Goal: Task Accomplishment & Management: Manage account settings

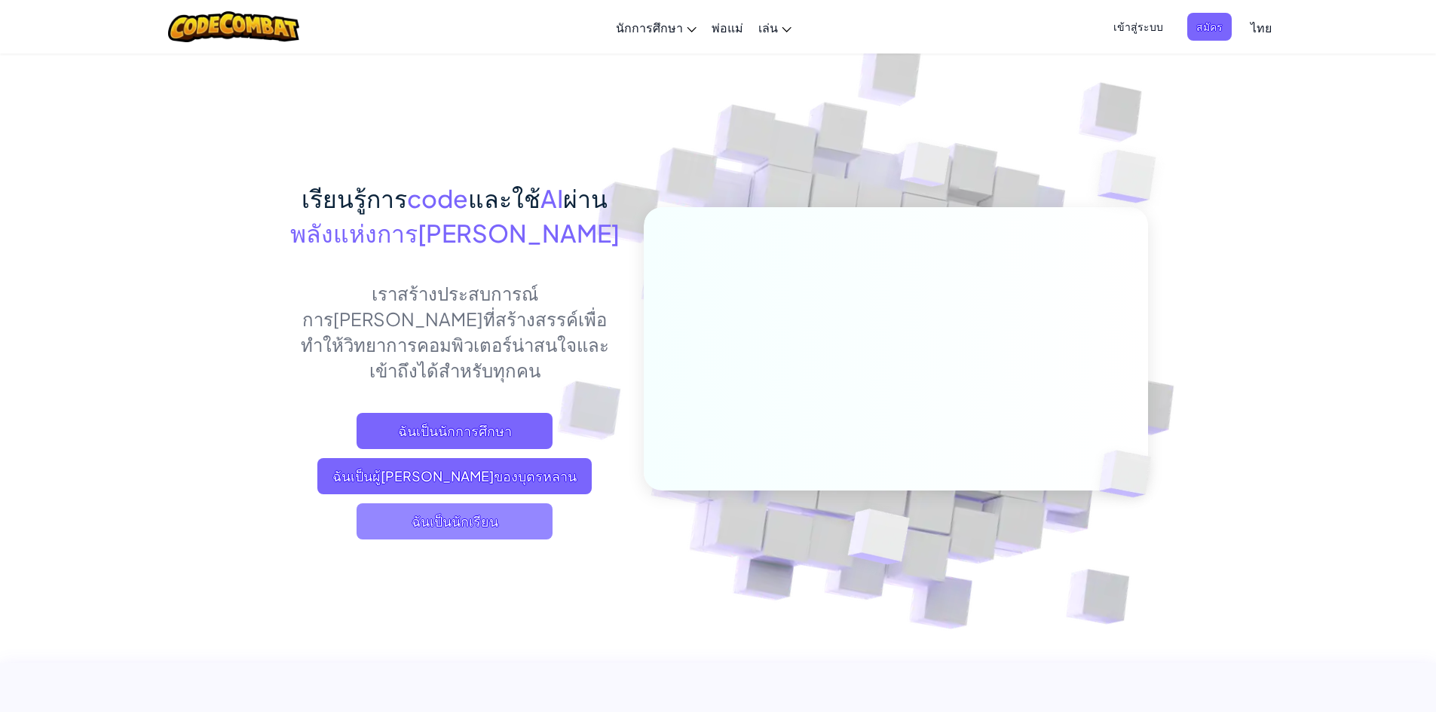
click at [458, 505] on span "ฉันเป็นนักเรียน" at bounding box center [455, 522] width 196 height 36
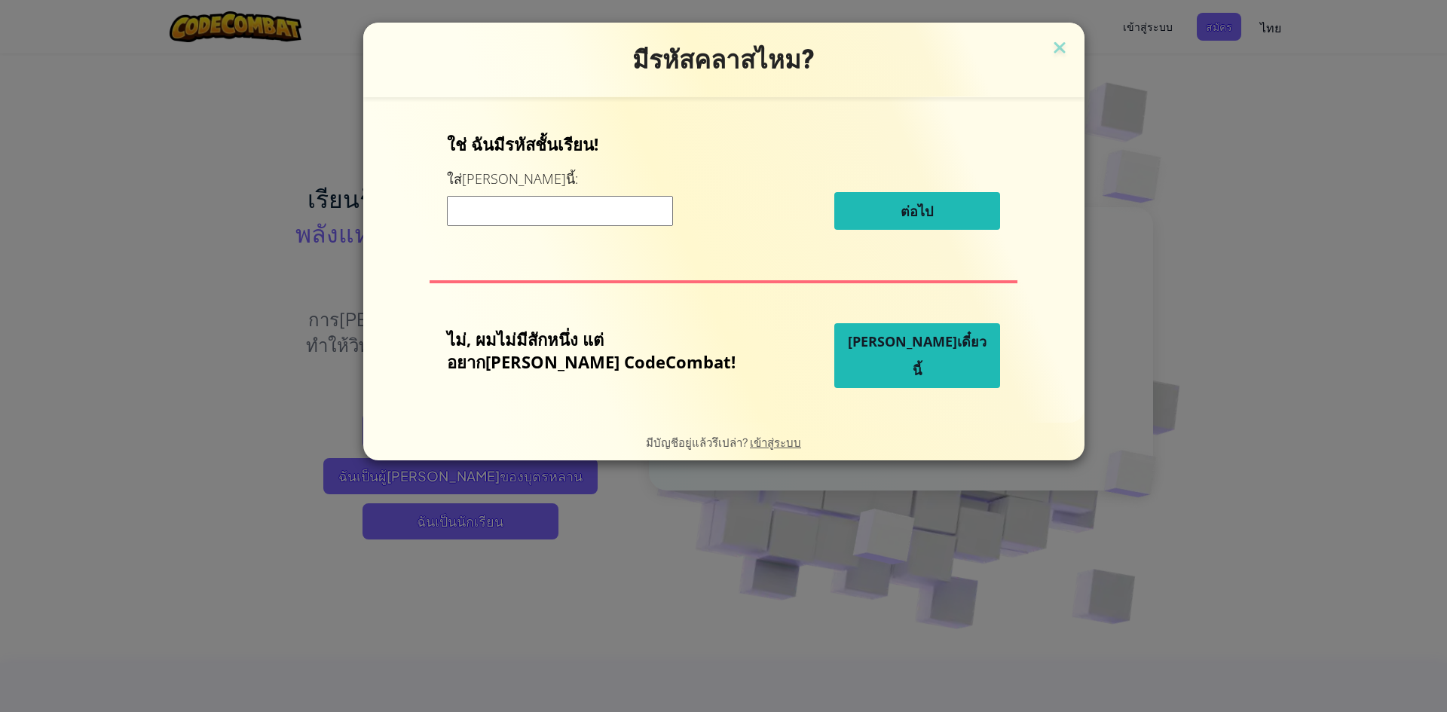
click at [642, 201] on input at bounding box center [560, 211] width 226 height 30
drag, startPoint x: 836, startPoint y: 361, endPoint x: 823, endPoint y: 354, distance: 14.5
click at [834, 354] on button "[PERSON_NAME]เดี๋ยวนี้" at bounding box center [917, 355] width 166 height 65
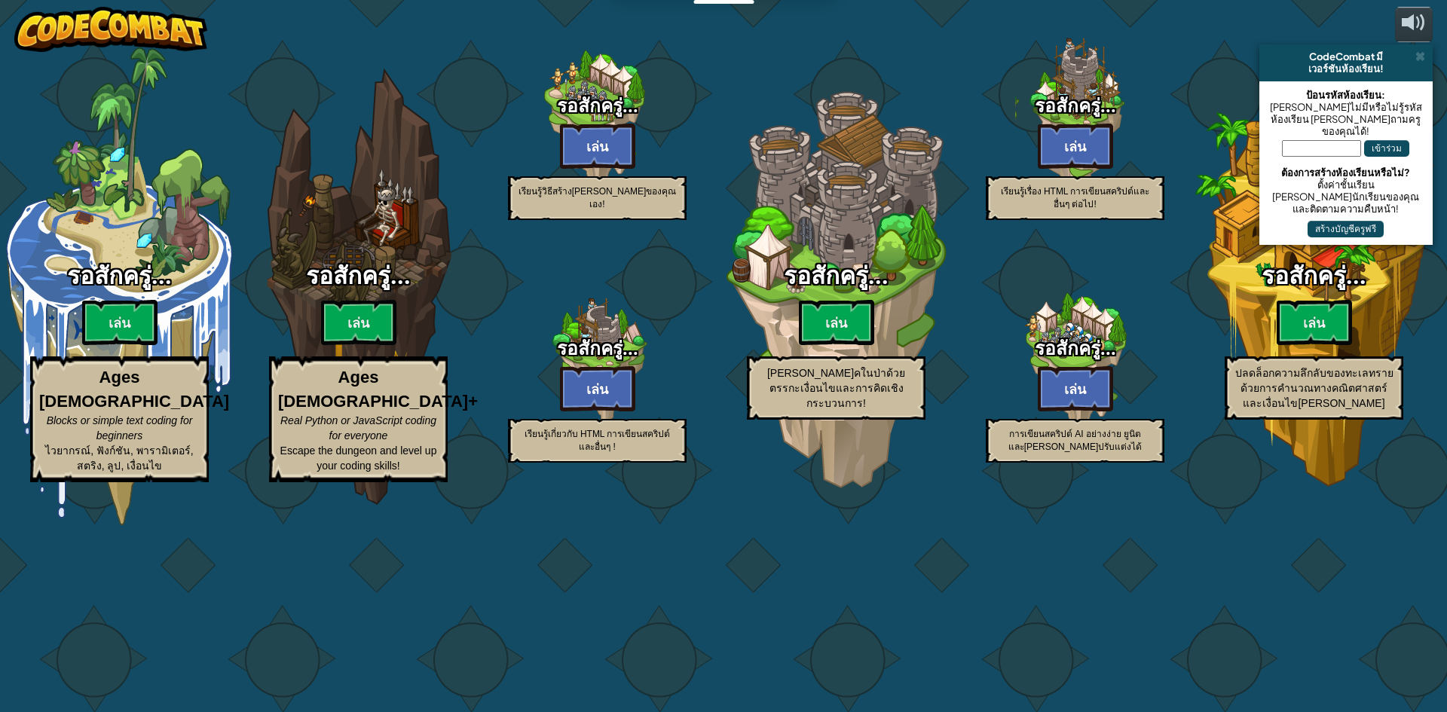
select select "th"
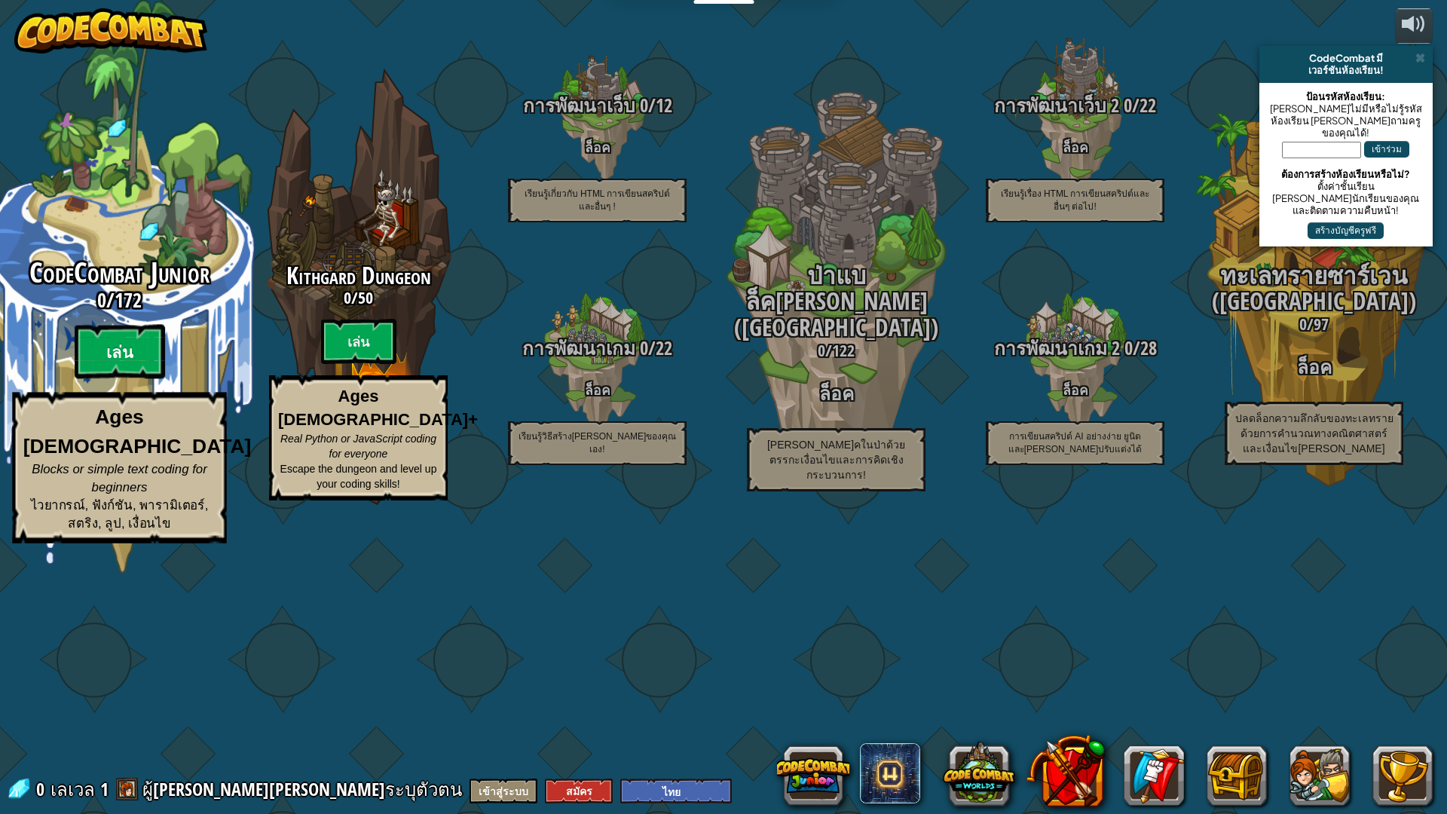
click at [124, 379] on btn "เล่น" at bounding box center [120, 352] width 90 height 54
select select "th"
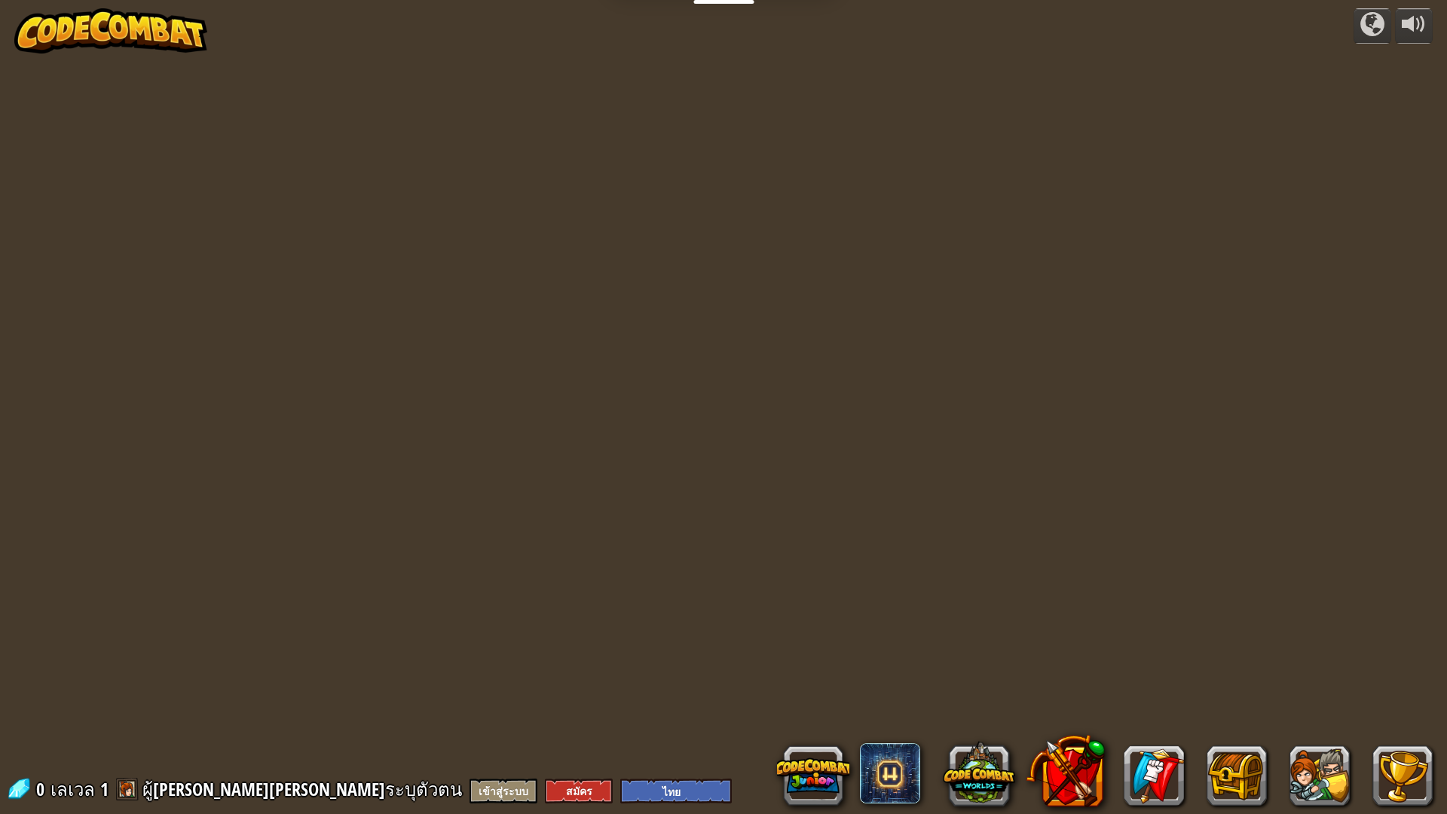
select select "th"
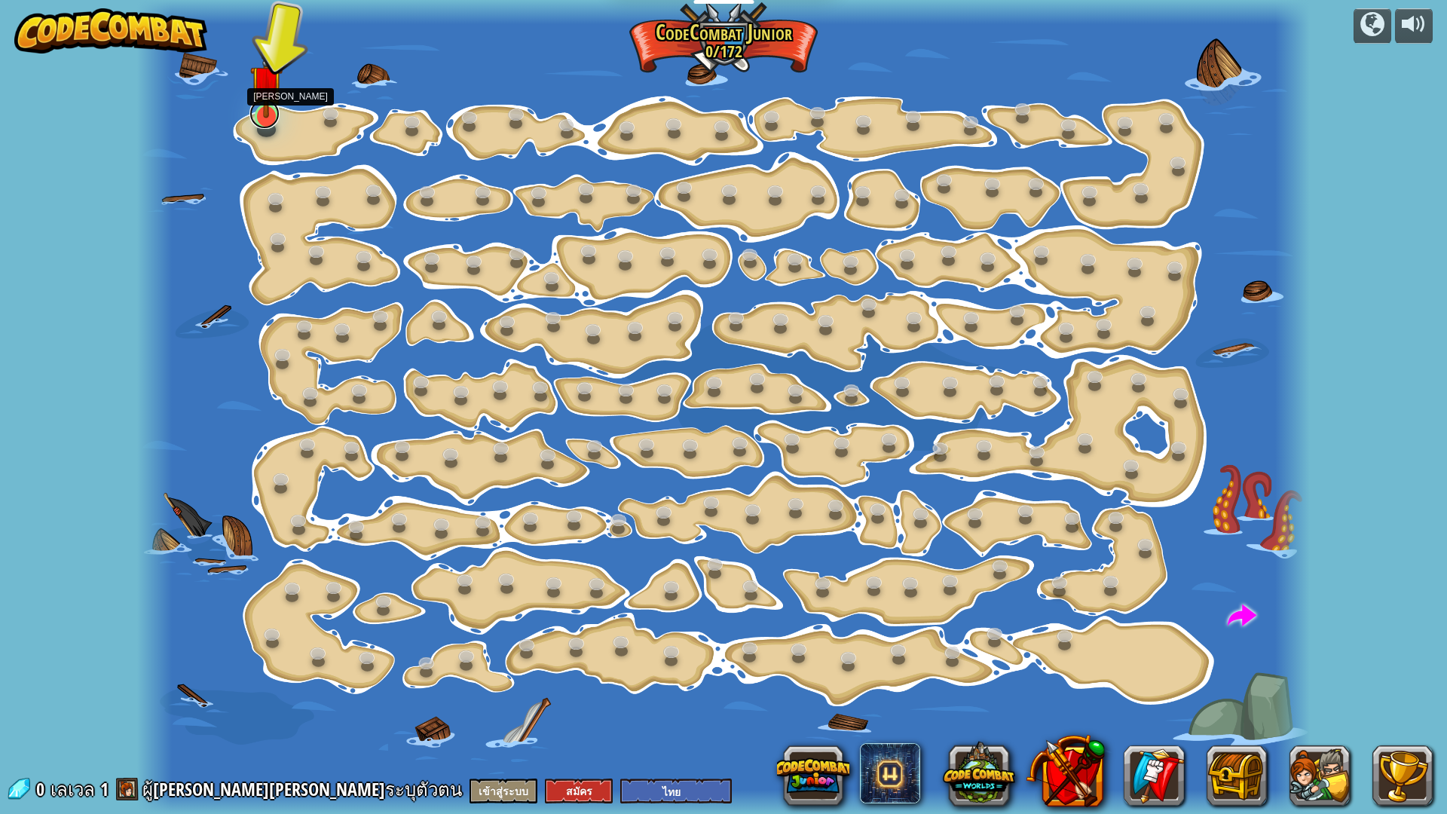
click at [255, 126] on link at bounding box center [264, 114] width 30 height 30
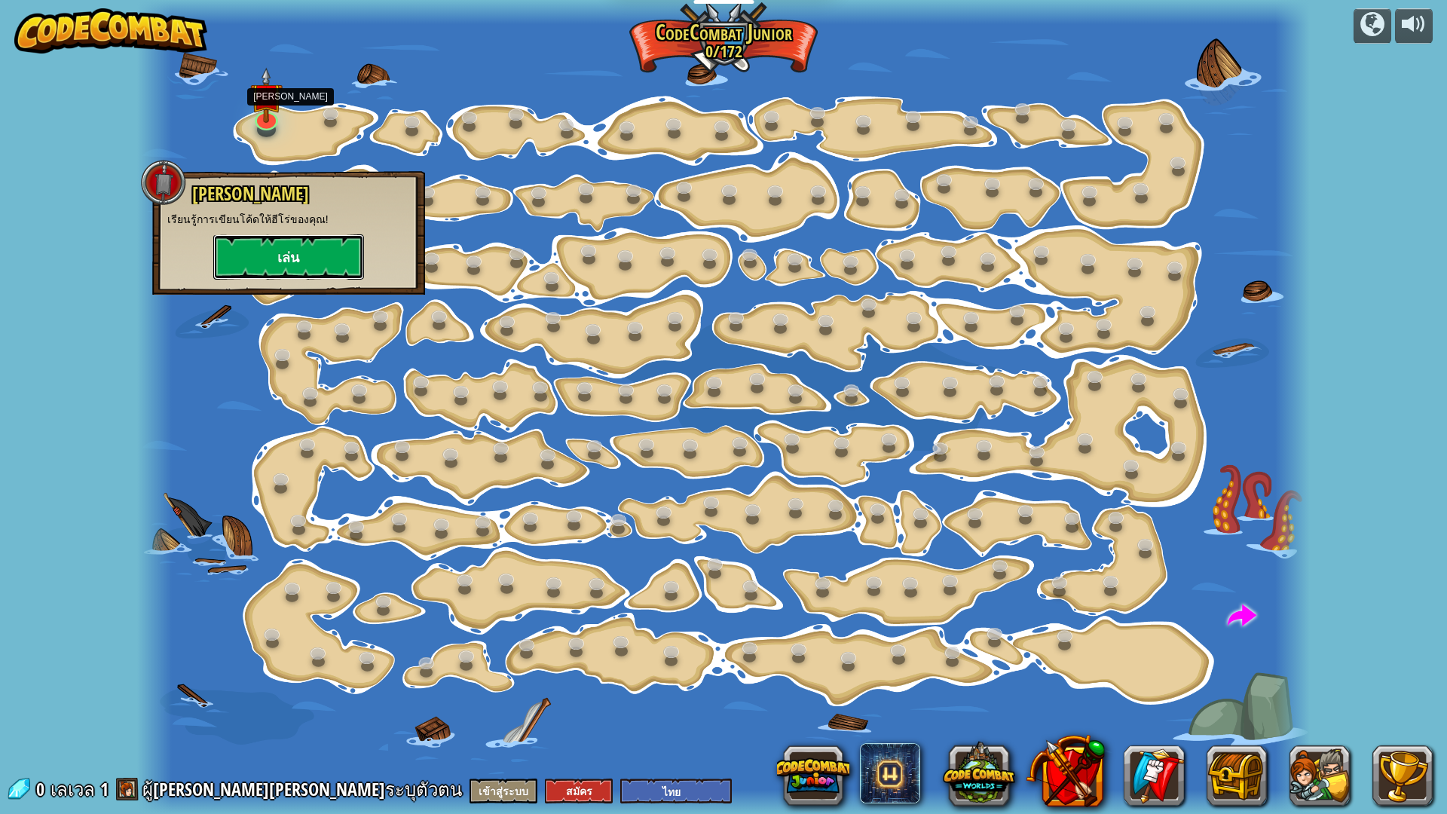
click at [320, 245] on button "เล่น" at bounding box center [288, 256] width 151 height 45
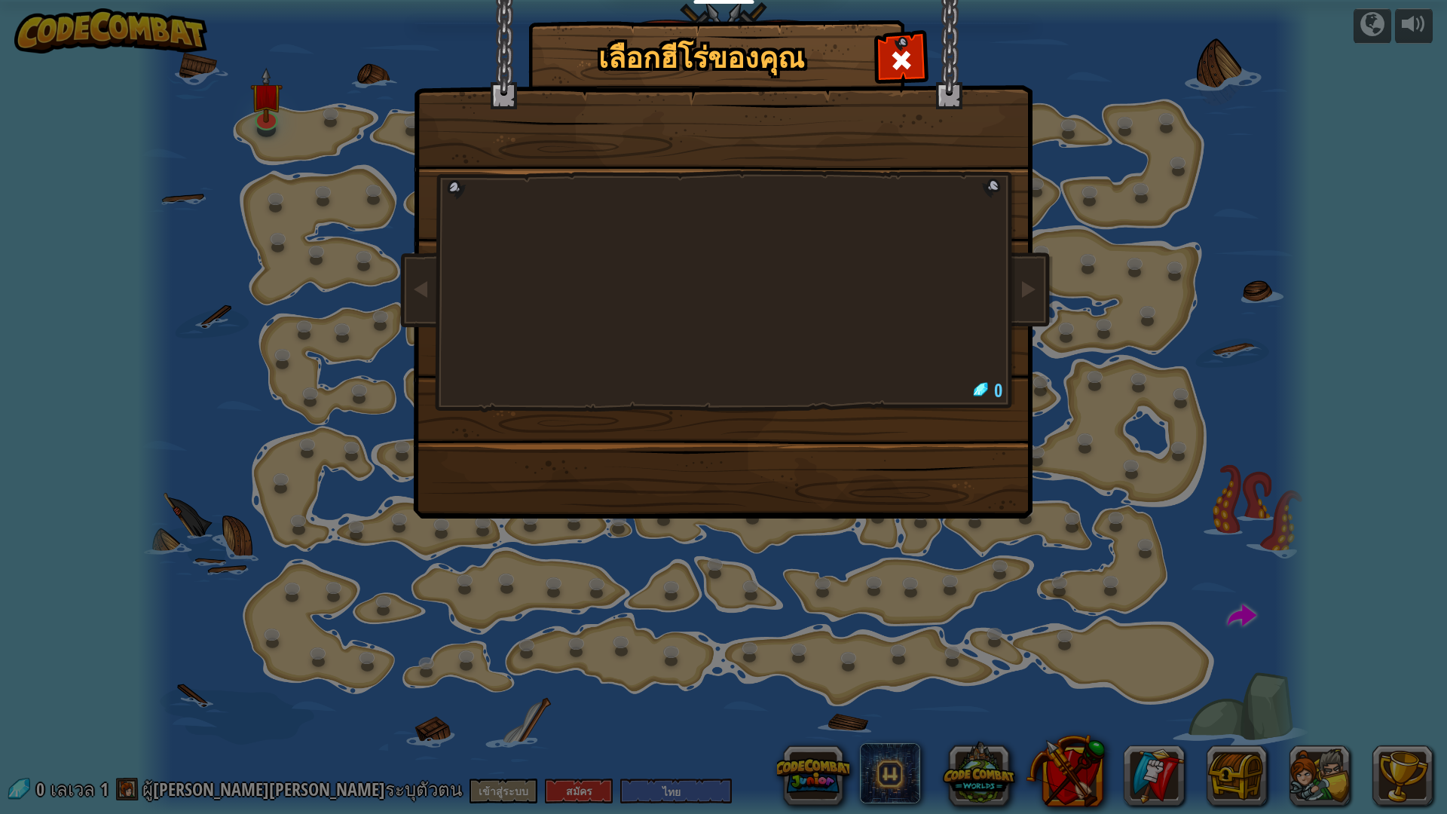
click at [684, 274] on div at bounding box center [723, 238] width 565 height 329
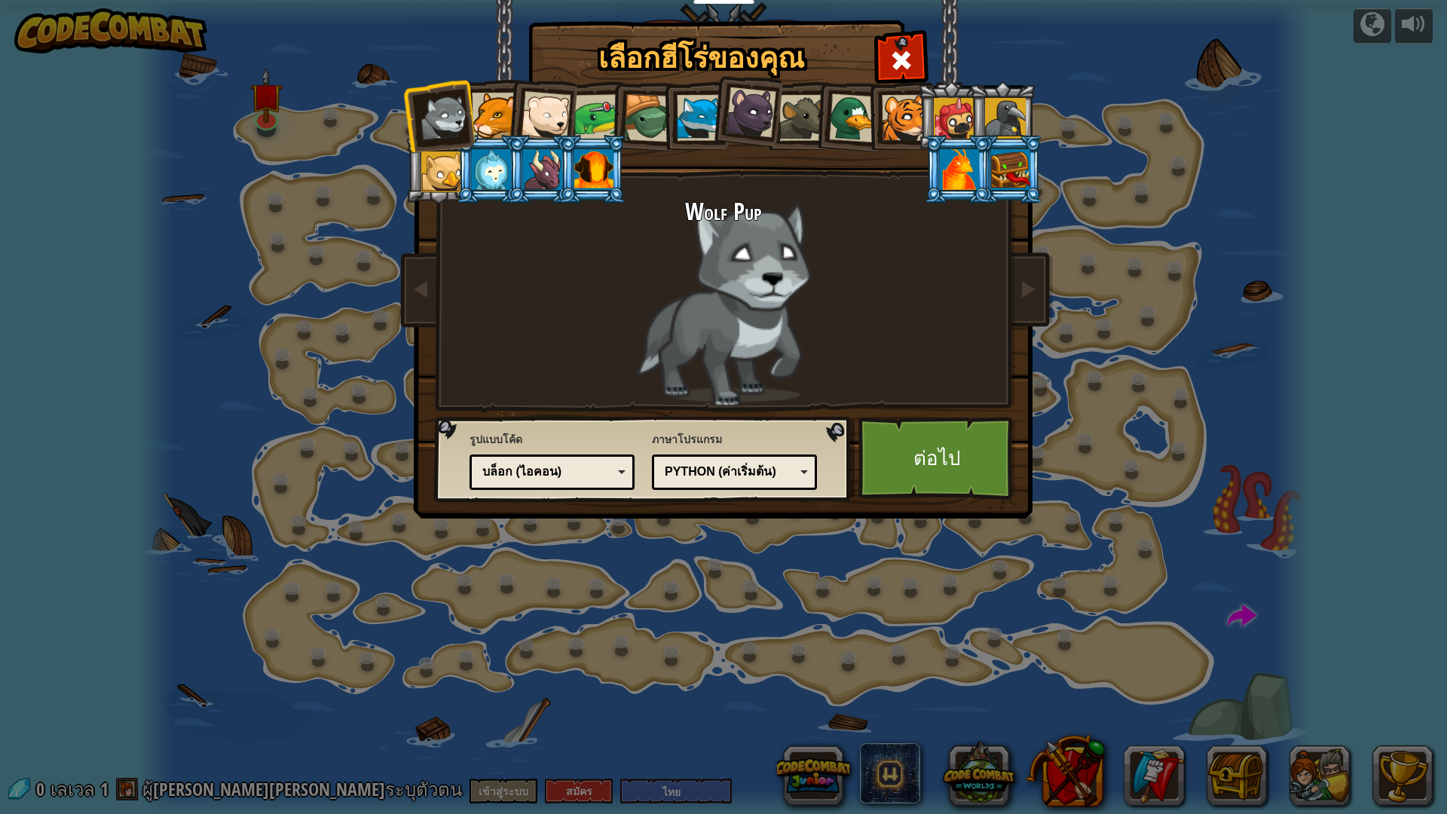
click at [511, 130] on li at bounding box center [541, 113] width 74 height 74
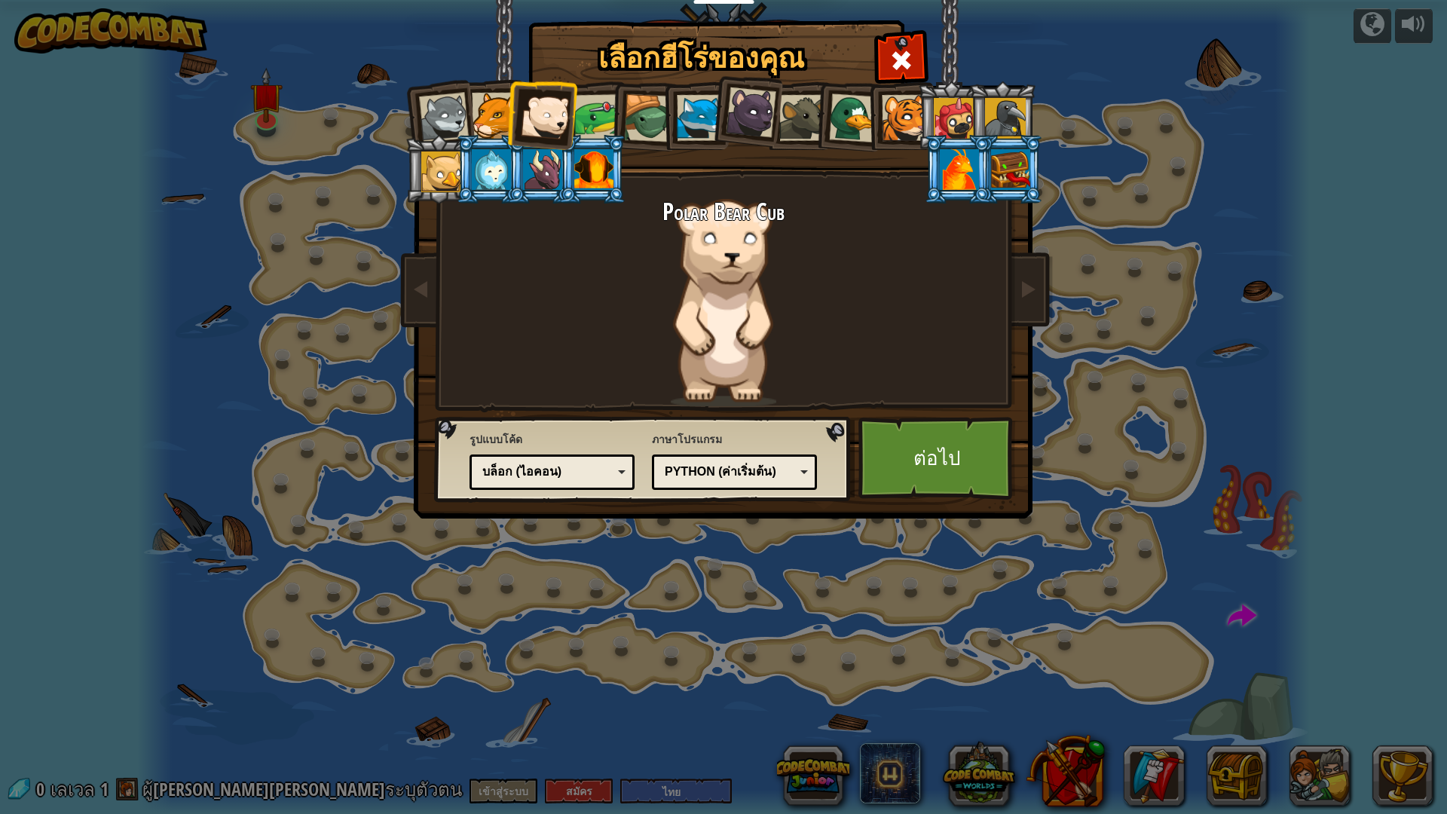
click at [710, 133] on li at bounding box center [746, 109] width 75 height 75
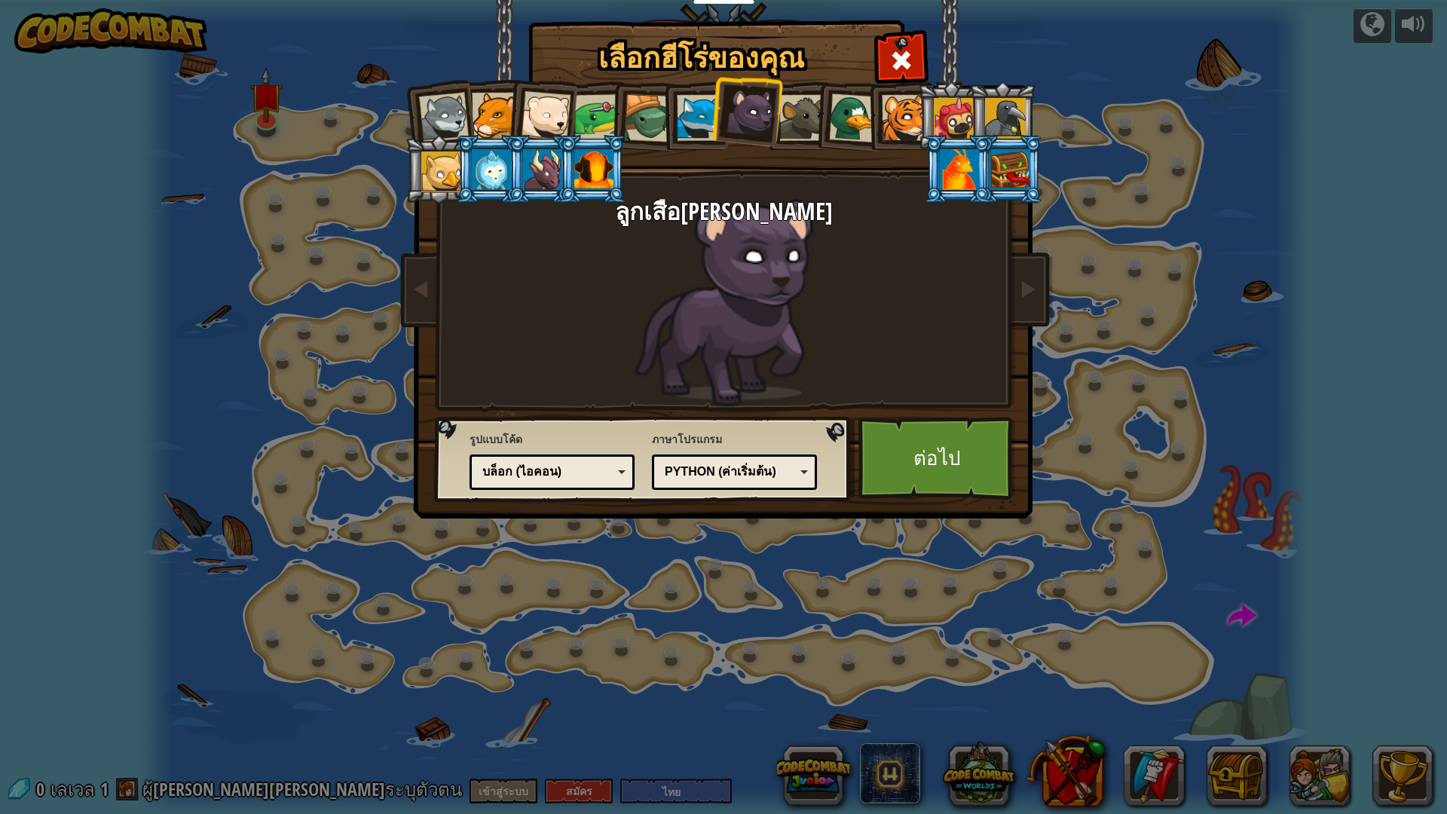
click at [568, 171] on li at bounding box center [593, 169] width 68 height 69
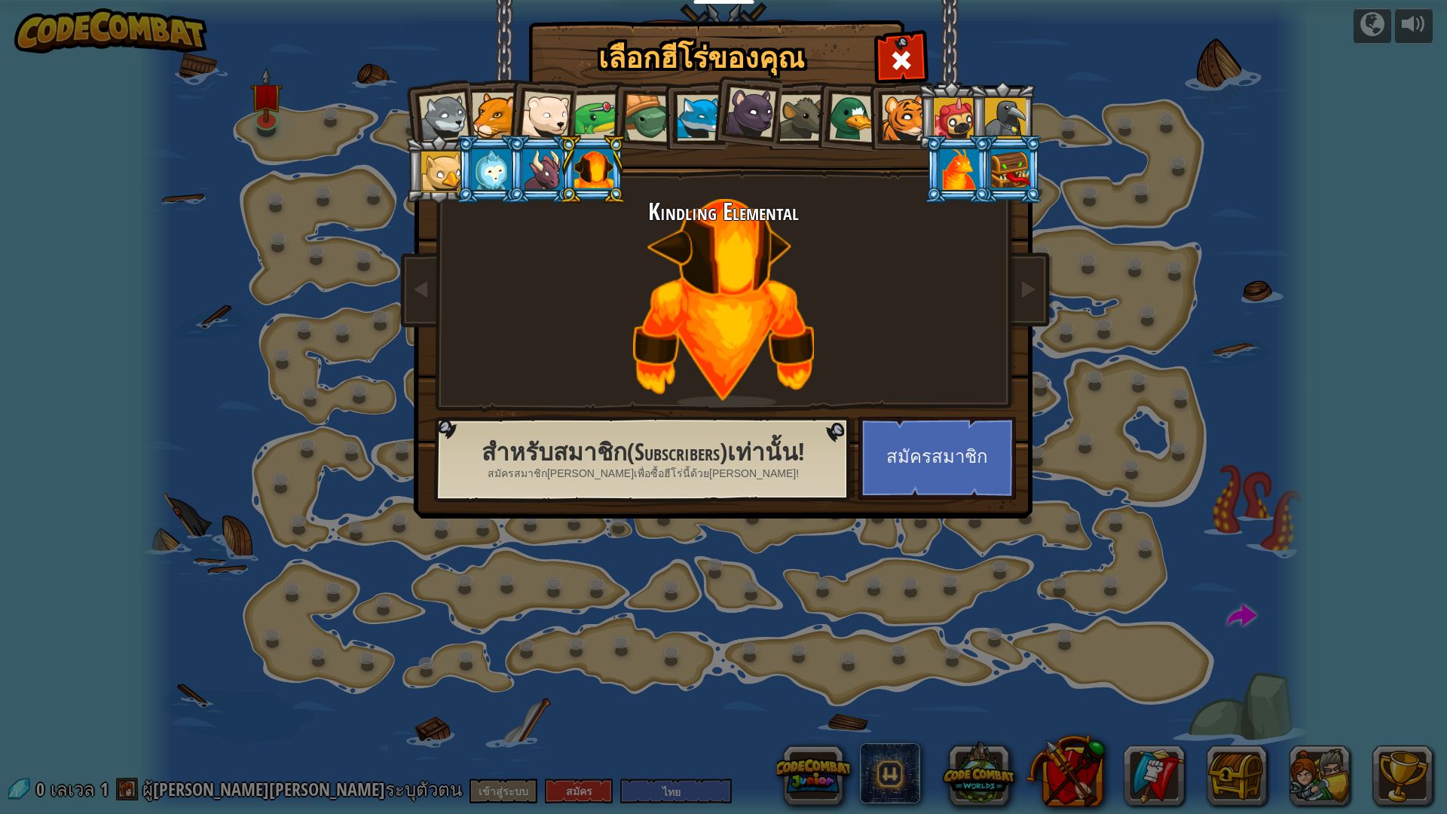
click at [589, 113] on div at bounding box center [597, 117] width 47 height 47
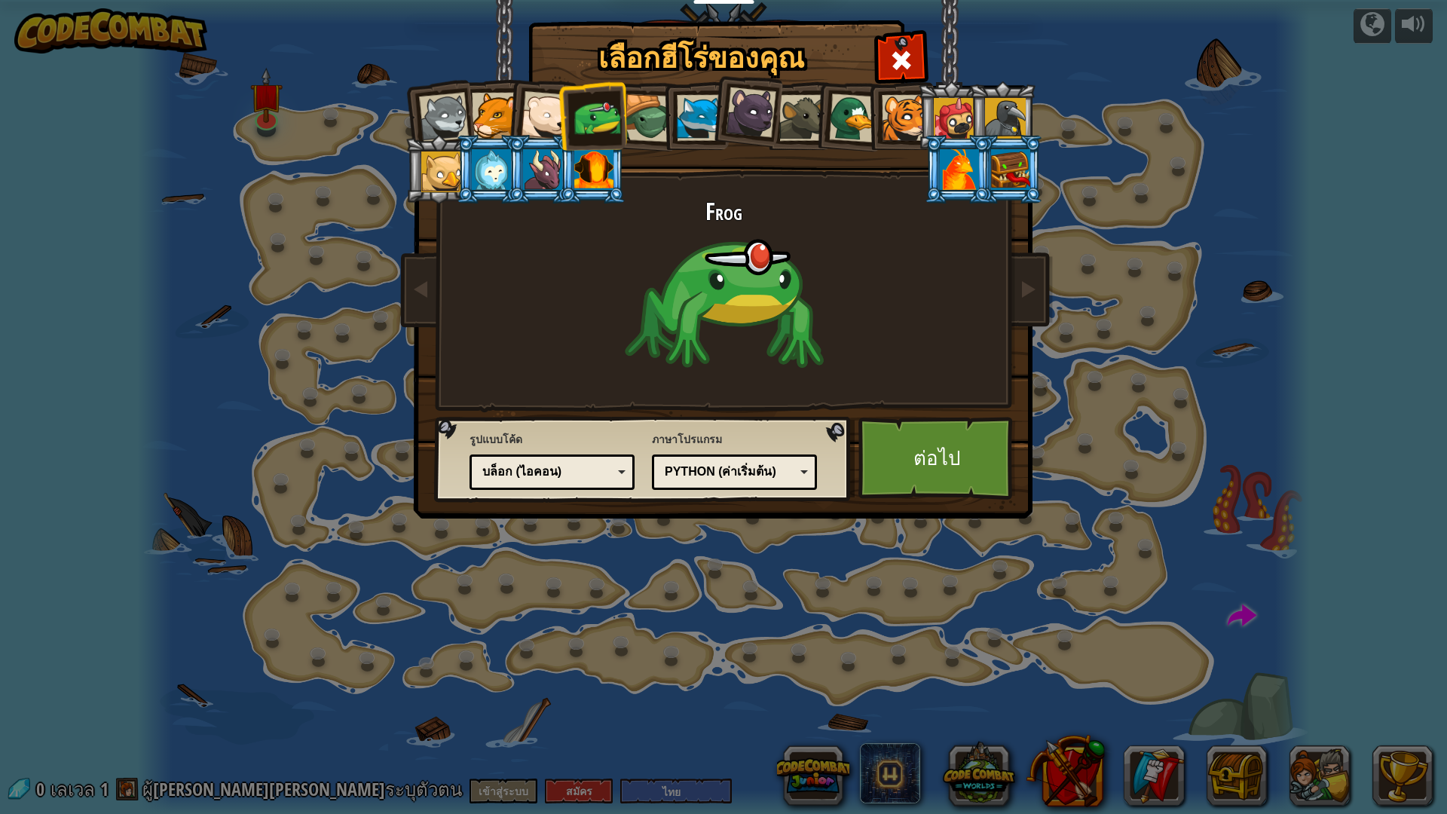
click at [532, 113] on div at bounding box center [546, 116] width 50 height 50
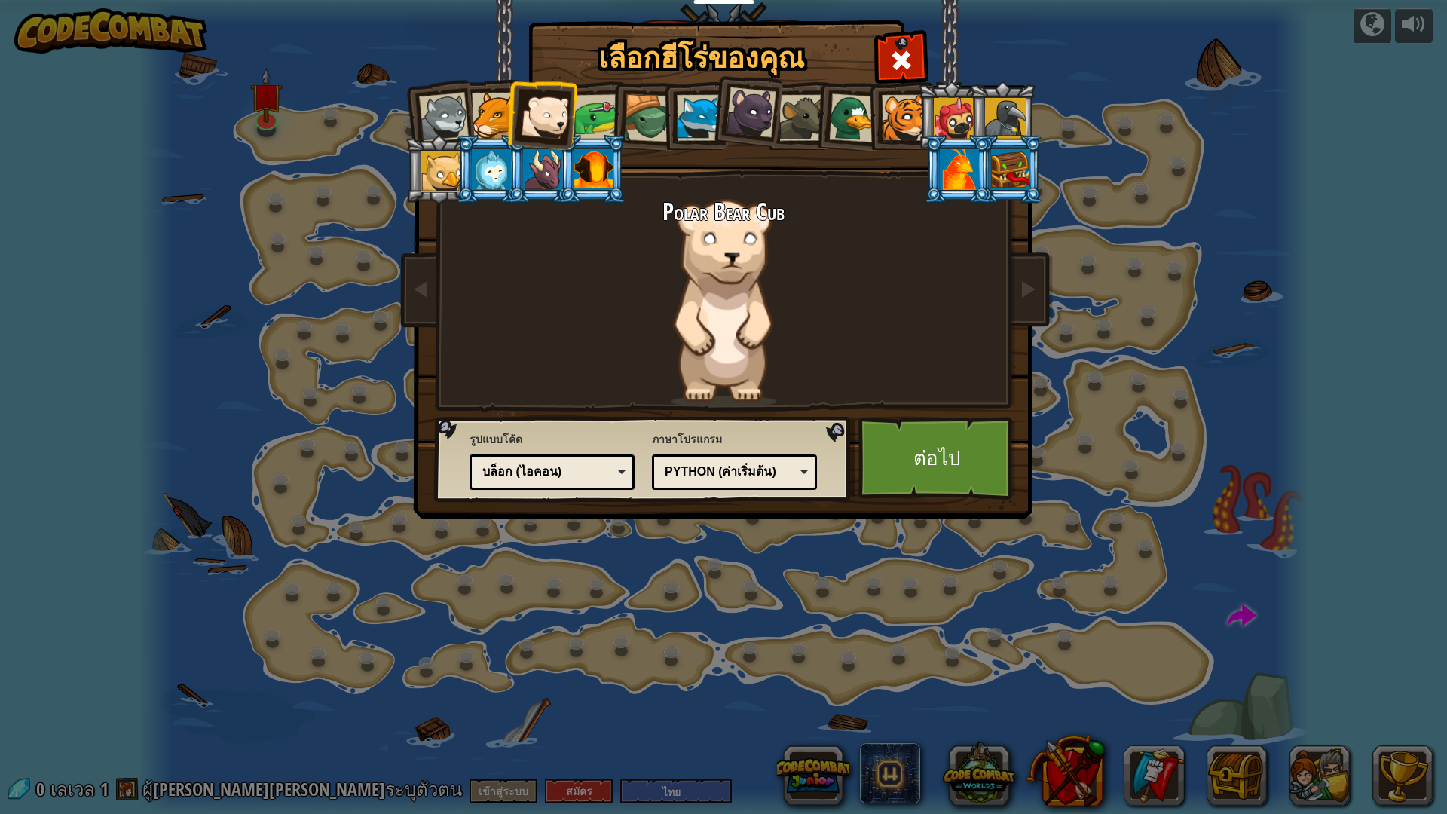
click at [650, 133] on div at bounding box center [648, 118] width 48 height 48
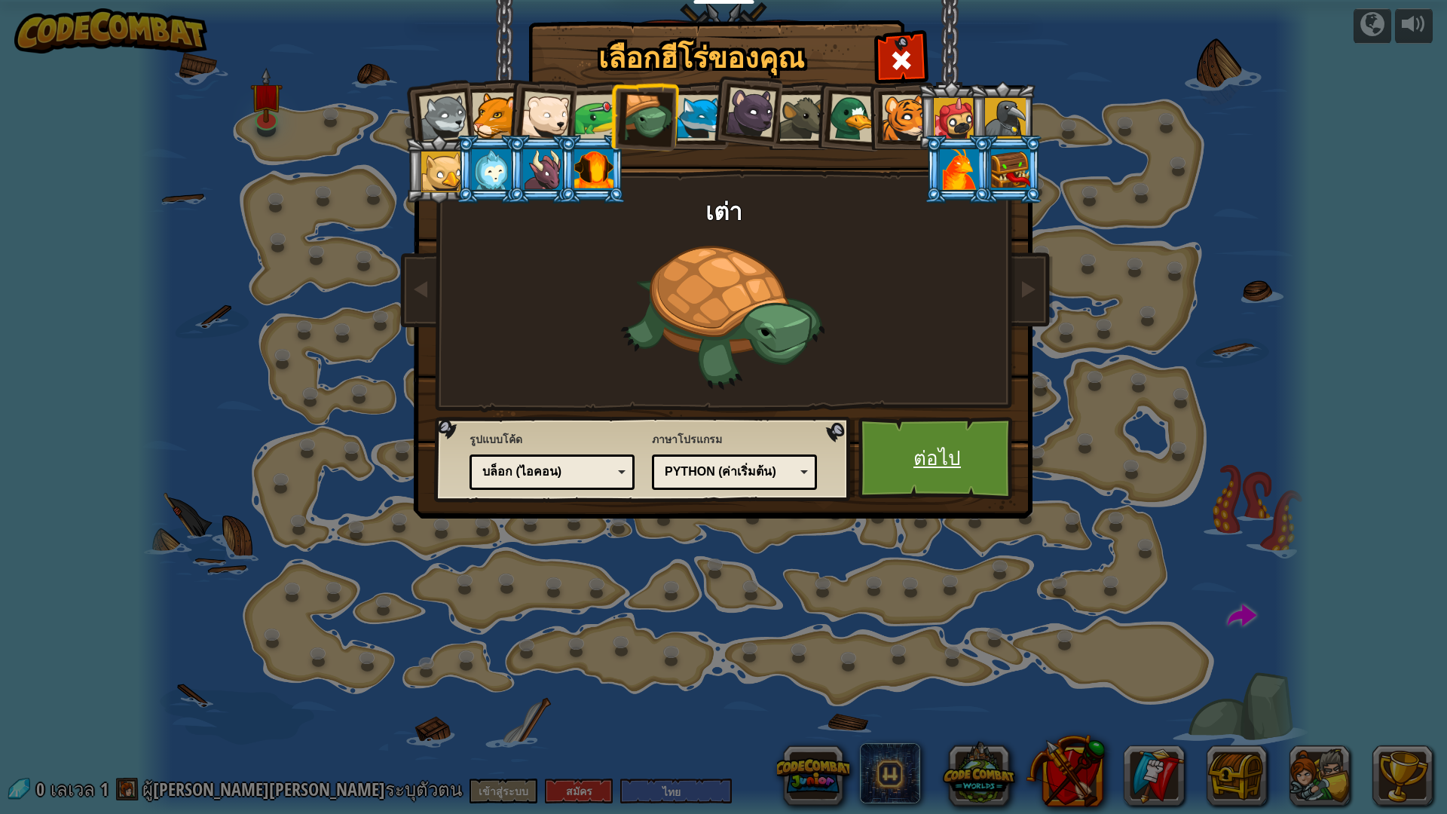
click at [919, 467] on link "ต่อไป" at bounding box center [938, 458] width 158 height 83
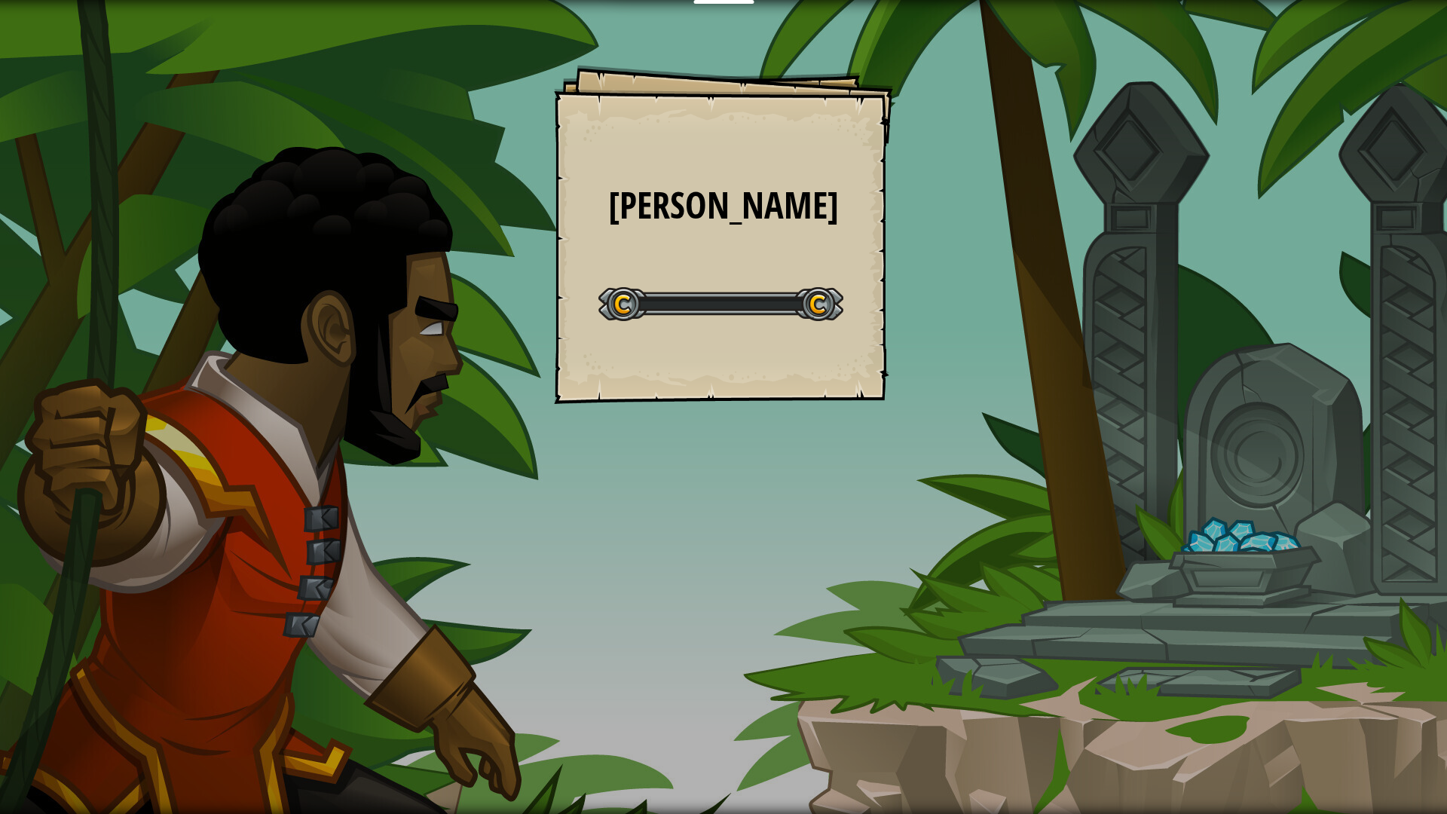
drag, startPoint x: 675, startPoint y: 553, endPoint x: 363, endPoint y: 516, distance: 314.3
click at [598, 578] on div "[PERSON_NAME] Goals Start Level เกิดข้อผิดพลาดในการโหลดจากเซิร์ฟเวอร์ [PERSON_N…" at bounding box center [723, 407] width 1447 height 814
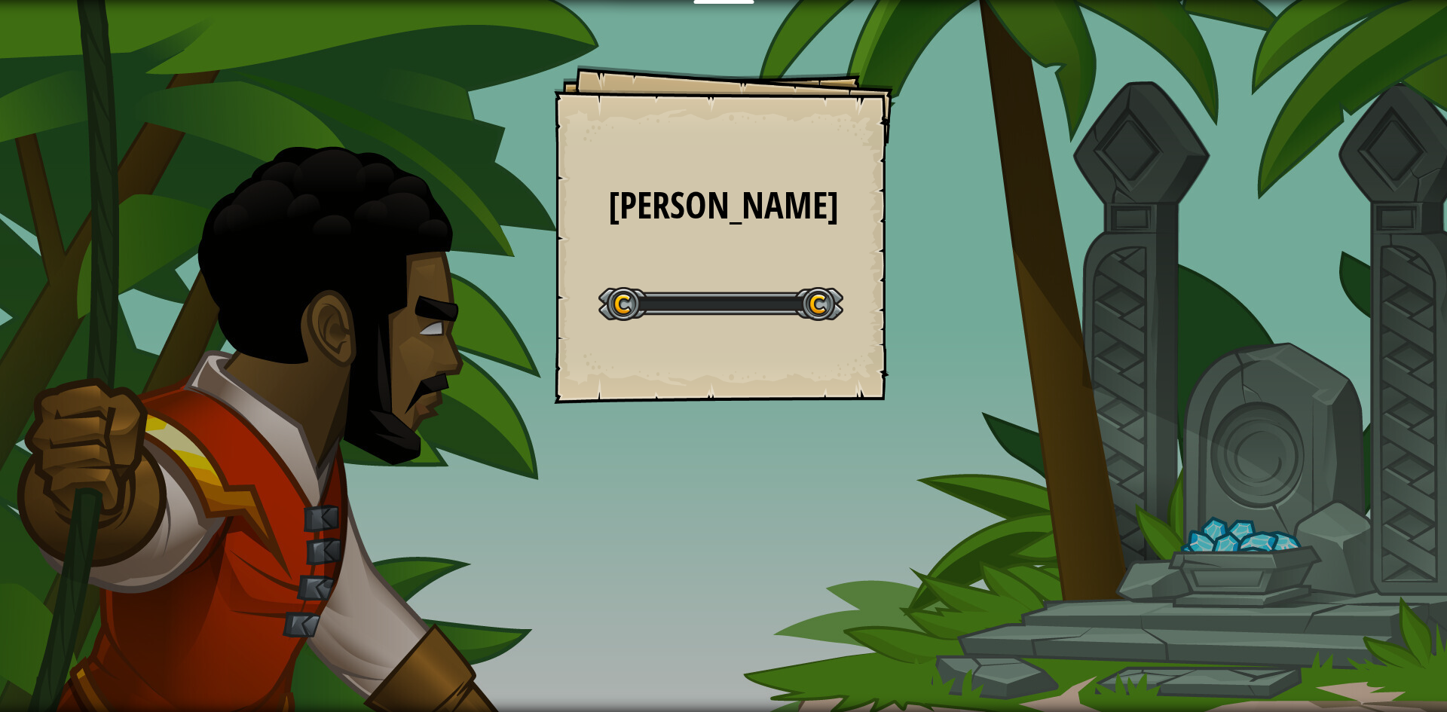
click at [724, 6] on div "[PERSON_NAME] Goals Start Level เกิดข้อผิดพลาดในการโหลดจากเซิร์ฟเวอร์ [PERSON_N…" at bounding box center [723, 356] width 1447 height 712
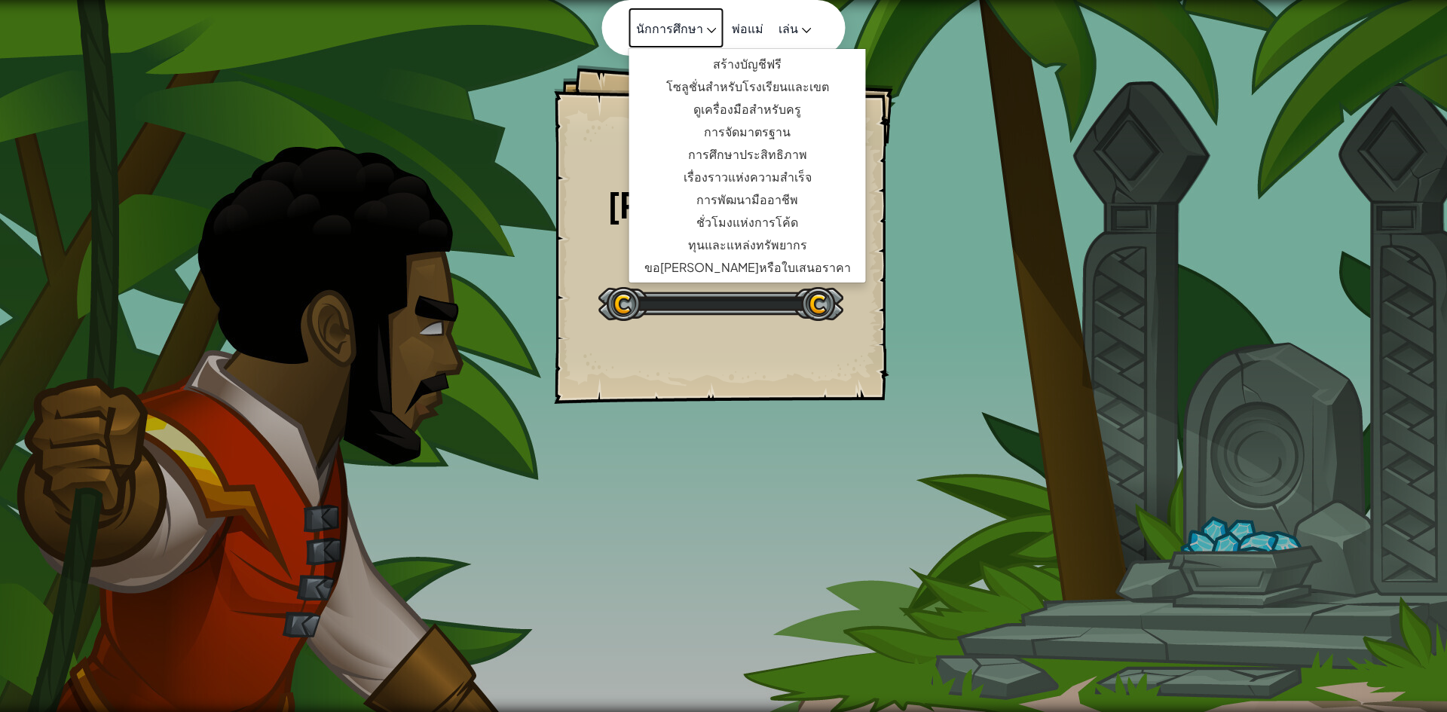
click at [712, 8] on link "นักการศึกษา" at bounding box center [677, 28] width 96 height 41
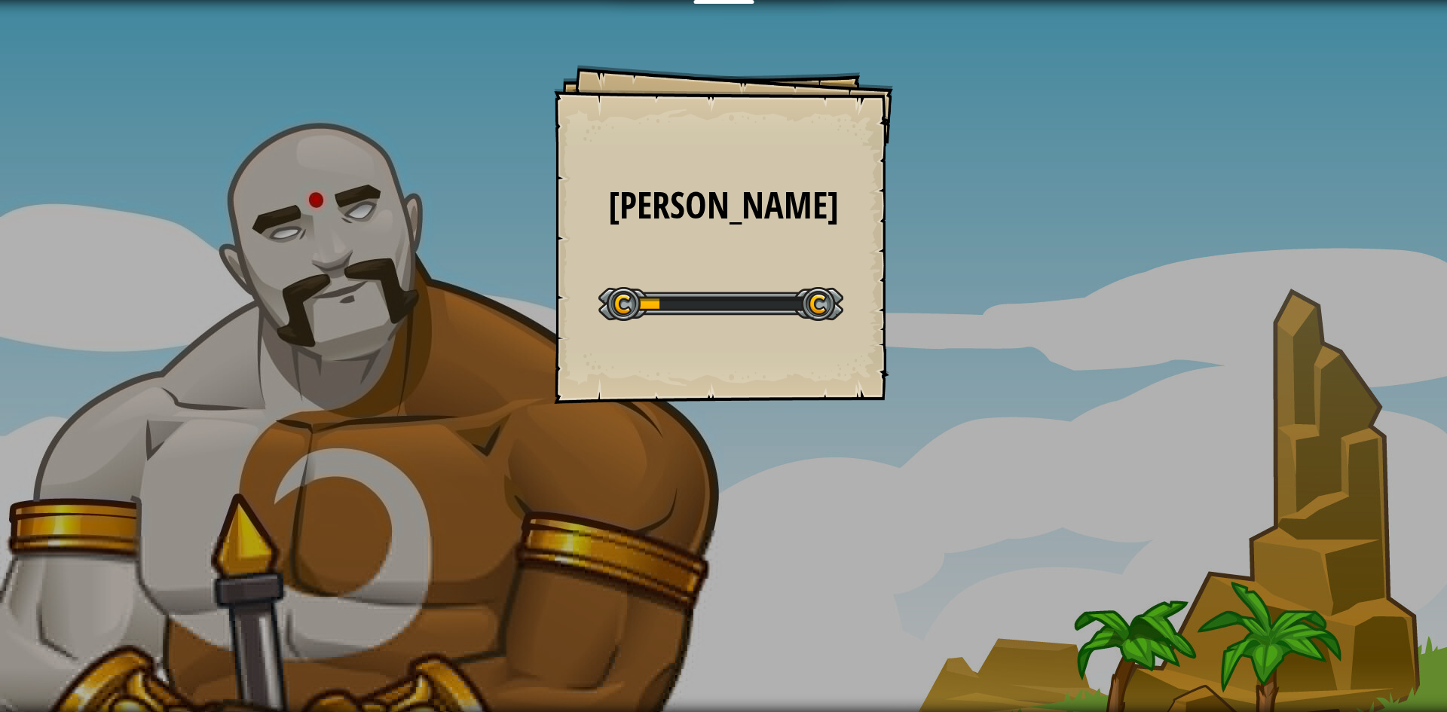
click at [797, 315] on div at bounding box center [720, 304] width 245 height 34
drag, startPoint x: 628, startPoint y: 305, endPoint x: 747, endPoint y: 307, distance: 119.1
click at [747, 307] on div at bounding box center [720, 304] width 245 height 34
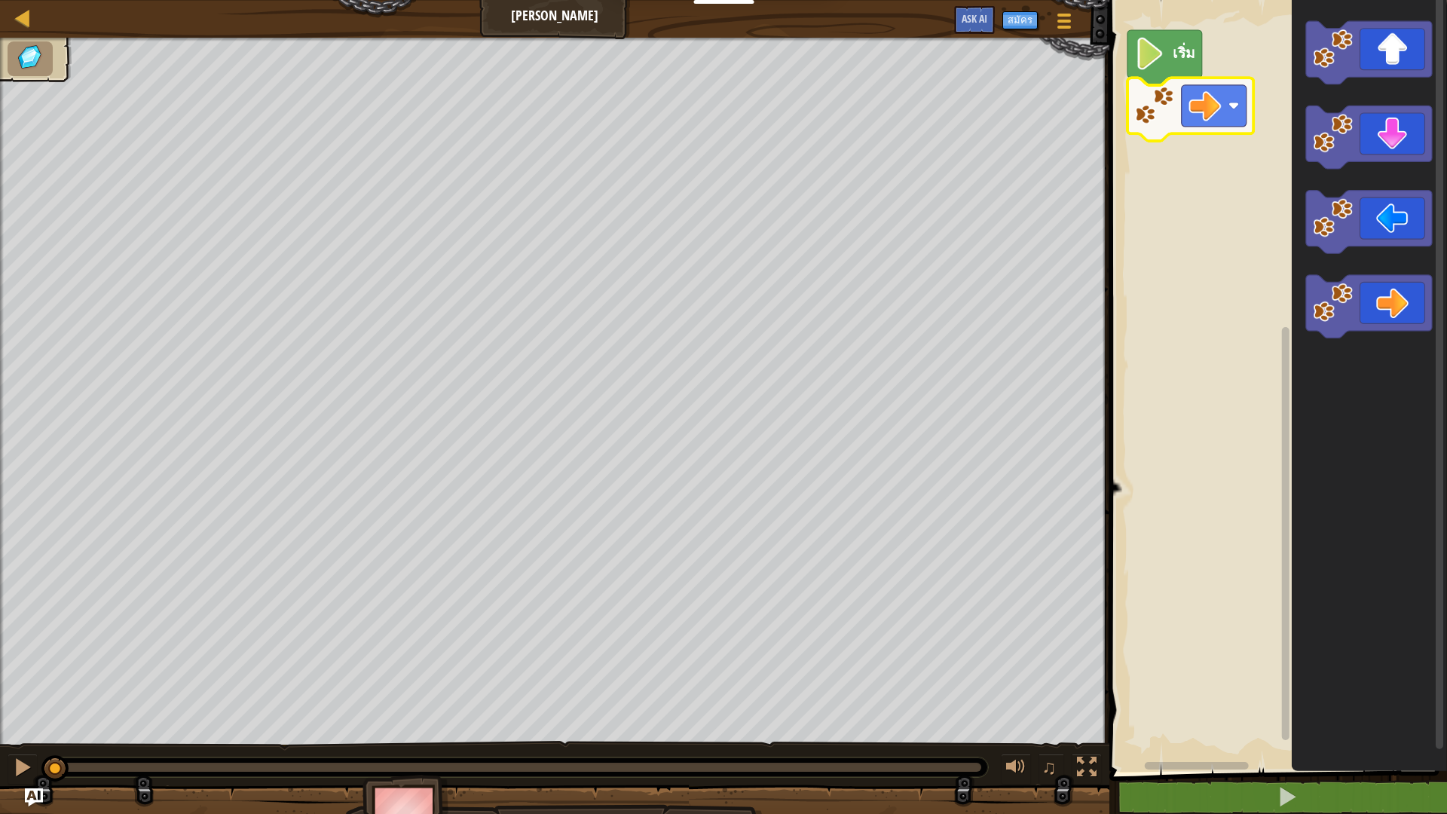
click at [1185, 102] on rect "พื้นที่ทำงาน Blockly" at bounding box center [1213, 105] width 65 height 41
click at [1249, 115] on icon "พื้นที่ทำงาน Blockly" at bounding box center [1191, 109] width 126 height 63
click at [1223, 105] on rect "พื้นที่ทำงาน Blockly" at bounding box center [1213, 105] width 65 height 41
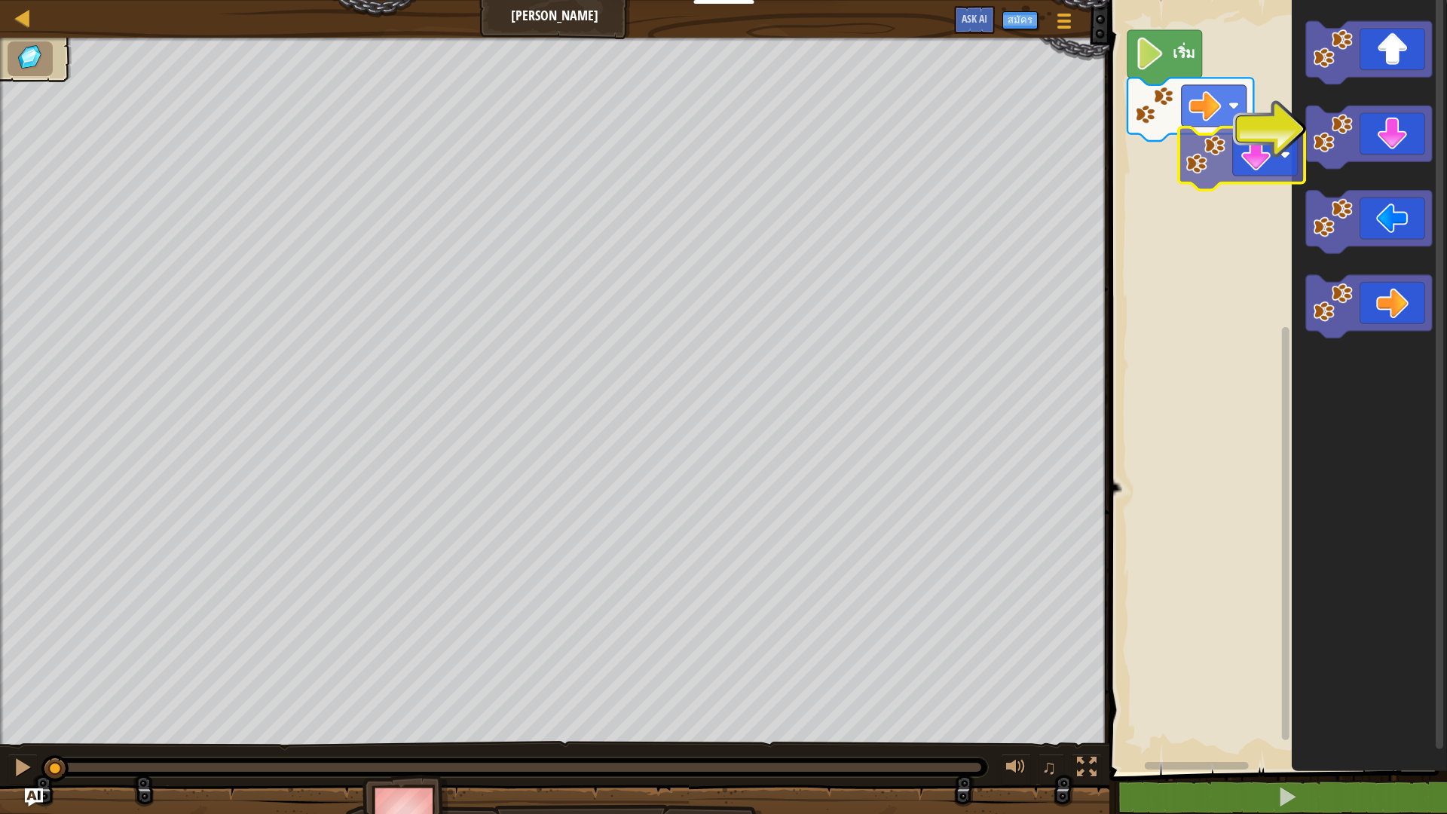
click at [1234, 148] on div "เริ่ม" at bounding box center [1276, 381] width 342 height 779
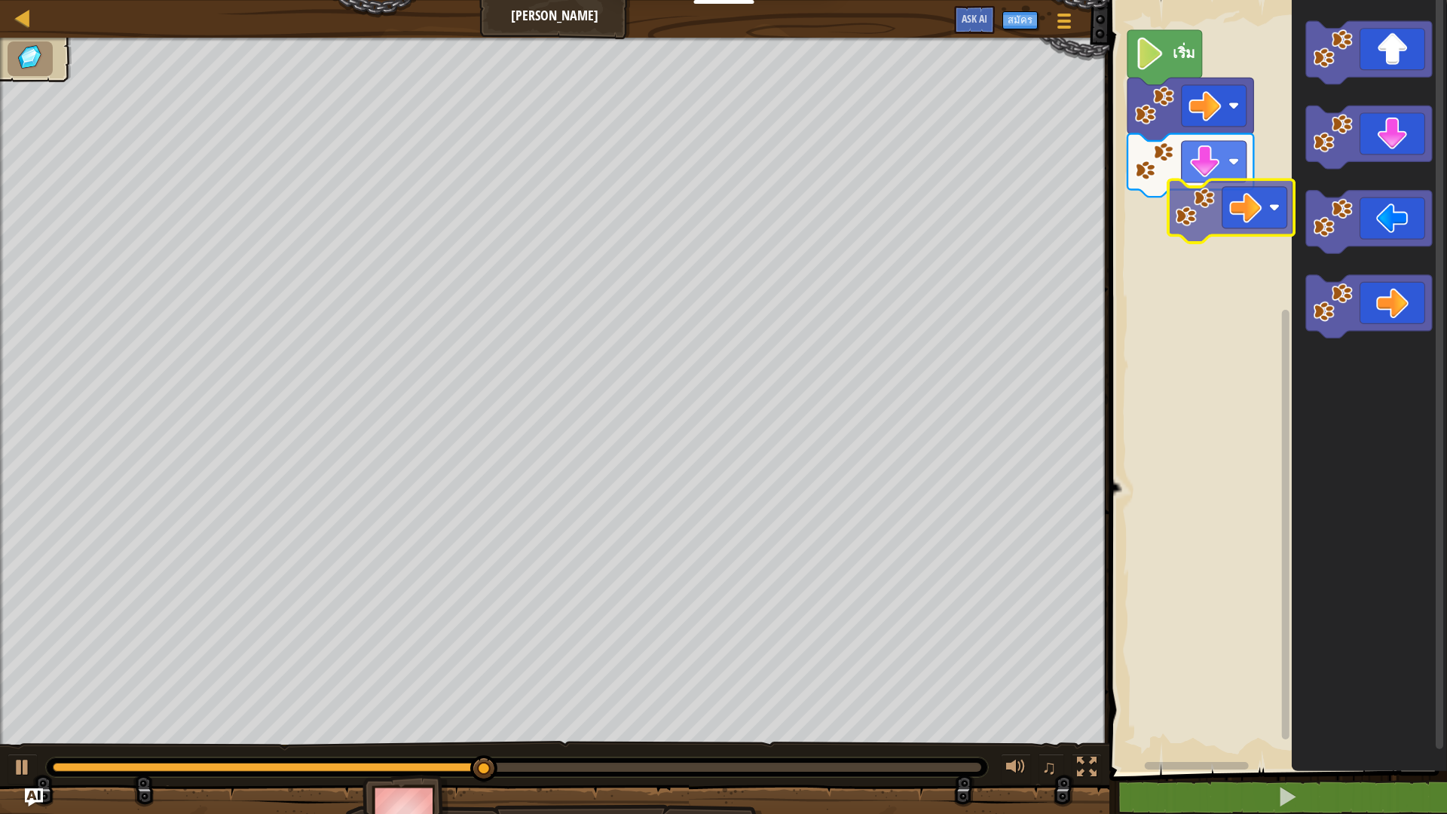
click at [1198, 186] on div "เริ่ม" at bounding box center [1276, 381] width 342 height 779
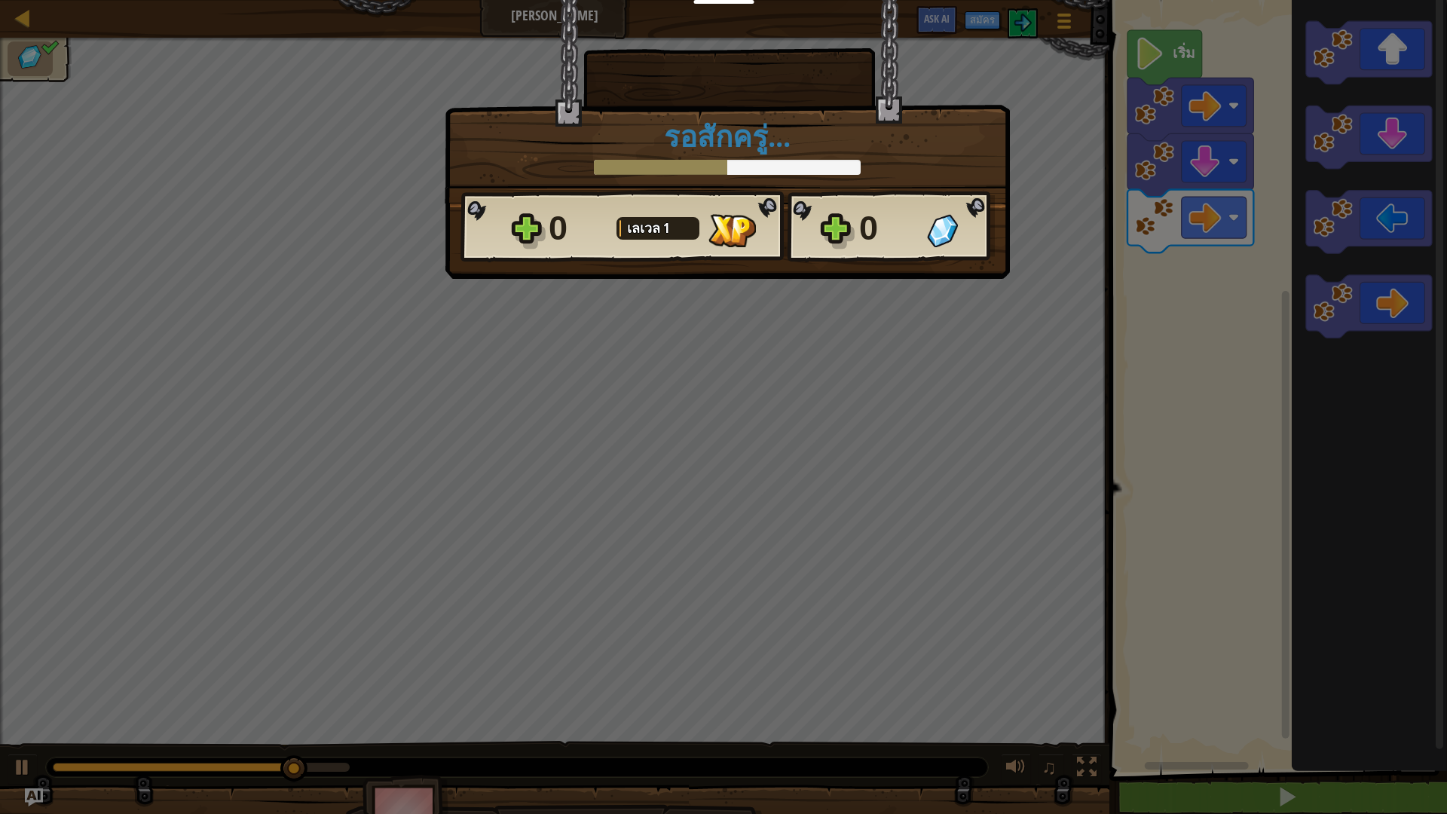
click at [1157, 67] on div "× ด่านนี้สนุกแค่ไหน? รอสักครู่... Reticulating Splines... รอสักครู่... 0 [PERSO…" at bounding box center [723, 407] width 1447 height 814
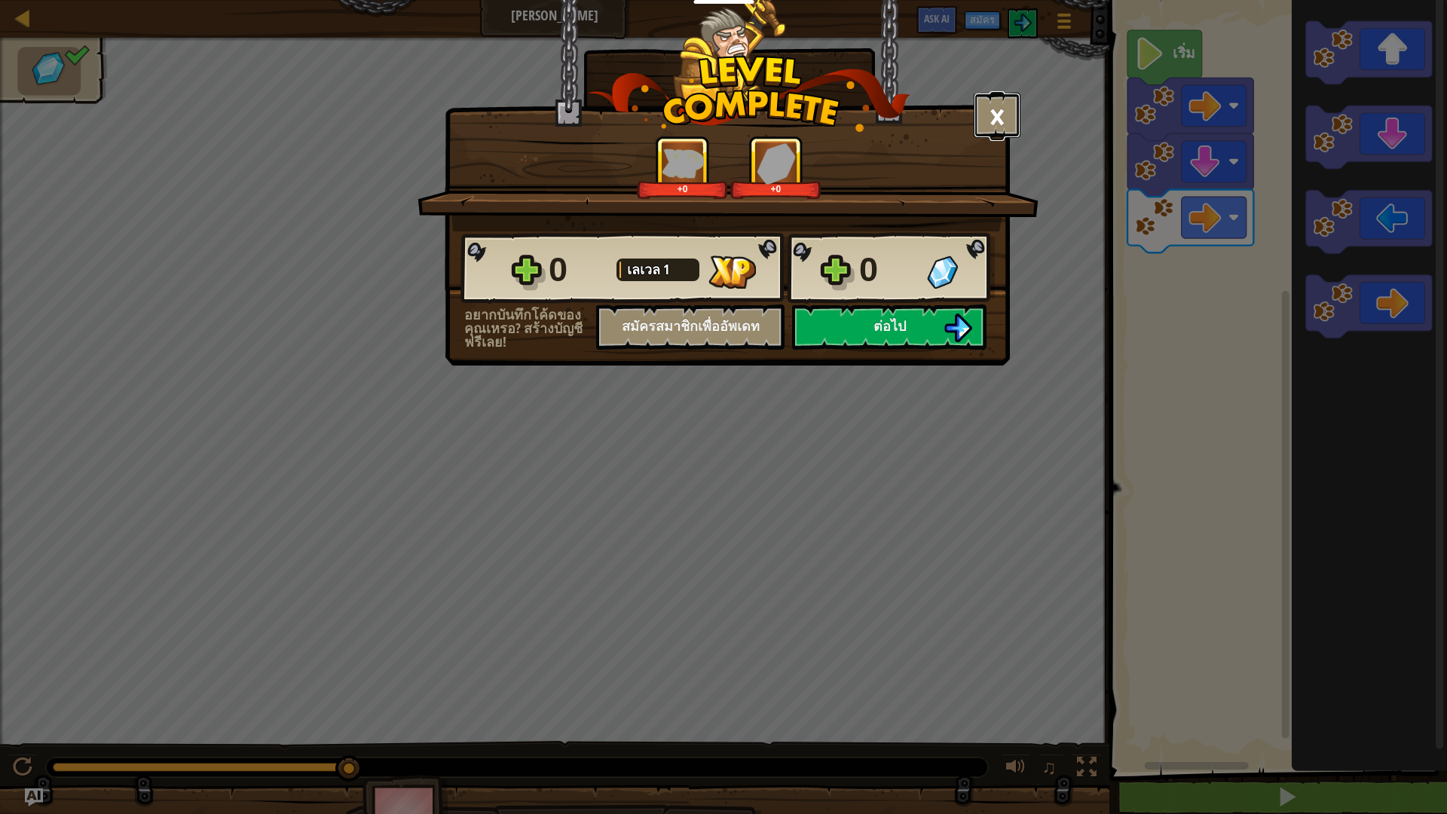
click at [996, 118] on button "×" at bounding box center [997, 115] width 47 height 45
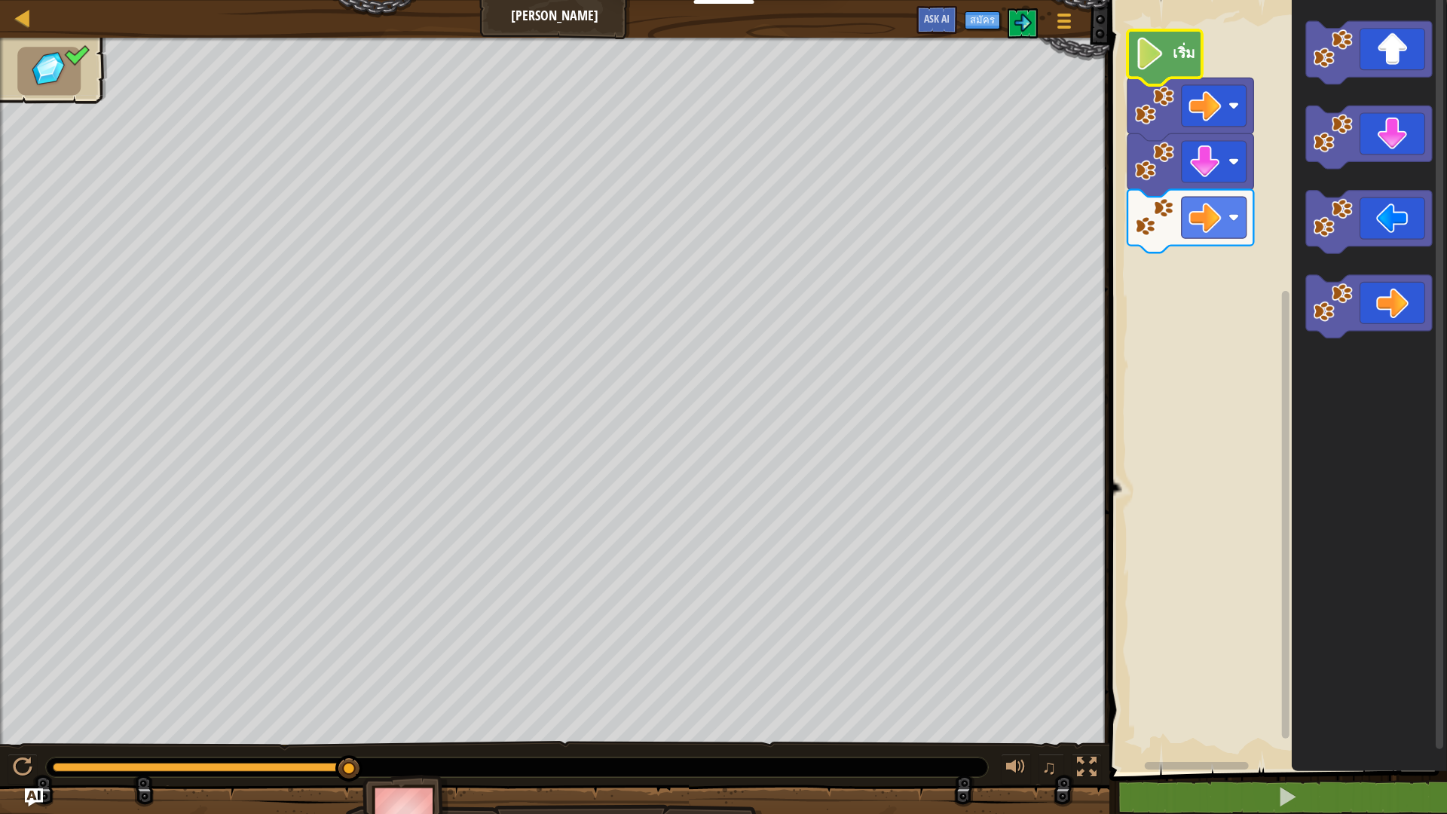
click at [1177, 58] on text "เริ่ม" at bounding box center [1183, 52] width 23 height 20
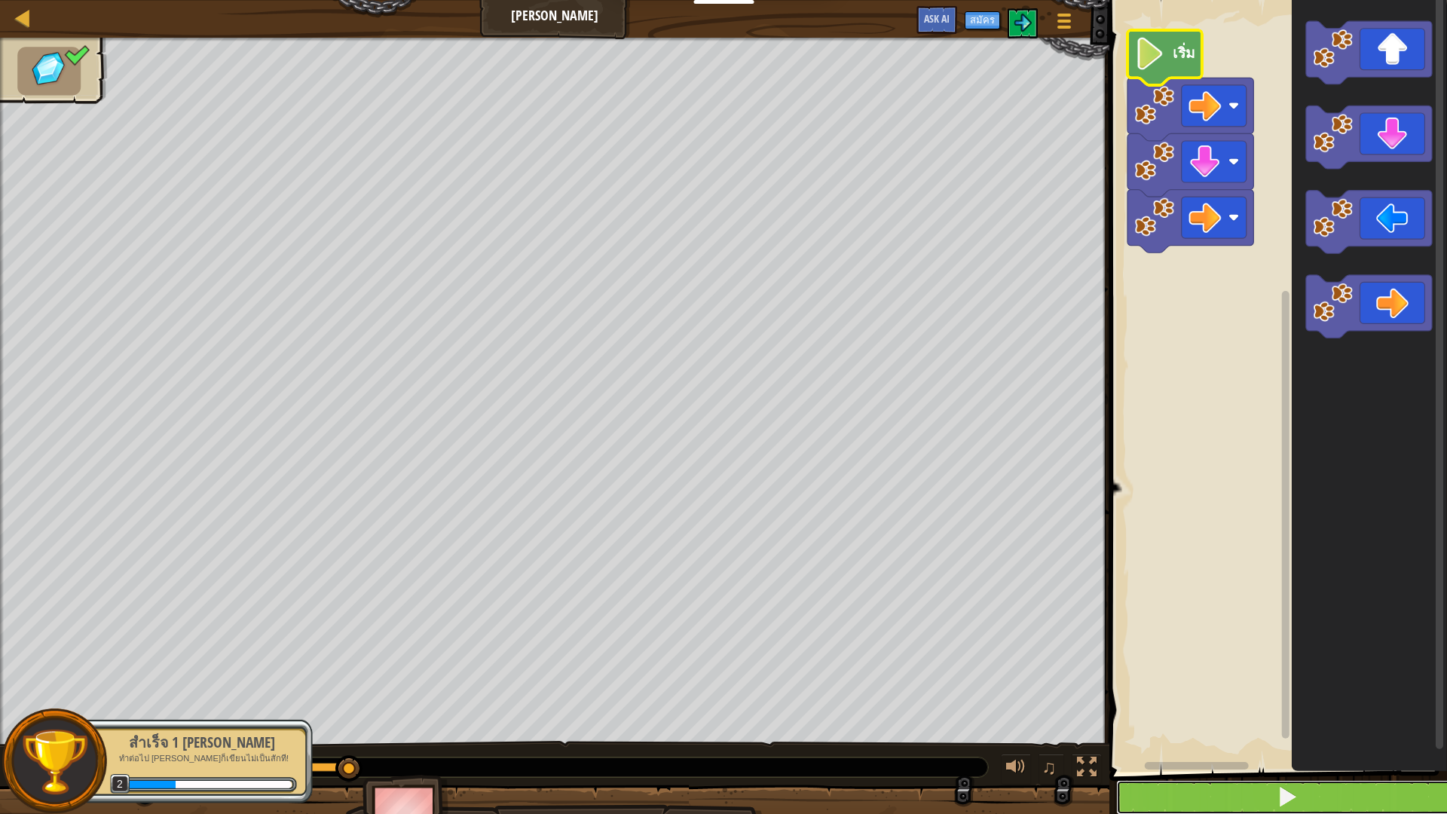
click at [1275, 712] on button at bounding box center [1287, 797] width 342 height 35
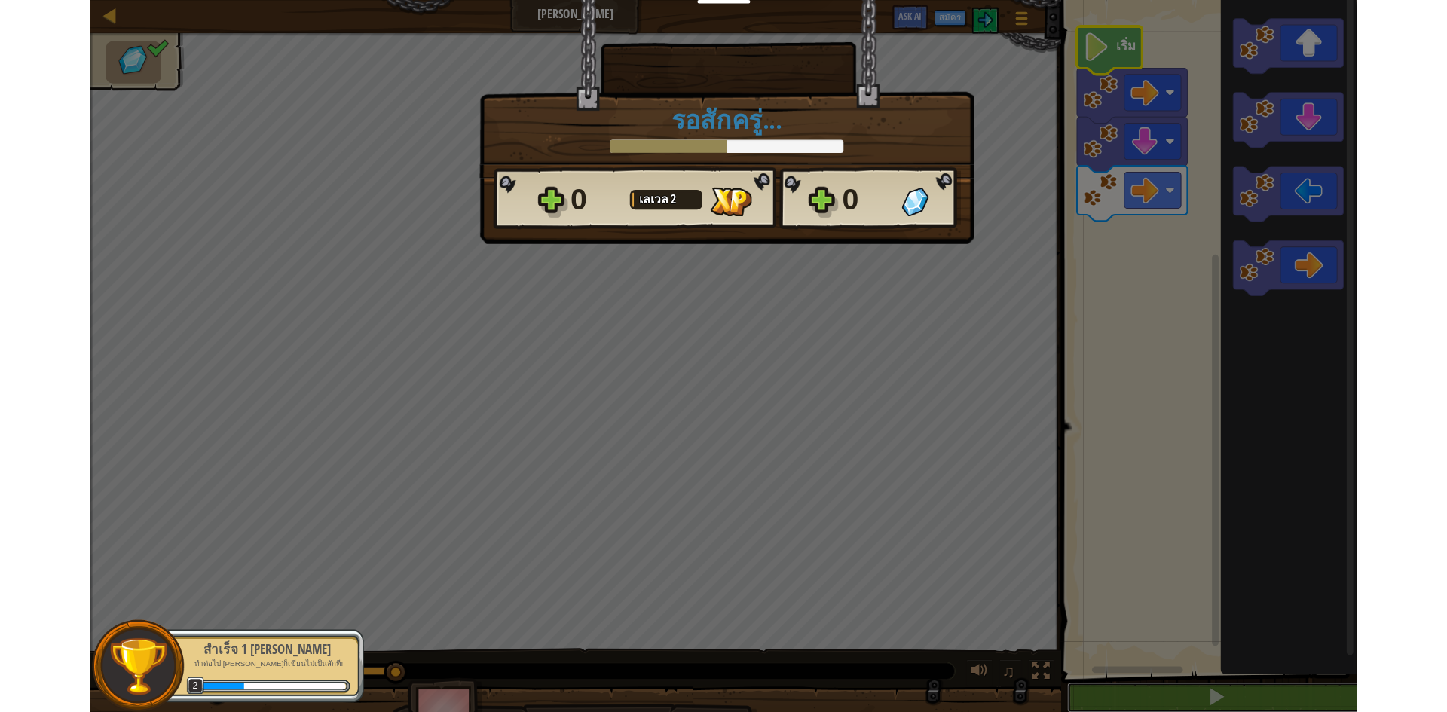
scroll to position [1, 0]
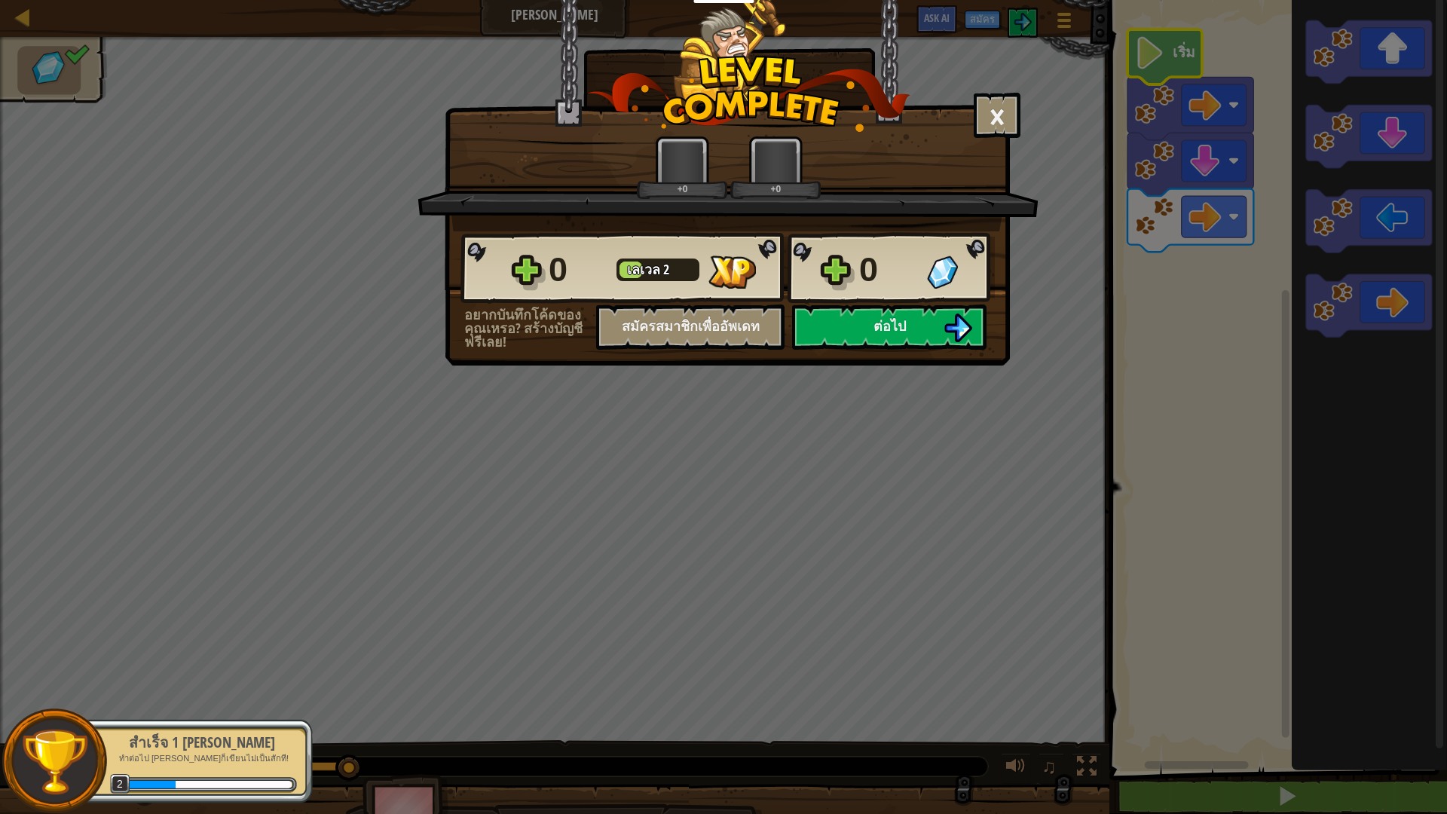
click at [861, 451] on div "× ด่านนี้สนุกแค่ไหน? +0 +0 Reticulating Splines... 0 [PERSON_NAME] 2 0 อยากบันท…" at bounding box center [723, 407] width 1447 height 814
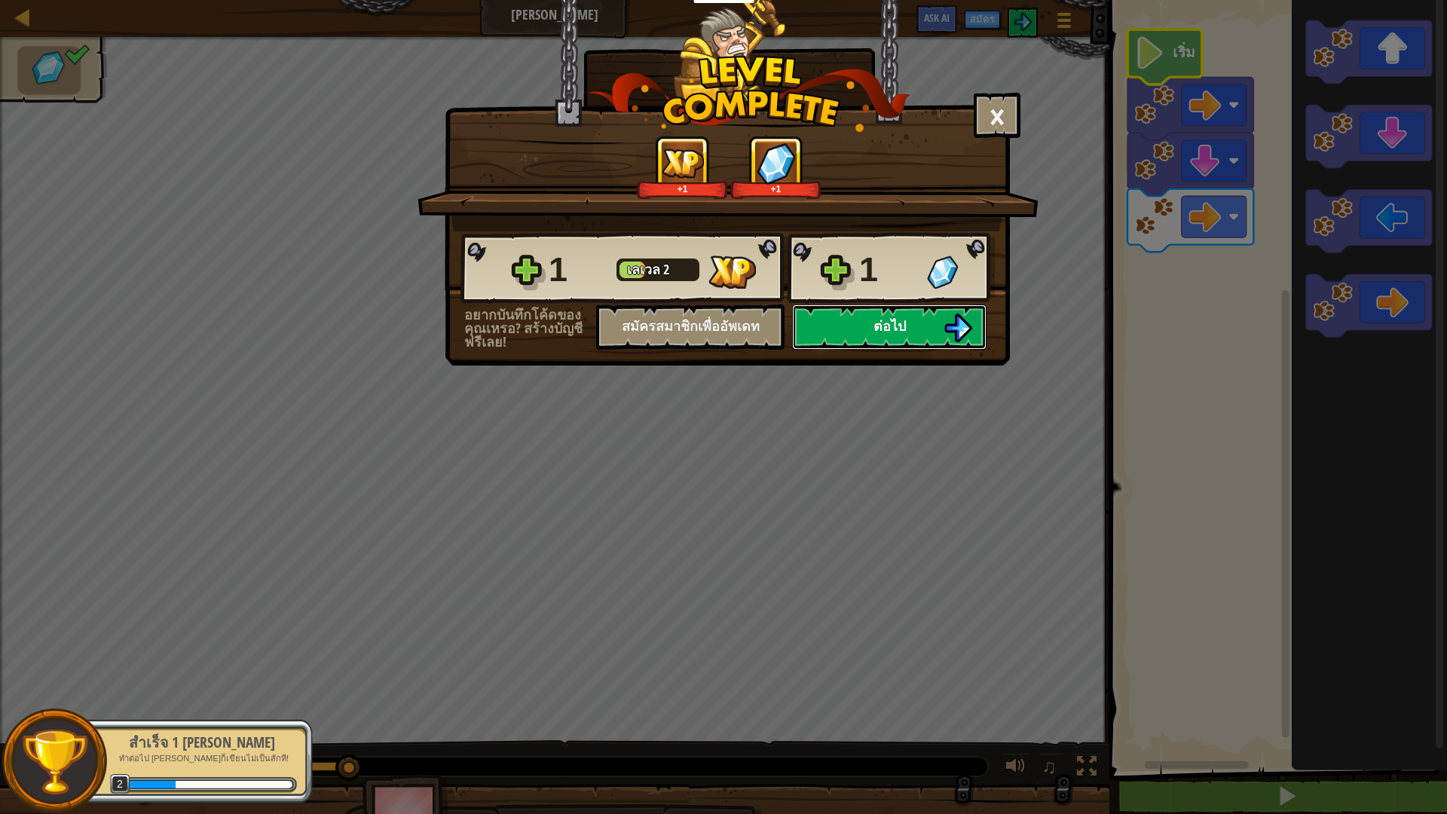
click at [898, 336] on button "ต่อไป" at bounding box center [889, 327] width 194 height 45
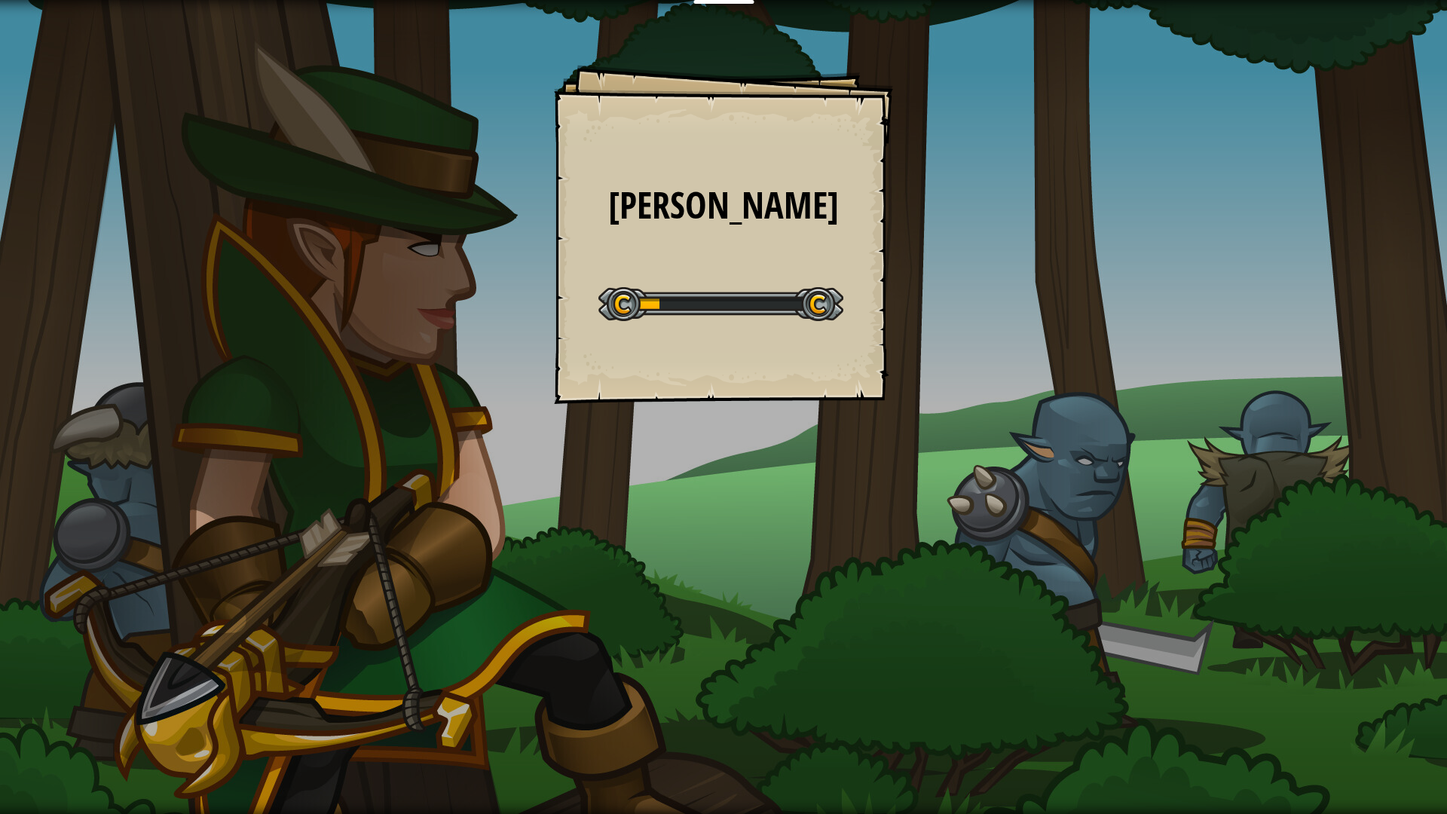
click at [905, 451] on div "ลุยเลย ลุยเลย ลุยเลย Goals Start Level เกิดข้อผิดพลาดในการโหลดจากเซิร์ฟเวอร์ [P…" at bounding box center [723, 407] width 1447 height 814
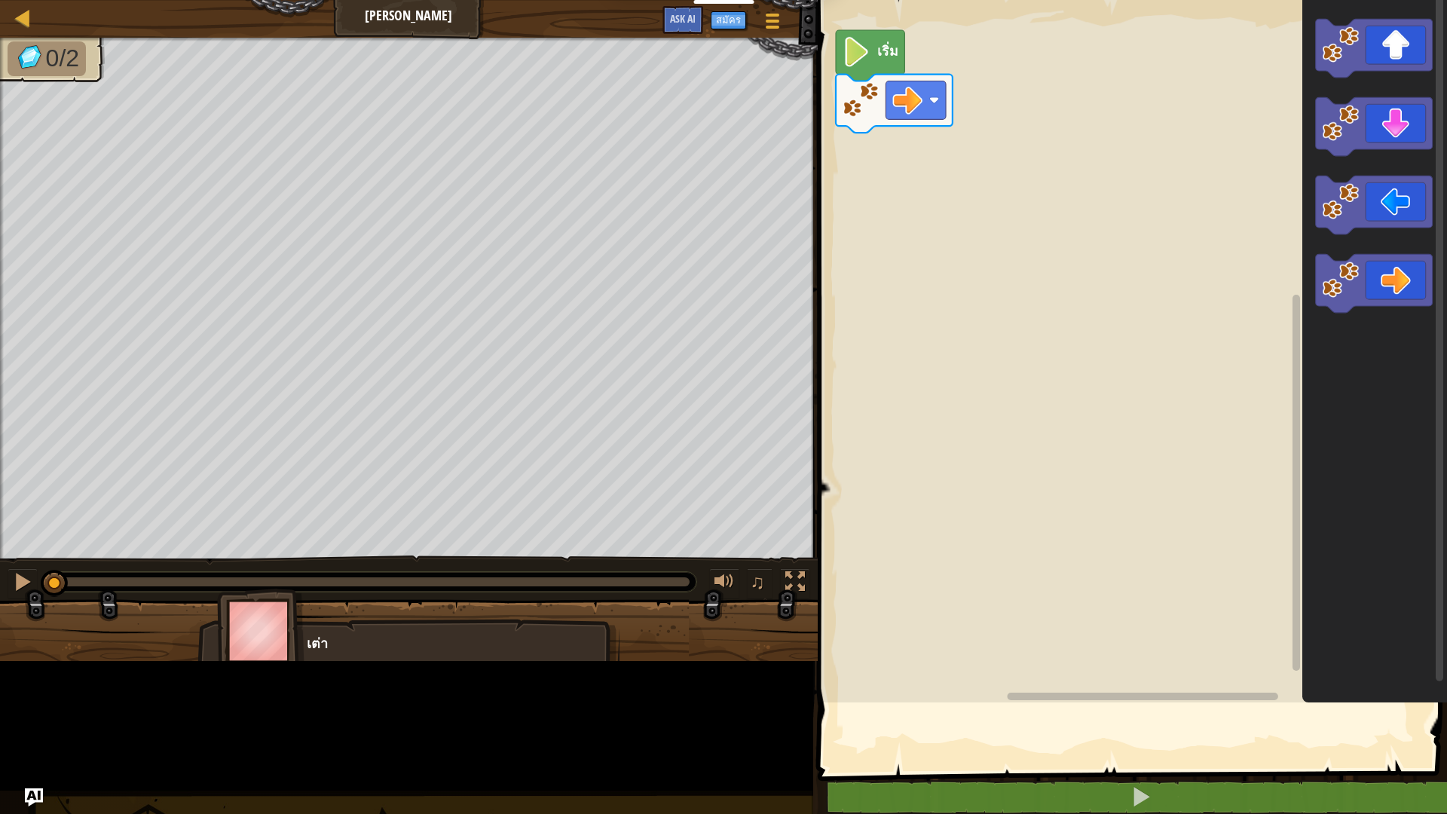
click at [889, 517] on rect "พื้นที่ทำงาน Blockly" at bounding box center [1130, 347] width 634 height 710
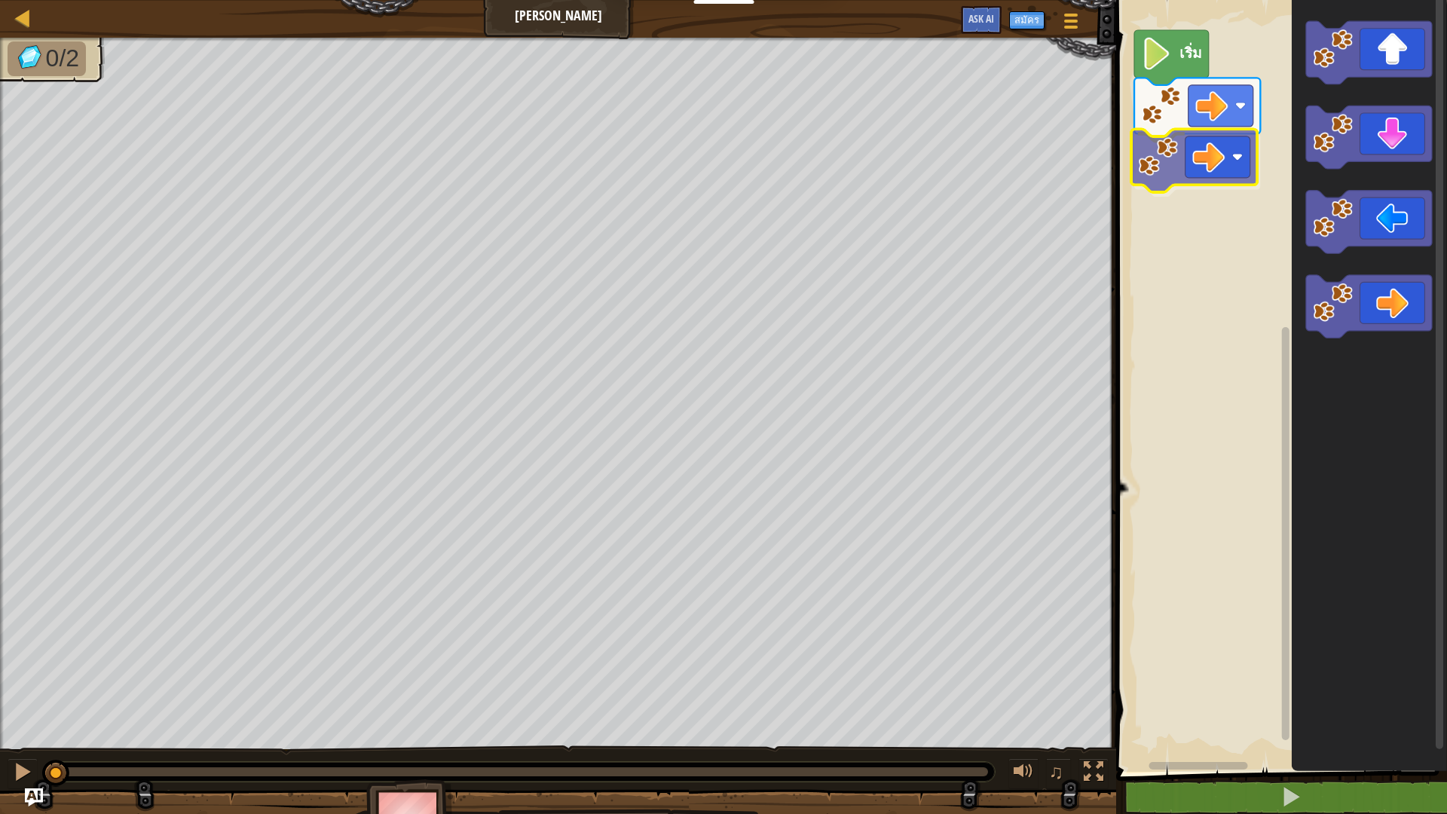
click at [1214, 165] on div "เริ่ม" at bounding box center [1279, 381] width 335 height 779
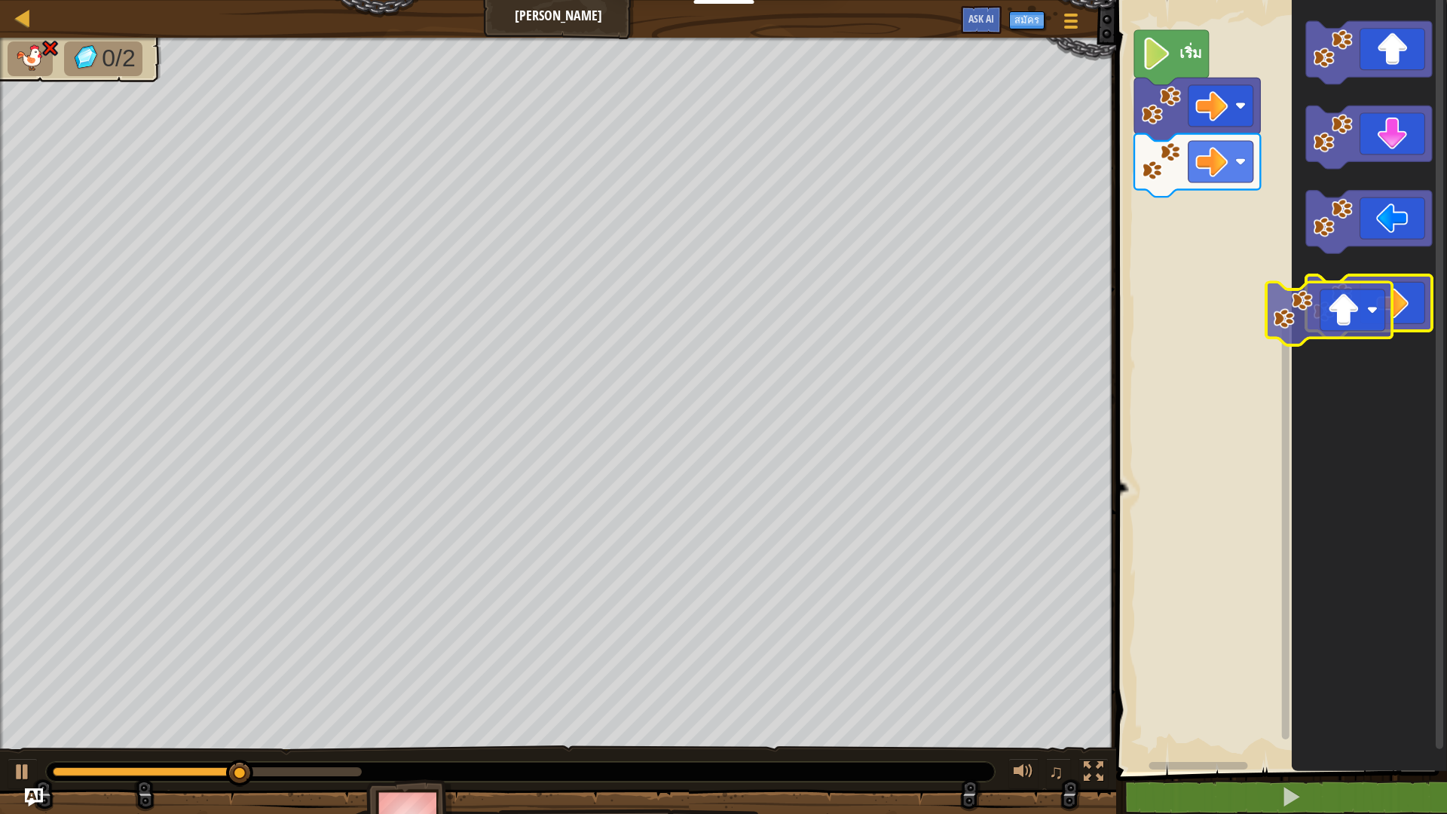
click at [1373, 372] on icon "พื้นที่ทำงาน Blockly" at bounding box center [1369, 381] width 155 height 779
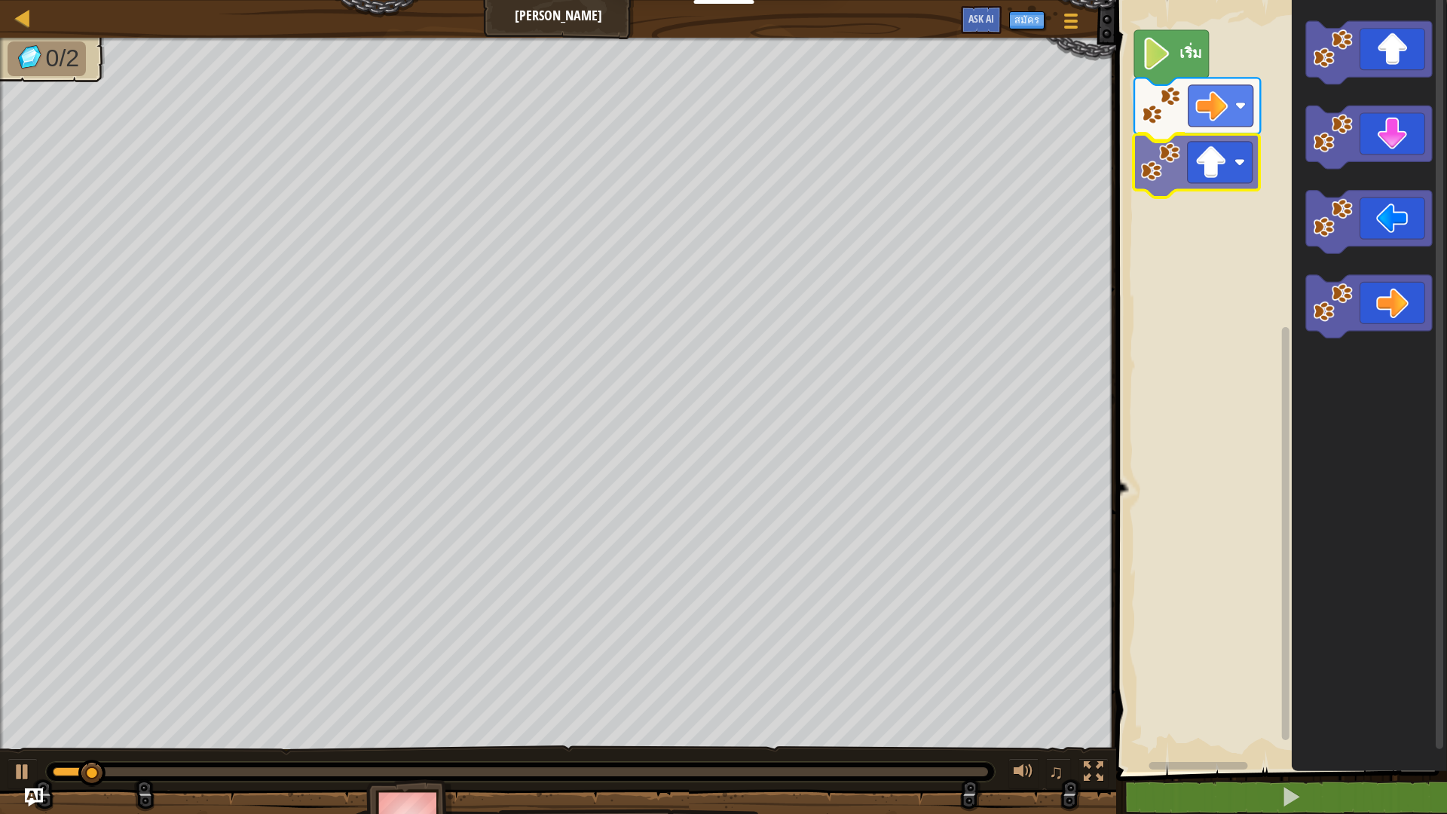
click at [1176, 176] on div "เริ่ม" at bounding box center [1279, 381] width 335 height 779
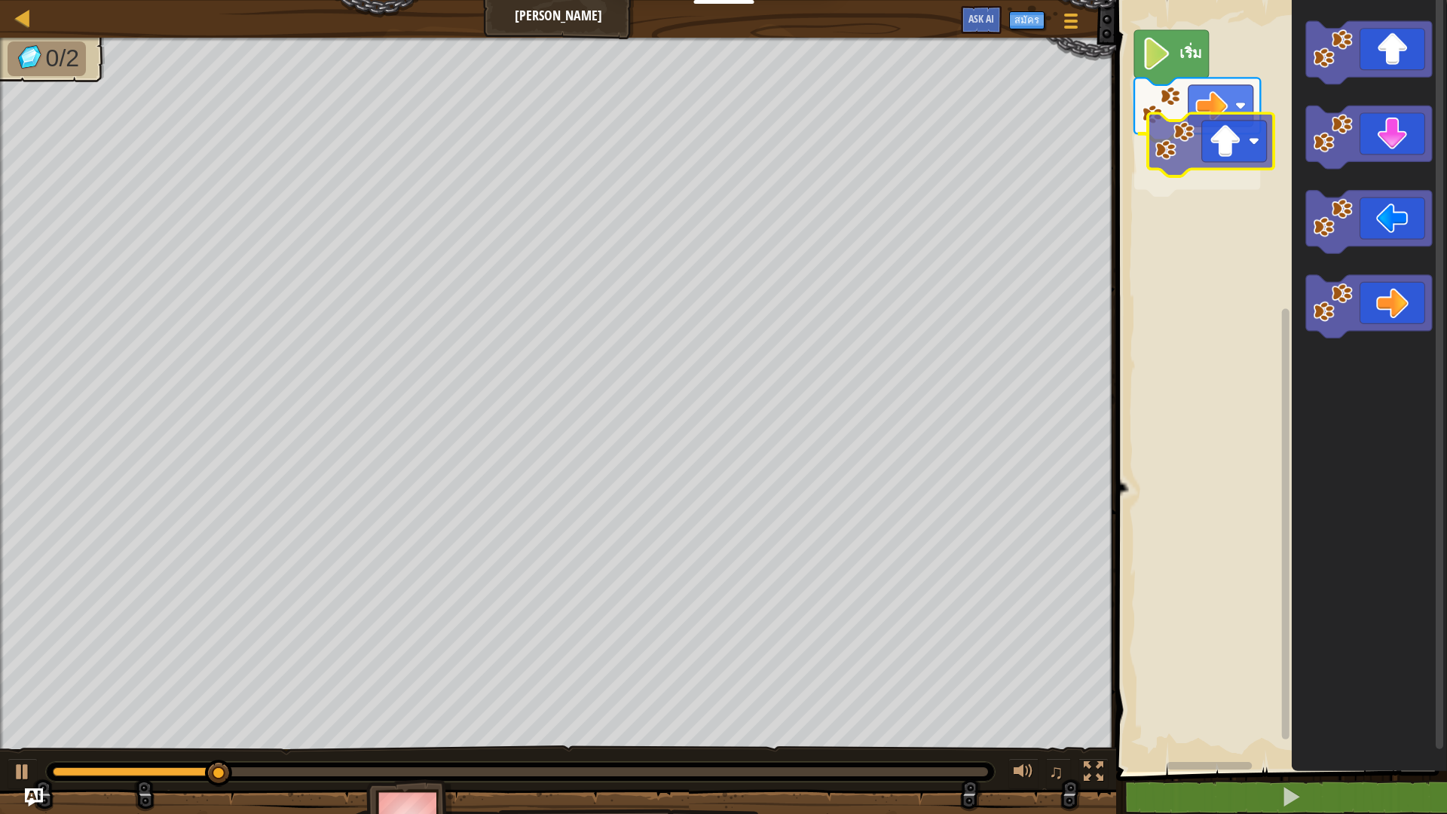
click at [1195, 142] on div "เริ่ม" at bounding box center [1279, 381] width 335 height 779
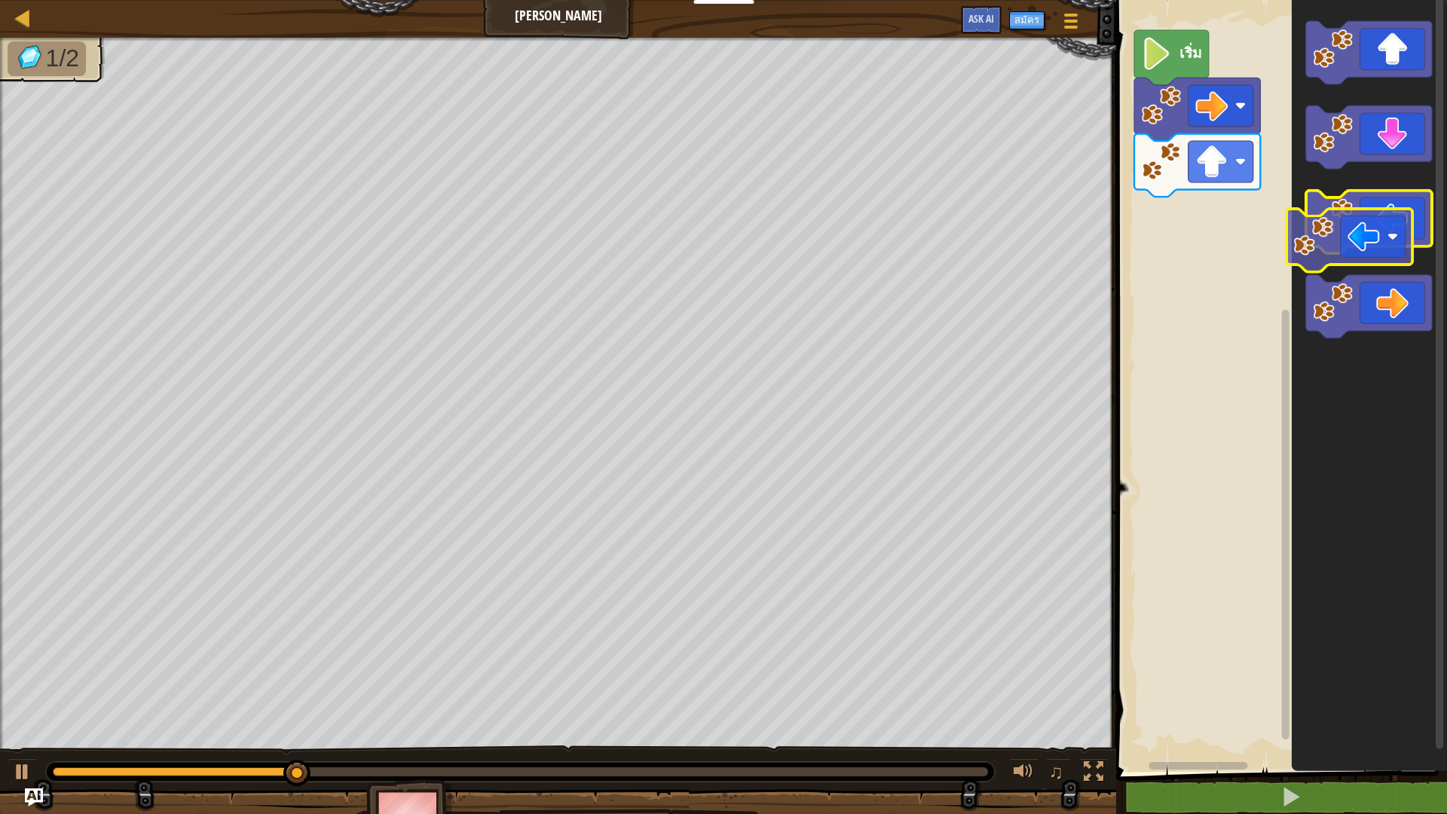
click at [1359, 231] on icon "พื้นที่ทำงาน Blockly" at bounding box center [1369, 222] width 126 height 63
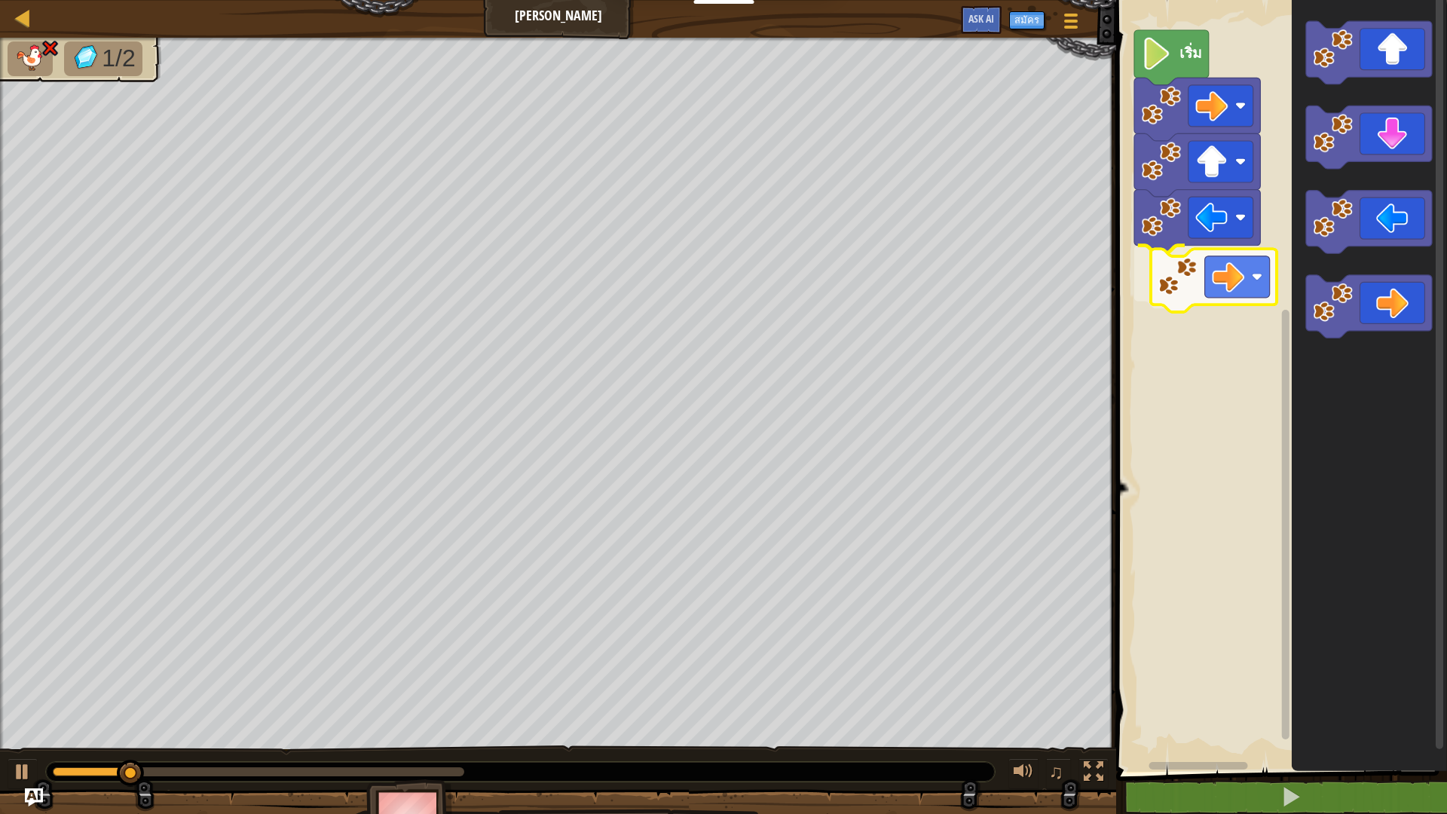
click at [1351, 329] on icon "พื้นที่ทำงาน Blockly" at bounding box center [1369, 306] width 126 height 63
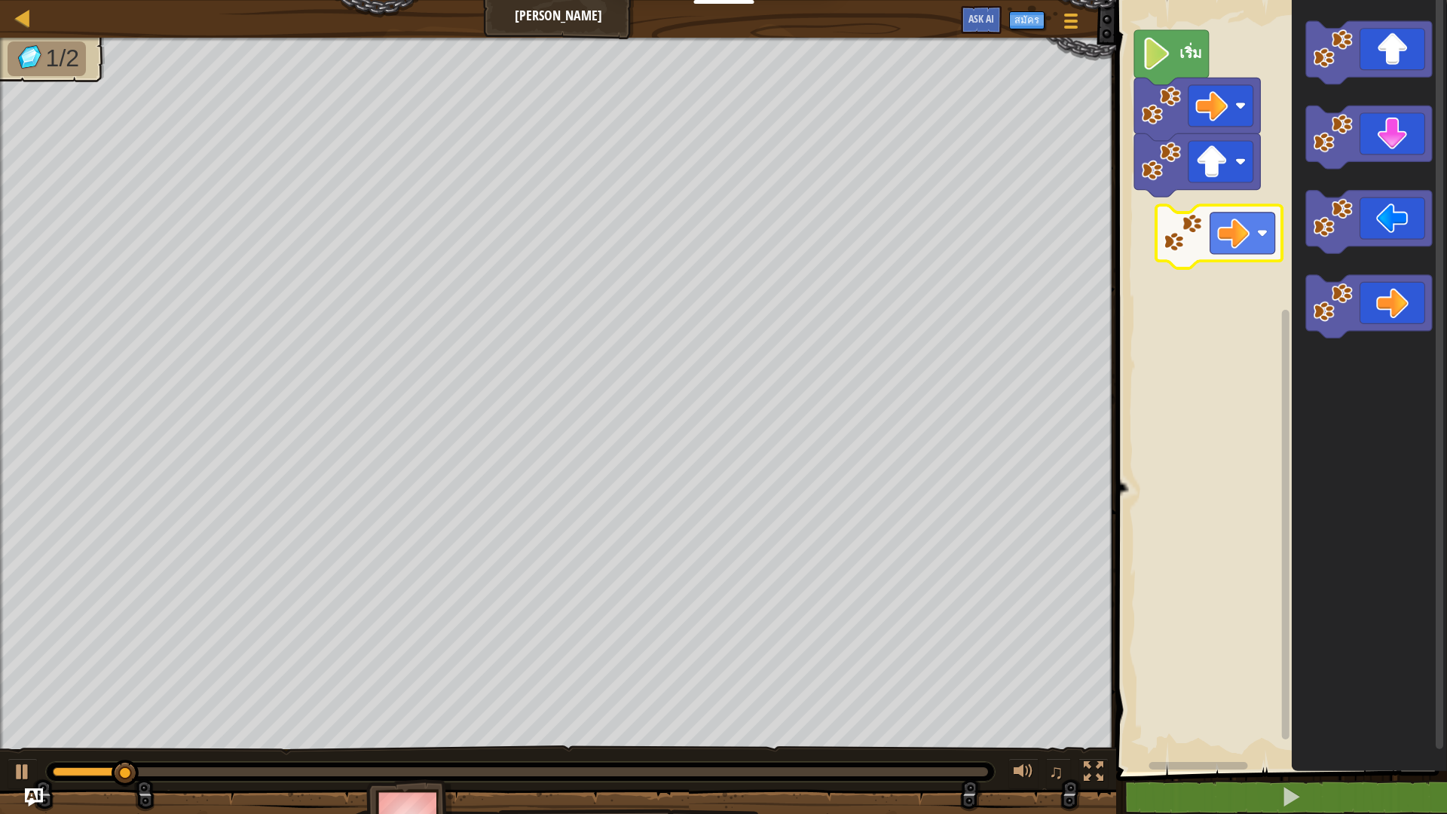
click at [1146, 202] on div "เริ่ม" at bounding box center [1279, 381] width 335 height 779
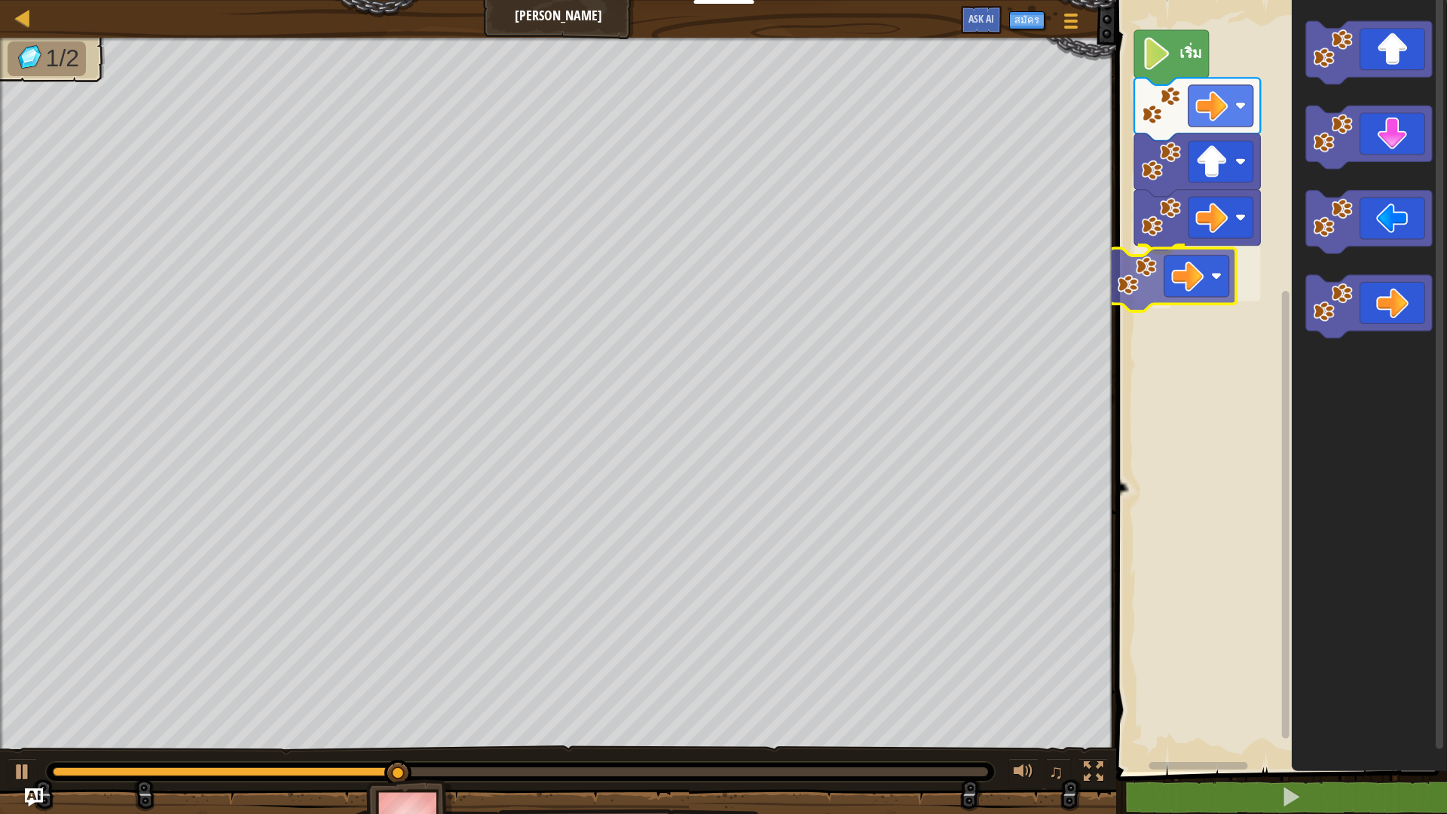
click at [1199, 258] on div "เริ่ม" at bounding box center [1279, 381] width 335 height 779
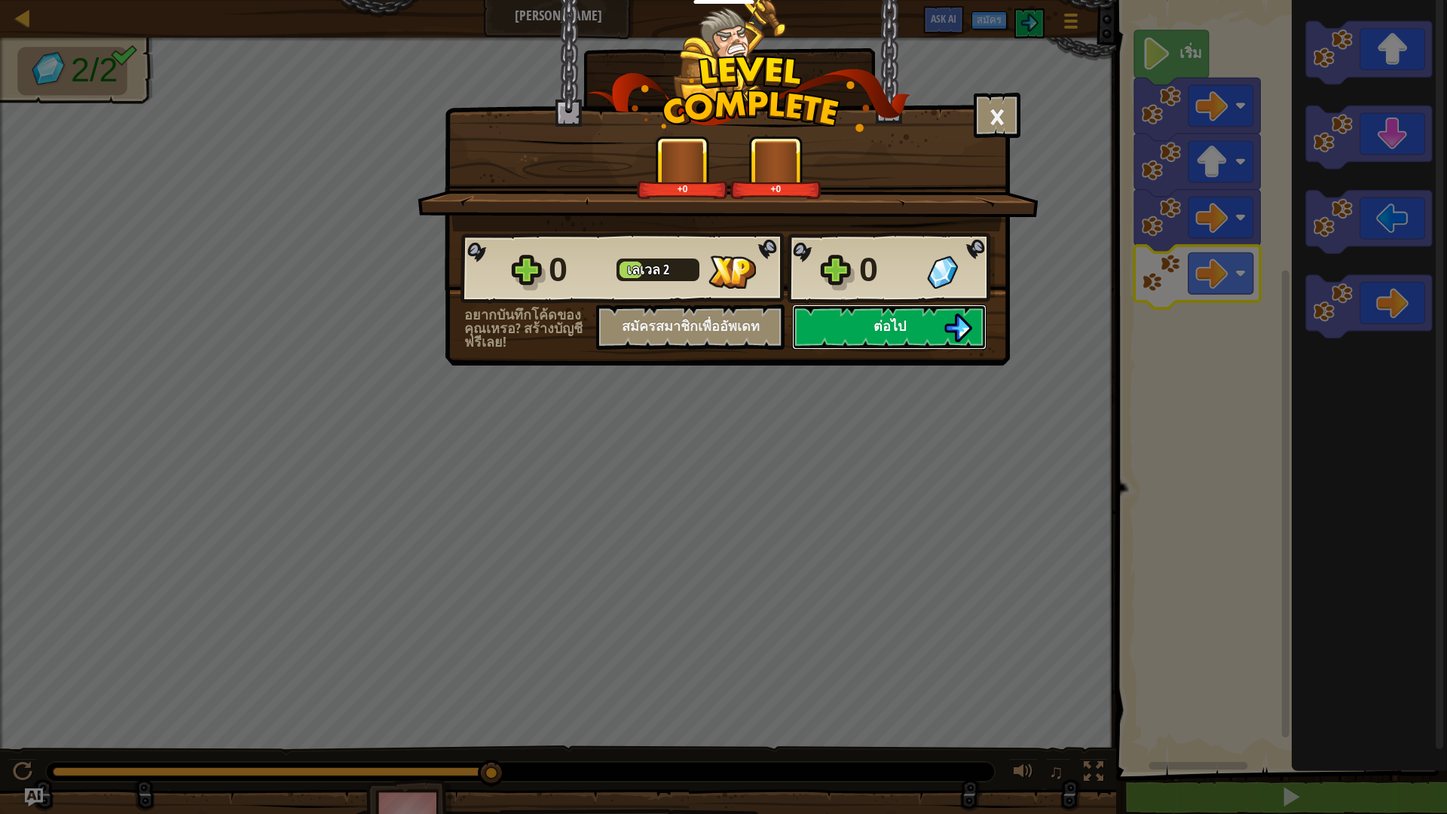
click at [910, 323] on button "ต่อไป" at bounding box center [889, 327] width 194 height 45
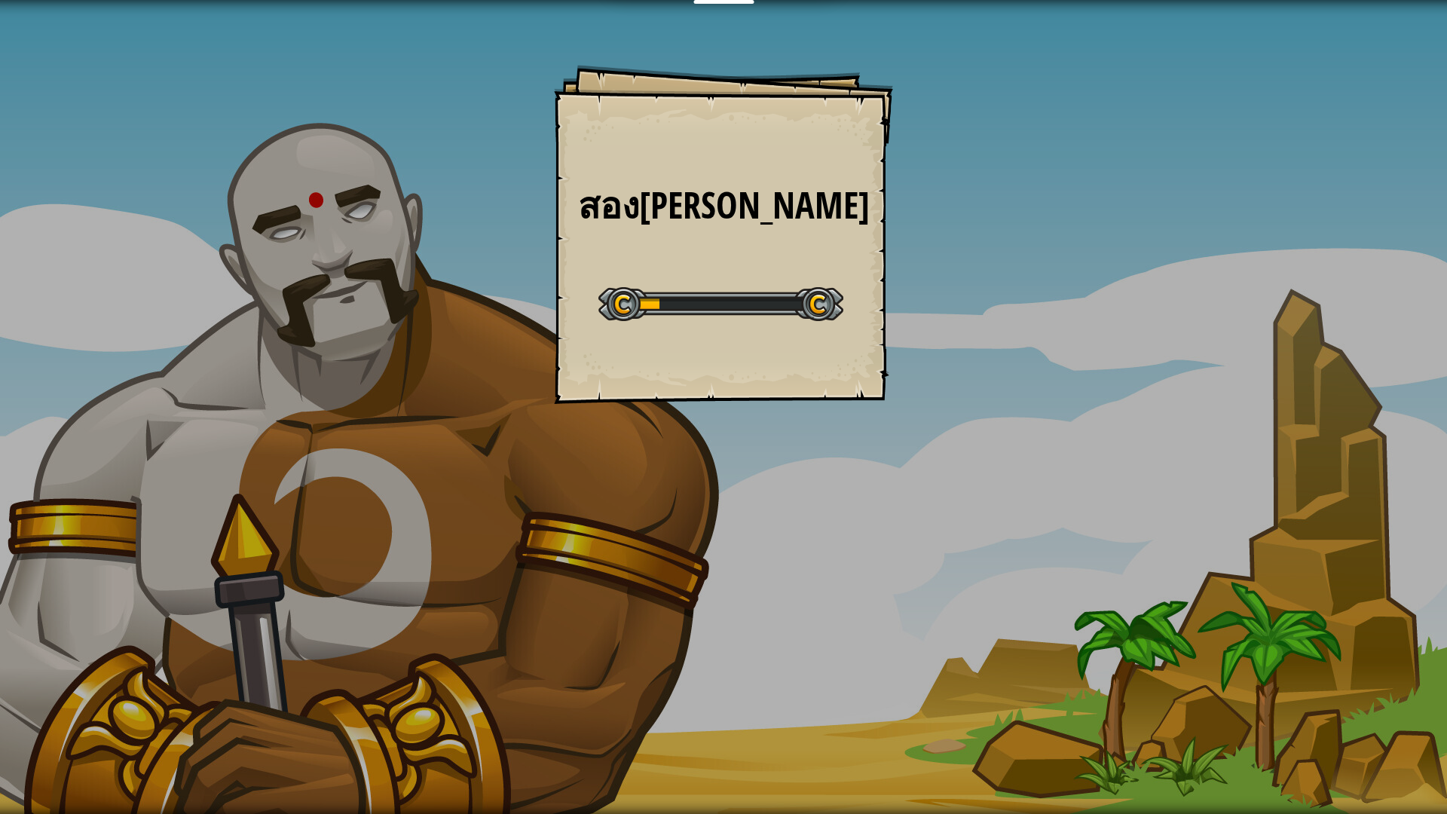
click at [998, 419] on div "สอง[PERSON_NAME] Goals Start Level เกิดข้อผิดพลาดในการโหลดจากเซิร์ฟเวอร์ [PERSO…" at bounding box center [723, 407] width 1447 height 814
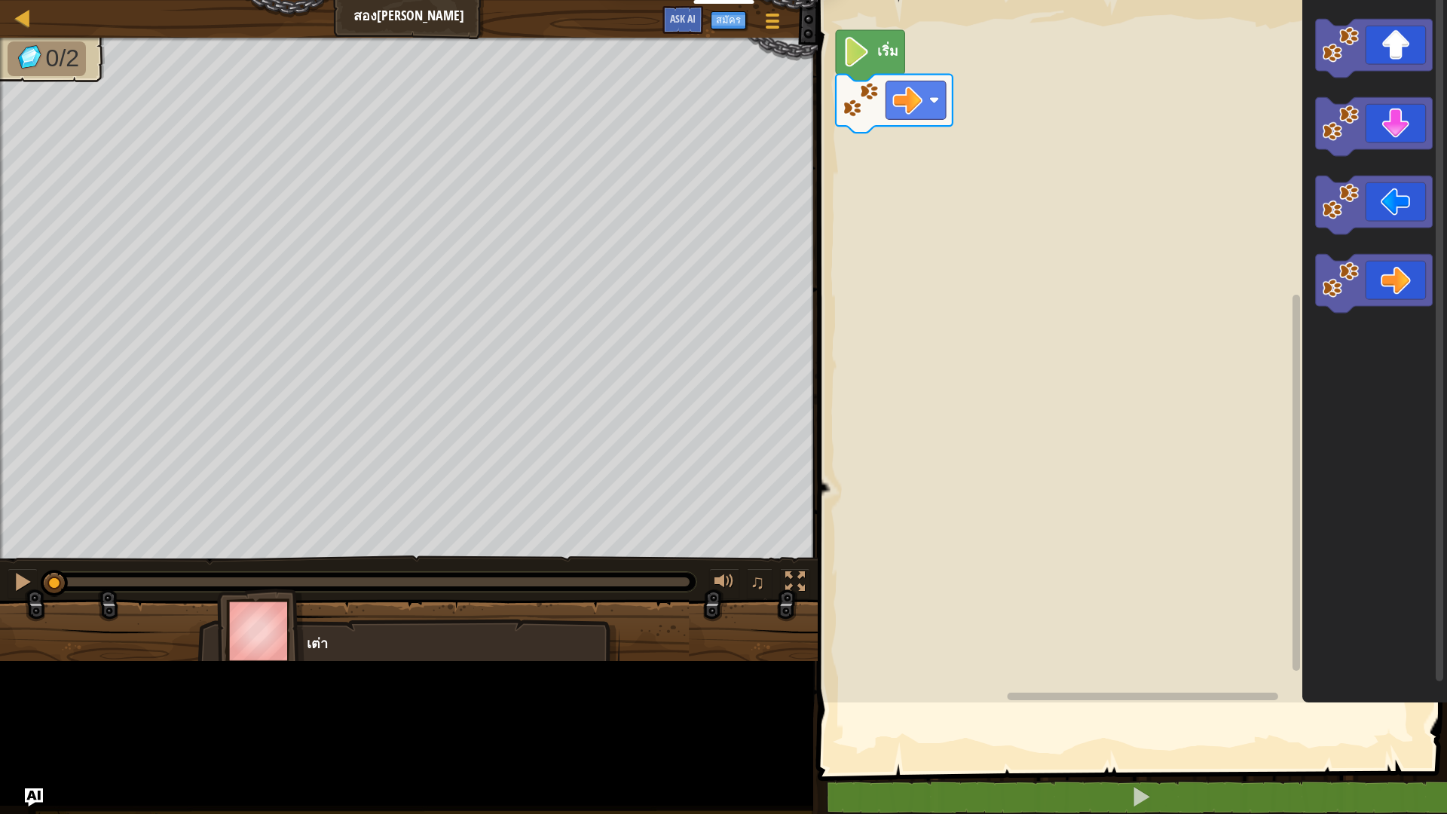
click at [968, 387] on rect "พื้นที่ทำงาน Blockly" at bounding box center [1130, 347] width 634 height 710
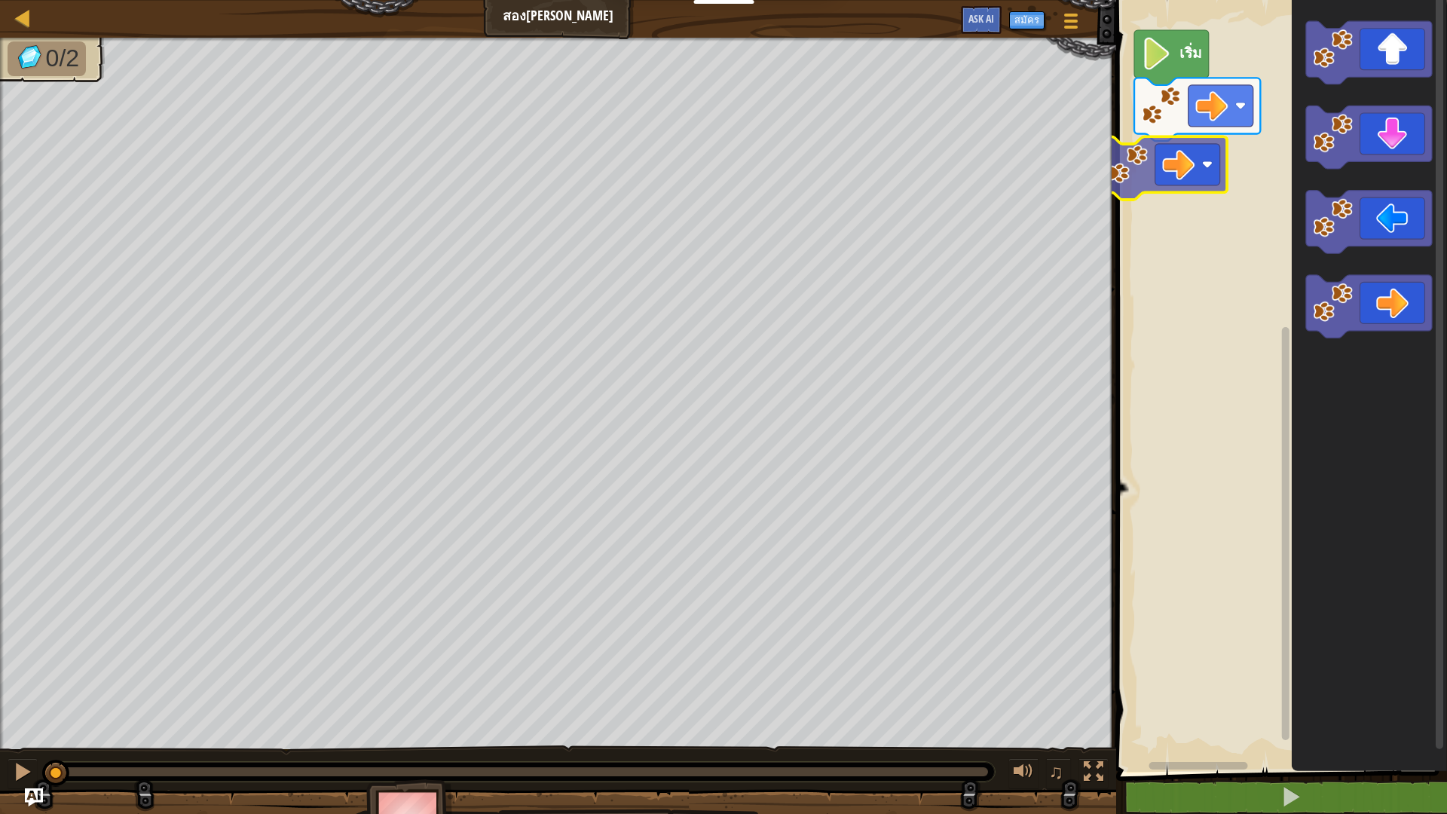
click at [1196, 145] on div "เริ่ม" at bounding box center [1279, 381] width 335 height 779
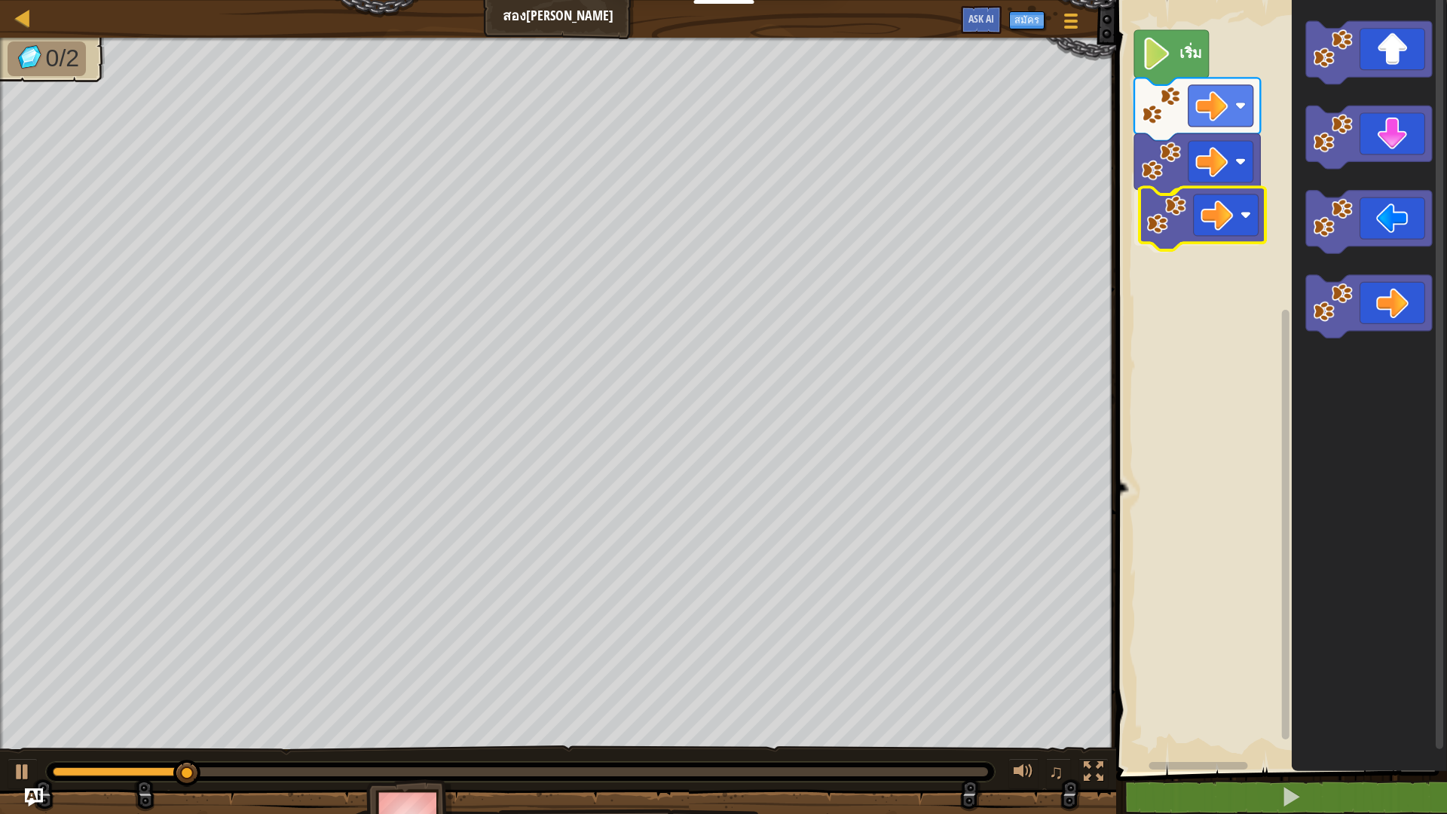
click at [1237, 228] on div "เริ่ม" at bounding box center [1279, 381] width 335 height 779
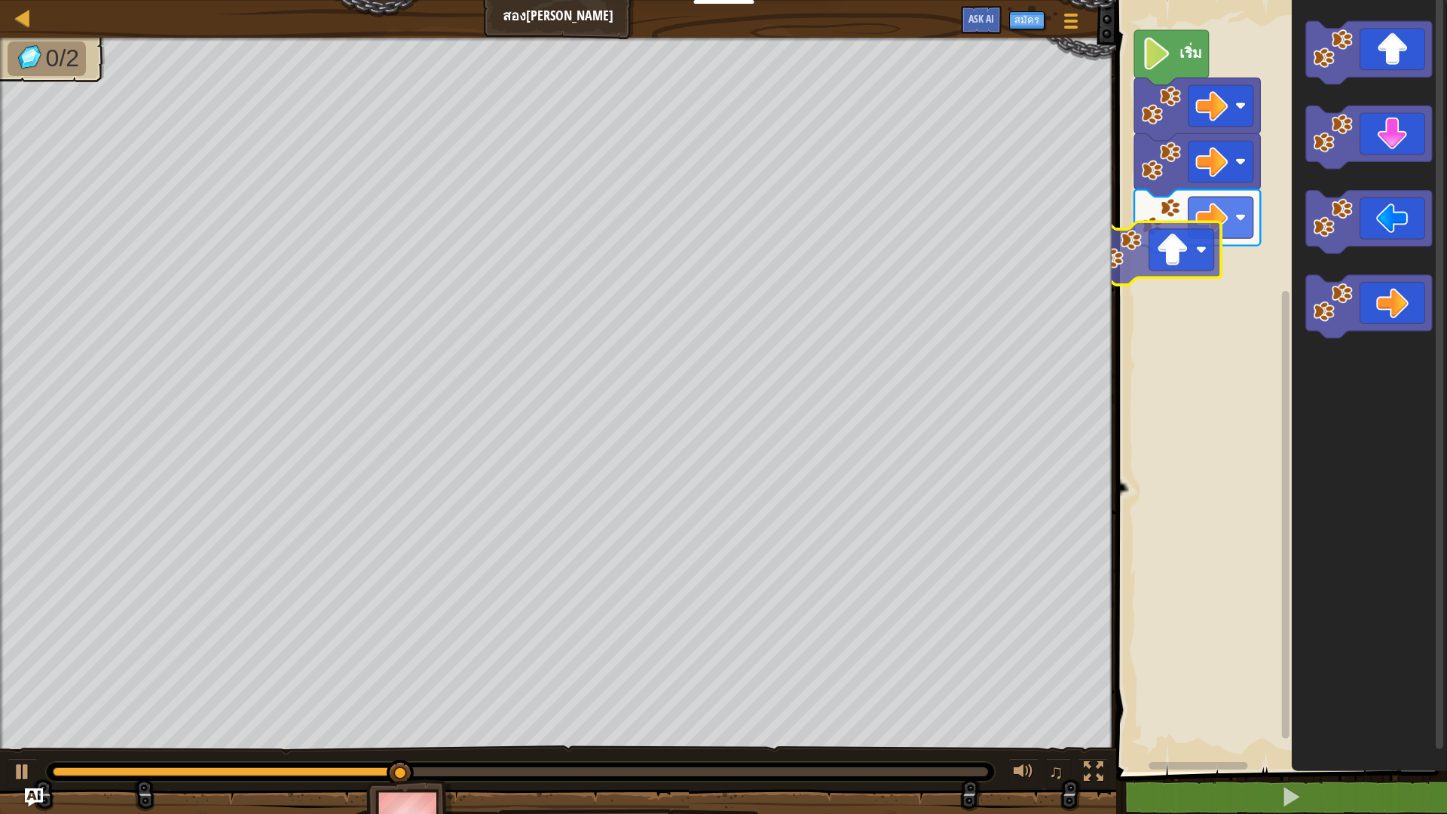
click at [1180, 249] on div "เริ่ม" at bounding box center [1279, 381] width 335 height 779
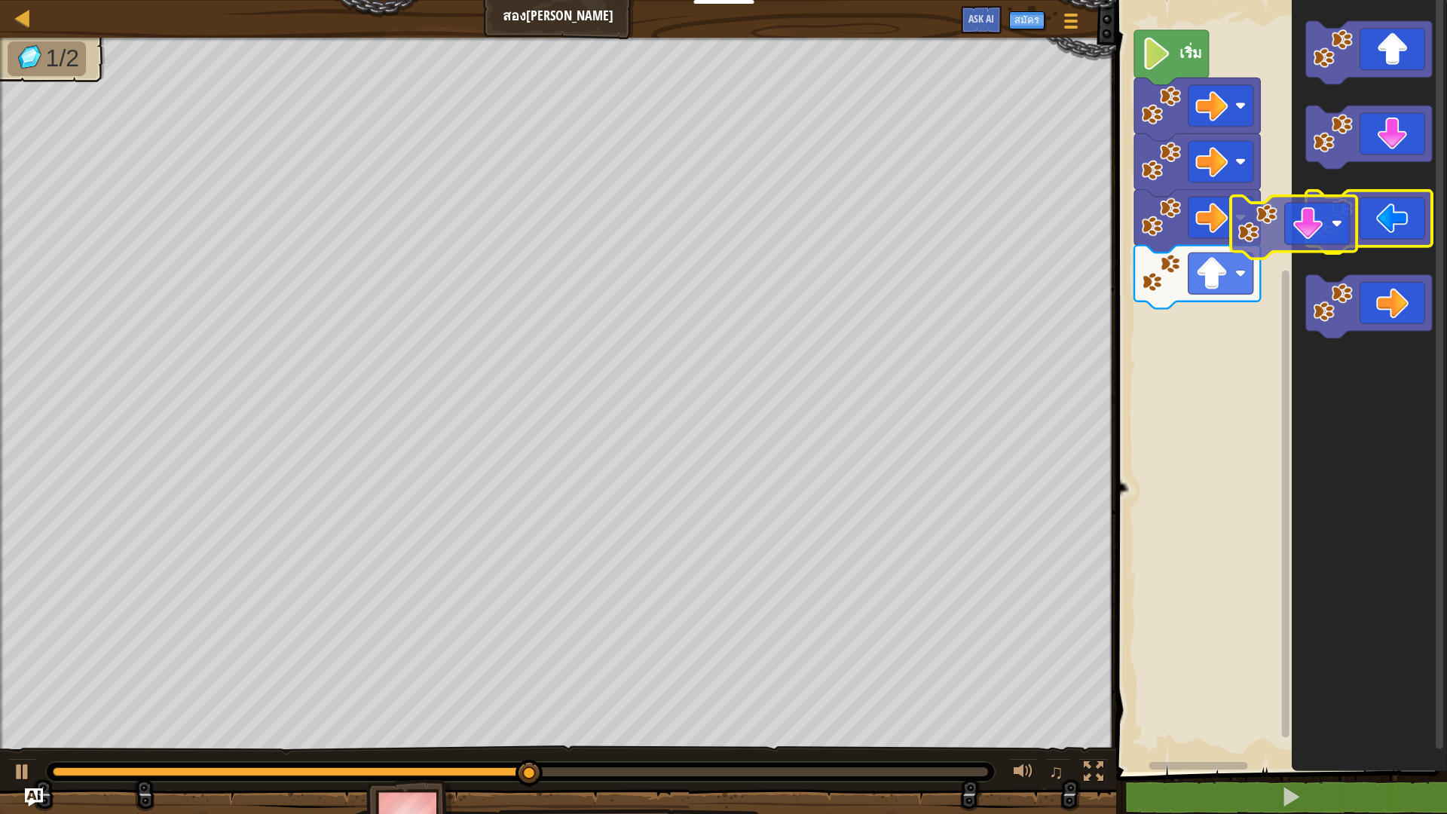
click at [1244, 301] on div "เริ่ม" at bounding box center [1279, 381] width 335 height 779
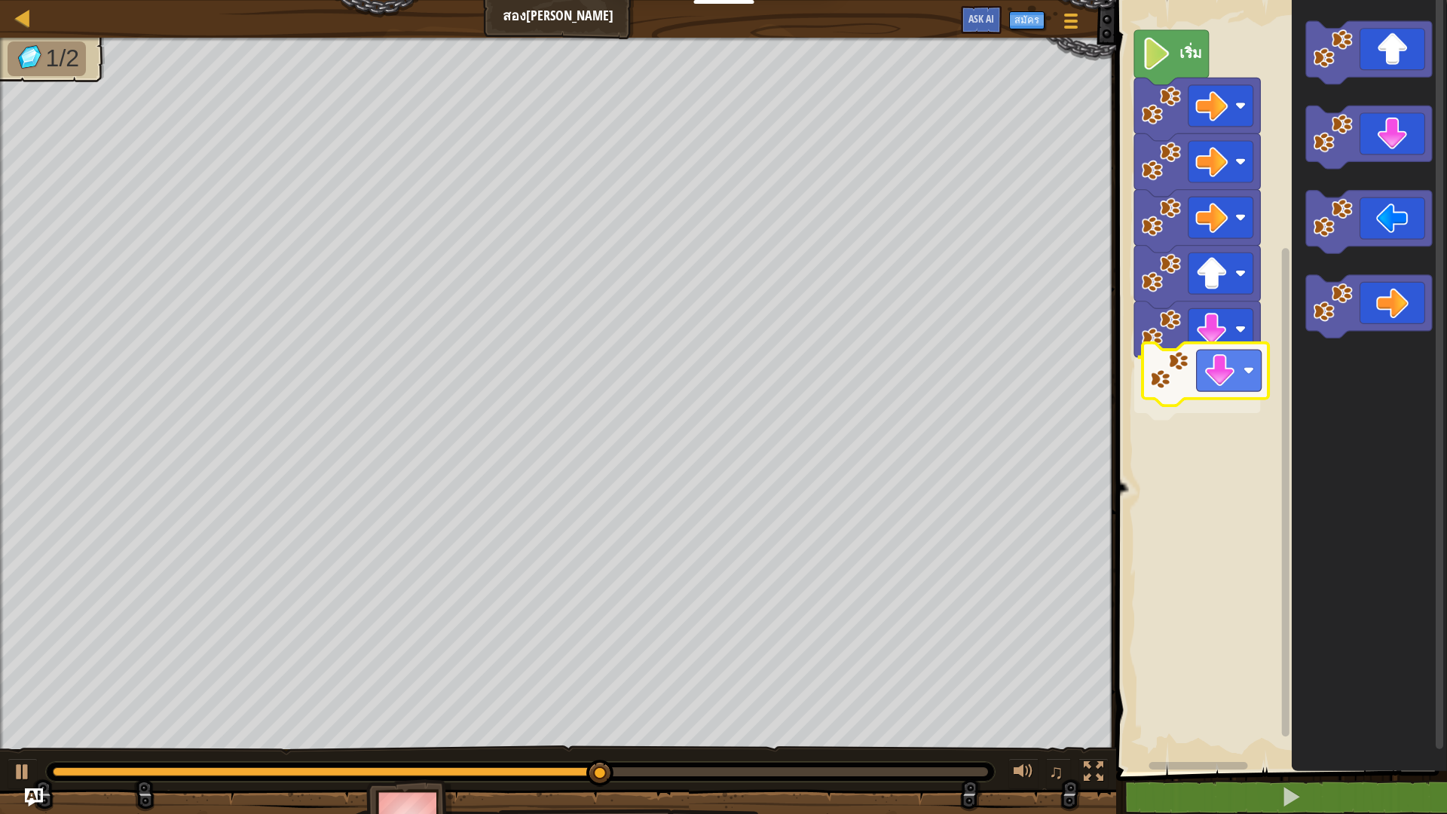
click at [1219, 364] on div "เริ่ม" at bounding box center [1279, 381] width 335 height 779
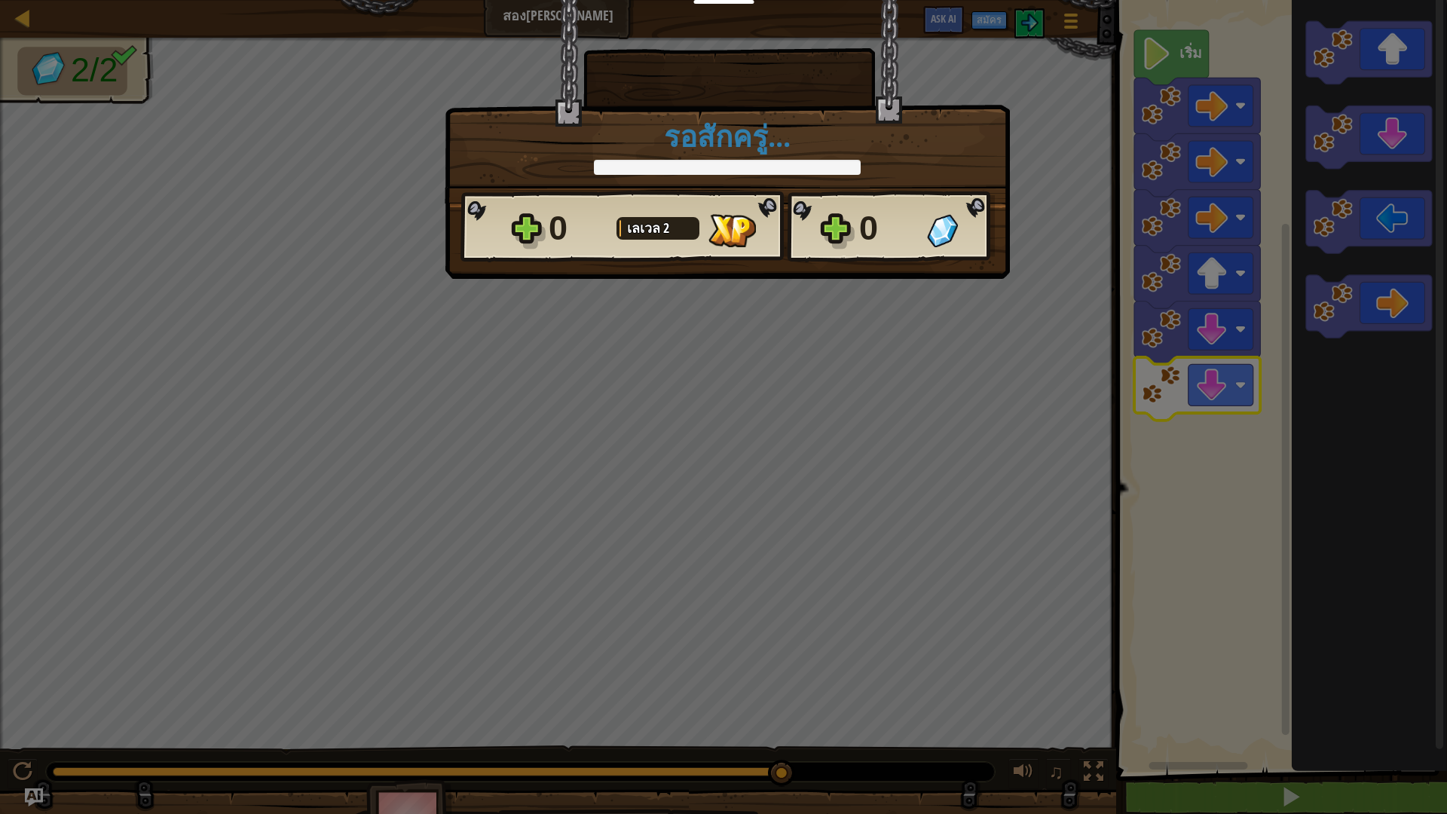
click at [1247, 712] on div "× ด่านนี้สนุกแค่ไหน? รอสักครู่... Reticulating Splines... รอสักครู่... 0 [PERSO…" at bounding box center [723, 407] width 1447 height 814
click at [1254, 712] on div "× ด่านนี้สนุกแค่ไหน? รอสักครู่... Reticulating Splines... รอสักครู่... 0 [PERSO…" at bounding box center [723, 407] width 1447 height 814
click at [1256, 712] on div "× ด่านนี้สนุกแค่ไหน? รอสักครู่... Reticulating Splines... รอสักครู่... 0 [PERSO…" at bounding box center [723, 407] width 1447 height 814
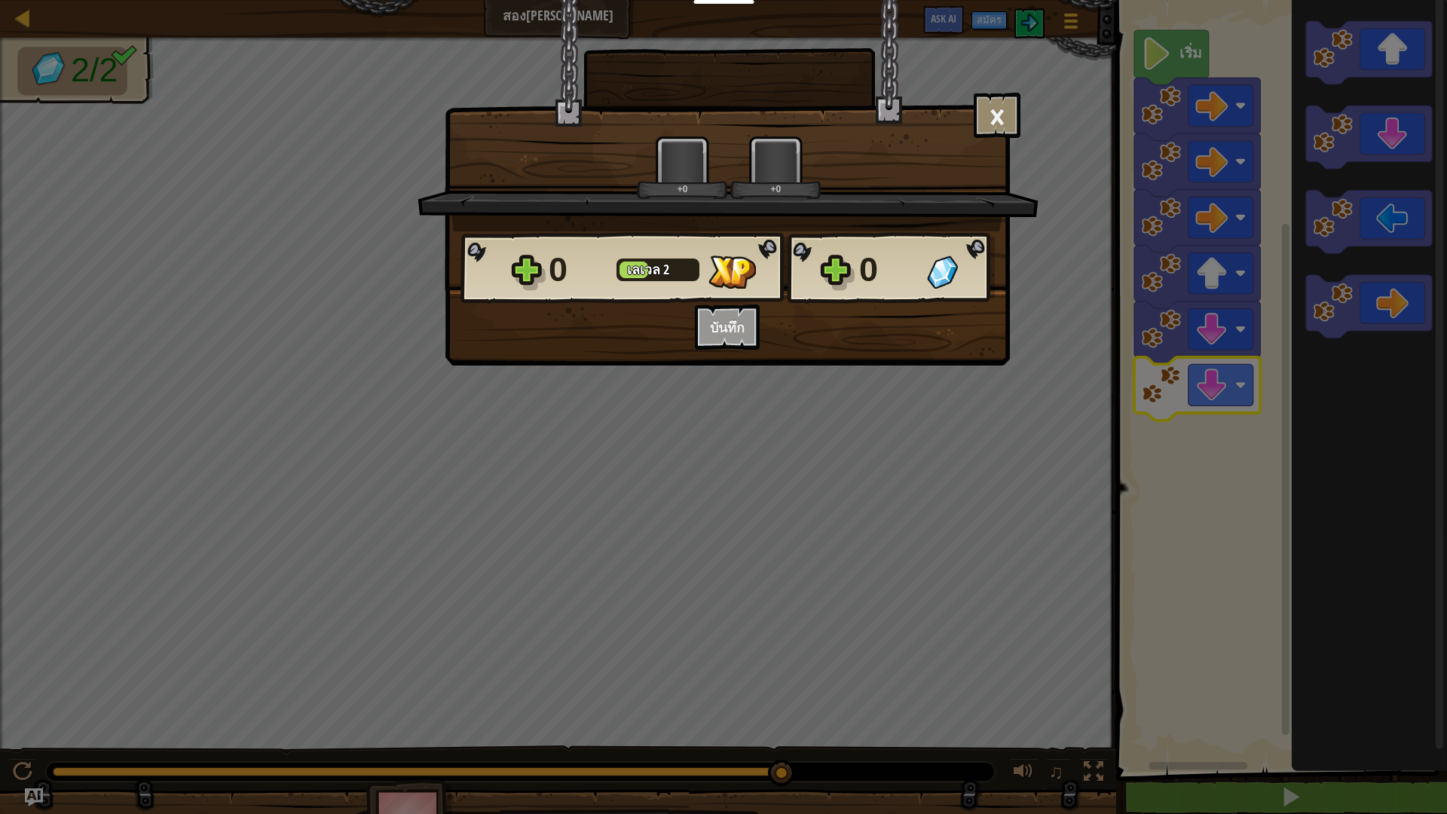
click at [1298, 658] on div "× ด่านนี้สนุกแค่ไหน? +0 +0 Reticulating Splines... 0 [PERSON_NAME] 2 0 อยากบันท…" at bounding box center [723, 407] width 1447 height 814
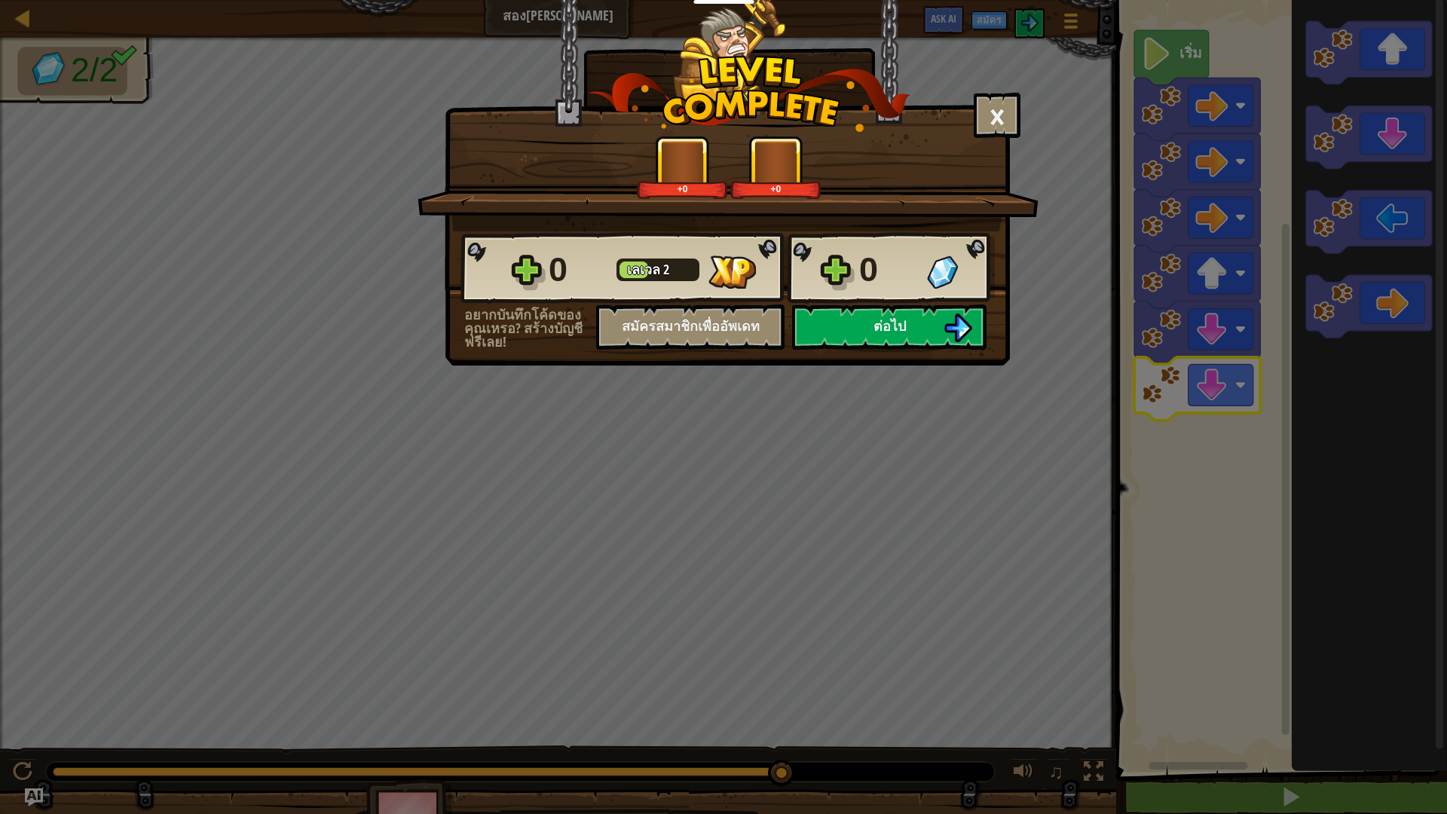
click at [1062, 442] on div "× ด่านนี้สนุกแค่ไหน? +0 +0 Reticulating Splines... 0 [PERSON_NAME] 2 0 อยากบันท…" at bounding box center [723, 407] width 1447 height 814
click at [895, 326] on span "ต่อไป" at bounding box center [890, 326] width 32 height 19
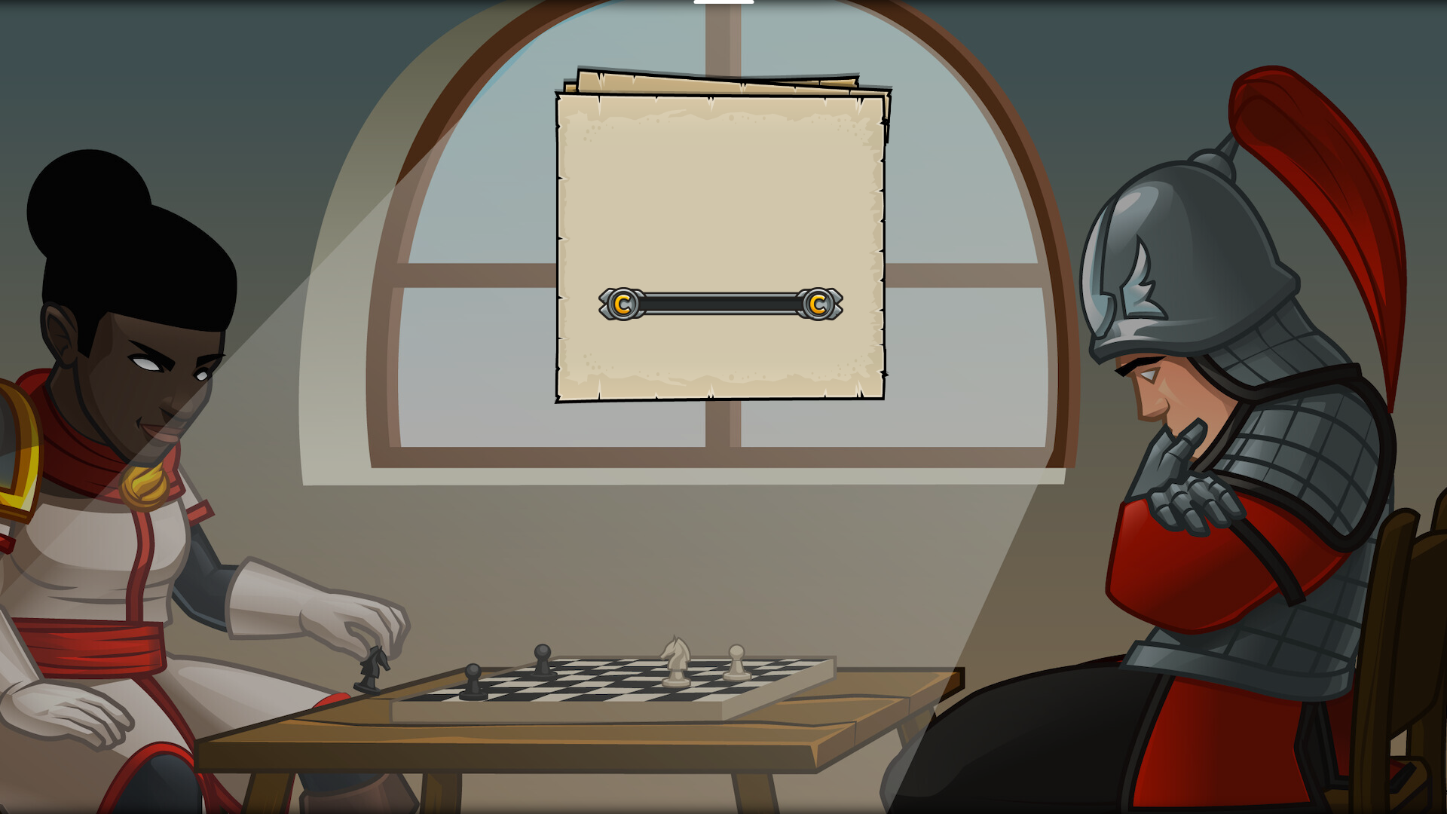
click at [1207, 439] on div "Goals Start Level เกิดข้อผิดพลาดในการโหลดจากเซิร์ฟเวอร์ [PERSON_NAME]รีเฟรชหน้า…" at bounding box center [723, 407] width 1447 height 814
click at [1025, 470] on div "Goals Start Level เกิดข้อผิดพลาดในการโหลดจากเซิร์ฟเวอร์ [PERSON_NAME]รีเฟรชหน้า…" at bounding box center [723, 407] width 1447 height 814
click at [1012, 460] on div "Goals Start Level เกิดข้อผิดพลาดในการโหลดจากเซิร์ฟเวอร์ [PERSON_NAME]รีเฟรชหน้า…" at bounding box center [723, 407] width 1447 height 814
click at [1435, 572] on div "Goals Start Level เกิดข้อผิดพลาดในการโหลดจากเซิร์ฟเวอร์ [PERSON_NAME]รีเฟรชหน้า…" at bounding box center [723, 407] width 1447 height 814
click at [926, 379] on div "Goals Start Level เกิดข้อผิดพลาดในการโหลดจากเซิร์ฟเวอร์ [PERSON_NAME]รีเฟรชหน้า…" at bounding box center [723, 407] width 1447 height 814
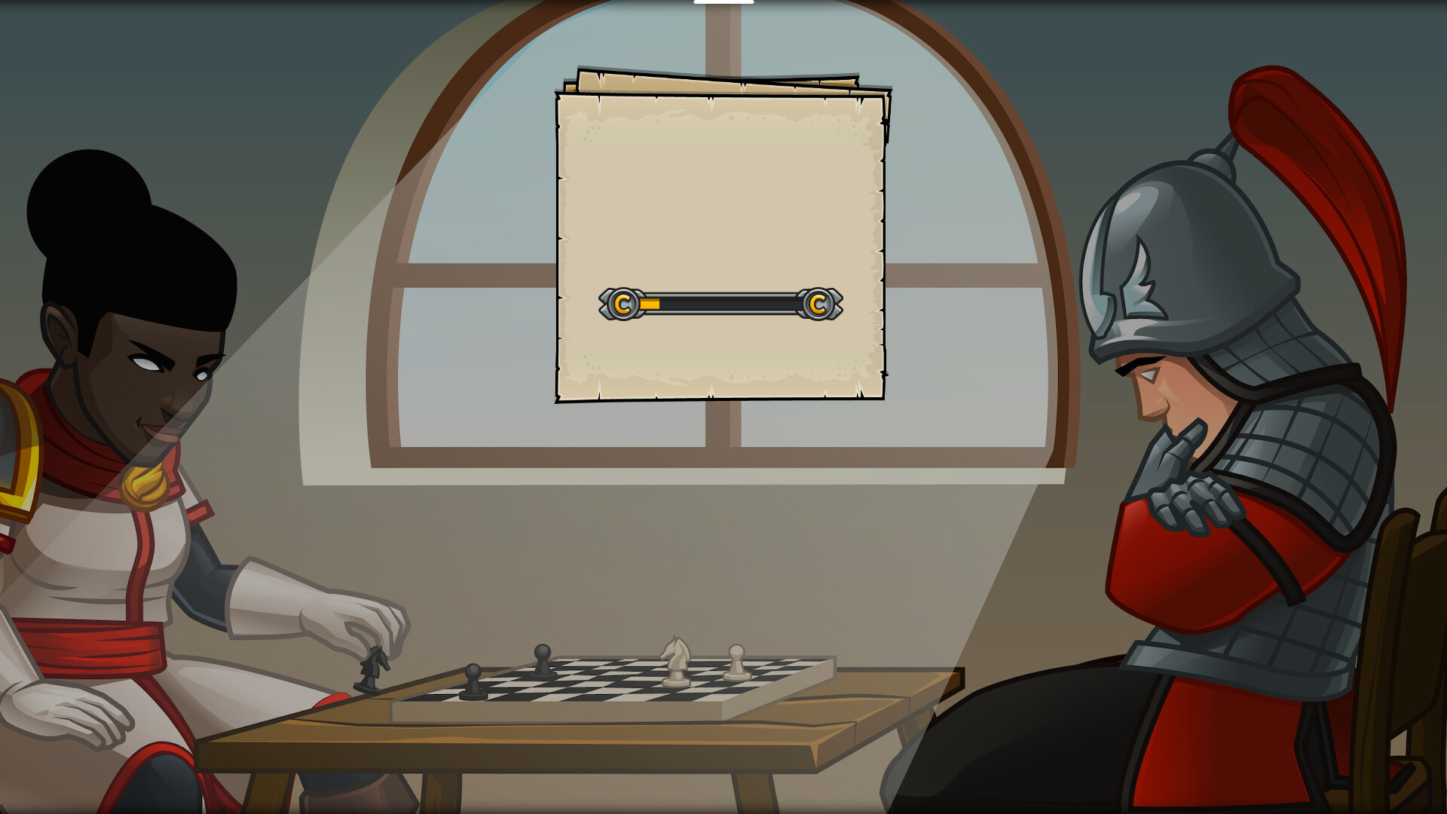
click at [1247, 684] on div "Goals Start Level เกิดข้อผิดพลาดในการโหลดจากเซิร์ฟเวอร์ [PERSON_NAME]รีเฟรชหน้า…" at bounding box center [723, 407] width 1447 height 814
click at [1304, 712] on div "ข้อศอก Goals Start Level เกิดข้อผิดพลาดในการโหลดจากเซิร์ฟเวอร์ [PERSON_NAME]รีเ…" at bounding box center [723, 407] width 1447 height 814
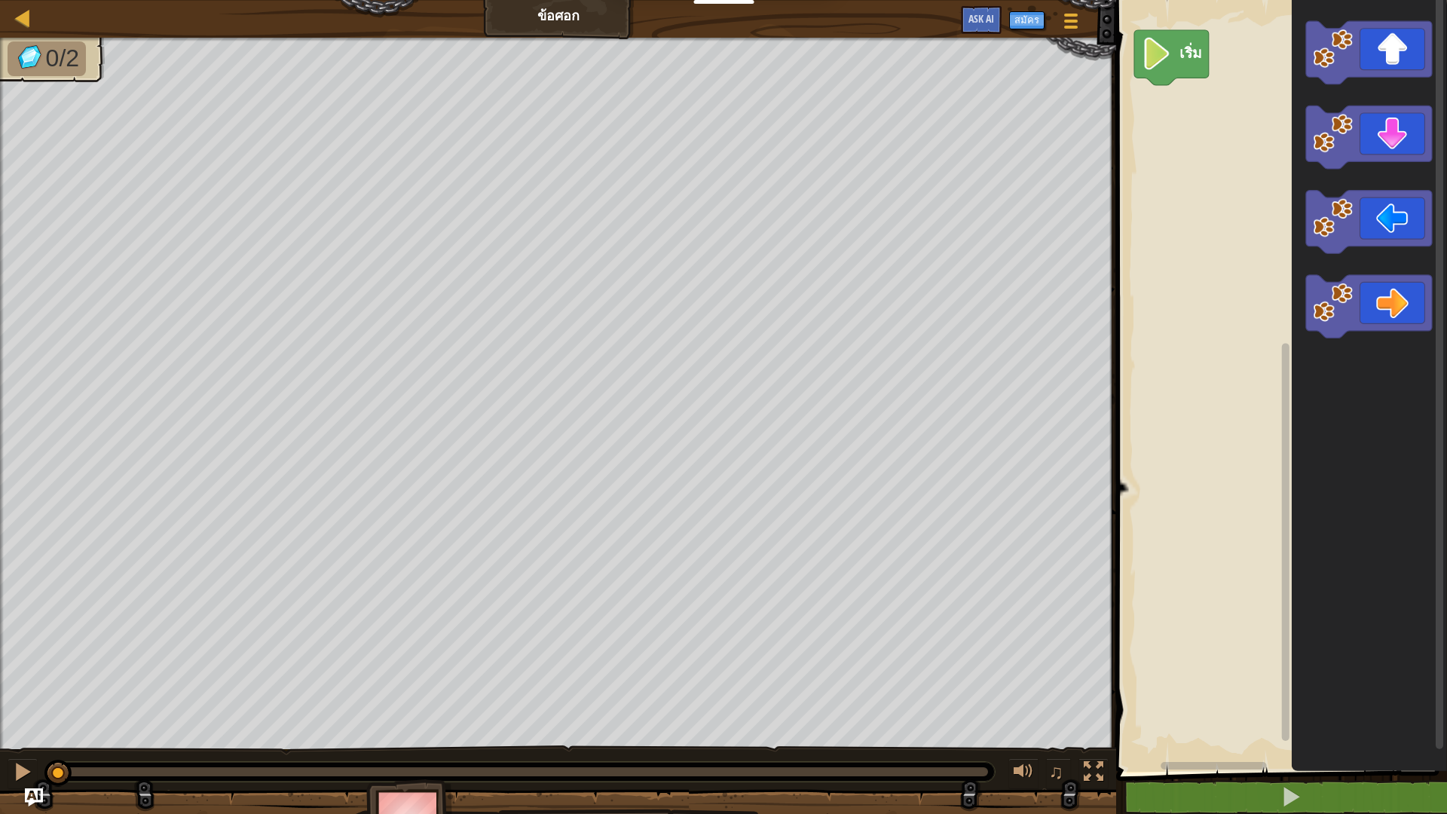
click at [1326, 706] on icon "พื้นที่ทำงาน Blockly" at bounding box center [1369, 381] width 155 height 779
click at [1254, 712] on rect "พื้นที่ทำงาน Blockly" at bounding box center [1214, 766] width 106 height 8
click at [1165, 57] on image "พื้นที่ทำงาน Blockly" at bounding box center [1158, 54] width 31 height 32
click at [1197, 96] on div "เริ่ม" at bounding box center [1279, 381] width 335 height 779
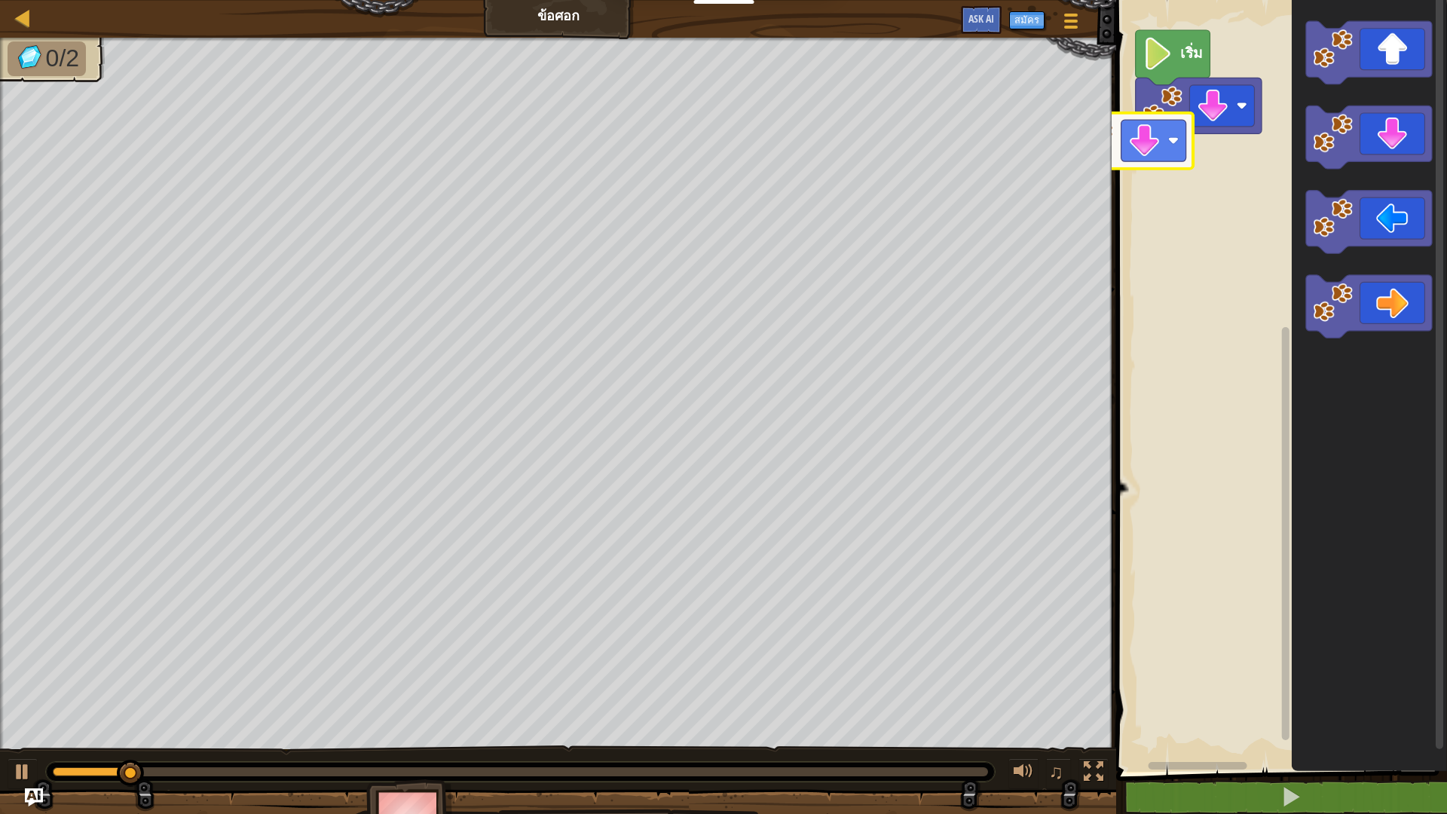
click at [1174, 158] on div "เริ่ม" at bounding box center [1279, 381] width 335 height 779
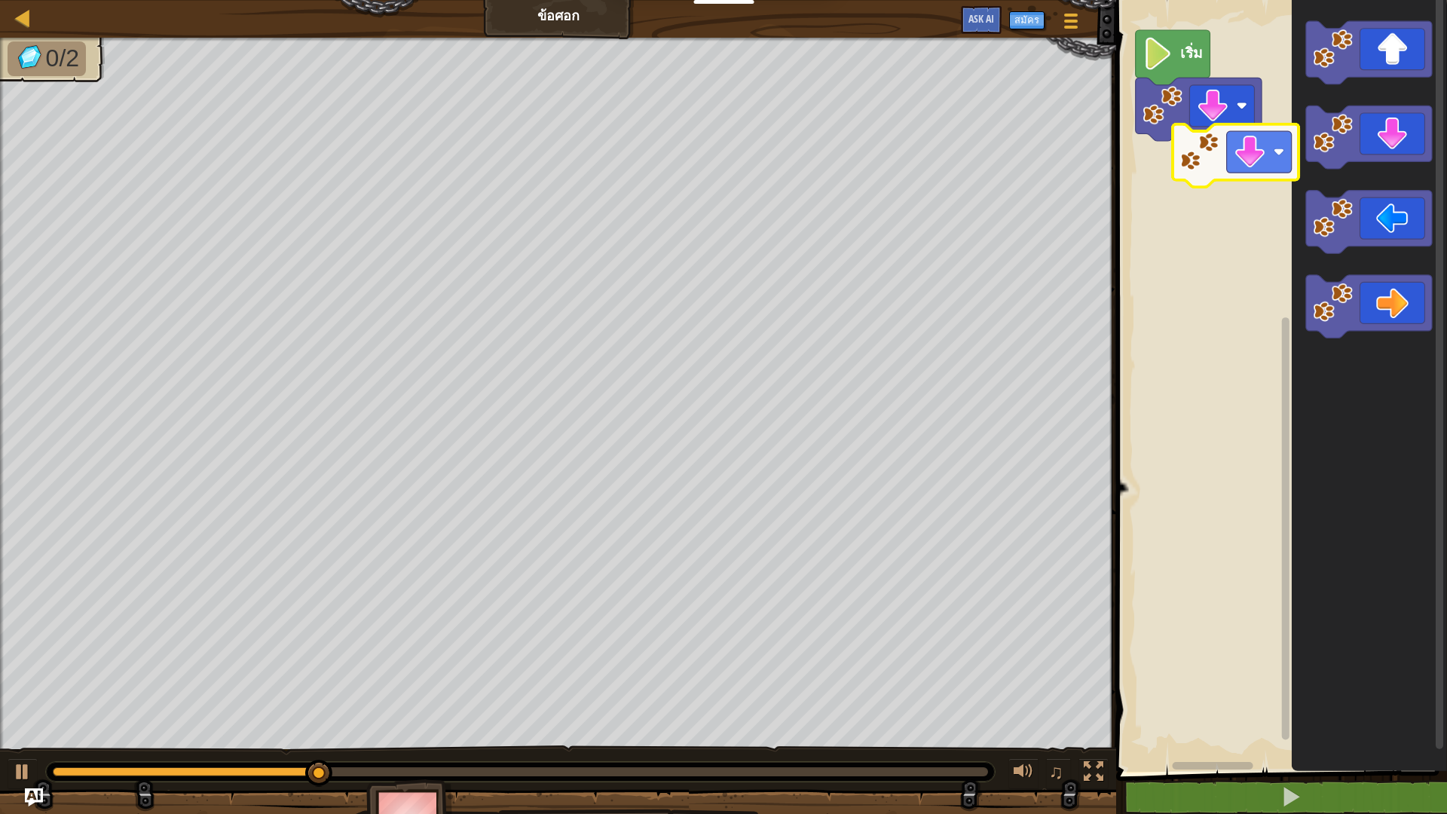
click at [1222, 152] on div "เริ่ม" at bounding box center [1279, 381] width 335 height 779
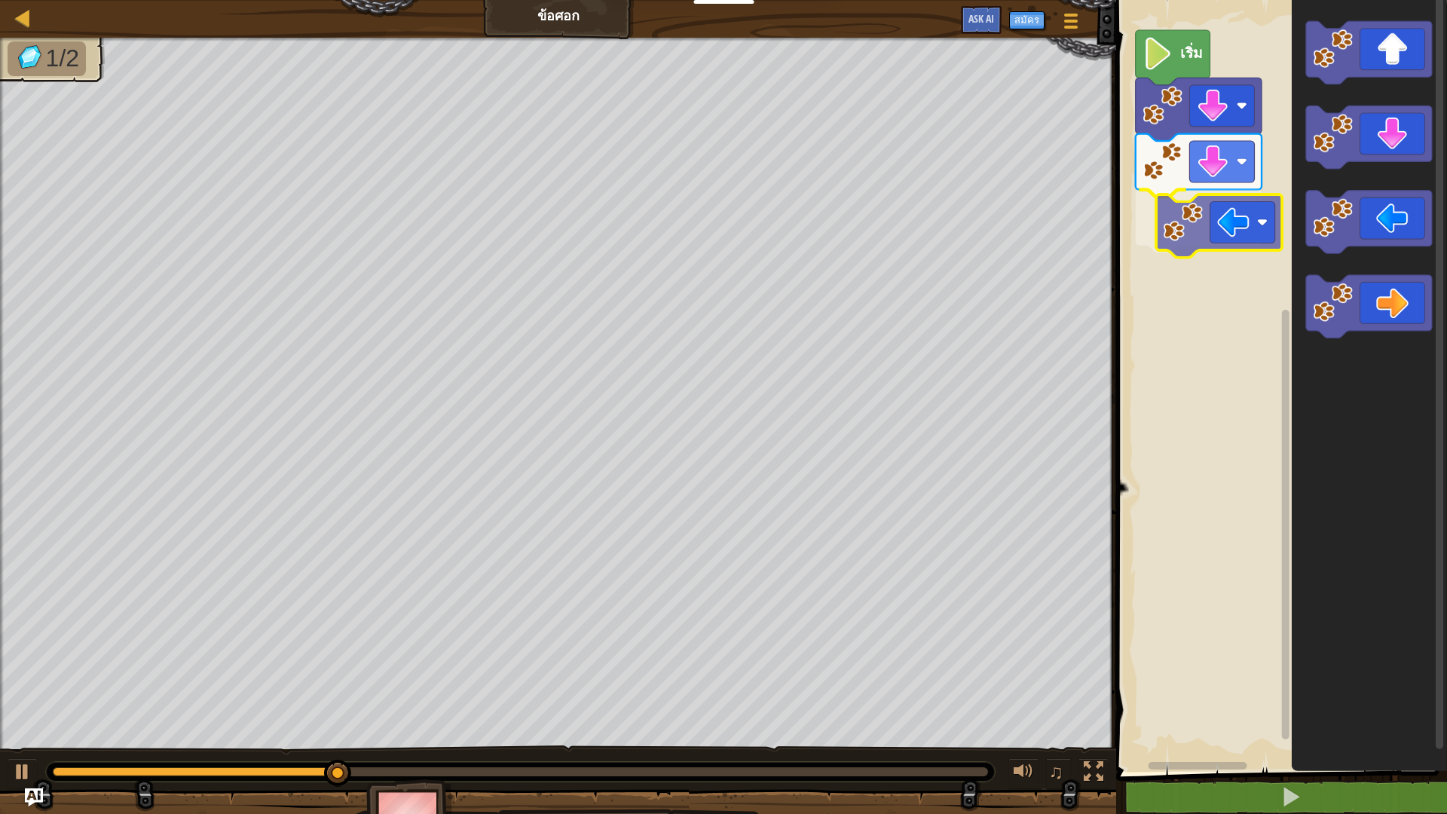
click at [1233, 231] on div "เริ่ม" at bounding box center [1279, 381] width 335 height 779
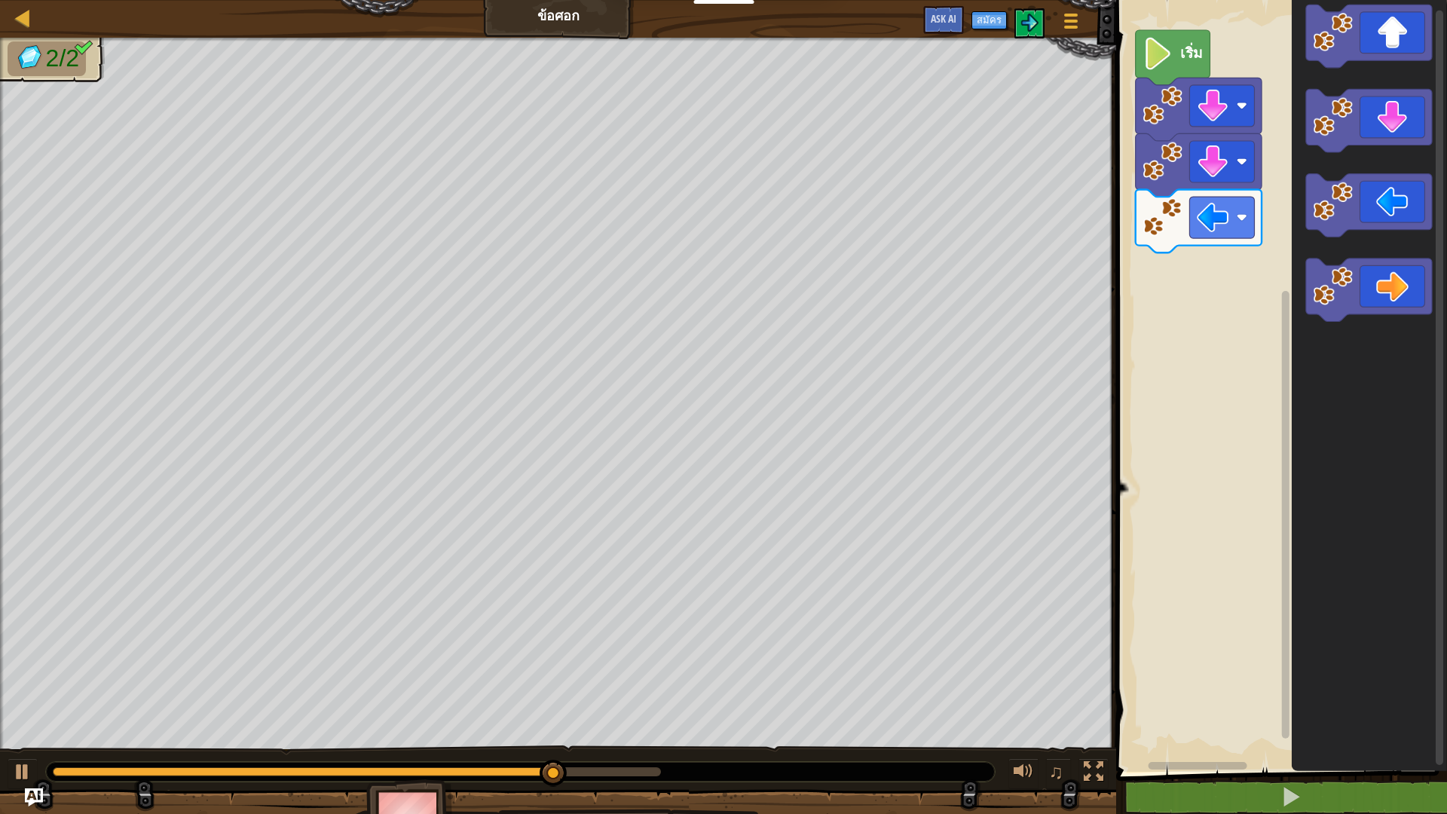
click at [1315, 242] on icon "พื้นที่ทำงาน Blockly" at bounding box center [1369, 381] width 155 height 779
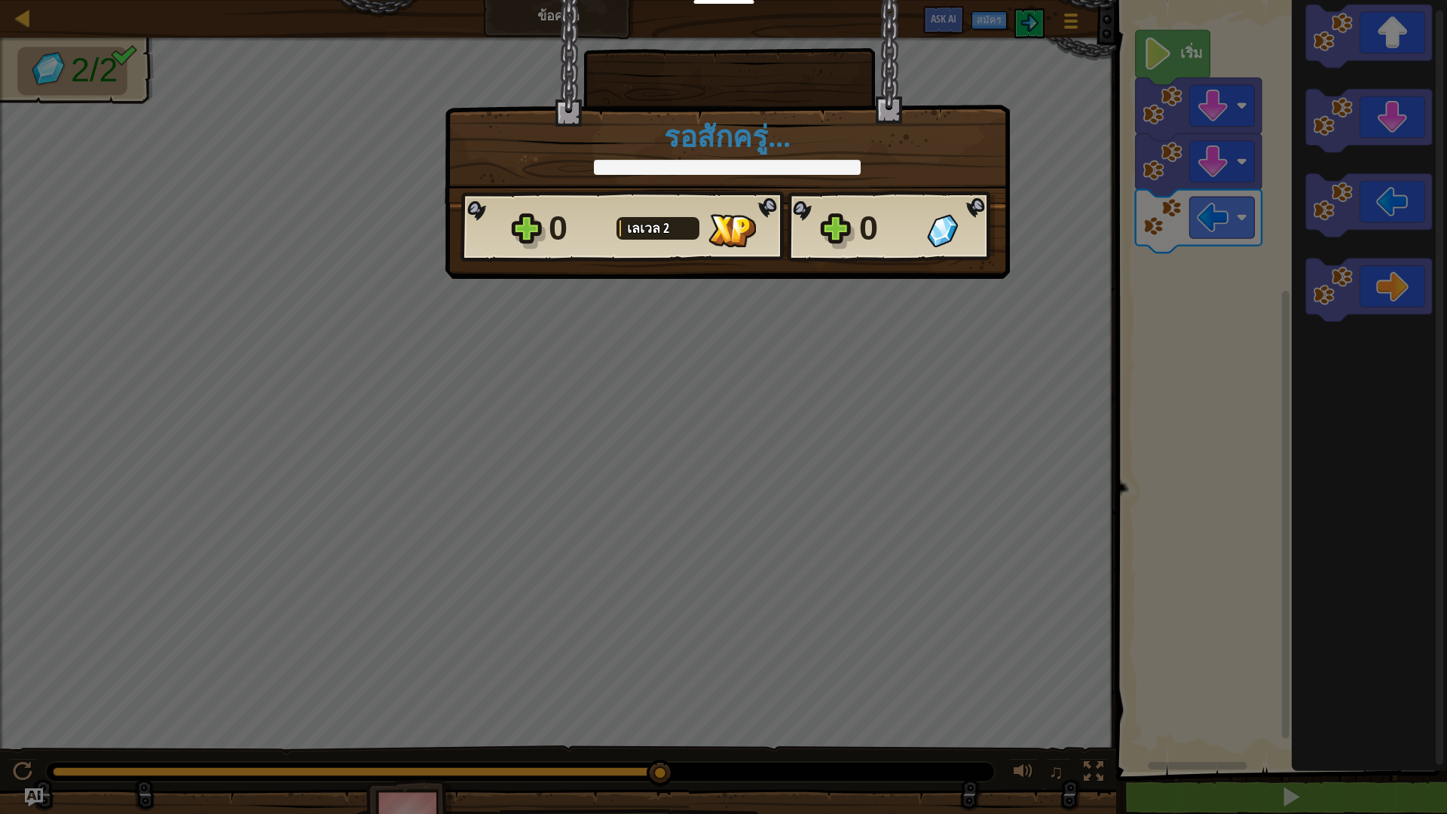
click at [906, 237] on div "0" at bounding box center [888, 228] width 59 height 48
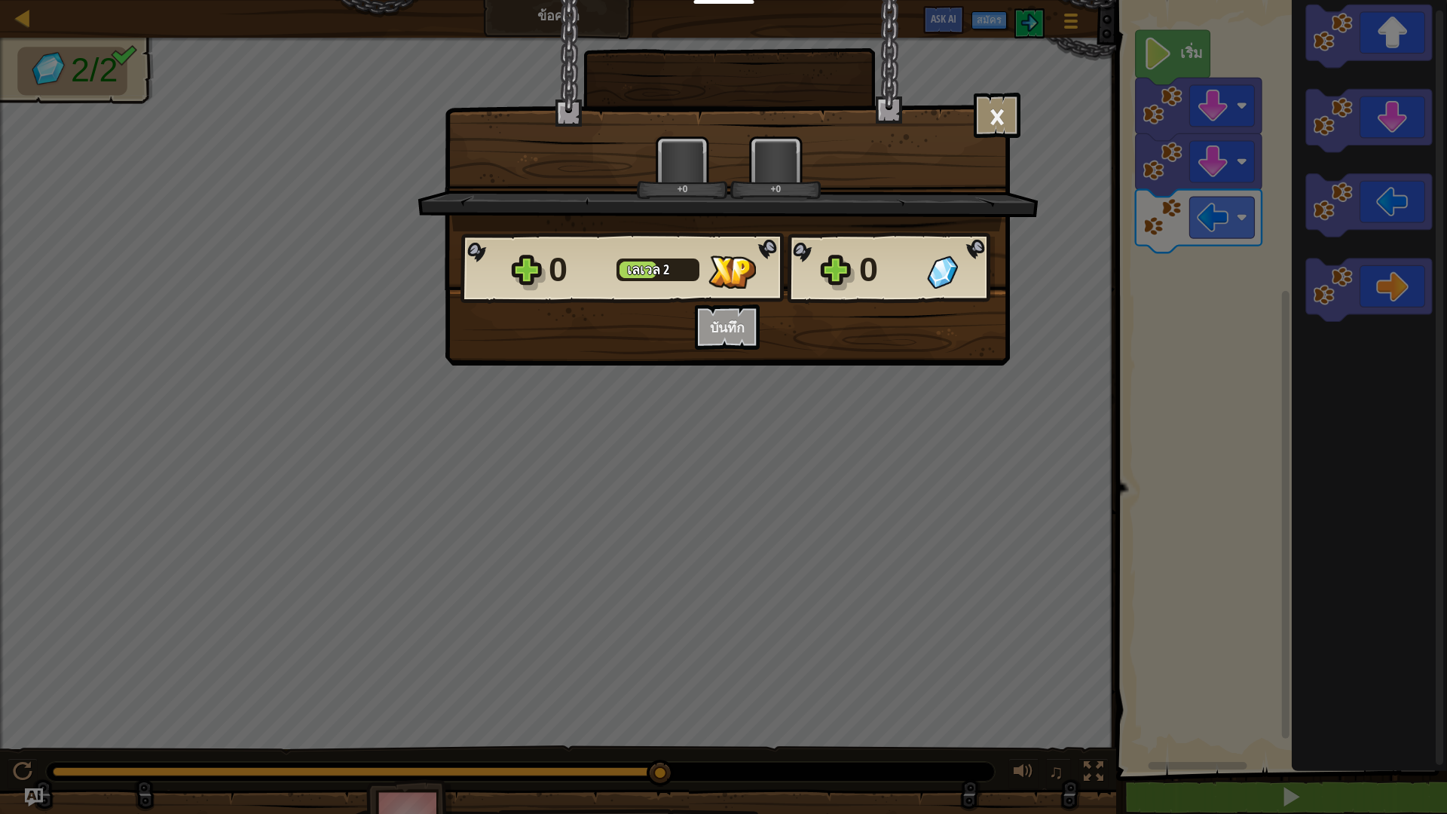
click at [1048, 369] on div "× ด่านนี้สนุกแค่ไหน? +0 +0 Reticulating Splines... 0 [PERSON_NAME] 2 0 อยากบันท…" at bounding box center [723, 407] width 1447 height 814
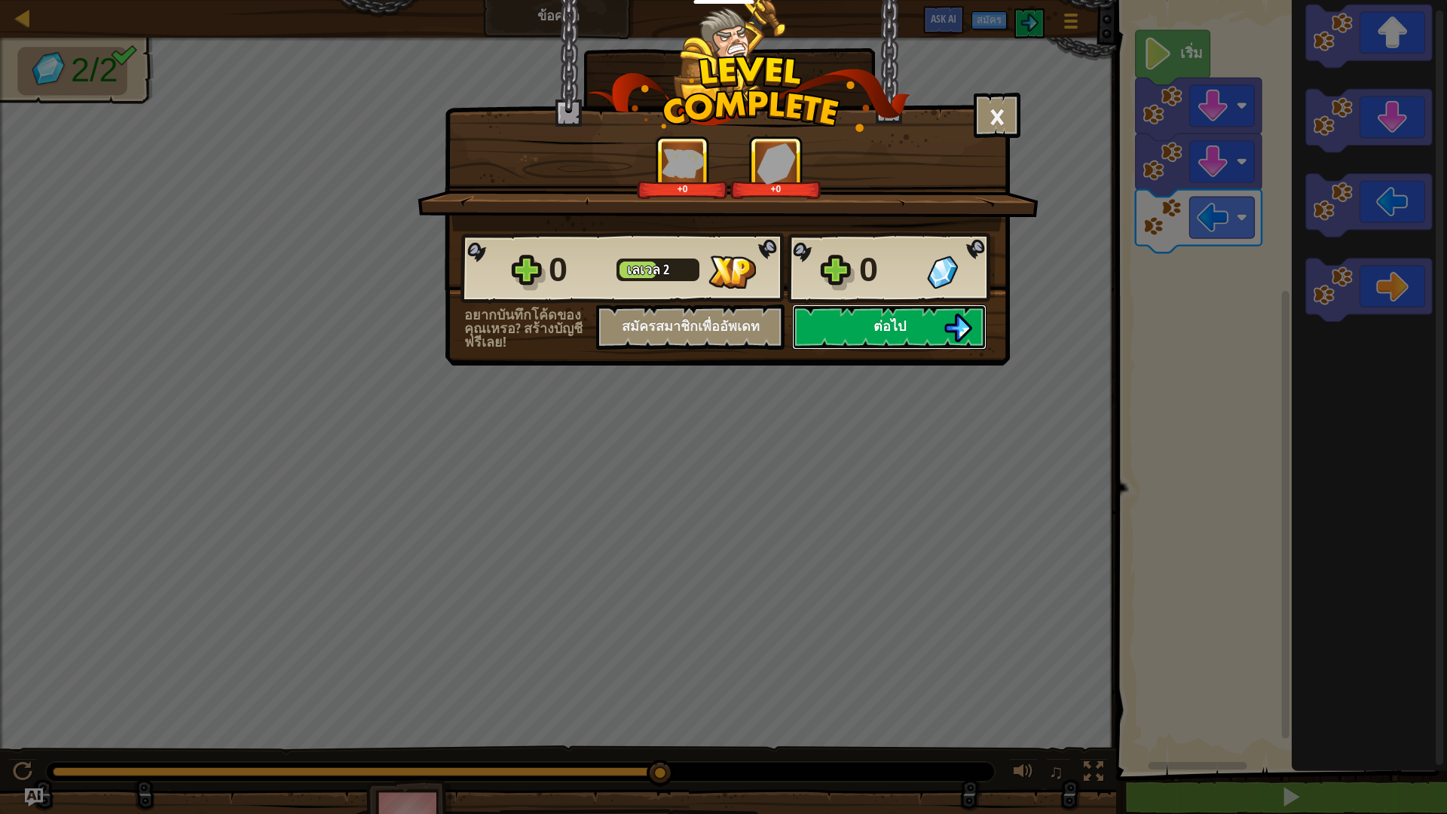
click at [878, 320] on span "ต่อไป" at bounding box center [890, 326] width 32 height 19
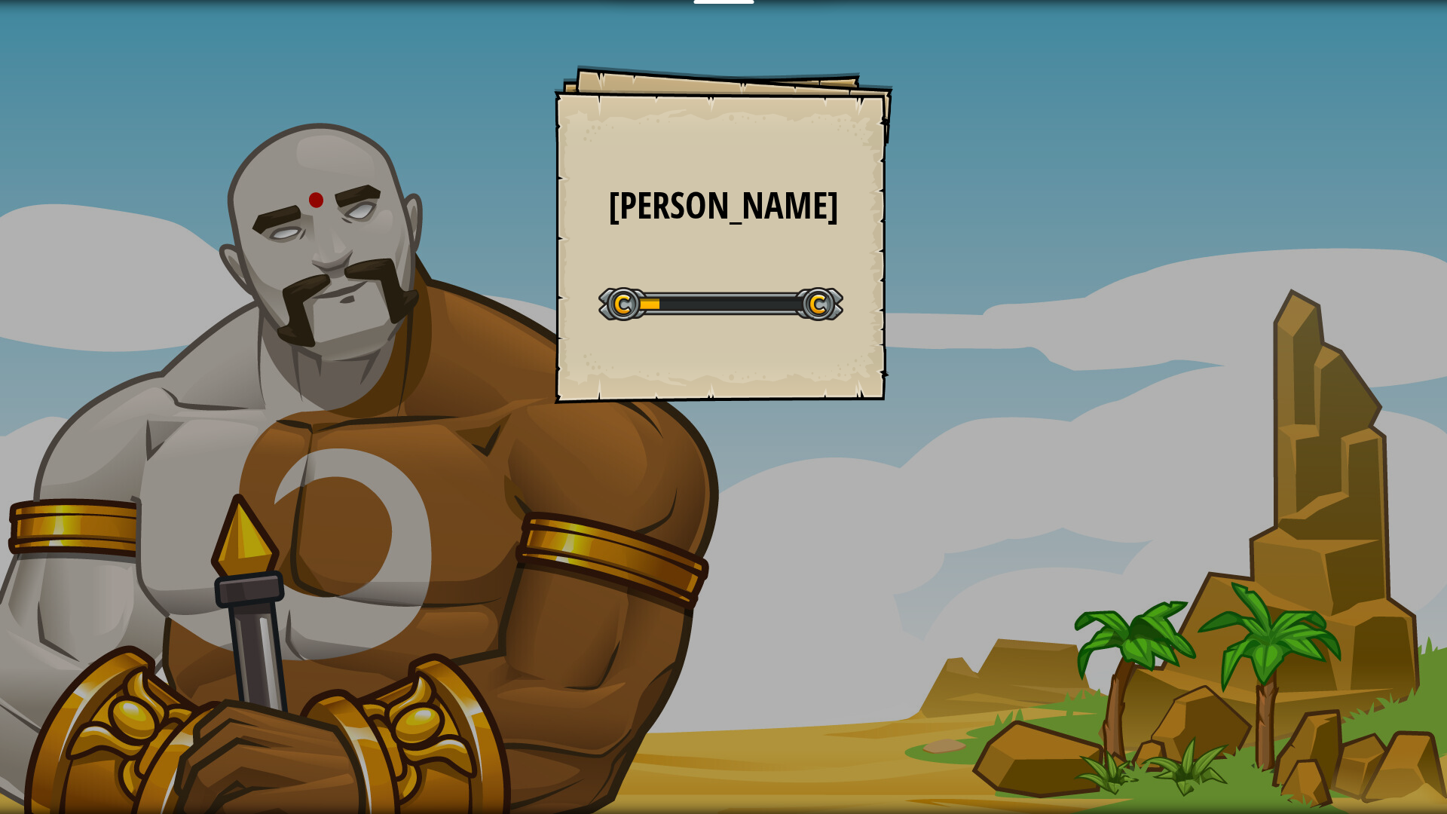
click at [878, 320] on div "[PERSON_NAME] Goals Start Level เกิดข้อผิดพลาดในการโหลดจากเซิร์ฟเวอร์ [PERSON_N…" at bounding box center [723, 234] width 339 height 339
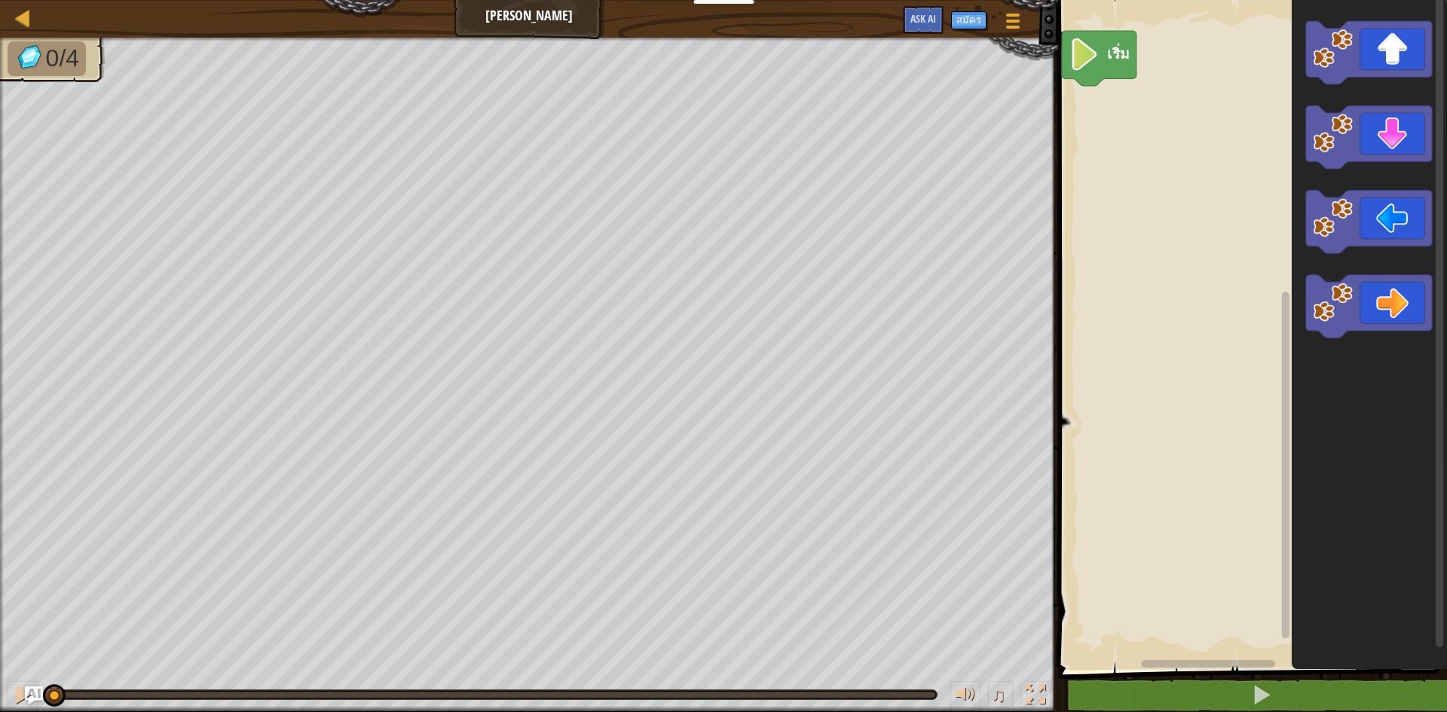
click at [1124, 257] on rect "พื้นที่ทำงาน Blockly" at bounding box center [1250, 331] width 393 height 678
click at [1103, 101] on div "เริ่ม" at bounding box center [1250, 331] width 393 height 678
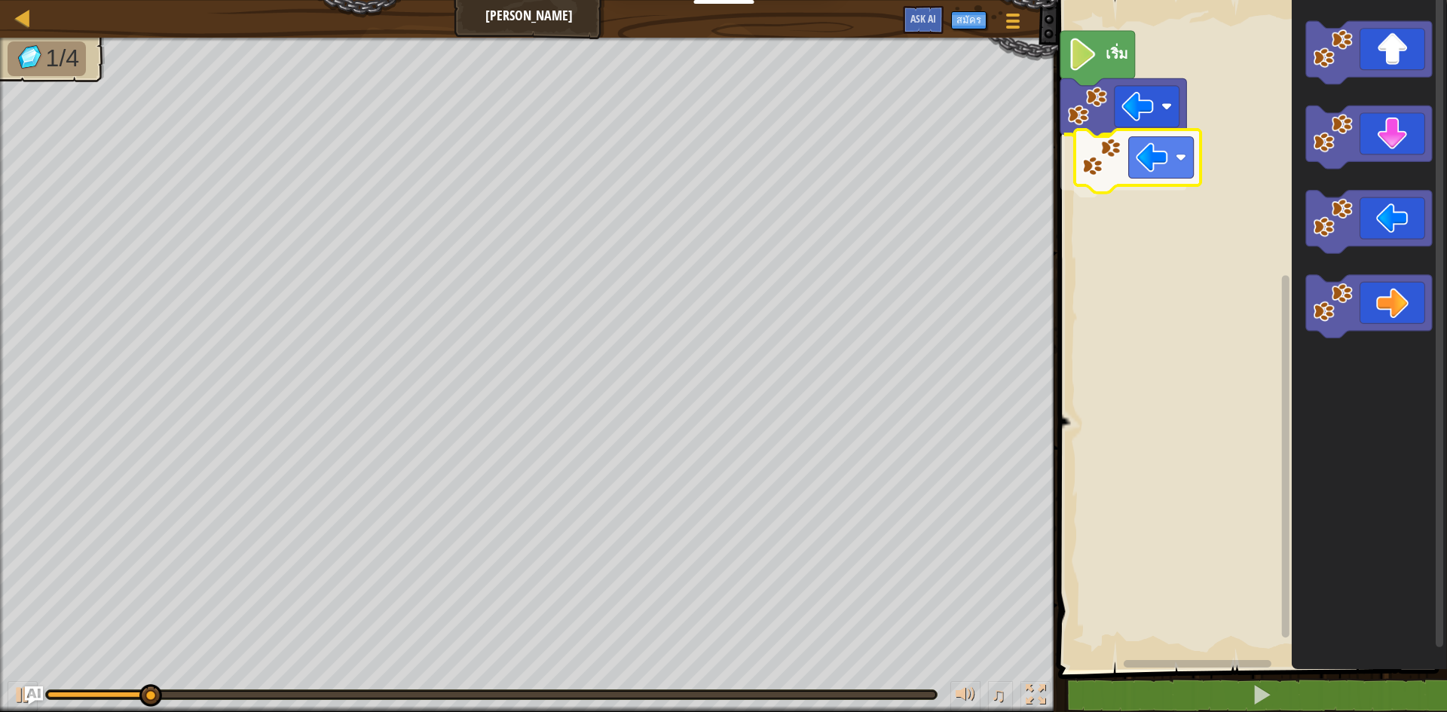
click at [1088, 130] on div "เริ่ม" at bounding box center [1250, 331] width 393 height 678
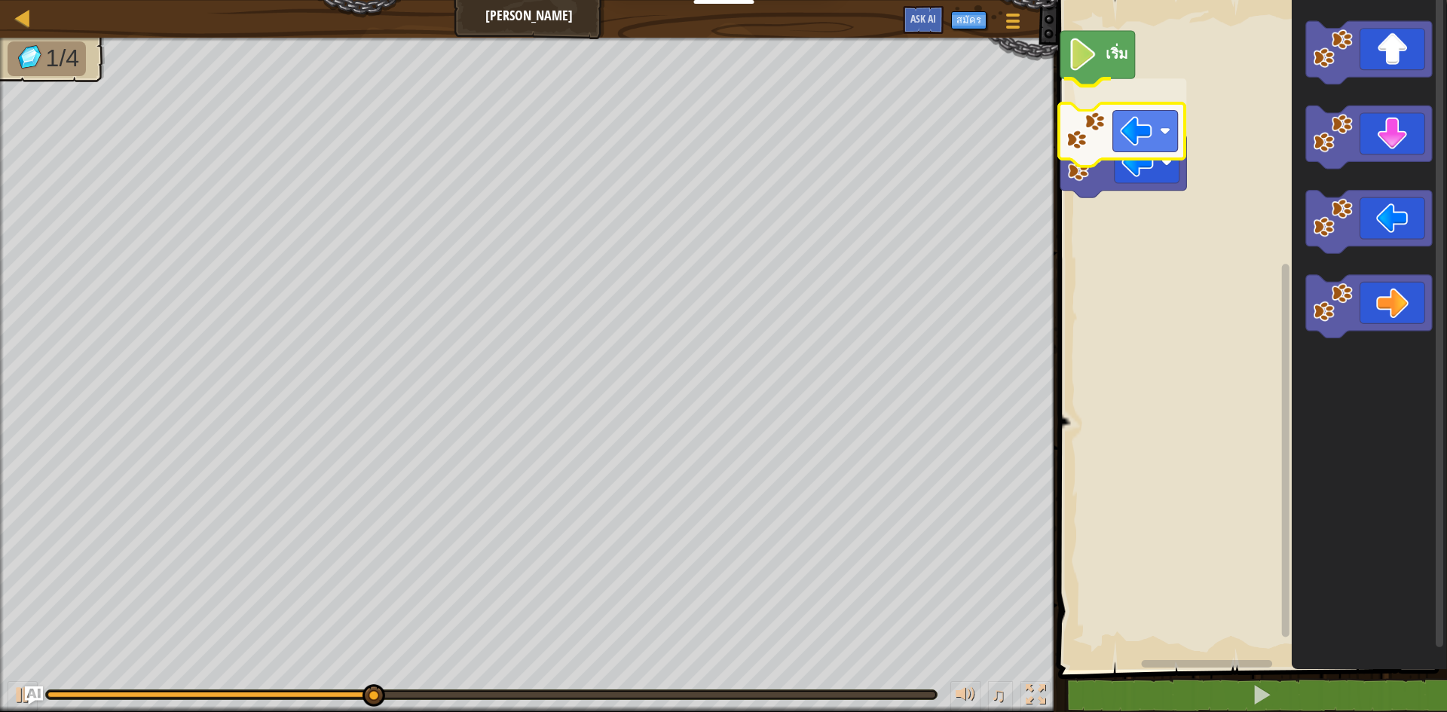
click at [1164, 145] on div "เริ่ม" at bounding box center [1250, 331] width 393 height 678
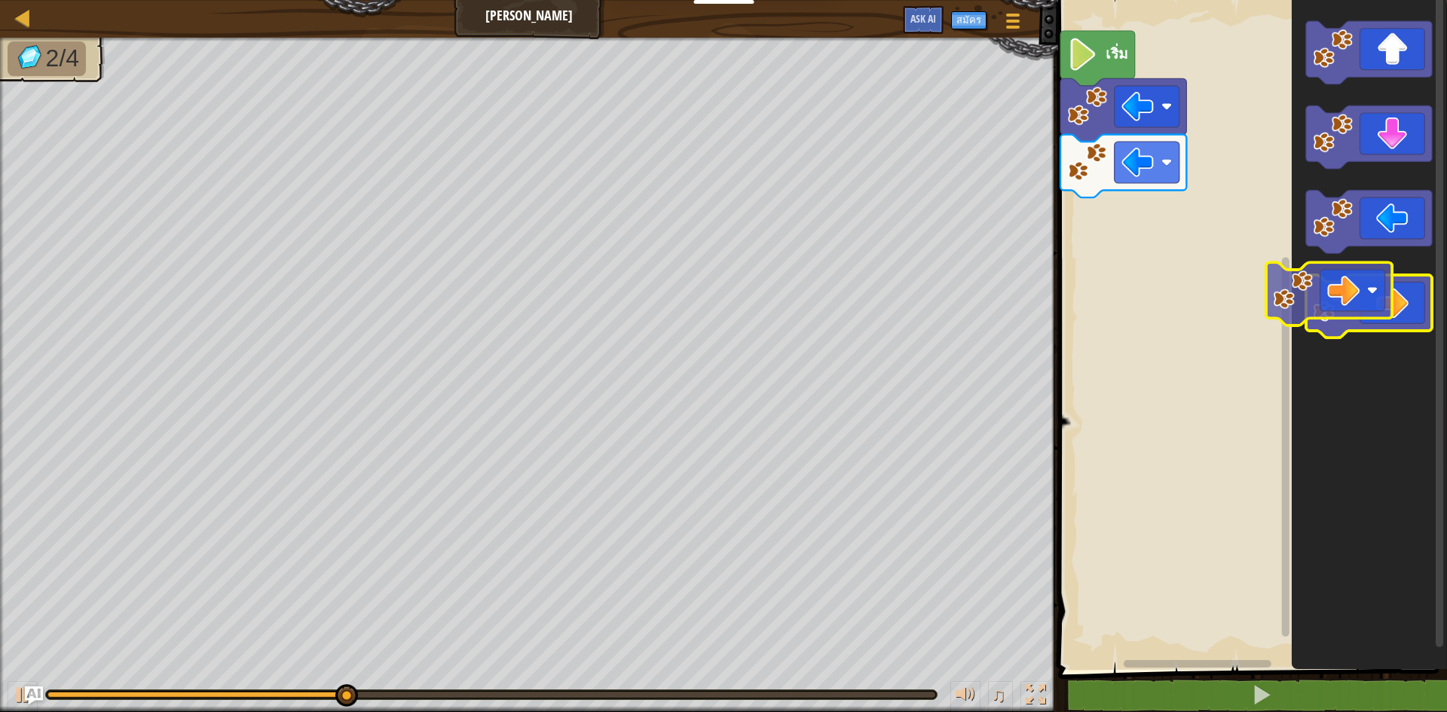
click at [1371, 303] on icon "พื้นที่ทำงาน Blockly" at bounding box center [1369, 306] width 126 height 63
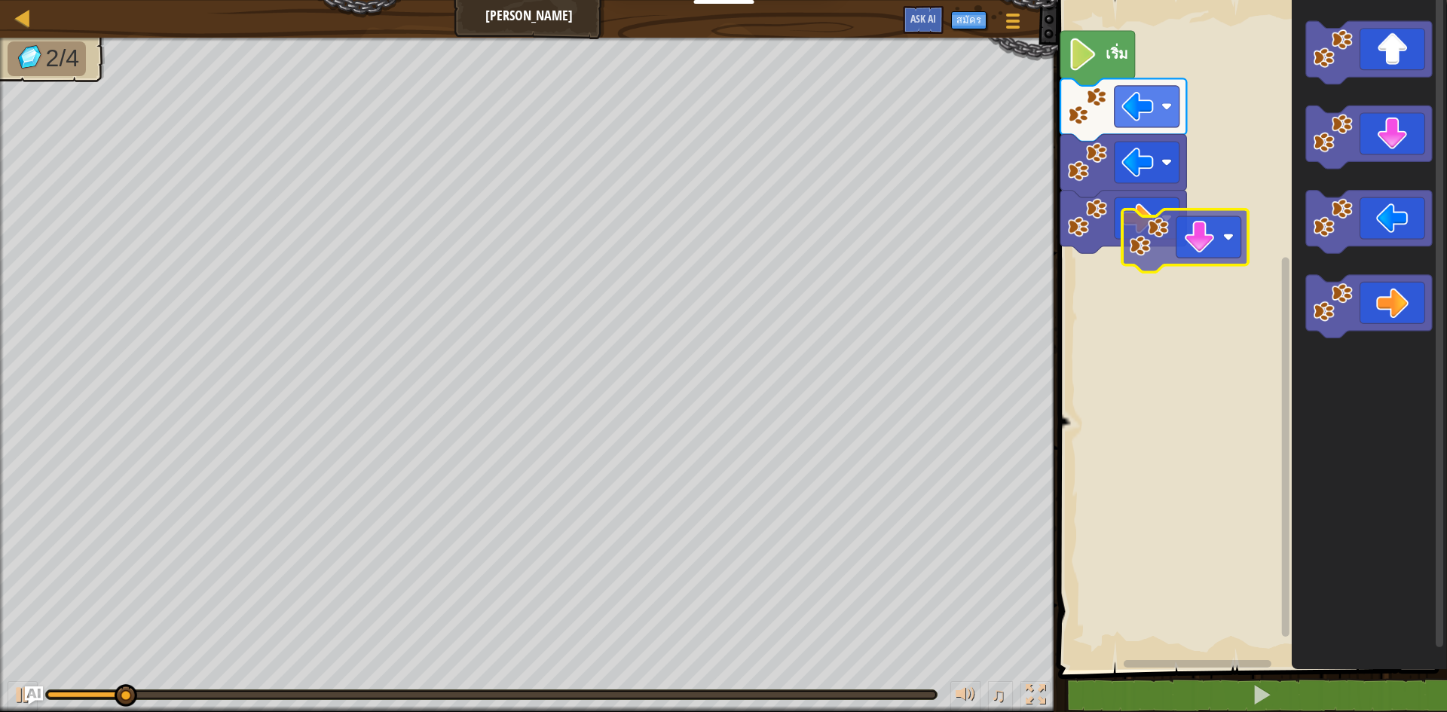
click at [1150, 246] on div "เริ่ม" at bounding box center [1250, 331] width 393 height 678
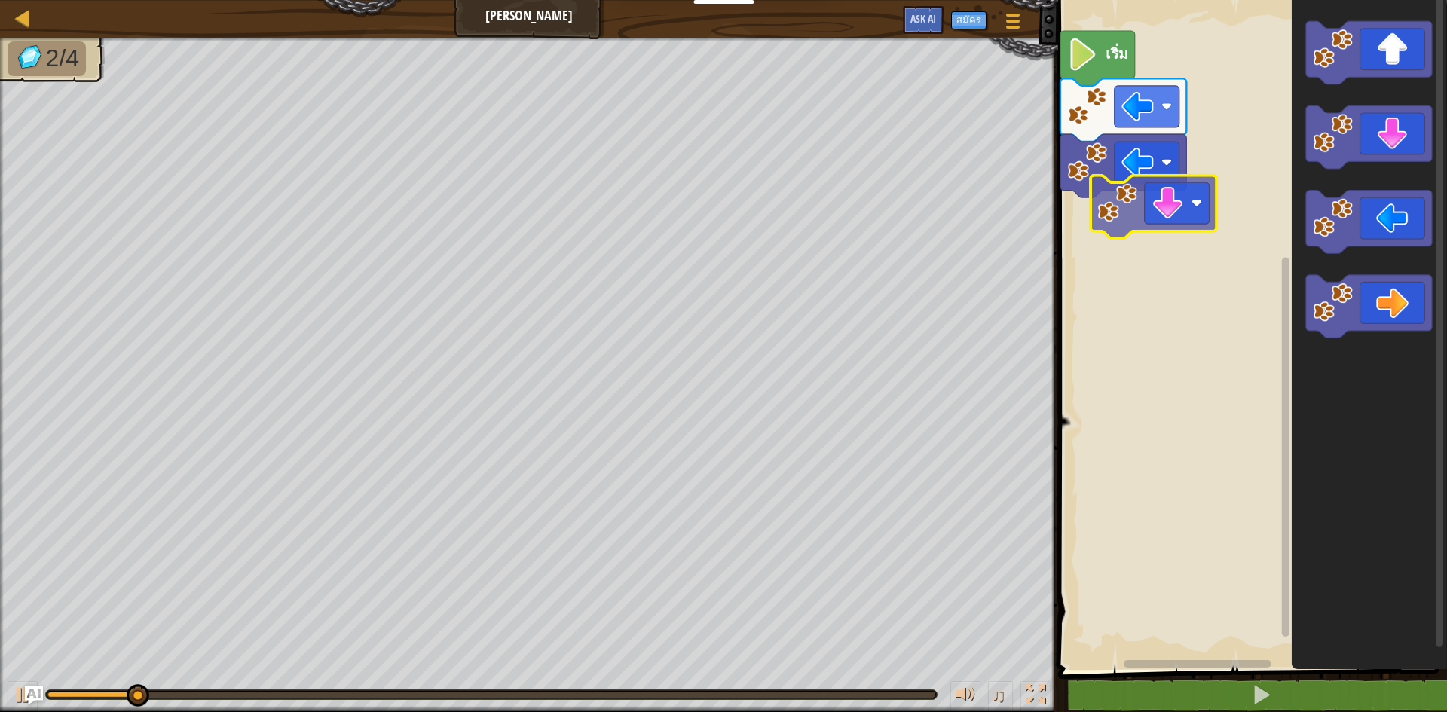
click at [1143, 206] on div "เริ่ม" at bounding box center [1250, 331] width 393 height 678
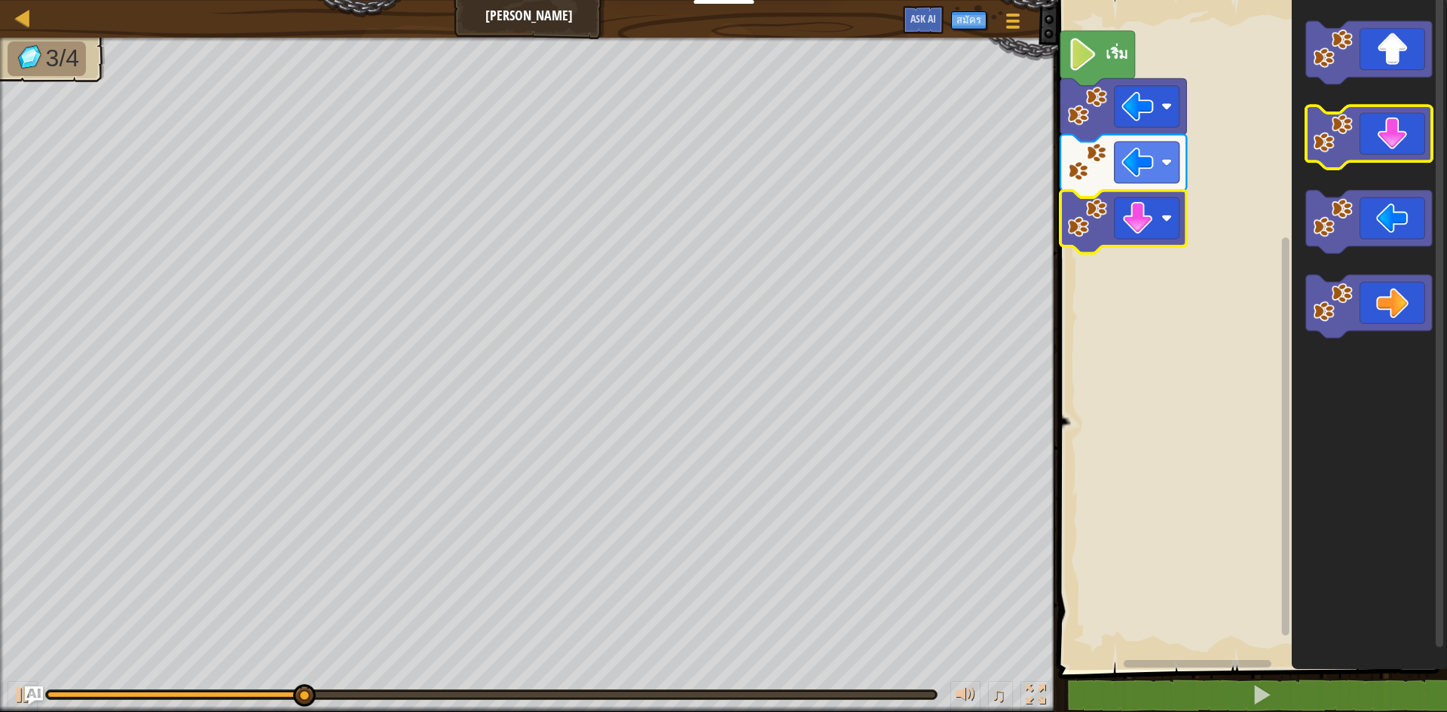
click at [1379, 160] on icon "พื้นที่ทำงาน Blockly" at bounding box center [1369, 137] width 126 height 63
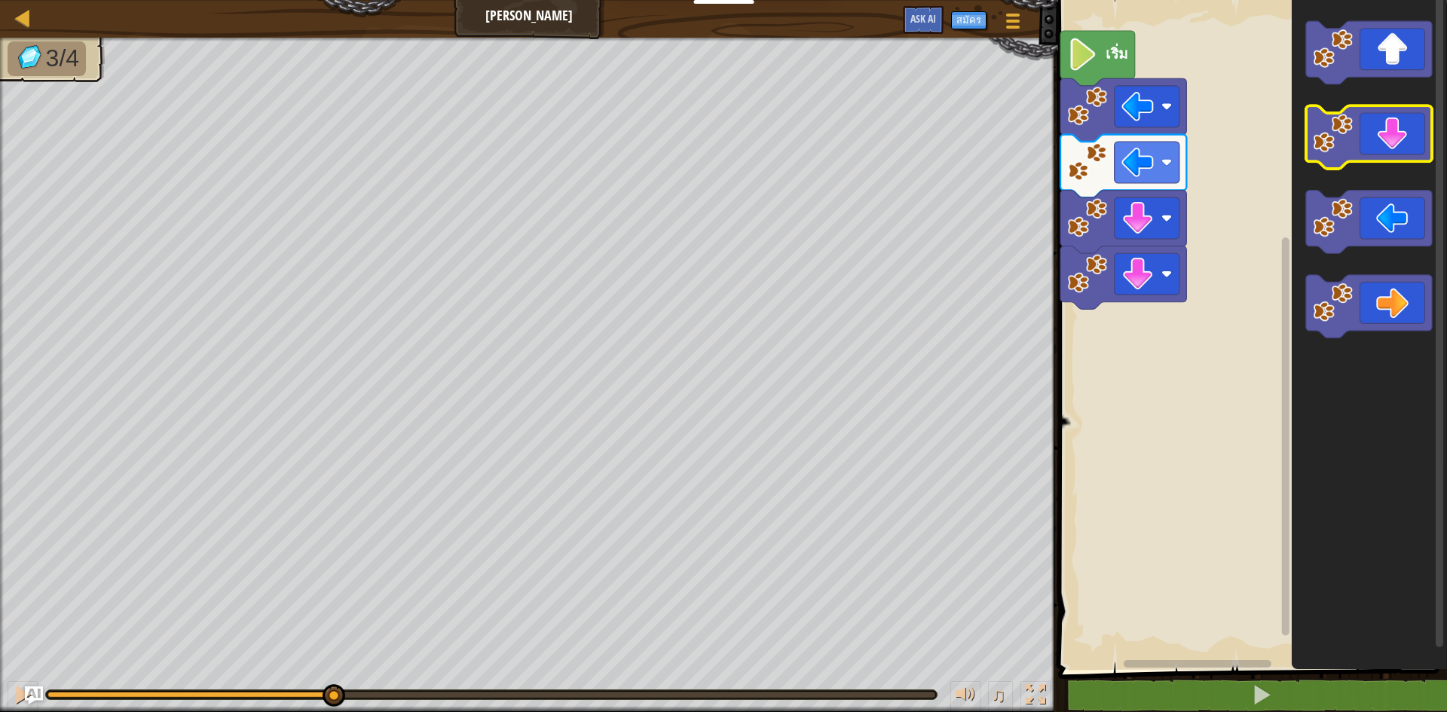
click at [1379, 160] on icon "พื้นที่ทำงาน Blockly" at bounding box center [1369, 137] width 126 height 63
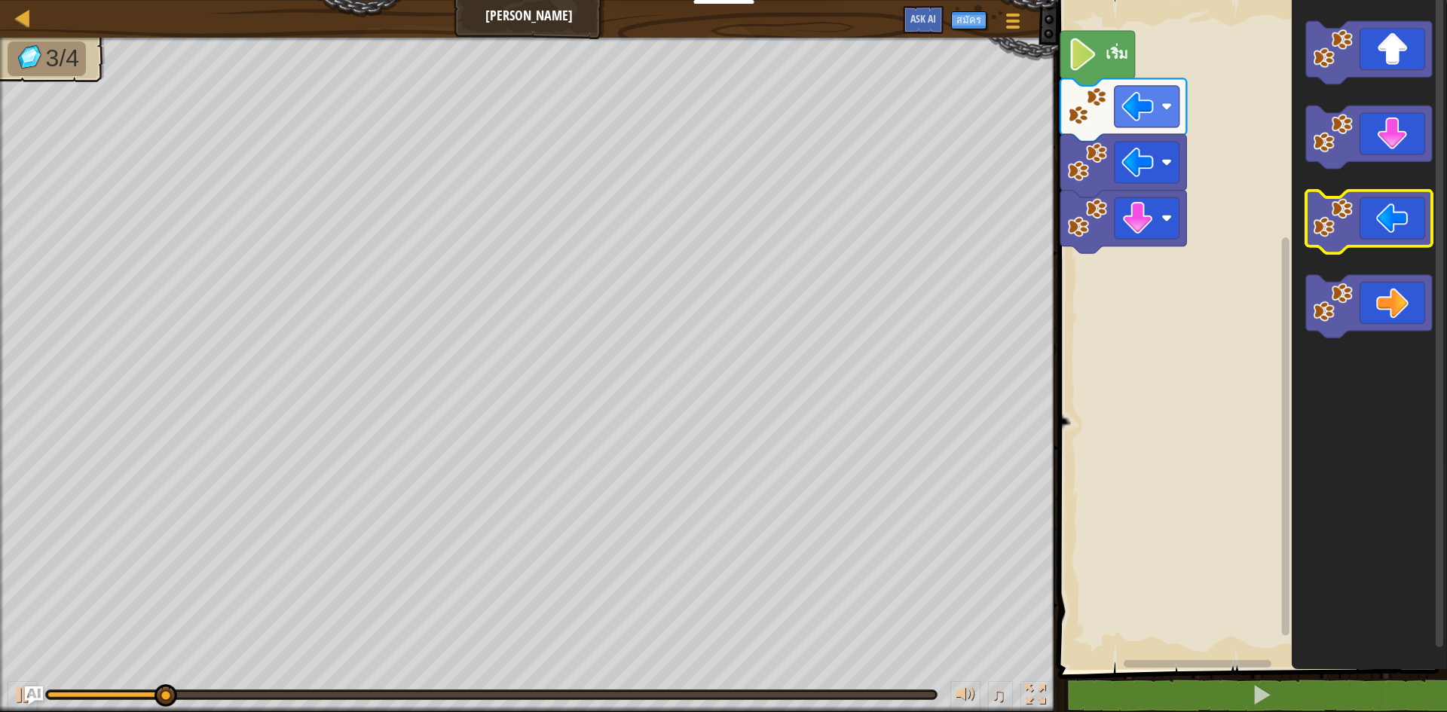
click at [1400, 228] on icon "พื้นที่ทำงาน Blockly" at bounding box center [1369, 222] width 126 height 63
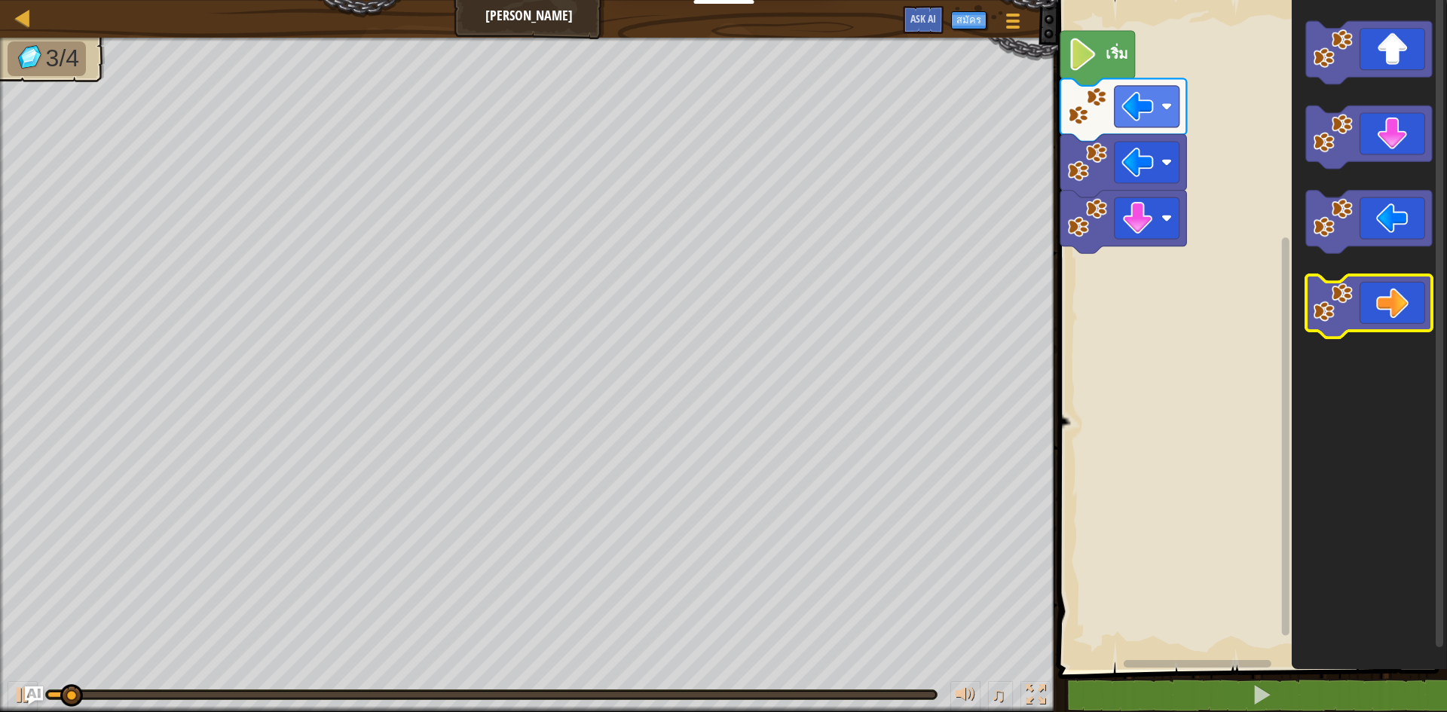
click at [1373, 287] on icon "พื้นที่ทำงาน Blockly" at bounding box center [1369, 306] width 126 height 63
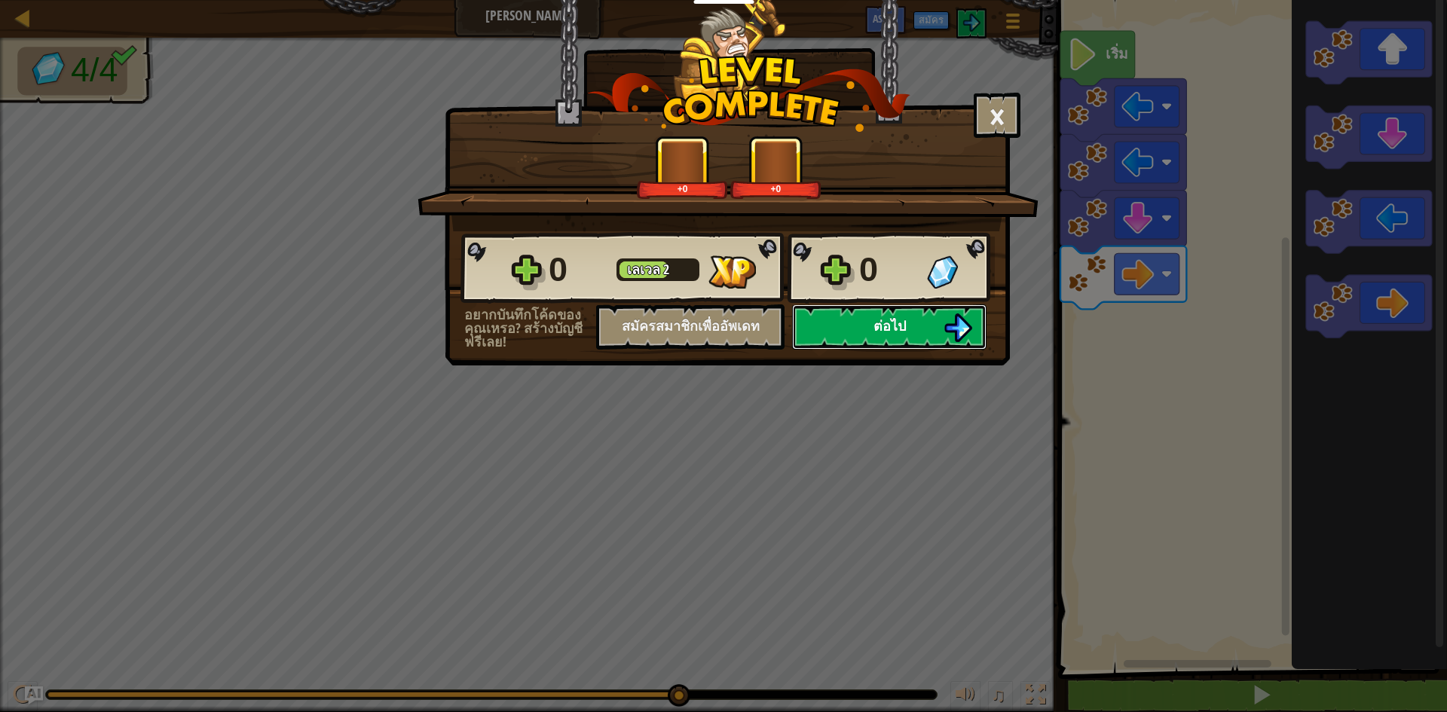
click at [840, 322] on button "ต่อไป" at bounding box center [889, 327] width 194 height 45
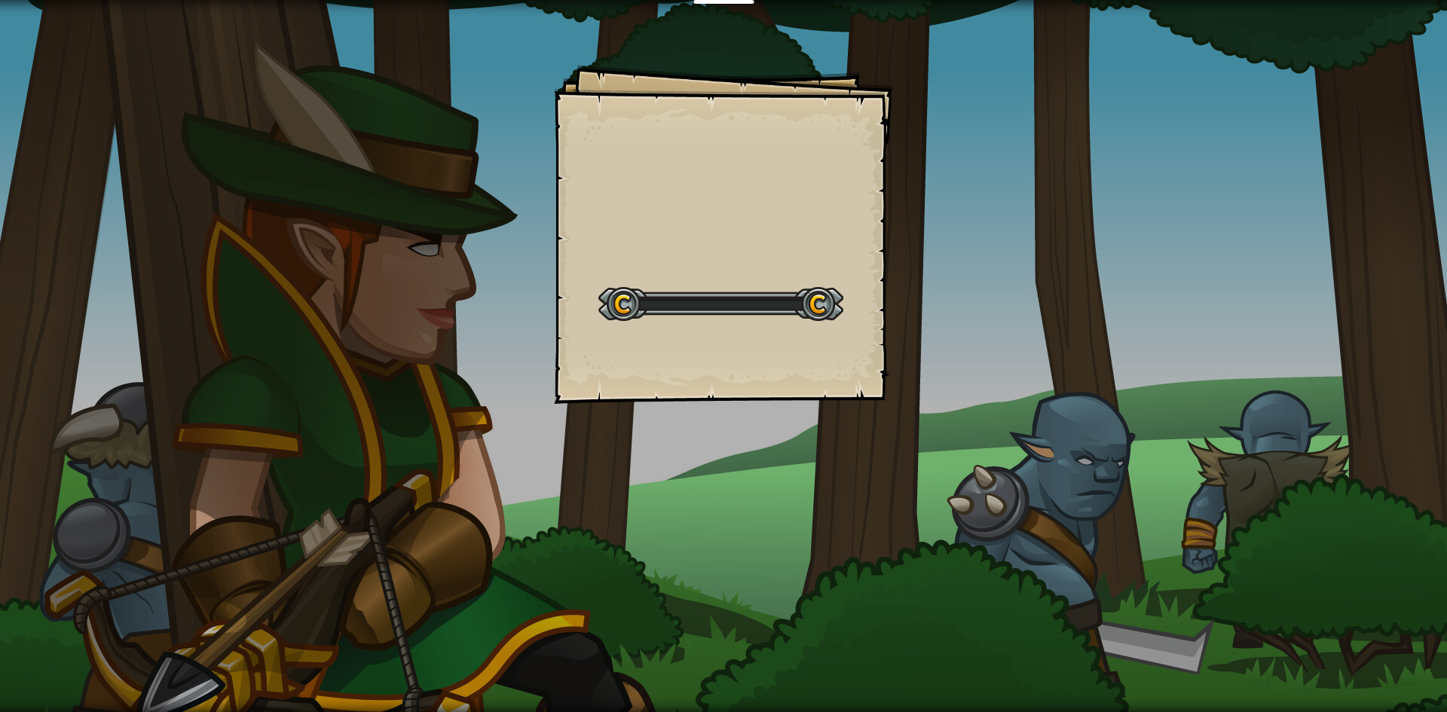
click at [924, 329] on div "Goals Start Level เกิดข้อผิดพลาดในการโหลดจากเซิร์ฟเวอร์ [PERSON_NAME]รีเฟรชหน้า…" at bounding box center [723, 356] width 1447 height 712
click at [939, 335] on div "Goals Start Level เกิดข้อผิดพลาดในการโหลดจากเซิร์ฟเวอร์ [PERSON_NAME]รีเฟรชหน้า…" at bounding box center [723, 356] width 1447 height 712
click at [832, 288] on div at bounding box center [720, 304] width 245 height 34
click at [807, 293] on div at bounding box center [720, 304] width 245 height 34
click at [815, 293] on div at bounding box center [720, 304] width 245 height 34
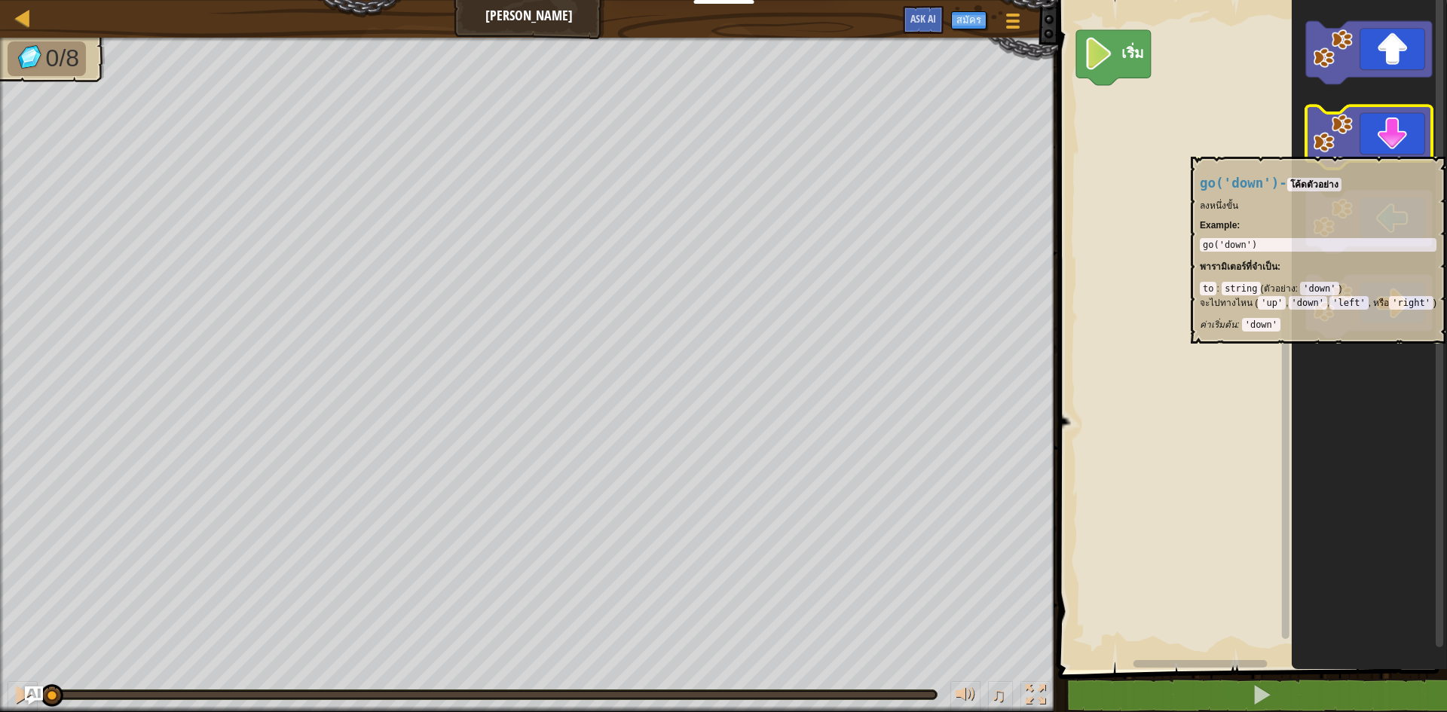
click at [1379, 149] on icon "พื้นที่ทำงาน Blockly" at bounding box center [1369, 137] width 126 height 63
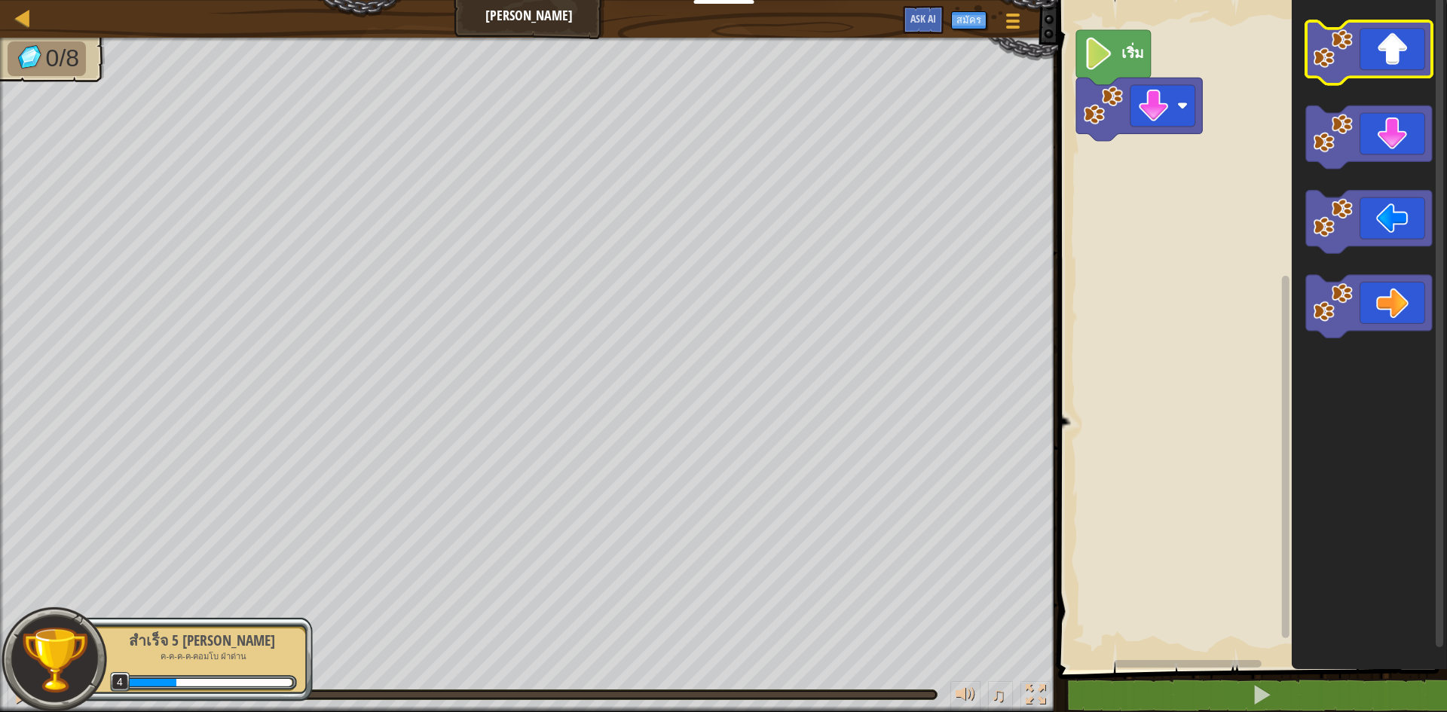
click at [1367, 56] on icon "พื้นที่ทำงาน Blockly" at bounding box center [1369, 52] width 126 height 63
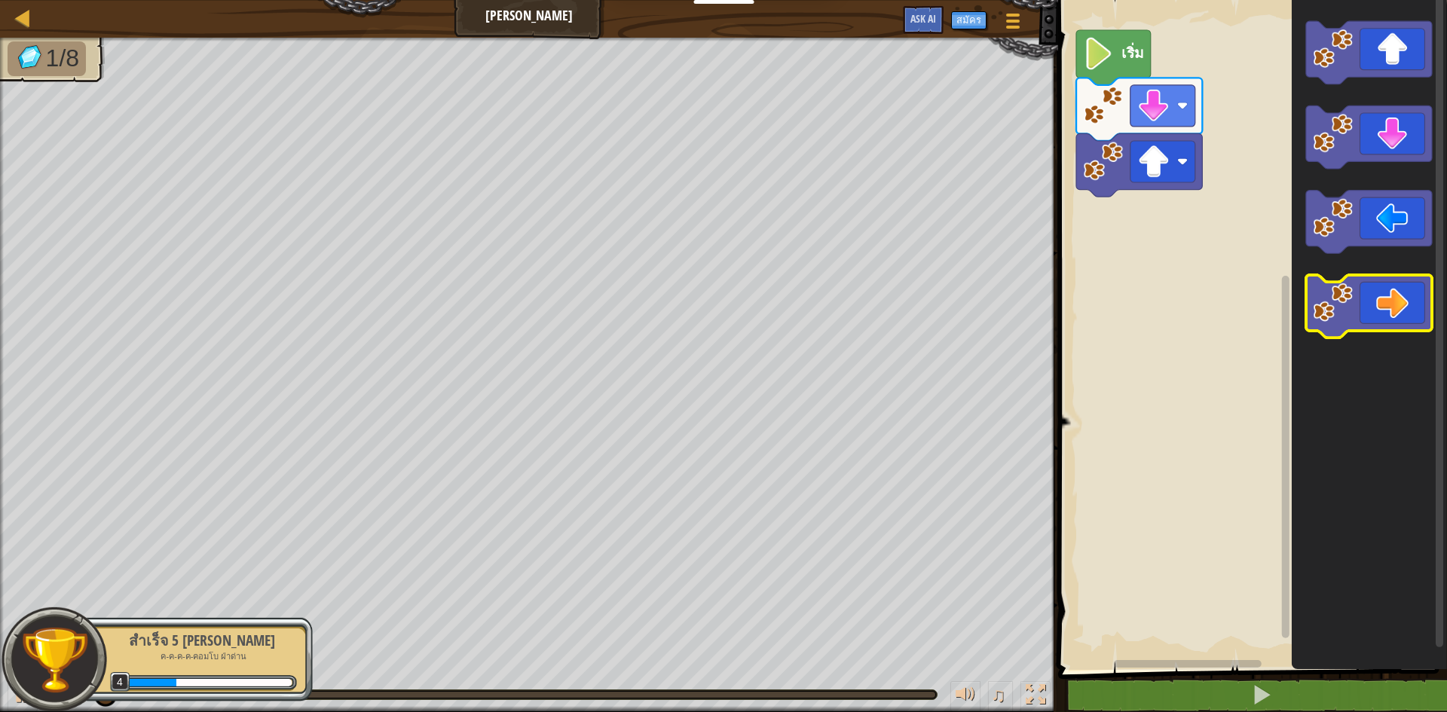
click at [1394, 298] on icon "พื้นที่ทำงาน Blockly" at bounding box center [1369, 306] width 126 height 63
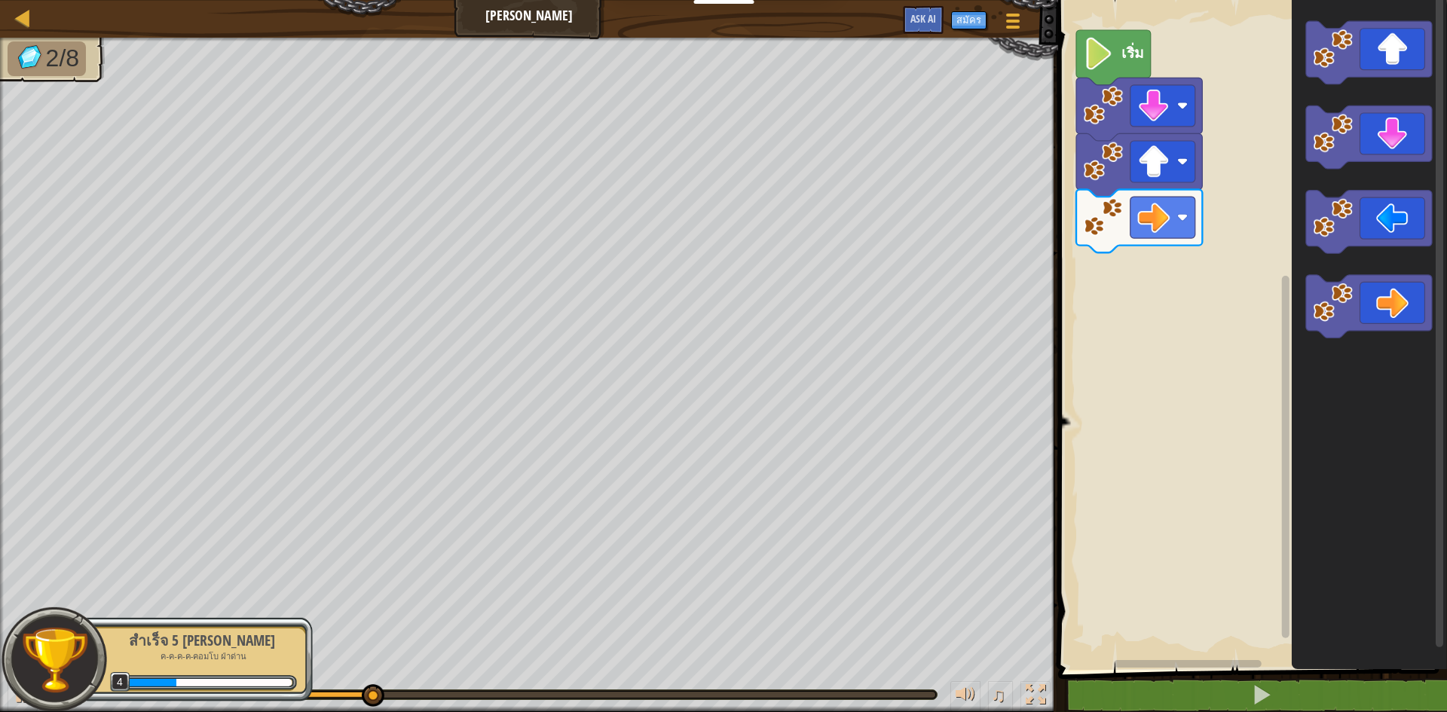
click at [1399, 76] on icon "พื้นที่ทำงาน Blockly" at bounding box center [1369, 52] width 126 height 63
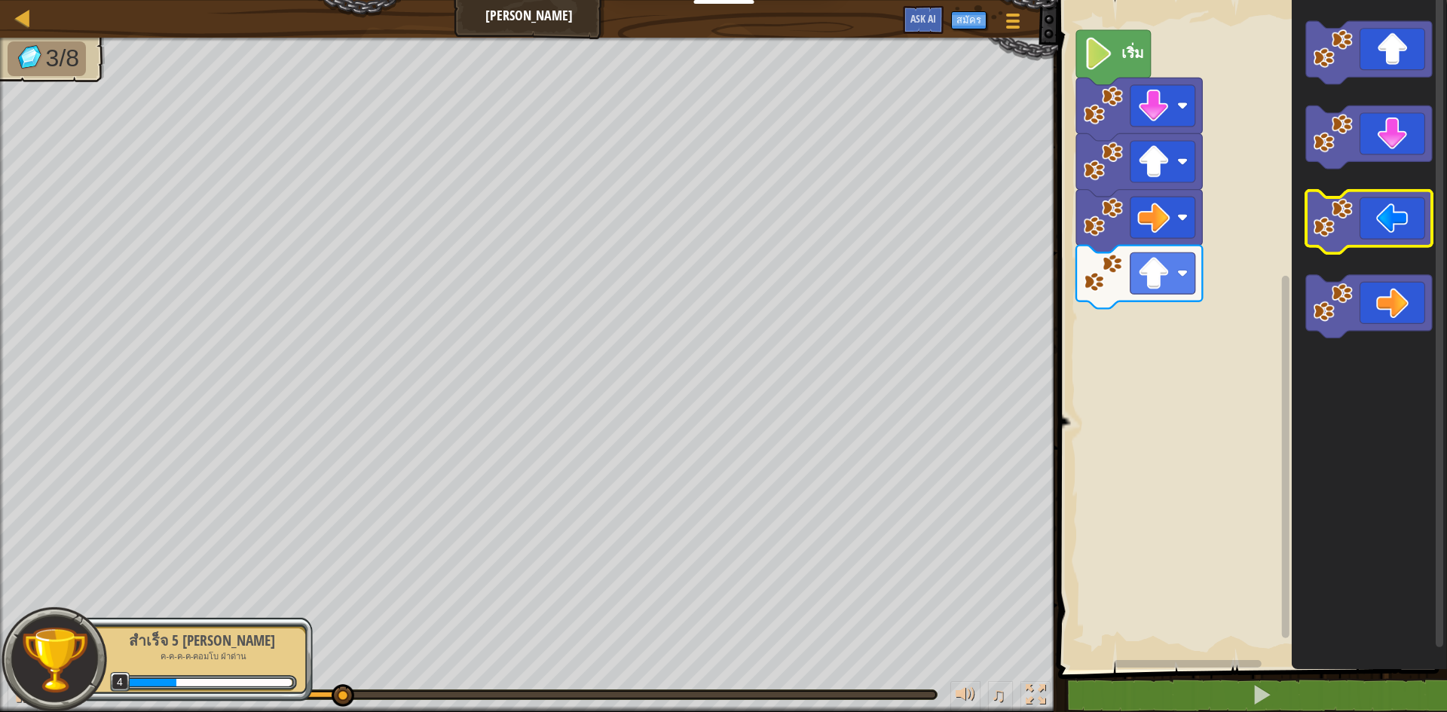
click at [1401, 233] on icon "พื้นที่ทำงาน Blockly" at bounding box center [1369, 222] width 126 height 63
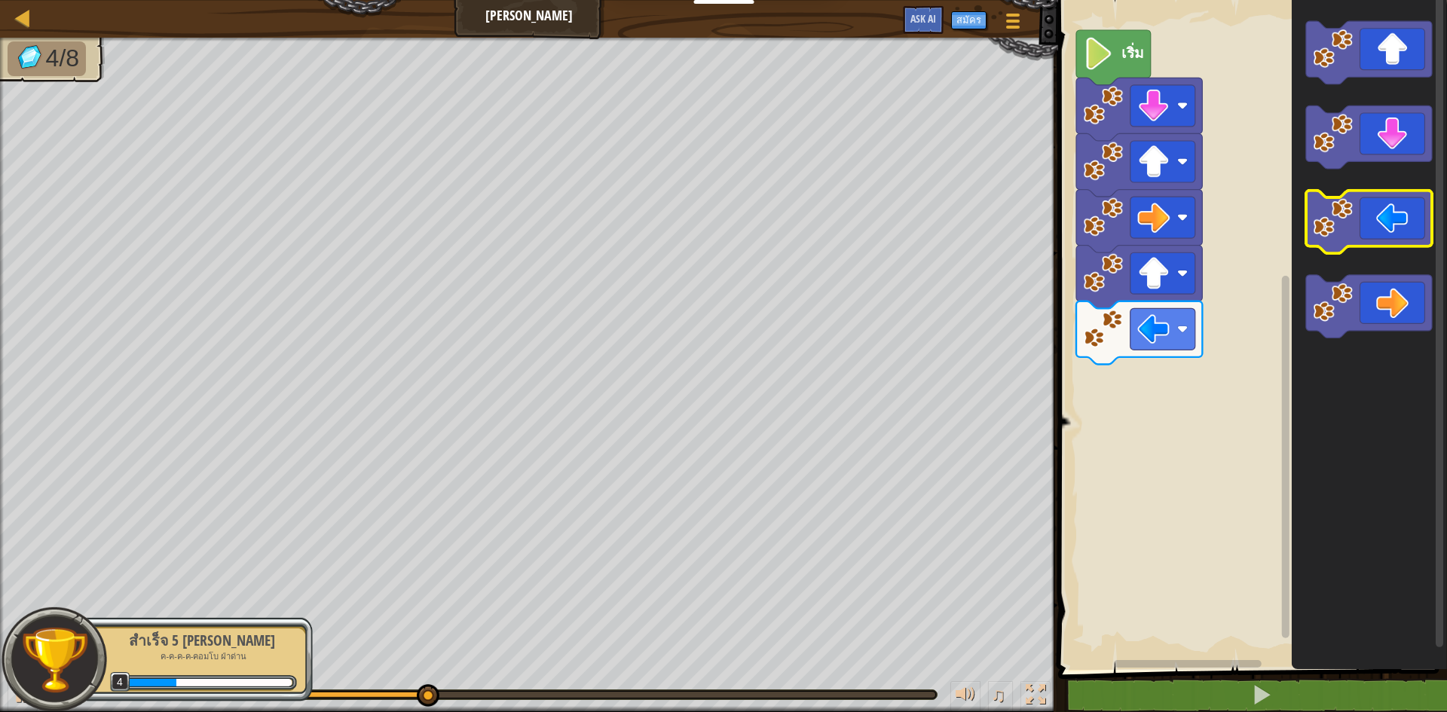
click at [1401, 233] on icon "พื้นที่ทำงาน Blockly" at bounding box center [1369, 222] width 126 height 63
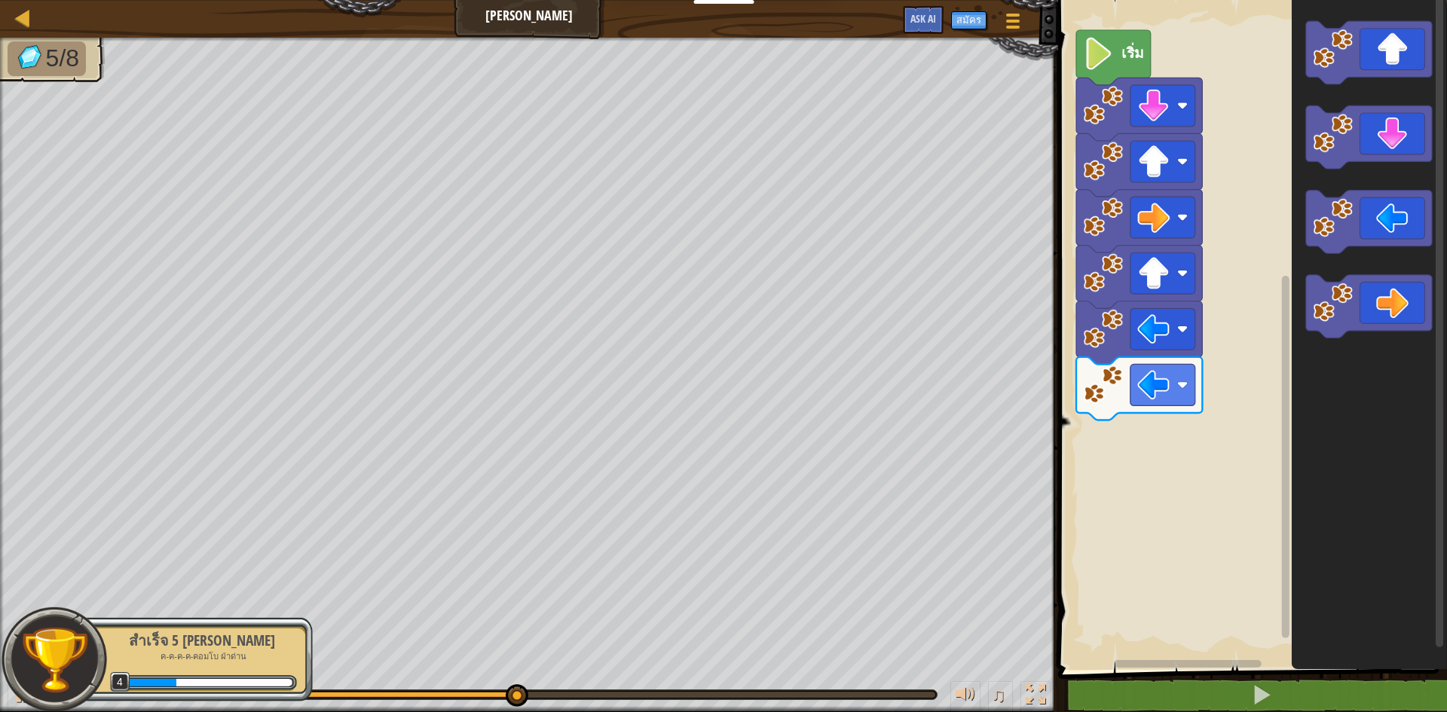
click at [1396, 129] on icon "พื้นที่ทำงาน Blockly" at bounding box center [1369, 137] width 126 height 63
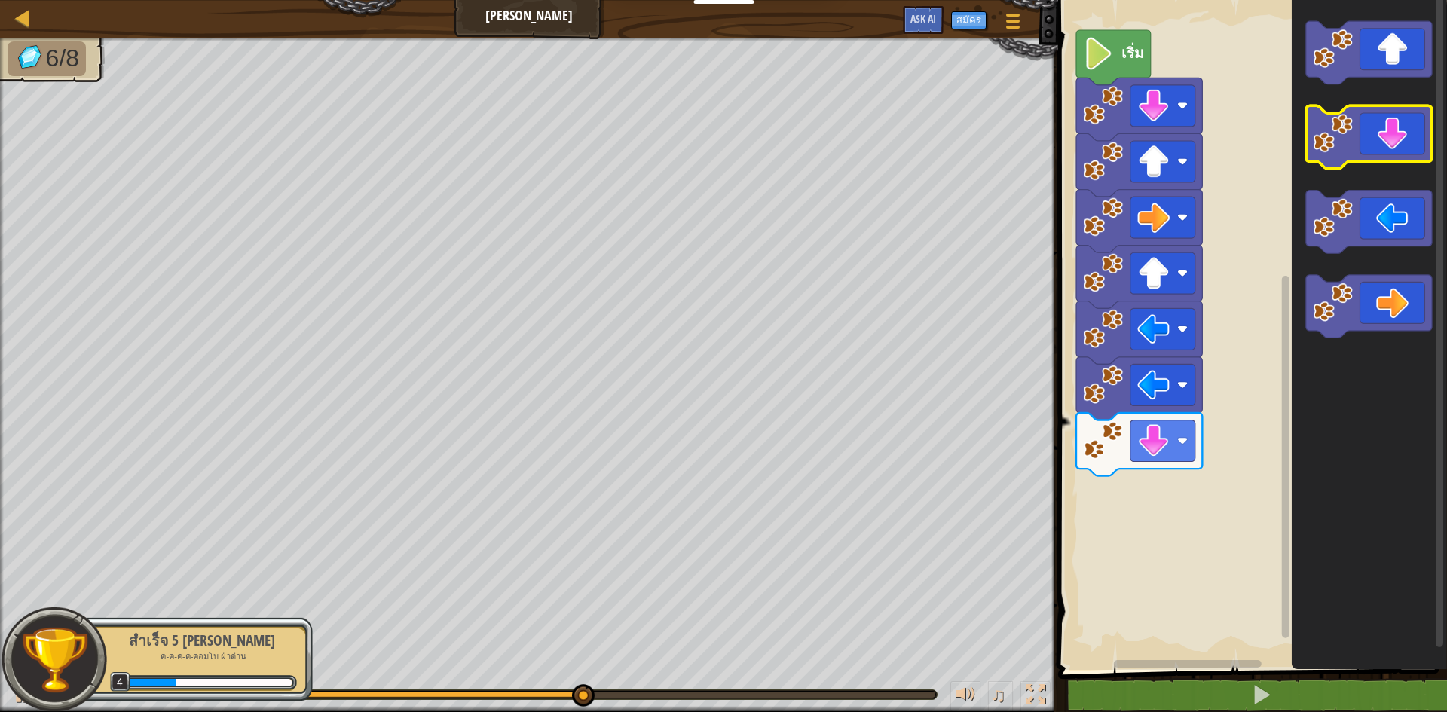
click at [1396, 129] on icon "พื้นที่ทำงาน Blockly" at bounding box center [1369, 137] width 126 height 63
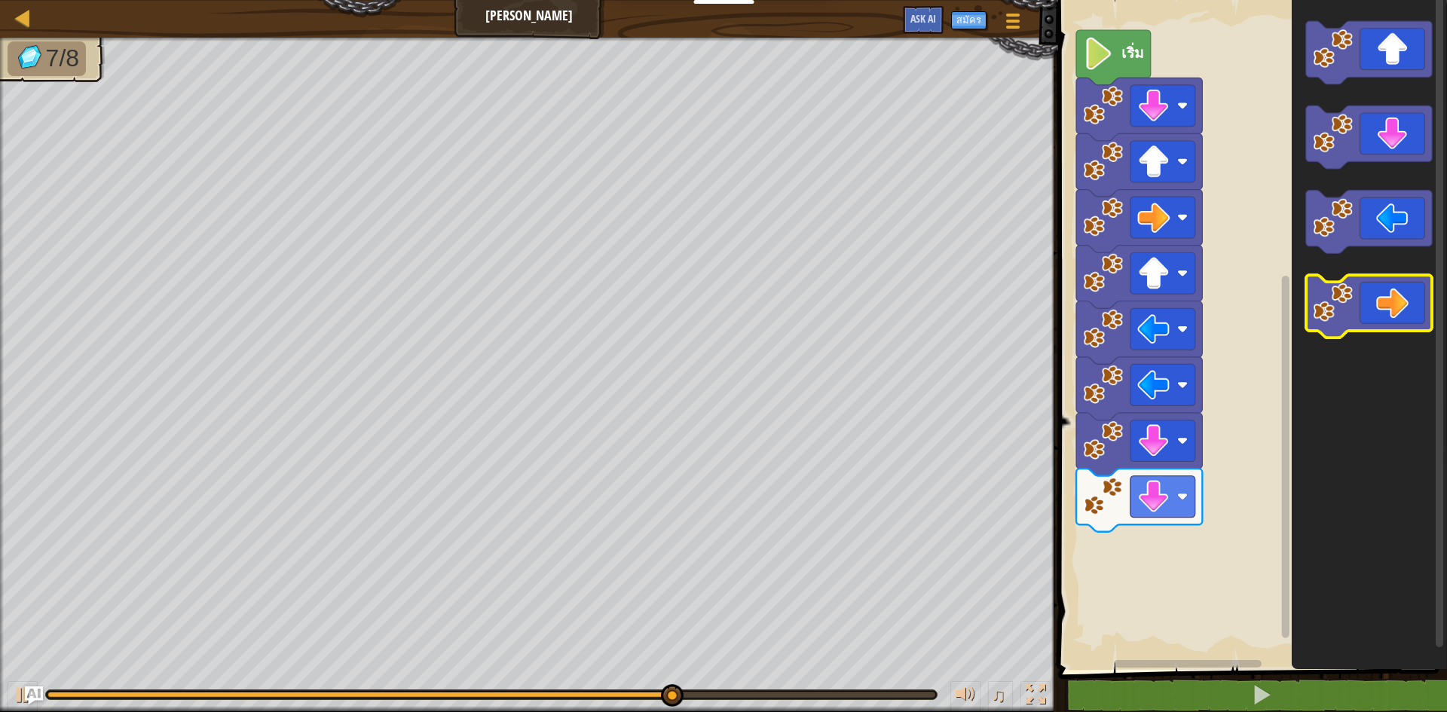
click at [1382, 295] on icon "พื้นที่ทำงาน Blockly" at bounding box center [1369, 306] width 126 height 63
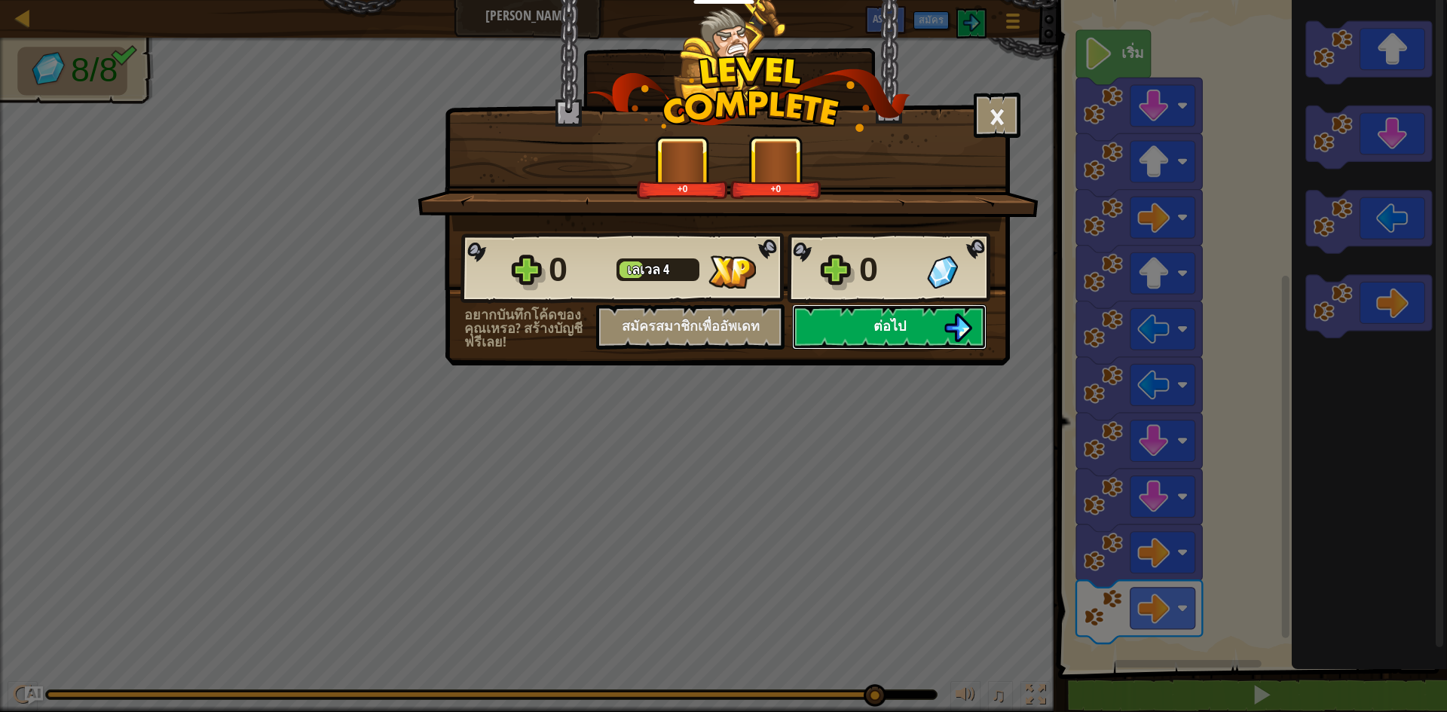
click at [874, 320] on span "ต่อไป" at bounding box center [890, 326] width 32 height 19
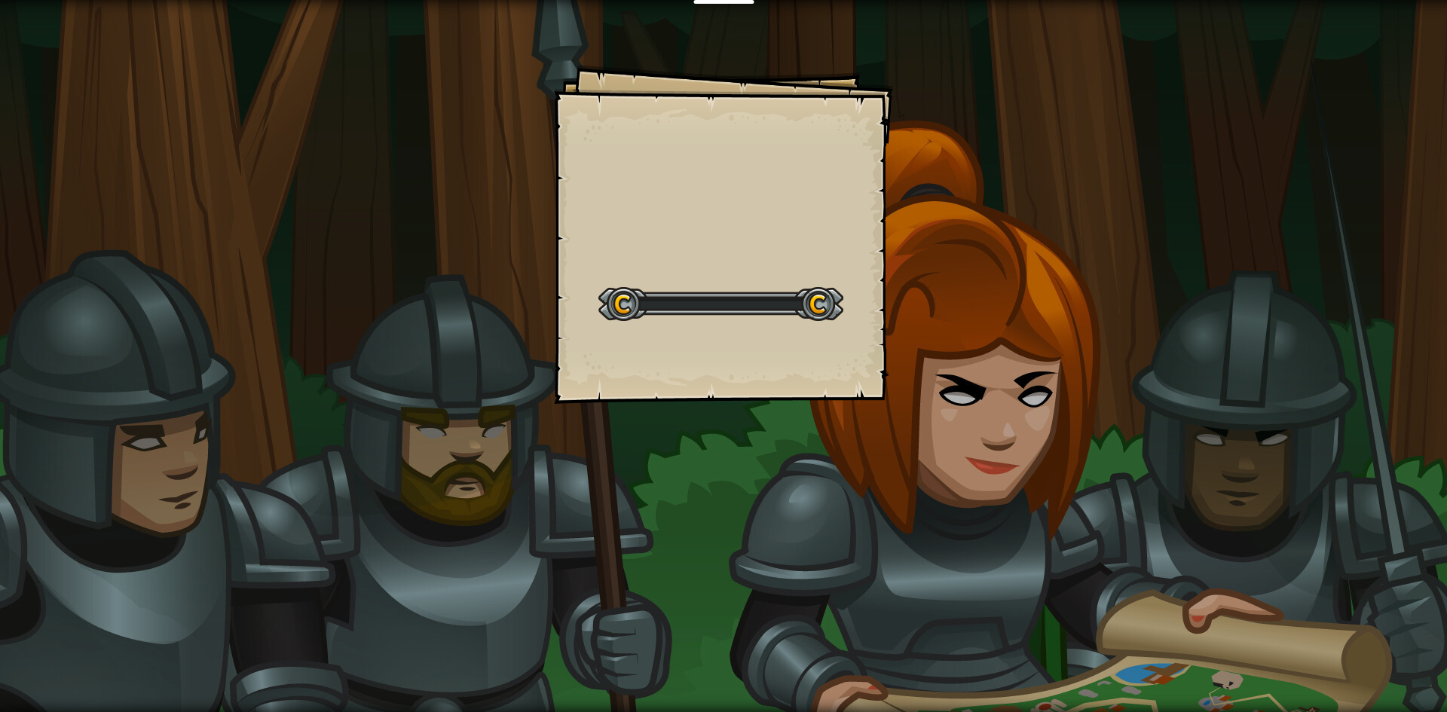
click at [1030, 366] on div "Goals Start Level เกิดข้อผิดพลาดในการโหลดจากเซิร์ฟเวอร์ [PERSON_NAME]รีเฟรชหน้า…" at bounding box center [723, 356] width 1447 height 712
click at [895, 418] on div "Goals Start Level เกิดข้อผิดพลาดในการโหลดจากเซิร์ฟเวอร์ [PERSON_NAME]รีเฟรชหน้า…" at bounding box center [723, 356] width 1447 height 712
click at [914, 420] on div "Goals Start Level เกิดข้อผิดพลาดในการโหลดจากเซิร์ฟเวอร์ [PERSON_NAME]รีเฟรชหน้า…" at bounding box center [723, 356] width 1447 height 712
click at [994, 409] on div "The X ([PERSON_NAME] "[PERSON_NAME]") Goals Start Level เกิดข้อผิดพลาดในการโหลด…" at bounding box center [723, 356] width 1447 height 712
drag, startPoint x: 1087, startPoint y: 369, endPoint x: 1094, endPoint y: 365, distance: 8.8
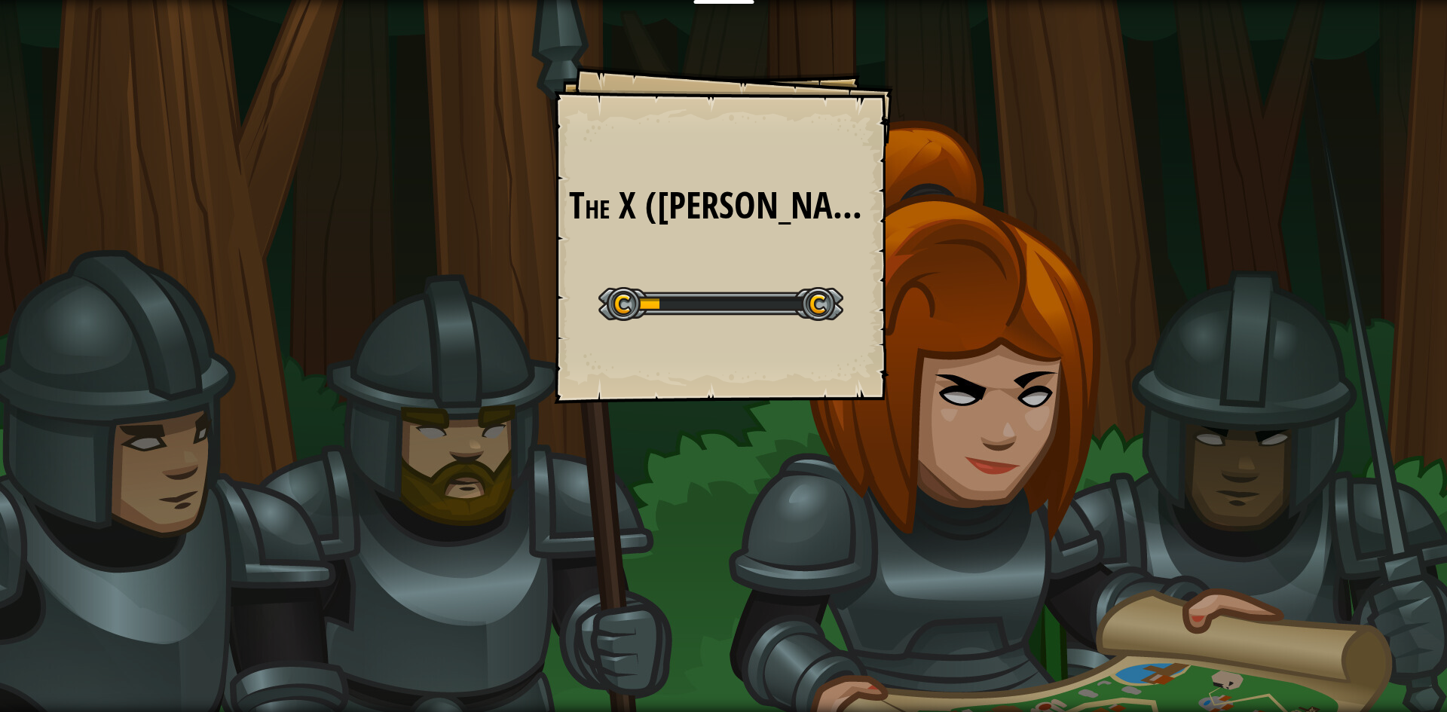
click at [1094, 365] on div "The X ([PERSON_NAME] "[PERSON_NAME]") Goals Start Level เกิดข้อผิดพลาดในการโหลด…" at bounding box center [723, 356] width 1447 height 712
click at [1048, 339] on div "The X ([PERSON_NAME] "[PERSON_NAME]") Goals Start Level เกิดข้อผิดพลาดในการโหลด…" at bounding box center [723, 356] width 1447 height 712
click at [858, 309] on div "The X ([PERSON_NAME] "[PERSON_NAME]") Goals Start Level เกิดข้อผิดพลาดในการโหลด…" at bounding box center [723, 234] width 339 height 339
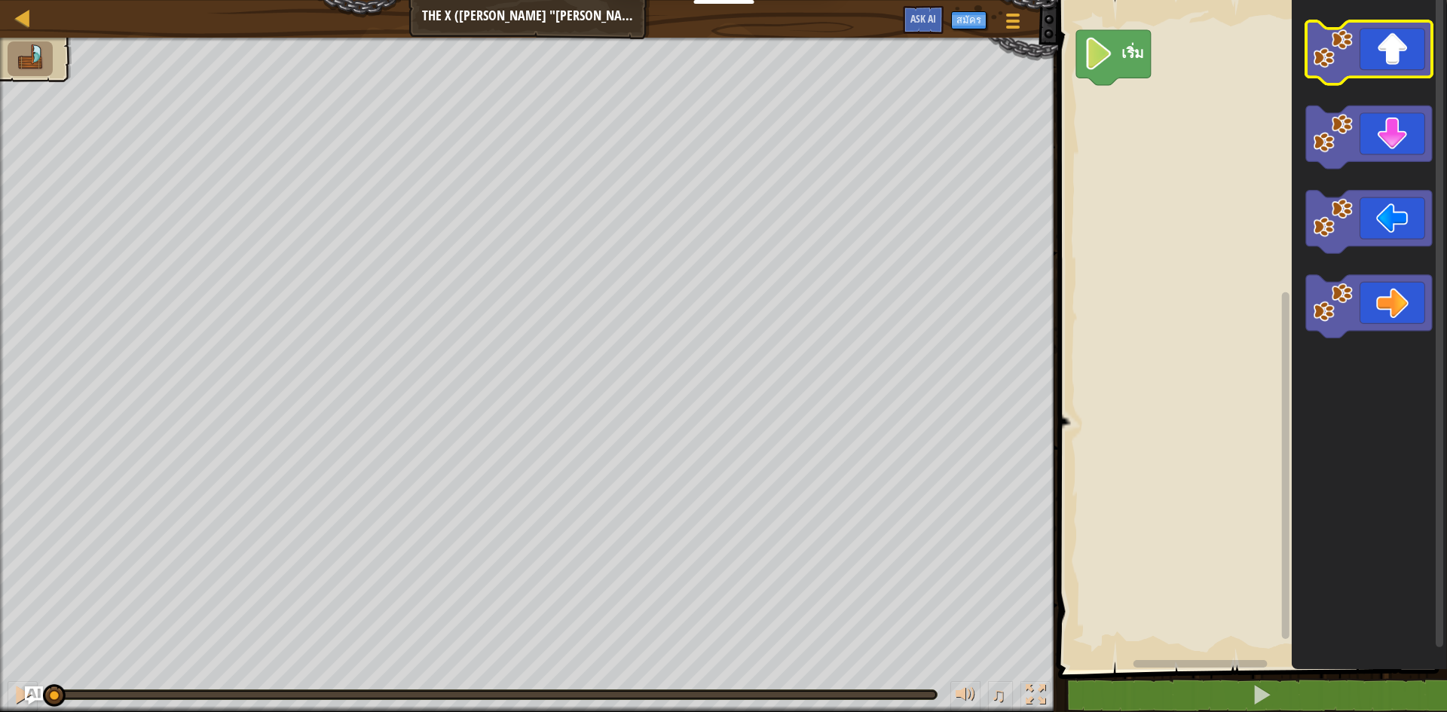
click at [1399, 58] on icon "พื้นที่ทำงาน Blockly" at bounding box center [1369, 52] width 126 height 63
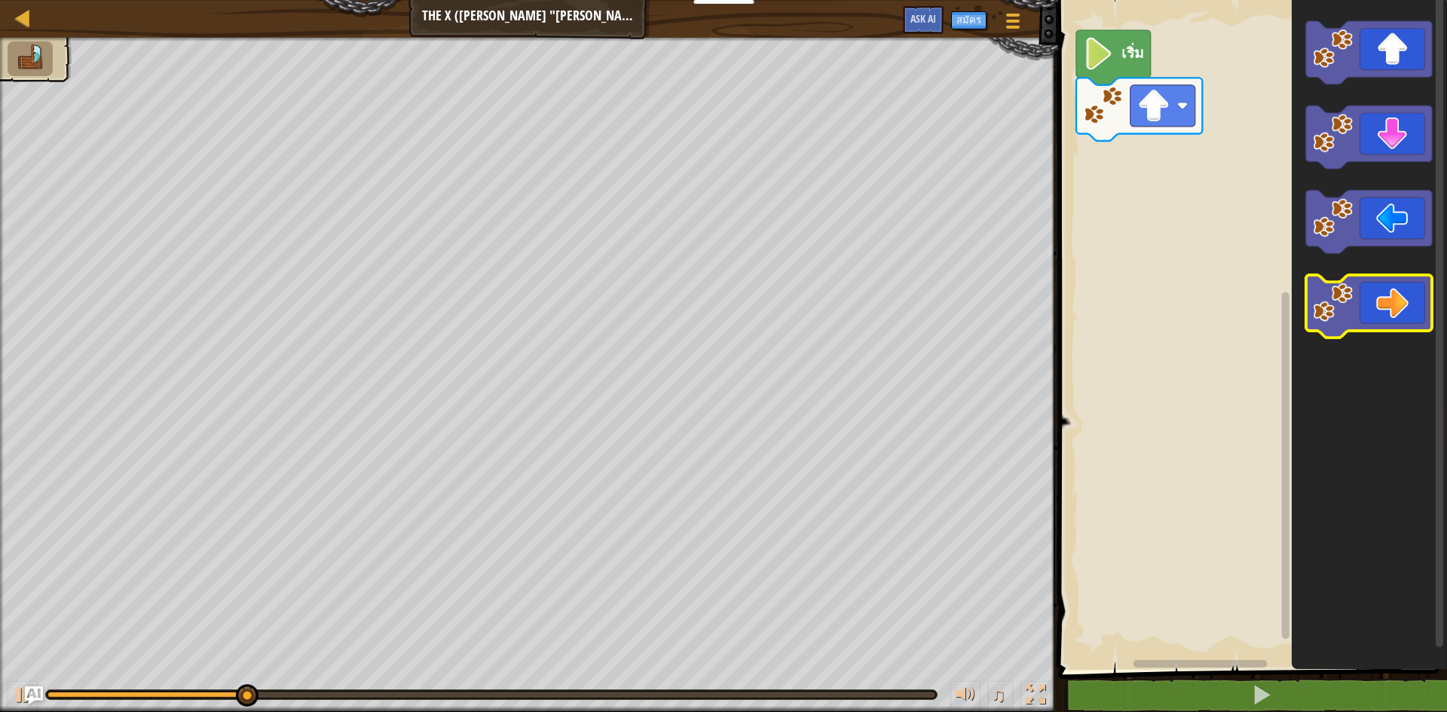
click at [1379, 283] on icon "พื้นที่ทำงาน Blockly" at bounding box center [1369, 306] width 126 height 63
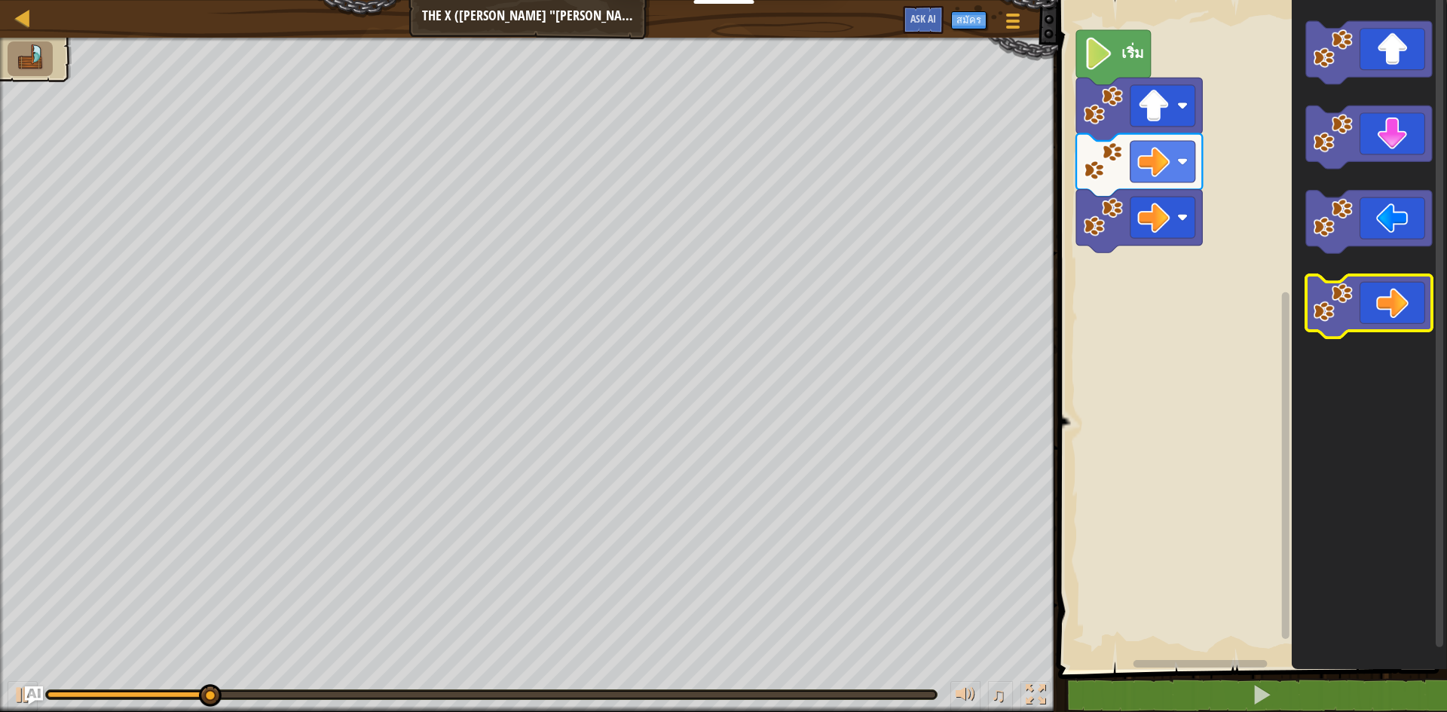
click at [1379, 283] on icon "พื้นที่ทำงาน Blockly" at bounding box center [1369, 306] width 126 height 63
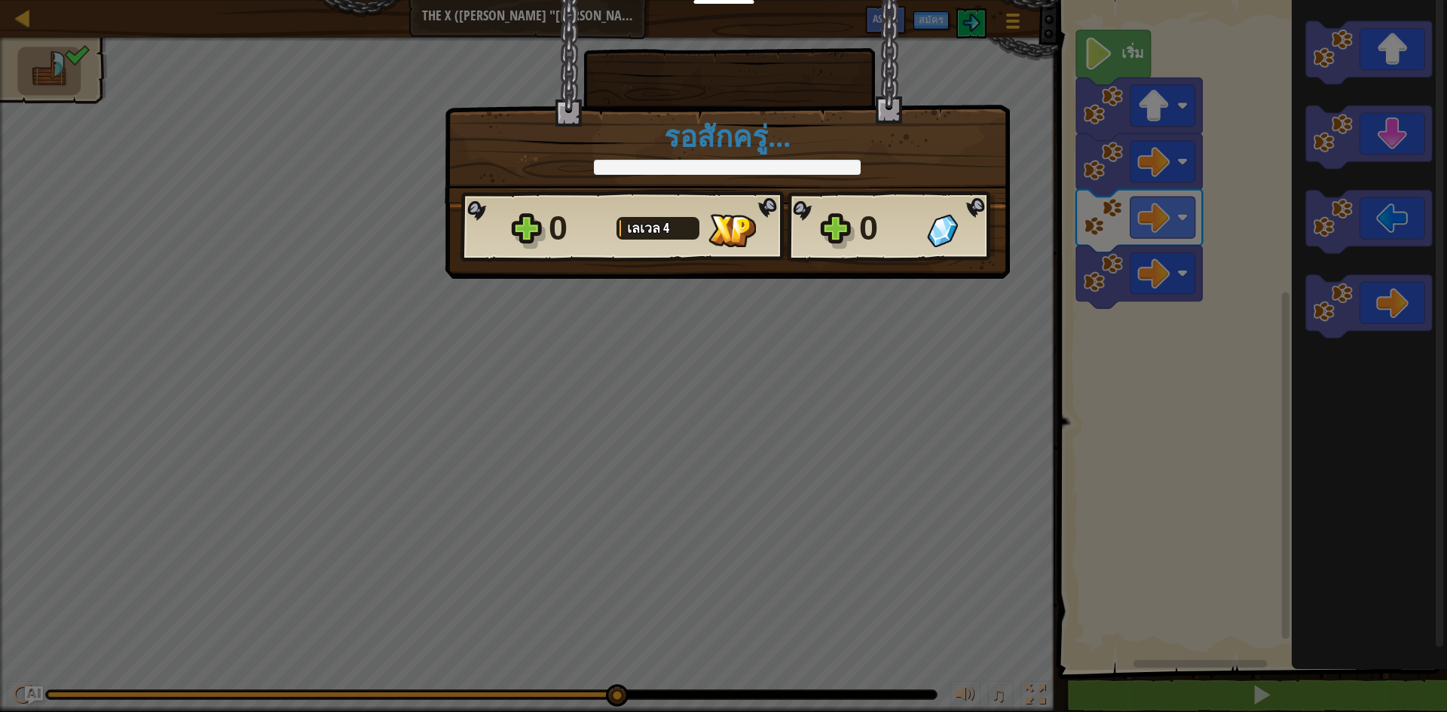
click at [797, 295] on div "× ด่านนี้สนุกแค่ไหน? รอสักครู่... Reticulating Splines... รอสักครู่... 0 [PERSO…" at bounding box center [723, 356] width 1447 height 712
click at [845, 311] on div "× ด่านนี้สนุกแค่ไหน? รอสักครู่... Reticulating Splines... รอสักครู่... 0 [PERSO…" at bounding box center [723, 356] width 1447 height 712
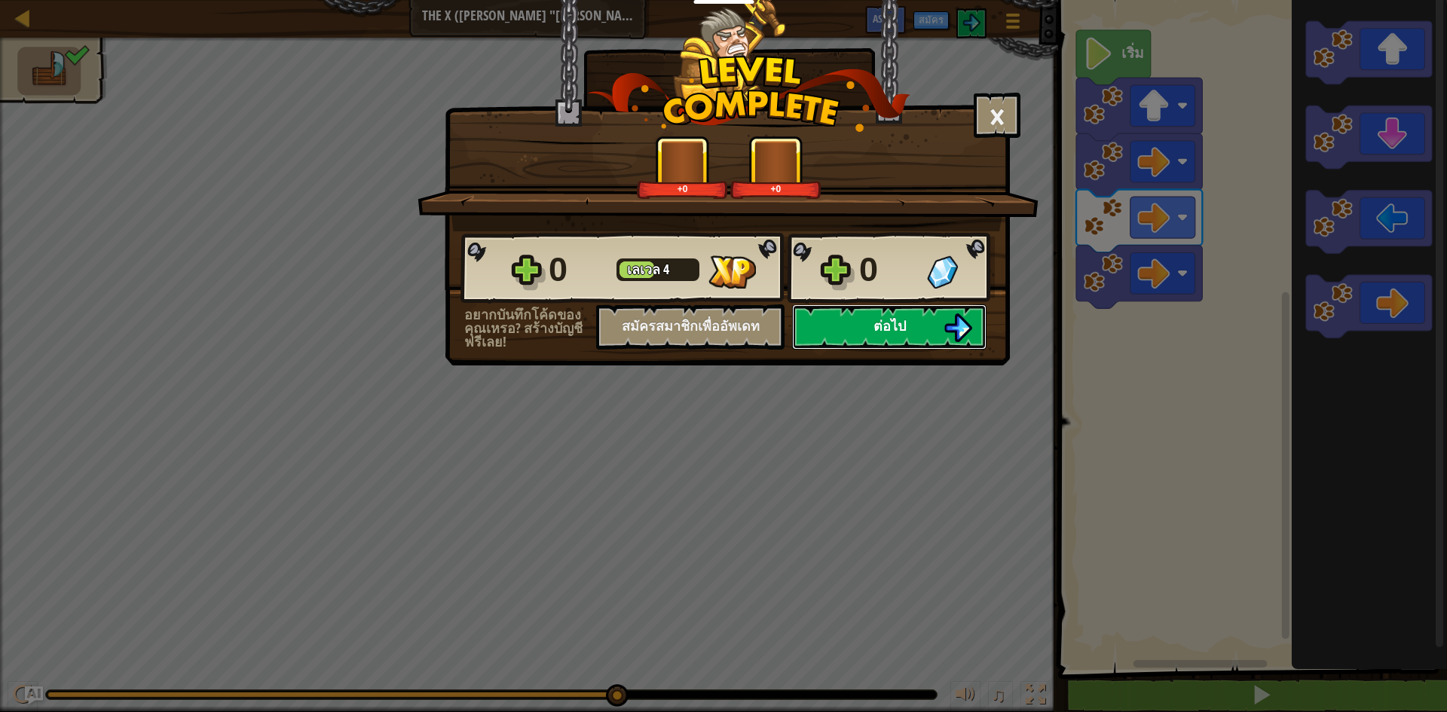
click at [903, 305] on button "ต่อไป" at bounding box center [889, 327] width 194 height 45
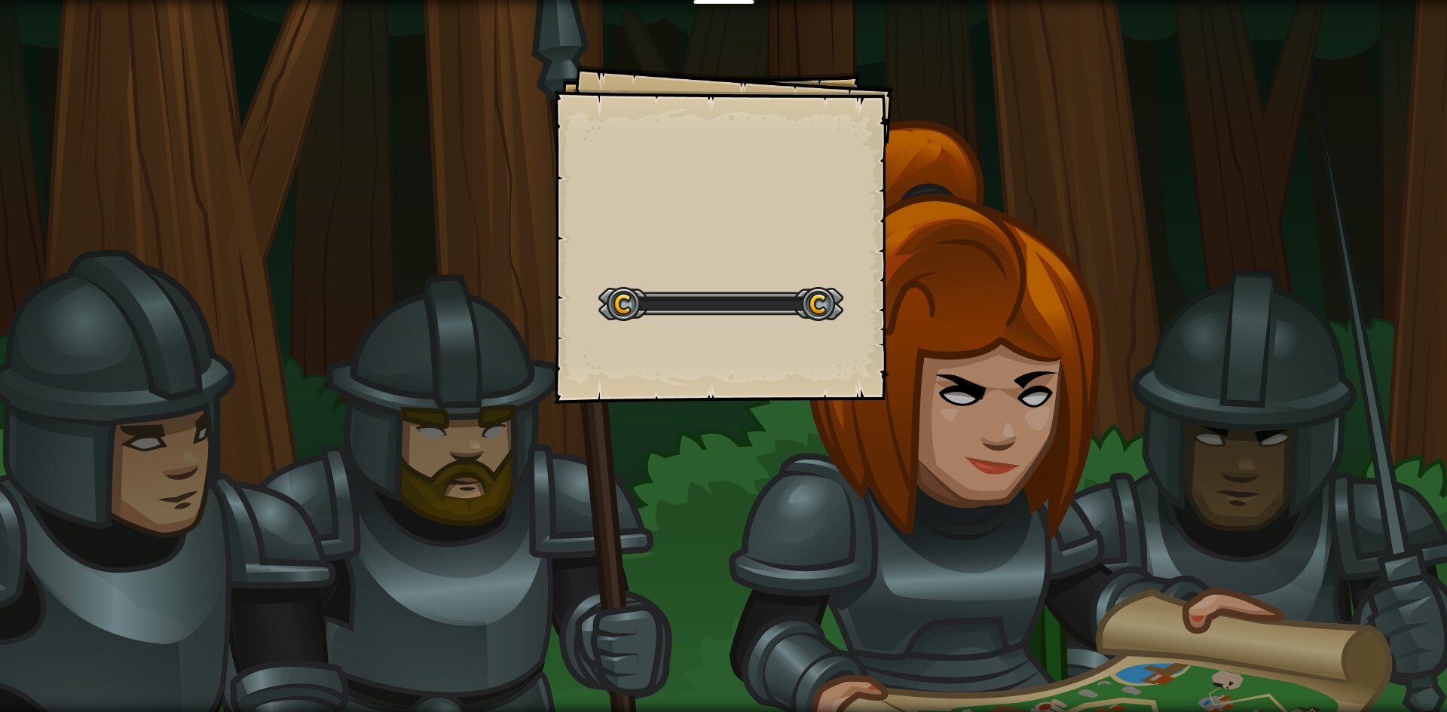
click at [915, 319] on div "Goals Start Level เกิดข้อผิดพลาดในการโหลดจากเซิร์ฟเวอร์ [PERSON_NAME]รีเฟรชหน้า…" at bounding box center [723, 356] width 1447 height 712
click at [1064, 349] on div "X Marks the Spot Goals Start Level เกิดข้อผิดพลาดในการโหลดจากเซิร์ฟเวอร์ [PERSO…" at bounding box center [723, 356] width 1447 height 712
drag, startPoint x: 1094, startPoint y: 90, endPoint x: 1120, endPoint y: 47, distance: 50.0
click at [1100, 0] on html "นักการศึกษา สร้างบัญชีฟรี โซลูชั่นสำหรับโรงเรียนและเขต ดูเครื่องมือสำหรับครู กา…" at bounding box center [723, 0] width 1447 height 0
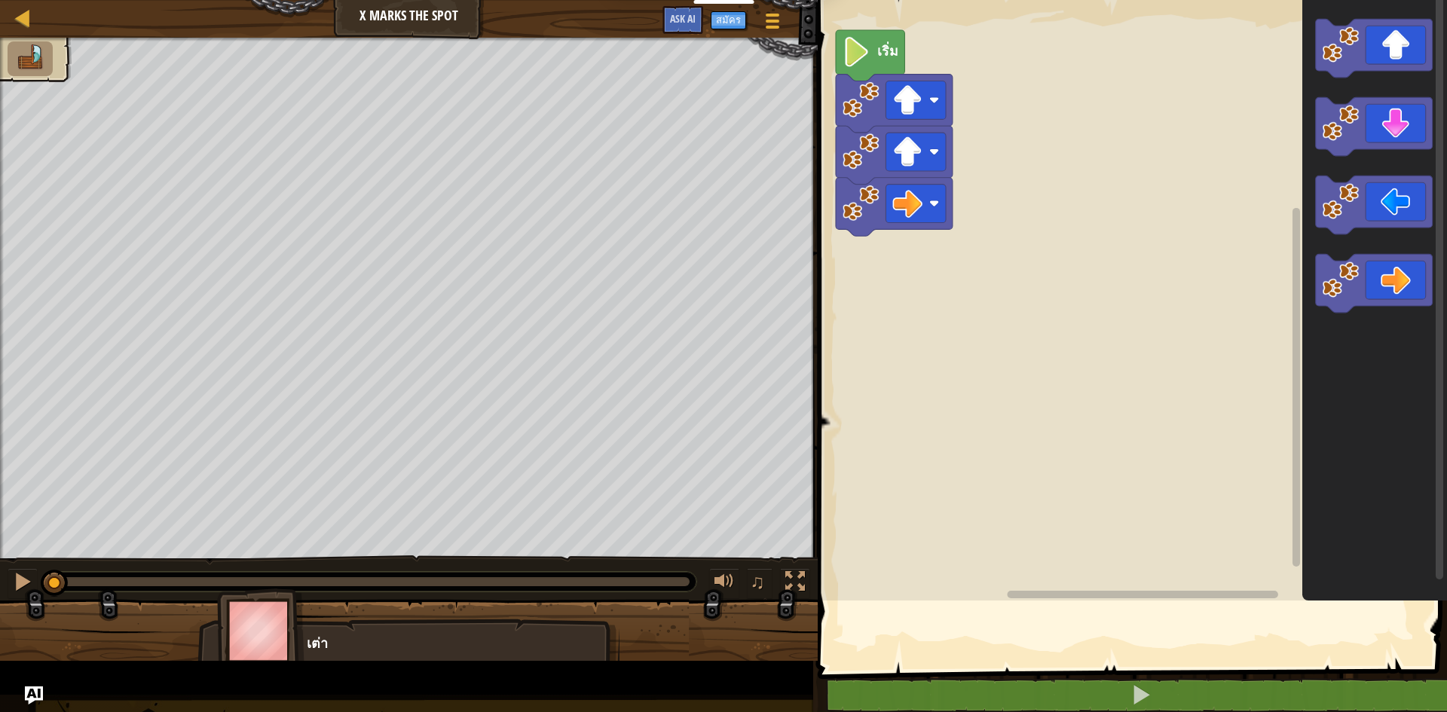
click at [1046, 522] on rect "พื้นที่ทำงาน Blockly" at bounding box center [1130, 296] width 634 height 608
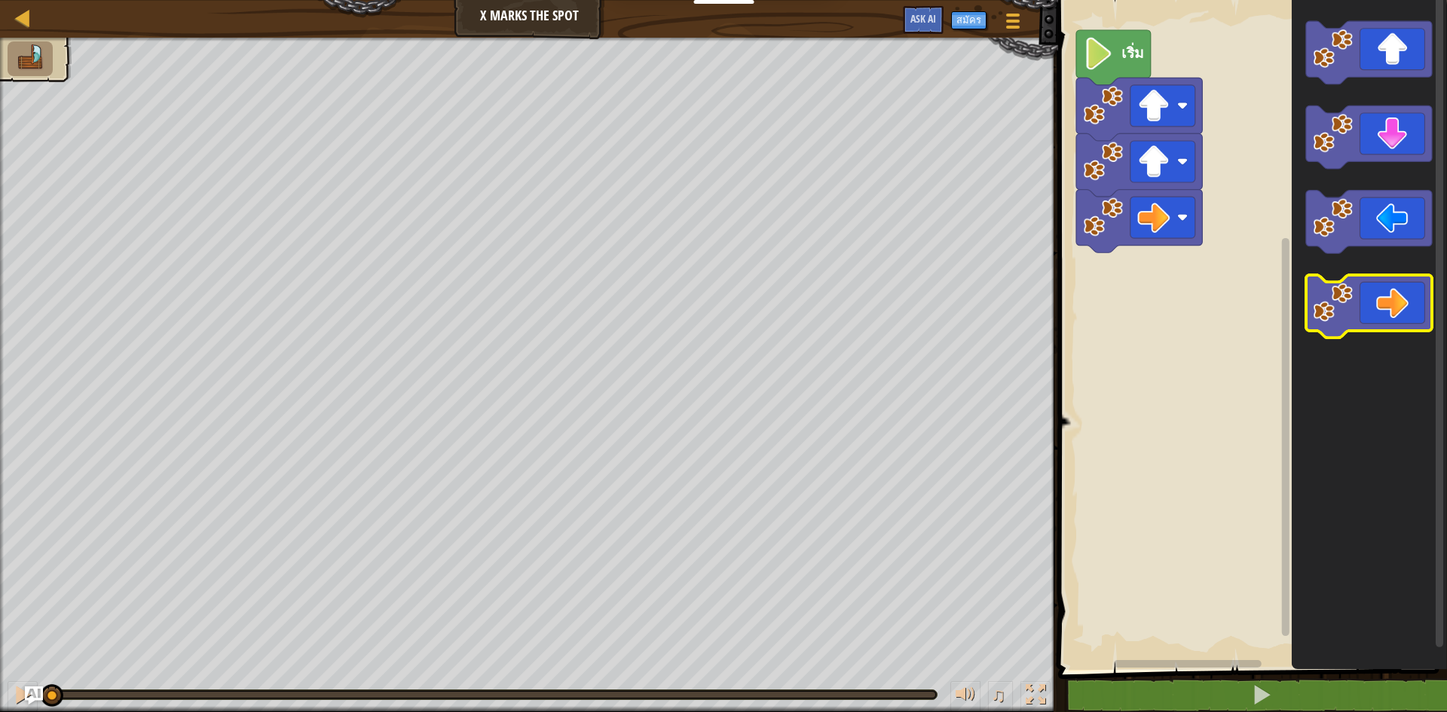
click at [1400, 314] on icon "พื้นที่ทำงาน Blockly" at bounding box center [1369, 306] width 126 height 63
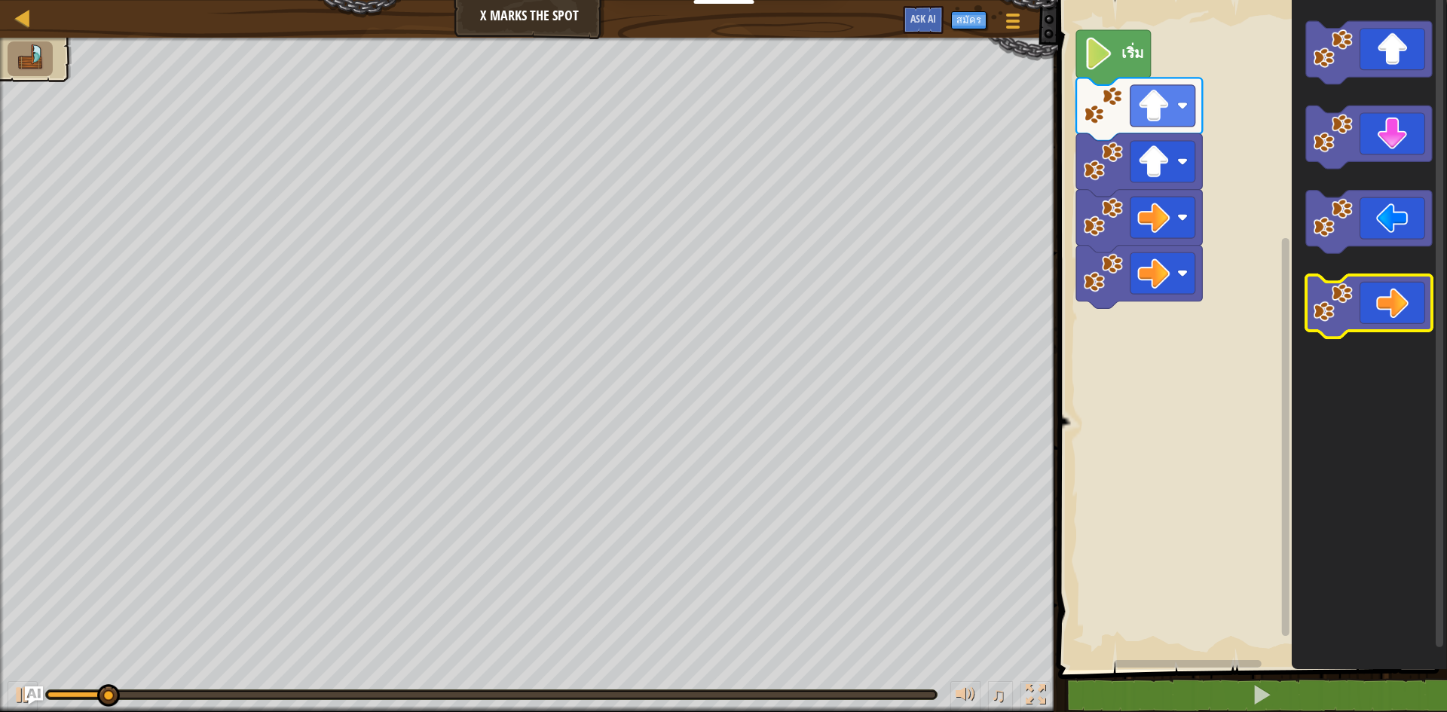
click at [1400, 311] on icon "พื้นที่ทำงาน Blockly" at bounding box center [1369, 306] width 126 height 63
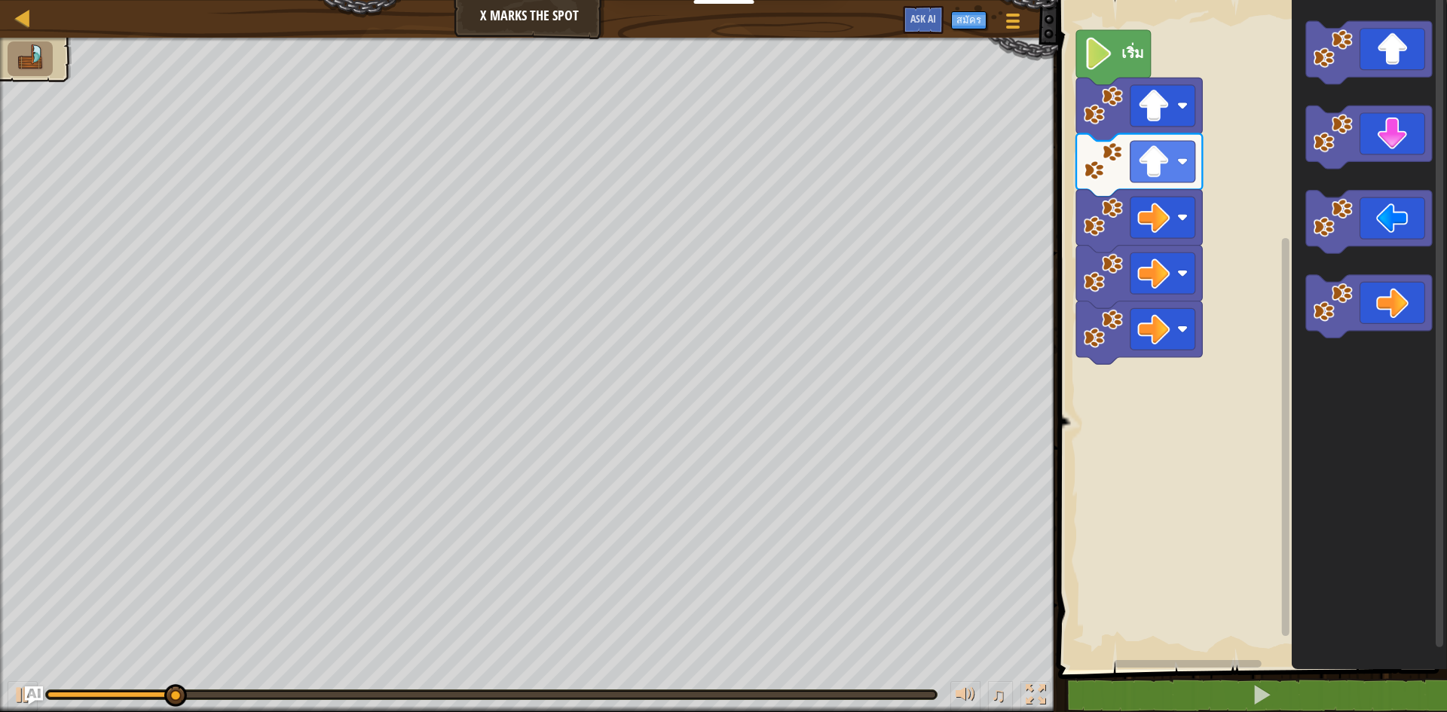
click at [1403, 178] on icon "พื้นที่ทำงาน Blockly" at bounding box center [1369, 331] width 155 height 678
click at [1388, 148] on icon "พื้นที่ทำงาน Blockly" at bounding box center [1369, 137] width 126 height 63
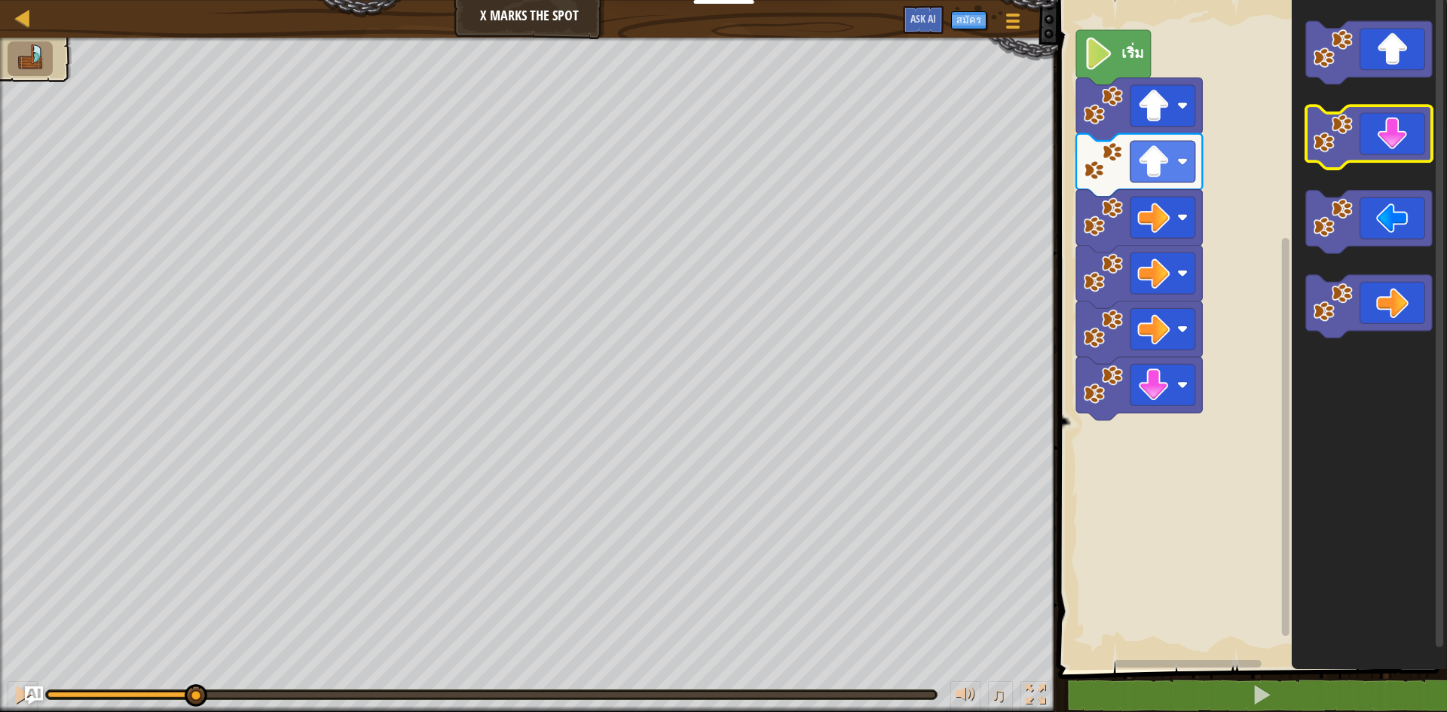
click at [1388, 148] on icon "พื้นที่ทำงาน Blockly" at bounding box center [1369, 137] width 126 height 63
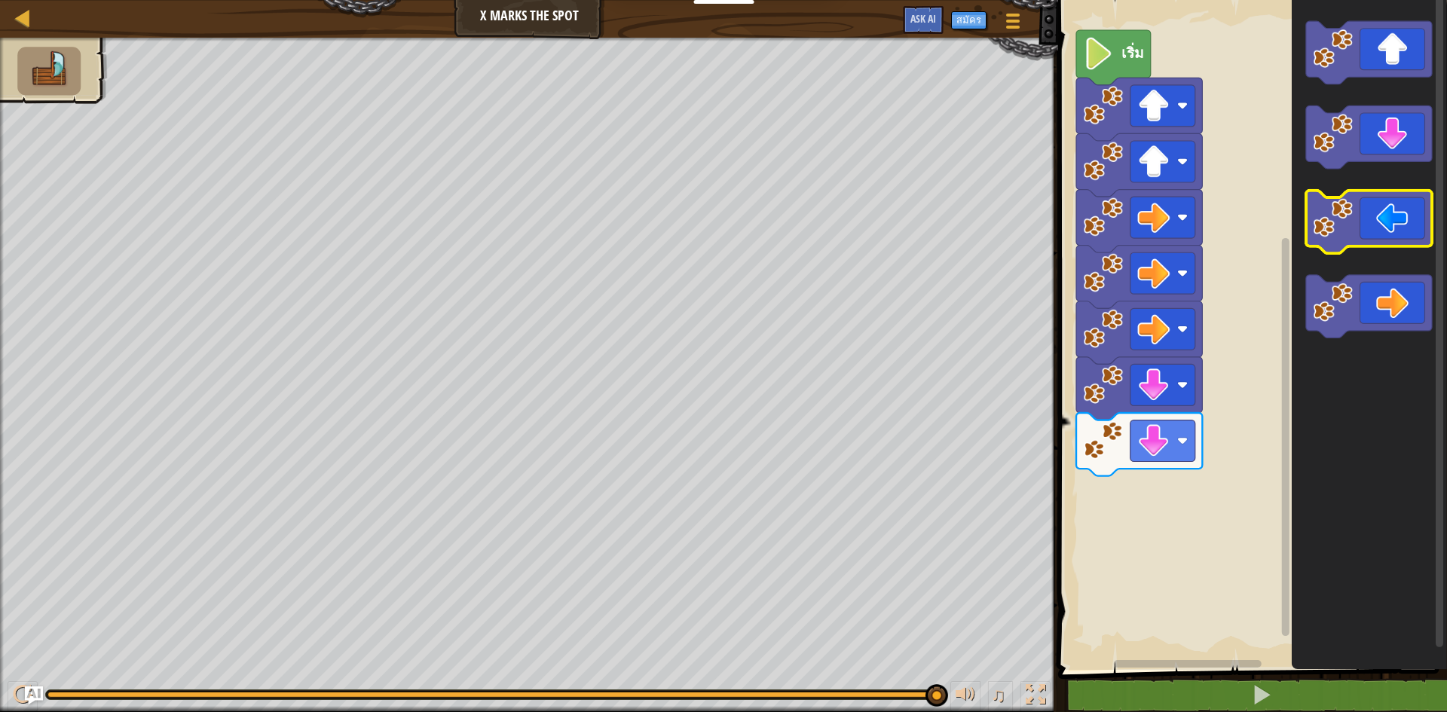
click at [1345, 225] on image "พื้นที่ทำงาน Blockly" at bounding box center [1333, 218] width 40 height 40
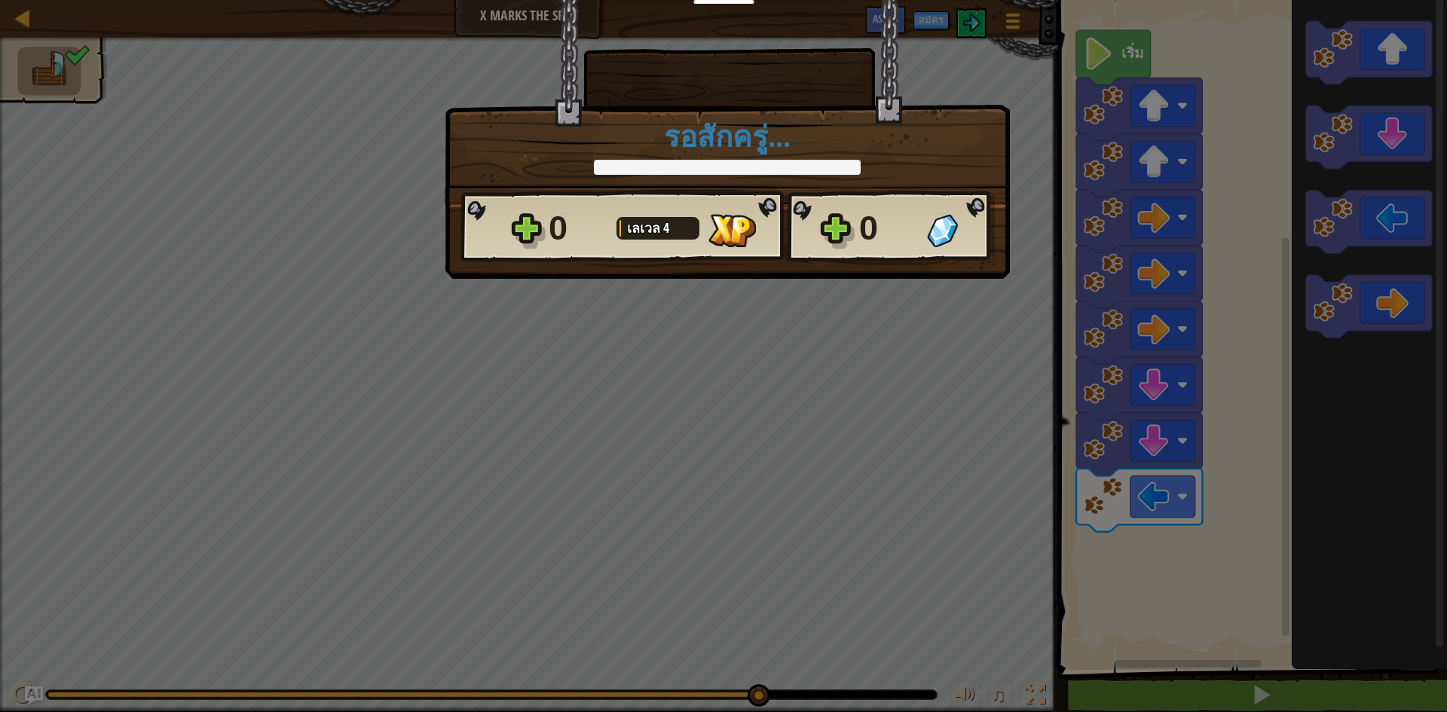
click at [971, 301] on div "× ด่านนี้สนุกแค่ไหน? รอสักครู่... Reticulating Splines... รอสักครู่... 0 [PERSO…" at bounding box center [723, 356] width 1447 height 712
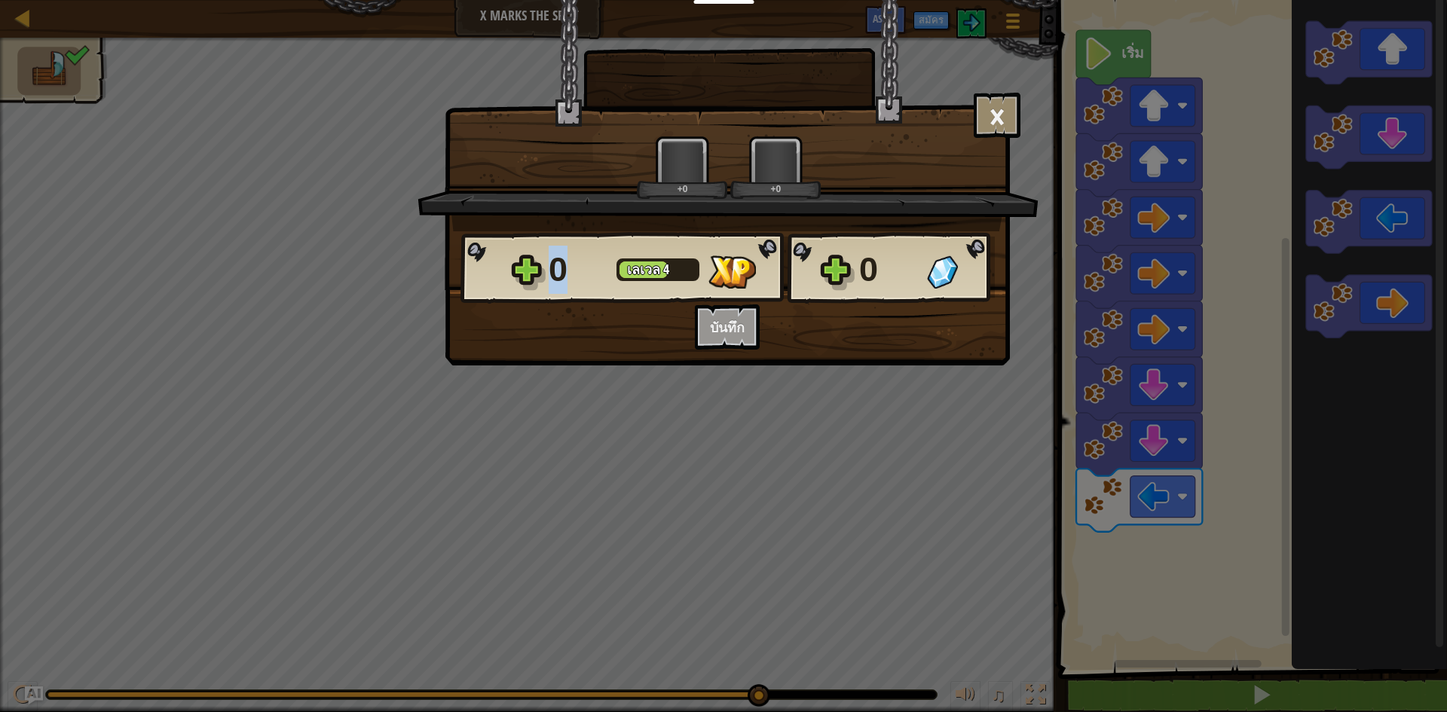
click at [971, 301] on div "0 [PERSON_NAME] 4 0" at bounding box center [728, 268] width 534 height 72
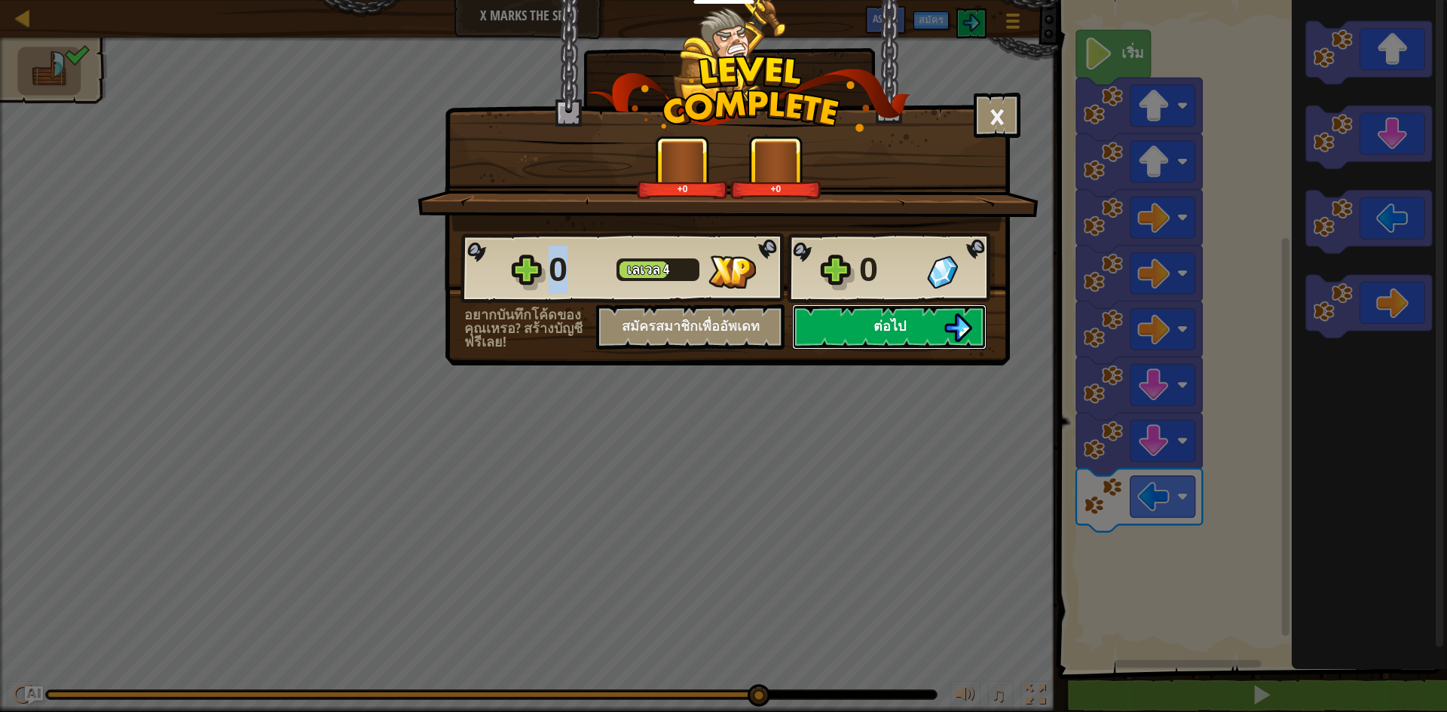
click at [911, 328] on button "ต่อไป" at bounding box center [889, 327] width 194 height 45
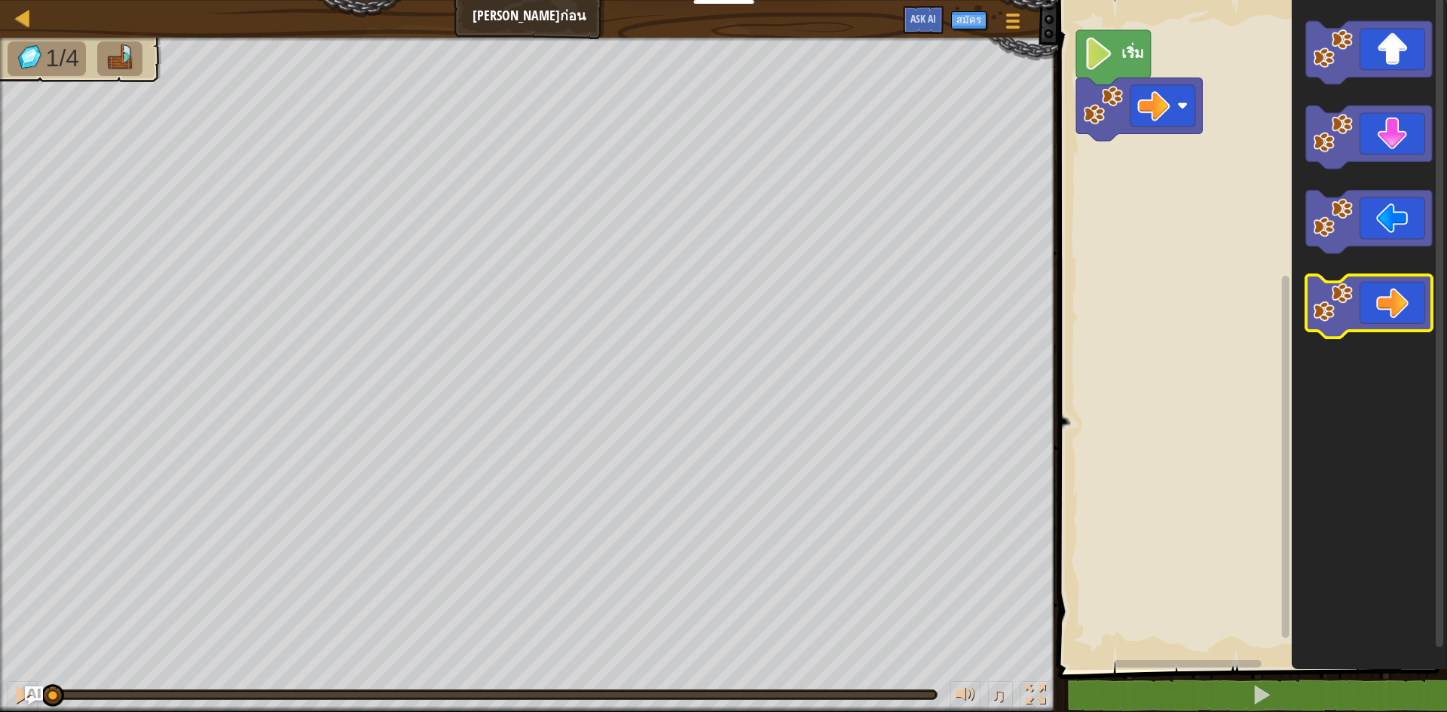
click at [1406, 295] on icon "พื้นที่ทำงาน Blockly" at bounding box center [1369, 306] width 126 height 63
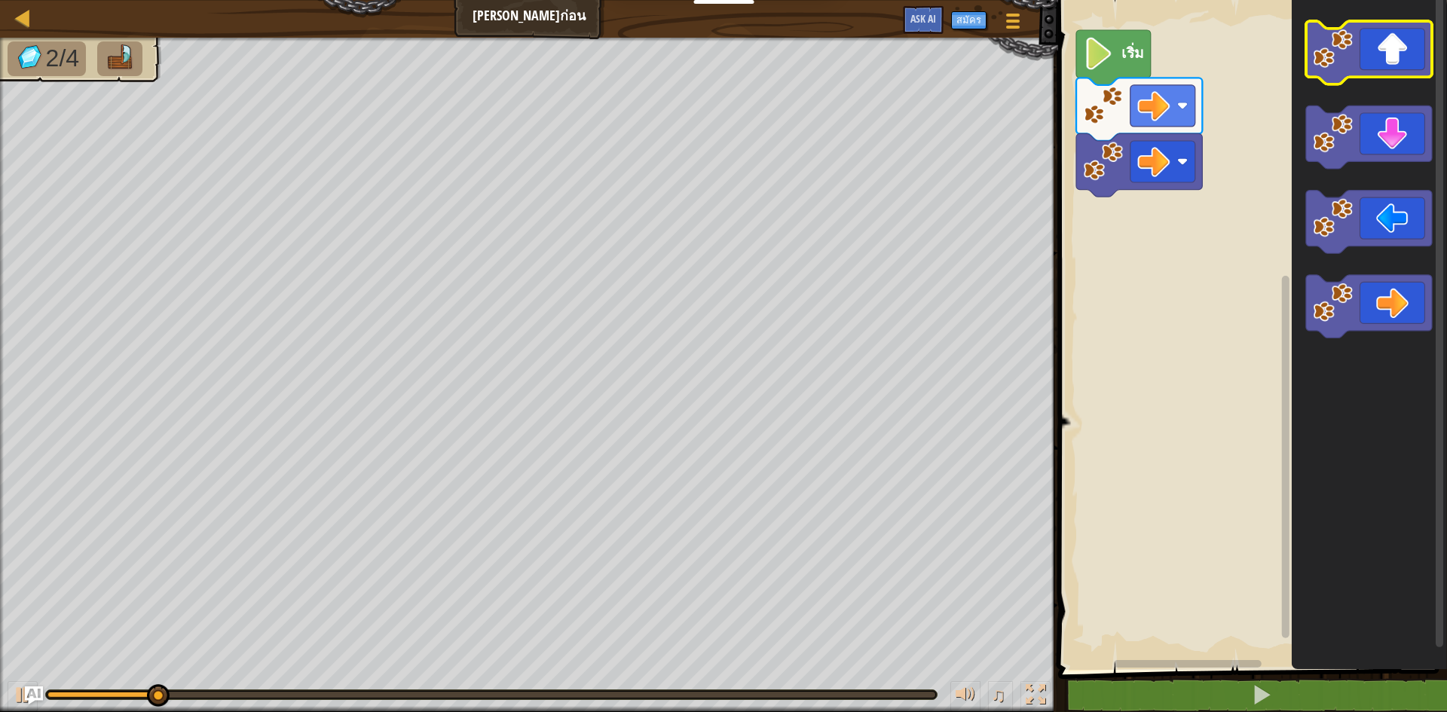
click at [1391, 60] on icon "พื้นที่ทำงาน Blockly" at bounding box center [1369, 52] width 126 height 63
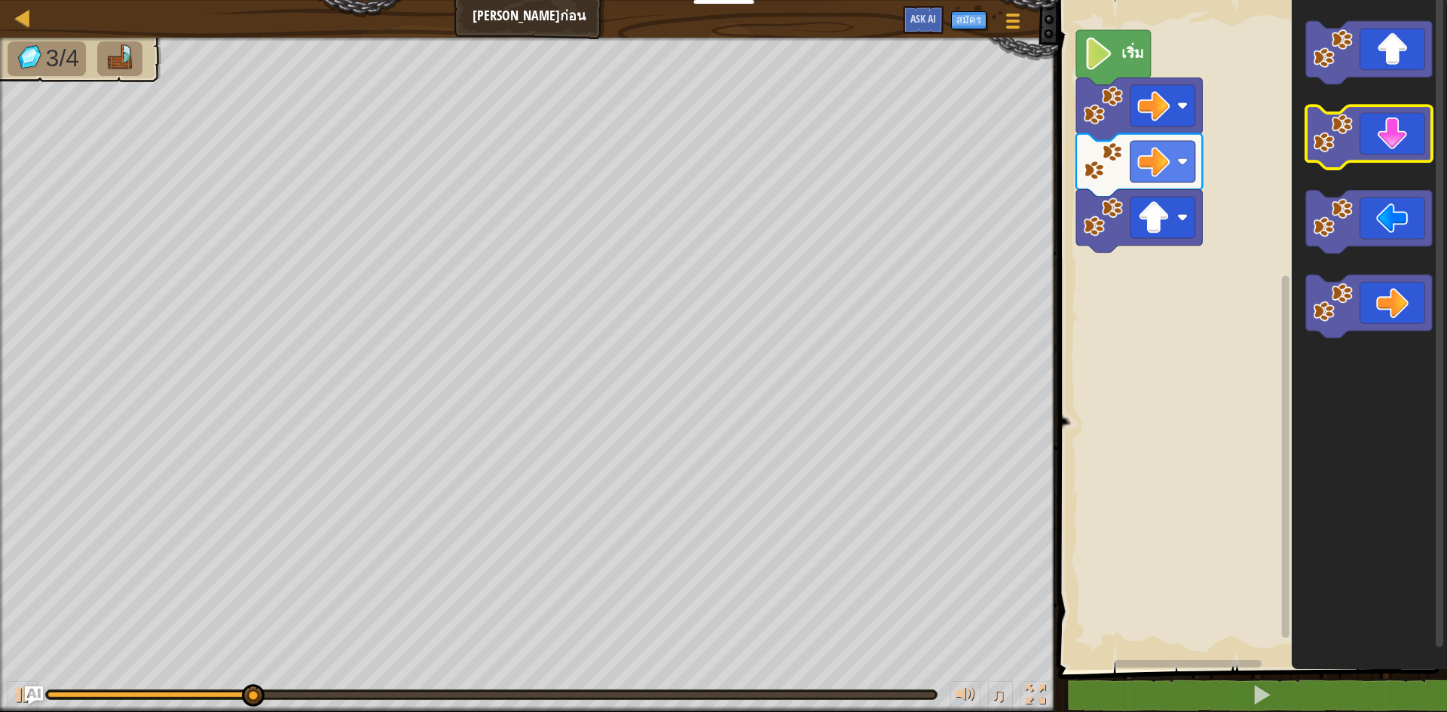
click at [1394, 139] on icon "พื้นที่ทำงาน Blockly" at bounding box center [1369, 137] width 126 height 63
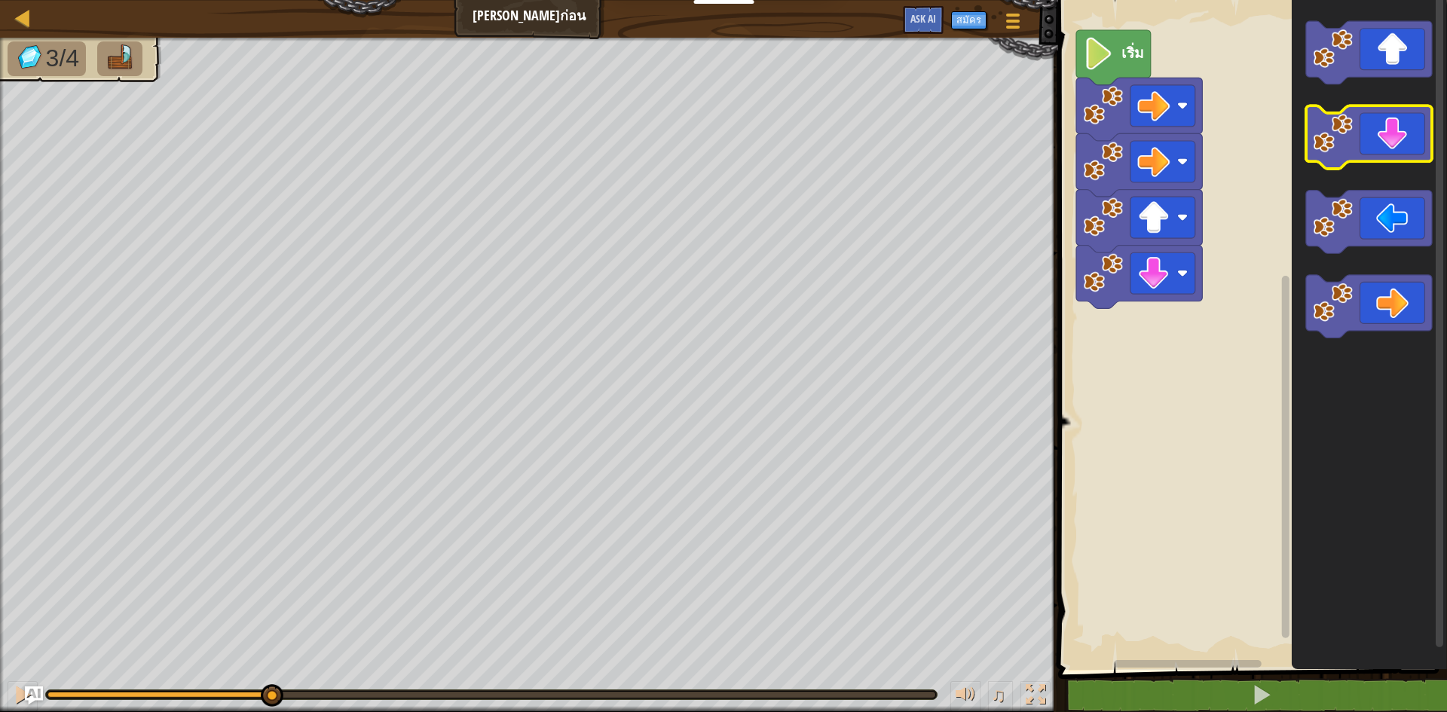
click at [1394, 139] on icon "พื้นที่ทำงาน Blockly" at bounding box center [1369, 137] width 126 height 63
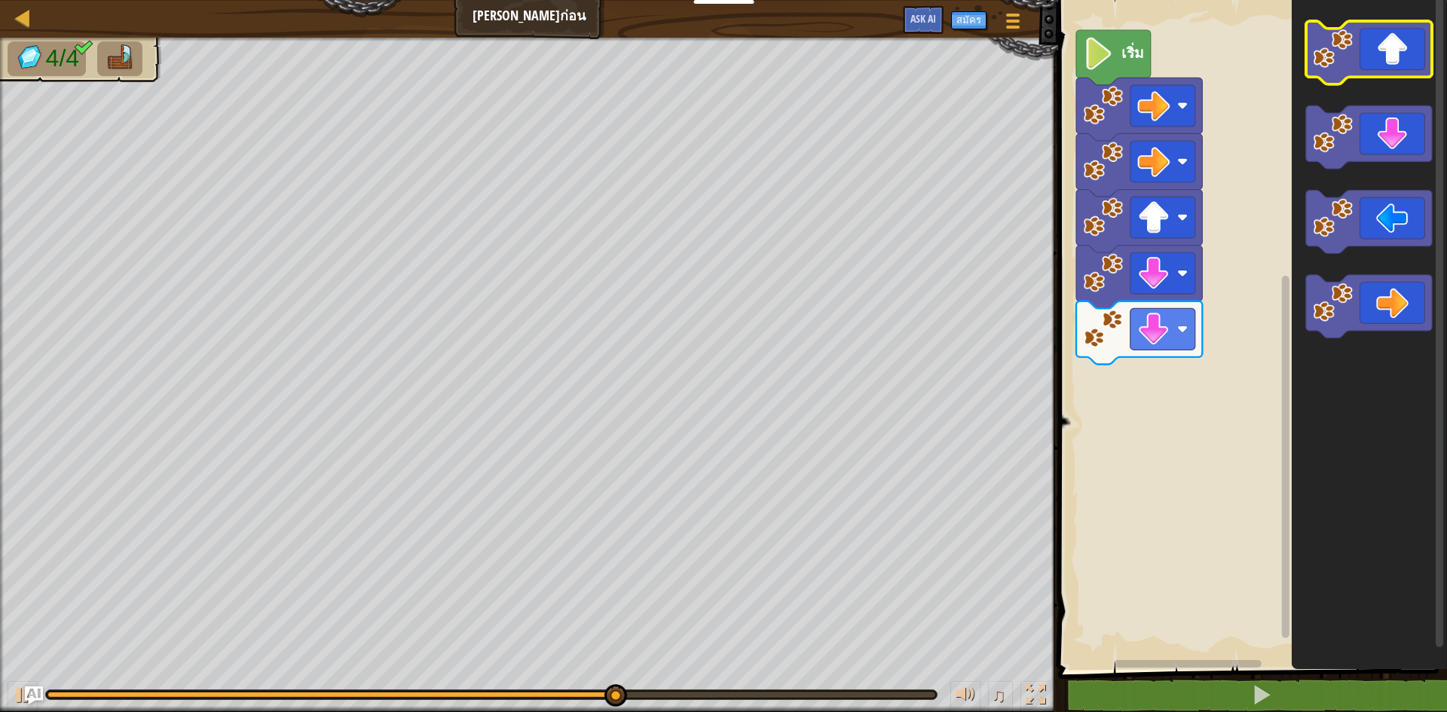
click at [1401, 78] on rect "พื้นที่ทำงาน Blockly" at bounding box center [1369, 52] width 126 height 63
click at [1395, 63] on icon "พื้นที่ทำงาน Blockly" at bounding box center [1369, 52] width 126 height 63
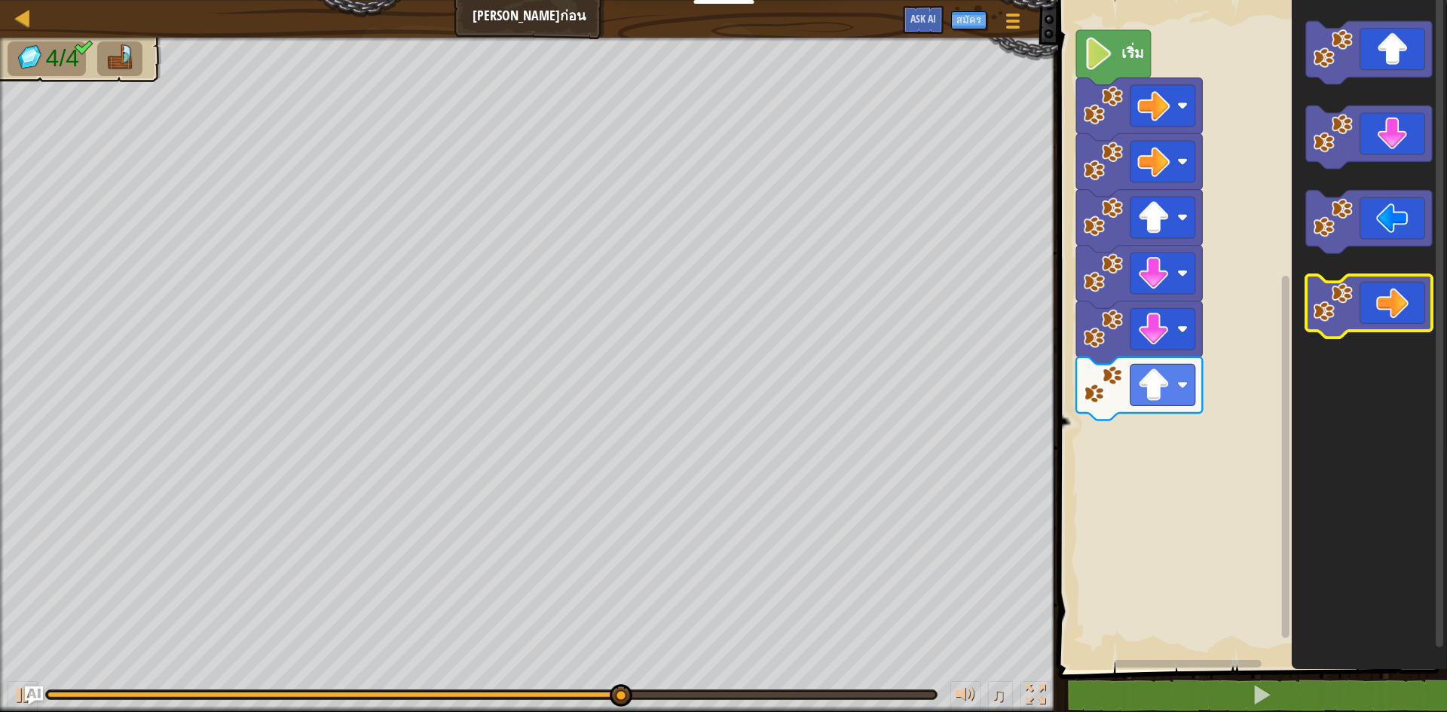
click at [1405, 313] on icon "พื้นที่ทำงาน Blockly" at bounding box center [1369, 306] width 126 height 63
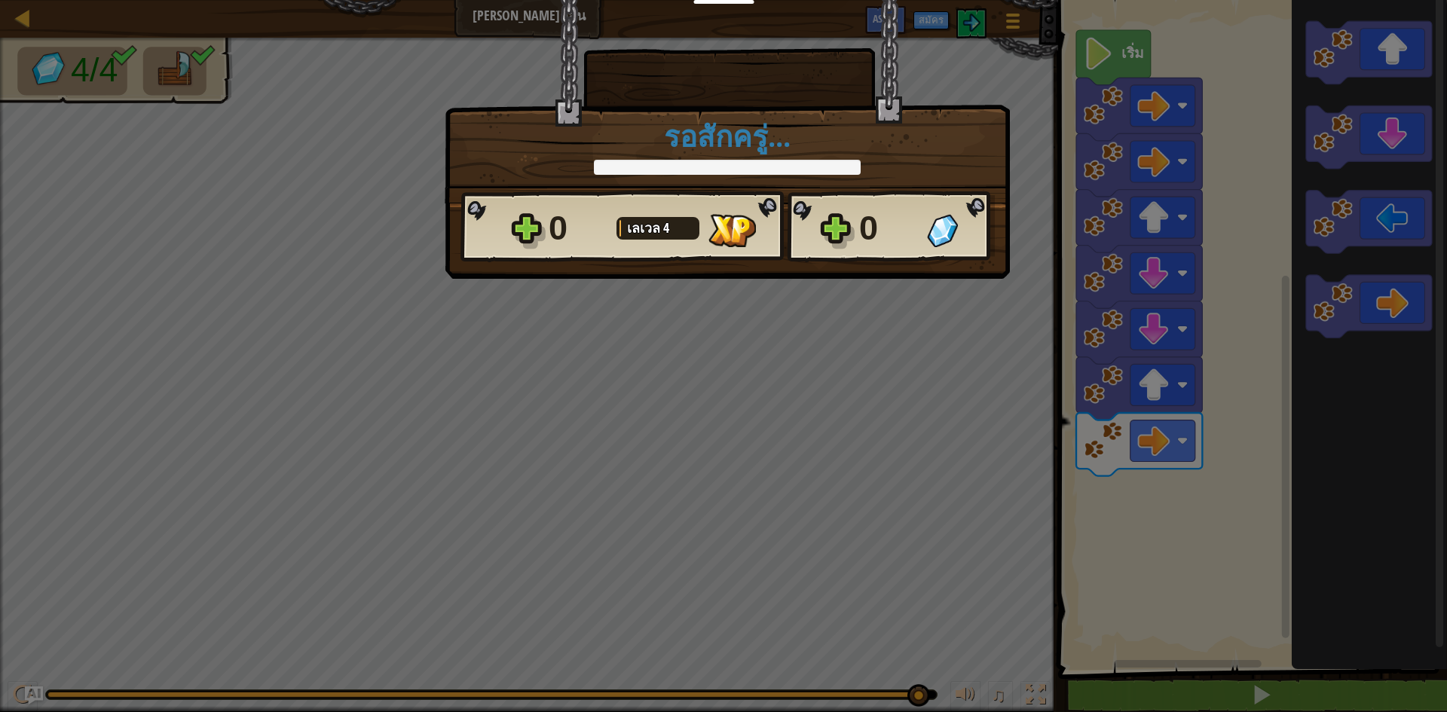
click at [941, 366] on div "× ด่านนี้สนุกแค่ไหน? รอสักครู่... Reticulating Splines... รอสักครู่... 0 [PERSO…" at bounding box center [723, 356] width 1447 height 712
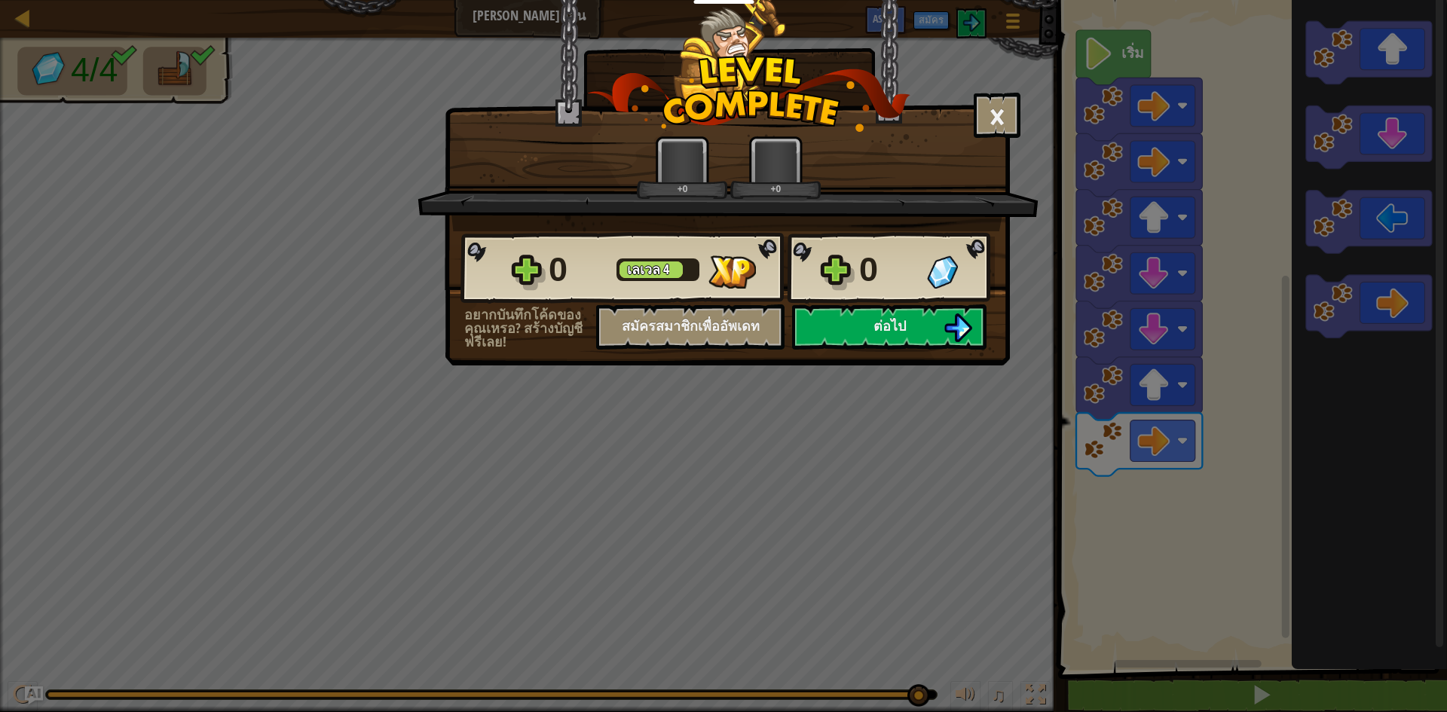
click at [941, 366] on div "× ด่านนี้สนุกแค่ไหน? +0 +0 Reticulating Splines... 0 [PERSON_NAME] 4 0 อยากบันท…" at bounding box center [723, 184] width 565 height 369
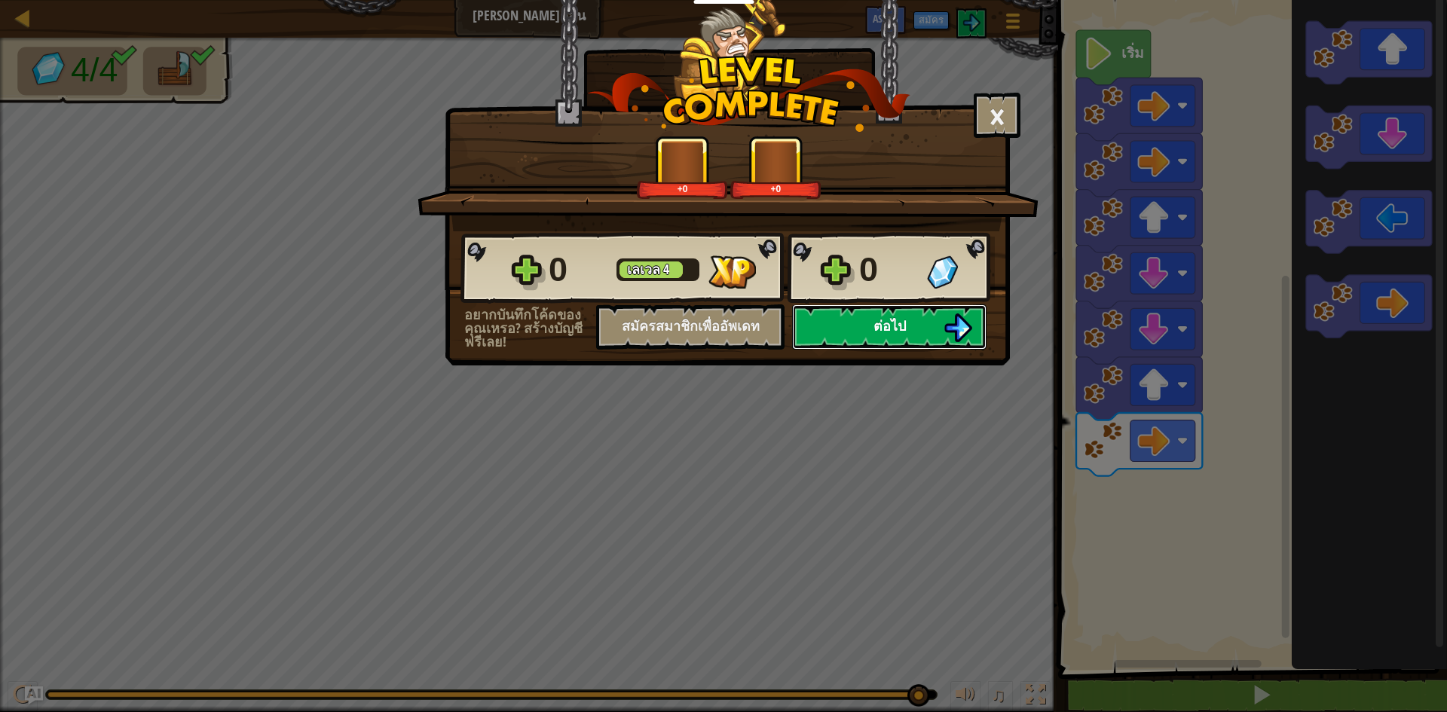
click at [909, 325] on button "ต่อไป" at bounding box center [889, 327] width 194 height 45
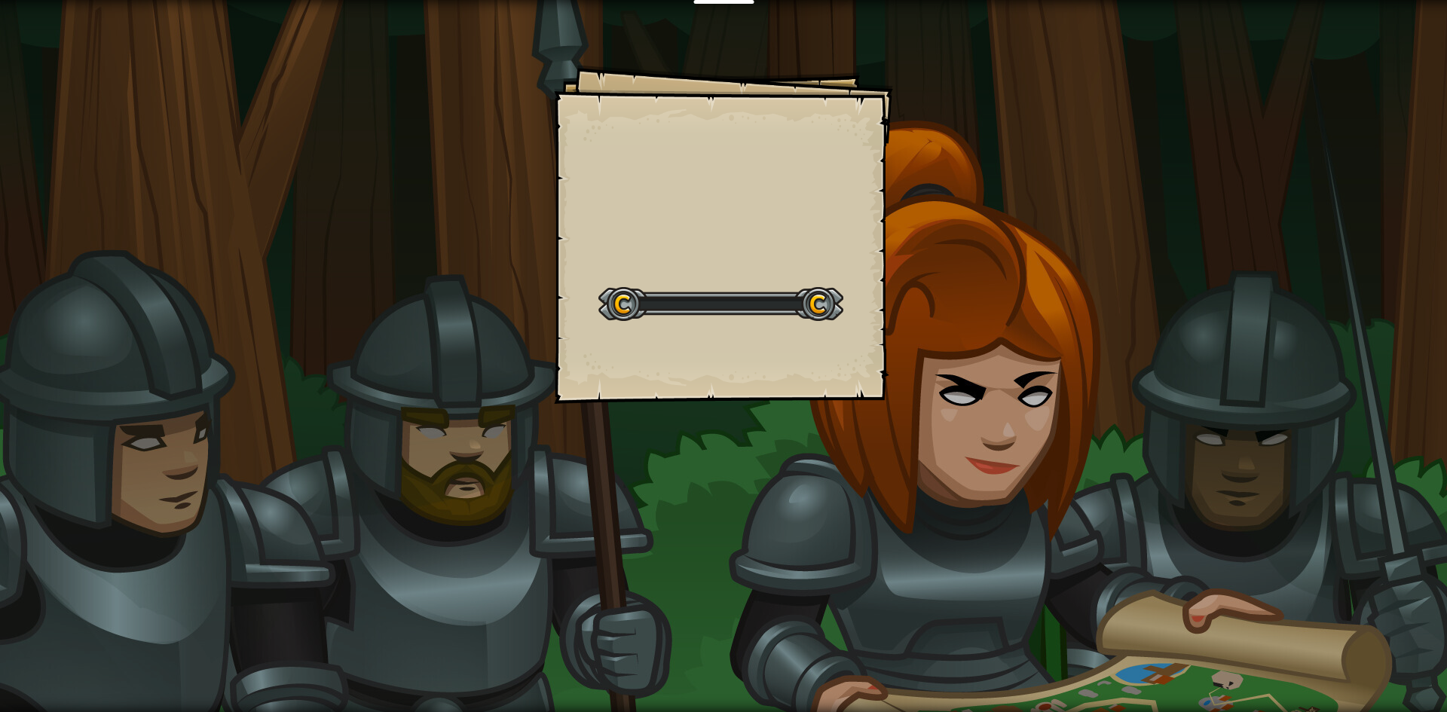
drag, startPoint x: 1049, startPoint y: 507, endPoint x: 1027, endPoint y: 448, distance: 62.7
click at [1046, 487] on div "Goals Start Level เกิดข้อผิดพลาดในการโหลดจากเซิร์ฟเวอร์ [PERSON_NAME]รีเฟรชหน้า…" at bounding box center [723, 356] width 1447 height 712
click at [633, 271] on div "เดินไปรอบๆ Goals Start Level เกิดข้อผิดพลาดในการโหลดจากเซิร์ฟเวอร์ [PERSON_NAME…" at bounding box center [723, 234] width 339 height 339
click at [643, 272] on div "Start Level" at bounding box center [720, 302] width 245 height 60
click at [914, 318] on div "เดินไปรอบๆ Goals Start Level เกิดข้อผิดพลาดในการโหลดจากเซิร์ฟเวอร์ [PERSON_NAME…" at bounding box center [723, 356] width 1447 height 712
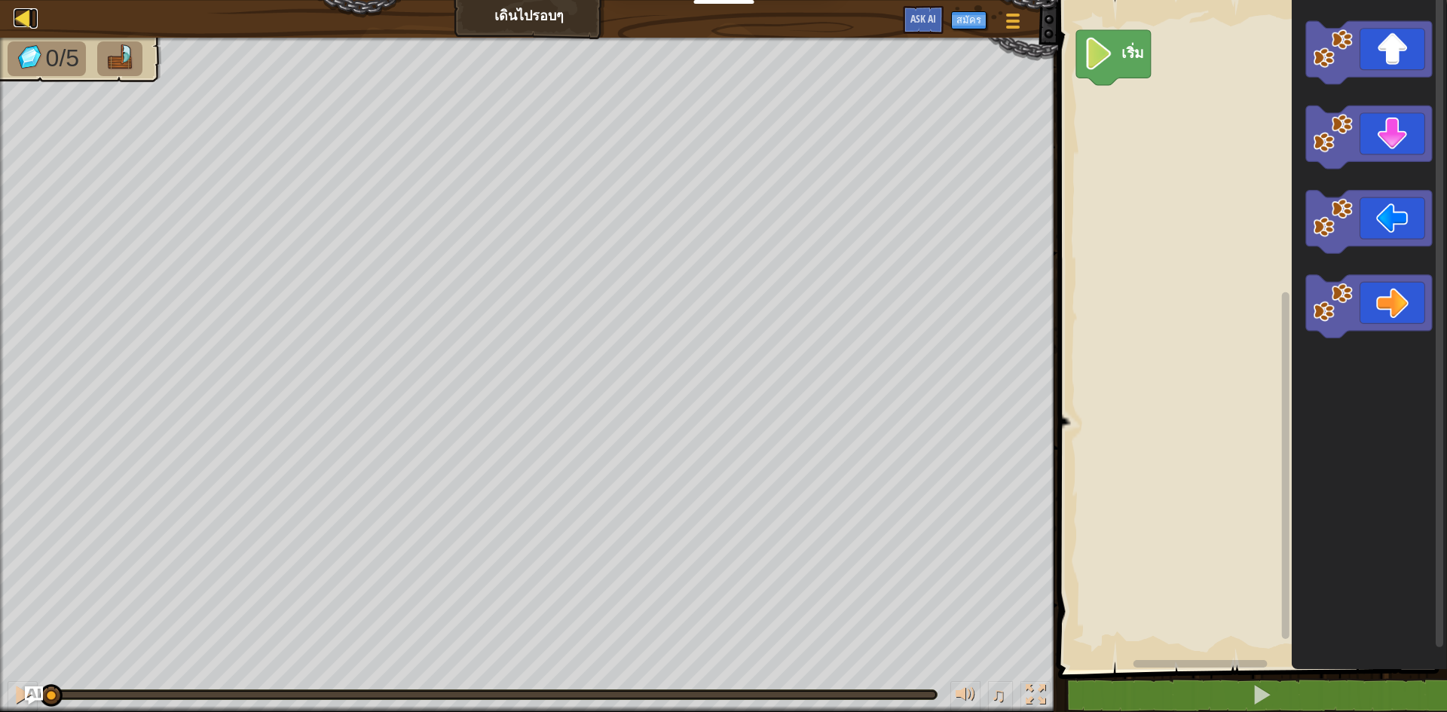
click at [23, 14] on div at bounding box center [23, 17] width 19 height 19
select select "th"
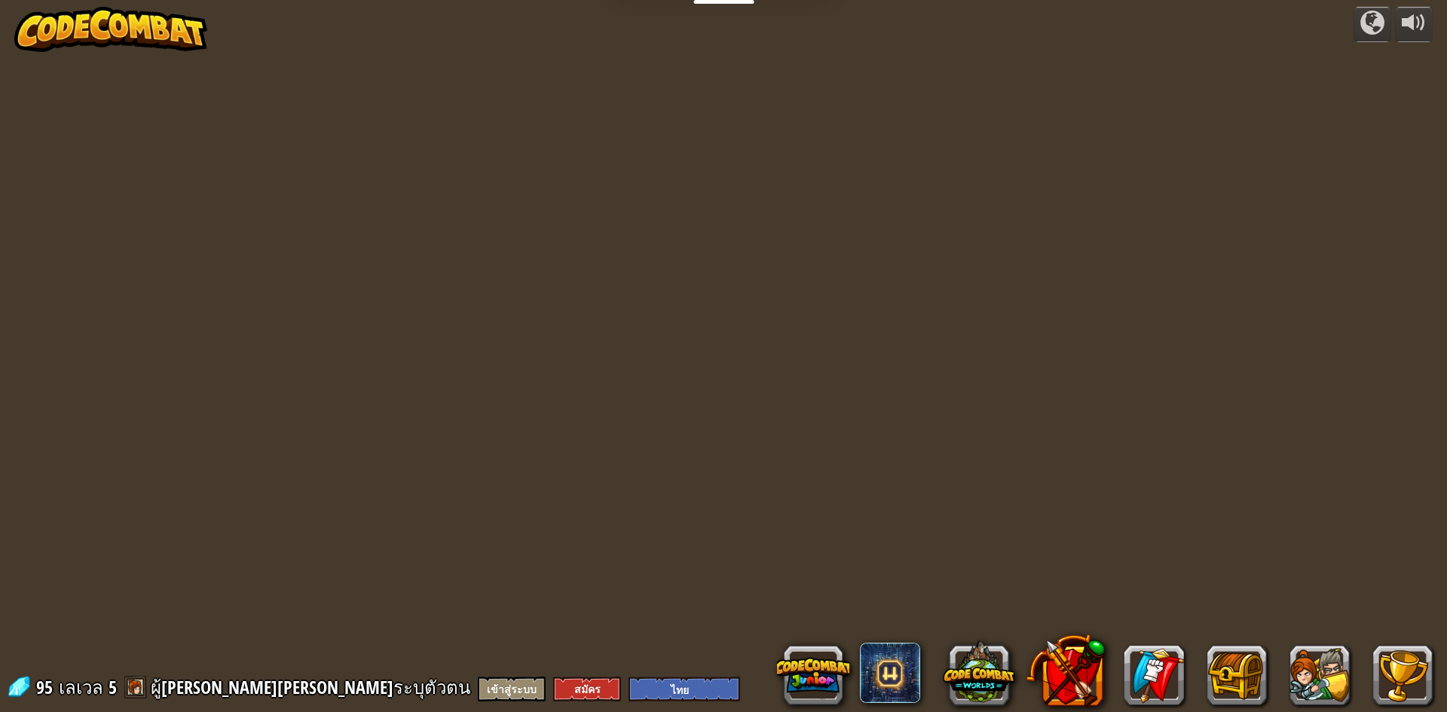
select select "th"
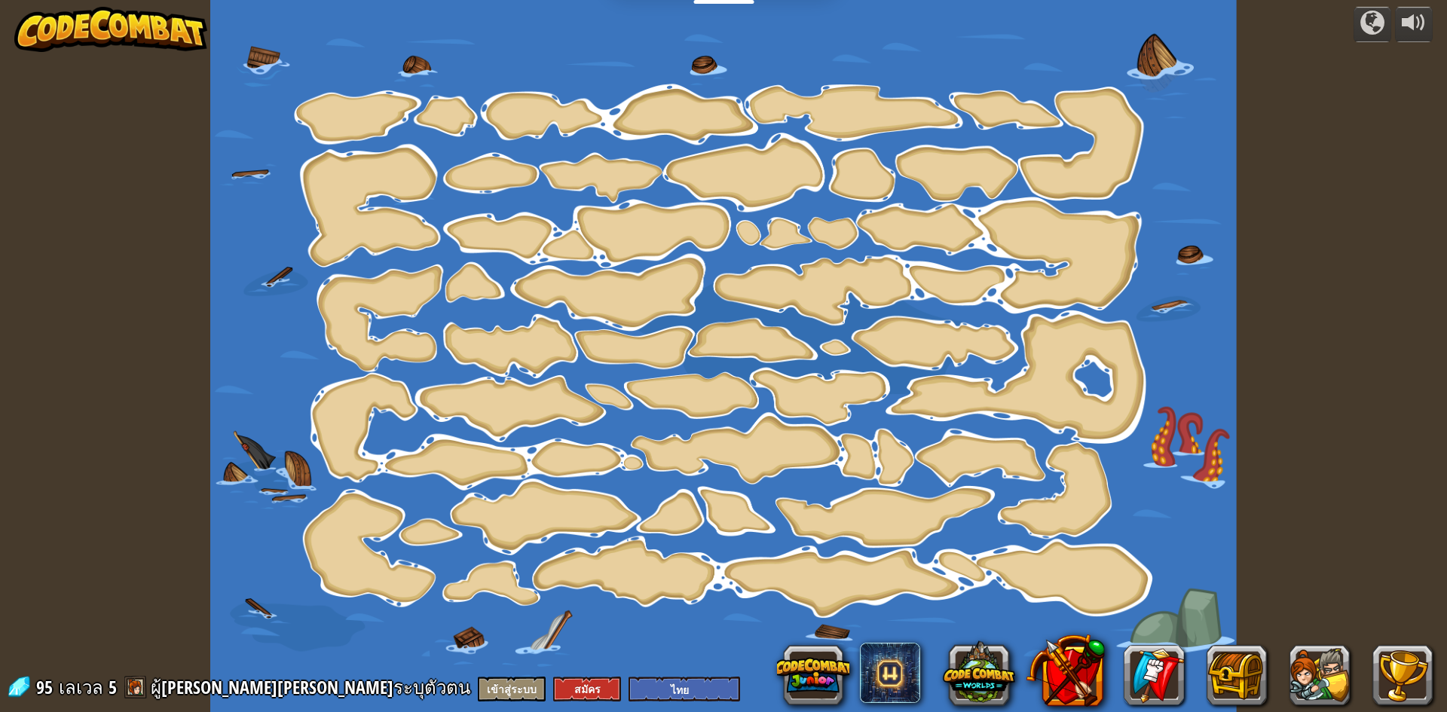
click at [43, 24] on img at bounding box center [110, 29] width 193 height 45
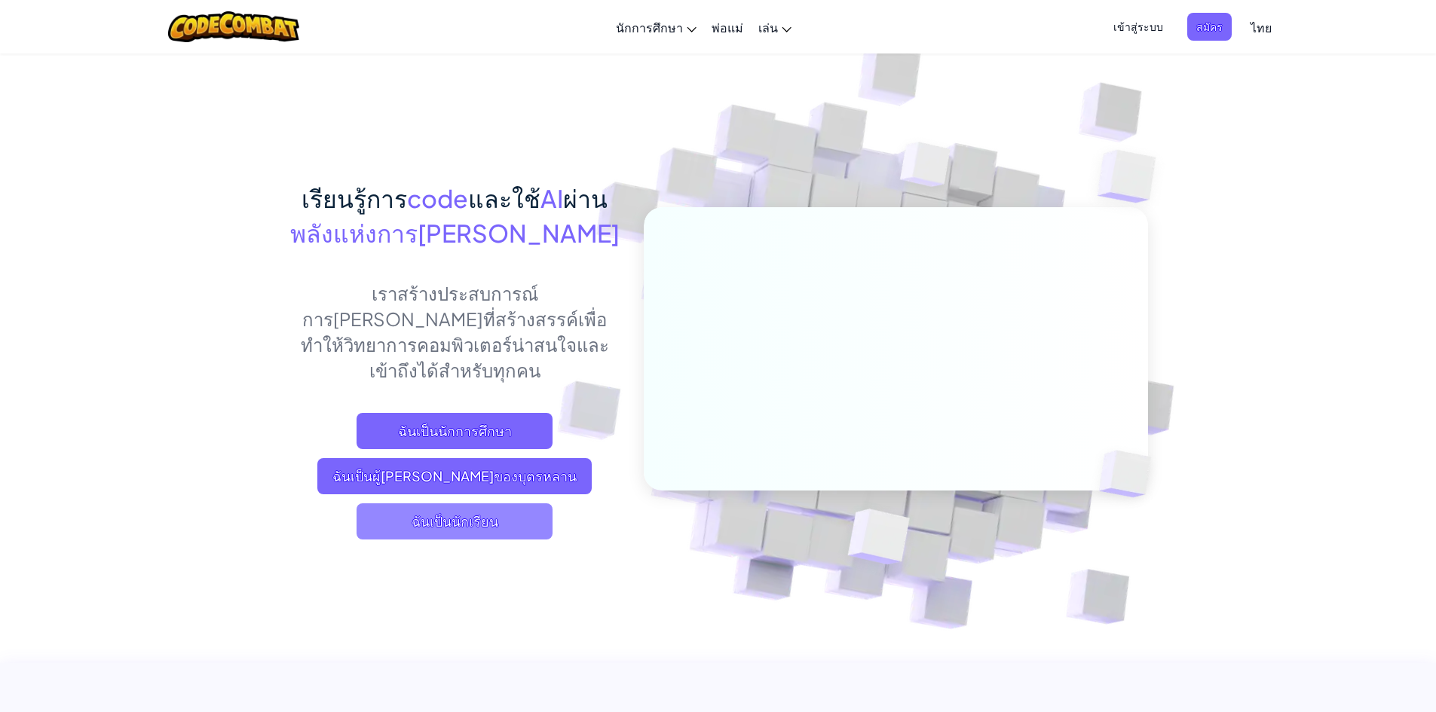
click at [488, 504] on span "ฉันเป็นนักเรียน" at bounding box center [455, 522] width 196 height 36
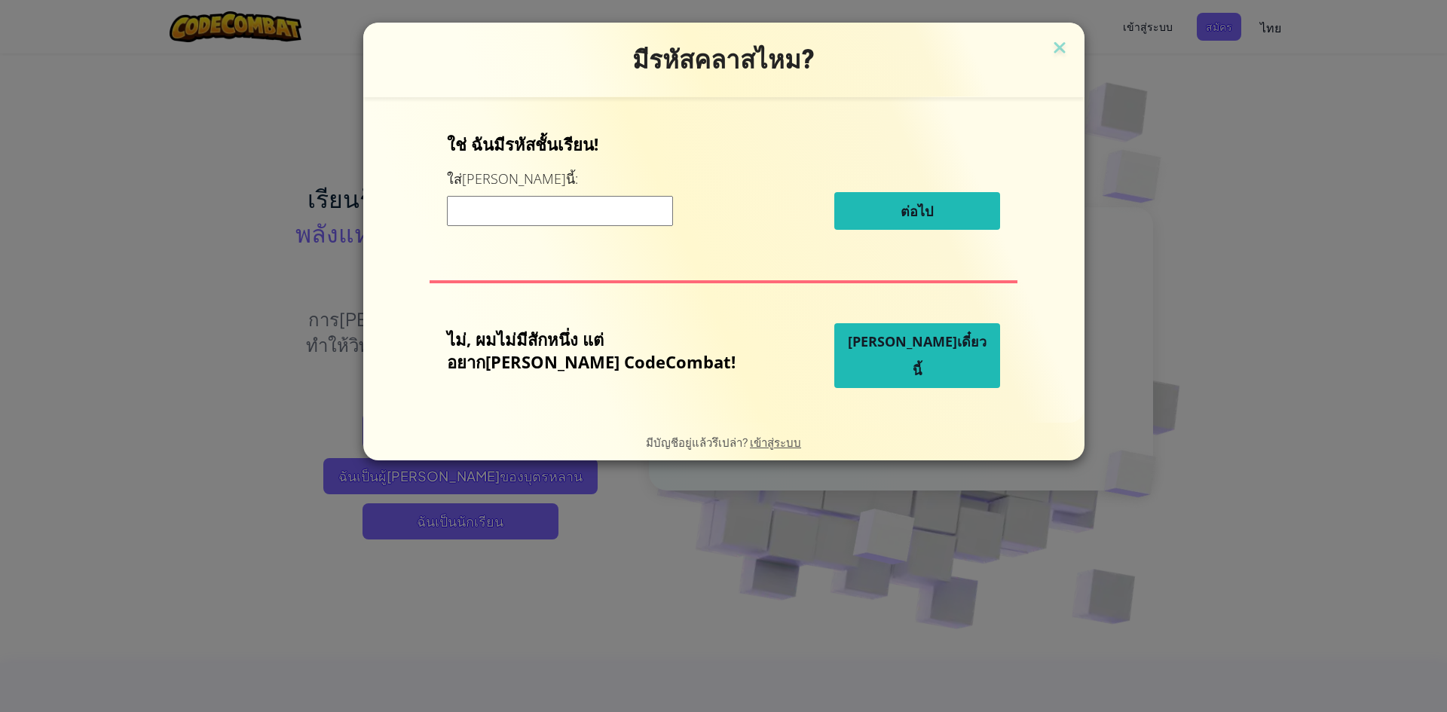
click at [854, 370] on button "[PERSON_NAME]เดี๋ยวนี้" at bounding box center [917, 355] width 166 height 65
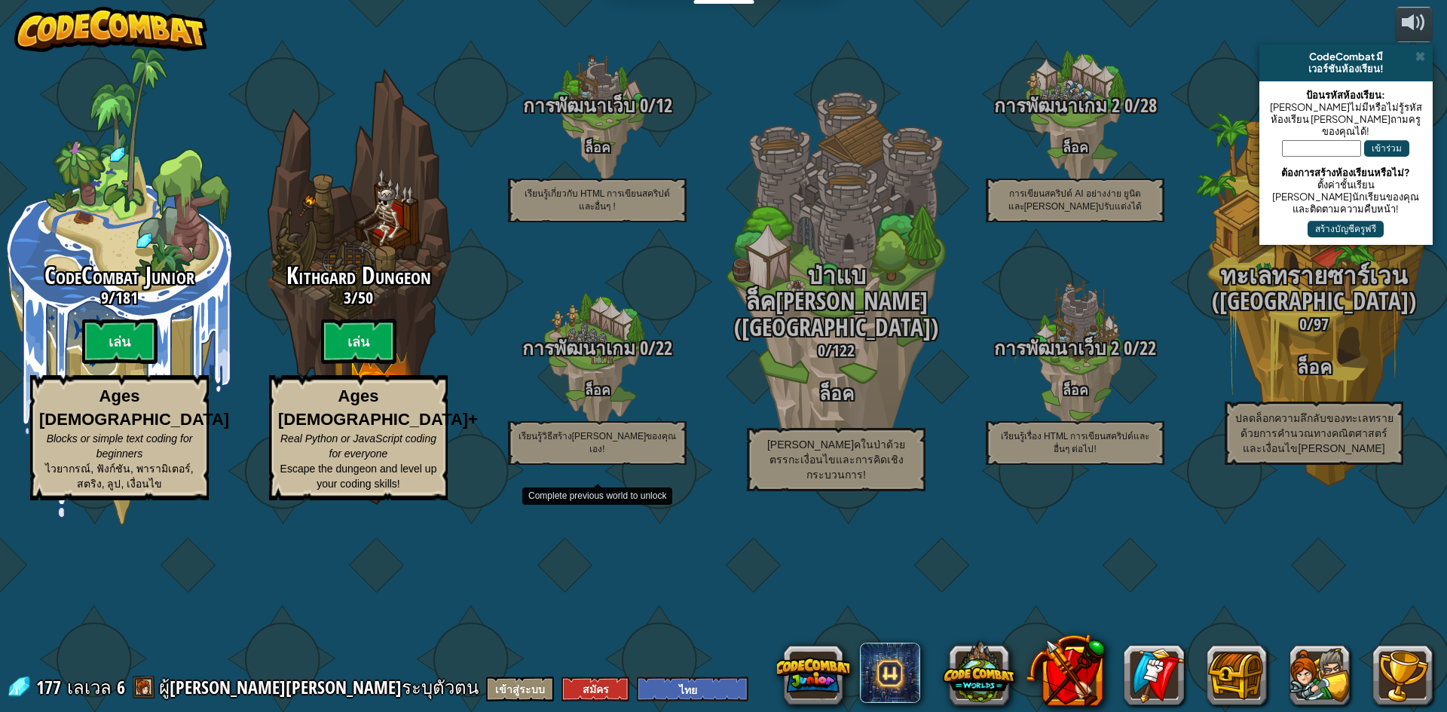
select select "th"
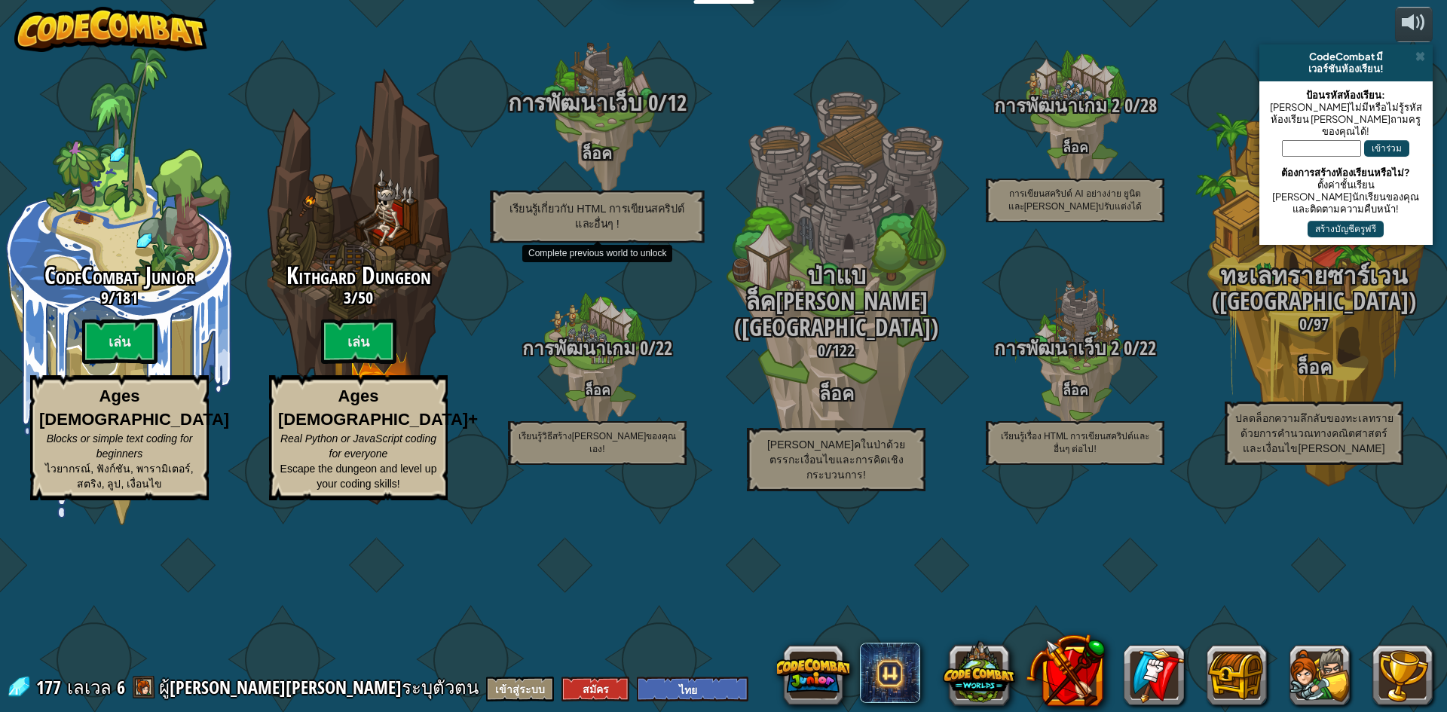
click at [634, 161] on h4 "ล็อค" at bounding box center [597, 152] width 286 height 17
click at [608, 243] on p "เรียนรู้เกี่ยวกับ HTML การเขียนสคริปต์ และอื่นๆ !" at bounding box center [597, 217] width 214 height 53
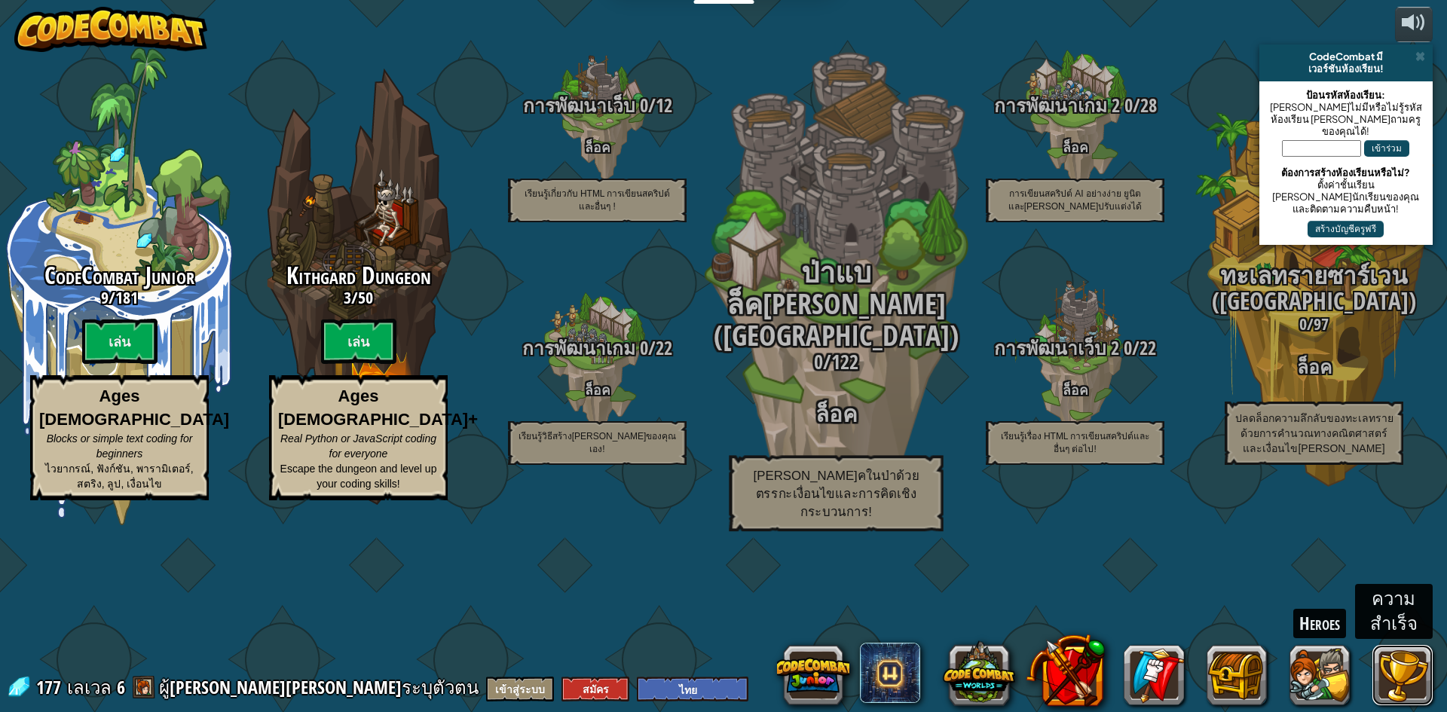
drag, startPoint x: 1418, startPoint y: 696, endPoint x: 707, endPoint y: 519, distance: 732.5
click at [707, 519] on div "powered by CodeCombat มี เวอร์ชันห้องเรียน! ป้อนรหัสห้องเรียน: ถ้าคุณไม่มีหรือไ…" at bounding box center [723, 356] width 1447 height 712
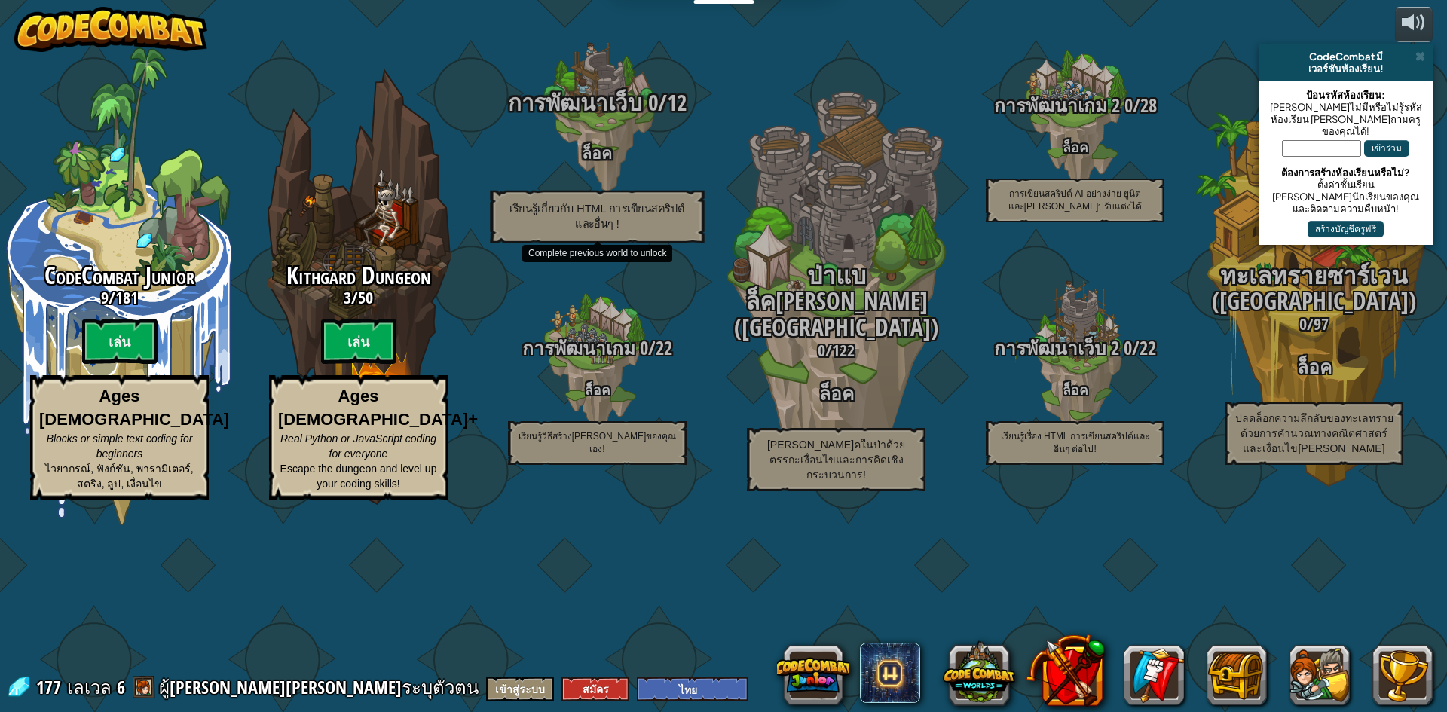
click at [592, 118] on span "การพัฒนาเว็บ" at bounding box center [575, 102] width 135 height 31
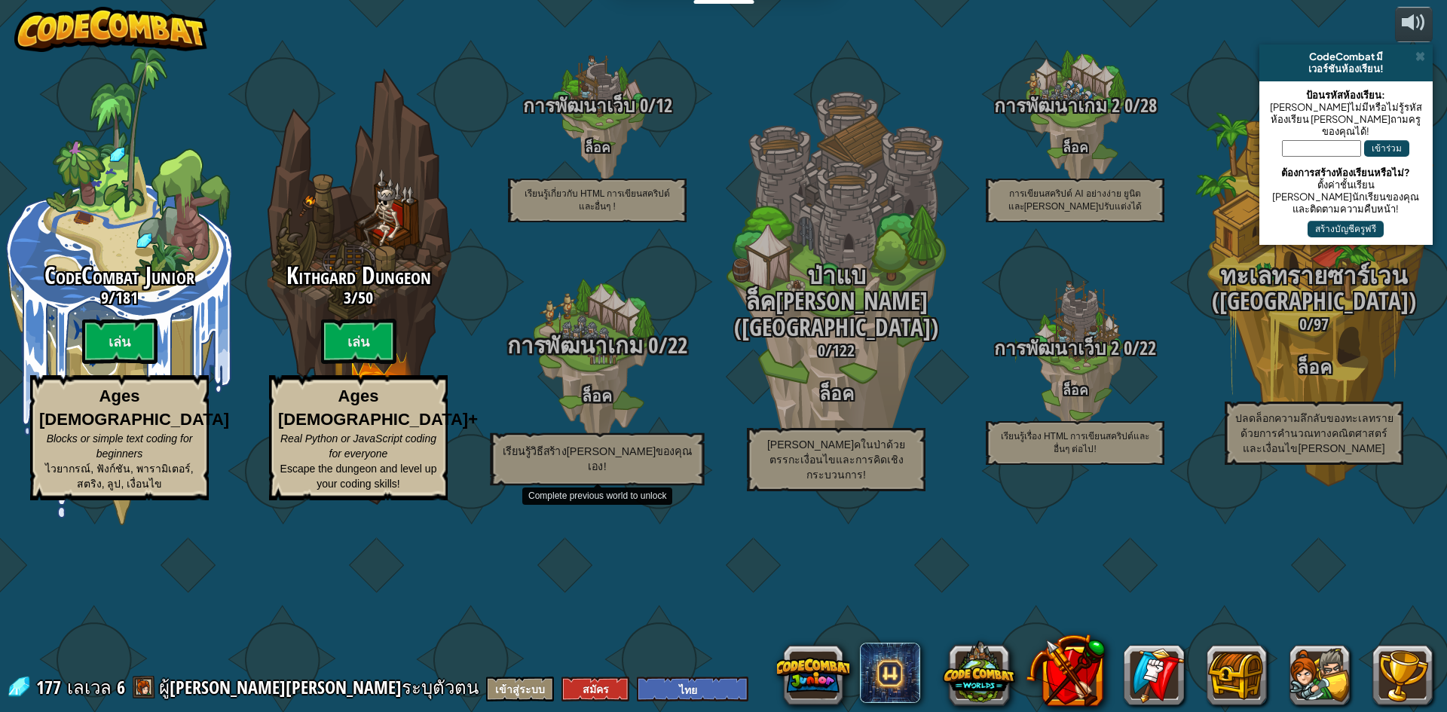
click at [578, 404] on h4 "ล็อค" at bounding box center [597, 395] width 286 height 17
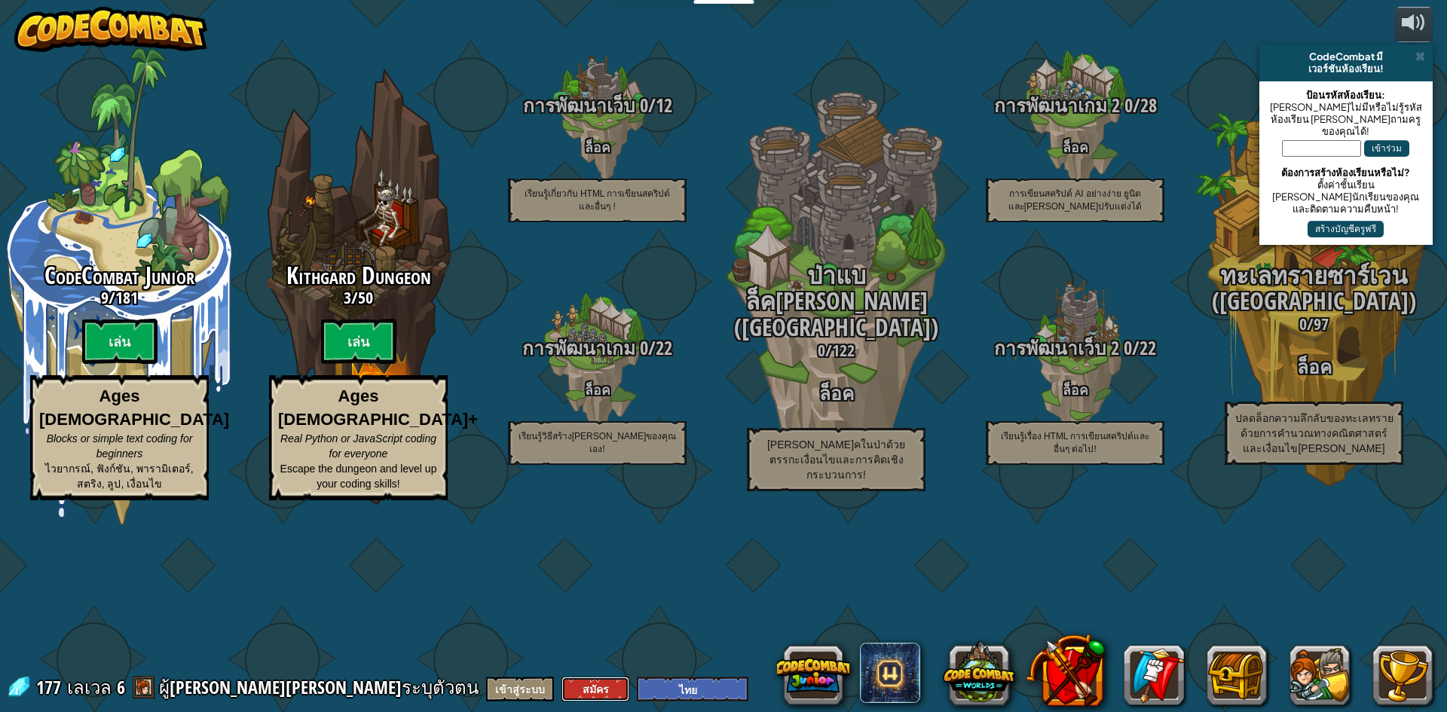
click at [562, 687] on button "สมัคร" at bounding box center [596, 689] width 68 height 25
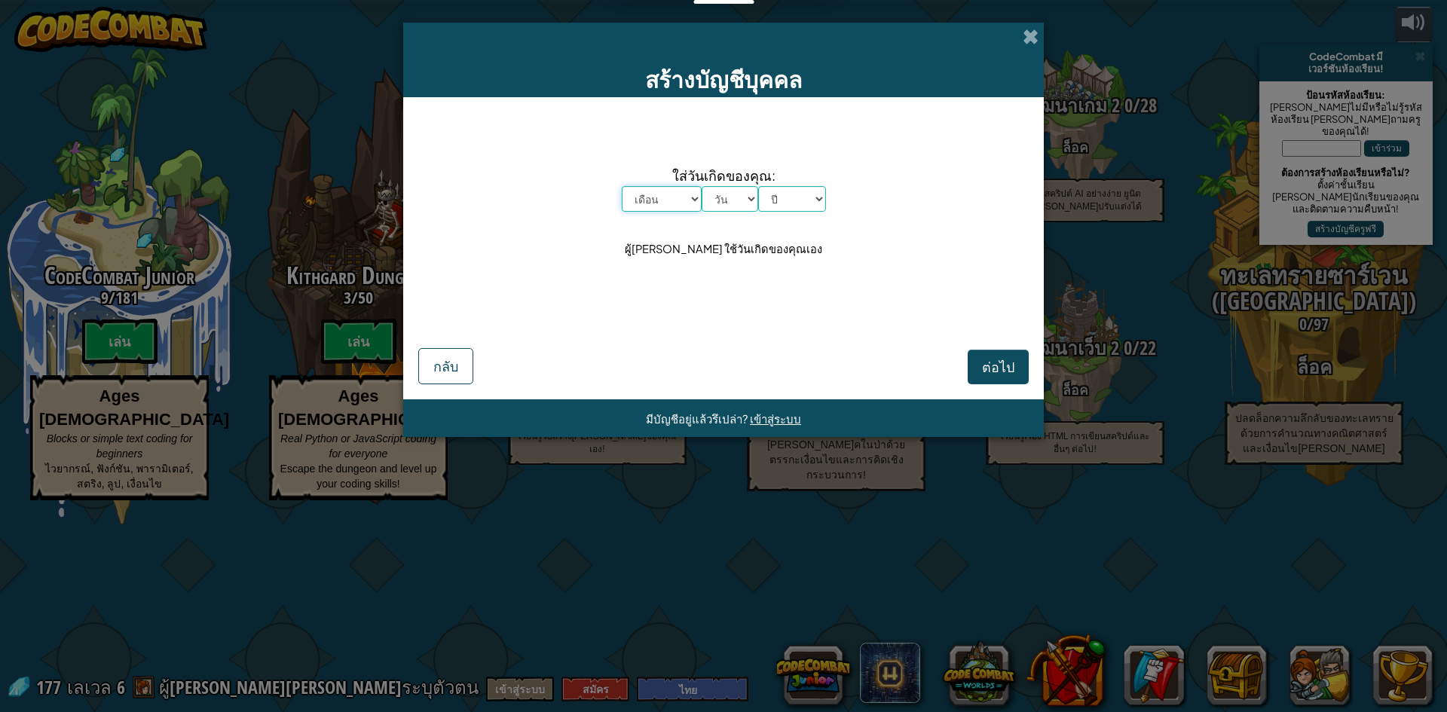
click at [663, 200] on select "เดือน มกราคม กุมภาพันธ์ มีนาคม เมษายน พฤษภาคม มิถุนายน กรกฎาคม สิงหาคม กันยายน …" at bounding box center [662, 199] width 80 height 26
select select "5"
click at [622, 186] on select "เดือน มกราคม กุมภาพันธ์ มีนาคม เมษายน พฤษภาคม มิถุนายน กรกฎาคม สิงหาคม กันยายน …" at bounding box center [662, 199] width 80 height 26
click at [702, 191] on select "วัน 1 2 3 4 5 6 7 8 9 10 11 12 13 14 15 16 17 18 19 20 21 22 23 24 25 26 27 28 …" at bounding box center [730, 199] width 57 height 26
select select "9"
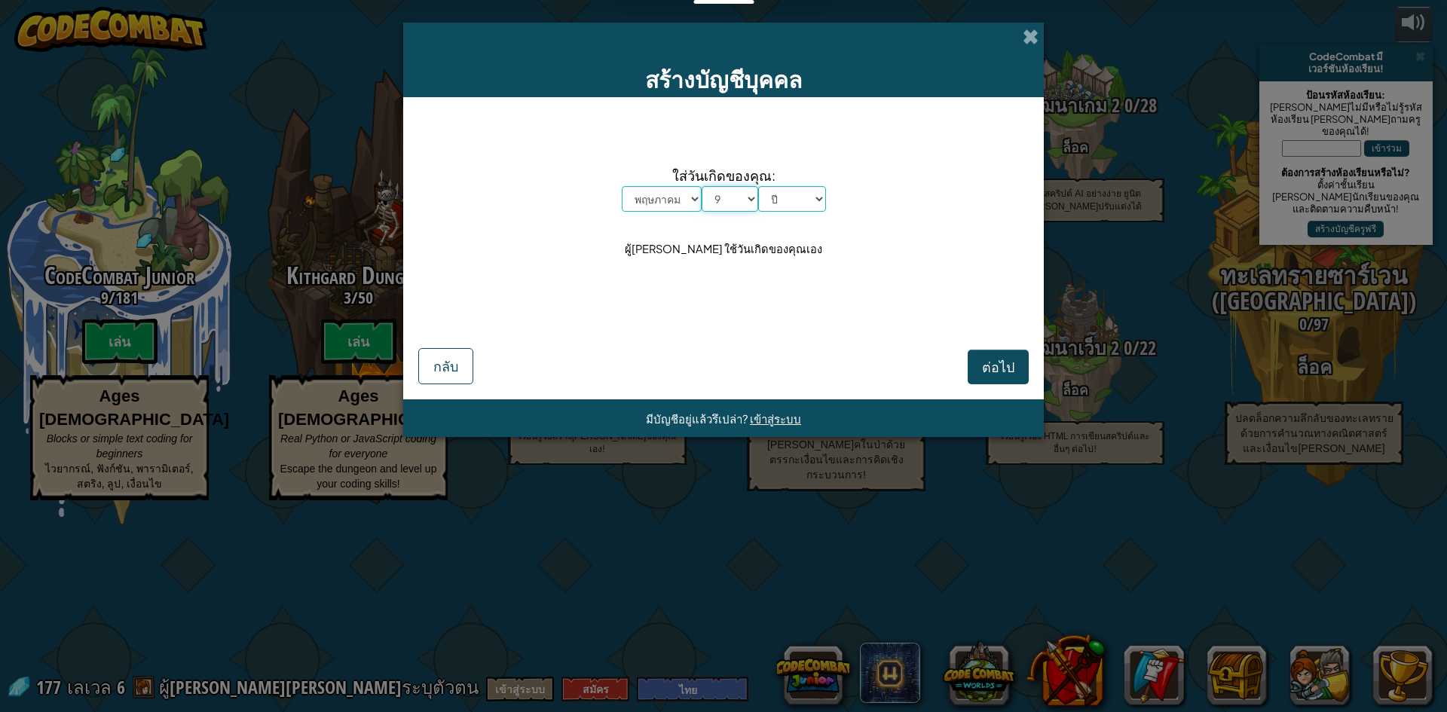
click at [702, 186] on select "วัน 1 2 3 4 5 6 7 8 9 10 11 12 13 14 15 16 17 18 19 20 21 22 23 24 25 26 27 28 …" at bounding box center [730, 199] width 57 height 26
click at [769, 201] on select "ปี 2025 2024 2023 2022 2021 2020 2019 2018 2017 2016 2015 2014 2013 2012 2011 2…" at bounding box center [792, 199] width 68 height 26
select select "2011"
click at [758, 186] on select "ปี 2025 2024 2023 2022 2021 2020 2019 2018 2017 2016 2015 2014 2013 2012 2011 2…" at bounding box center [792, 199] width 68 height 26
click at [998, 376] on button "ต่อไป" at bounding box center [998, 367] width 61 height 35
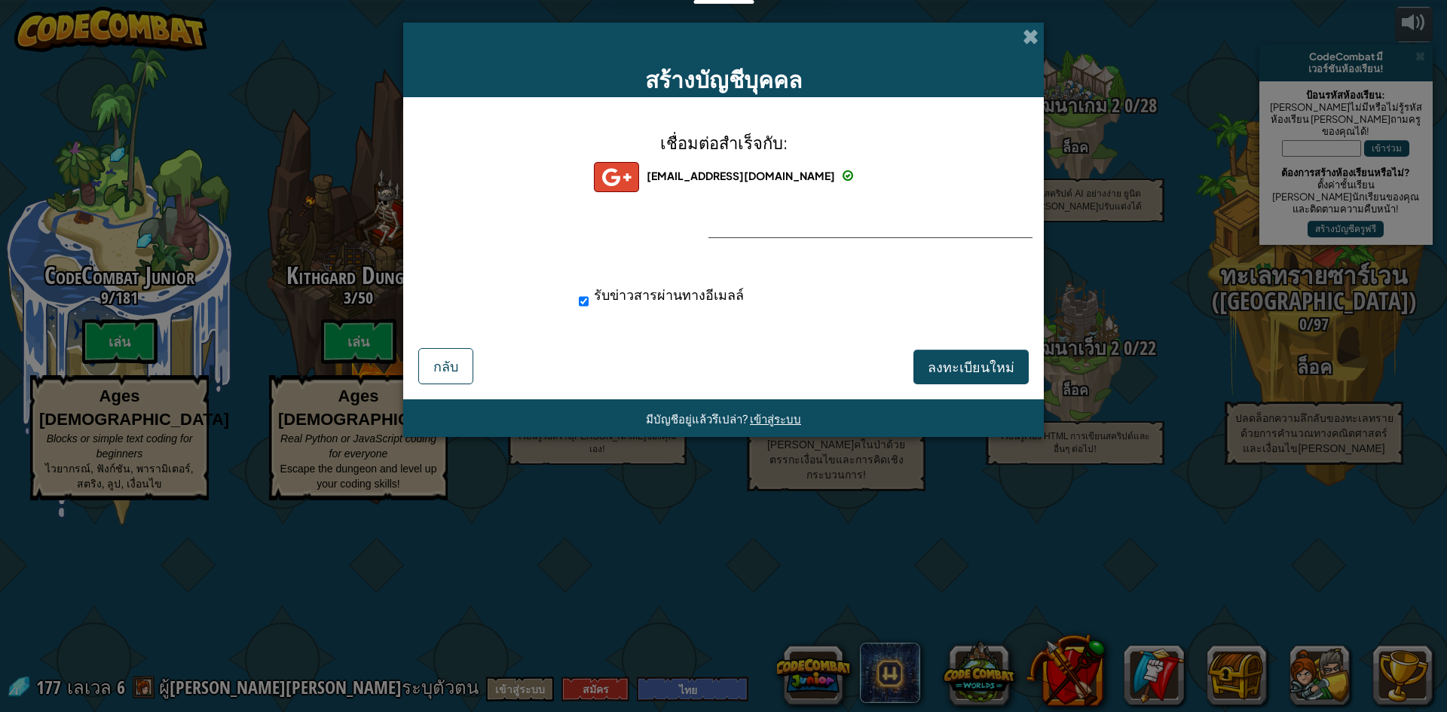
click at [1137, 267] on div "สร้างบัญชีบุคคล เชื่อมต่อสำเร็จกับ: tanakitnos@gmail.com tanakitnos@gmail.com t…" at bounding box center [723, 356] width 1447 height 712
click at [1029, 32] on span at bounding box center [1031, 37] width 16 height 16
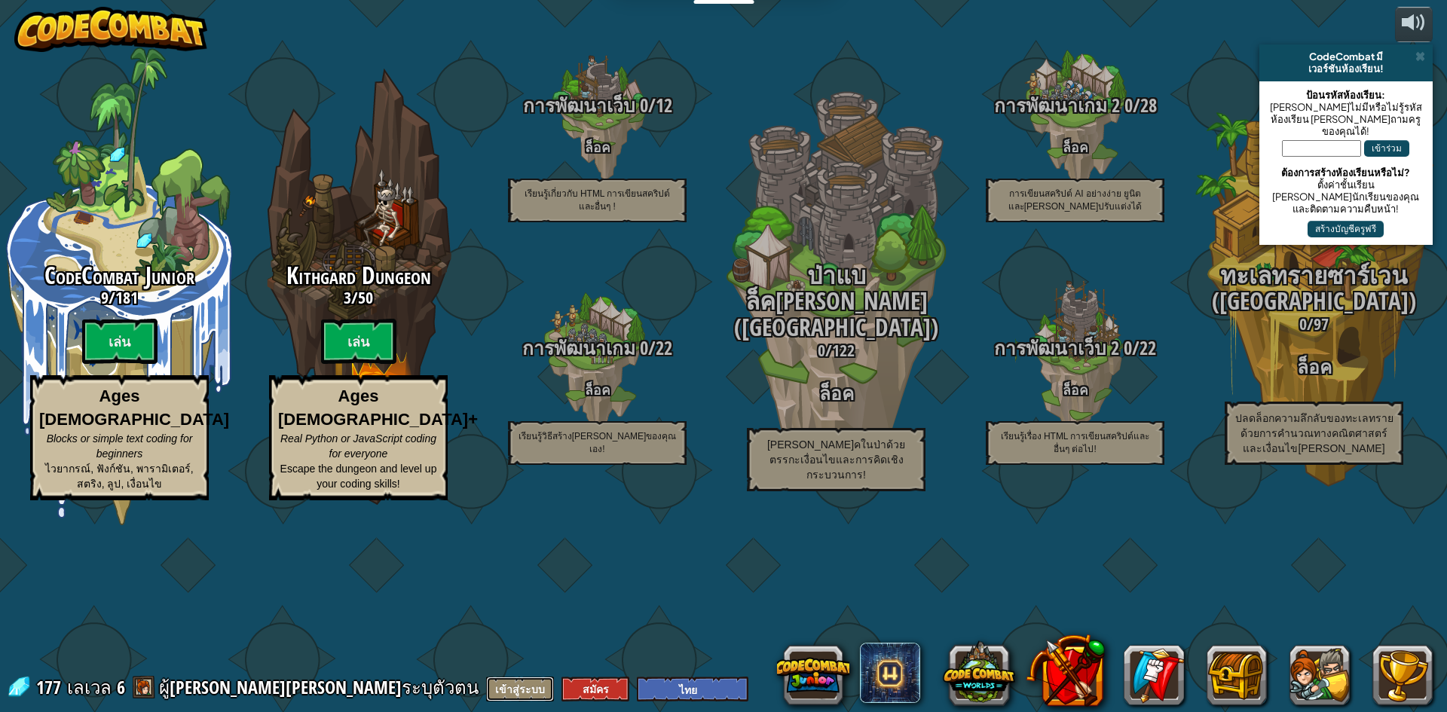
click at [486, 691] on button "เข้าสู่ระบบ" at bounding box center [520, 689] width 68 height 25
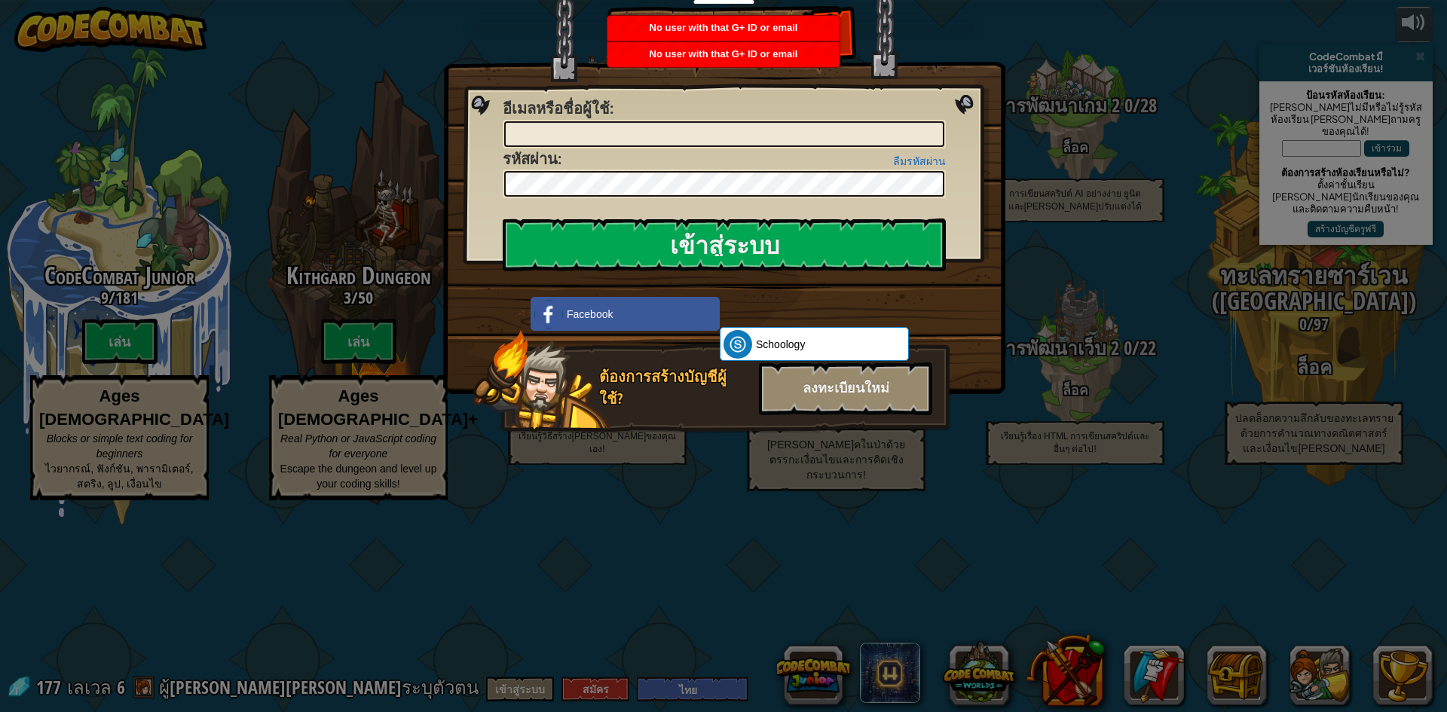
click at [716, 62] on div "No user with that G+ ID or email" at bounding box center [724, 54] width 232 height 25
click at [852, 404] on div "ลงทะเบียนใหม่" at bounding box center [845, 389] width 173 height 53
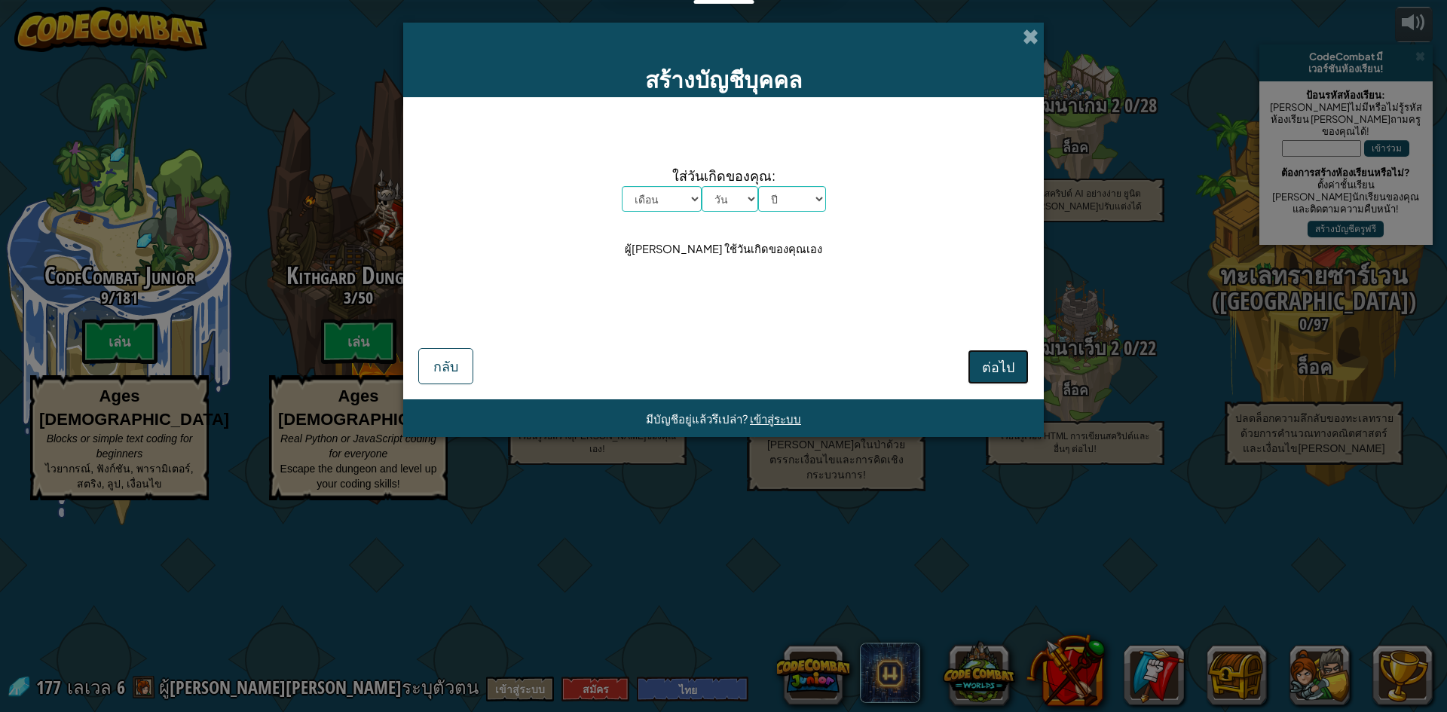
click at [979, 364] on button "ต่อไป" at bounding box center [998, 367] width 61 height 35
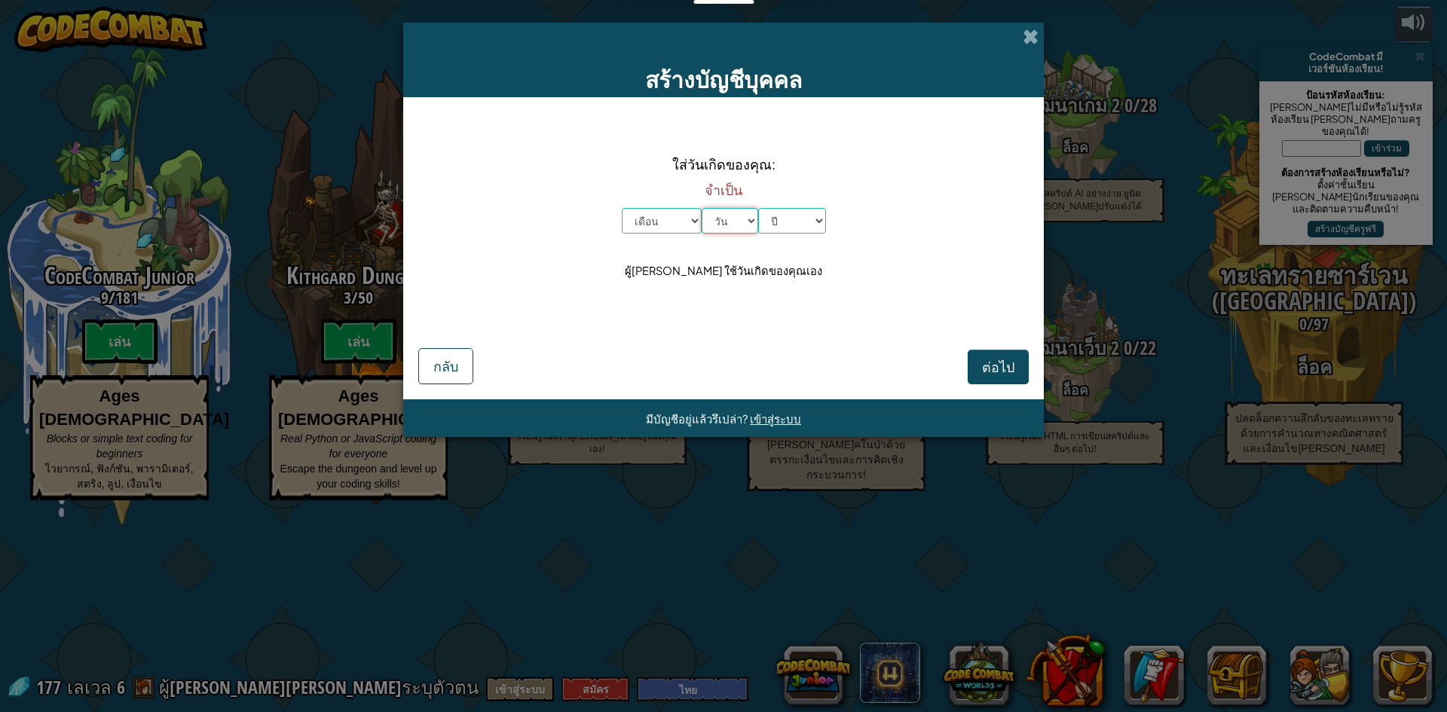
click at [719, 232] on select "วัน 1 2 3 4 5 6 7 8 9 10 11 12 13 14 15 16 17 18 19 20 21 22 23 24 25 26 27 28 …" at bounding box center [730, 221] width 57 height 26
select select "2"
click at [702, 208] on select "วัน 1 2 3 4 5 6 7 8 9 10 11 12 13 14 15 16 17 18 19 20 21 22 23 24 25 26 27 28 …" at bounding box center [730, 221] width 57 height 26
click at [769, 234] on div "ใส่วันเกิดของคุณ: จำเป็น เดือน มกราคม กุมภาพันธ์ มีนาคม เมษายน พฤษภาคม มิถุนายน…" at bounding box center [723, 217] width 611 height 210
click at [774, 222] on select "ปี 2025 2024 2023 2022 2021 2020 2019 2018 2017 2016 2015 2014 2013 2012 2011 2…" at bounding box center [792, 221] width 68 height 26
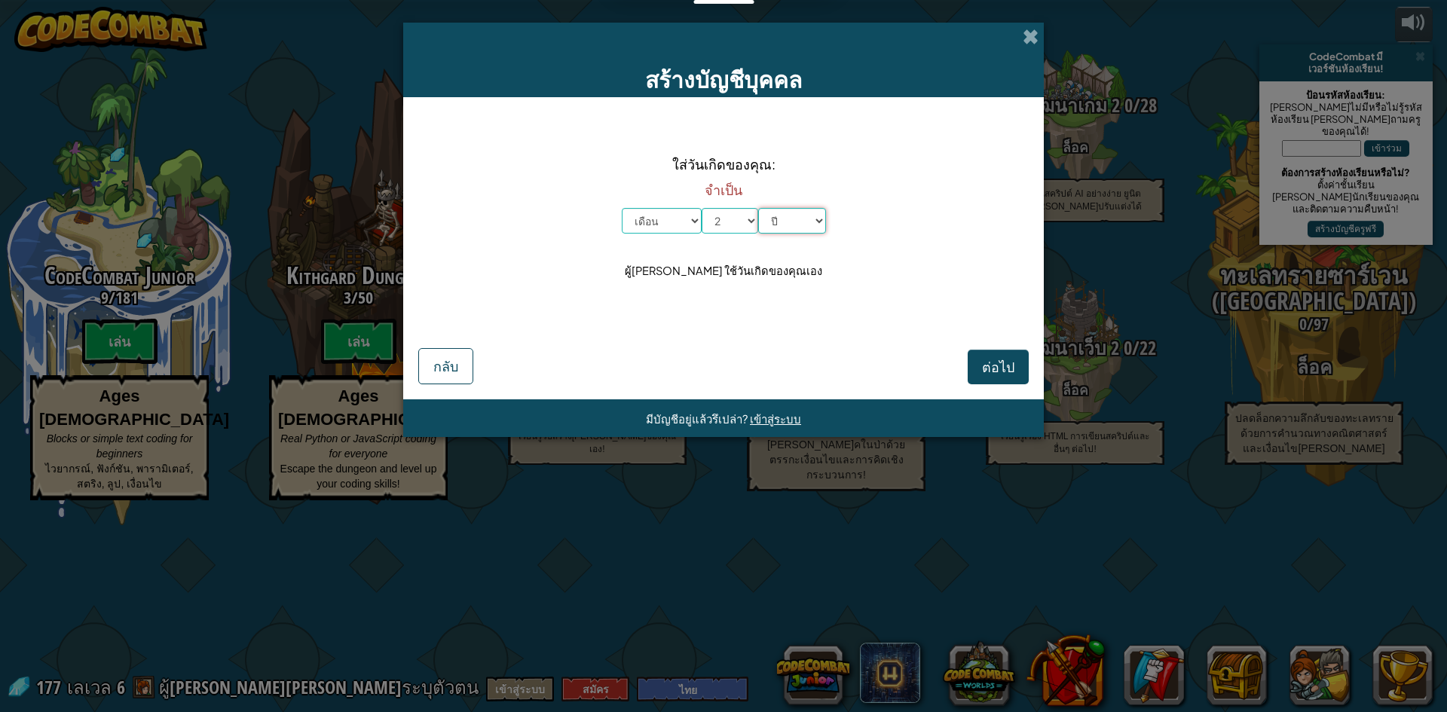
select select "2008"
click at [758, 208] on select "ปี 2025 2024 2023 2022 2021 2020 2019 2018 2017 2016 2015 2014 2013 2012 2011 2…" at bounding box center [792, 221] width 68 height 26
click at [665, 213] on select "เดือน มกราคม กุมภาพันธ์ มีนาคม เมษายน พฤษภาคม มิถุนายน กรกฎาคม สิงหาคม กันยายน …" at bounding box center [662, 221] width 80 height 26
select select "8"
click at [622, 208] on select "เดือน มกราคม กุมภาพันธ์ มีนาคม เมษายน พฤษภาคม มิถุนายน กรกฎาคม สิงหาคม กันยายน …" at bounding box center [662, 221] width 80 height 26
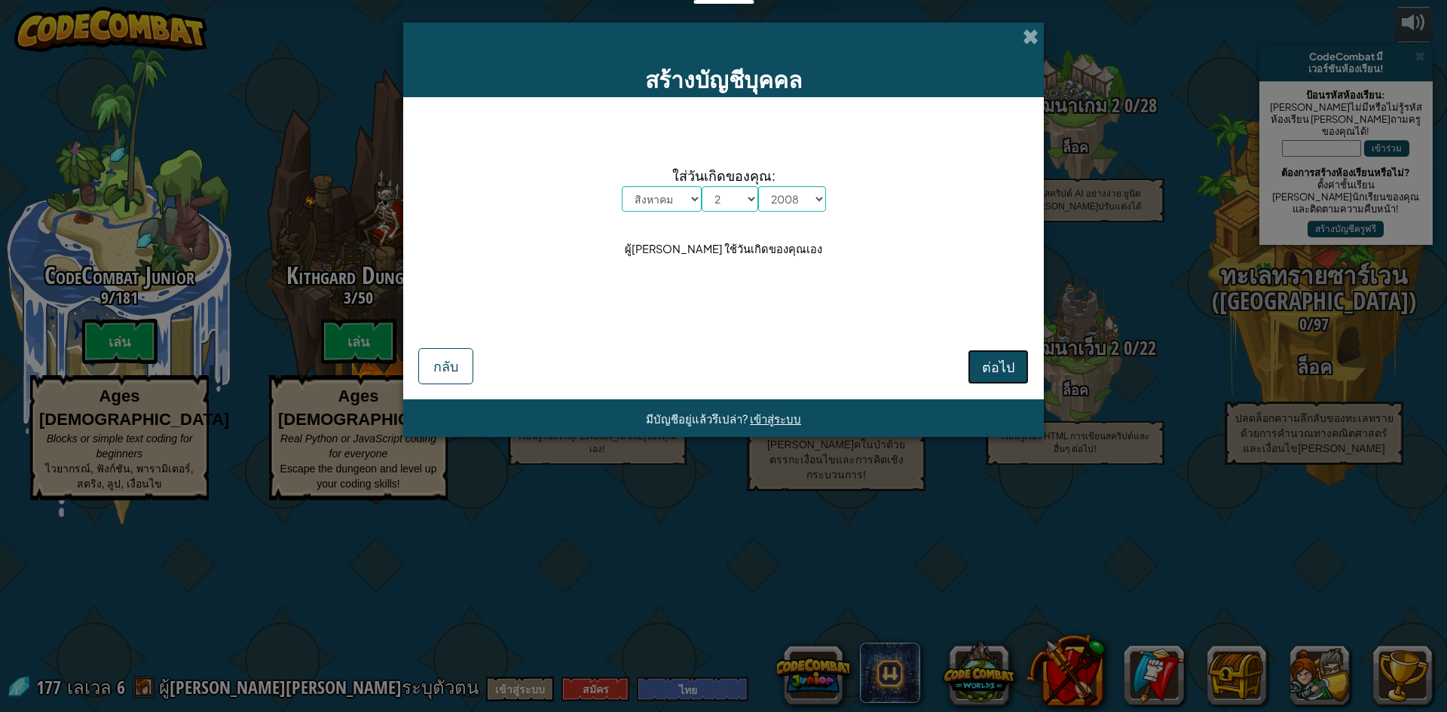
click at [1000, 363] on span "ต่อไป" at bounding box center [998, 366] width 32 height 17
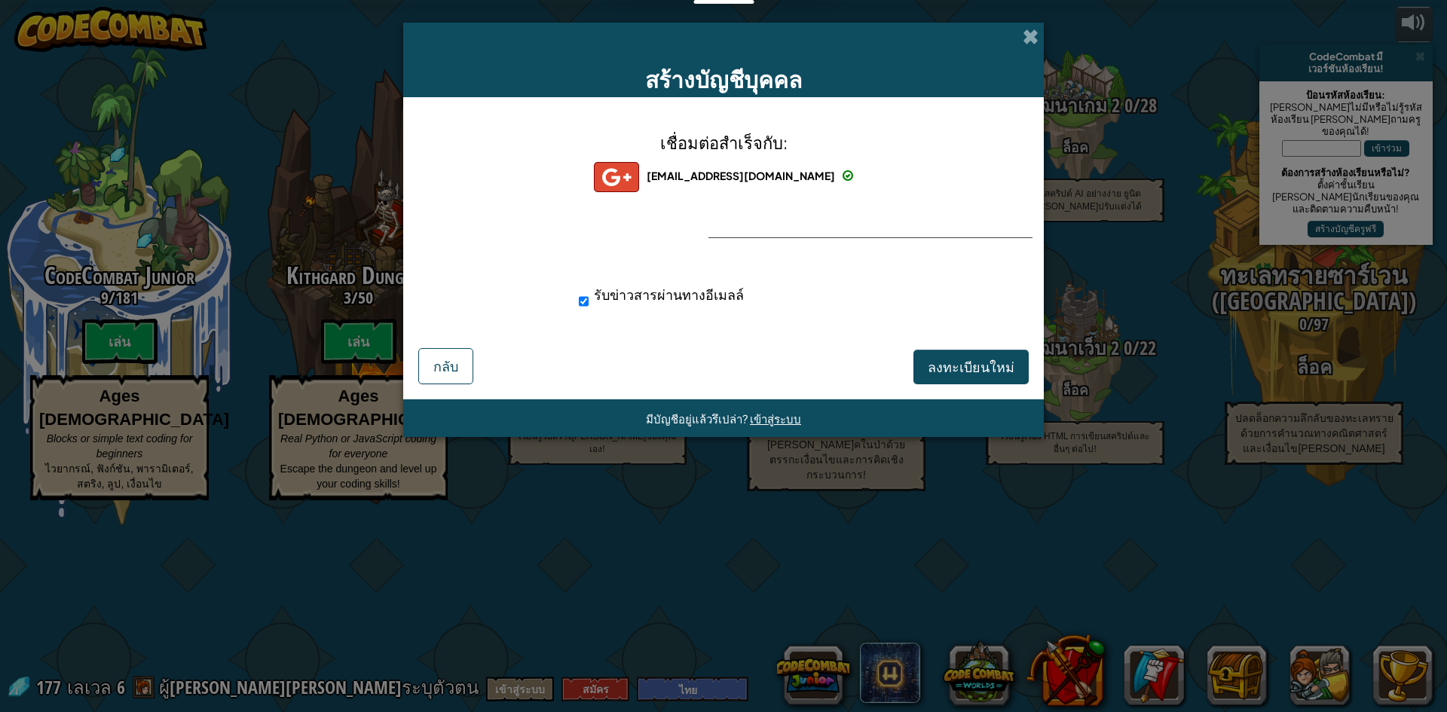
click at [934, 285] on div "รับข่าวสารผ่านทางอีเมลล์" at bounding box center [724, 296] width 626 height 41
click at [742, 179] on span "tanakitnos@gmail.com" at bounding box center [741, 176] width 188 height 14
click at [775, 224] on div "เชื่อมต่อสำเร็จกับ: tanakitnos@gmail.com tanakitnos@gmail.com tanakitnos+gplus …" at bounding box center [723, 228] width 603 height 233
click at [809, 232] on div "เชื่อมต่อสำเร็จกับ: tanakitnos@gmail.com tanakitnos@gmail.com tanakitnos+gplus …" at bounding box center [723, 228] width 603 height 233
click at [794, 174] on span "tanakitnos@gmail.com" at bounding box center [741, 176] width 188 height 14
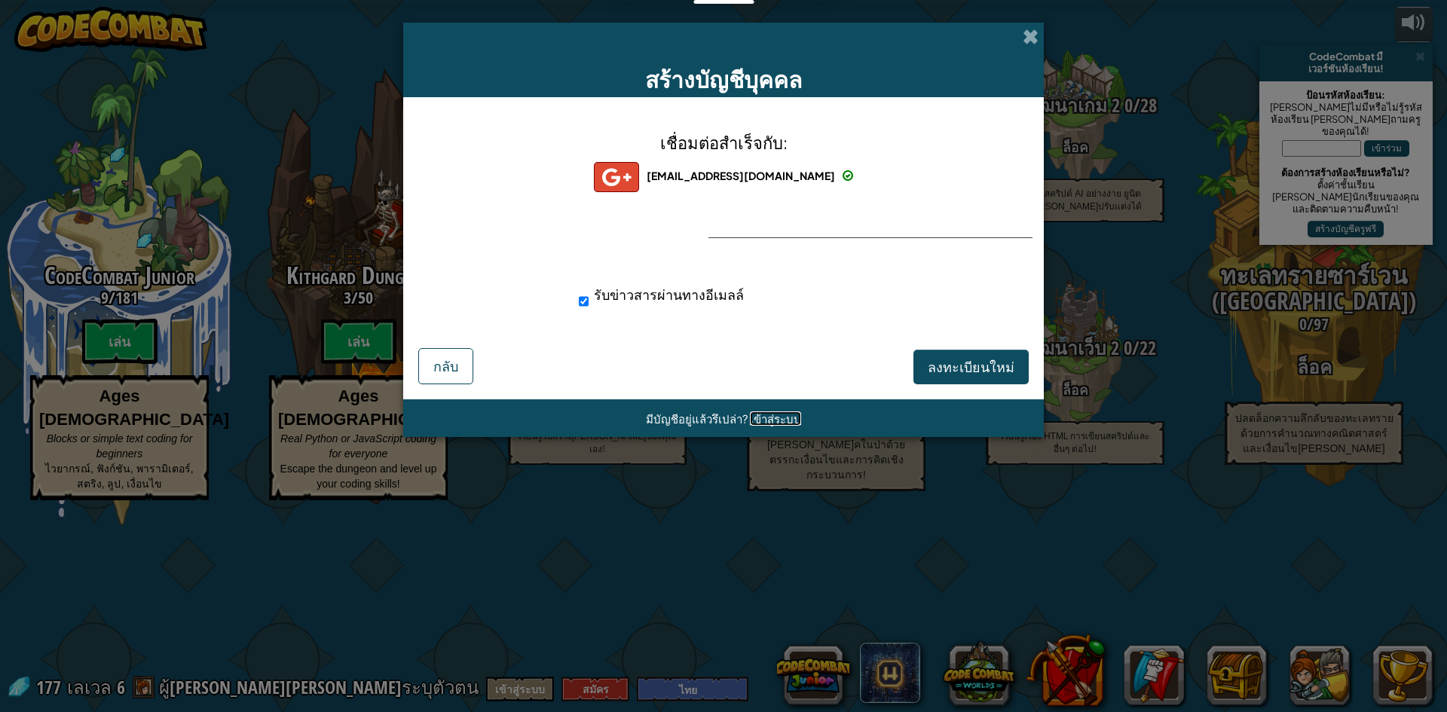
click at [761, 419] on span "เข้าสู่ระบบ" at bounding box center [775, 419] width 51 height 14
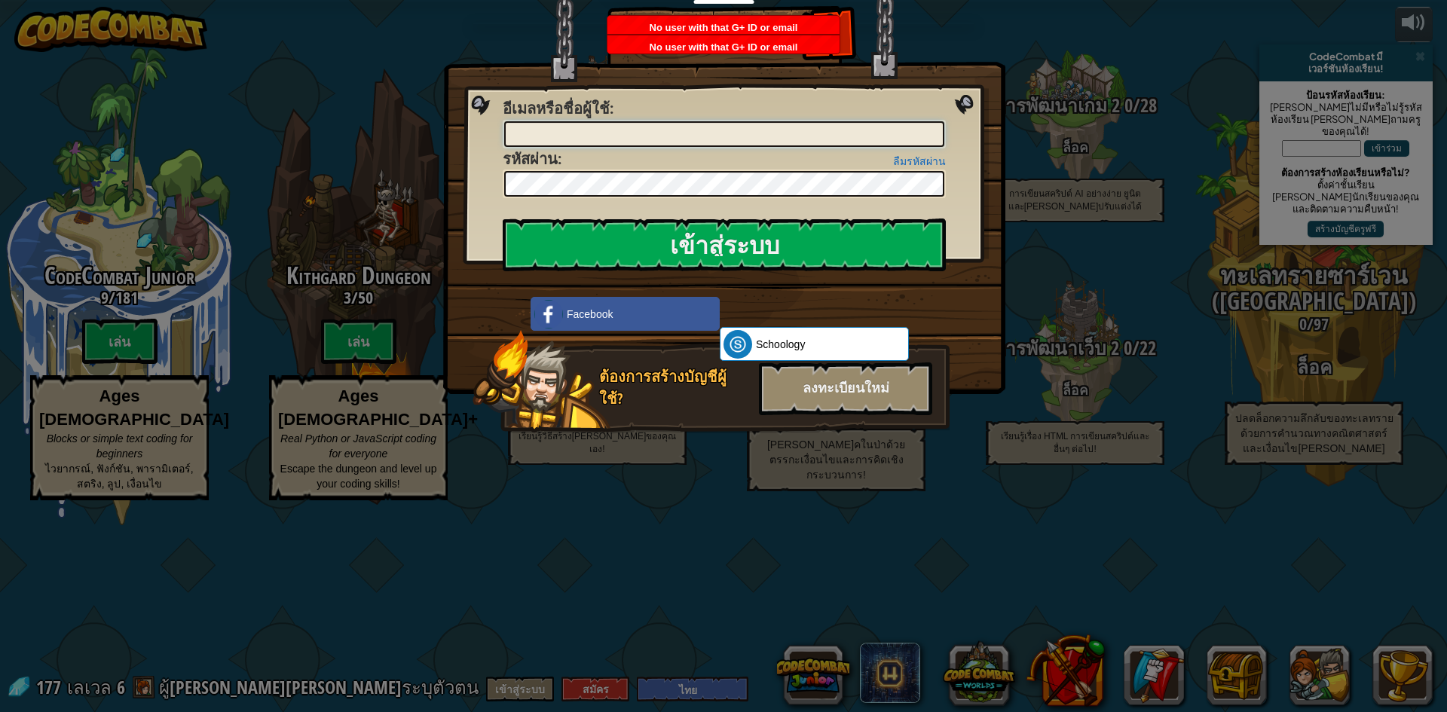
click at [800, 141] on input "อีเมลหรือชื่อผู้ใช้ :" at bounding box center [724, 134] width 440 height 26
type input "g"
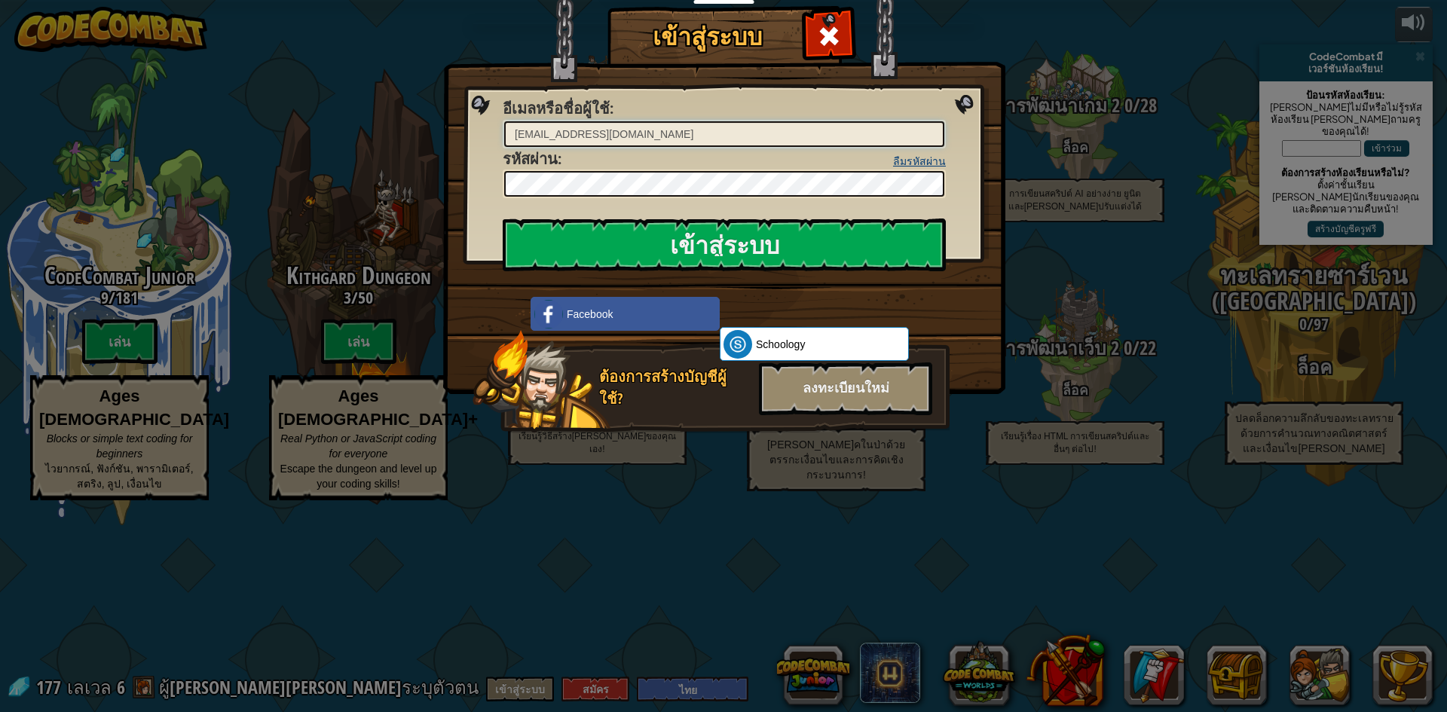
type input "tanakitnos@gmail.com"
click at [921, 164] on link "ลืมรหัสผ่าน" at bounding box center [919, 161] width 53 height 12
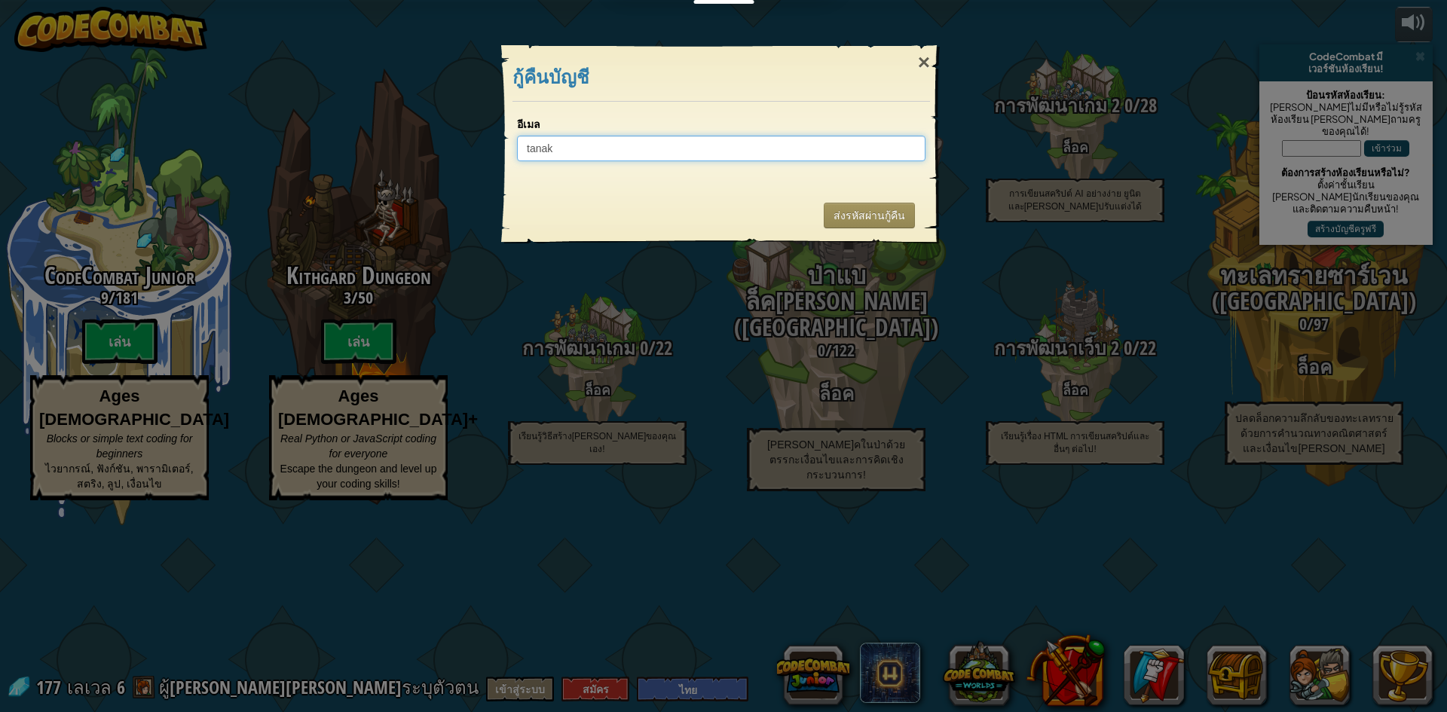
type input "tanak"
click at [767, 144] on input "tanak" at bounding box center [721, 149] width 409 height 26
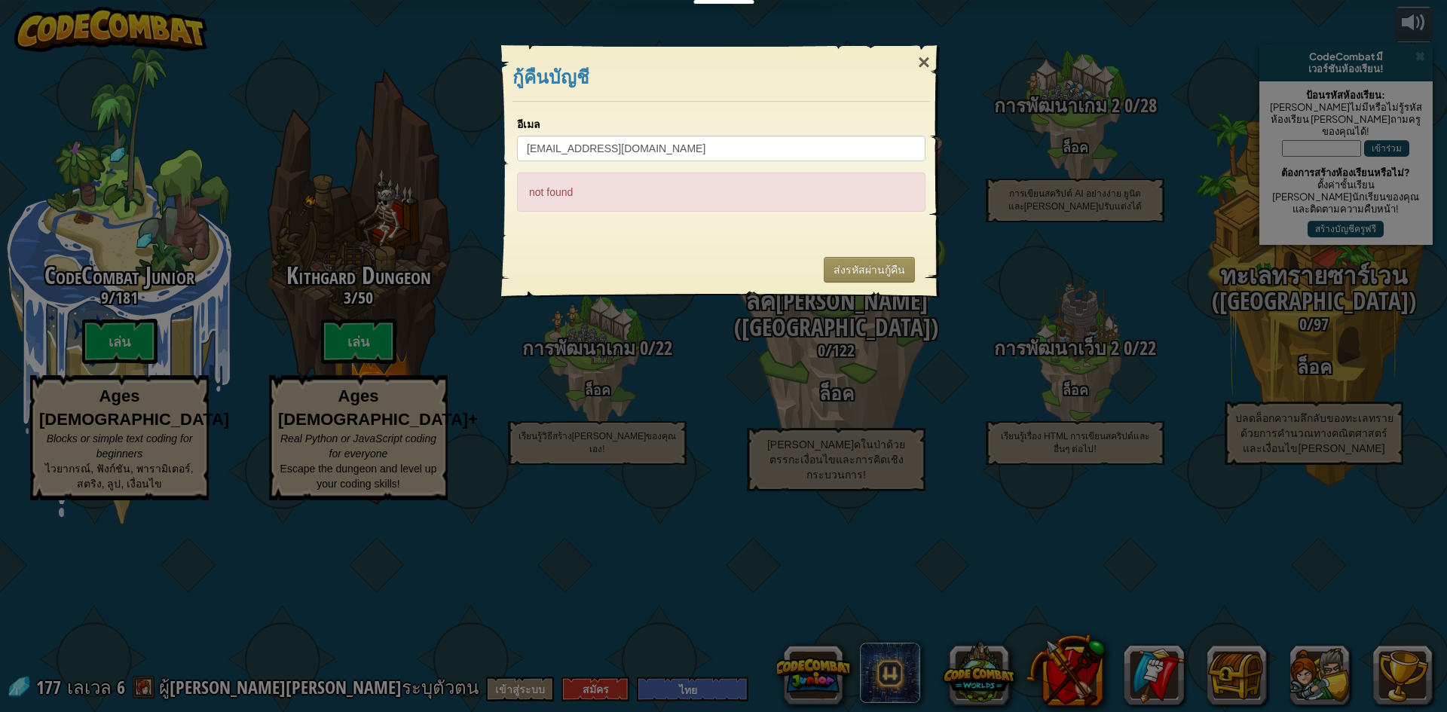
click at [794, 188] on div "not found" at bounding box center [721, 192] width 409 height 39
click at [890, 287] on div "ส่งรหัสผ่านกู้คืน" at bounding box center [722, 270] width 418 height 56
click at [880, 262] on button "ส่งรหัสผ่านกู้คืน" at bounding box center [869, 270] width 91 height 26
click at [927, 59] on div "×" at bounding box center [924, 63] width 35 height 44
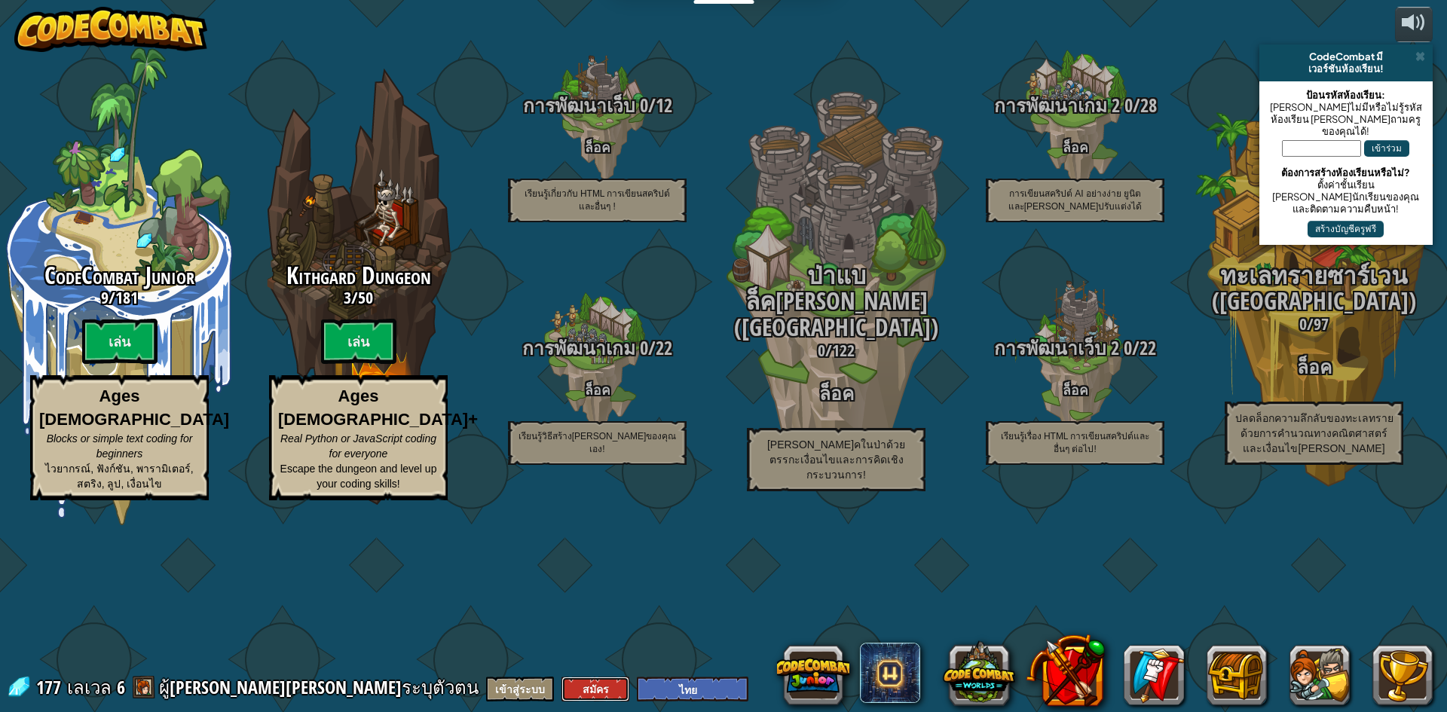
click at [562, 681] on button "สมัคร" at bounding box center [596, 689] width 68 height 25
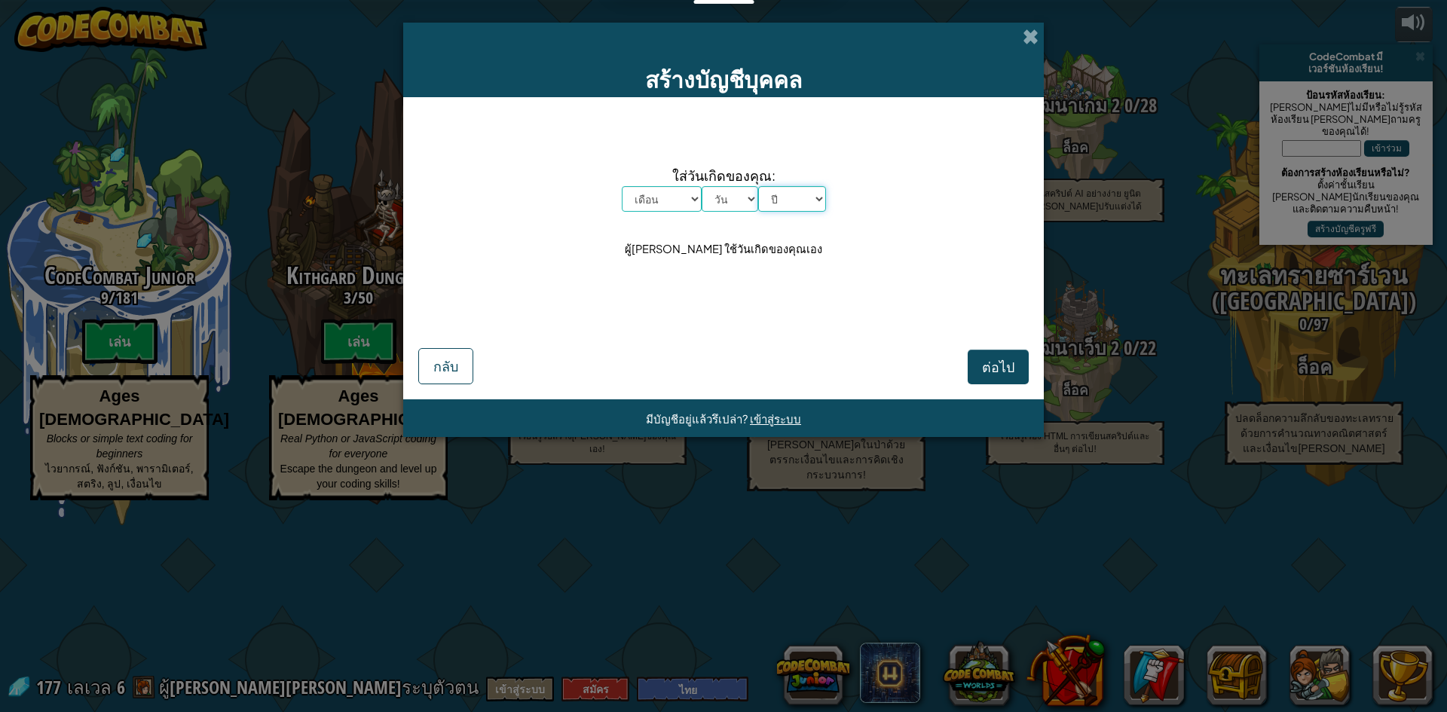
click at [771, 194] on select "ปี 2025 2024 2023 2022 2021 2020 2019 2018 2017 2016 2015 2014 2013 2012 2011 2…" at bounding box center [792, 199] width 68 height 26
click at [800, 608] on div "สร้างบัญชีบุคคล ใส่วันเกิดของคุณ: เดือน มกราคม กุมภาพันธ์ มีนาคม เมษายน พฤษภาคม…" at bounding box center [723, 356] width 1447 height 712
drag, startPoint x: 786, startPoint y: 190, endPoint x: 786, endPoint y: 210, distance: 19.6
click at [786, 191] on select "ปี 2025 2024 2023 2022 2021 2020 2019 2018 2017 2016 2015 2014 2013 2012 2011 2…" at bounding box center [792, 199] width 68 height 26
select select "2009"
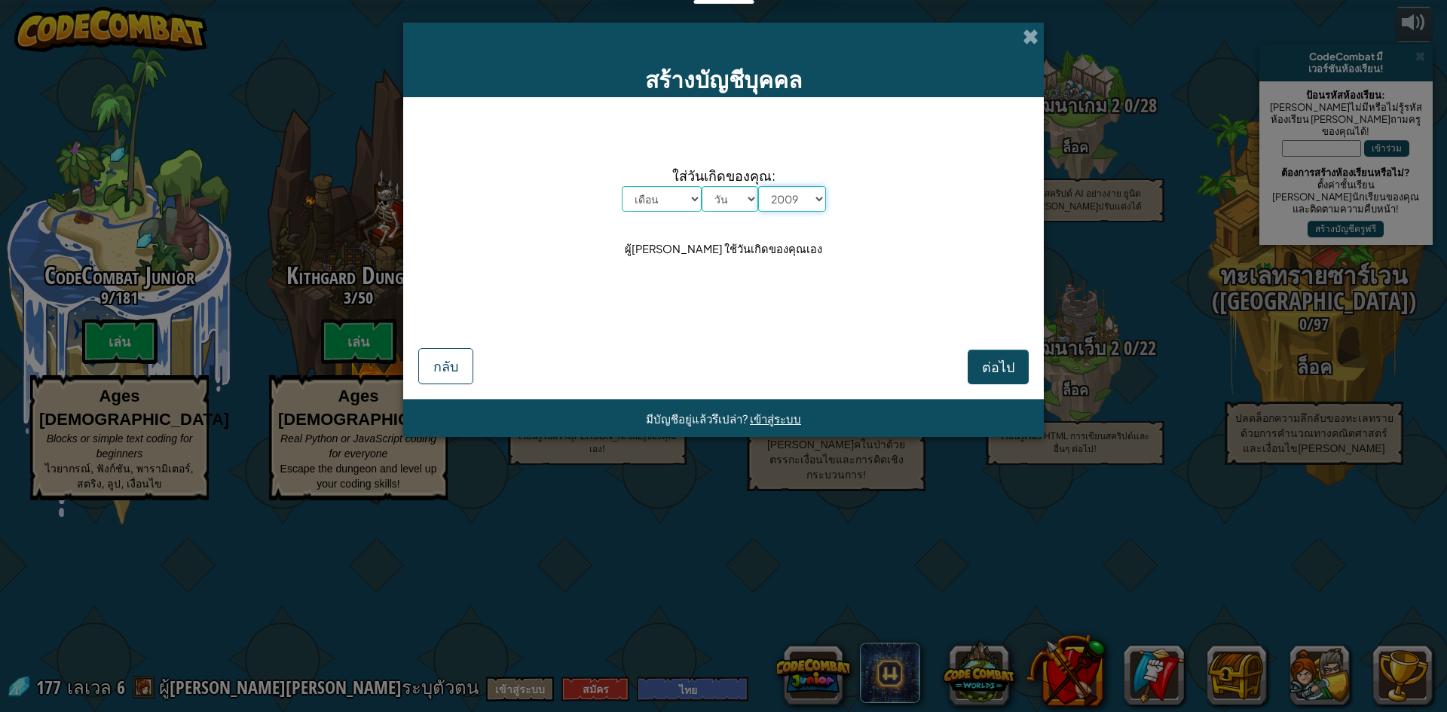
click at [758, 186] on select "ปี 2025 2024 2023 2022 2021 2020 2019 2018 2017 2016 2015 2014 2013 2012 2011 2…" at bounding box center [792, 199] width 68 height 26
drag, startPoint x: 739, startPoint y: 204, endPoint x: 736, endPoint y: 214, distance: 10.3
click at [736, 214] on div "ใส่วันเกิดของคุณ: เดือน มกราคม กุมภาพันธ์ มีนาคม เมษายน พฤษภาคม มิถุนายน กรกฎาค…" at bounding box center [723, 211] width 611 height 199
select select "11"
click at [702, 186] on select "วัน 1 2 3 4 5 6 7 8 9 10 11 12 13 14 15 16 17 18 19 20 21 22 23 24 25 26 27 28 …" at bounding box center [730, 199] width 57 height 26
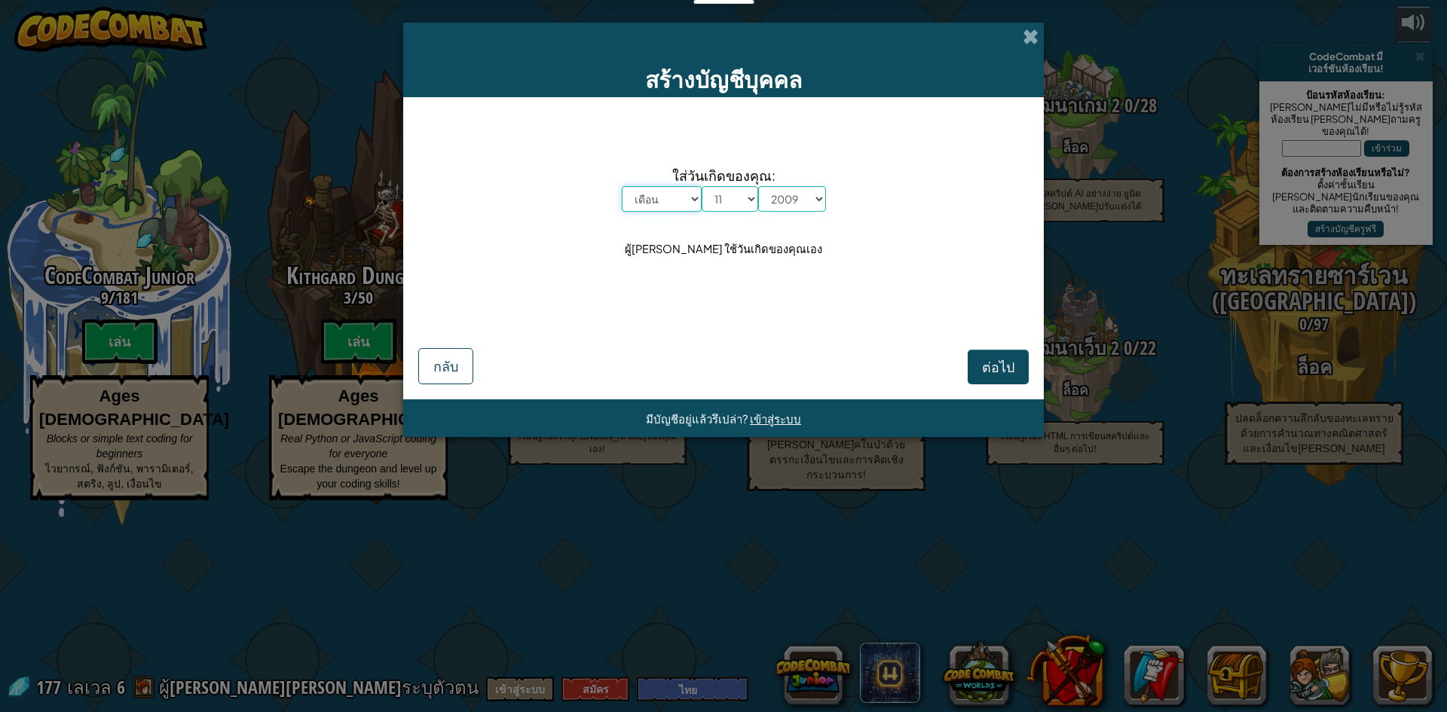
click at [679, 200] on select "เดือน มกราคม กุมภาพันธ์ มีนาคม เมษายน พฤษภาคม มิถุนายน กรกฎาคม สิงหาคม กันยายน …" at bounding box center [662, 199] width 80 height 26
select select "10"
click at [622, 186] on select "เดือน มกราคม กุมภาพันธ์ มีนาคม เมษายน พฤษภาคม มิถุนายน กรกฎาคม สิงหาคม กันยายน …" at bounding box center [662, 199] width 80 height 26
click at [990, 373] on span "ต่อไป" at bounding box center [998, 366] width 32 height 17
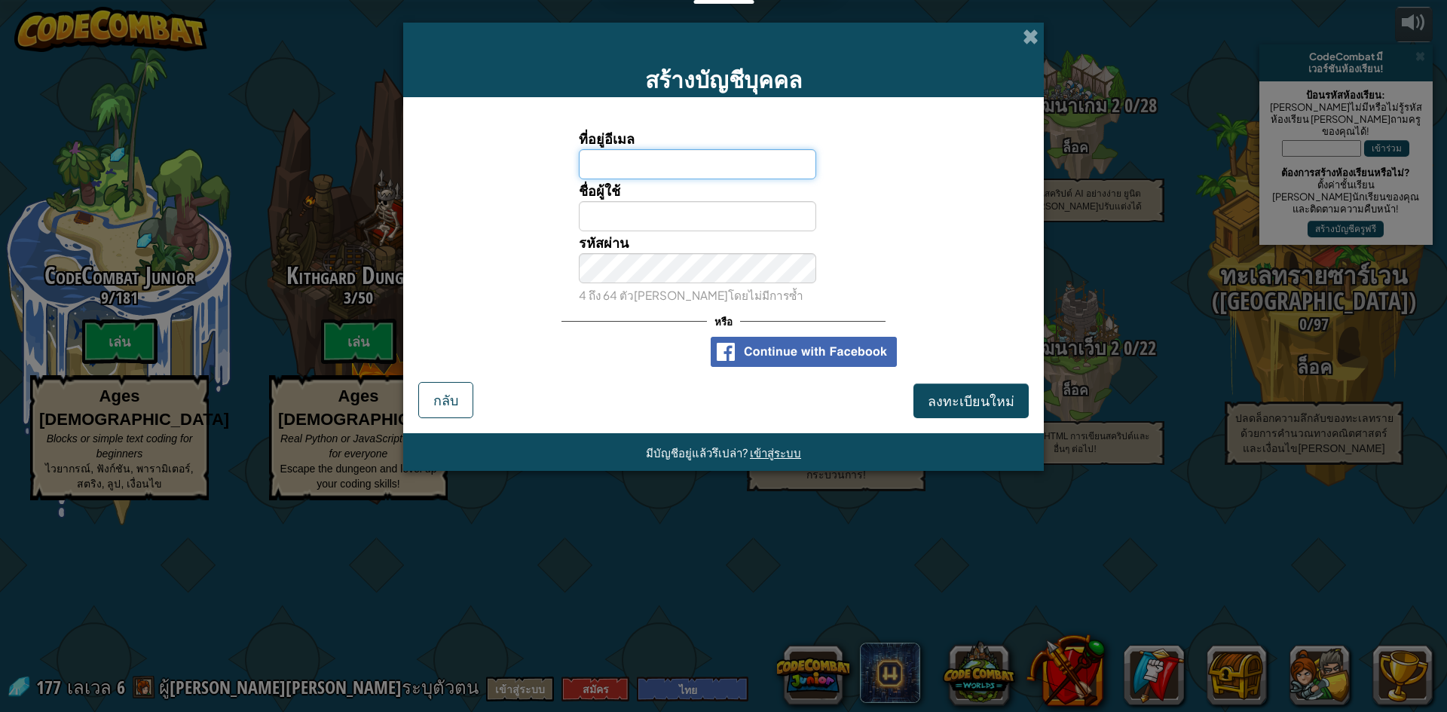
drag, startPoint x: 654, startPoint y: 177, endPoint x: 632, endPoint y: 164, distance: 26.0
click at [650, 176] on input "ที่อยู่อีเมล" at bounding box center [698, 164] width 238 height 30
click at [639, 226] on input "ชื่อผู้ใช้" at bounding box center [698, 216] width 238 height 30
click at [667, 159] on input "ta" at bounding box center [698, 164] width 238 height 30
type input "tanakitnos@gmail.com"
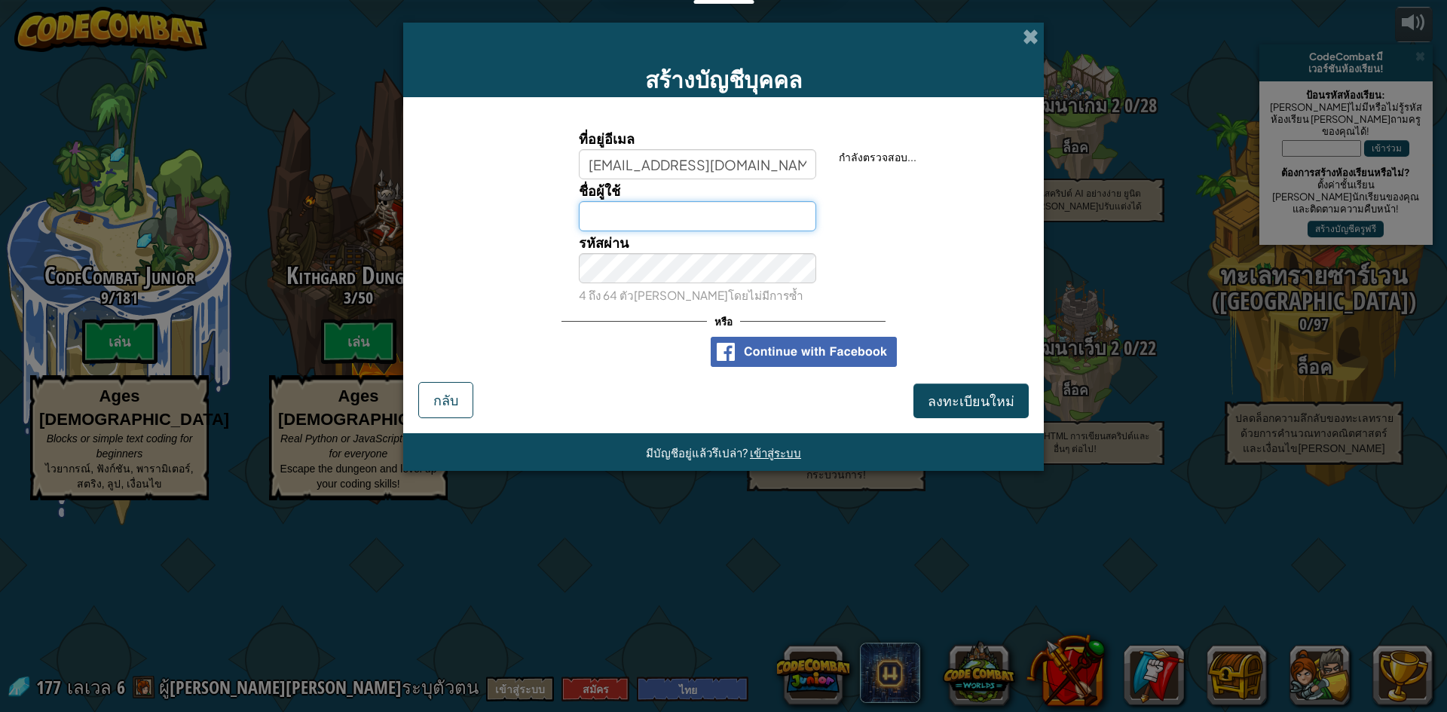
click at [691, 205] on input "ชื่อผู้ใช้" at bounding box center [698, 216] width 238 height 30
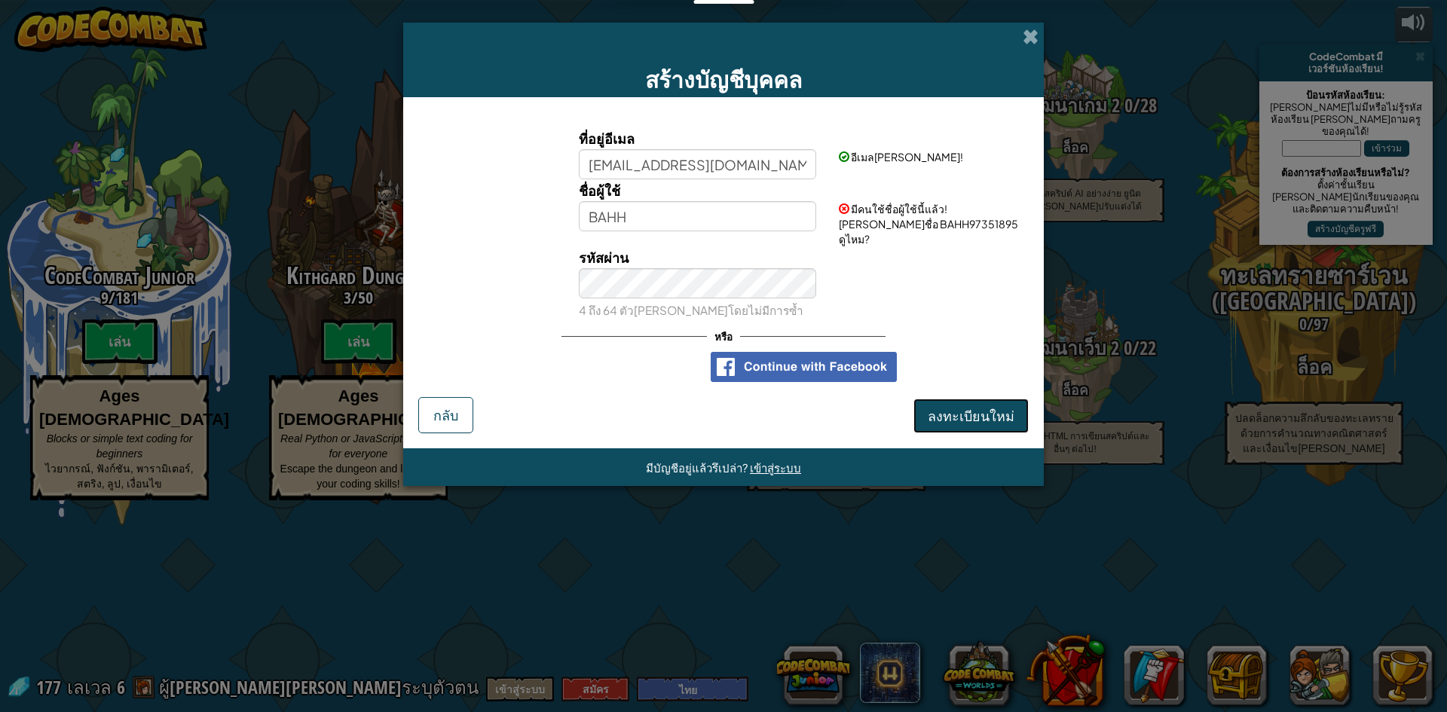
click at [982, 409] on span "ลงทะเบียนใหม่" at bounding box center [971, 415] width 87 height 17
click at [690, 208] on input "BAHH" at bounding box center [698, 216] width 238 height 30
click at [1009, 365] on div "ที่อยู่อีเมล tanakitnos@gmail.com อีเมลดูดีแล้ว! ชื่อผู้ใช้ BAHHH มีคนใช้ชื่อผู…" at bounding box center [723, 254] width 611 height 285
click at [702, 222] on input "BAHHH" at bounding box center [698, 216] width 238 height 30
click at [946, 326] on div "ที่อยู่อีเมล tanakitnos@gmail.com อีเมลดูดีแล้ว! ชื่อผู้ใช้ BAHHHH มีคนใช้ชื่อผ…" at bounding box center [723, 254] width 611 height 285
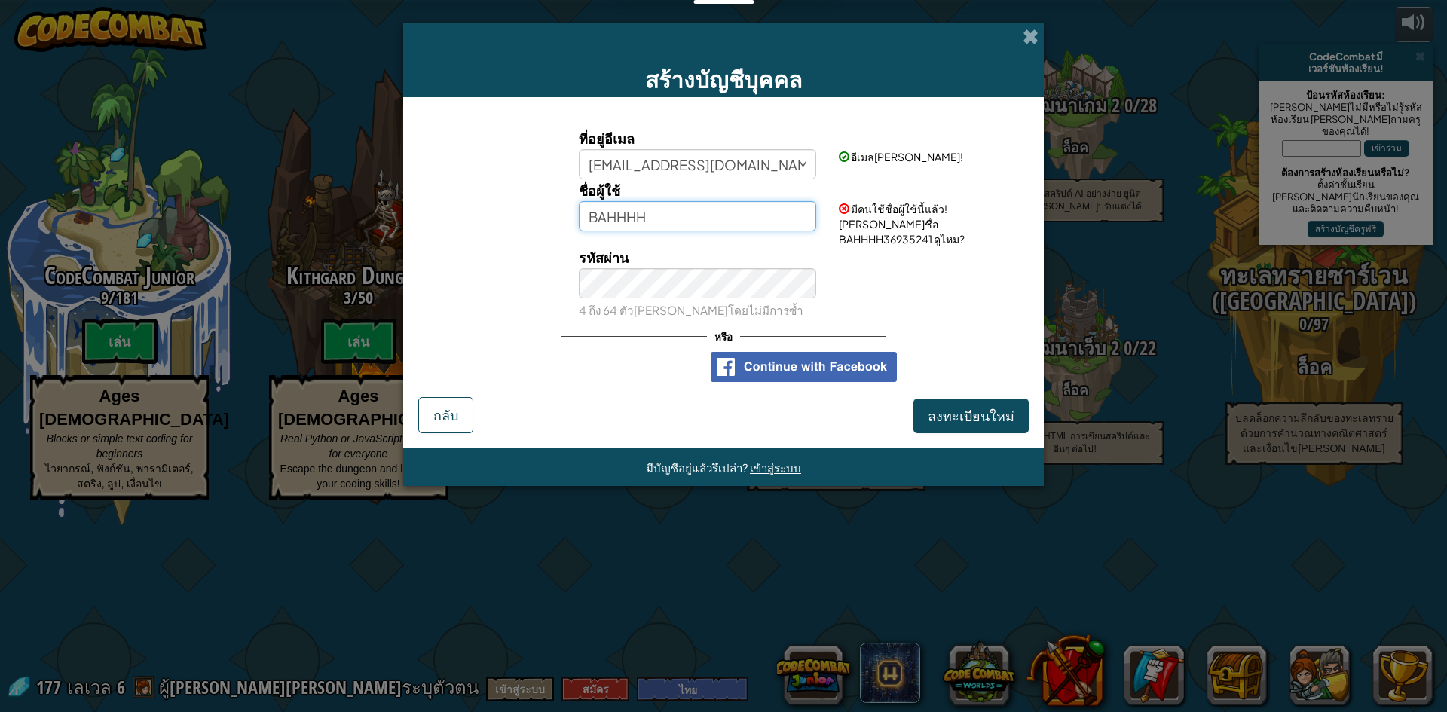
click at [737, 215] on input "BAHHHH" at bounding box center [698, 216] width 238 height 30
type input "BAHHNOS"
click at [995, 286] on div "รหัสผ่าน 4 ถึง 64 ตัวอักษรโดยไม่มีการซ้ำ" at bounding box center [724, 283] width 626 height 75
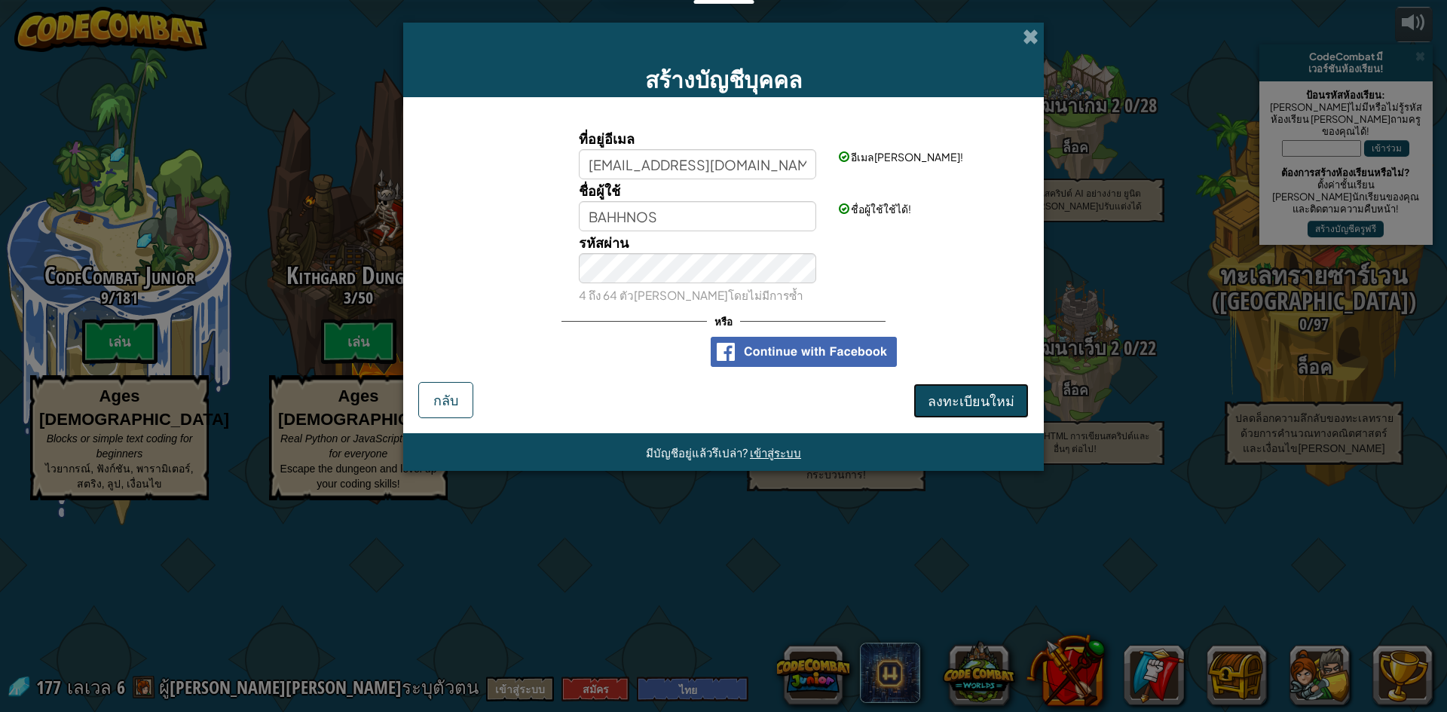
click at [1009, 408] on button "ลงทะเบียนใหม่" at bounding box center [971, 401] width 115 height 35
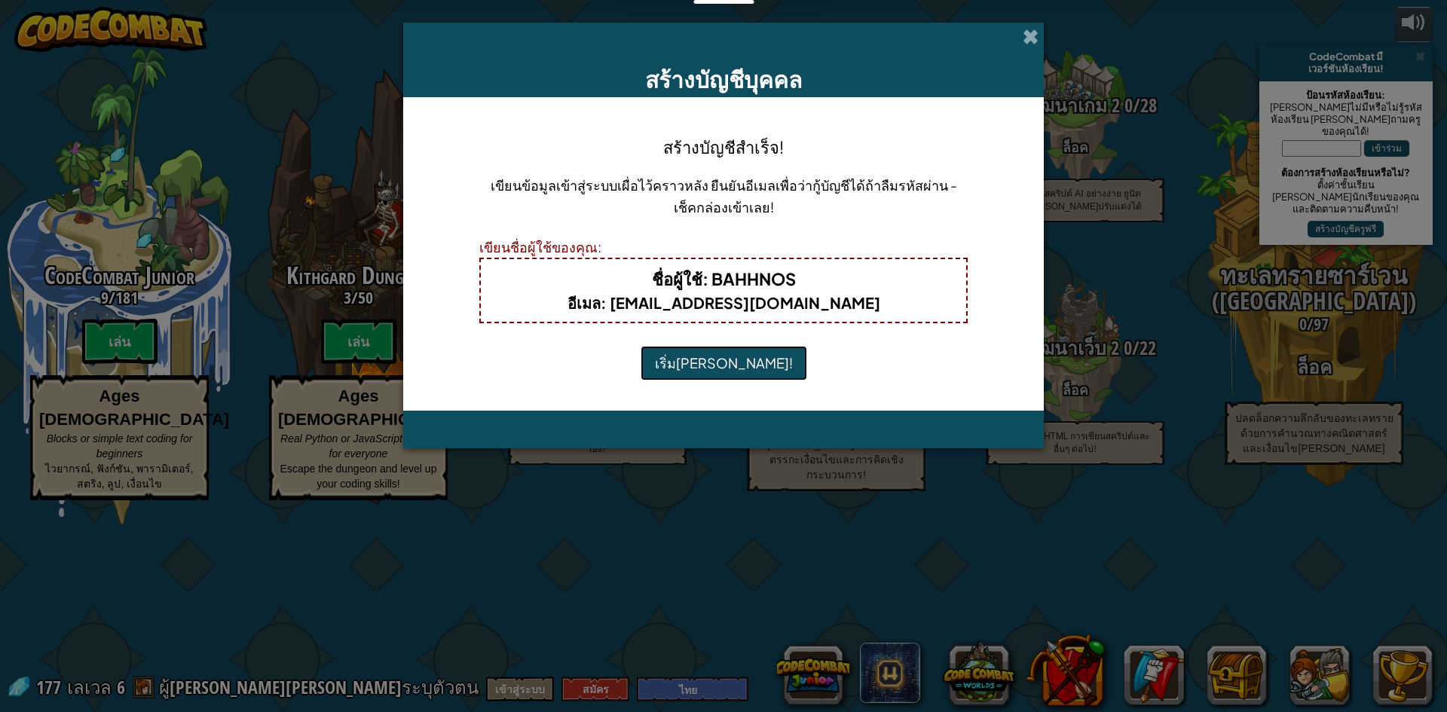
click at [723, 372] on button "เริ่มเล่น!" at bounding box center [724, 363] width 167 height 35
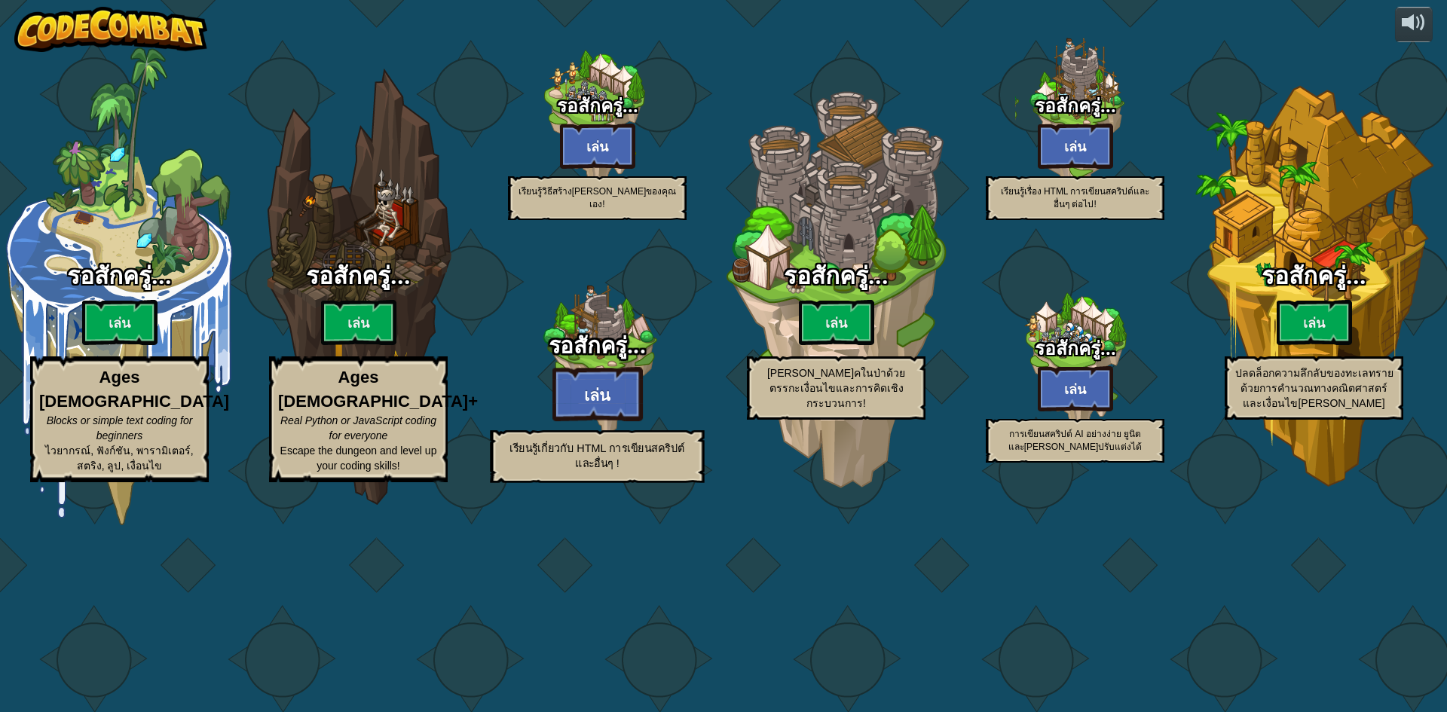
select select "th"
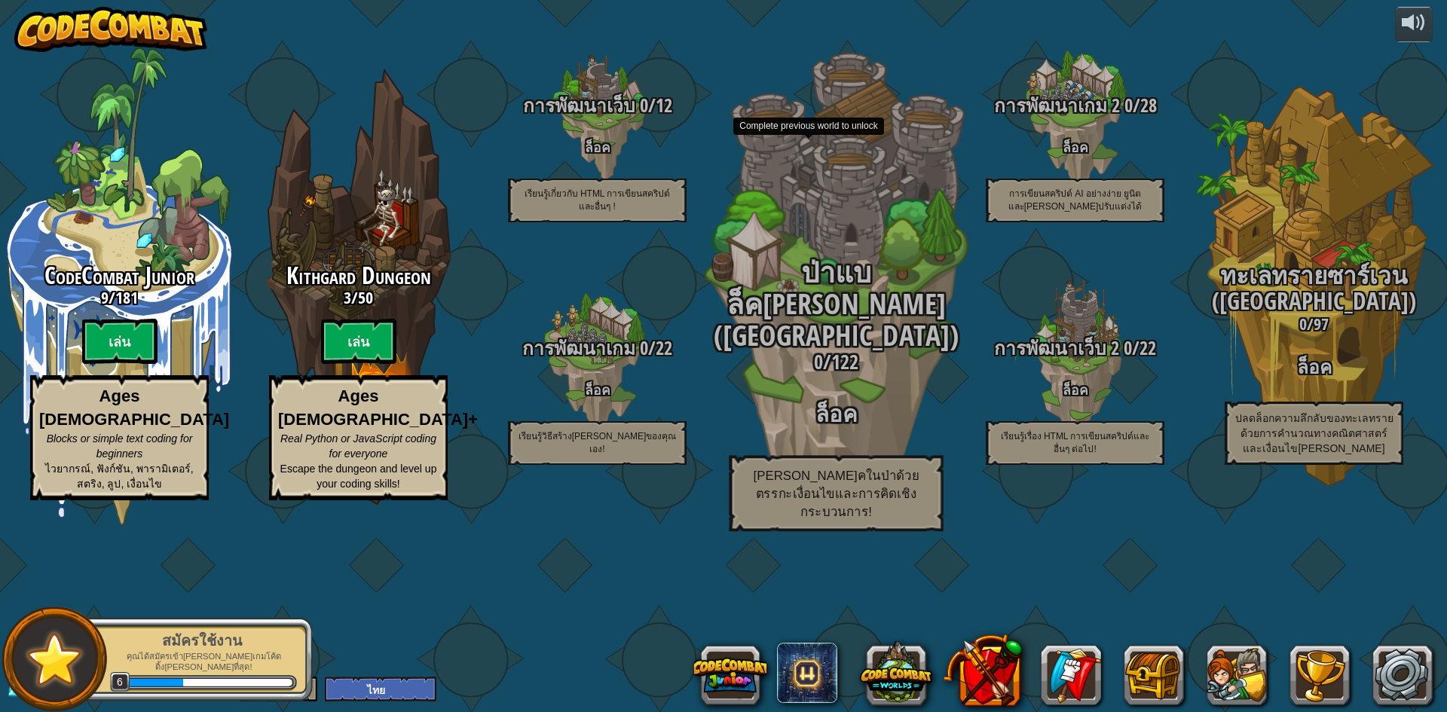
click at [951, 374] on h3 "0 / 122" at bounding box center [836, 363] width 286 height 22
click at [908, 374] on h3 "0 / 122" at bounding box center [836, 363] width 286 height 22
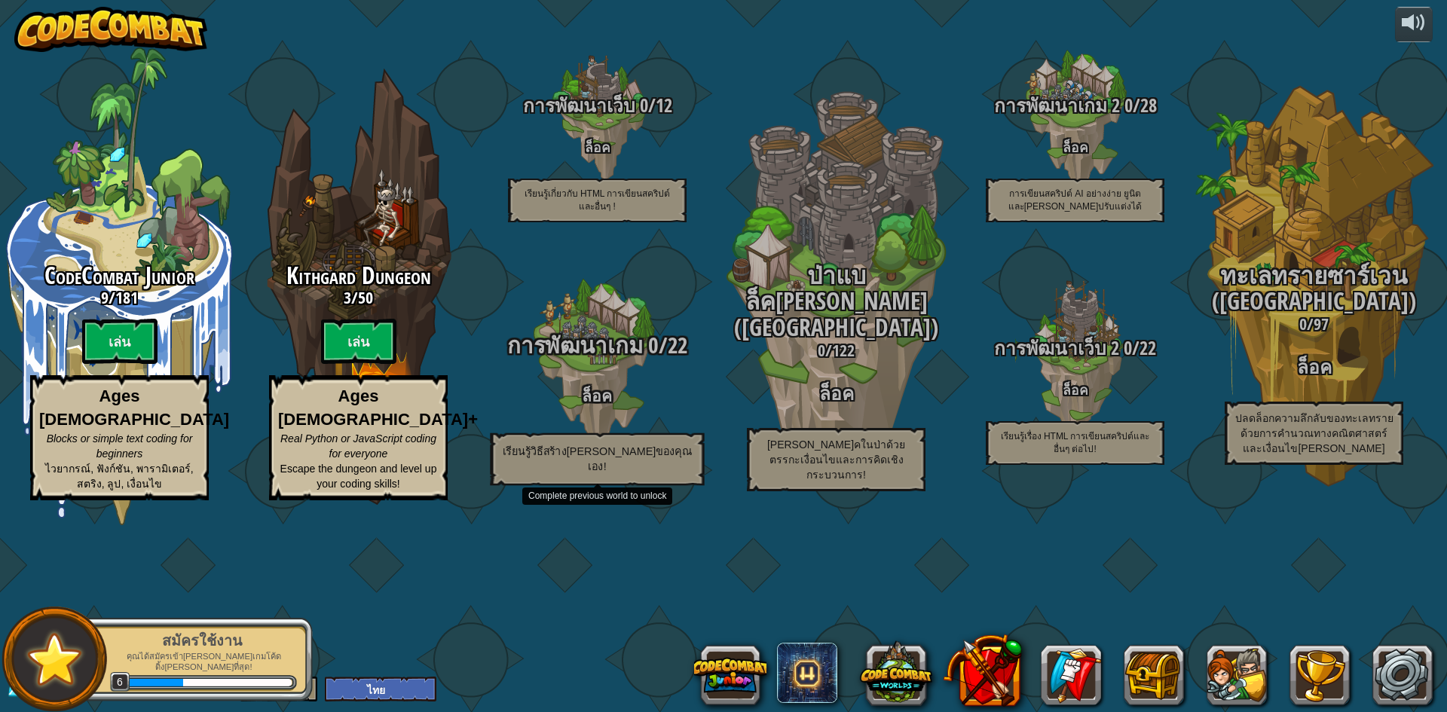
click at [613, 463] on div "การพัฒนาเกม 0 / 22 ล็อค เรียนรู้วิธีสร้างเลเวลของคุณเอง!" at bounding box center [597, 409] width 286 height 152
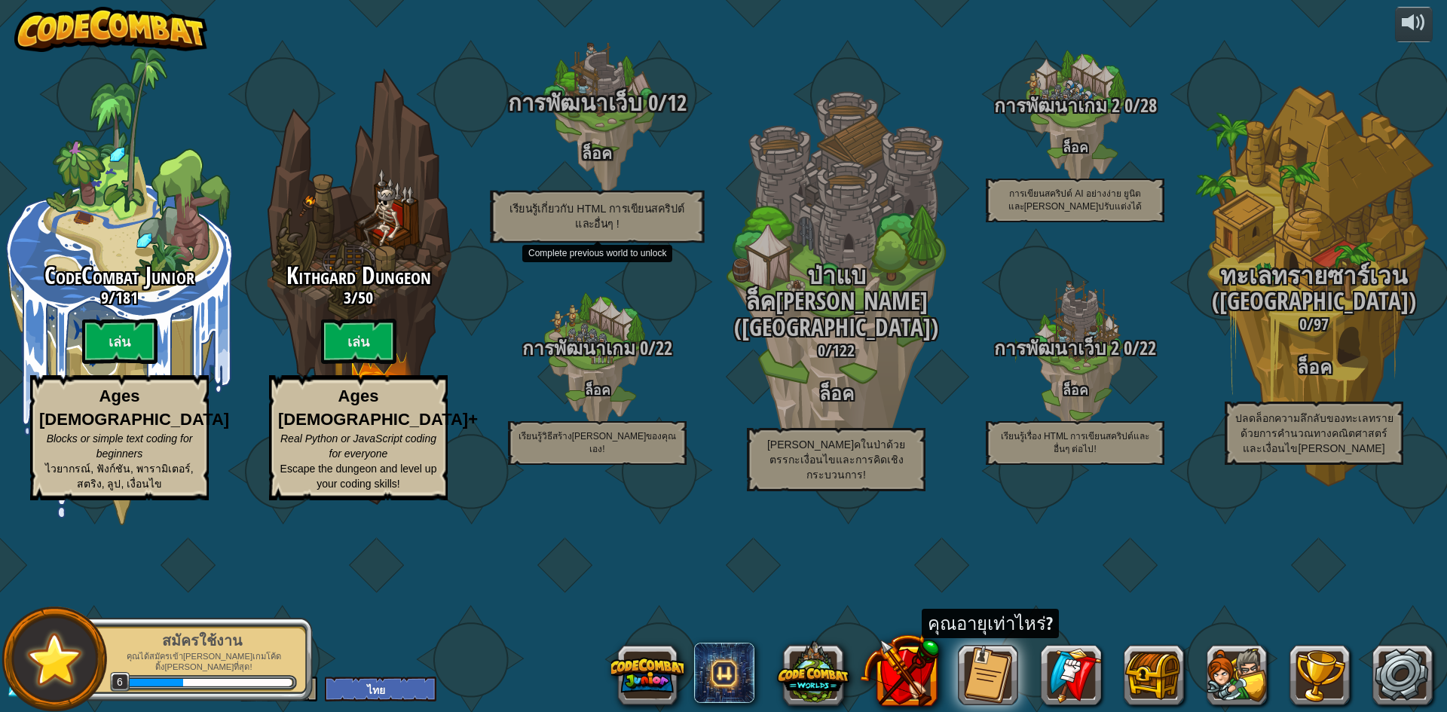
click at [593, 234] on div "การพัฒนาเว็บ 0 / 12 ล็อค เรียนรู้เกี่ยวกับ HTML การเขียนสคริปต์ และอื่นๆ !" at bounding box center [597, 166] width 286 height 152
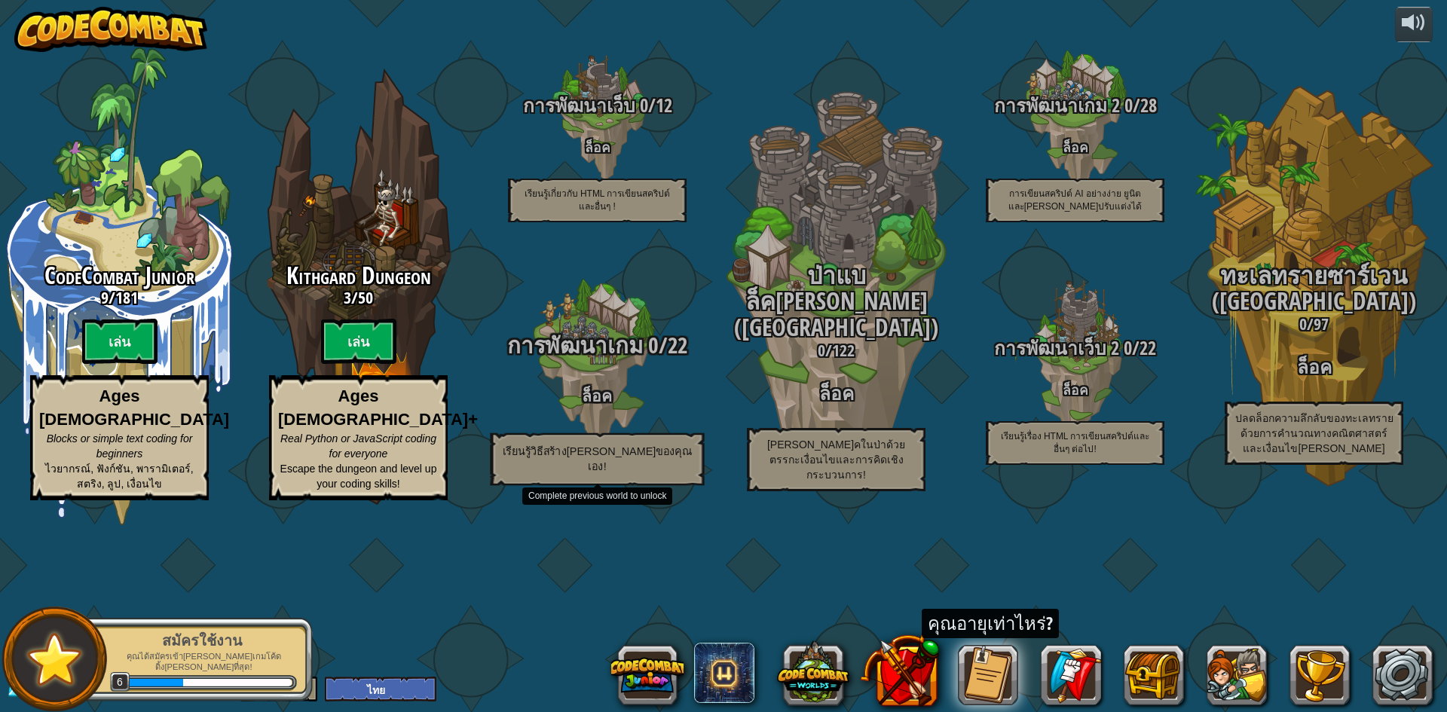
click at [513, 470] on div "การพัฒนาเกม 0 / 22 ล็อค เรียนรู้วิธีสร้างเลเวลของคุณเอง!" at bounding box center [597, 409] width 286 height 152
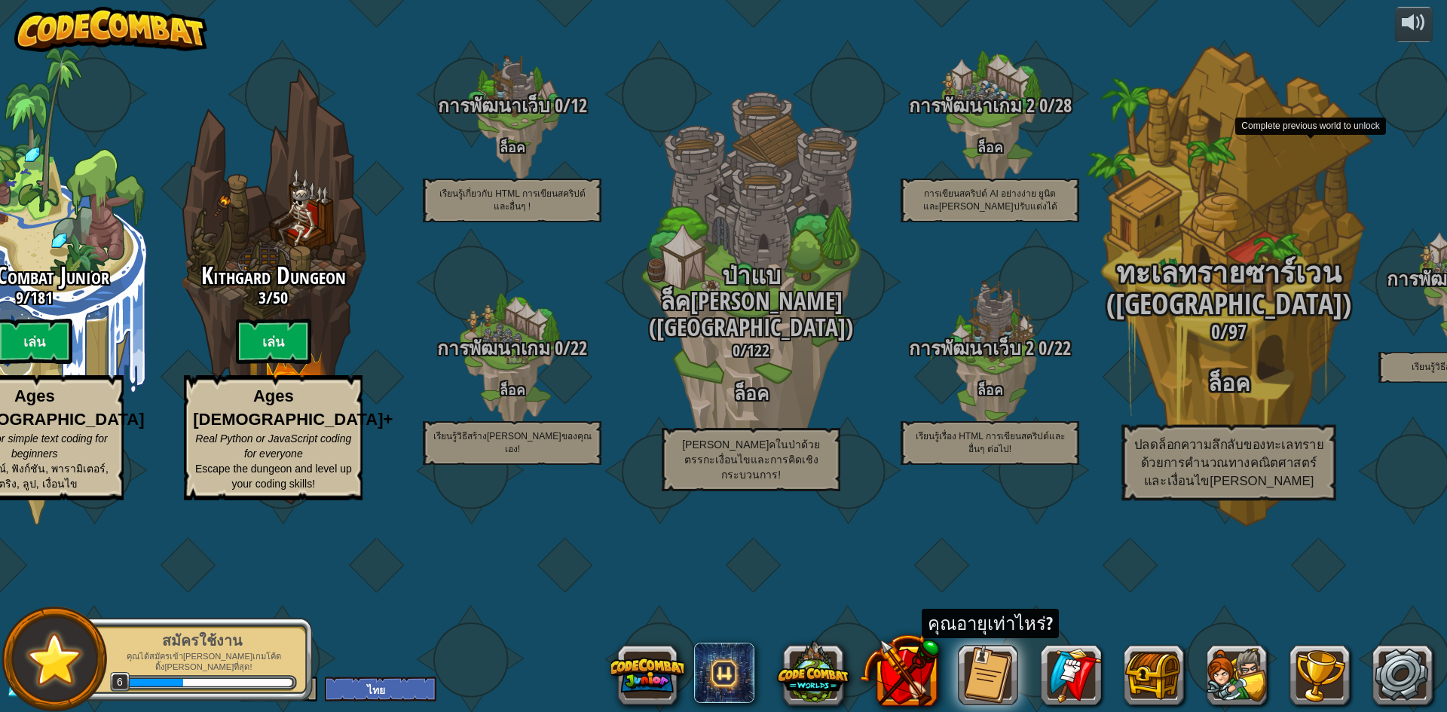
click at [1245, 482] on div "CodeCombat Junior 9 / 181 เล่น Ages 5-8 Blocks or simple text coding for beginn…" at bounding box center [681, 356] width 1532 height 712
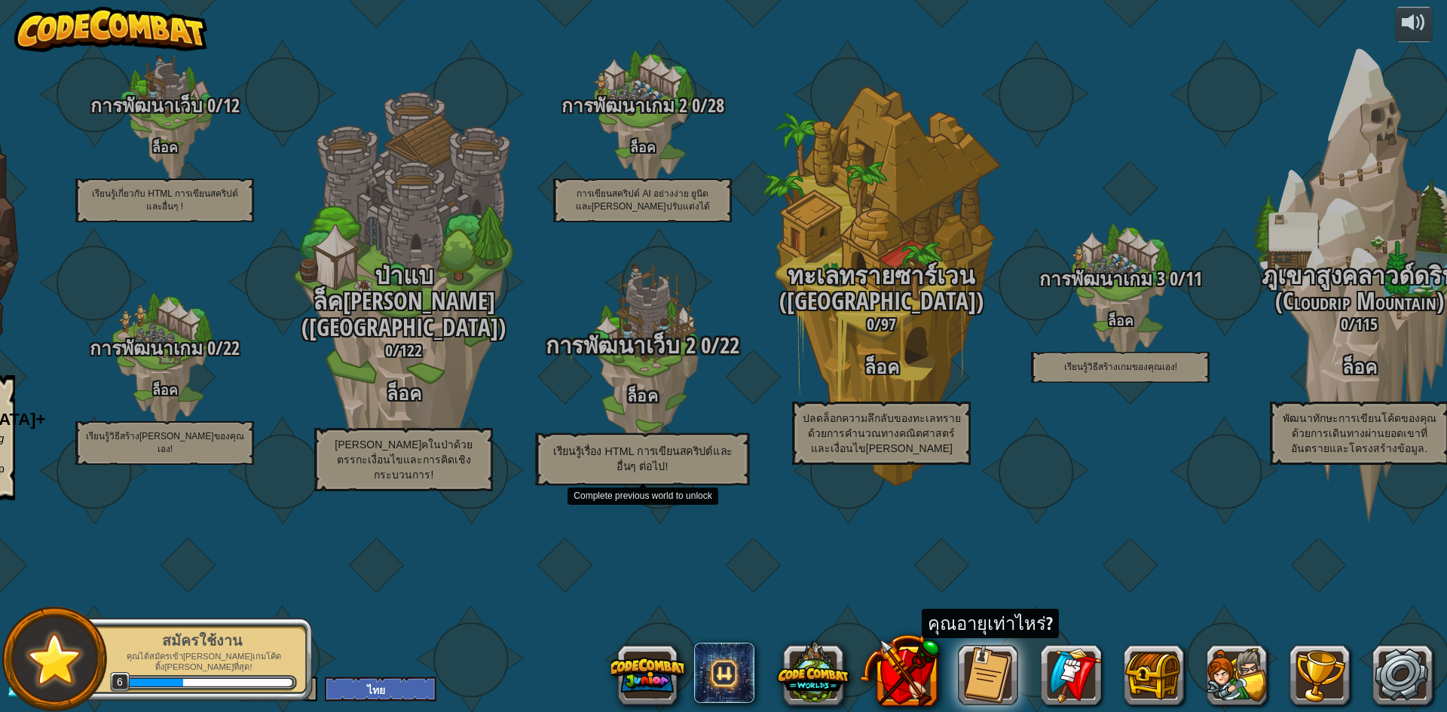
drag, startPoint x: 669, startPoint y: 385, endPoint x: 666, endPoint y: 364, distance: 21.2
click at [668, 364] on div at bounding box center [642, 362] width 143 height 286
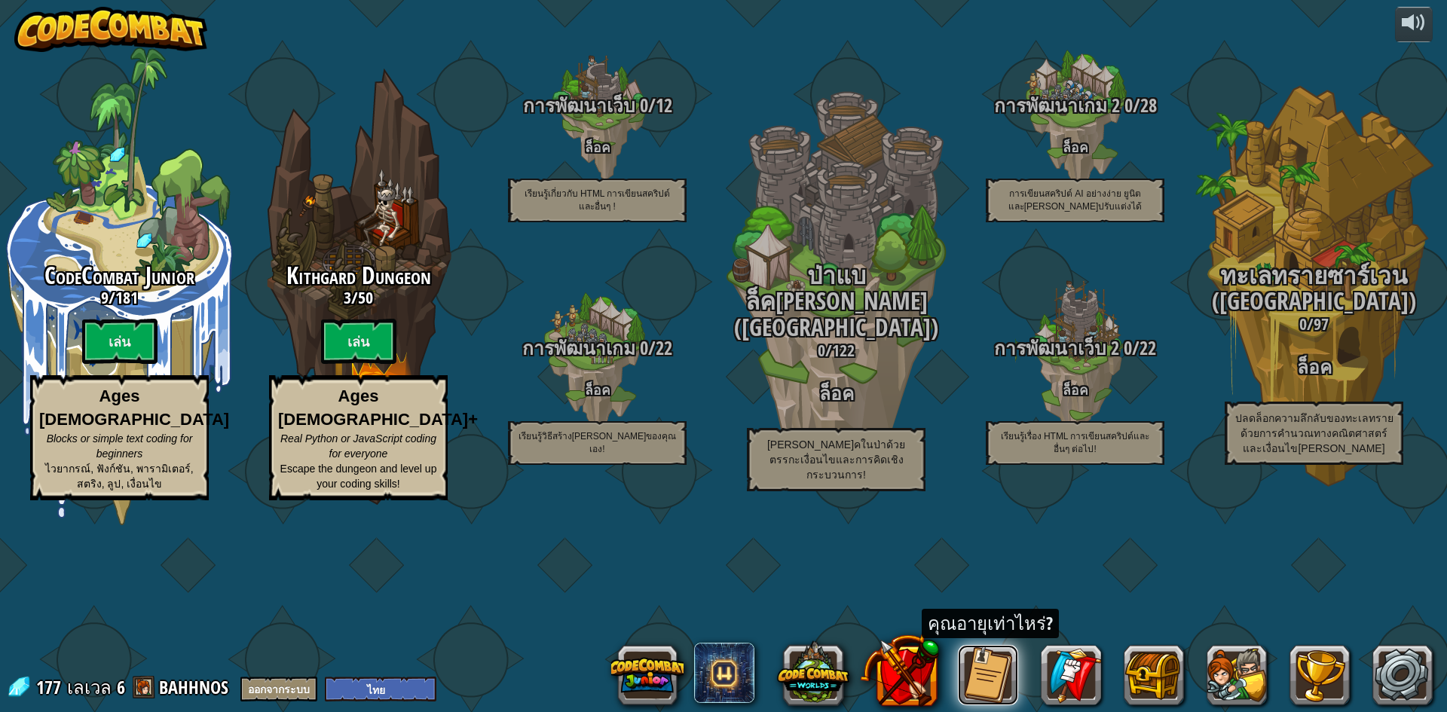
click at [1012, 677] on button at bounding box center [988, 675] width 60 height 60
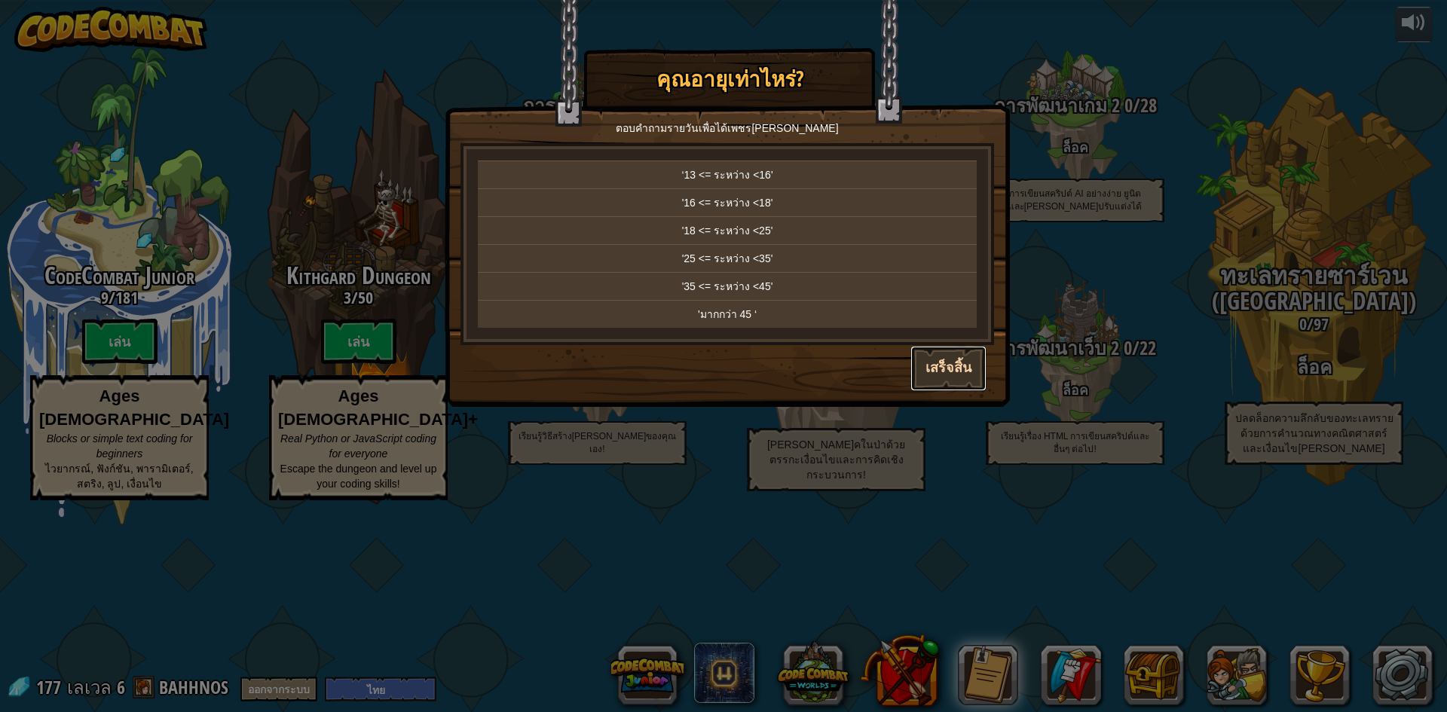
click at [938, 362] on button "เสร็จสิ้น" at bounding box center [949, 368] width 76 height 45
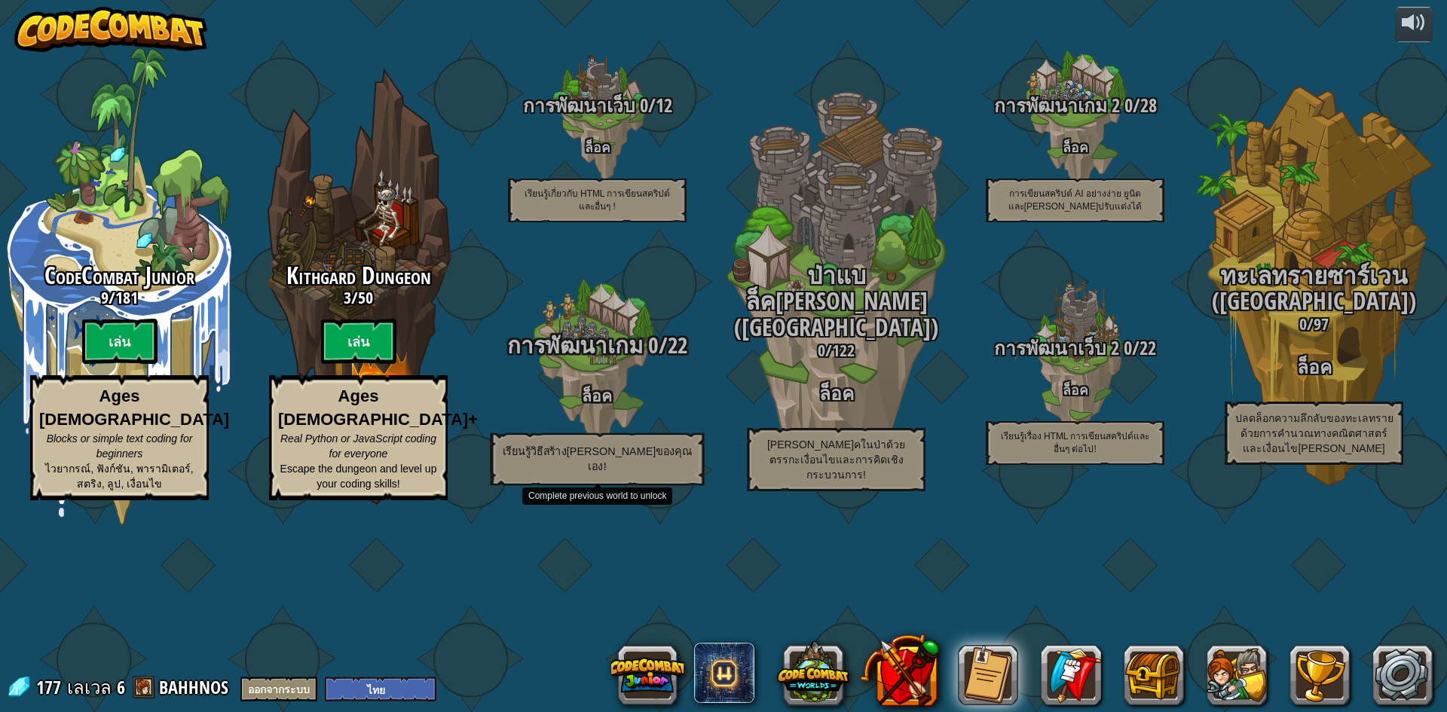
click at [570, 361] on span "การพัฒนาเกม" at bounding box center [575, 345] width 136 height 31
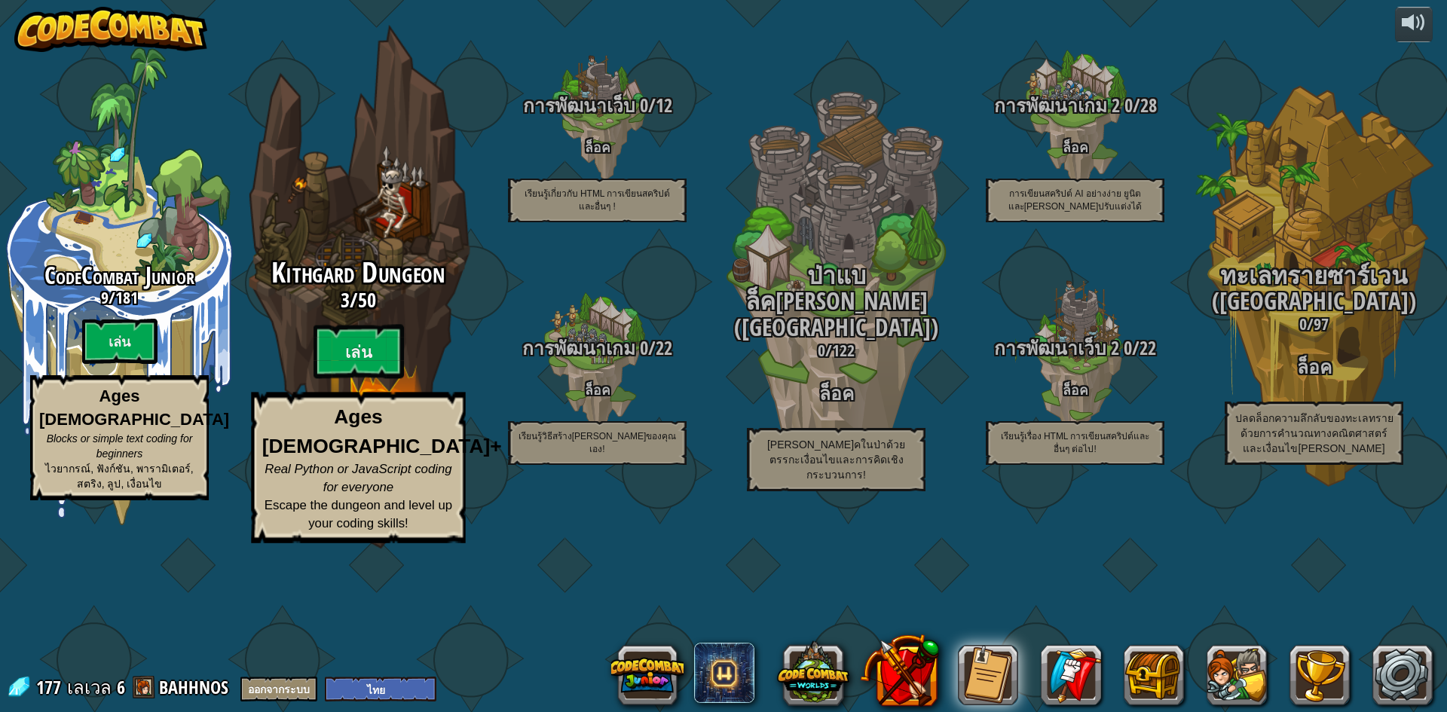
click at [375, 415] on div "Kithgard Dungeon 3 / 50 เล่น Ages 8+ Real Python or JavaScript coding for every…" at bounding box center [358, 401] width 286 height 286
select select "th"
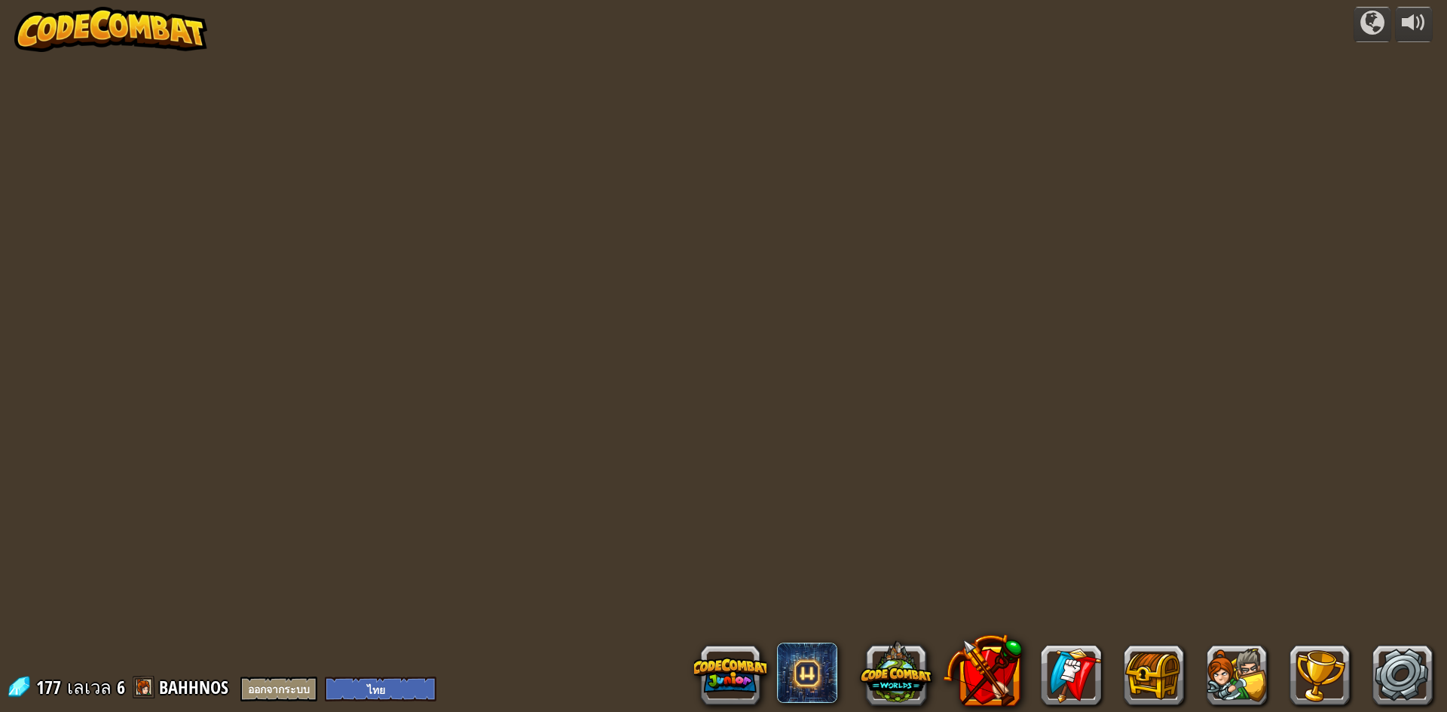
select select "th"
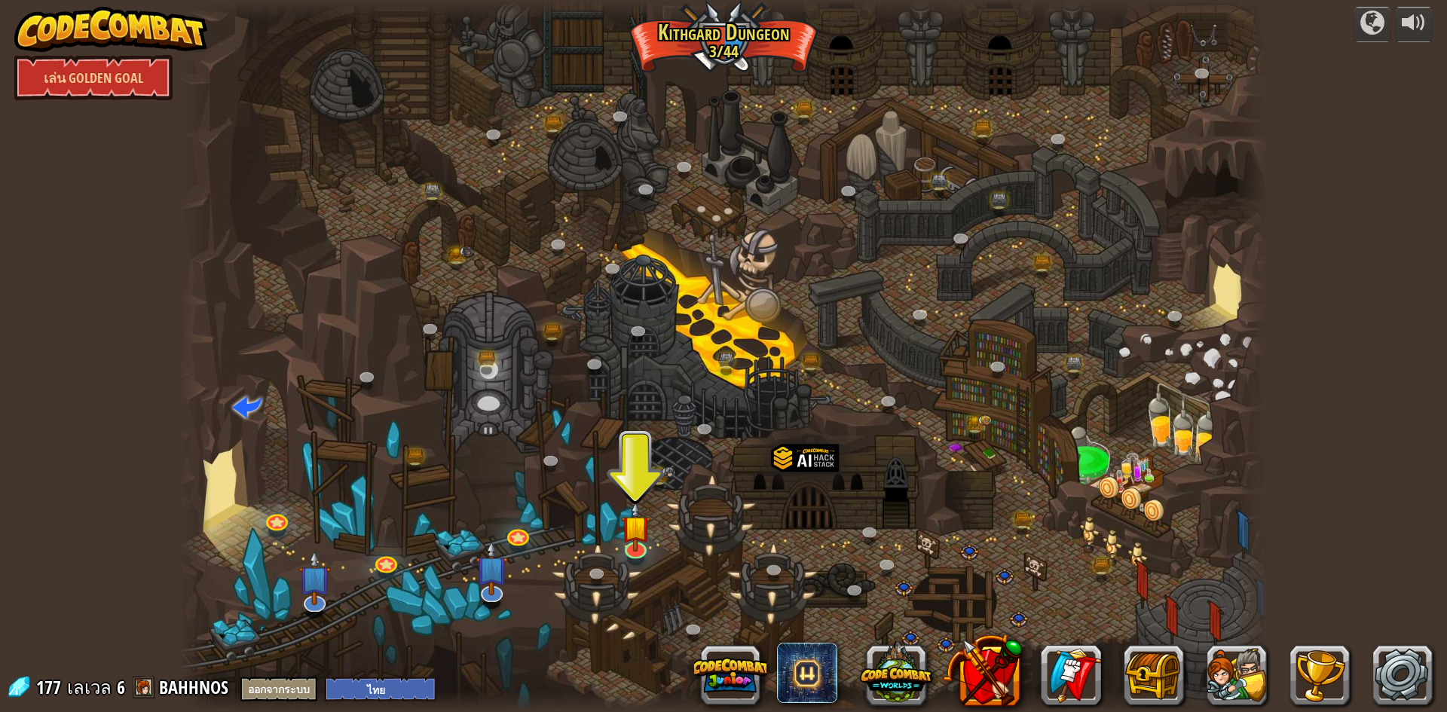
click at [909, 396] on div at bounding box center [724, 356] width 1090 height 712
click at [892, 403] on link at bounding box center [890, 402] width 30 height 30
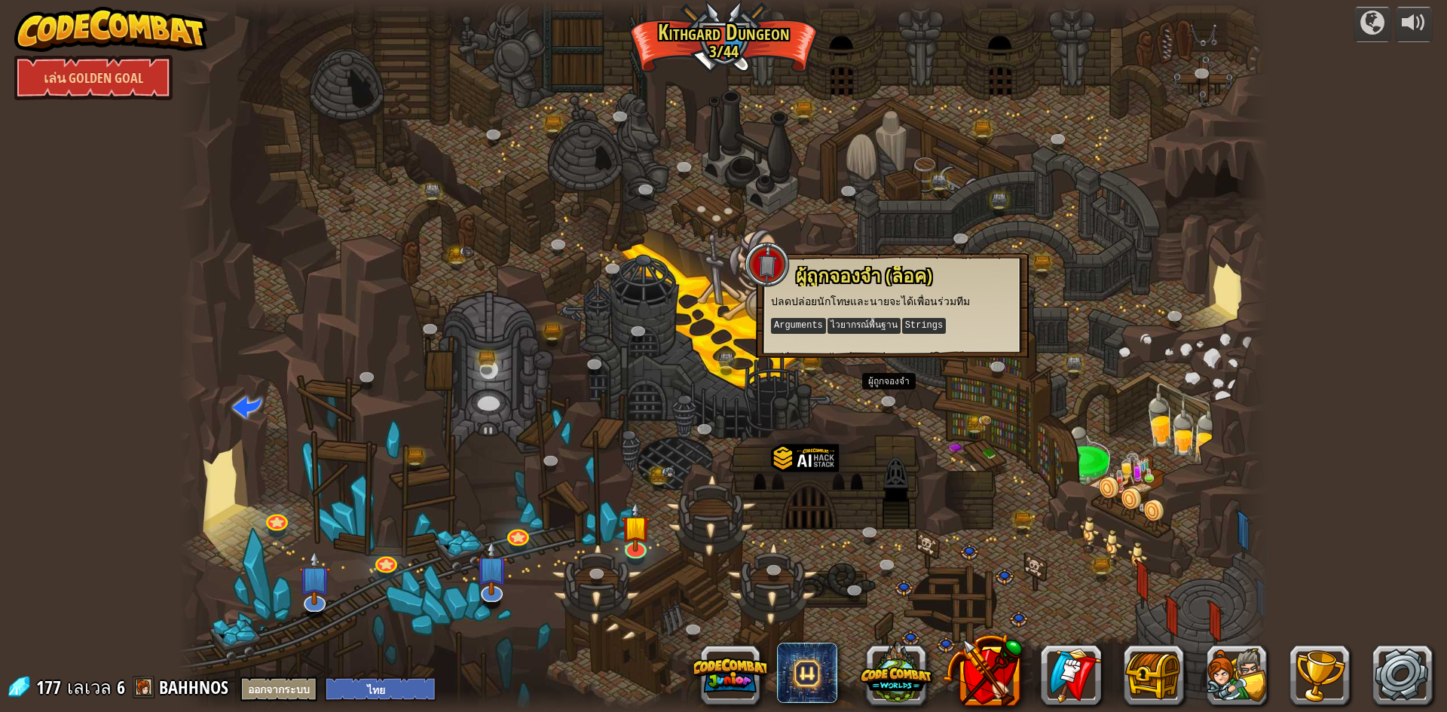
click at [1097, 243] on div at bounding box center [724, 356] width 1090 height 712
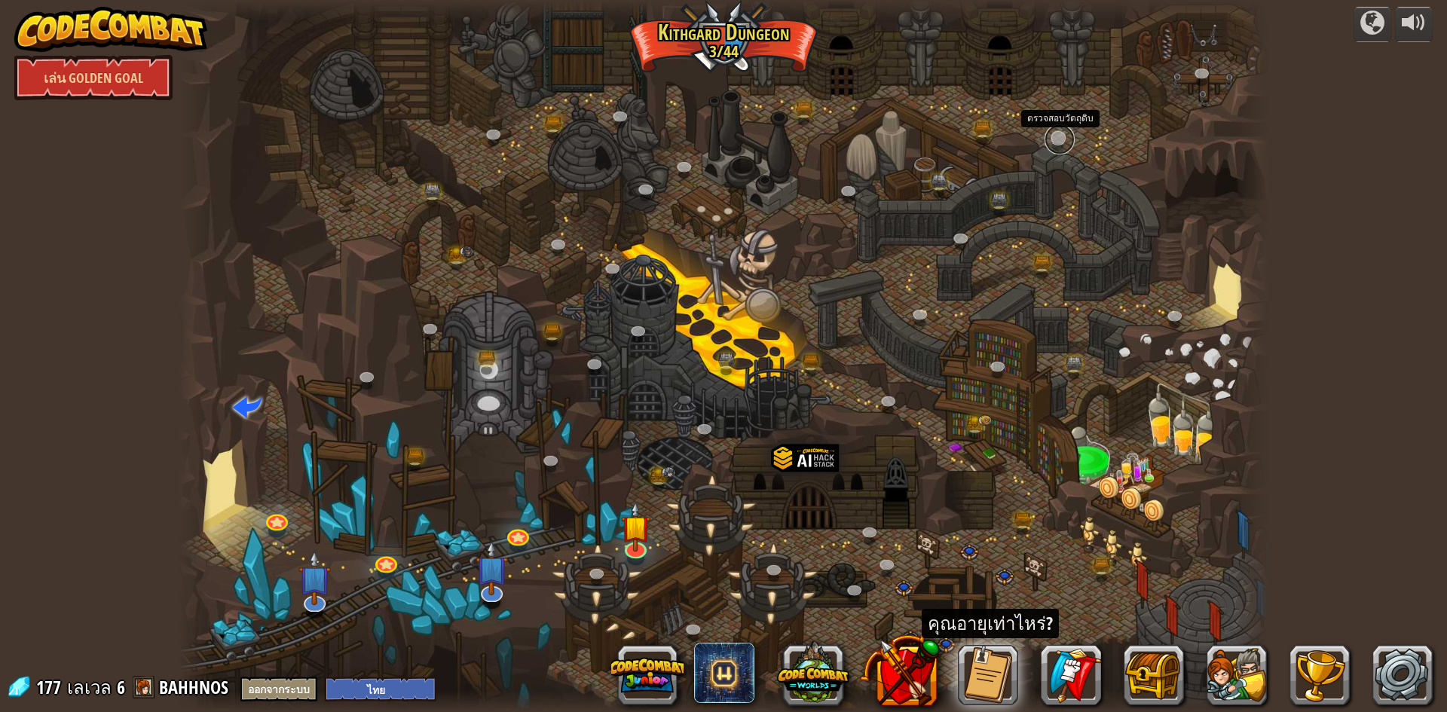
click at [1071, 135] on link at bounding box center [1060, 139] width 30 height 30
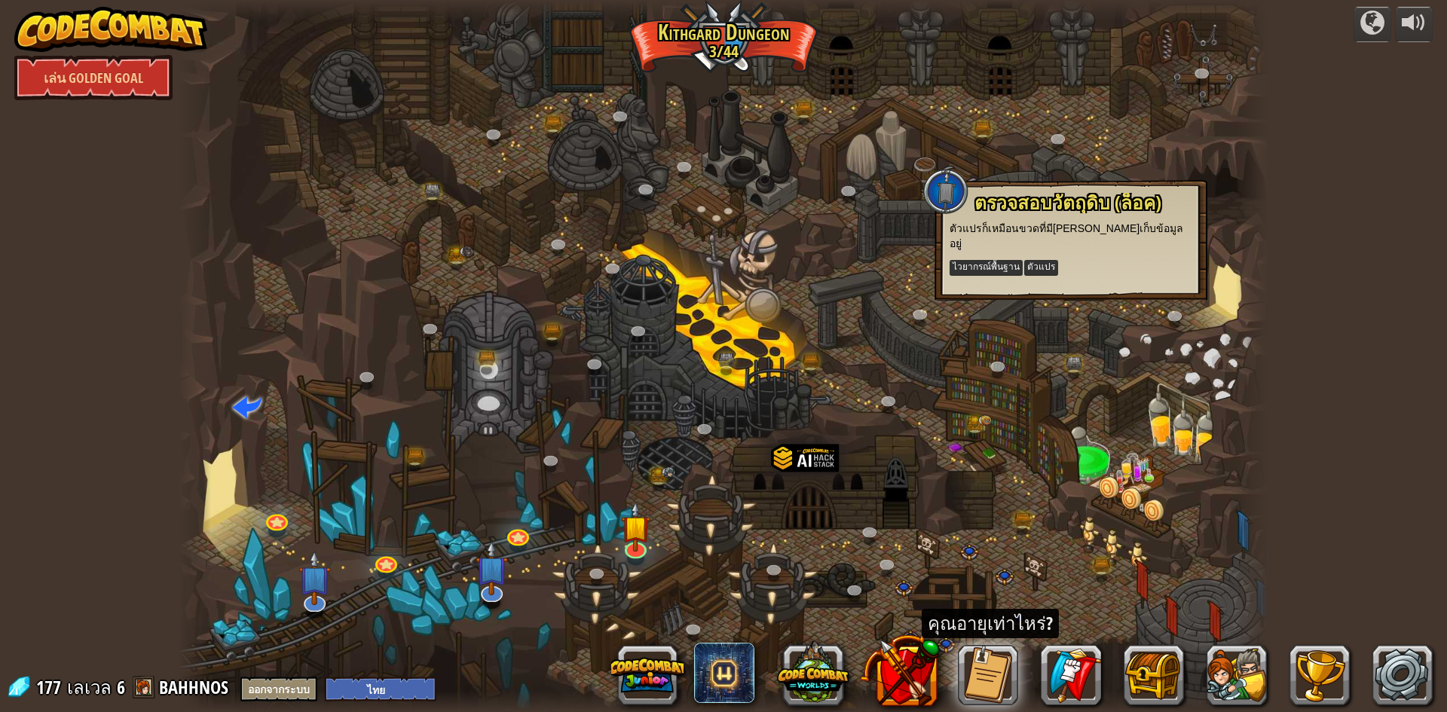
drag, startPoint x: 816, startPoint y: 320, endPoint x: 754, endPoint y: 387, distance: 91.2
click at [813, 325] on div at bounding box center [724, 356] width 1090 height 712
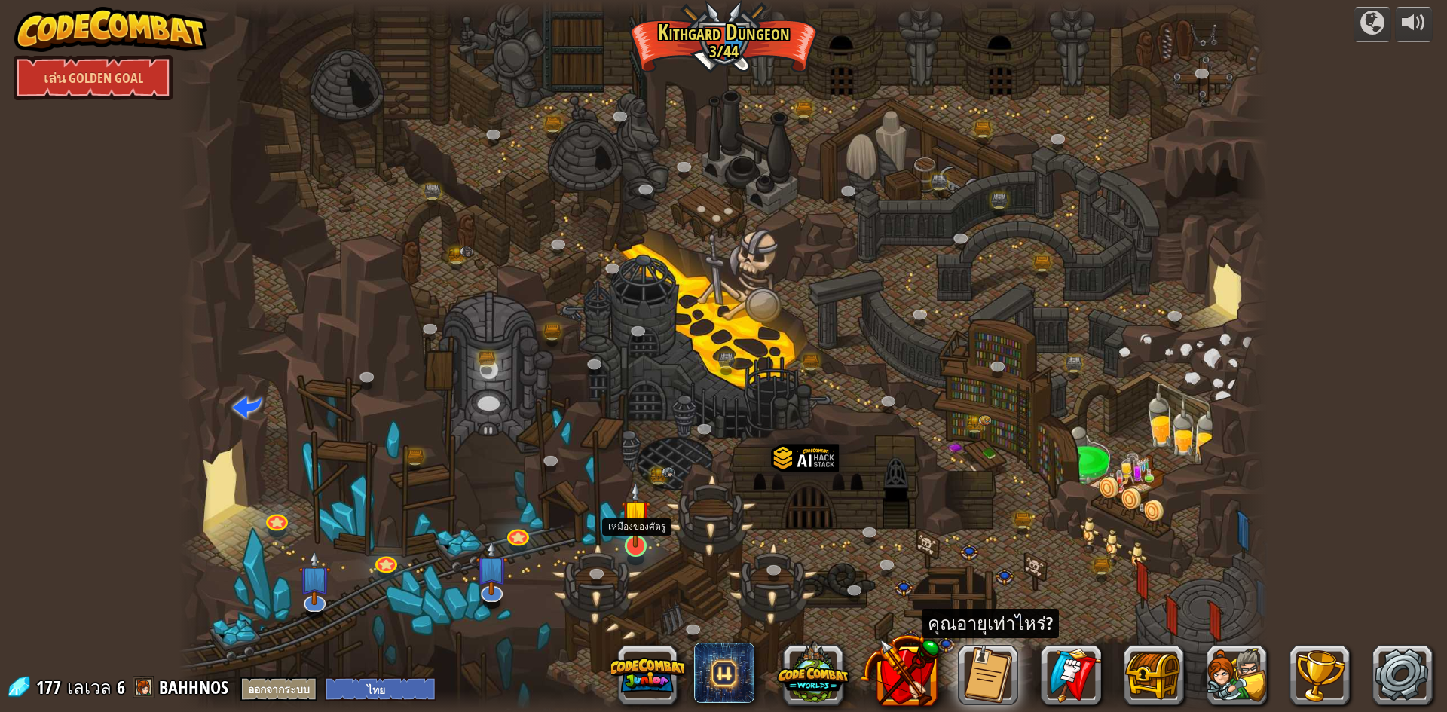
click at [627, 546] on img at bounding box center [635, 514] width 29 height 67
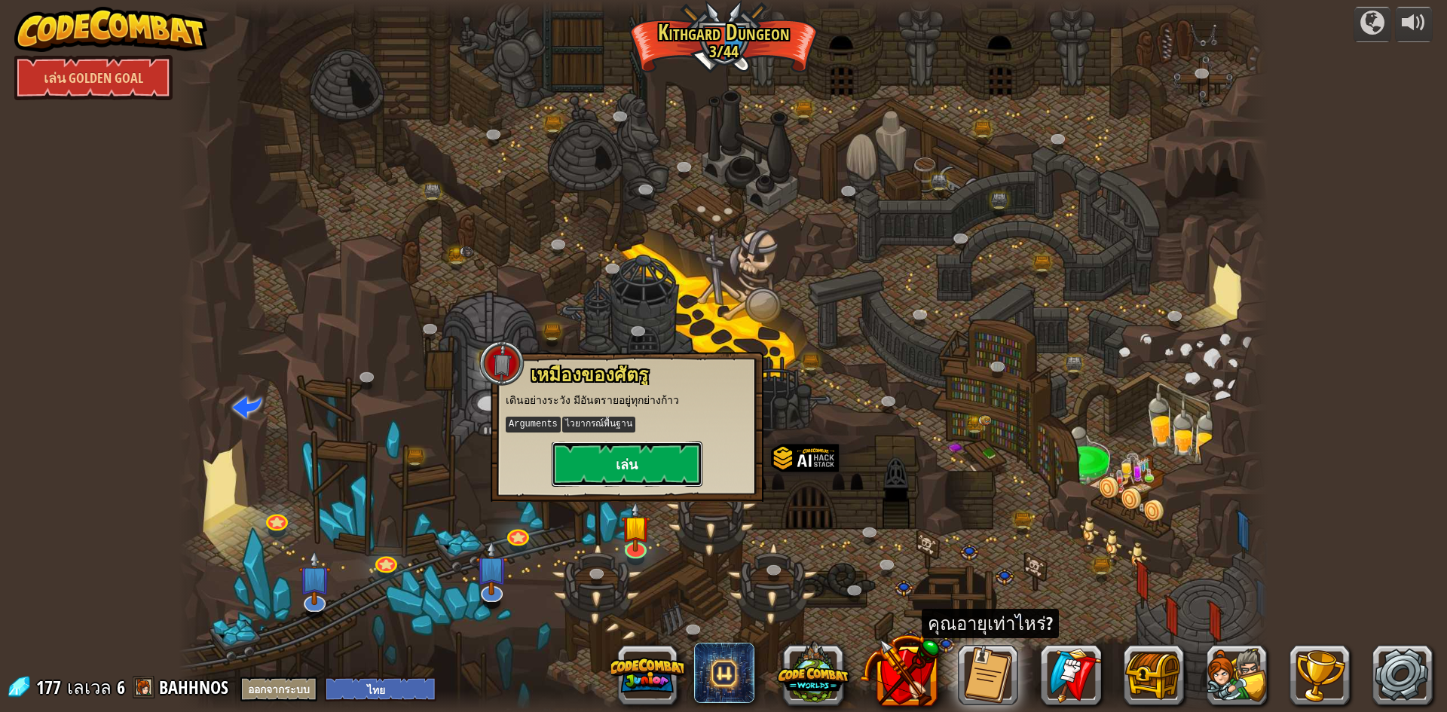
click at [653, 449] on button "เล่น" at bounding box center [627, 464] width 151 height 45
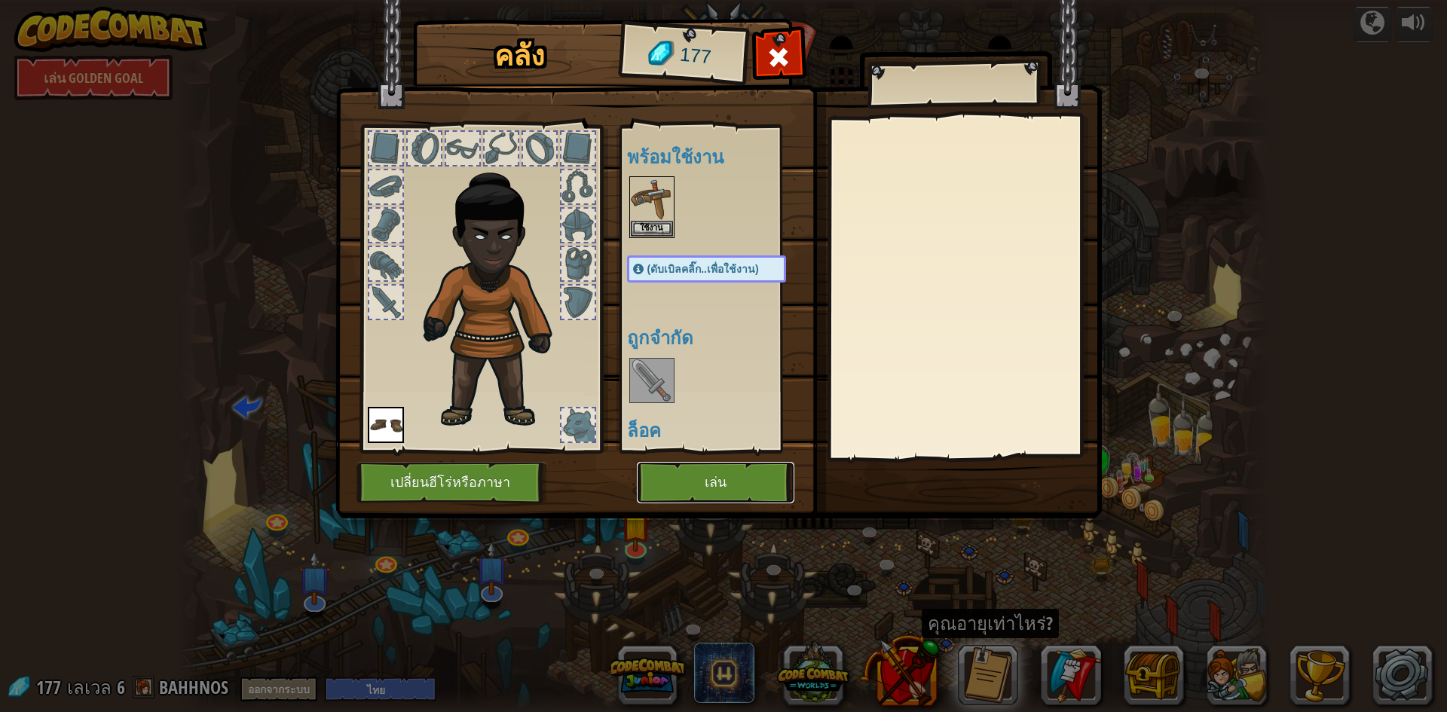
click at [693, 491] on button "เล่น" at bounding box center [716, 482] width 158 height 41
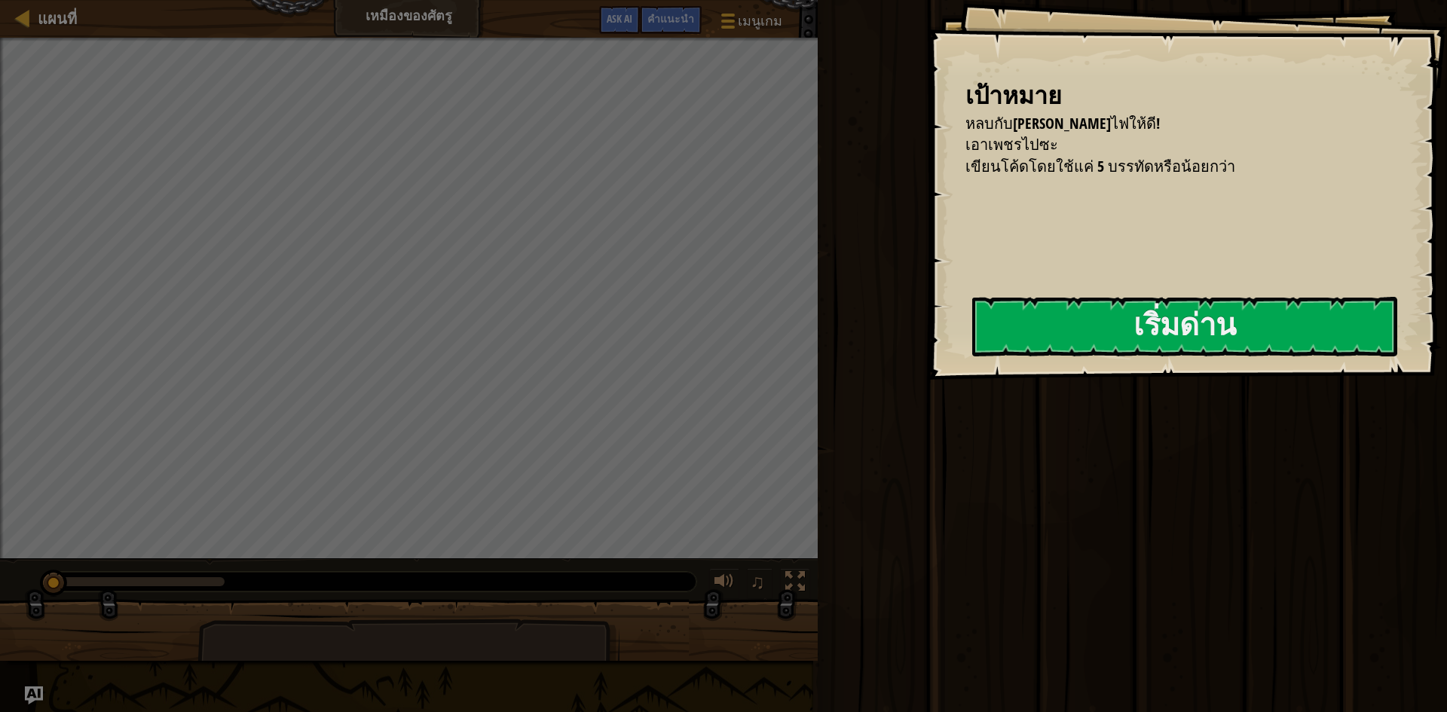
click at [1068, 286] on div "เป้าหมาย หลบกับดักไฟให้ดี! เอาเพชรไปซะ เขียนโค้ดโดยใช้แค่ 5 บรรทัดหรือน้อยกว่า …" at bounding box center [1187, 190] width 519 height 380
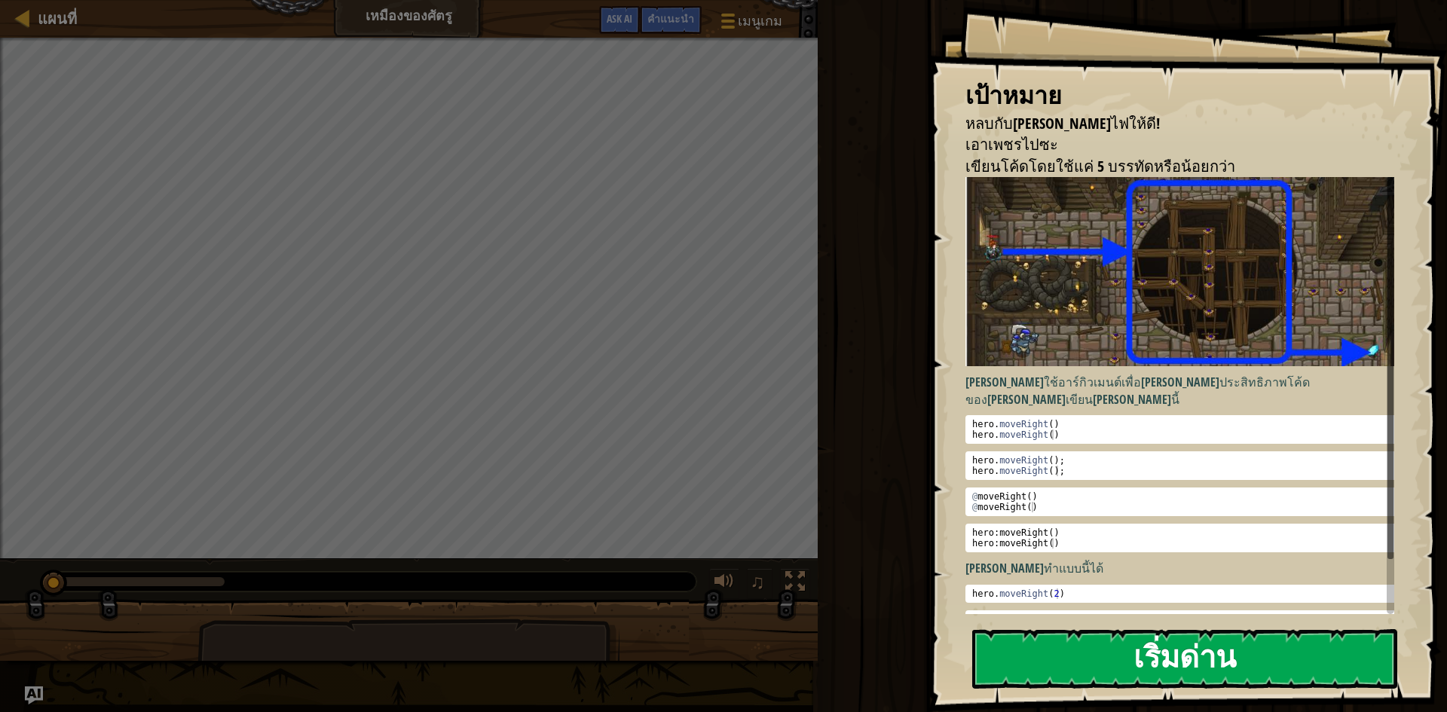
click at [1079, 629] on button "เริ่มด่าน" at bounding box center [1184, 659] width 425 height 60
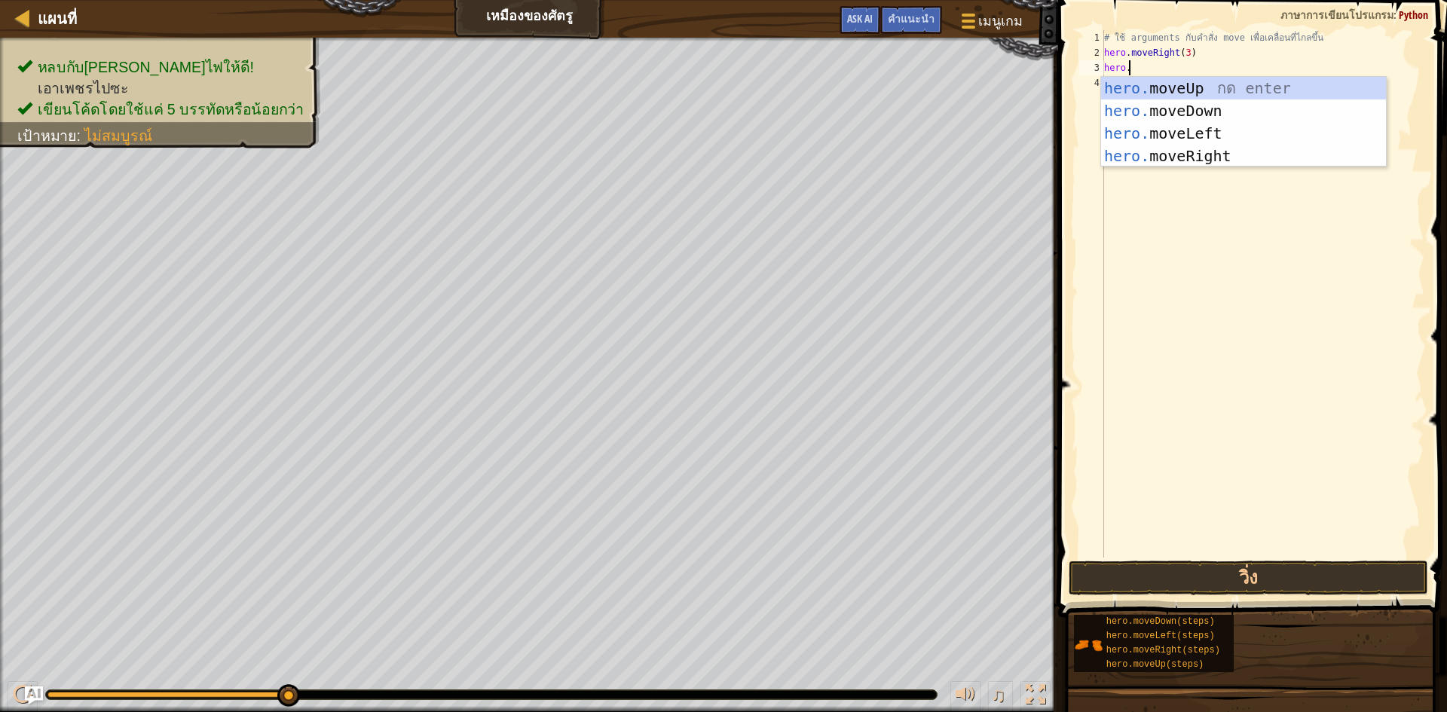
scroll to position [7, 2]
type textarea "hero.m"
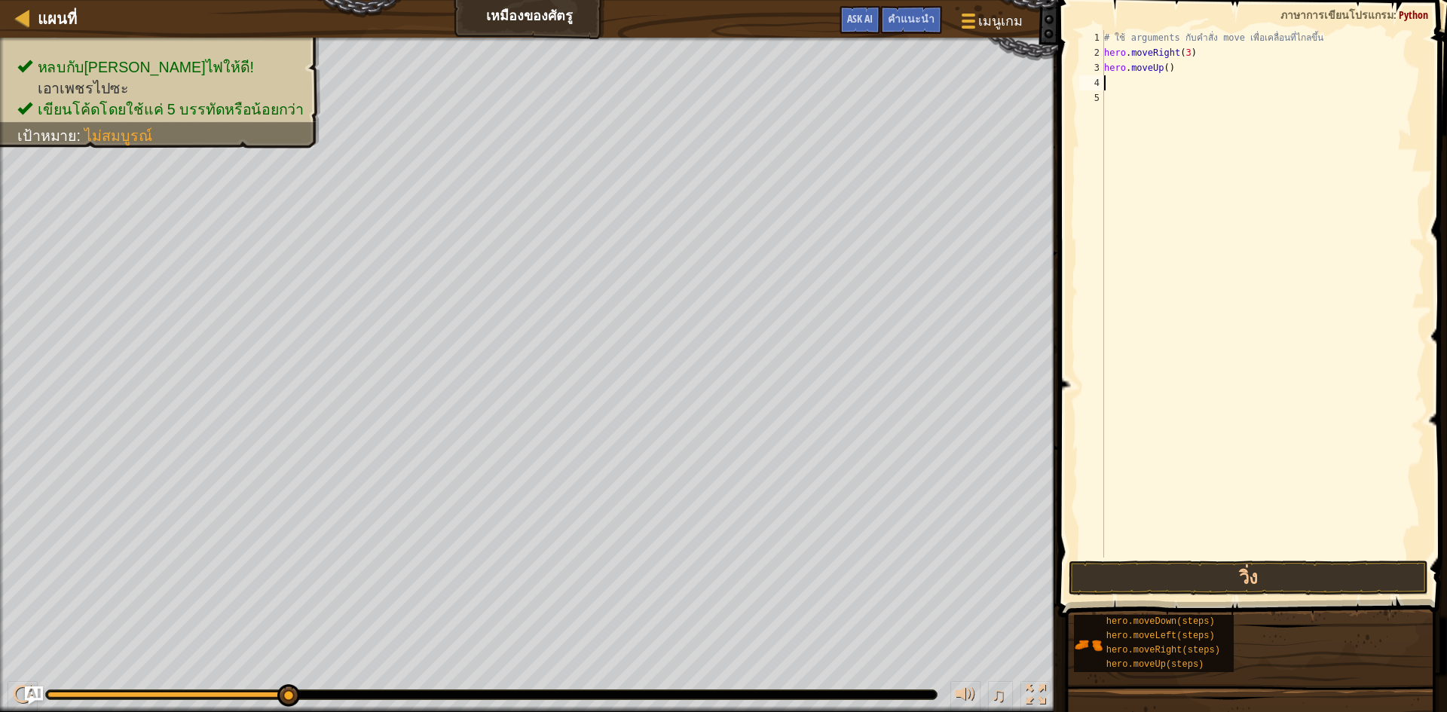
scroll to position [7, 0]
type textarea "he"
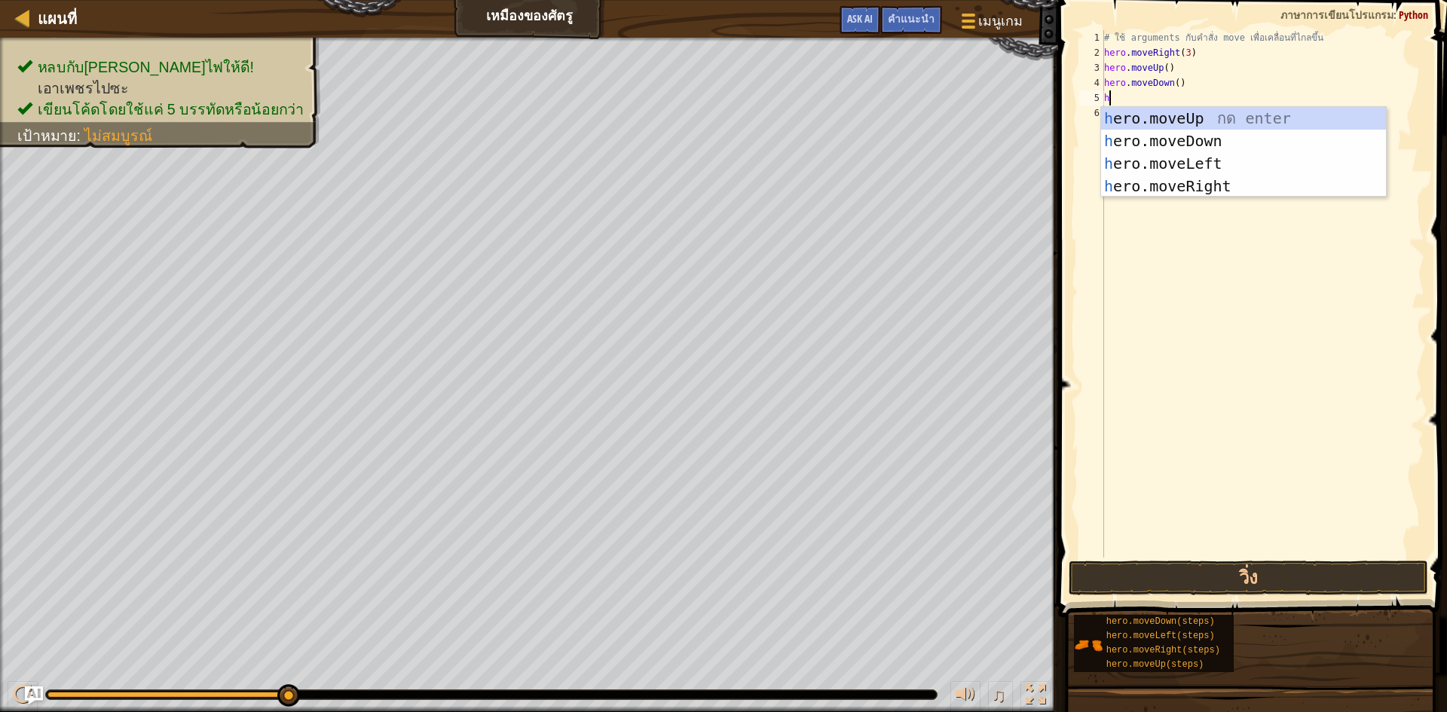
type textarea "he"
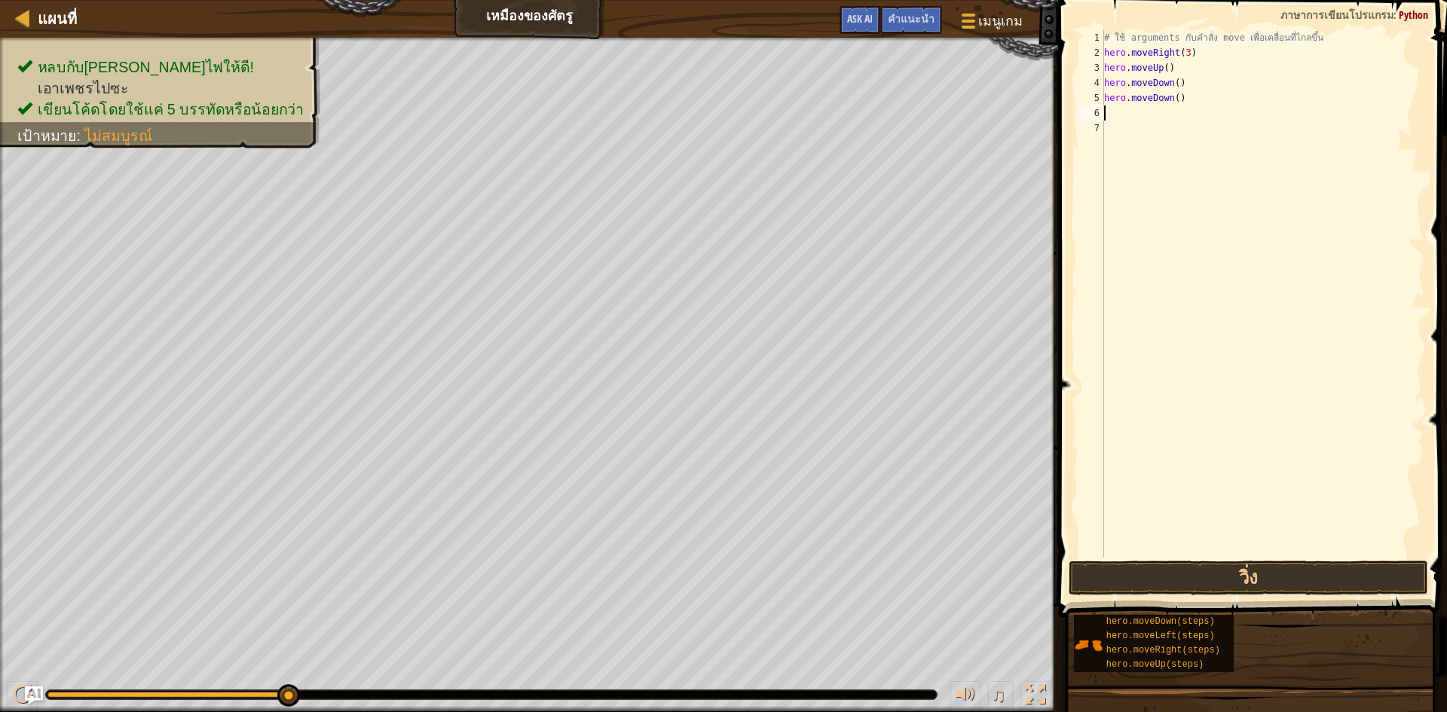
type textarea "he"
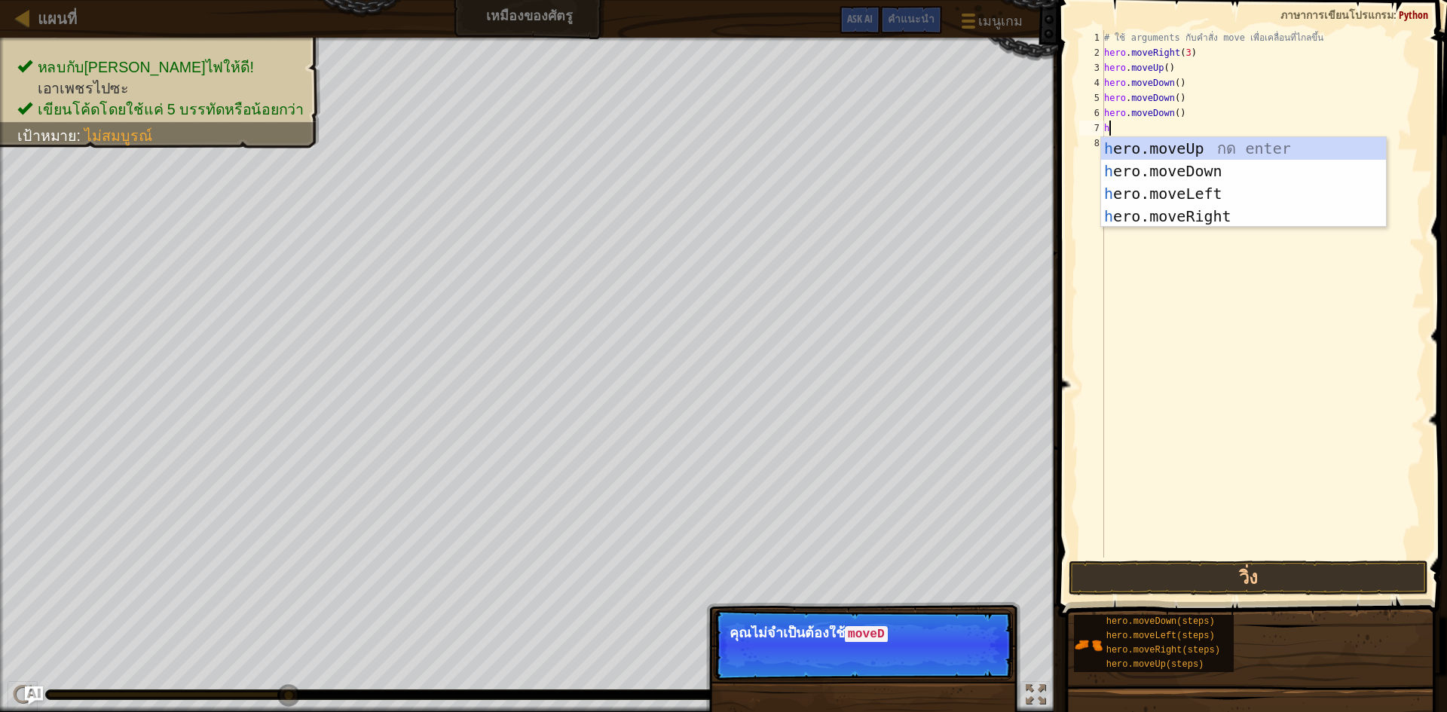
type textarea "he"
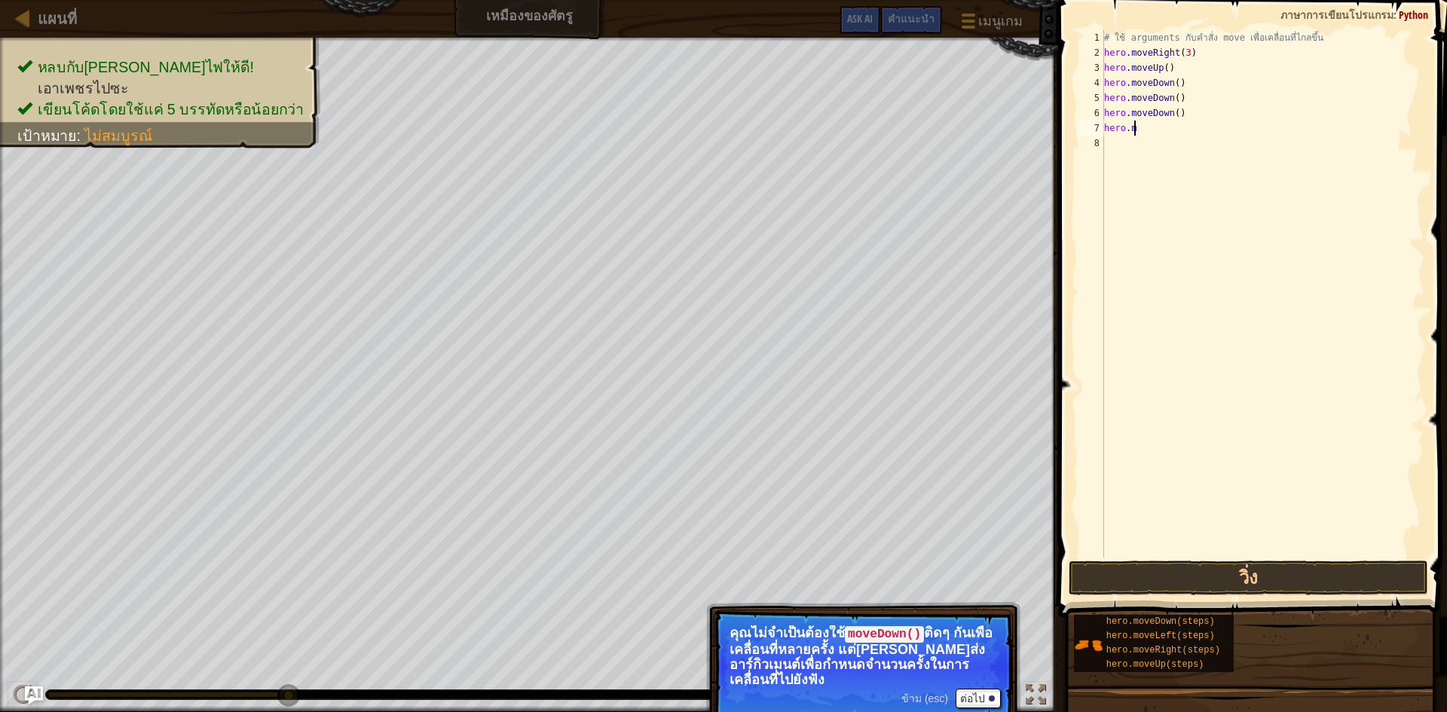
type textarea "h"
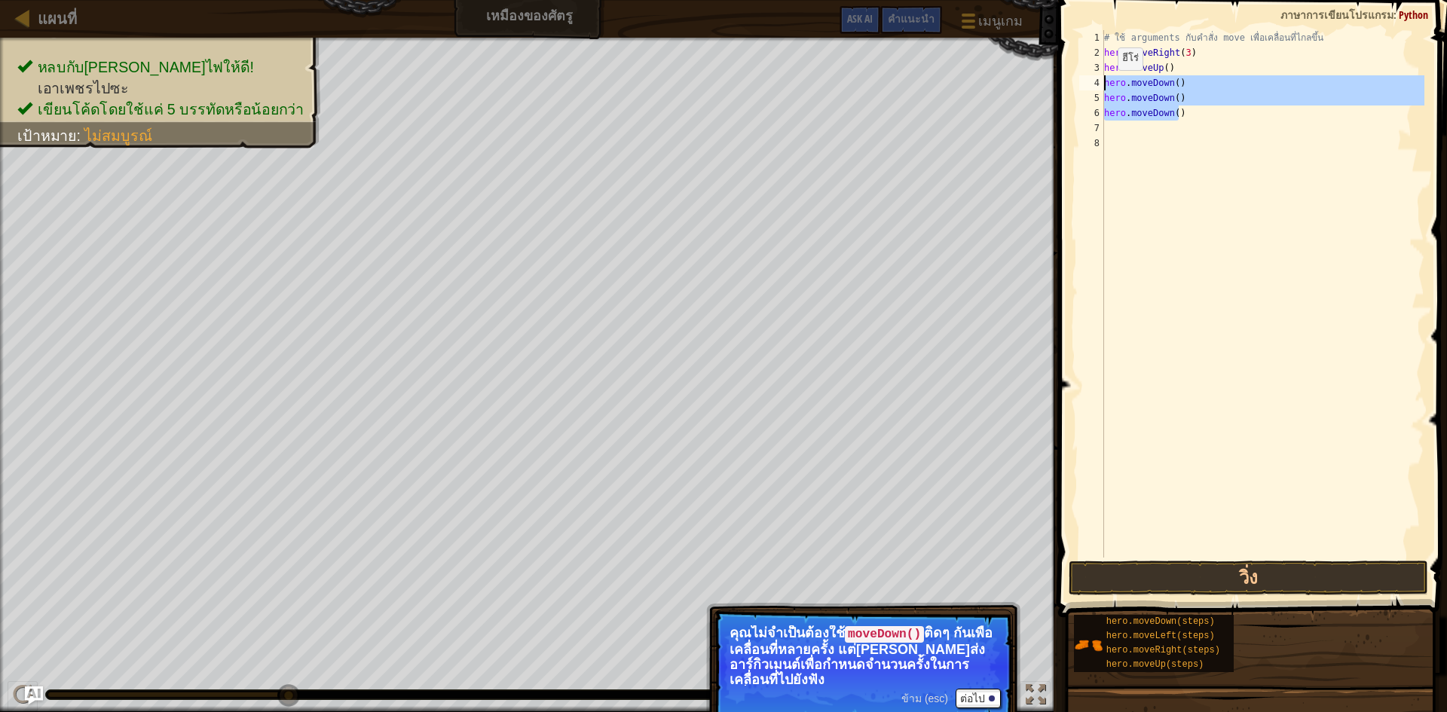
drag, startPoint x: 1152, startPoint y: 105, endPoint x: 1077, endPoint y: 75, distance: 80.2
click at [1077, 75] on div "1 2 3 4 5 6 7 8 # ใช้ arguments กับคำสั่ง move เพื่อเคลื่อนที่ไกลขึ้น hero . mo…" at bounding box center [1250, 294] width 348 height 528
type textarea "hero.moveDown() hero.moveDown()"
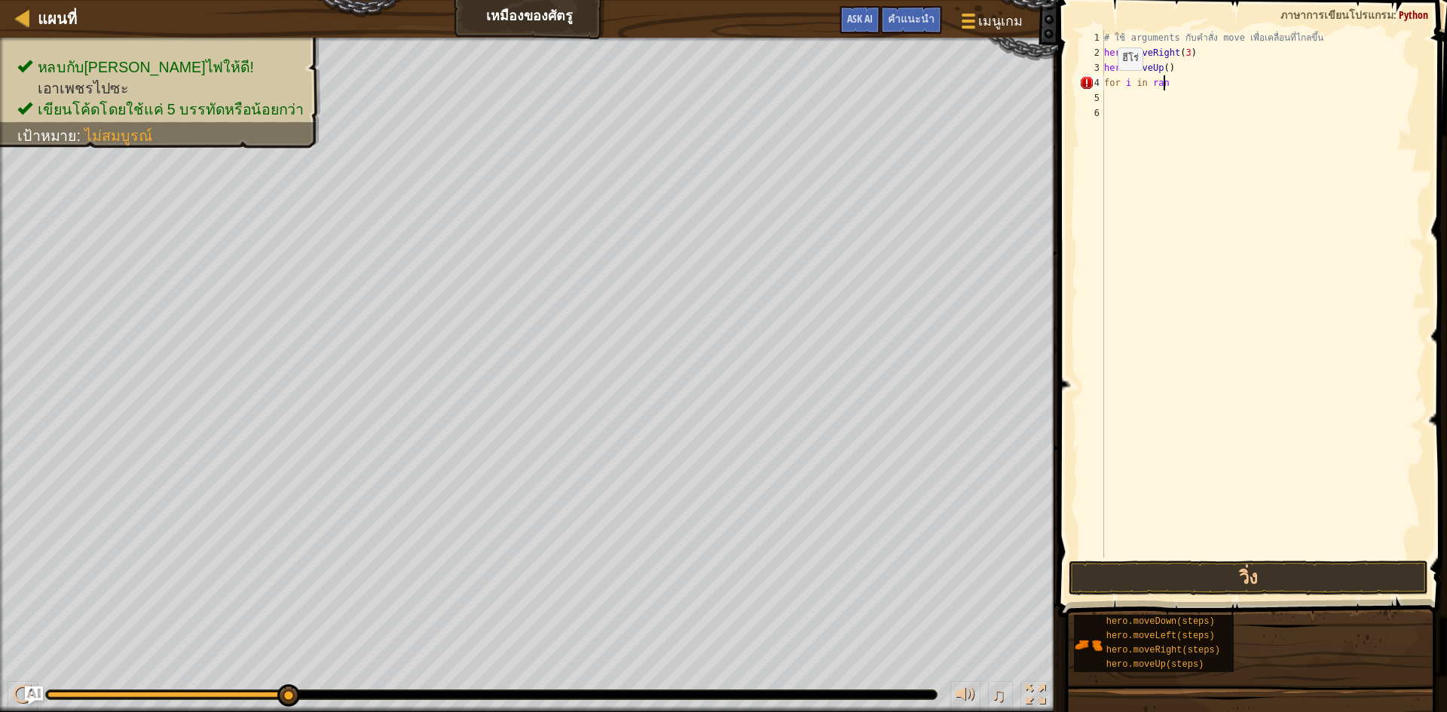
scroll to position [7, 5]
type textarea "for i in range()"
type textarea "for i in range(1)"
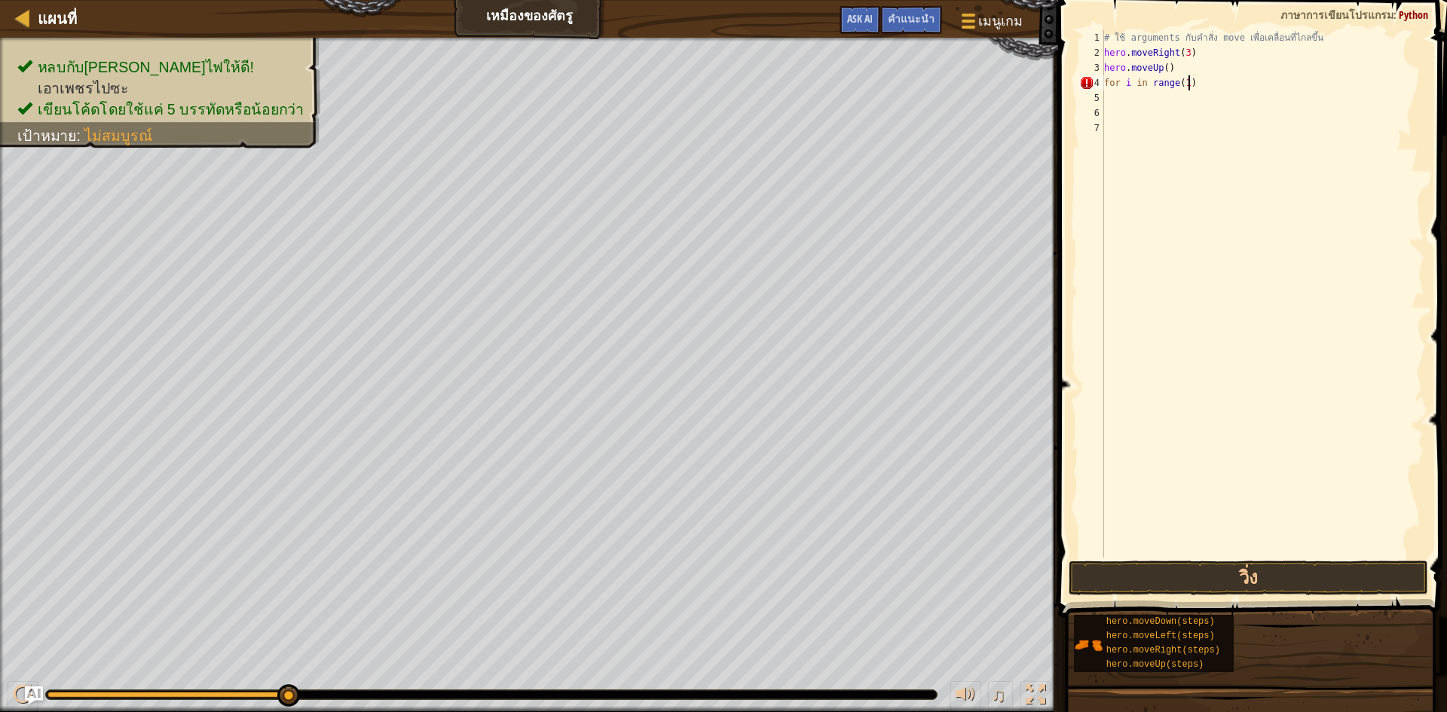
click at [1188, 87] on div "# ใช้ arguments กับคำสั่ง move เพื่อเคลื่อนที่ไกลขึ้น hero . moveRight ( 3 ) he…" at bounding box center [1262, 309] width 323 height 558
type textarea "for i in range(1)"
type textarea "hero.moveUp()"
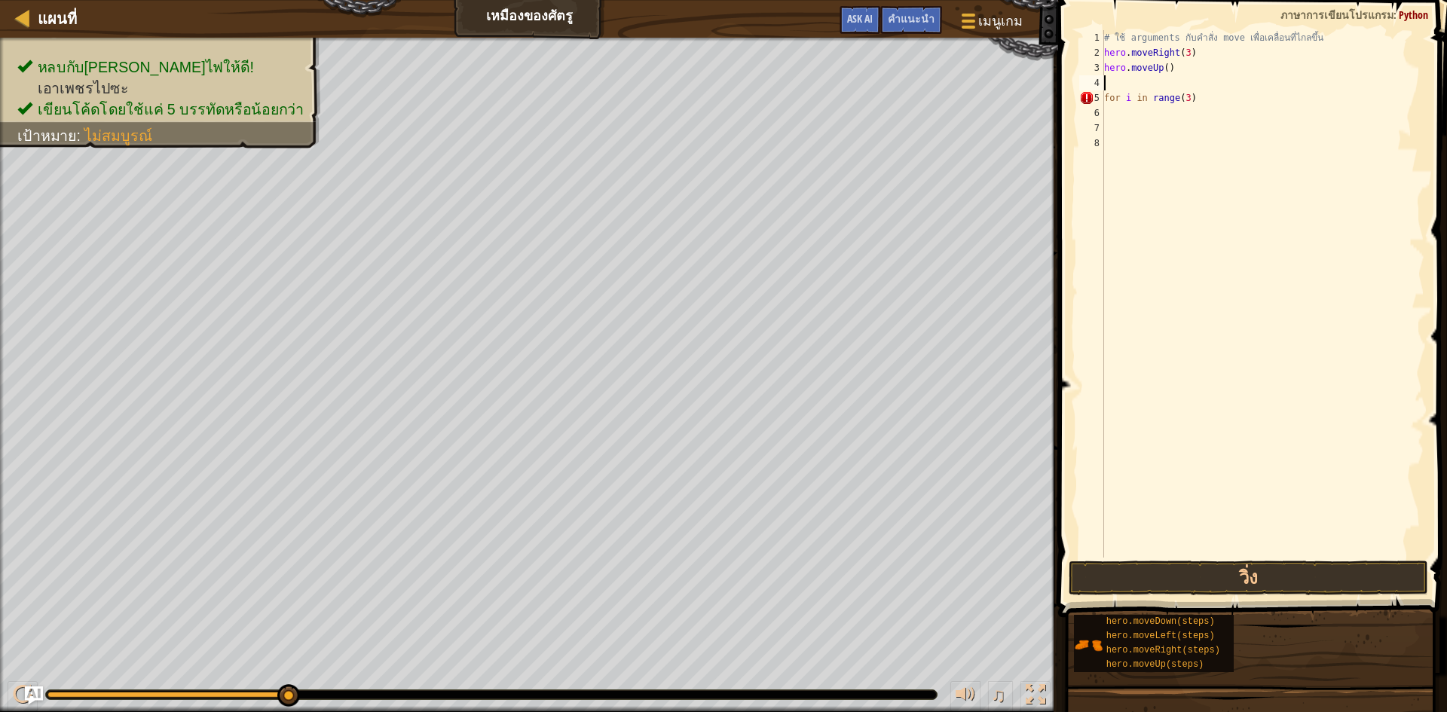
type textarea "h"
click at [1211, 93] on div "# ใช้ arguments กับคำสั่ง move เพื่อเคลื่อนที่ไกลขึ้น hero . moveRight ( 3 ) he…" at bounding box center [1262, 309] width 323 height 558
type textarea "for i in range(3)"
click at [1211, 96] on div "# ใช้ arguments กับคำสั่ง move เพื่อเคลื่อนที่ไกลขึ้น hero . moveRight ( 3 ) he…" at bounding box center [1262, 309] width 323 height 558
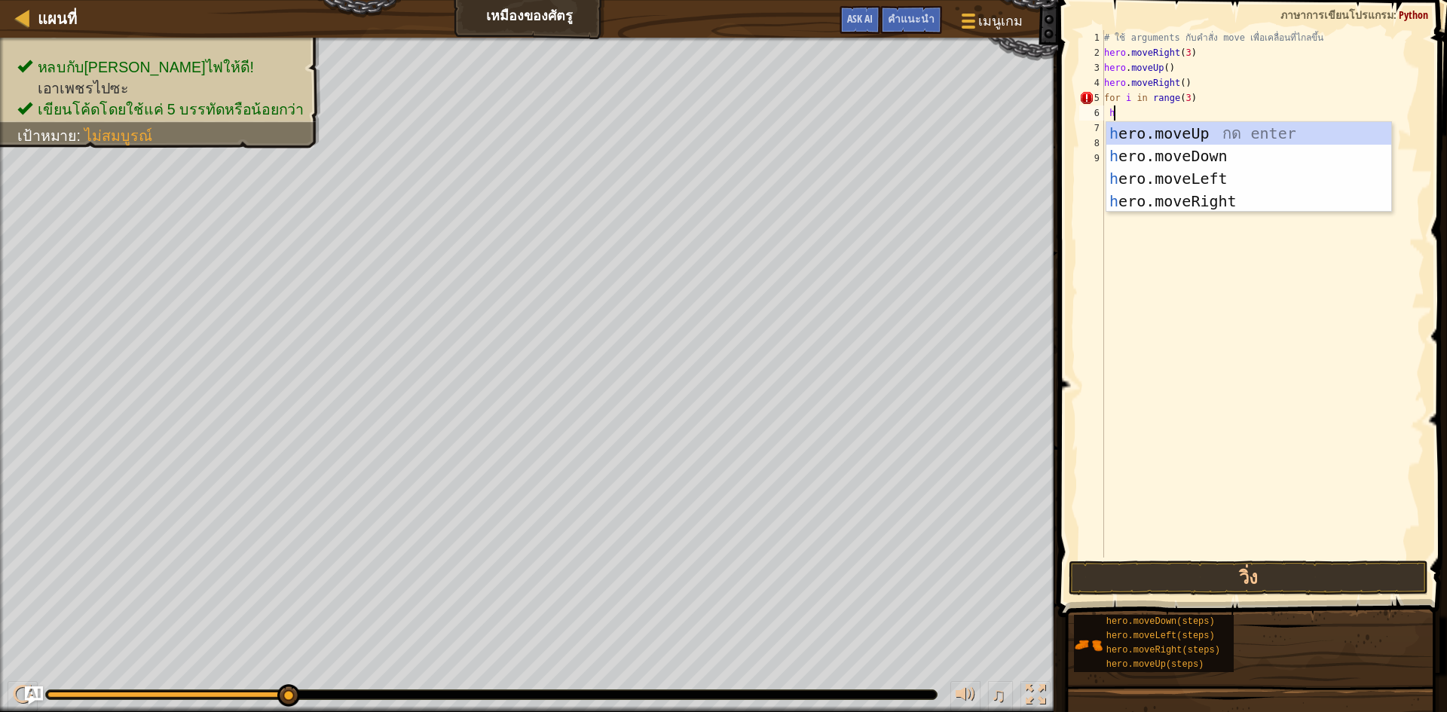
type textarea "he"
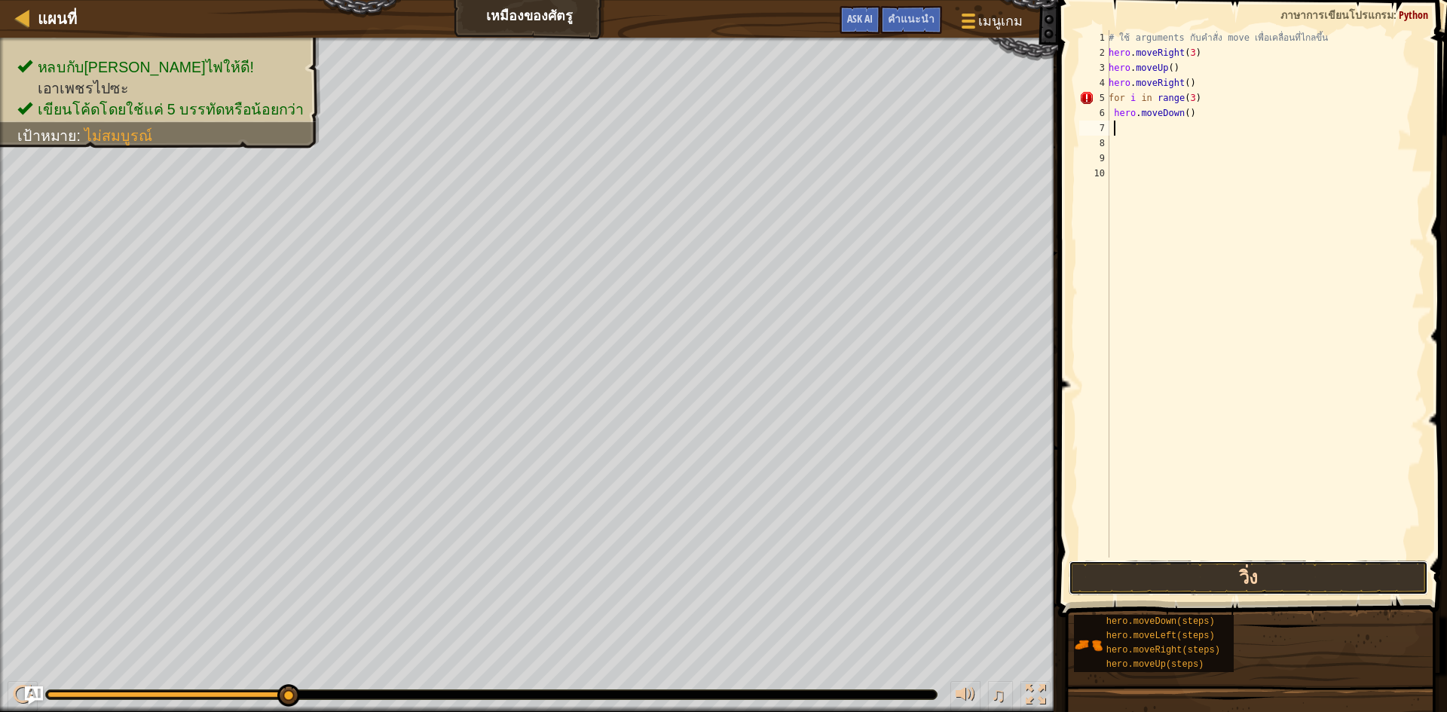
click at [1234, 573] on button "วิ่ง" at bounding box center [1249, 578] width 360 height 35
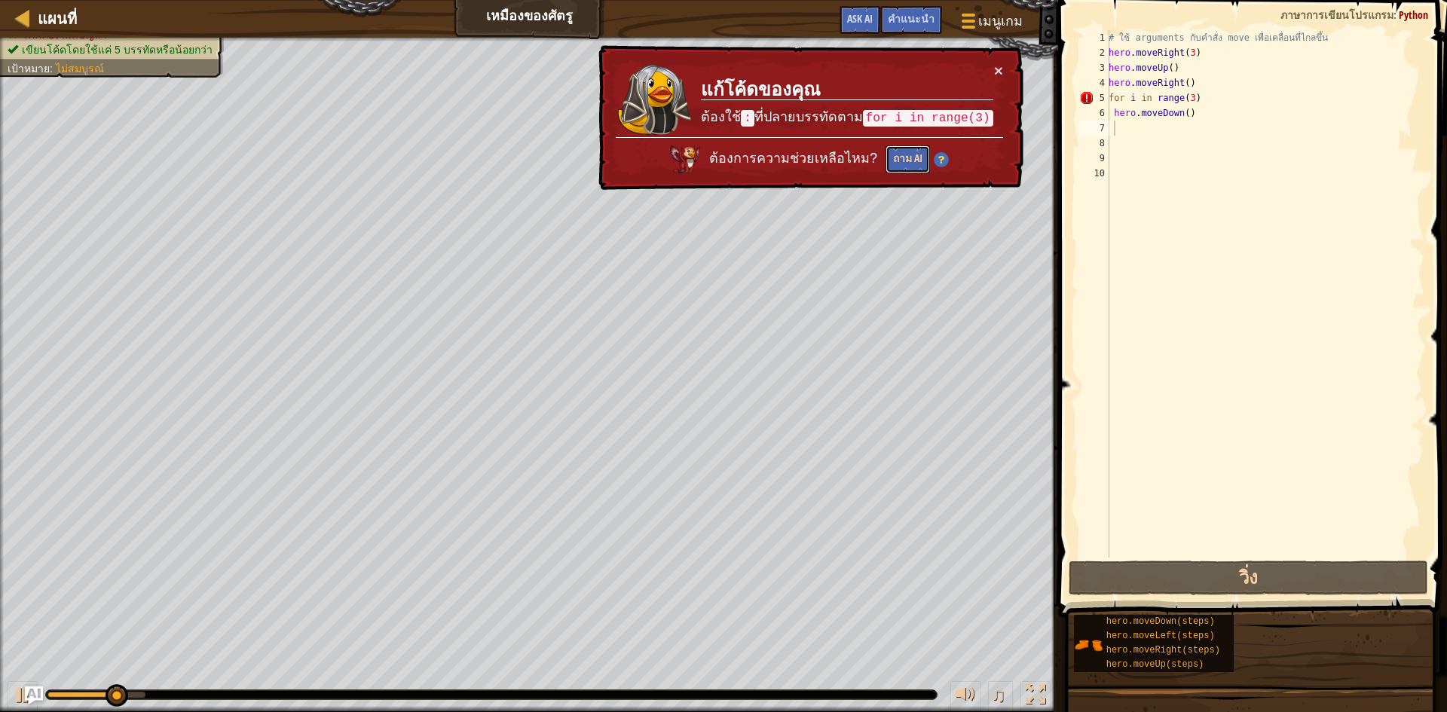
click at [889, 154] on button "ถาม AI" at bounding box center [908, 159] width 44 height 28
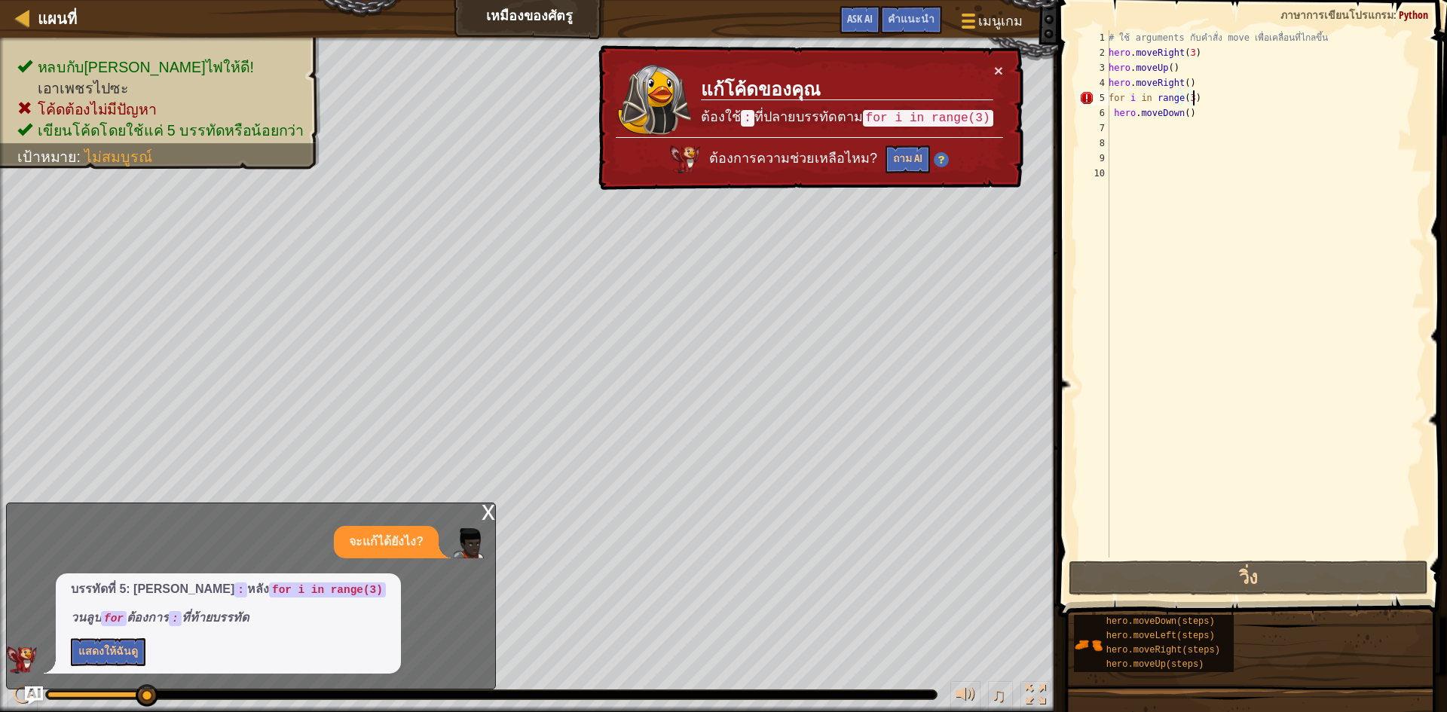
click at [1219, 98] on div "# ใช้ arguments กับคำสั่ง move เพื่อเคลื่อนที่ไกลขึ้น hero . moveRight ( 3 ) he…" at bounding box center [1265, 309] width 319 height 558
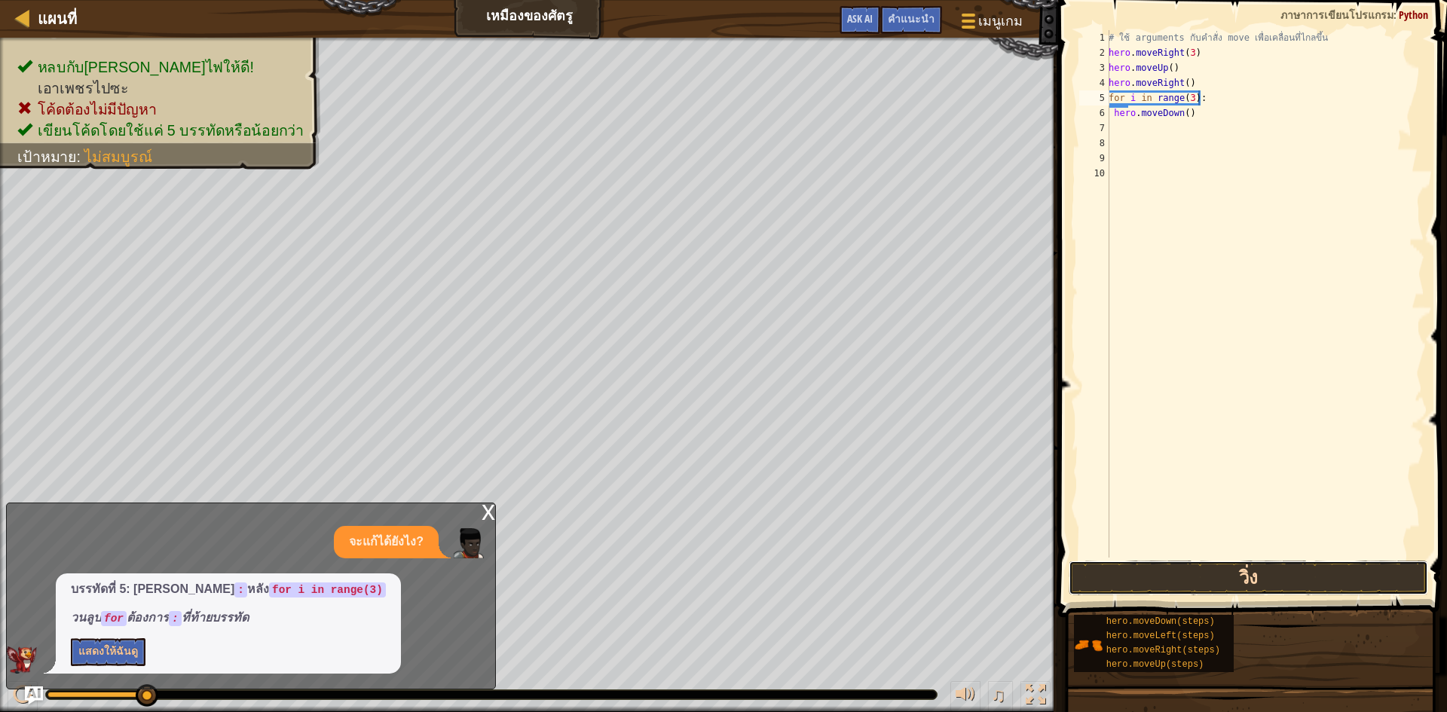
click at [1243, 575] on button "วิ่ง" at bounding box center [1249, 578] width 360 height 35
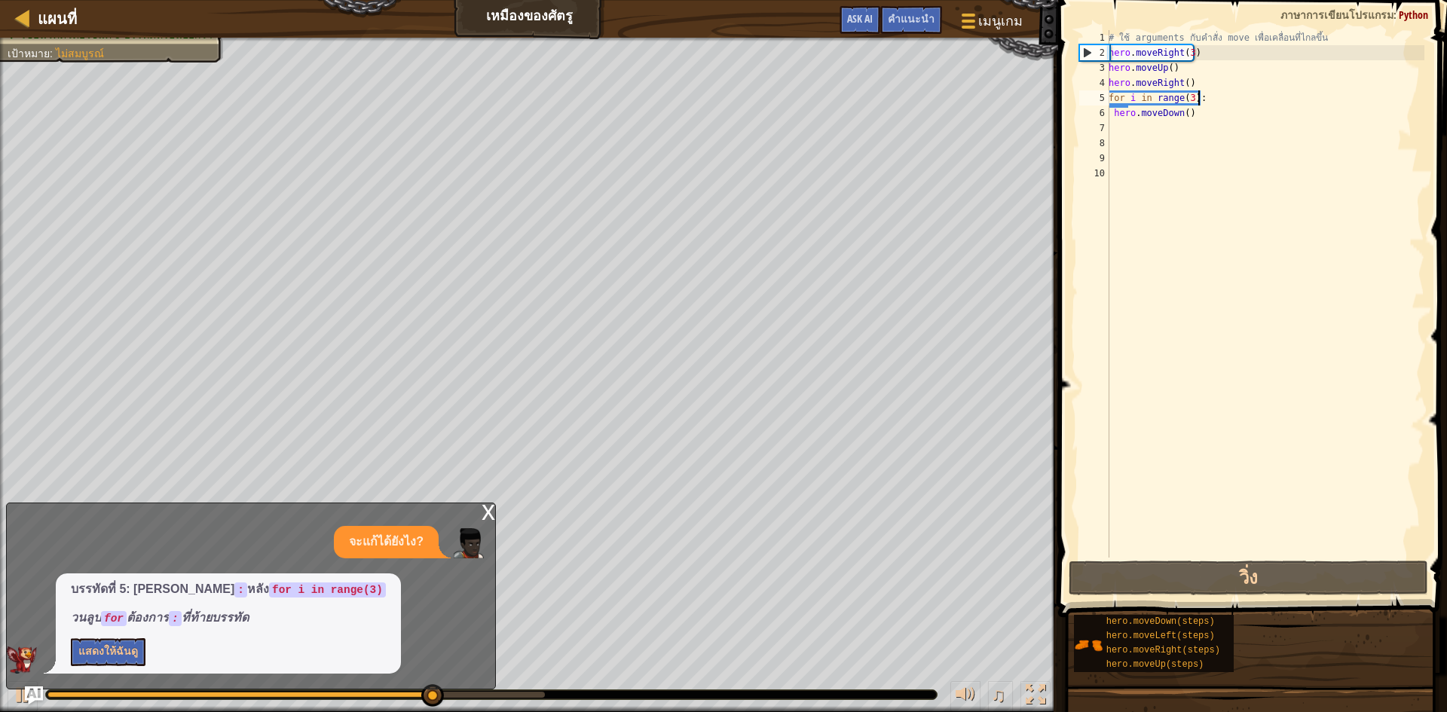
click at [1248, 113] on div "# ใช้ arguments กับคำสั่ง move เพื่อเคลื่อนที่ไกลขึ้น hero . moveRight ( 3 ) he…" at bounding box center [1265, 309] width 319 height 558
type textarea "hero.moveDown()"
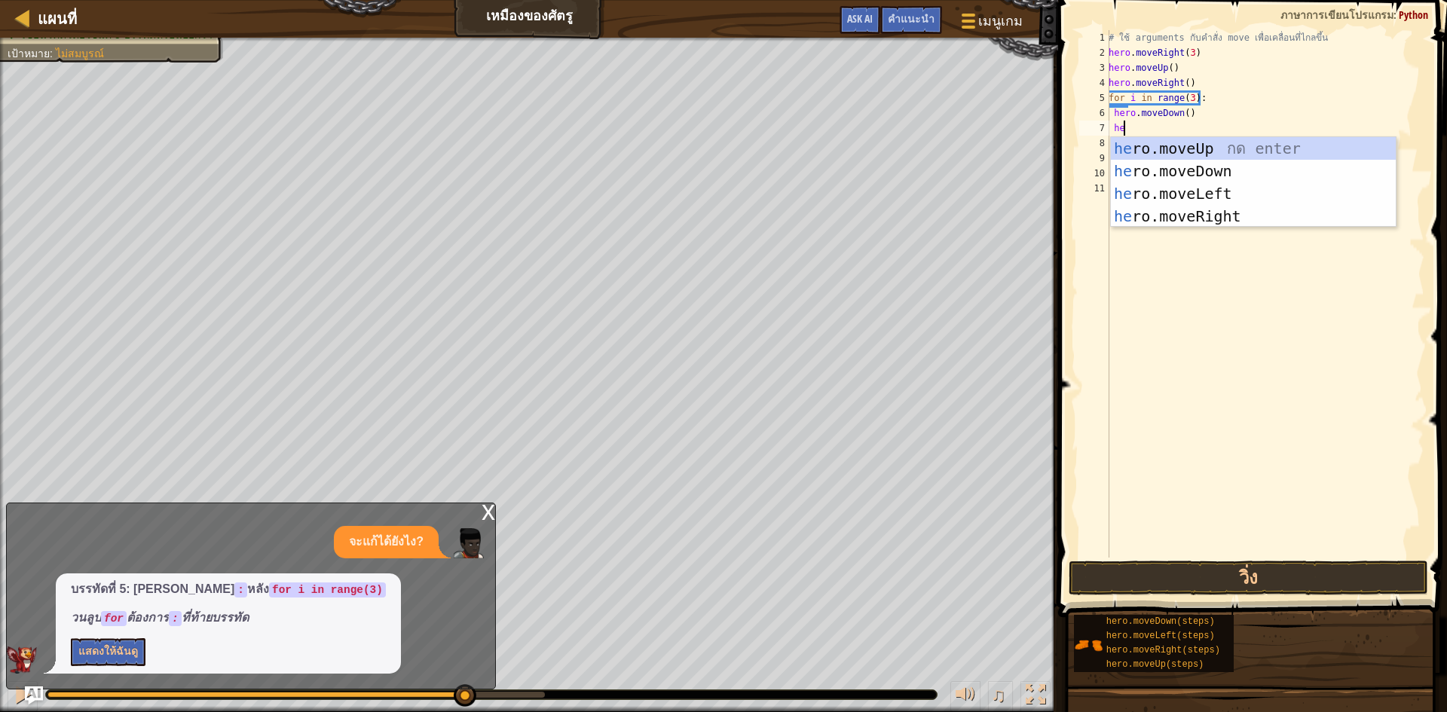
type textarea "hero"
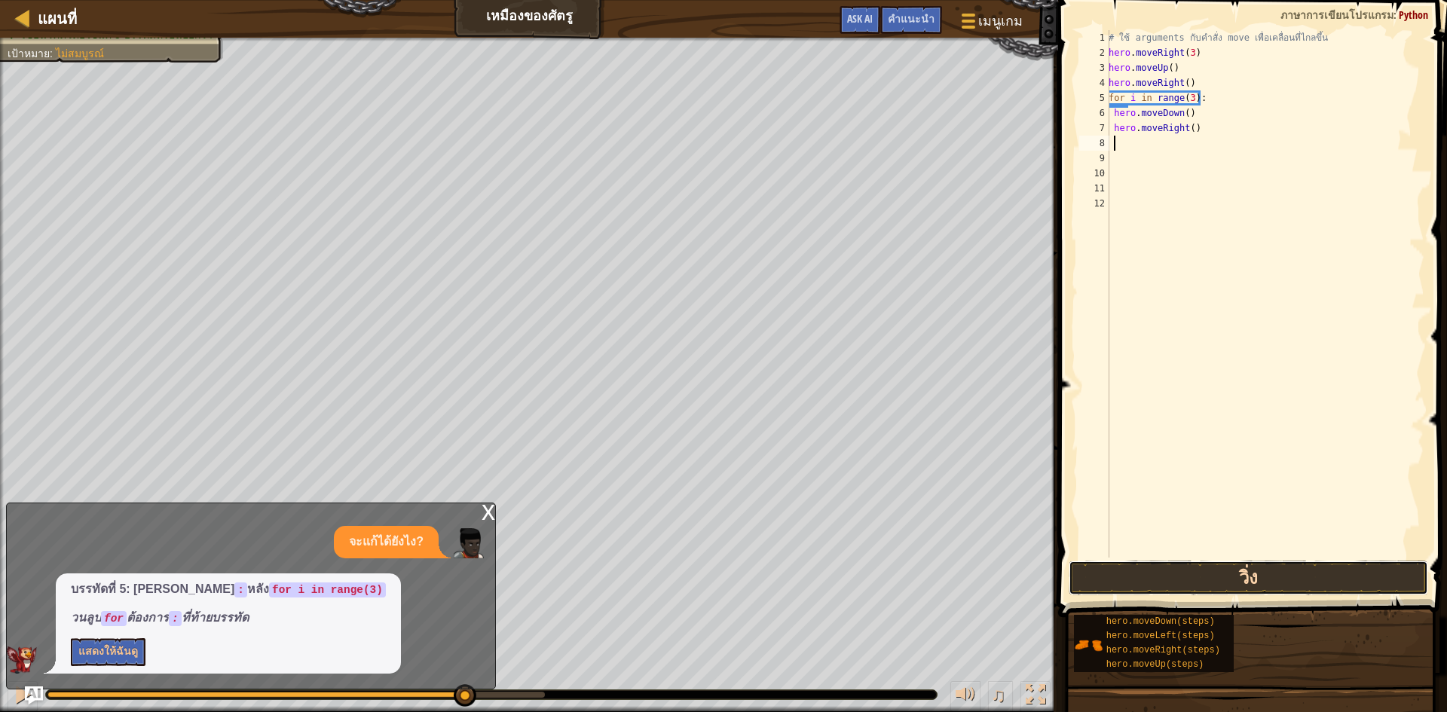
click at [1243, 567] on button "วิ่ง" at bounding box center [1249, 578] width 360 height 35
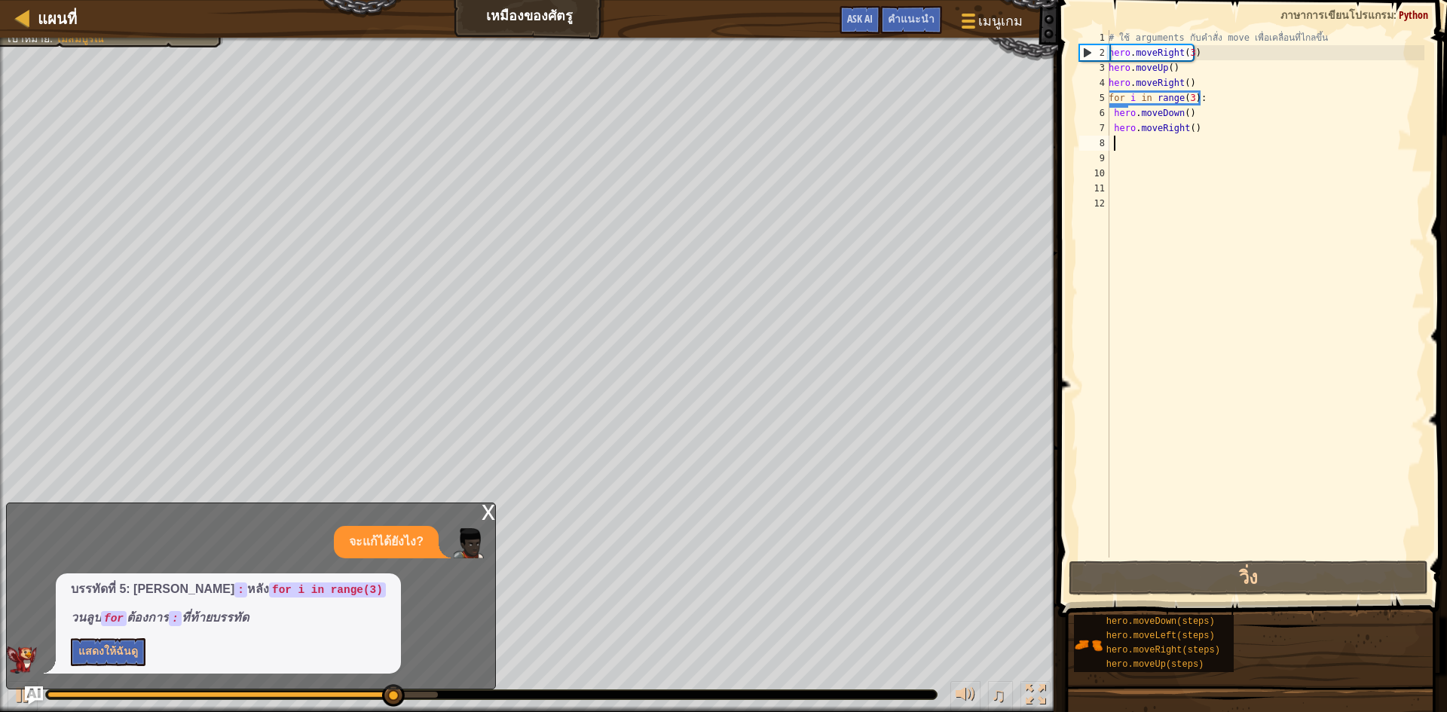
click at [1214, 122] on div "# ใช้ arguments กับคำสั่ง move เพื่อเคลื่อนที่ไกลขึ้น hero . moveRight ( 3 ) he…" at bounding box center [1265, 309] width 319 height 558
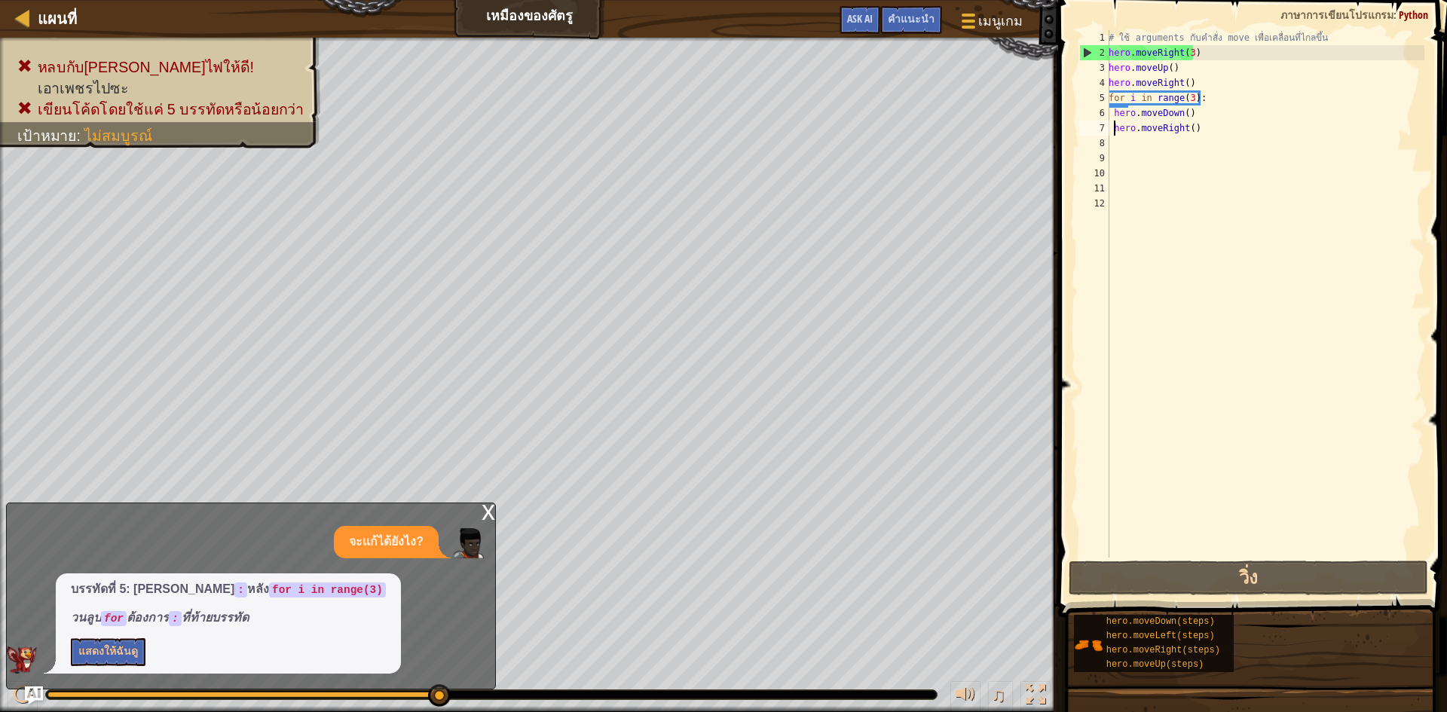
click at [1116, 122] on div "# ใช้ arguments กับคำสั่ง move เพื่อเคลื่อนที่ไกลขึ้น hero . moveRight ( 3 ) he…" at bounding box center [1265, 309] width 319 height 558
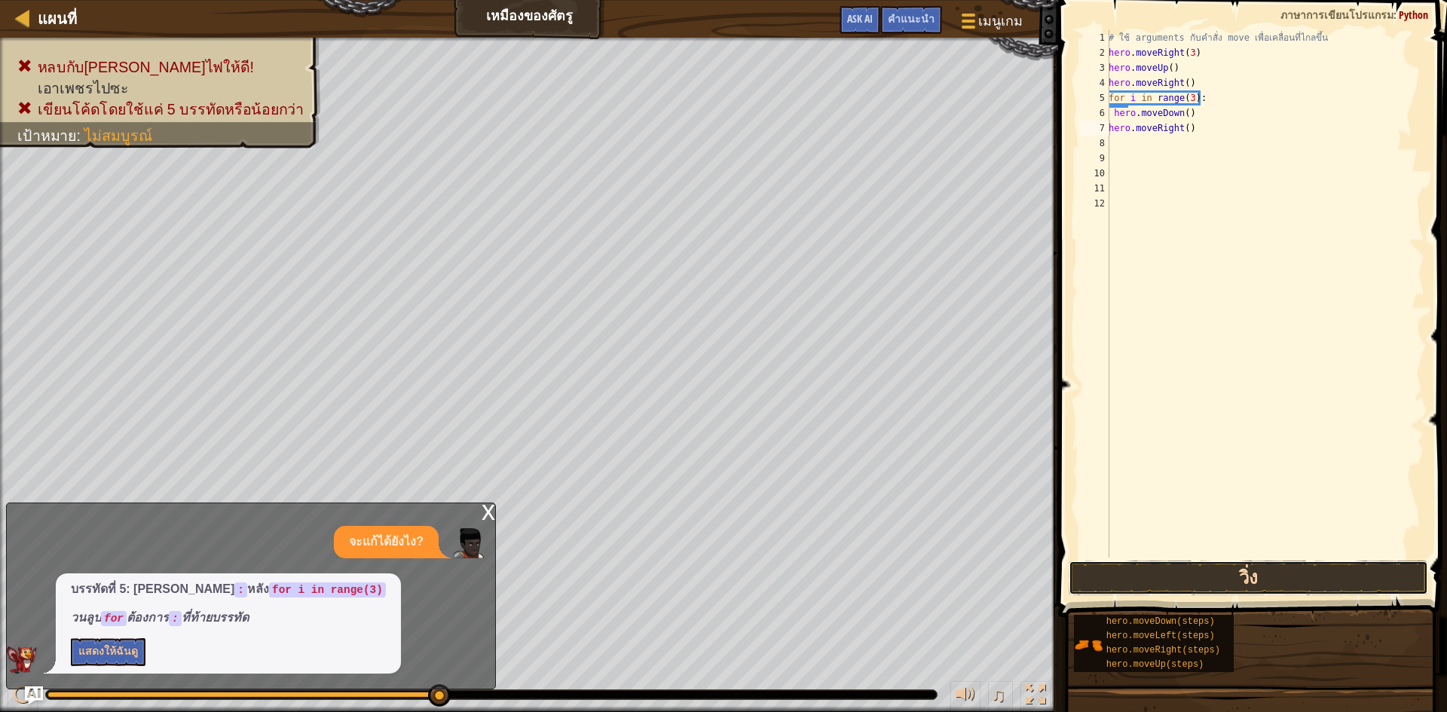
click at [1266, 567] on button "วิ่ง" at bounding box center [1249, 578] width 360 height 35
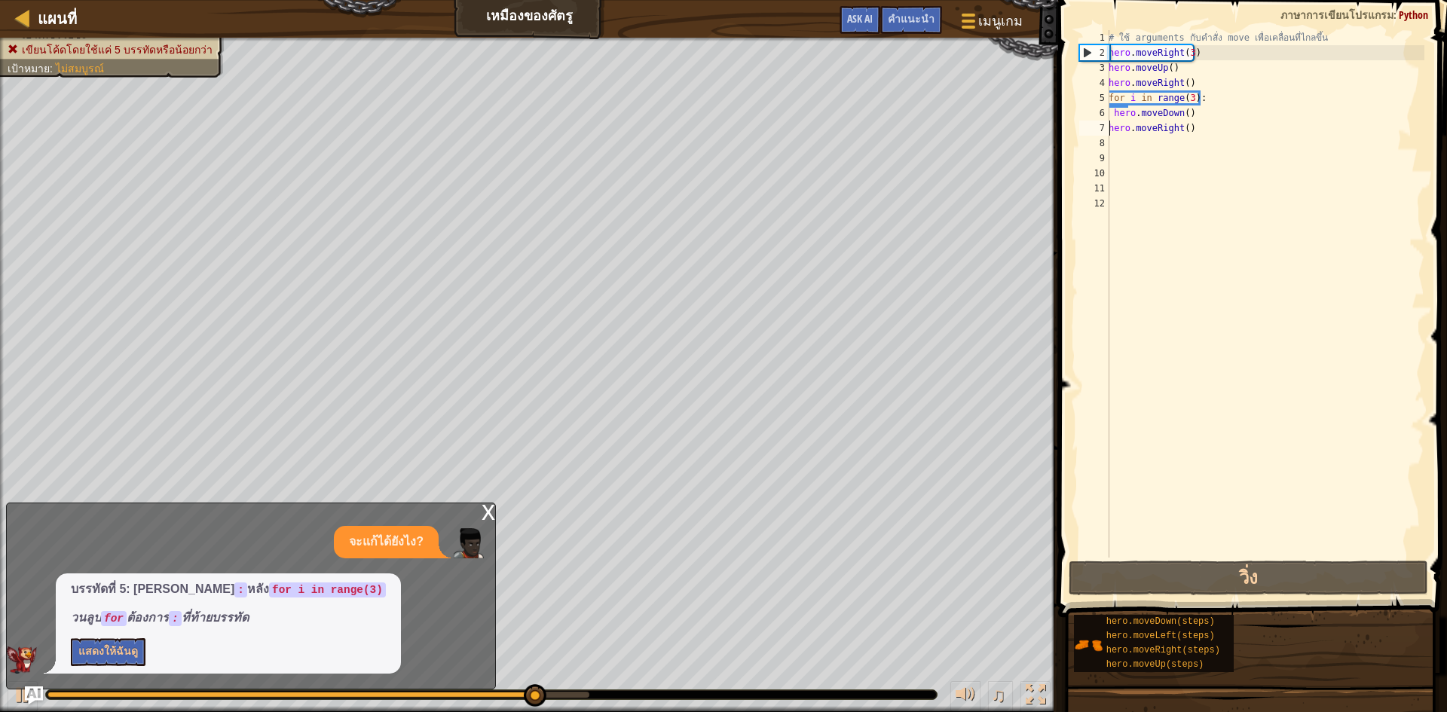
click at [1201, 129] on div "# ใช้ arguments กับคำสั่ง move เพื่อเคลื่อนที่ไกลขึ้น hero . moveRight ( 3 ) he…" at bounding box center [1265, 309] width 319 height 558
click at [1197, 118] on div "# ใช้ arguments กับคำสั่ง move เพื่อเคลื่อนที่ไกลขึ้น hero . moveRight ( 3 ) he…" at bounding box center [1265, 309] width 319 height 558
click at [1203, 130] on div "# ใช้ arguments กับคำสั่ง move เพื่อเคลื่อนที่ไกลขึ้น hero . moveRight ( 3 ) he…" at bounding box center [1265, 309] width 319 height 558
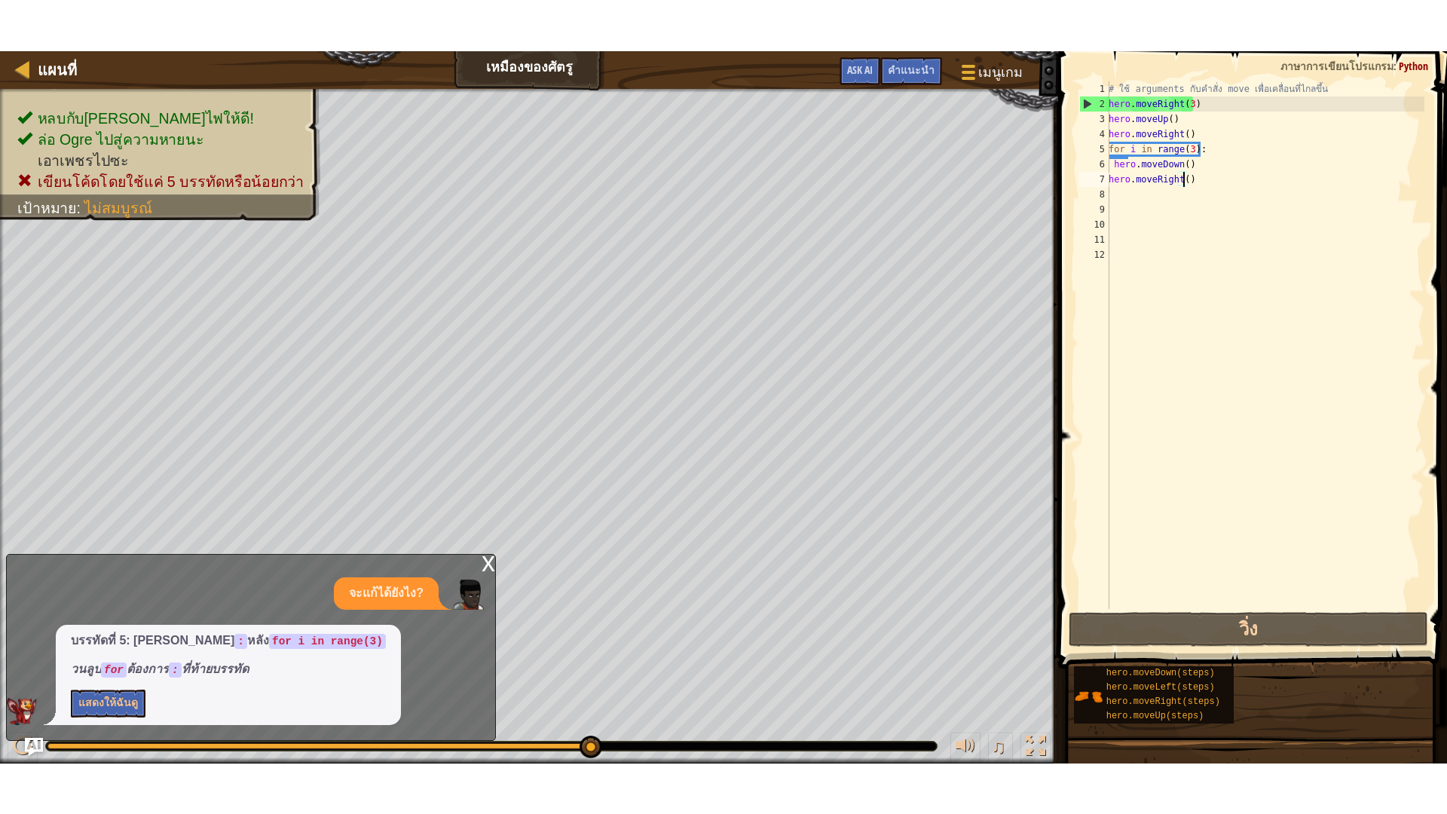
scroll to position [7, 6]
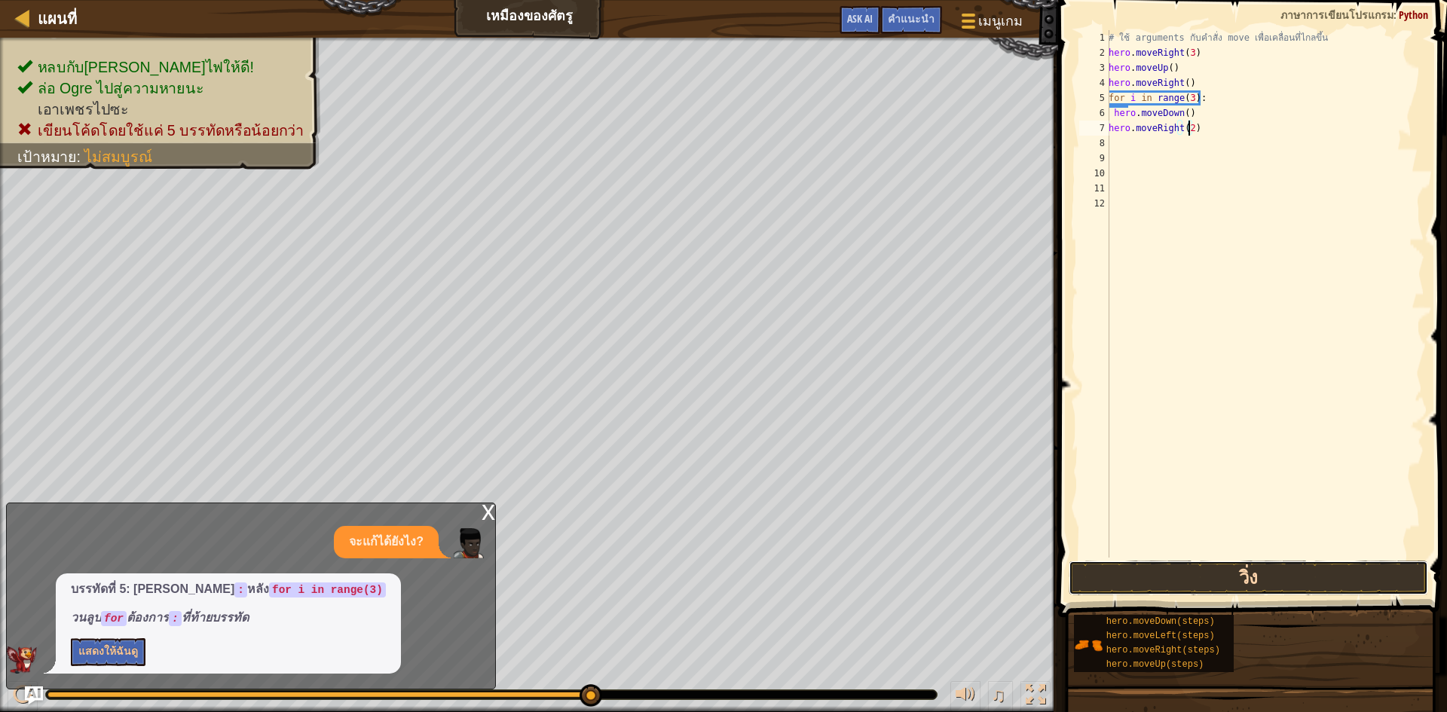
click at [1246, 565] on button "วิ่ง" at bounding box center [1249, 578] width 360 height 35
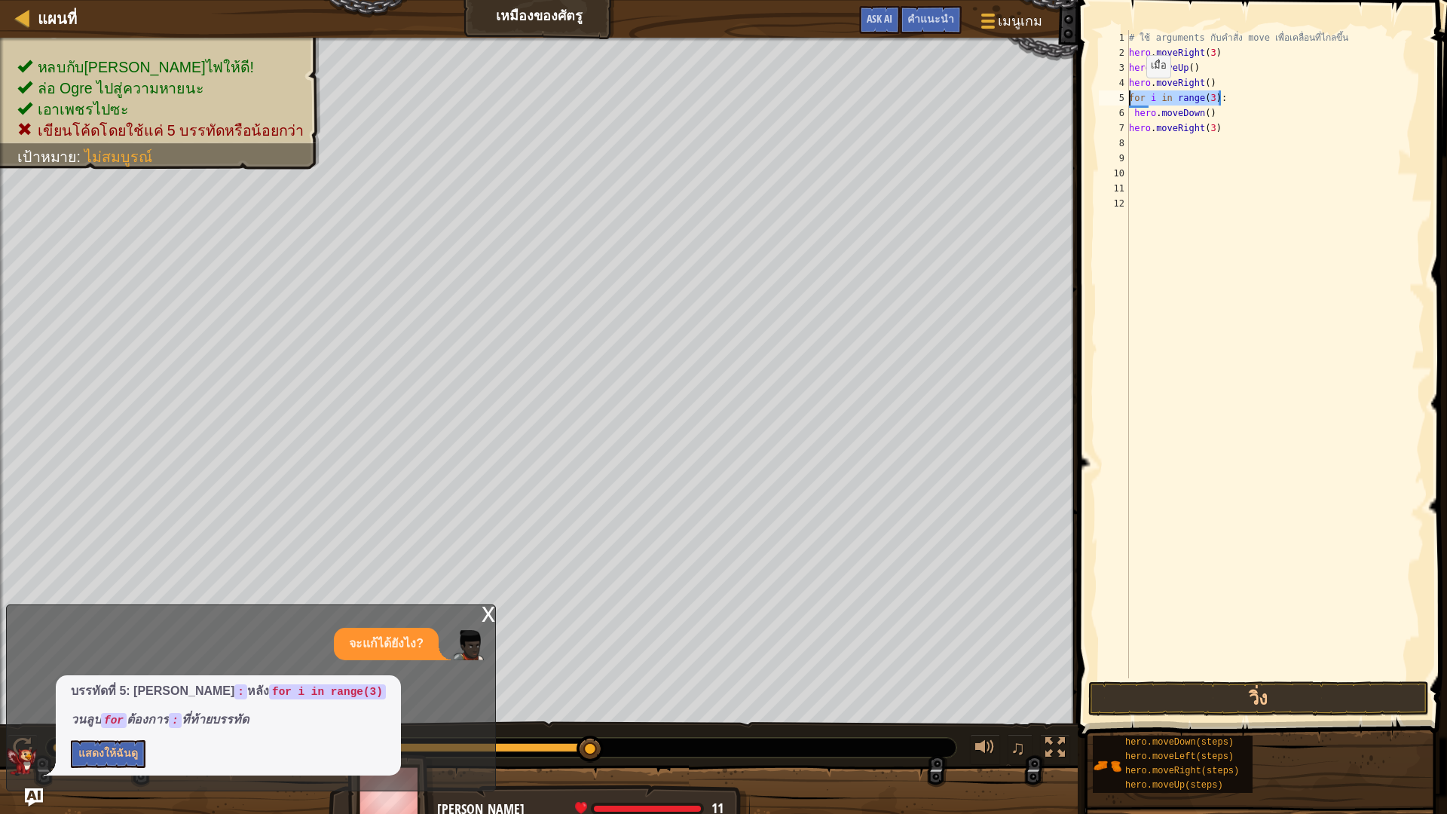
click at [1045, 92] on div "แผนที่ เหมืองของศัตรู เมนูเกม เสร็จสิ้น คำแนะนำ Ask AI 1 2 3 4 5 6 7 # ใช้ argu…" at bounding box center [723, 407] width 1447 height 814
click at [1305, 135] on div "# ใช้ arguments กับคำสั่ง move เพื่อเคลื่อนที่ไกลขึ้น hero . moveRight ( 3 ) he…" at bounding box center [1275, 369] width 298 height 678
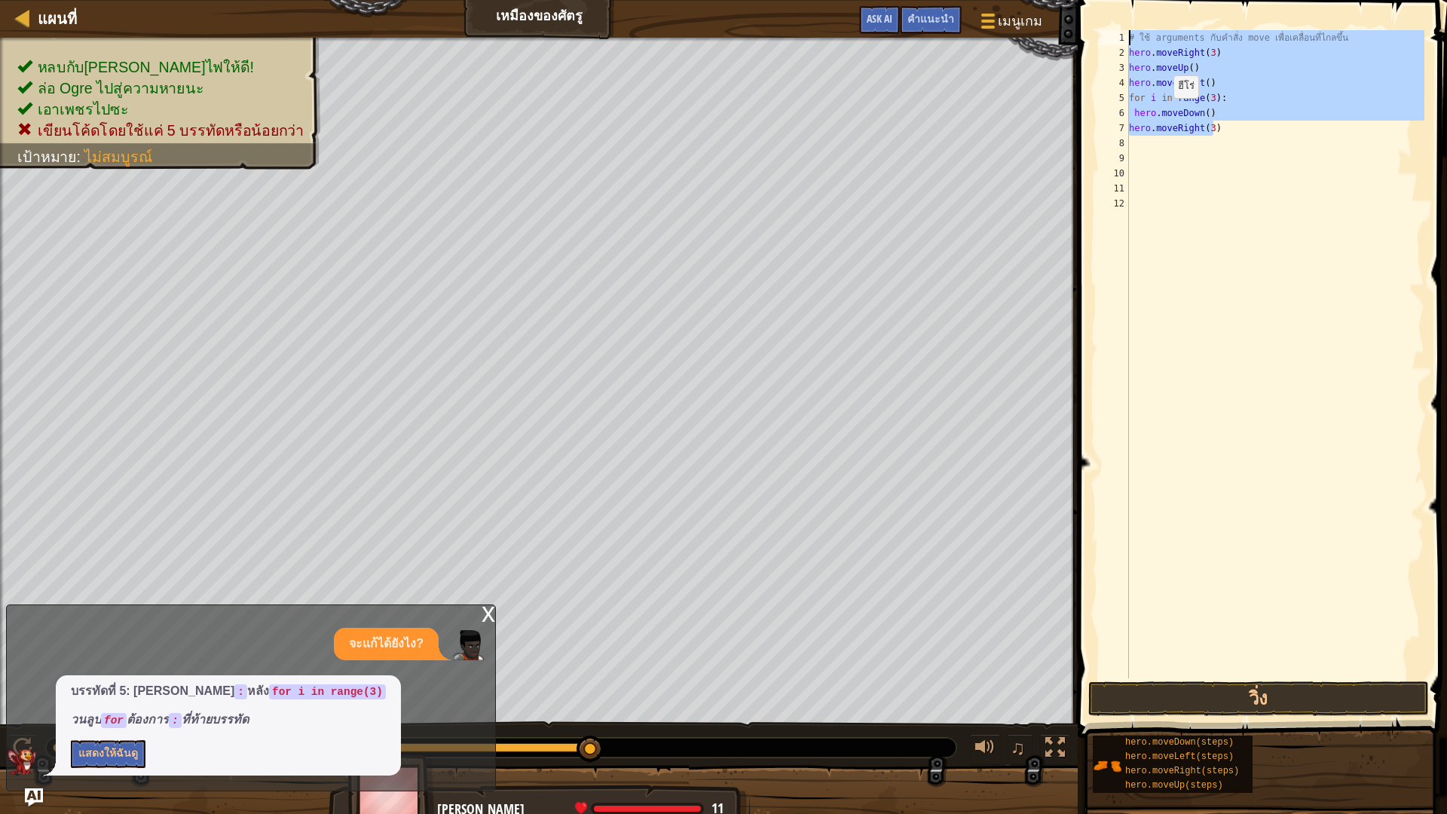
drag, startPoint x: 1305, startPoint y: 135, endPoint x: 883, endPoint y: 0, distance: 443.1
click at [883, 0] on div "แผนที่ เหมืองของศัตรู เมนูเกม เสร็จสิ้น คำแนะนำ Ask AI 1 2 3 4 5 6 7 # ใช้ argu…" at bounding box center [723, 407] width 1447 height 814
click at [1376, 38] on div "# ใช้ arguments กับคำสั่ง move เพื่อเคลื่อนที่ไกลขึ้น hero . moveRight ( 3 ) he…" at bounding box center [1275, 354] width 298 height 648
type textarea "# ใช้ arguments กับคำสั่ง move เพื่อเคลื่อนที่ไกลขึ้น"
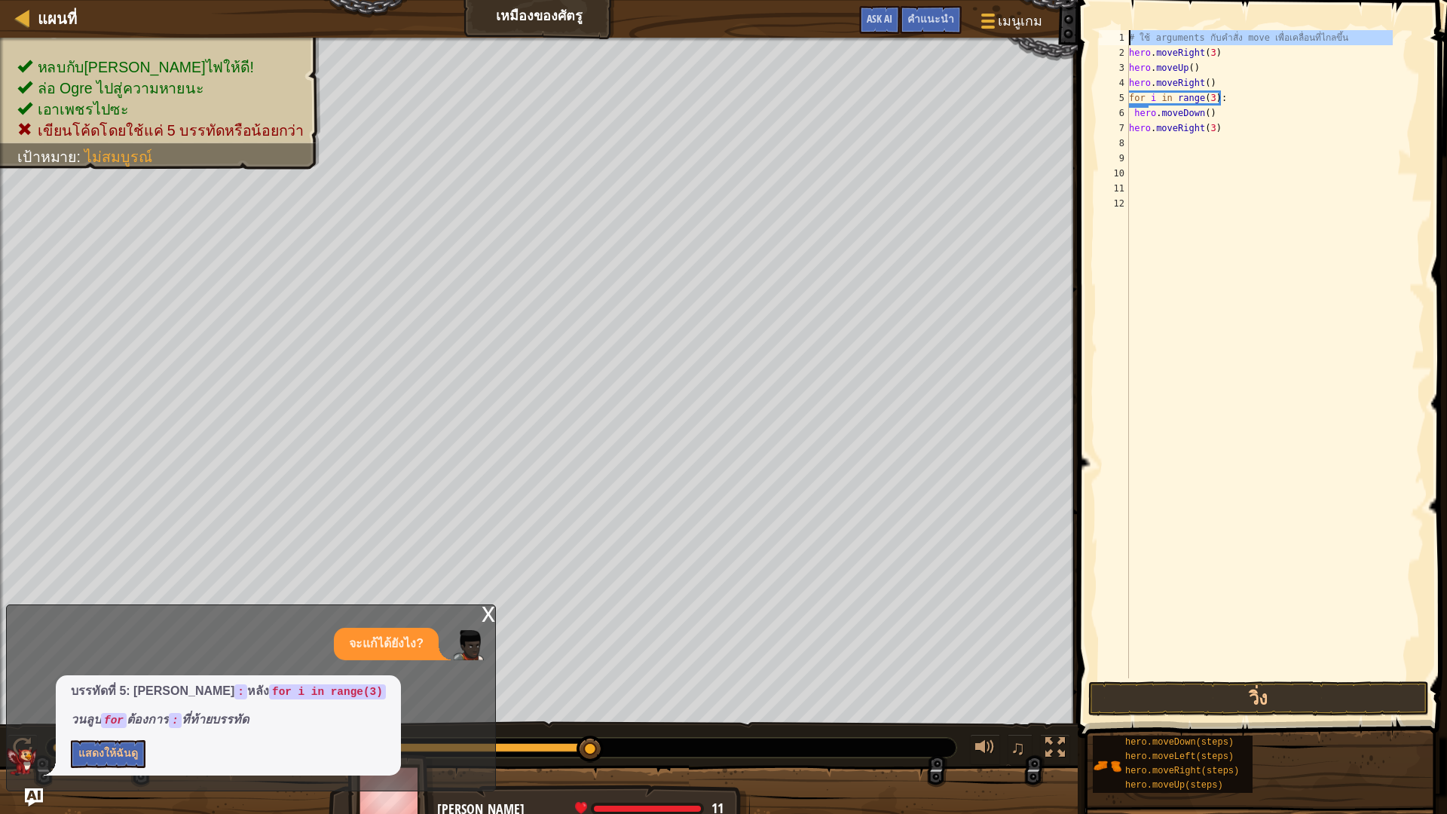
drag, startPoint x: 1376, startPoint y: 38, endPoint x: 1070, endPoint y: 28, distance: 305.4
click at [1070, 28] on div "แผนที่ เหมืองของศัตรู เมนูเกม เสร็จสิ้น คำแนะนำ Ask AI 1 2 3 4 5 6 7 # ใช้ argu…" at bounding box center [723, 407] width 1447 height 814
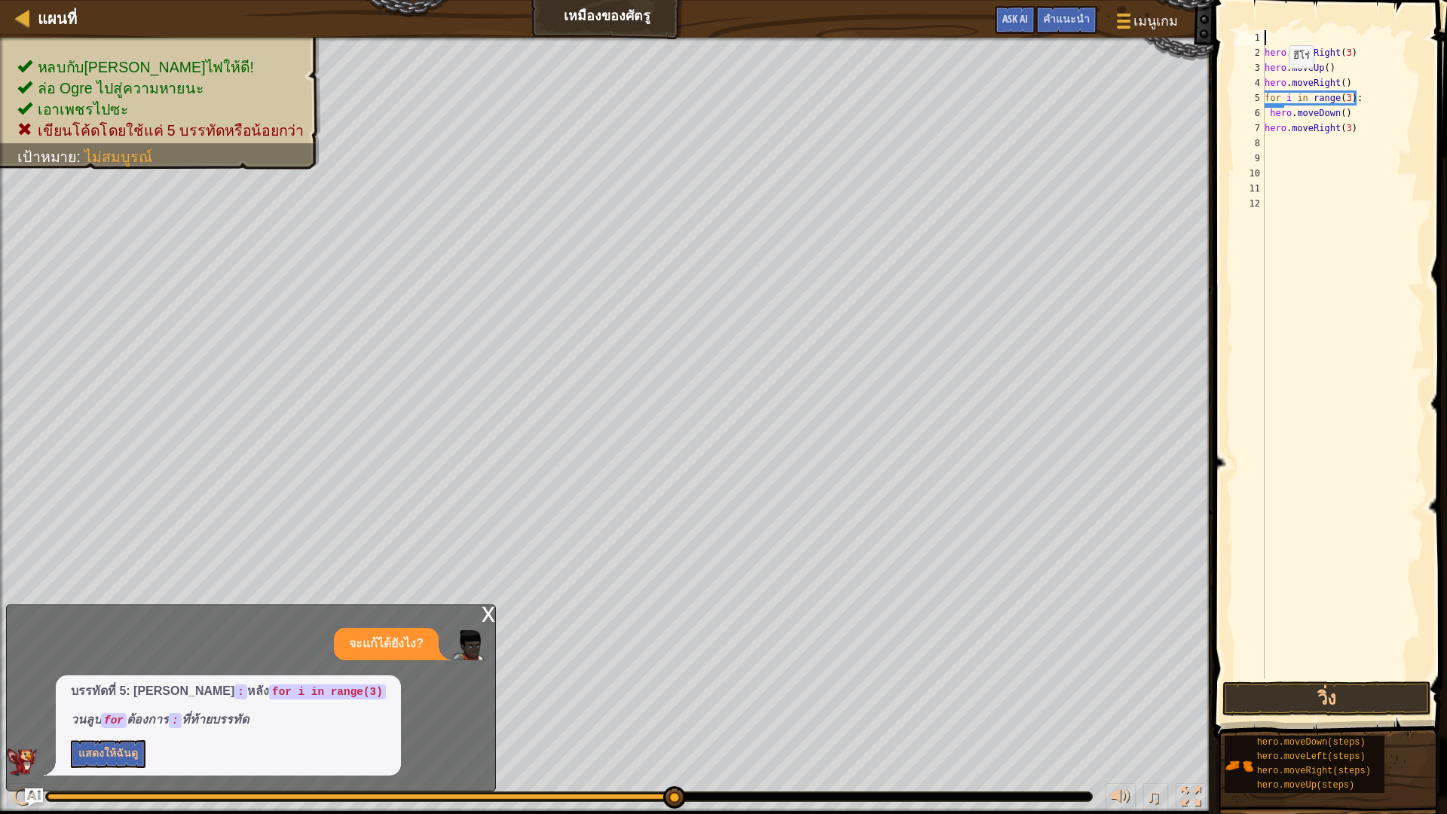
click at [1284, 83] on div "hero . moveRight ( 3 ) hero . moveUp ( ) hero . moveRight ( ) for i in range ( …" at bounding box center [1411, 369] width 298 height 678
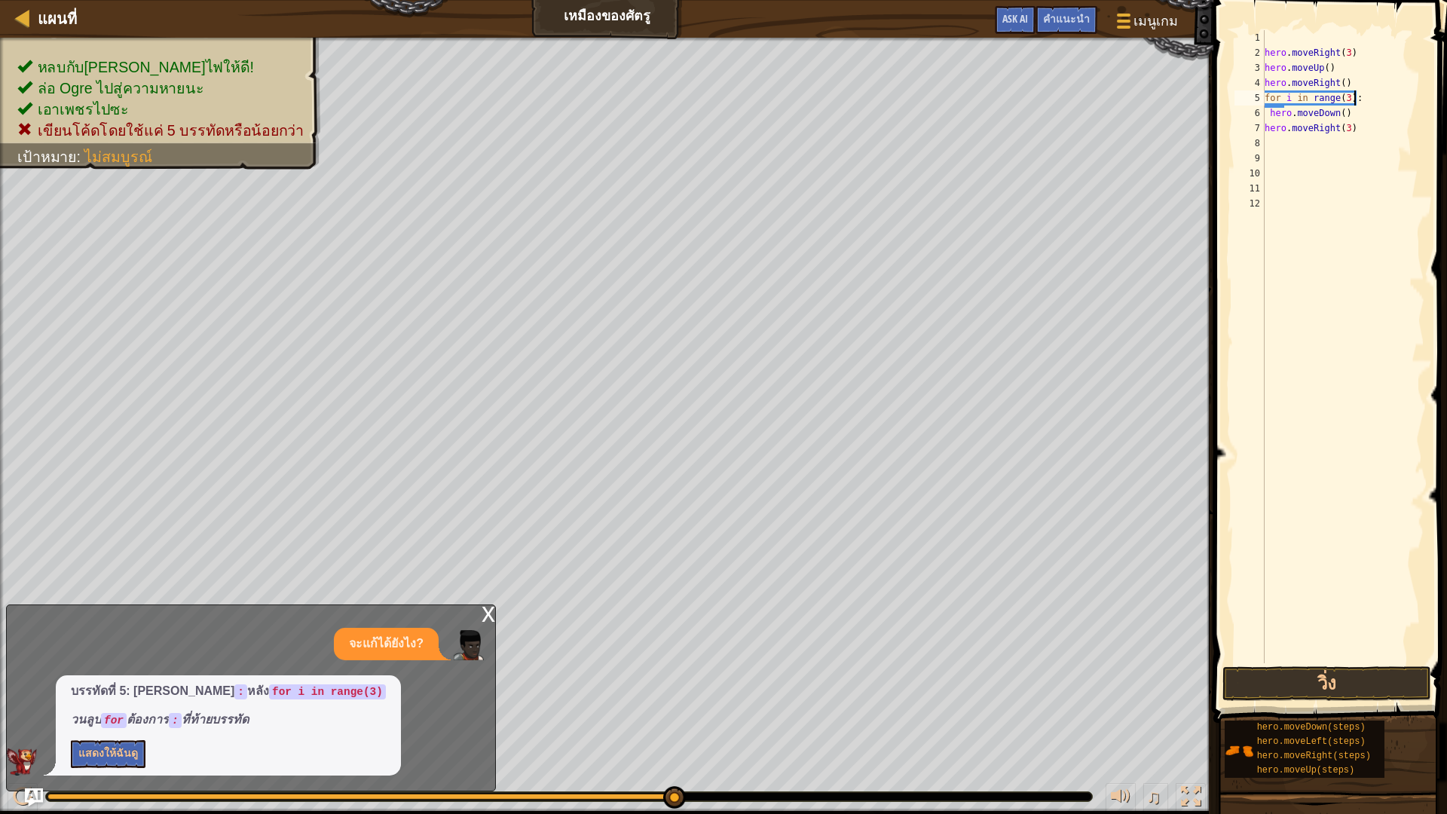
click at [1364, 91] on div "hero . moveRight ( 3 ) hero . moveUp ( ) hero . moveRight ( ) for i in range ( …" at bounding box center [1343, 361] width 163 height 663
click at [1361, 81] on div "hero . moveRight ( 3 ) hero . moveUp ( ) hero . moveRight ( ) for i in range ( …" at bounding box center [1343, 361] width 163 height 663
click at [1373, 93] on div "hero . moveRight ( 3 ) hero . moveUp ( ) hero . moveRight ( ) for i in range ( …" at bounding box center [1343, 361] width 163 height 663
type textarea "for i in range(3):"
click at [1363, 96] on div "hero . moveRight ( 3 ) hero . moveUp ( ) hero . moveRight ( ) for i in range ( …" at bounding box center [1343, 361] width 163 height 663
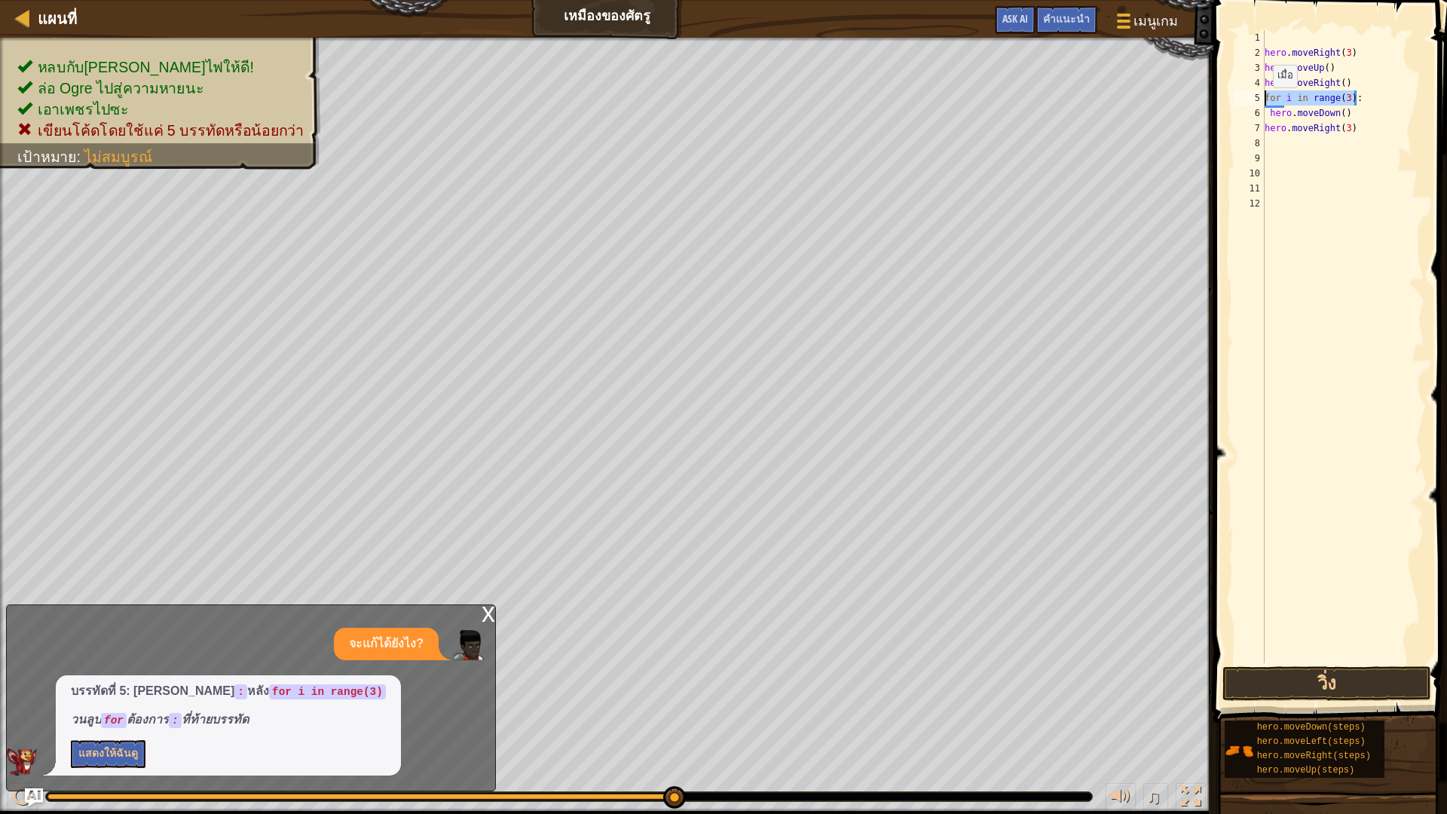
drag, startPoint x: 1370, startPoint y: 99, endPoint x: 1232, endPoint y: 103, distance: 137.2
click at [1232, 103] on div "for i in range(3): 1 2 3 4 5 6 7 8 9 10 11 12 hero . moveRight ( 3 ) hero . mov…" at bounding box center [1328, 346] width 193 height 633
click at [1341, 119] on div "hero . moveRight ( 3 ) hero . moveUp ( ) hero . moveRight ( ) hero . moveDown (…" at bounding box center [1343, 361] width 163 height 663
type textarea "hero.moveDown(3)"
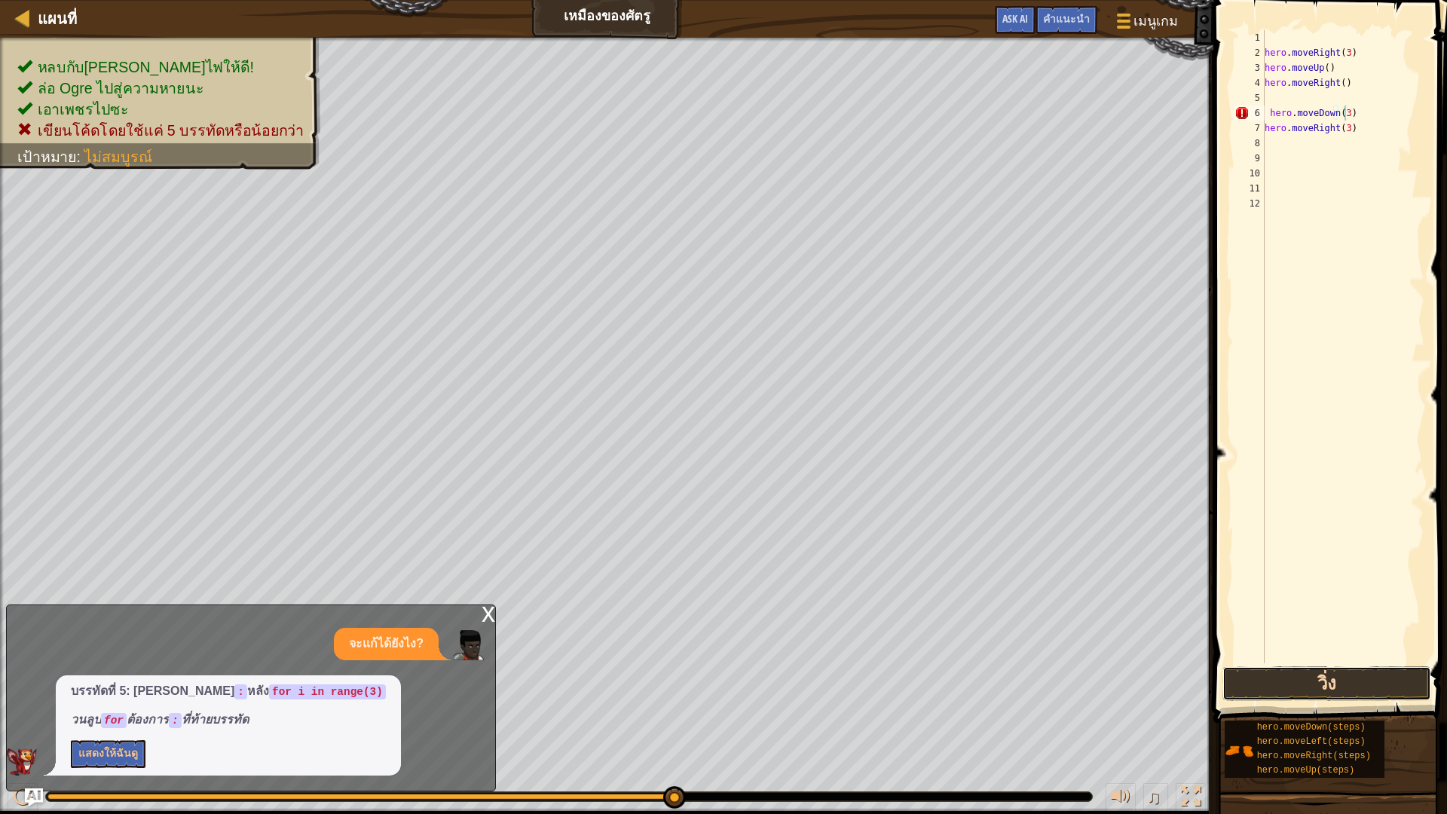
click at [1326, 673] on button "วิ่ง" at bounding box center [1327, 683] width 209 height 35
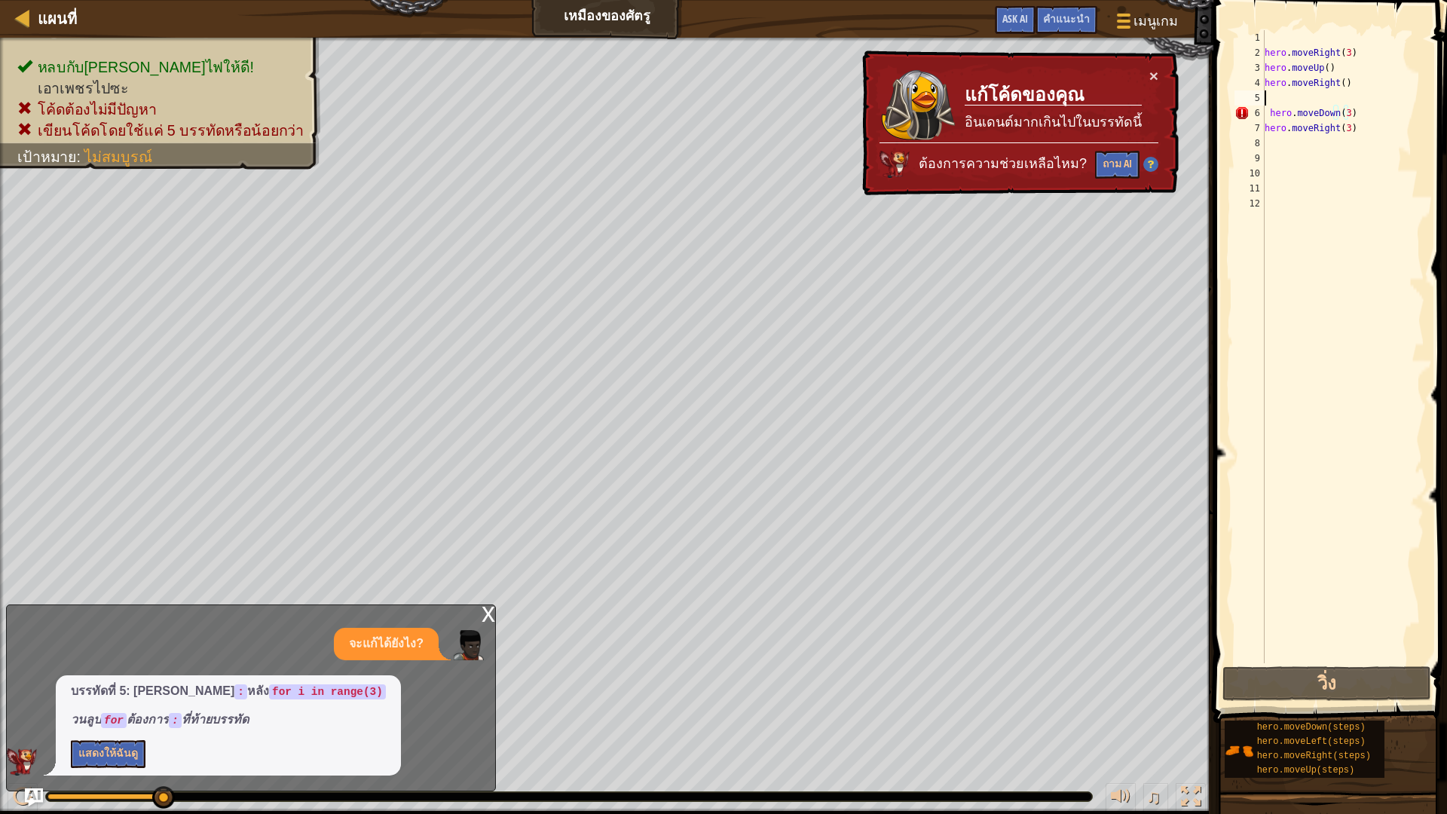
click at [1351, 96] on div "hero . moveRight ( 3 ) hero . moveUp ( ) hero . moveRight ( ) hero . moveDown (…" at bounding box center [1343, 361] width 163 height 663
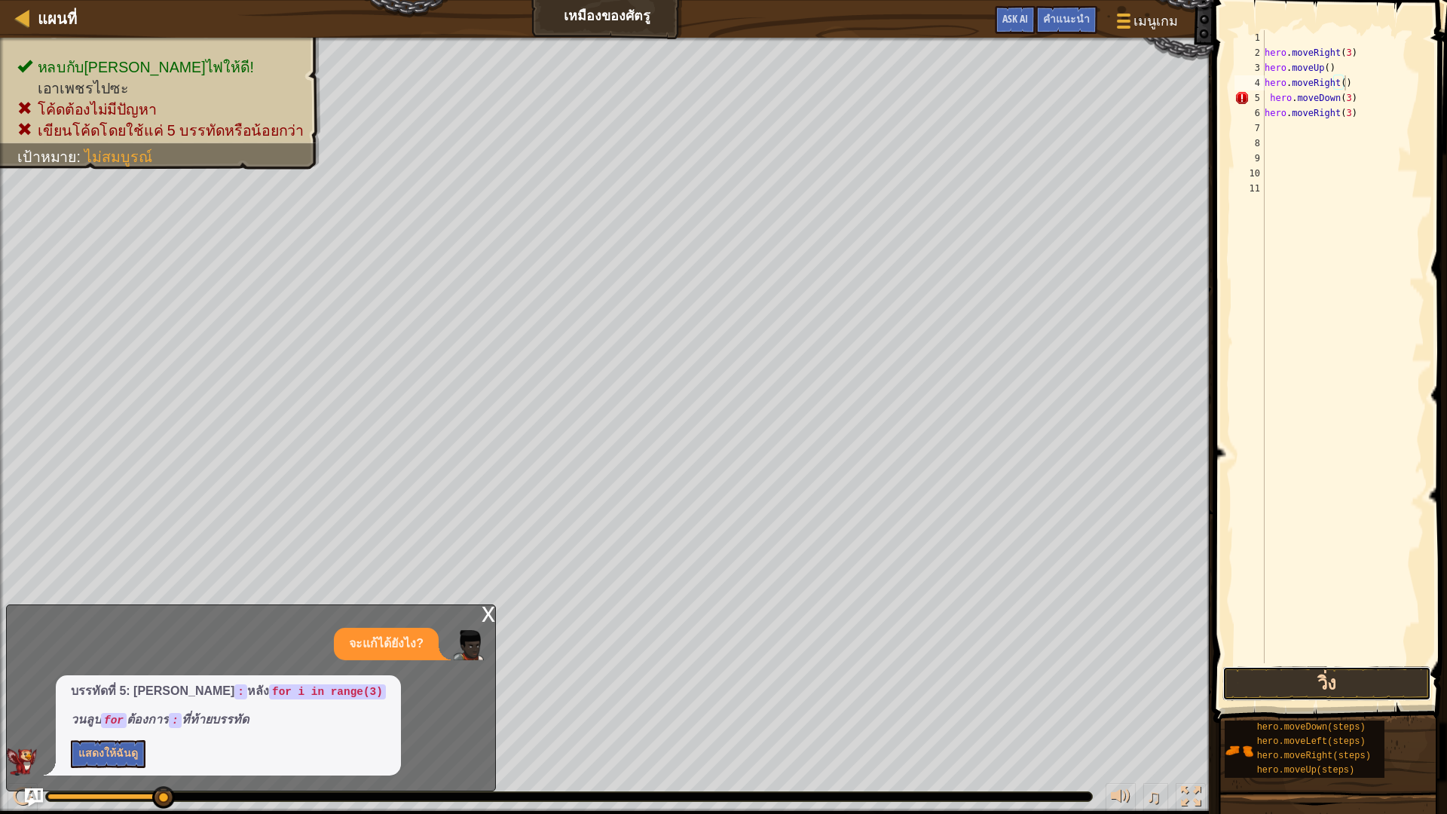
click at [1353, 693] on button "วิ่ง" at bounding box center [1327, 683] width 209 height 35
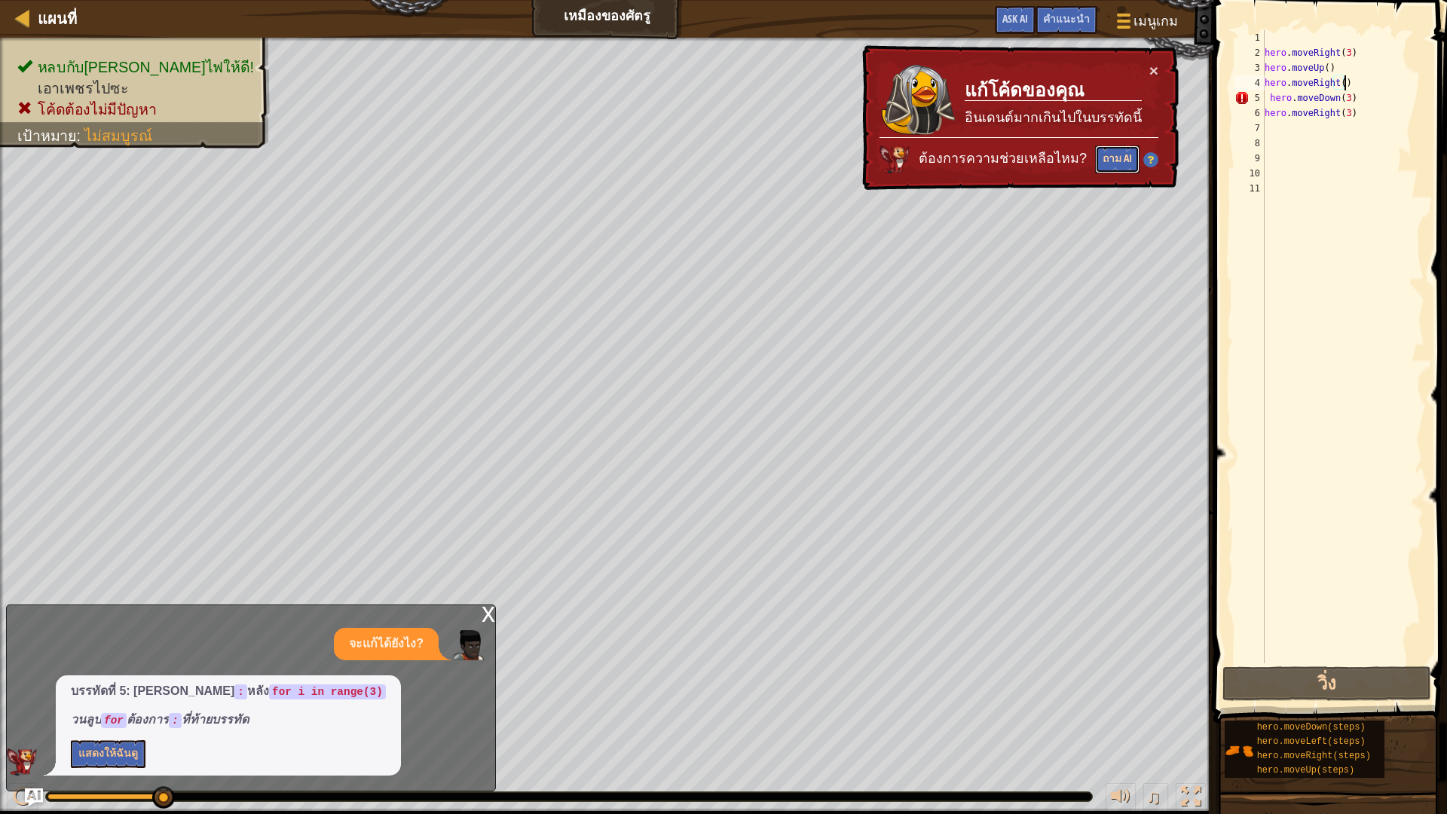
click at [1123, 158] on button "ถาม AI" at bounding box center [1117, 159] width 44 height 28
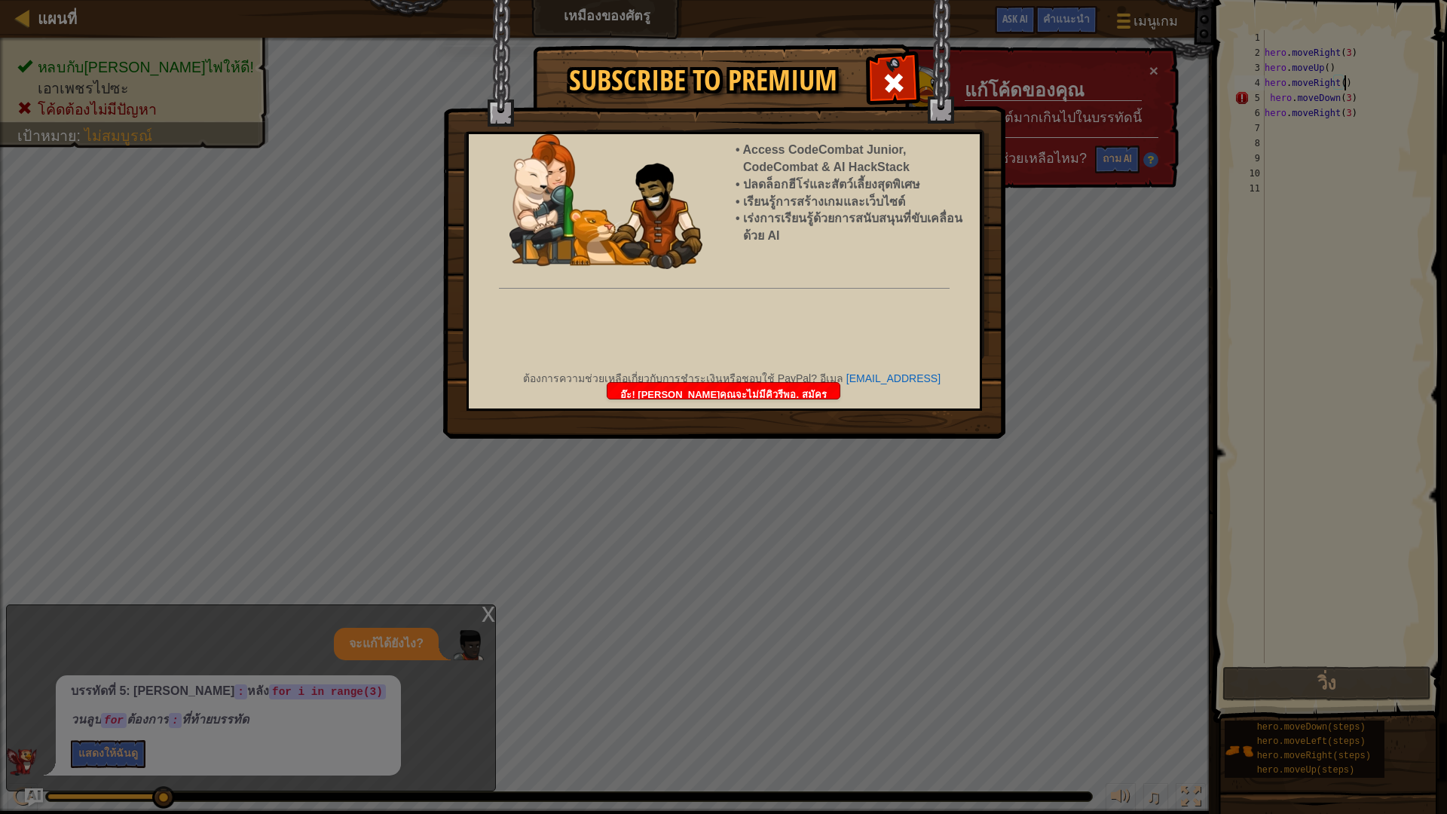
scroll to position [7, 6]
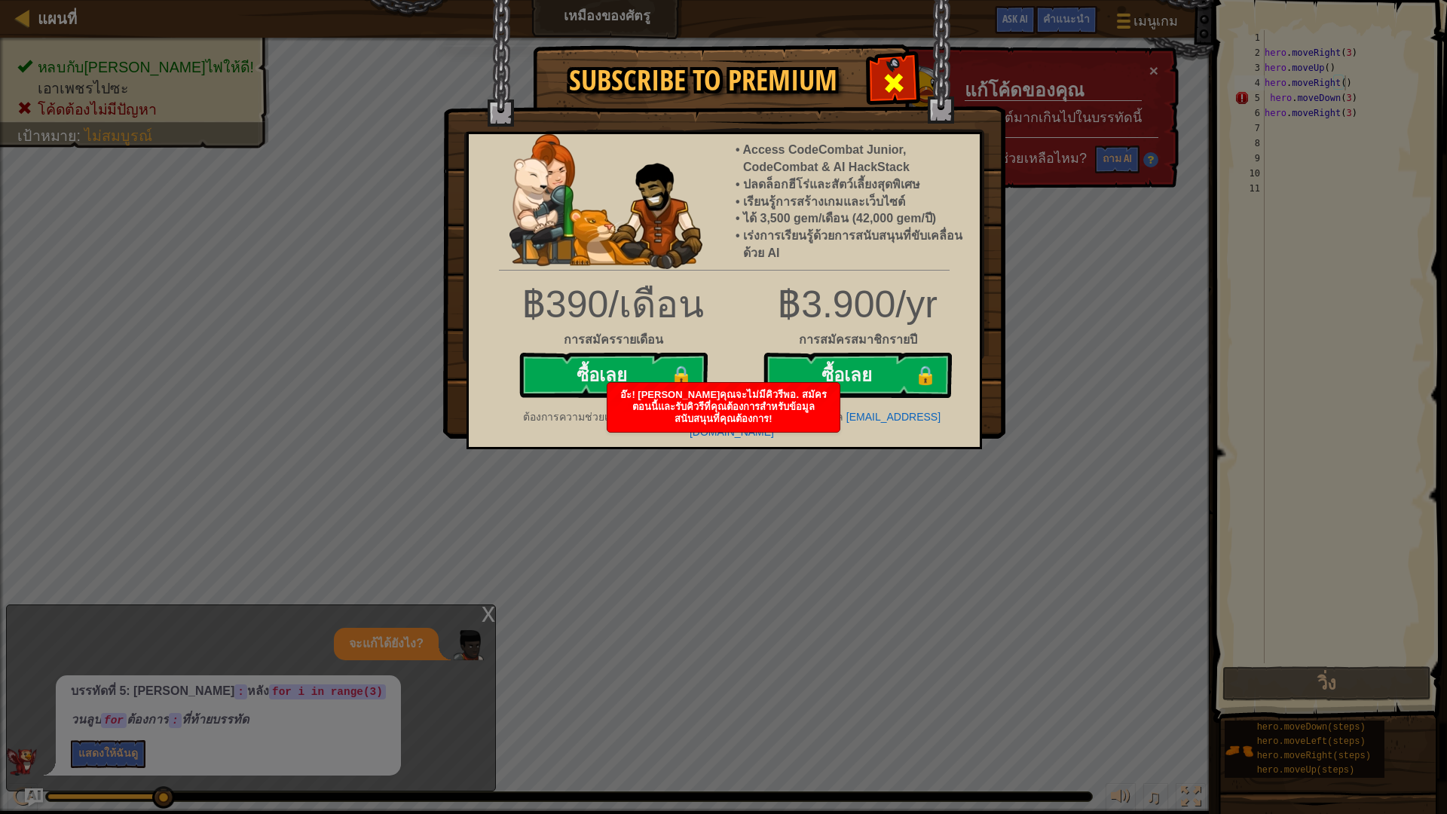
click at [872, 73] on div at bounding box center [893, 80] width 47 height 47
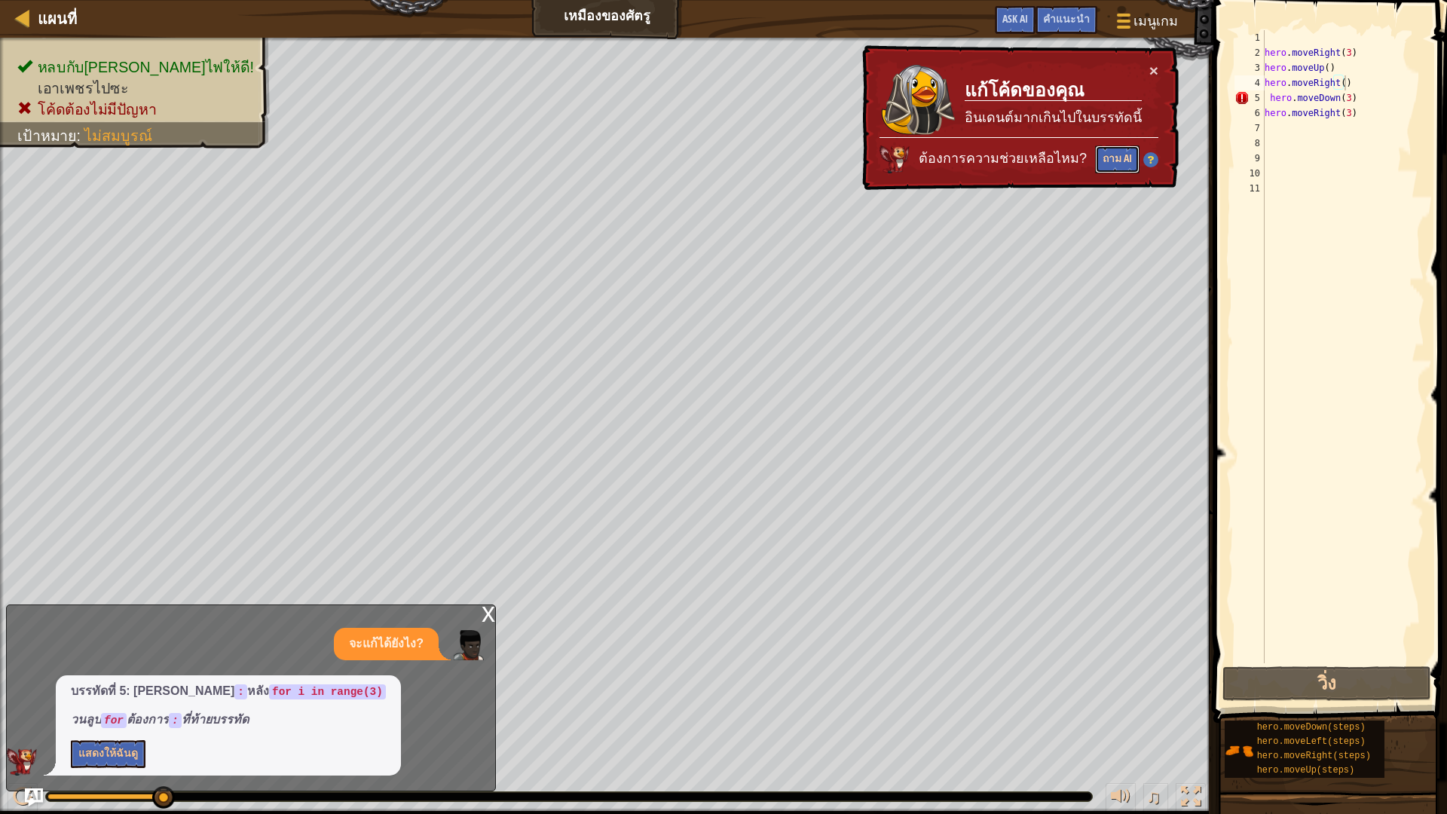
click at [1125, 159] on button "ถาม AI" at bounding box center [1117, 159] width 44 height 28
click at [1348, 98] on div "hero . moveRight ( 3 ) hero . moveUp ( ) hero . moveRight ( ) hero . moveDown (…" at bounding box center [1343, 361] width 163 height 663
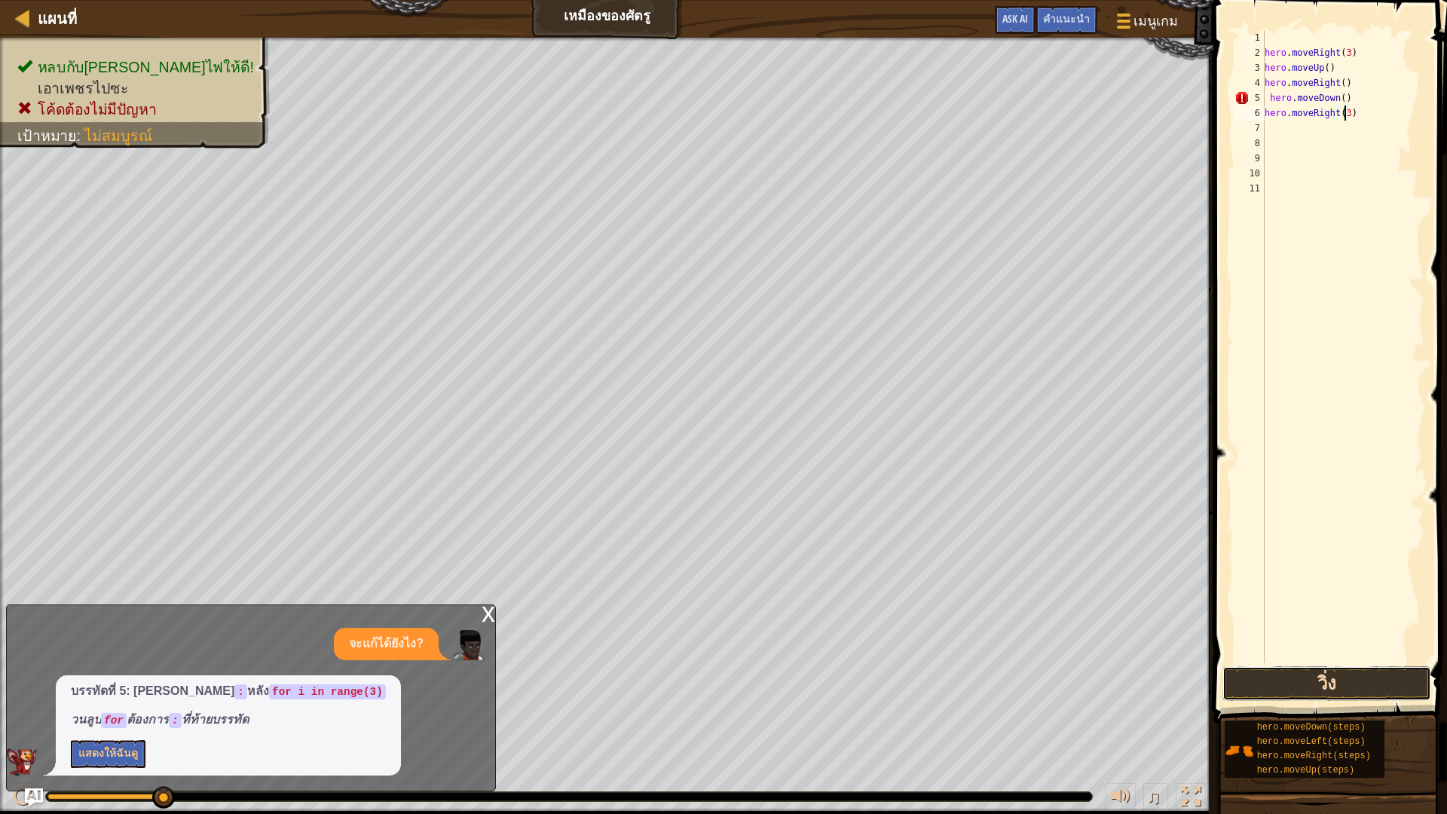
click at [1333, 675] on button "วิ่ง" at bounding box center [1327, 683] width 209 height 35
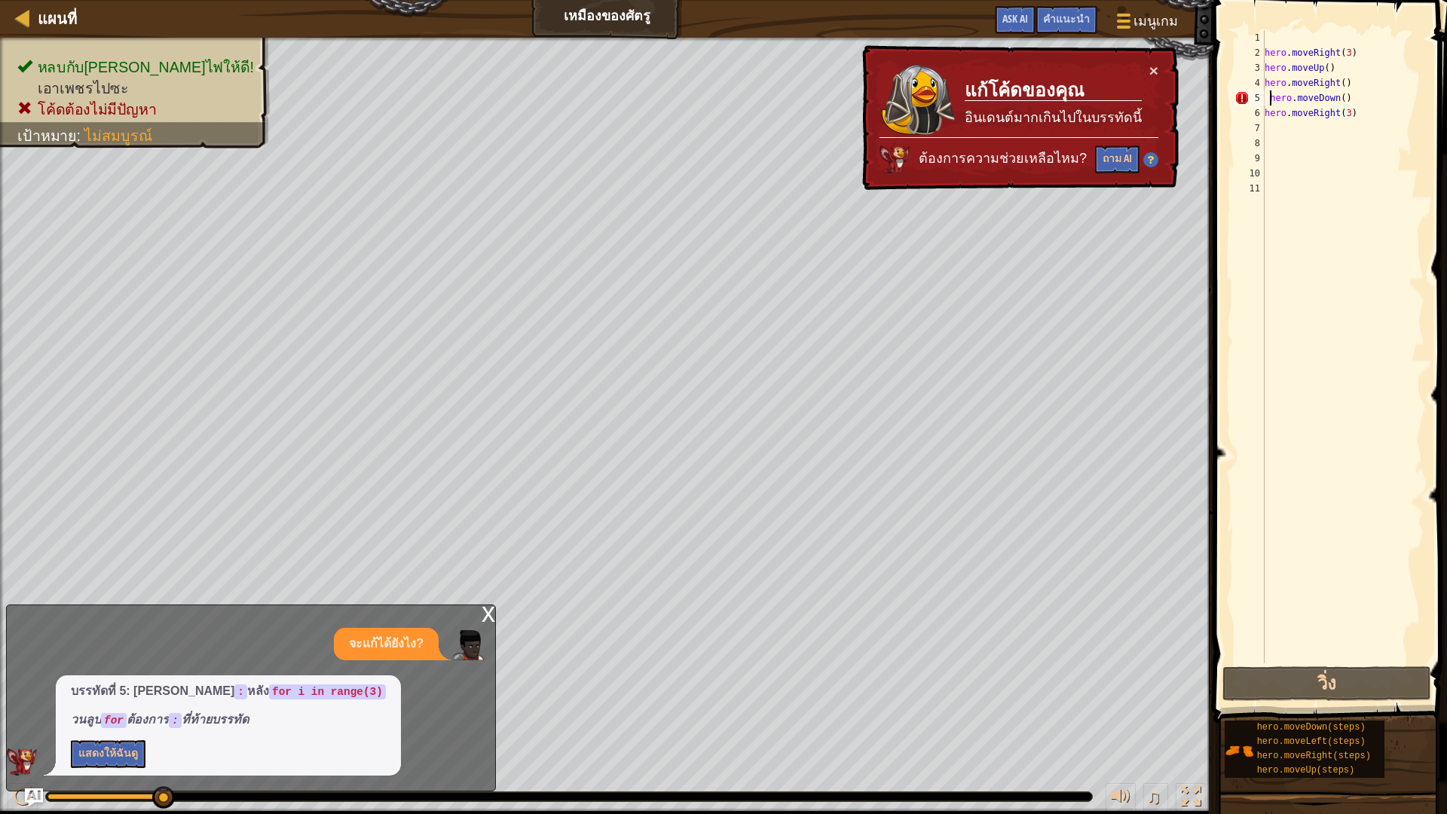
click at [1269, 99] on div "hero . moveRight ( 3 ) hero . moveUp ( ) hero . moveRight ( ) hero . moveDown (…" at bounding box center [1343, 361] width 163 height 663
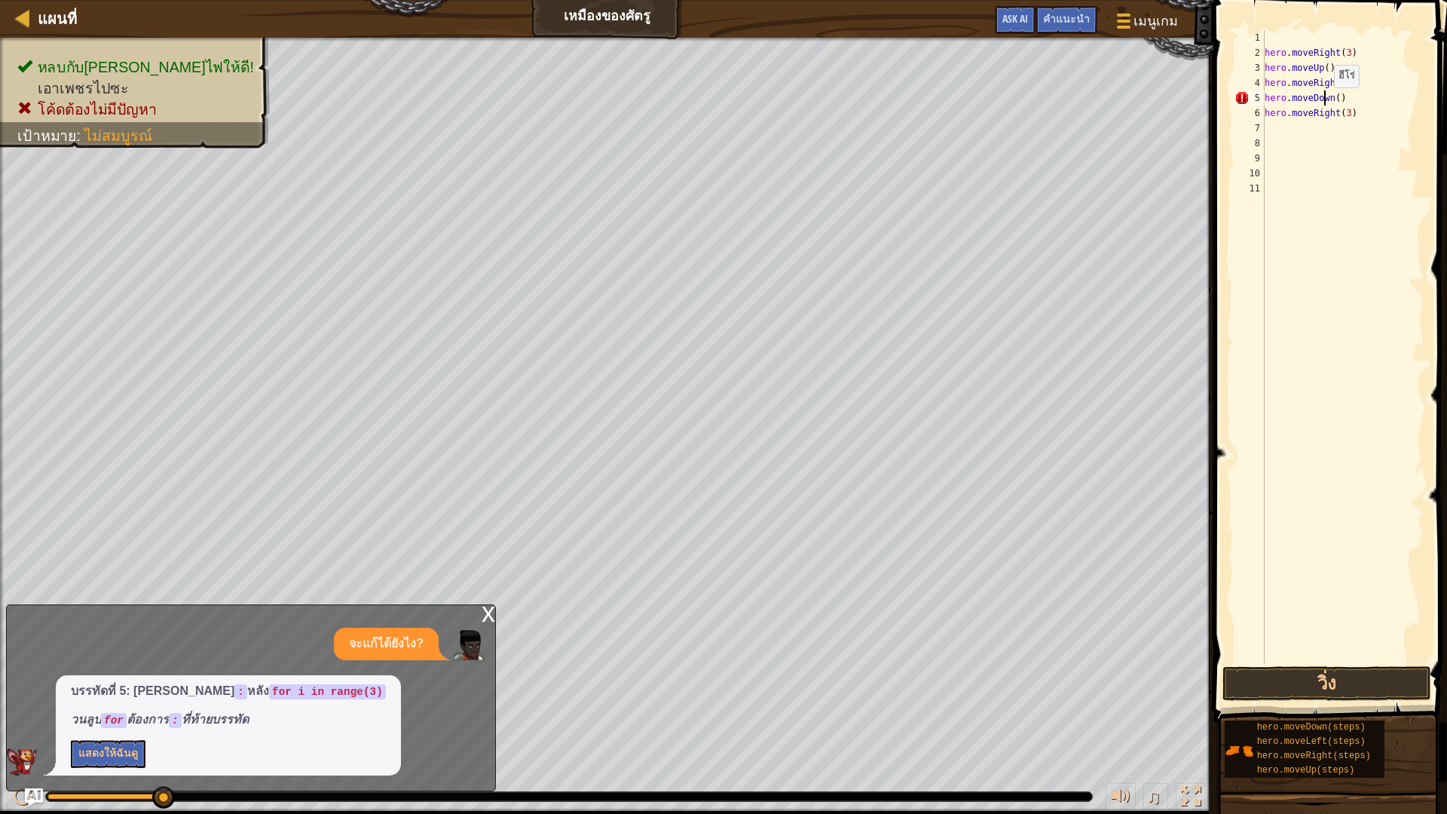
click at [1327, 103] on div "hero . moveRight ( 3 ) hero . moveUp ( ) hero . moveRight ( ) hero . moveDown (…" at bounding box center [1343, 361] width 163 height 663
click at [1339, 96] on div "hero . moveRight ( 3 ) hero . moveUp ( ) hero . moveRight ( ) hero . moveDown (…" at bounding box center [1343, 361] width 163 height 663
type textarea "hero.moveDown(3)"
click at [1312, 673] on button "วิ่ง" at bounding box center [1327, 683] width 209 height 35
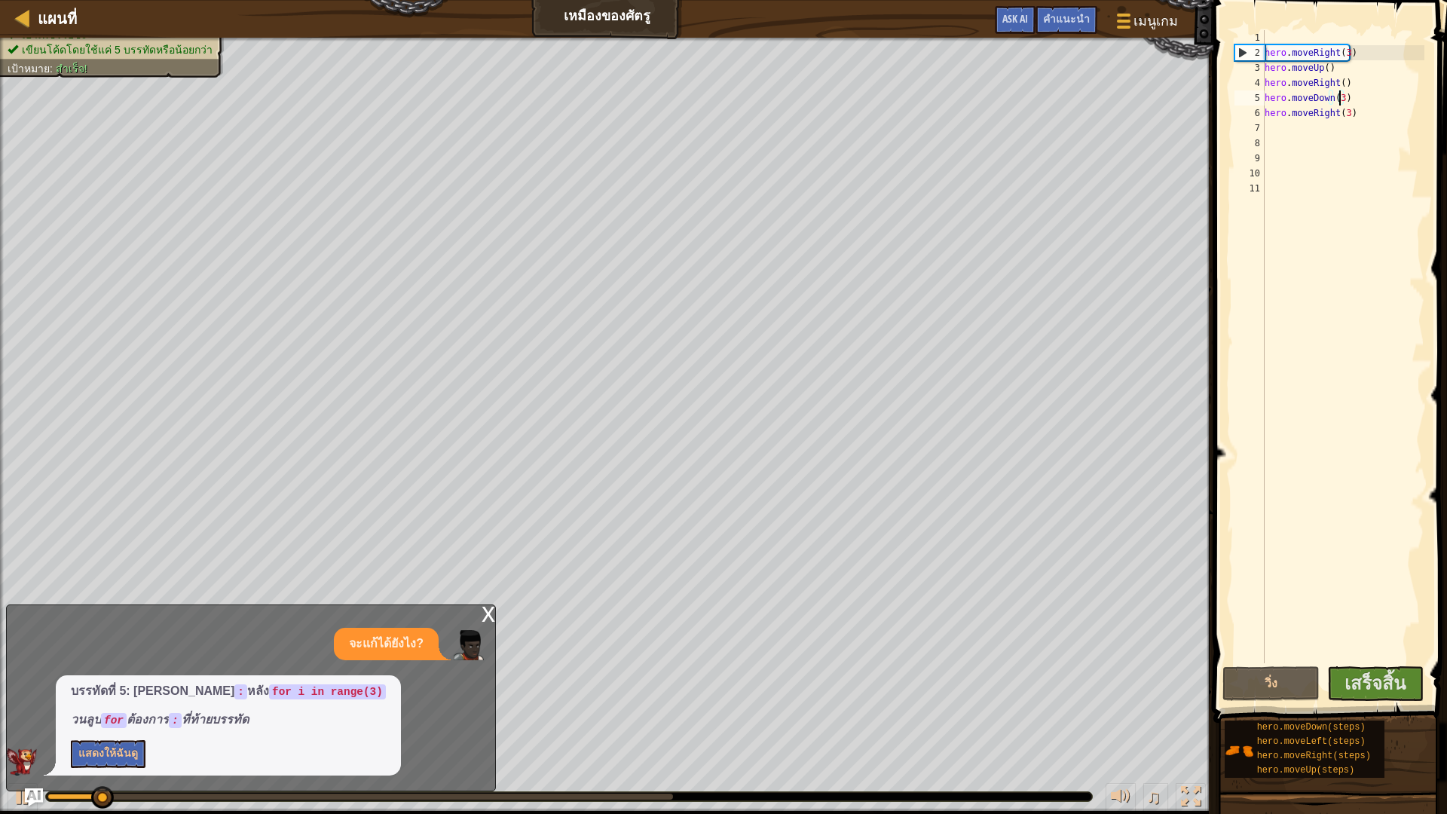
click at [1369, 659] on div "hero . moveRight ( 3 ) hero . moveUp ( ) hero . moveRight ( ) hero . moveDown (…" at bounding box center [1343, 361] width 163 height 663
click at [1373, 696] on button "เสร็จสิ้น" at bounding box center [1375, 683] width 97 height 35
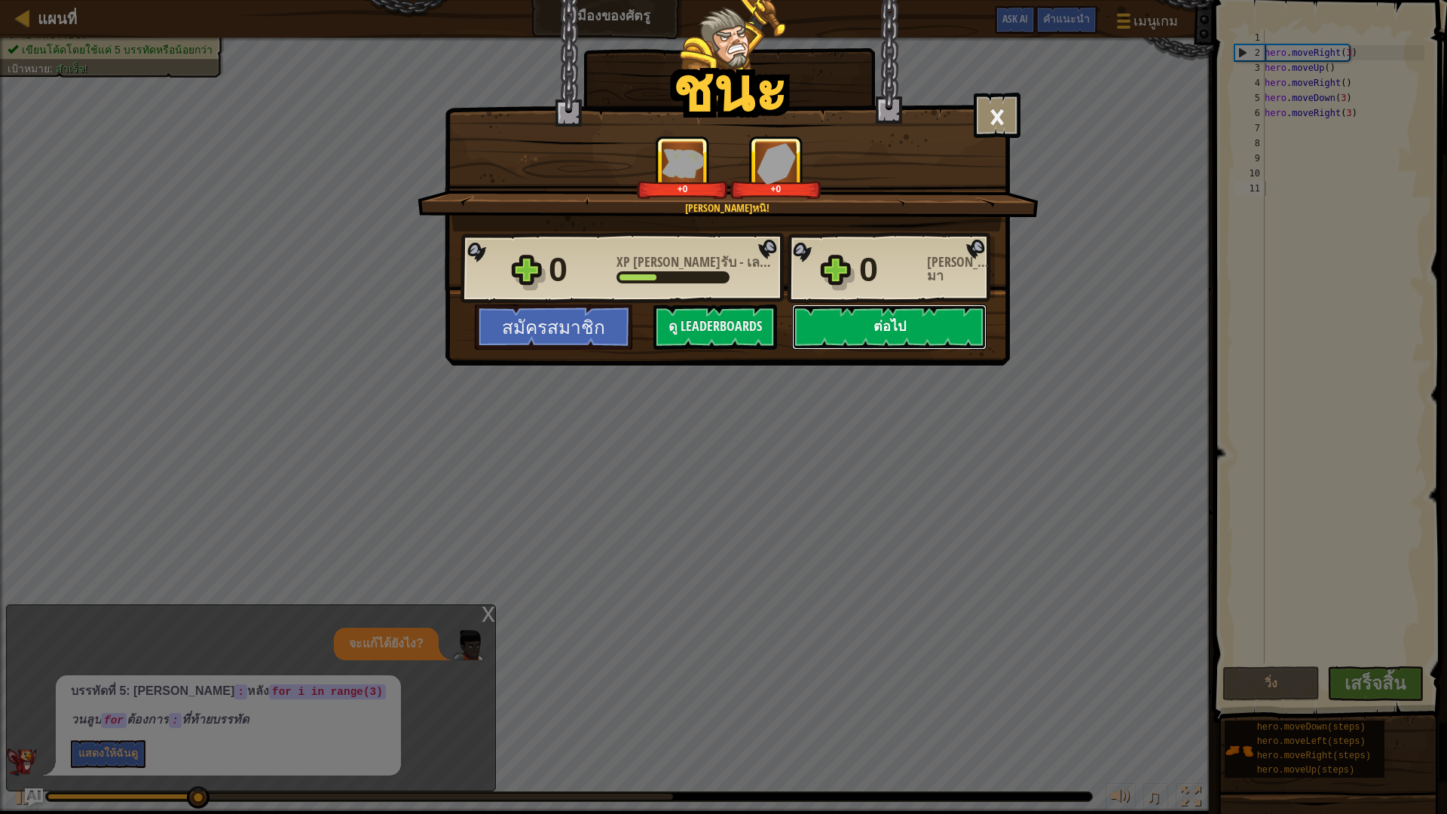
click at [828, 337] on button "ต่อไป" at bounding box center [889, 327] width 194 height 45
select select "th"
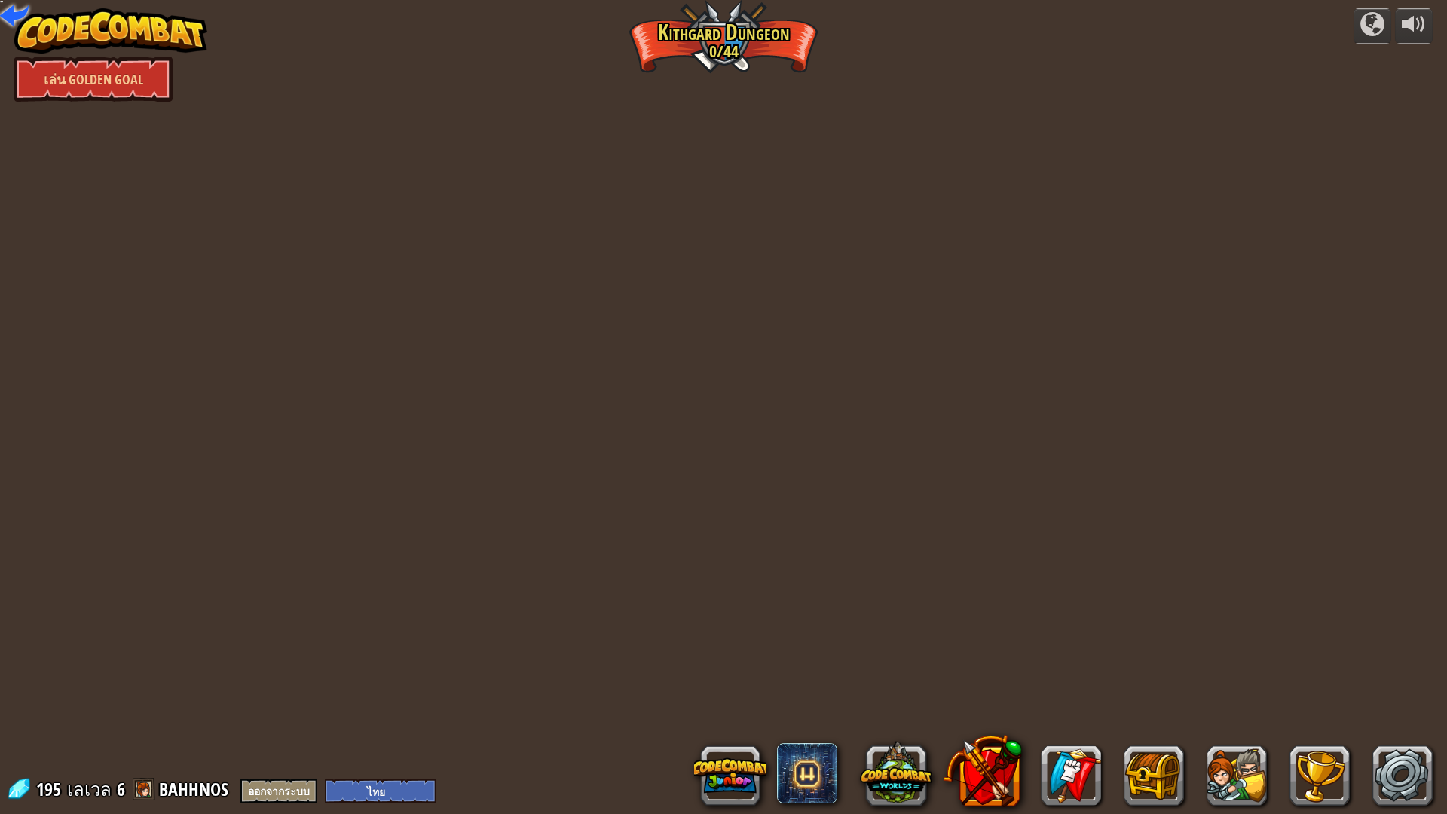
select select "th"
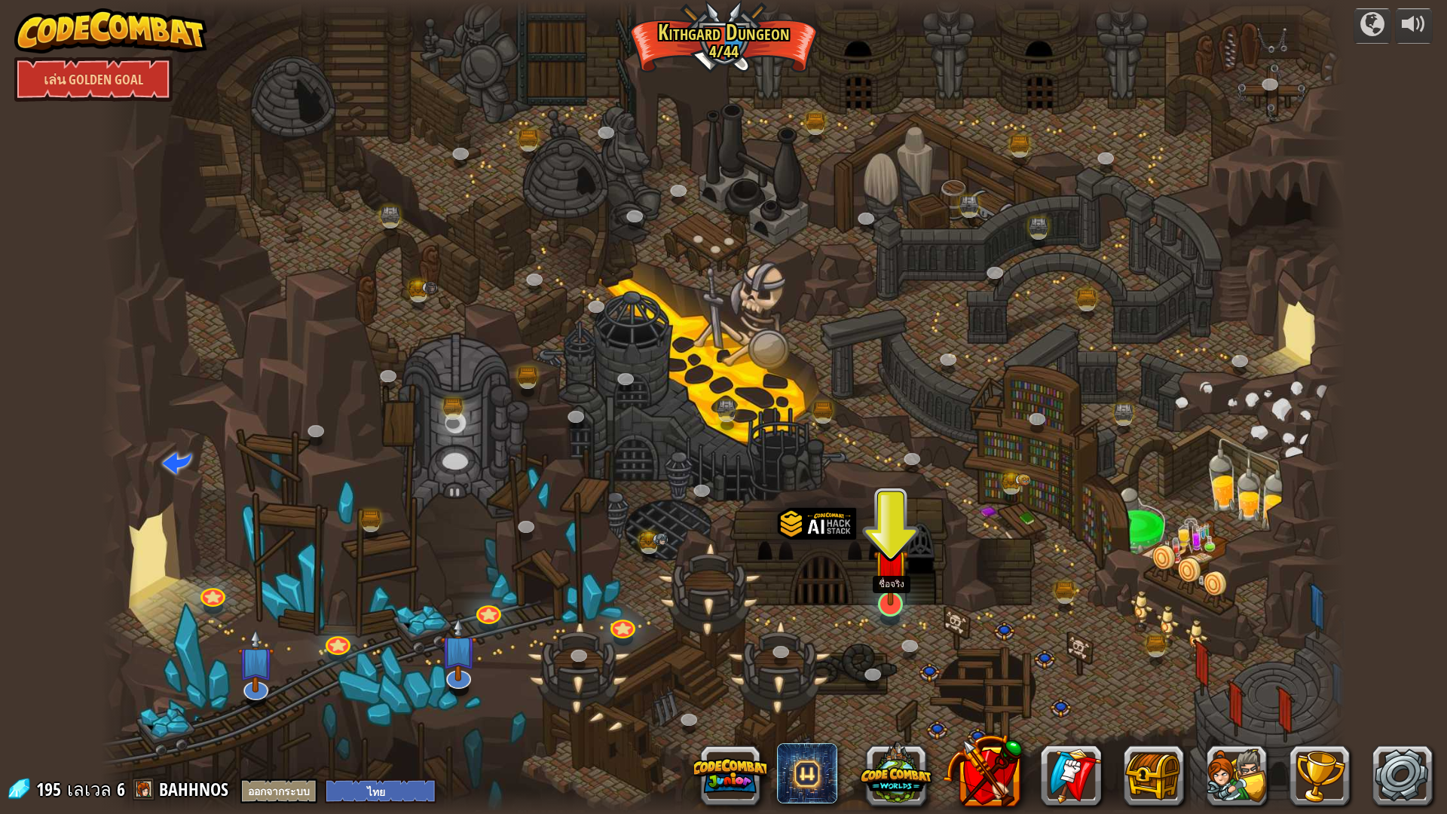
click at [888, 602] on img at bounding box center [891, 566] width 35 height 79
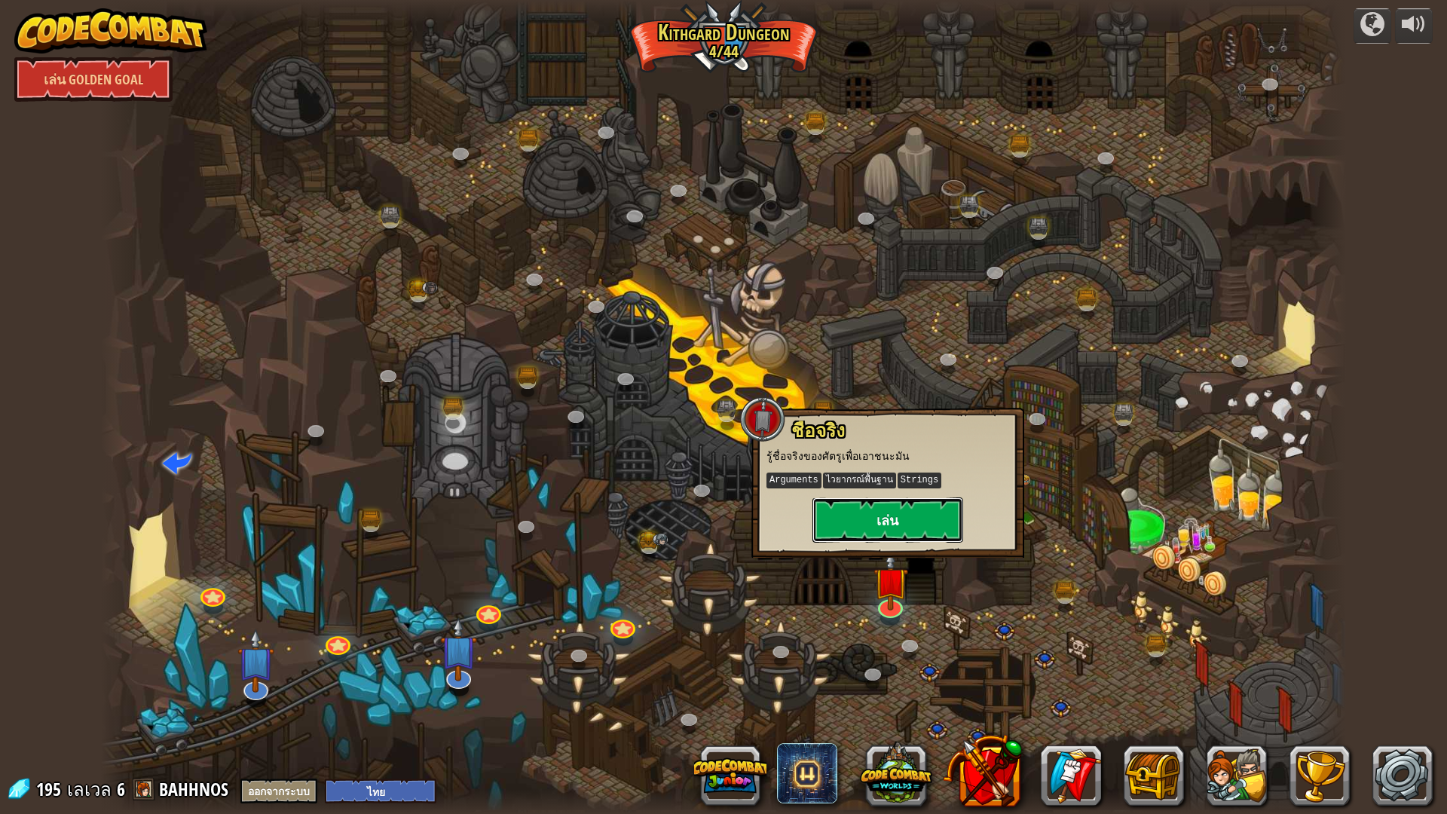
click at [883, 519] on button "เล่น" at bounding box center [888, 519] width 151 height 45
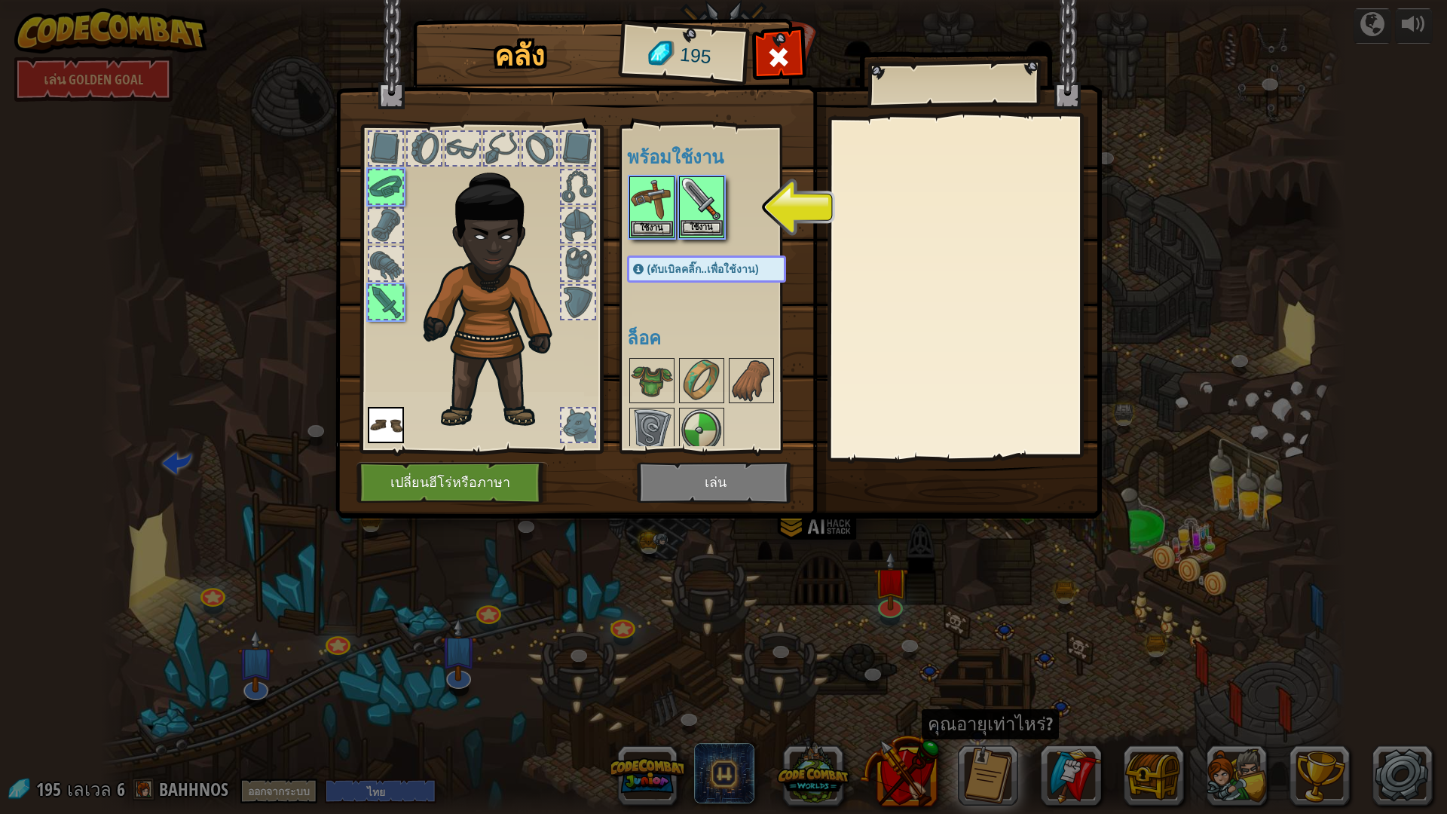
click at [722, 197] on img at bounding box center [702, 199] width 42 height 42
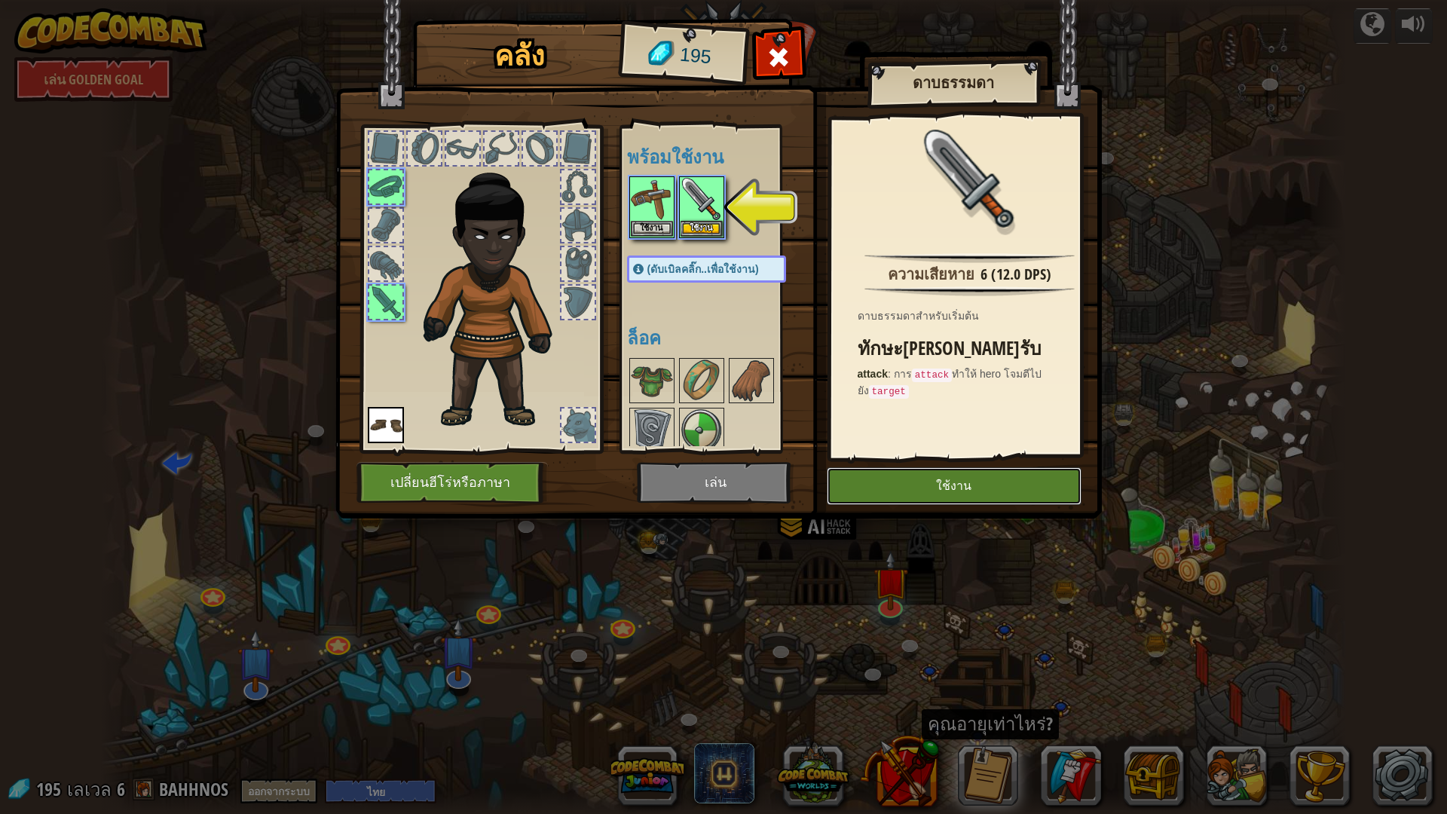
click at [951, 484] on button "ใช้งาน" at bounding box center [954, 486] width 255 height 38
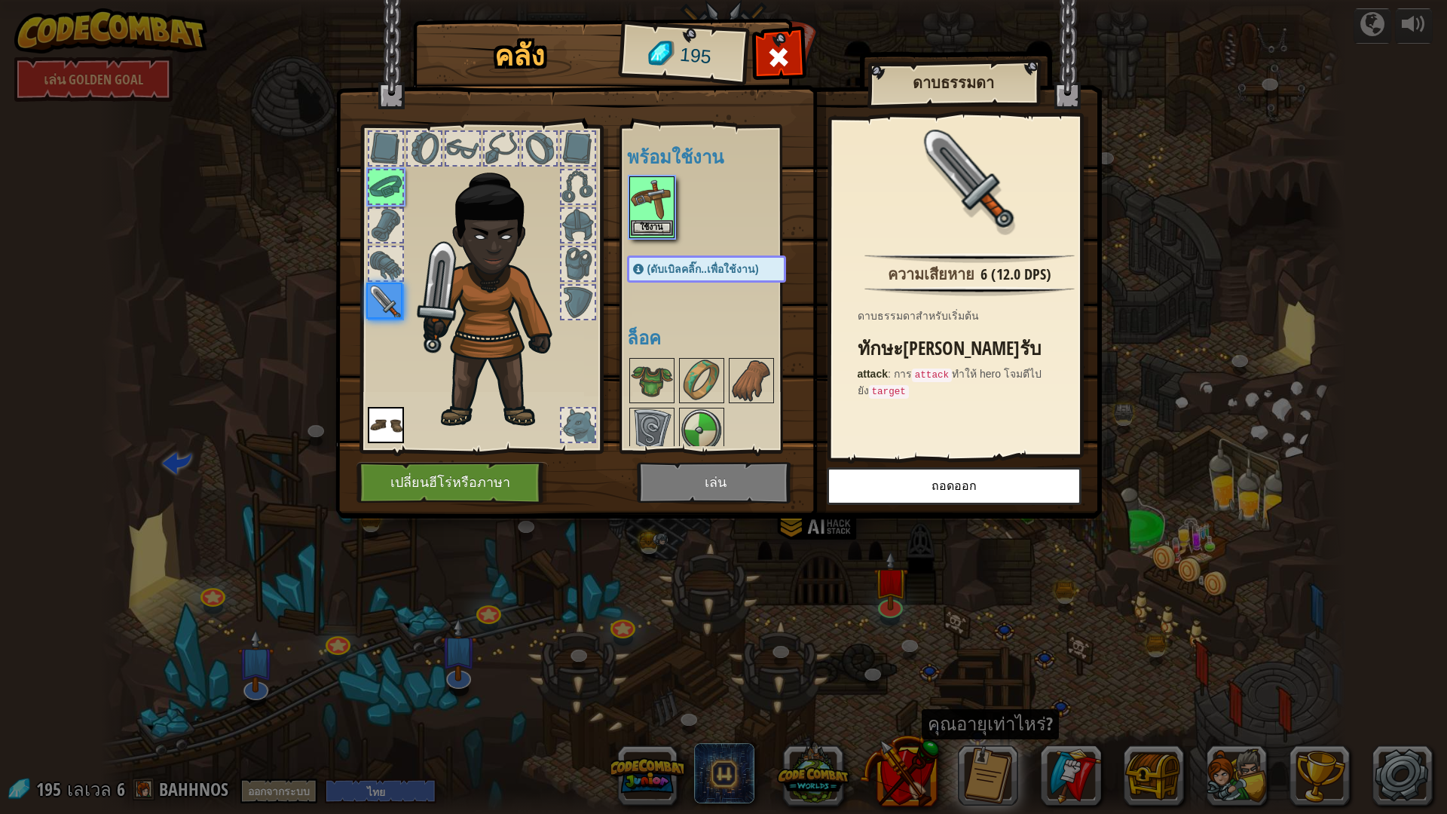
click at [632, 200] on img at bounding box center [652, 199] width 42 height 42
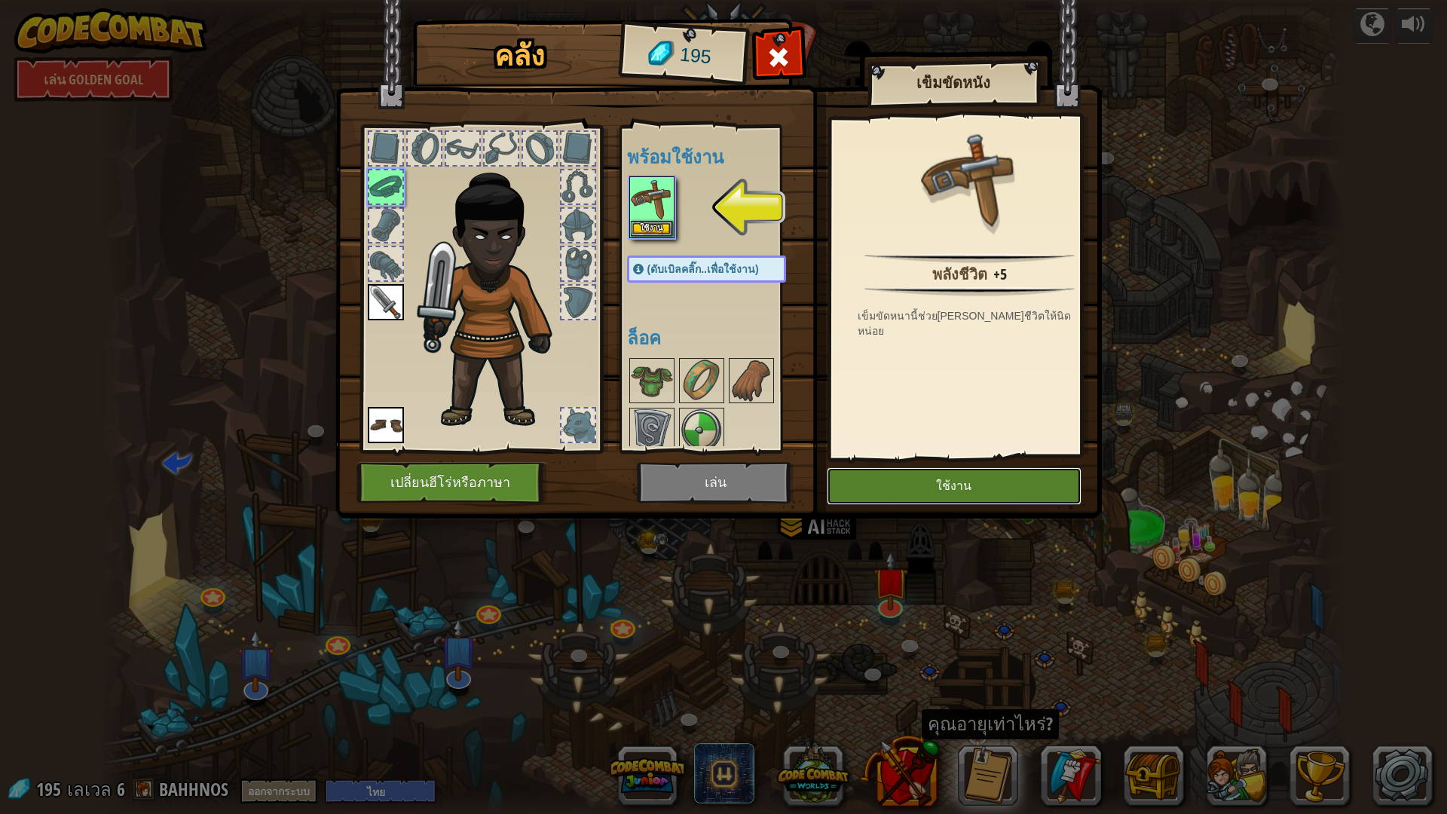
click at [966, 488] on button "ใช้งาน" at bounding box center [954, 486] width 255 height 38
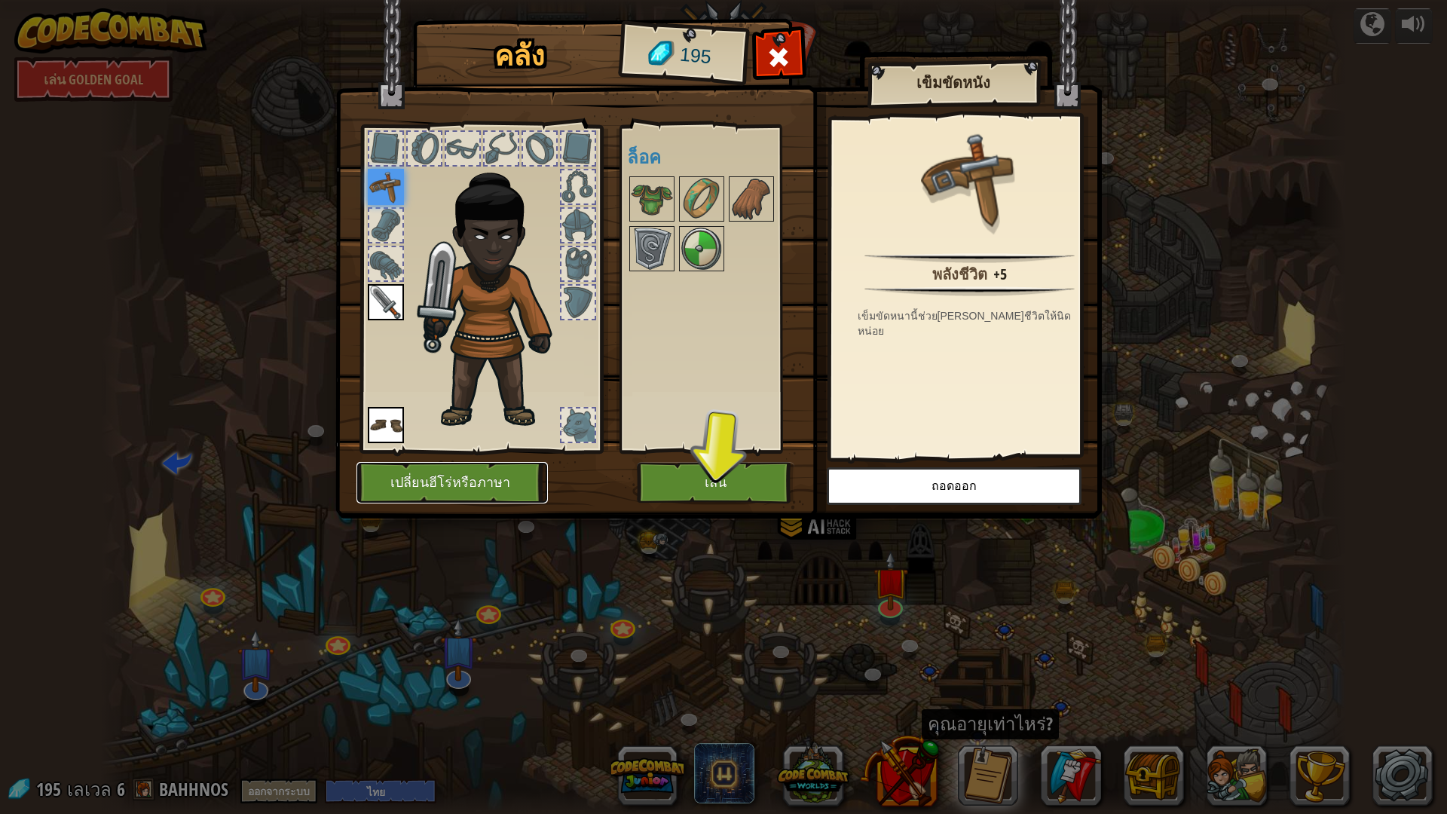
drag, startPoint x: 494, startPoint y: 472, endPoint x: 663, endPoint y: 488, distance: 169.7
click at [626, 475] on div "คลัง 195 พร้อมใช้งาน ใช้งาน ใช้งาน ใช้งาน (ดับเบิลคลิ๊ก..เพื่อใช้งาน) ล็อค เข็ม…" at bounding box center [724, 271] width 767 height 497
click at [684, 497] on button "เล่น" at bounding box center [716, 482] width 158 height 41
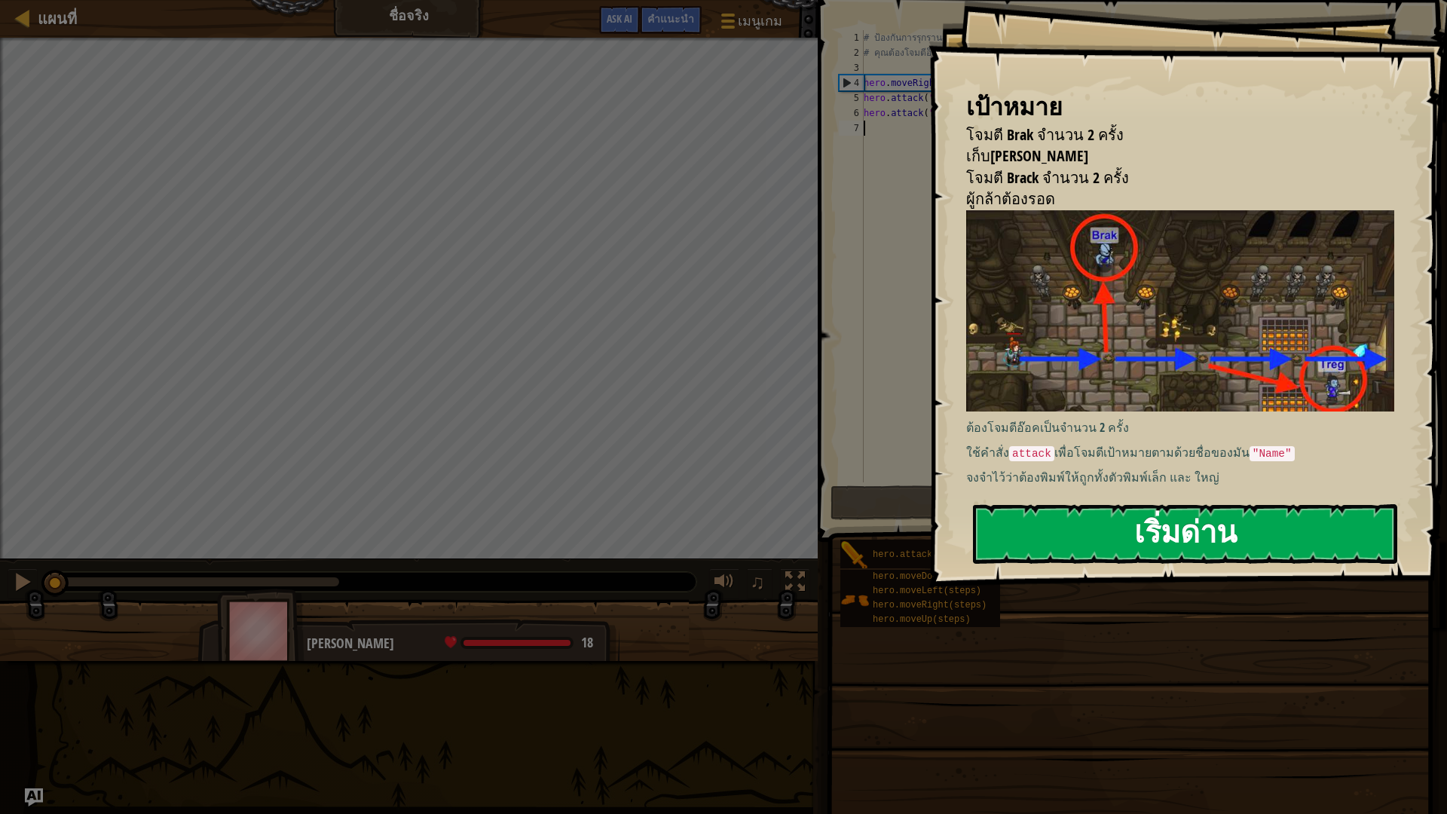
click at [999, 350] on div "เป้าหมาย โจมตี Brak จำนวน 2 ครั้ง เก็บอัญมณี โจมตี Brack จำนวน 2 ครั้ง ผู้กล้าต…" at bounding box center [1188, 293] width 519 height 587
drag, startPoint x: 1051, startPoint y: 458, endPoint x: 1074, endPoint y: 502, distance: 49.2
click at [1057, 474] on div "ต้องโจมตีอ๊อคเป็นจำนวน 2 ครั้ง ใช้คำสั่ง attack เพื่อโจมตีเป้าหมายตามด้วยชื่อขอ…" at bounding box center [1185, 348] width 439 height 276
click at [1077, 525] on button "เริ่มด่าน" at bounding box center [1185, 534] width 424 height 60
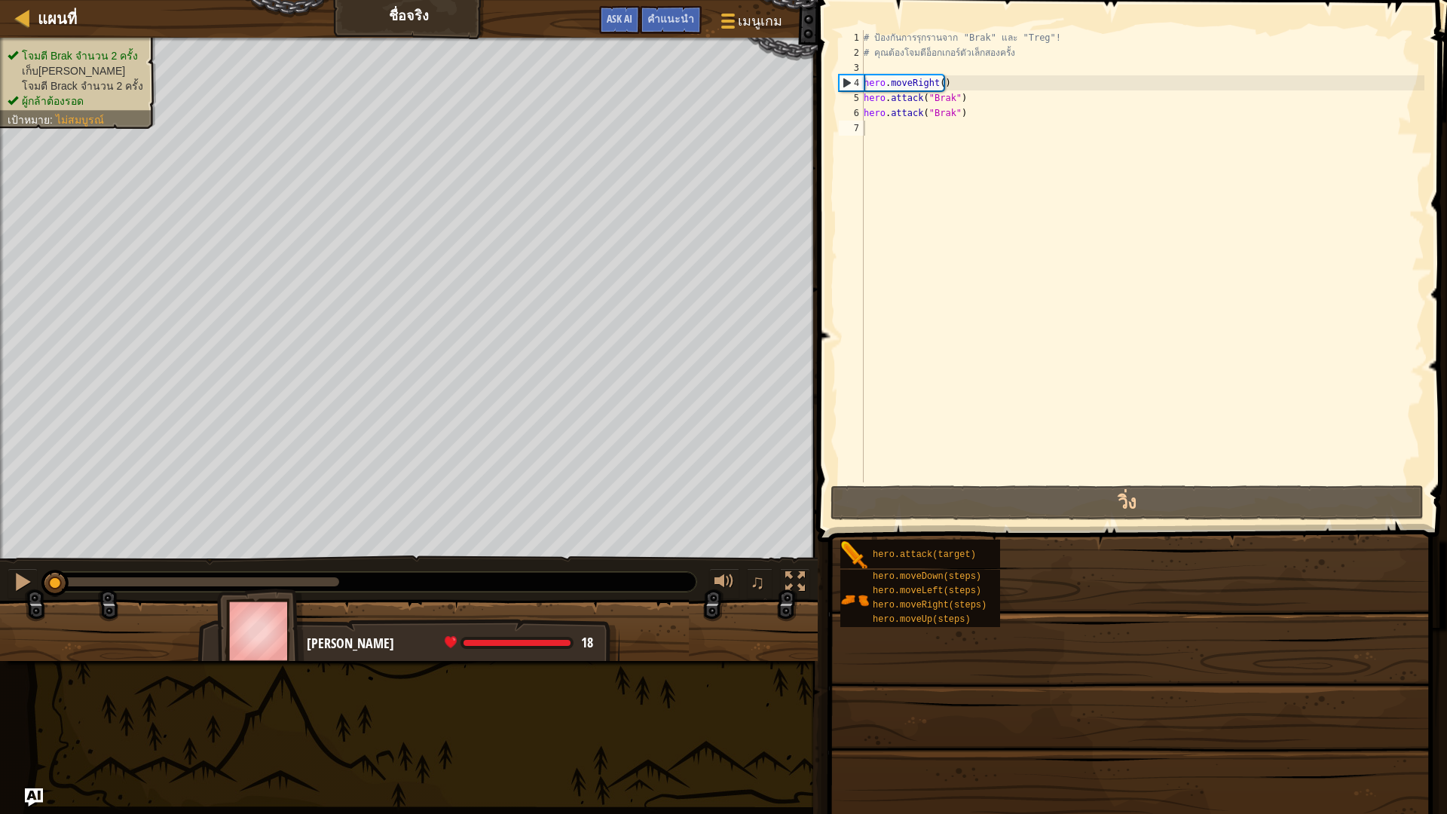
click at [1021, 173] on div "# ป้องกันการรุกรานจาก "Brak" และ "Treg"! # คุณต้องโจมตีอ็อกเกอร์ตัวเล็กสองครั้ง…" at bounding box center [1143, 271] width 564 height 482
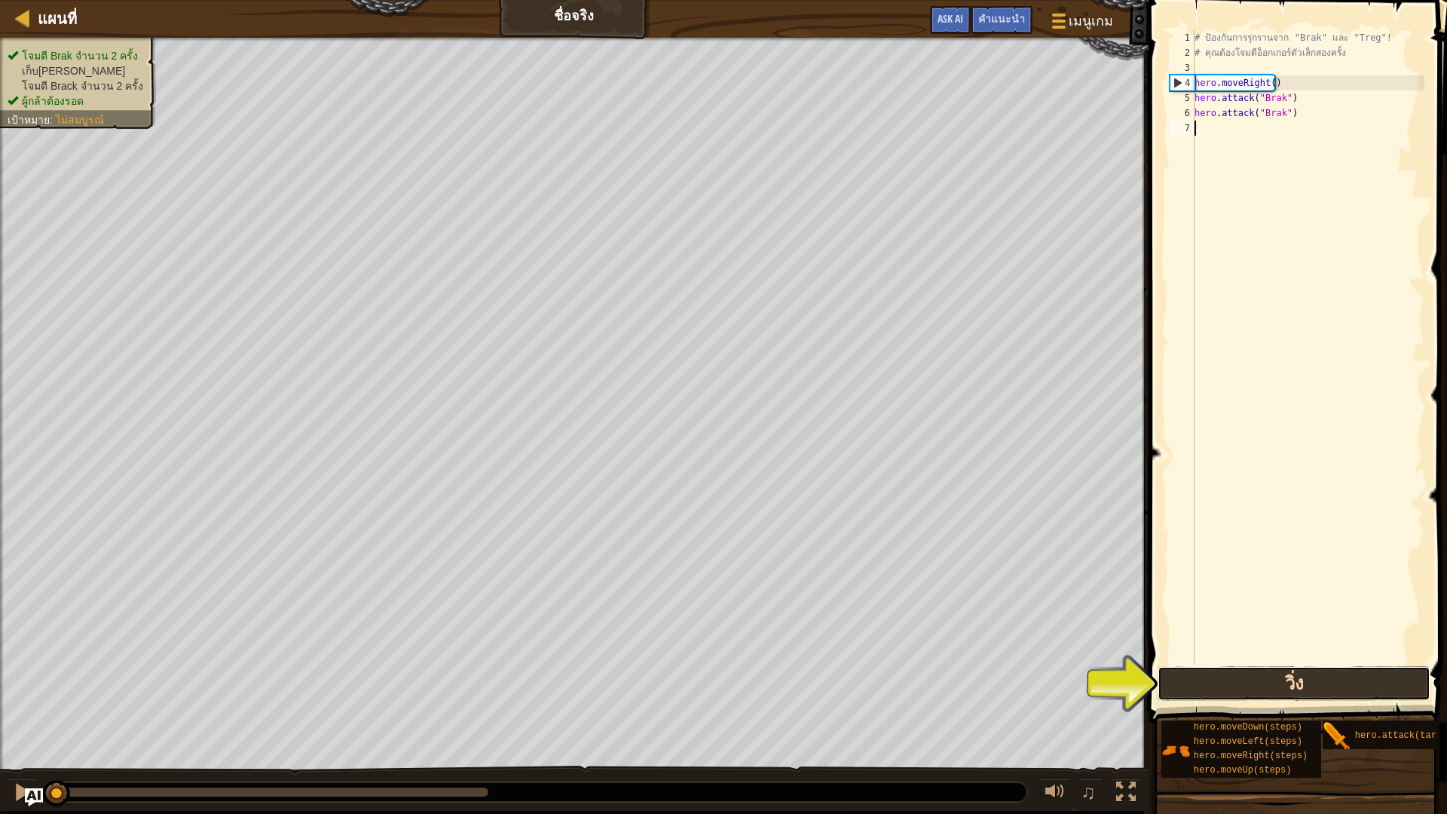
click at [1279, 690] on button "วิ่ง" at bounding box center [1294, 683] width 272 height 35
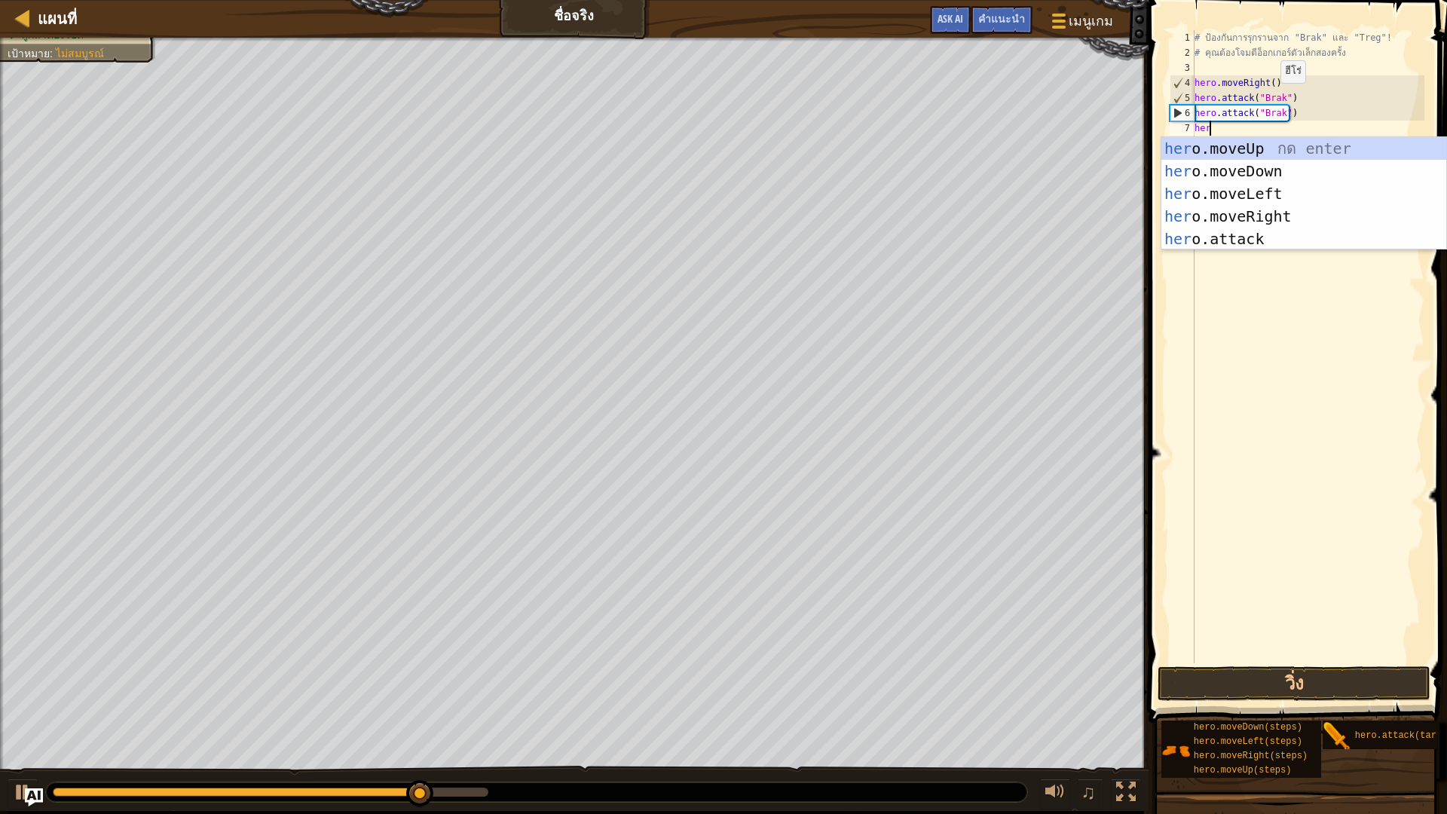
scroll to position [7, 1]
type textarea "hero."
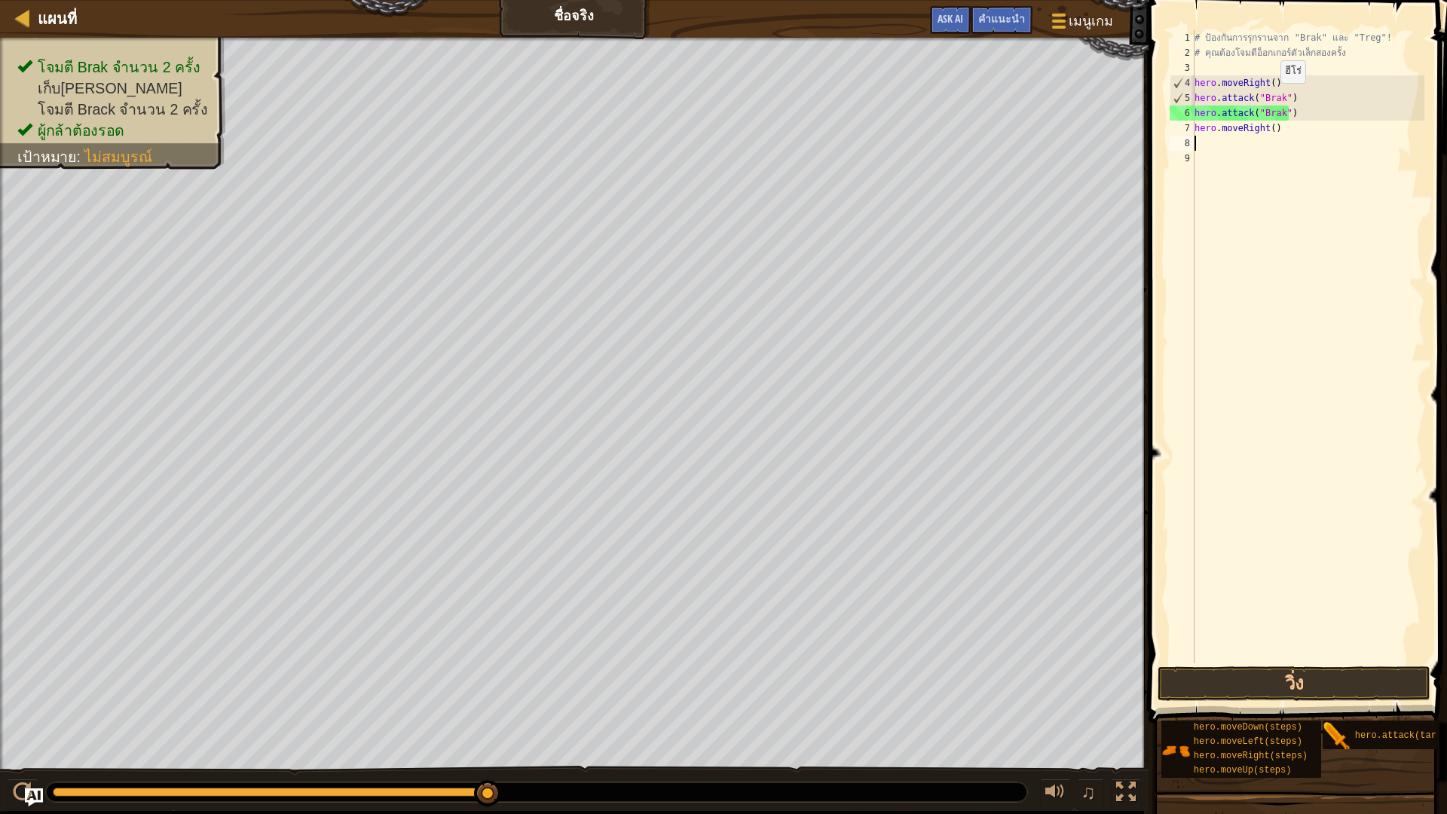
scroll to position [7, 0]
click at [1322, 687] on button "วิ่ง" at bounding box center [1294, 683] width 272 height 35
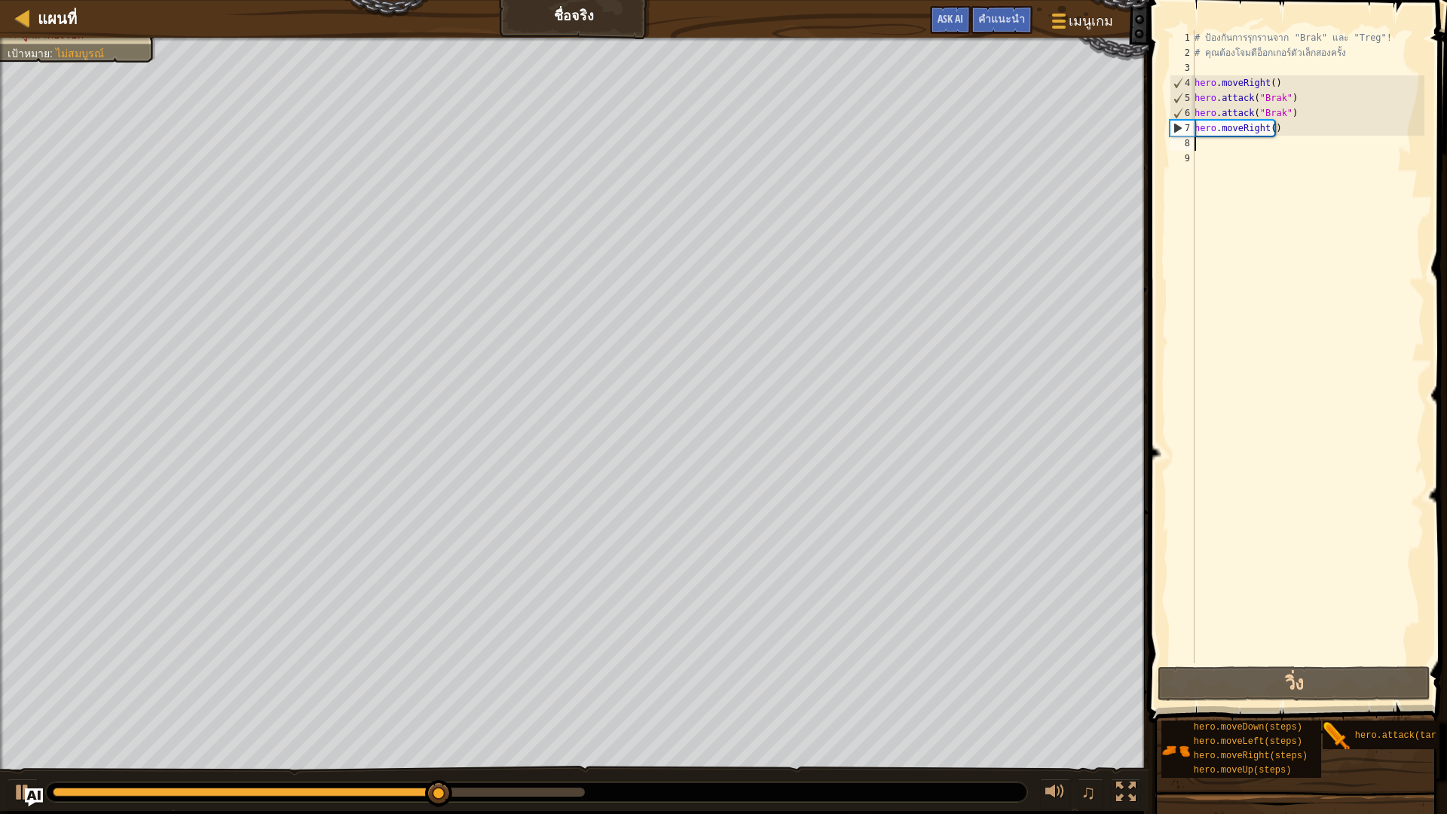
click at [1321, 141] on div "# ป้องกันการรุกรานจาก "Brak" และ "Treg"! # คุณต้องโจมตีอ็อกเกอร์ตัวเล็กสองครั้ง…" at bounding box center [1308, 361] width 233 height 663
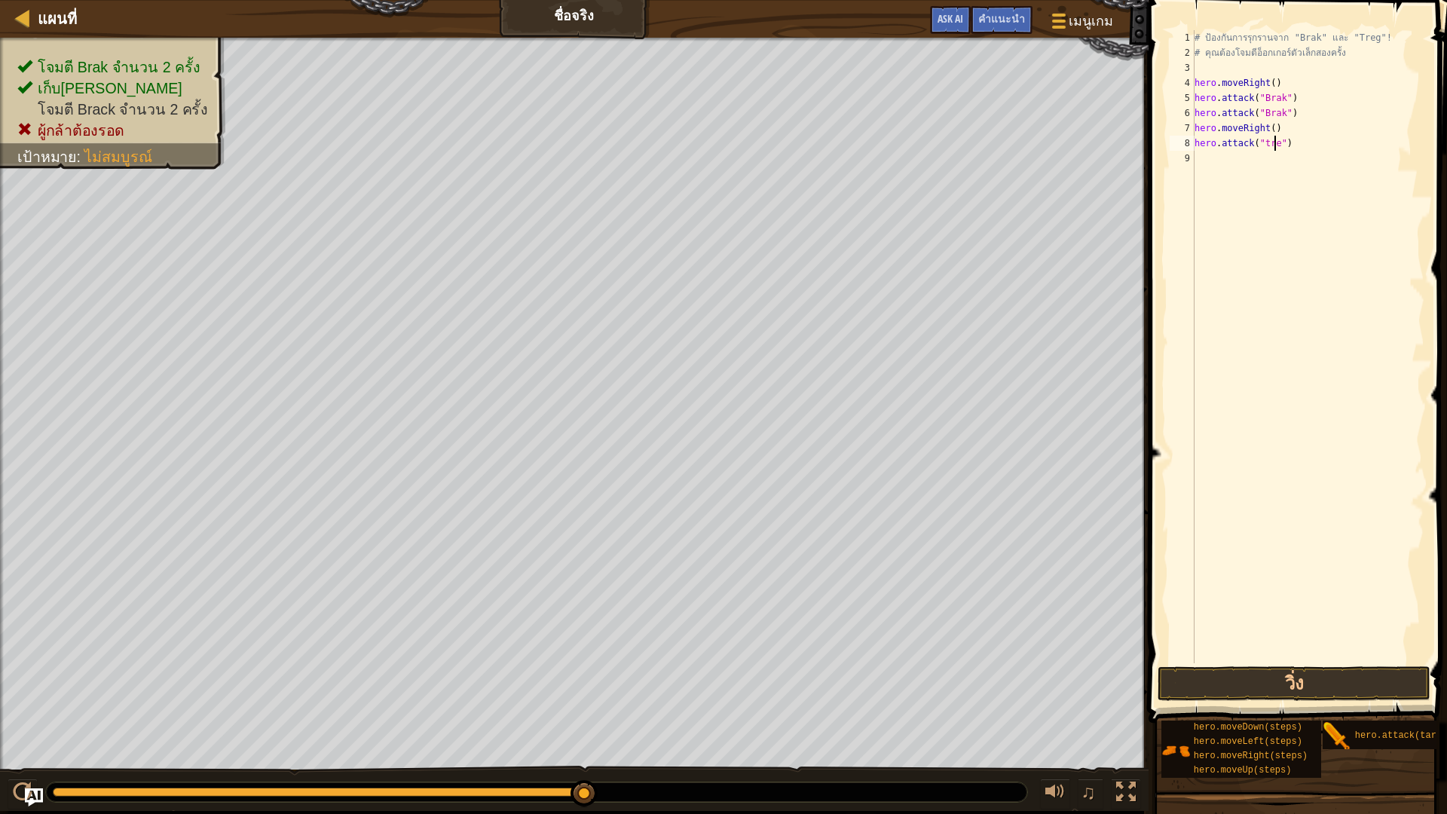
scroll to position [7, 7]
type textarea "hero.attack("treg")"
click at [1253, 671] on button "วิ่ง" at bounding box center [1294, 683] width 272 height 35
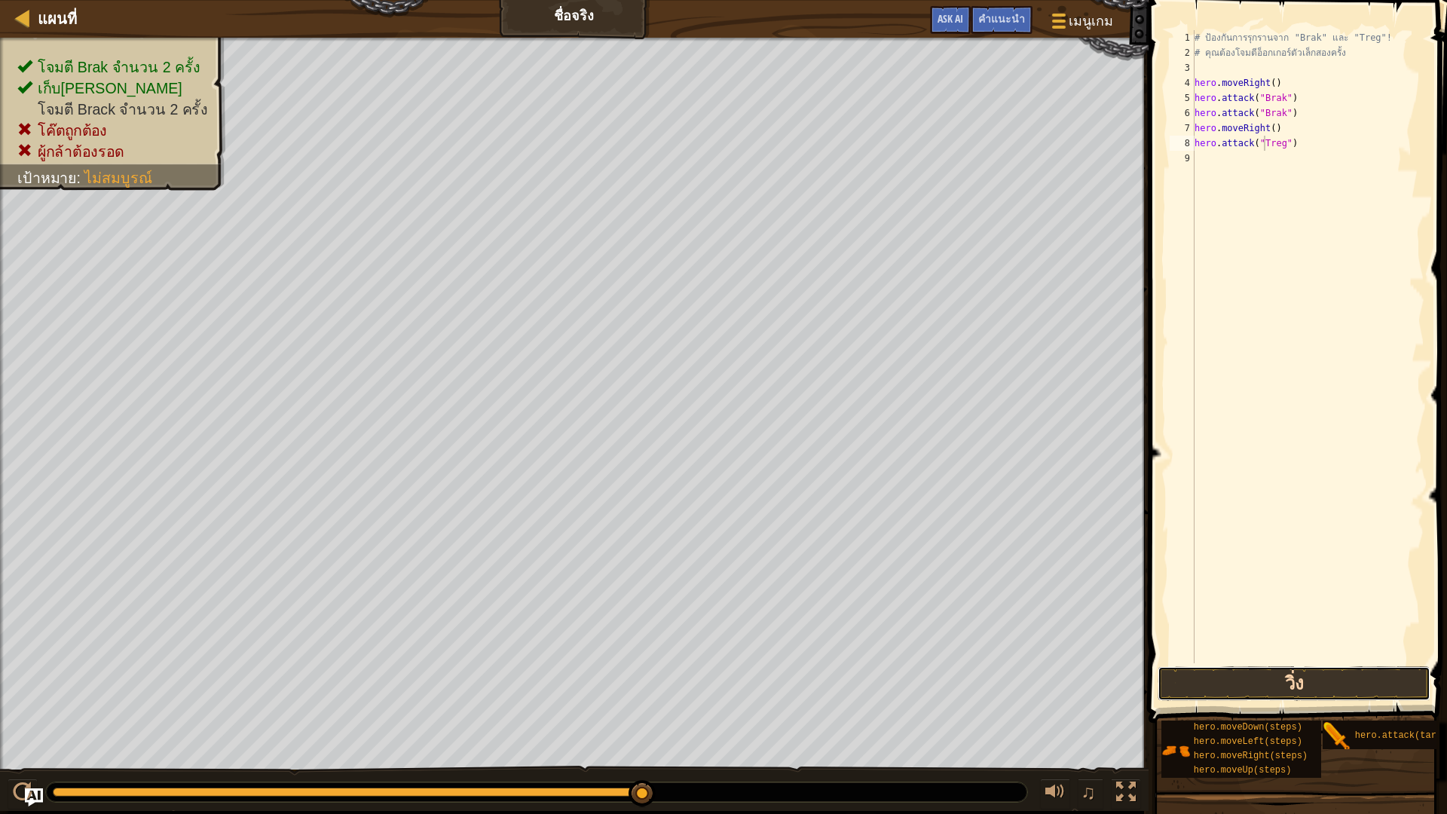
click at [1308, 686] on button "วิ่ง" at bounding box center [1294, 683] width 272 height 35
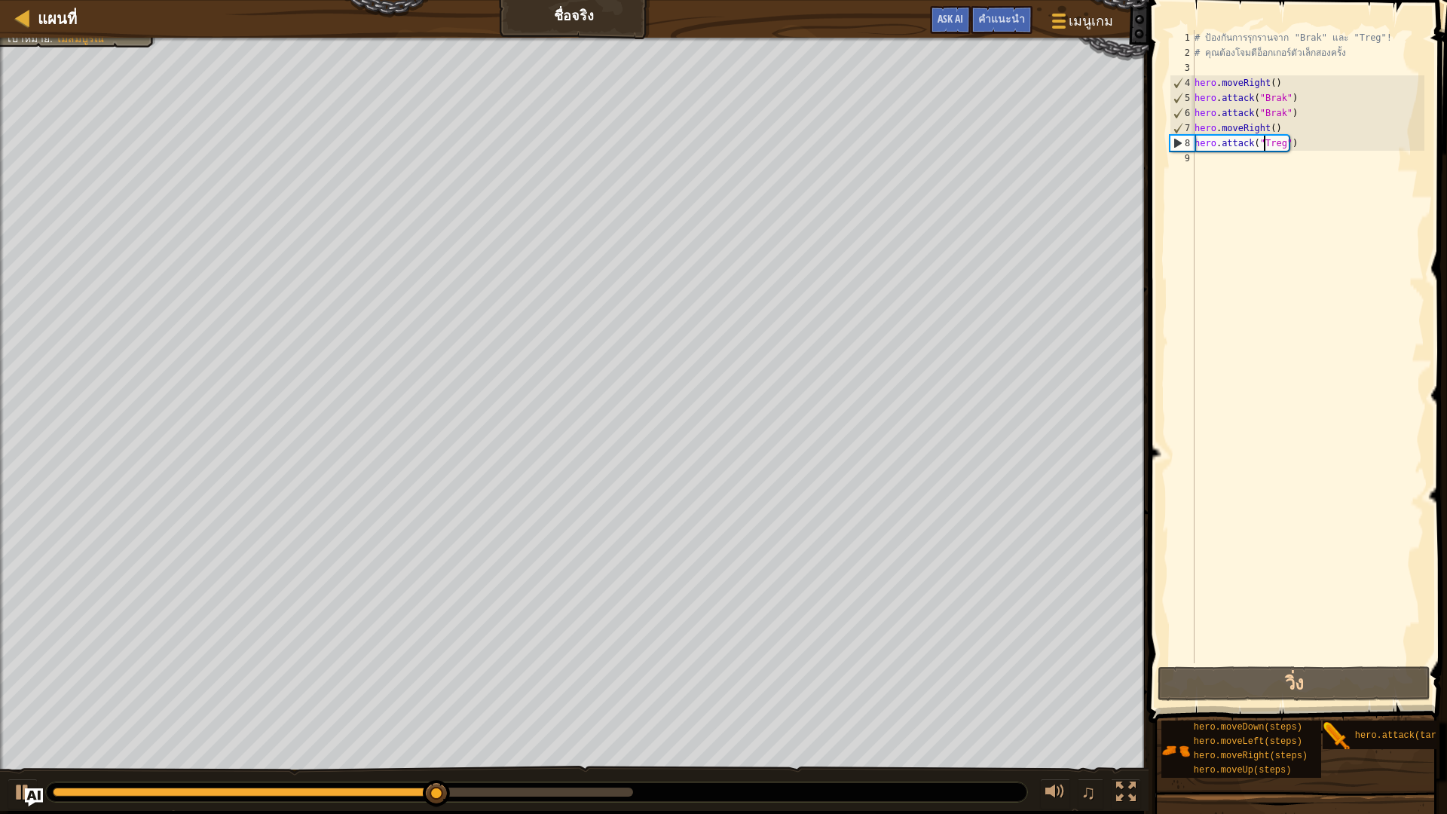
click at [1330, 128] on div "# ป้องกันการรุกรานจาก "Brak" และ "Treg"! # คุณต้องโจมตีอ็อกเกอร์ตัวเล็กสองครั้ง…" at bounding box center [1308, 361] width 233 height 663
click at [1330, 146] on div "# ป้องกันการรุกรานจาก "Brak" และ "Treg"! # คุณต้องโจมตีอ็อกเกอร์ตัวเล็กสองครั้ง…" at bounding box center [1308, 361] width 233 height 663
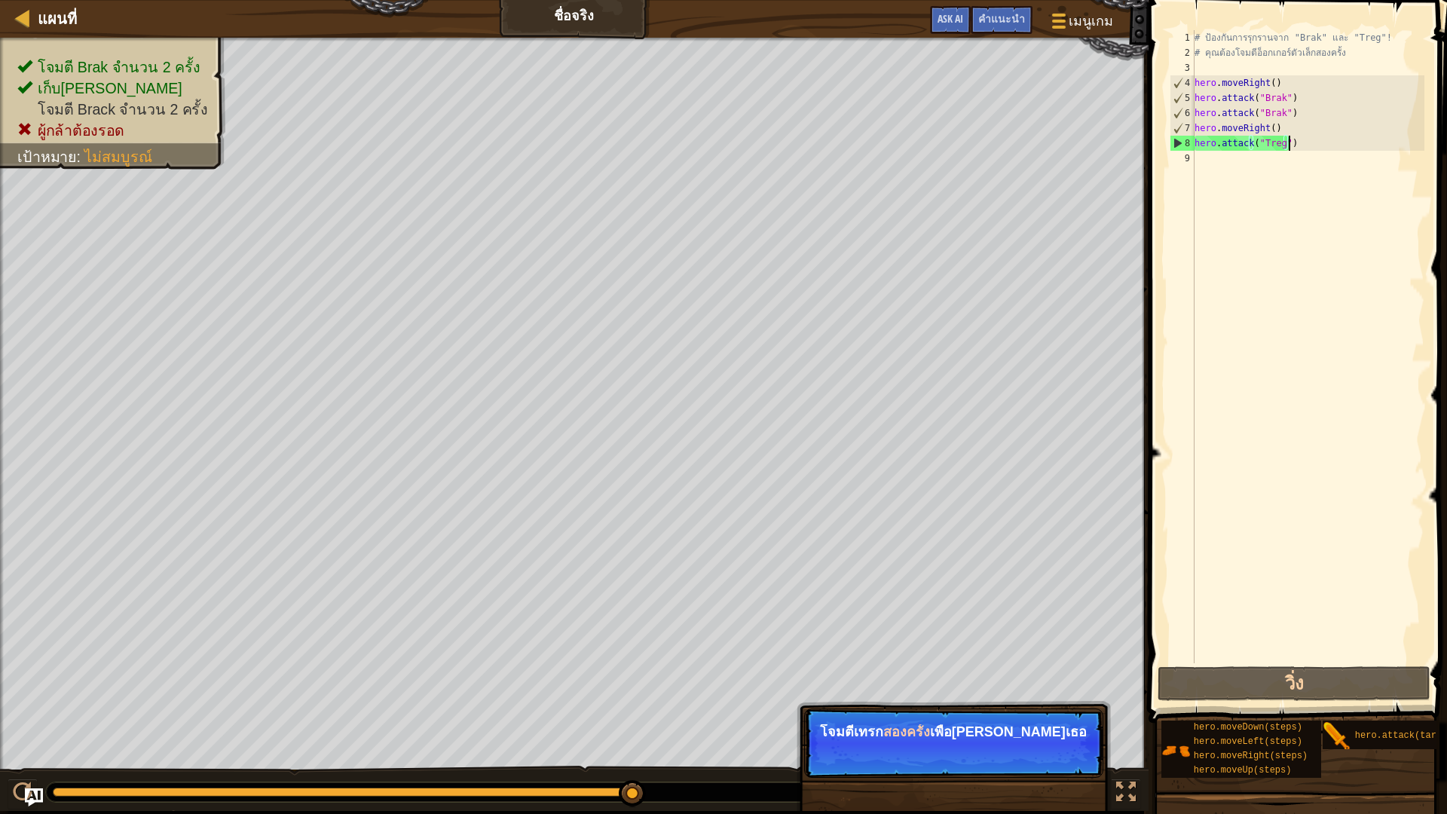
type textarea "hero.moveRight()"
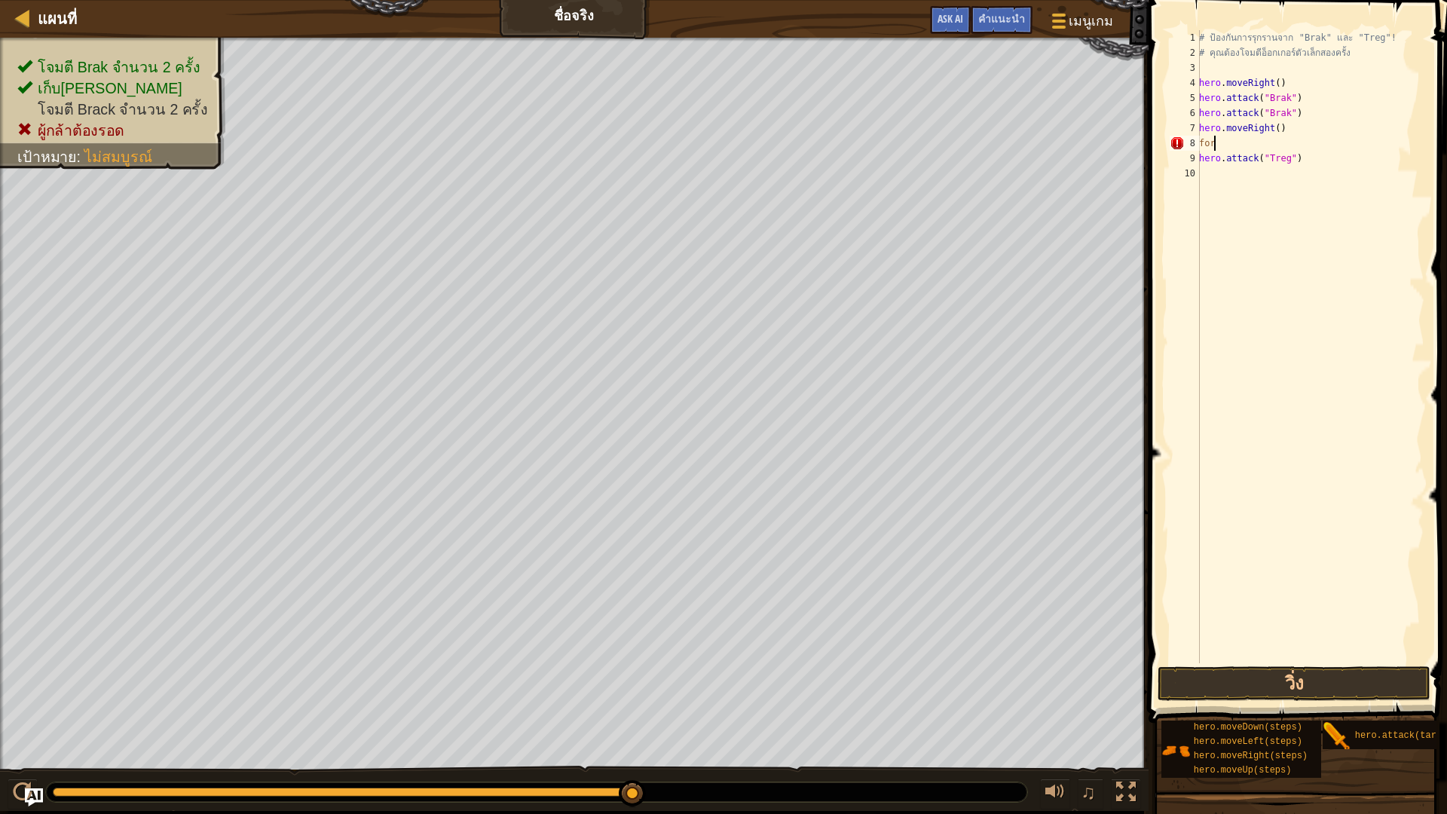
scroll to position [7, 0]
type textarea "f"
click at [1279, 146] on div "# ป้องกันการรุกรานจาก "Brak" และ "Treg"! # คุณต้องโจมตีอ็อกเกอร์ตัวเล็กสองครั้ง…" at bounding box center [1308, 361] width 234 height 663
click at [1290, 146] on div "# ป้องกันการรุกรานจาก "Brak" และ "Treg"! # คุณต้องโจมตีอ็อกเกอร์ตัวเล็กสองครั้ง…" at bounding box center [1308, 361] width 234 height 663
drag, startPoint x: 1281, startPoint y: 148, endPoint x: 1168, endPoint y: 145, distance: 113.1
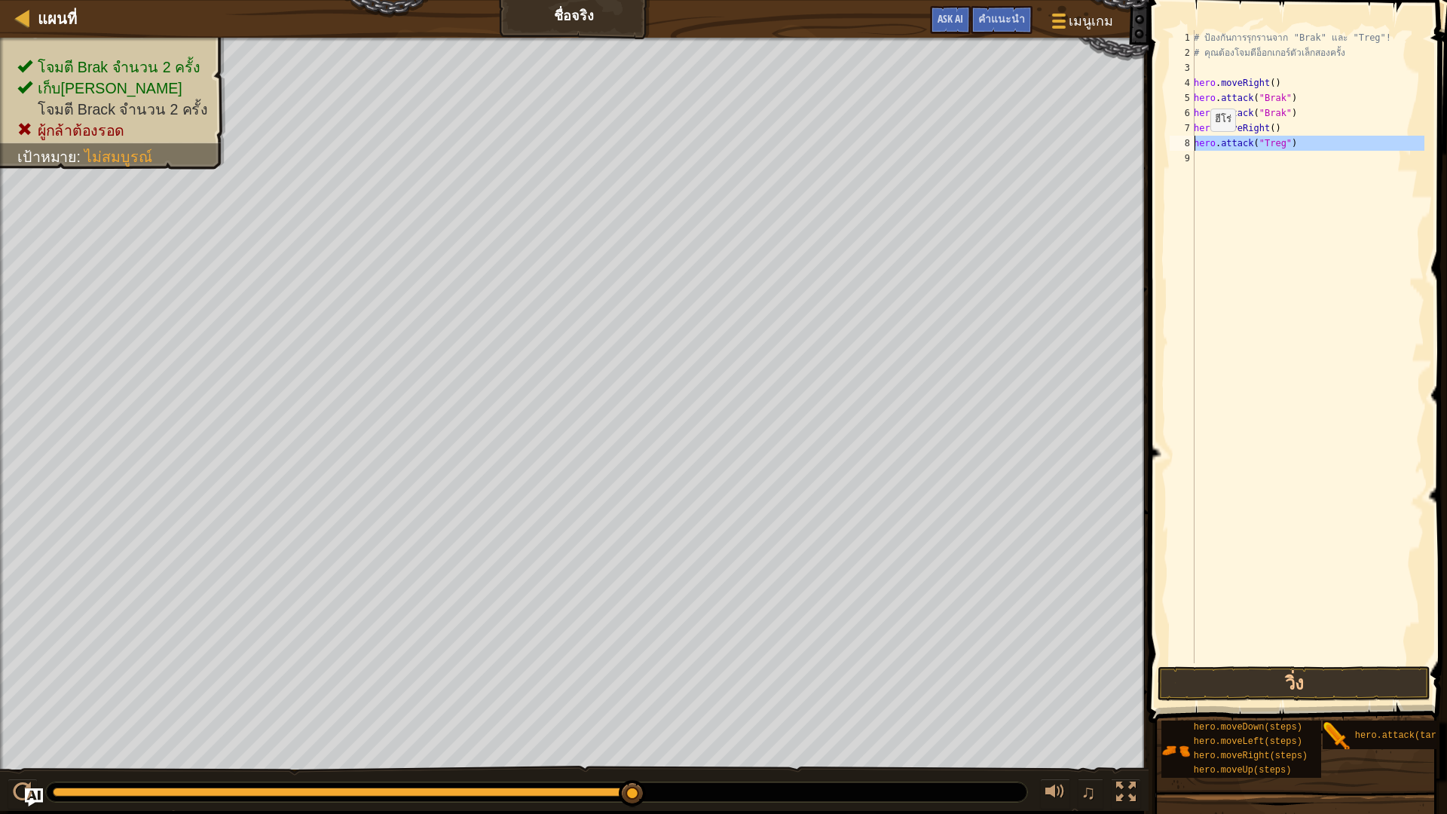
click at [1168, 145] on div "hero.attack("Treg") 1 2 3 4 5 6 7 8 9 # ป้องกันการรุกรานจาก "Brak" และ "Treg"! …" at bounding box center [1296, 346] width 258 height 633
click at [1310, 139] on div "# ป้องกันการรุกรานจาก "Brak" และ "Treg"! # คุณต้องโจมตีอ็อกเกอร์ตัวเล็กสองครั้ง…" at bounding box center [1308, 346] width 234 height 633
type textarea "hero.attack("Treg")"
drag, startPoint x: 1239, startPoint y: 137, endPoint x: 1164, endPoint y: 155, distance: 77.3
click at [1164, 155] on div "hero.attack("Treg") 1 2 3 4 5 6 7 8 9 # ป้องกันการรุกรานจาก "Brak" และ "Treg"! …" at bounding box center [1295, 391] width 303 height 767
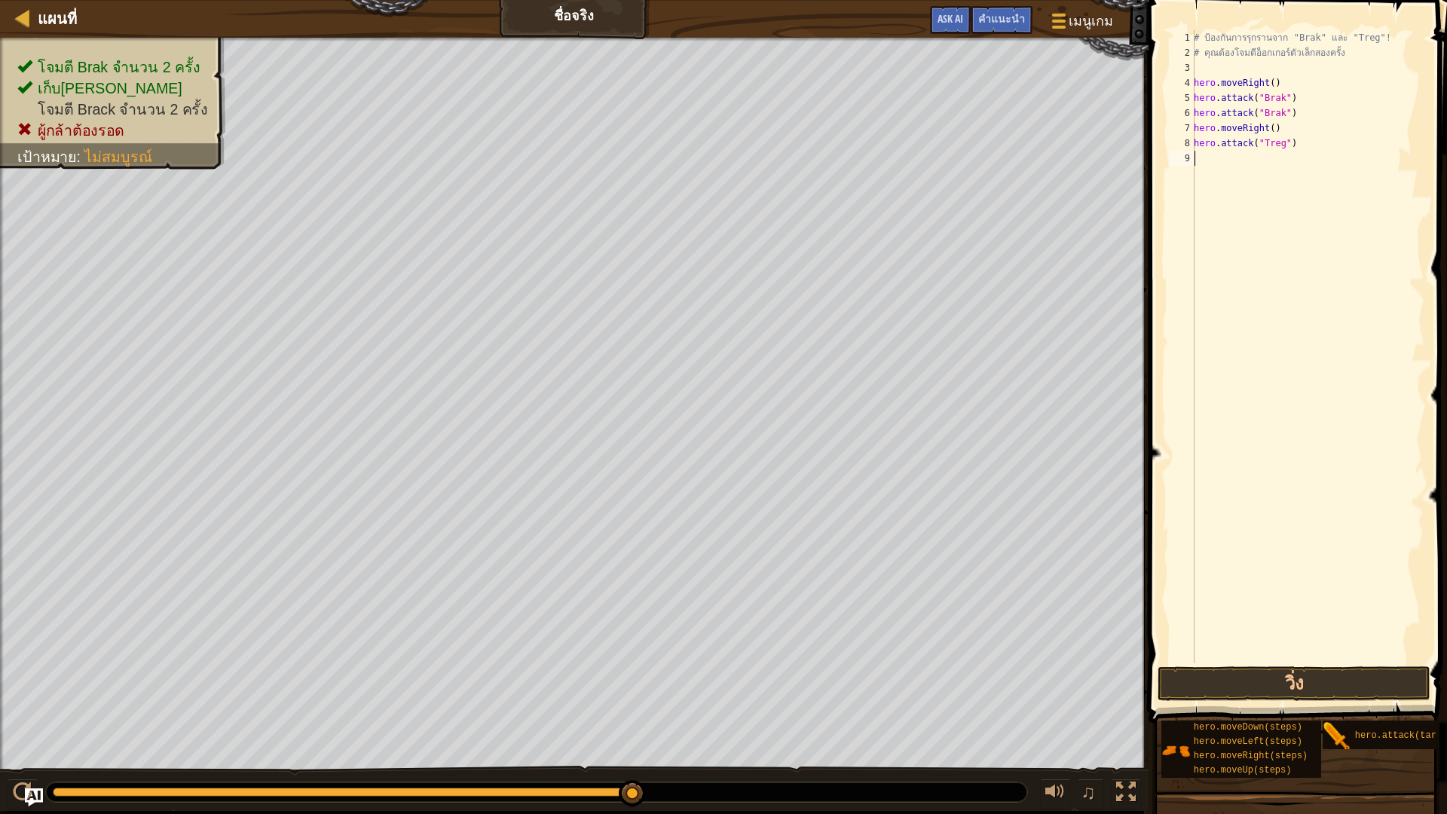
click at [1305, 130] on div "# ป้องกันการรุกรานจาก "Brak" และ "Treg"! # คุณต้องโจมตีอ็อกเกอร์ตัวเล็กสองครั้ง…" at bounding box center [1308, 361] width 234 height 663
type textarea "hero.moveRight()"
click at [1304, 684] on button "วิ่ง" at bounding box center [1294, 683] width 272 height 35
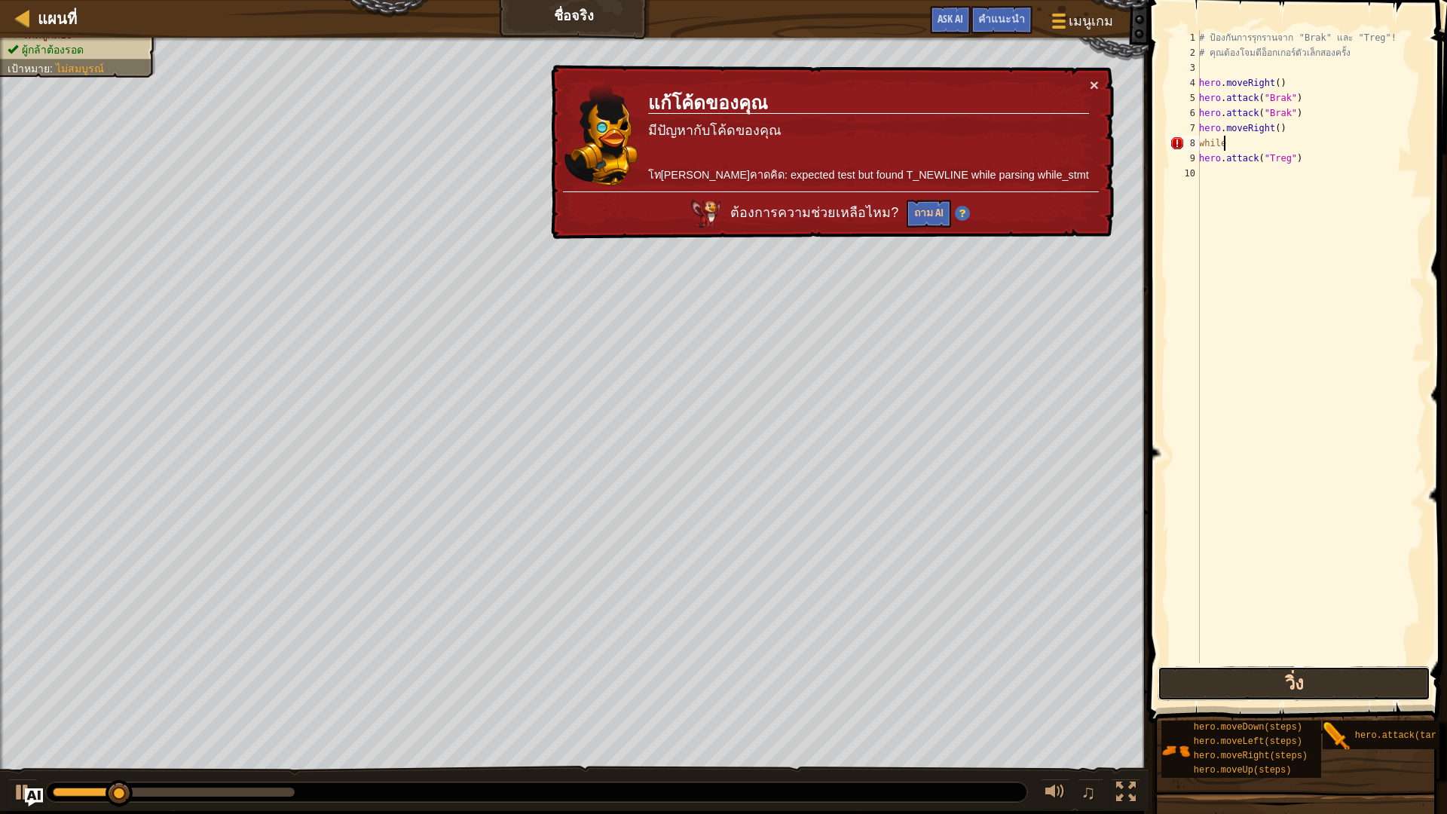
click at [1304, 684] on button "วิ่ง" at bounding box center [1294, 683] width 272 height 35
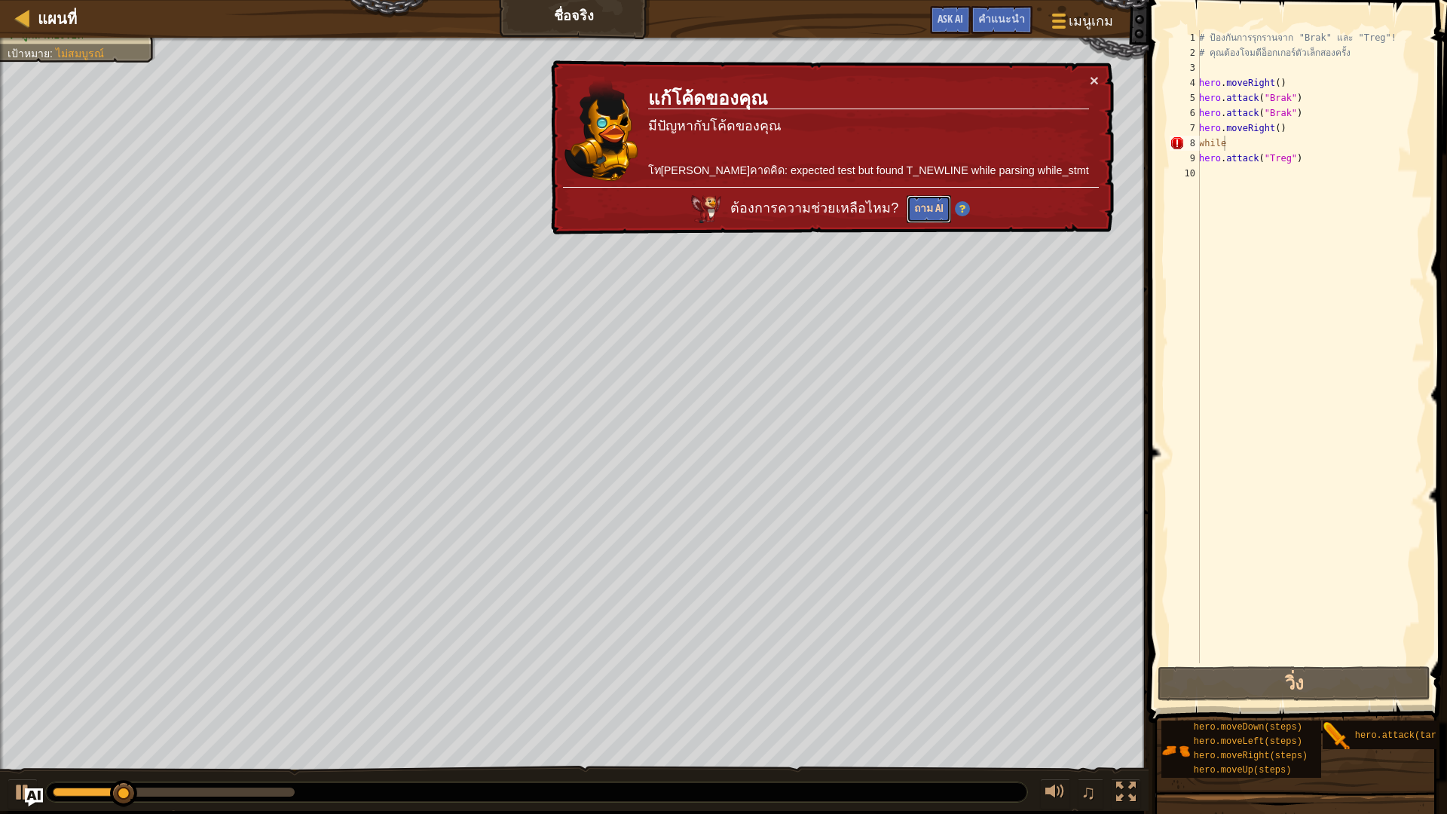
click at [950, 197] on button "ถาม AI" at bounding box center [929, 209] width 44 height 28
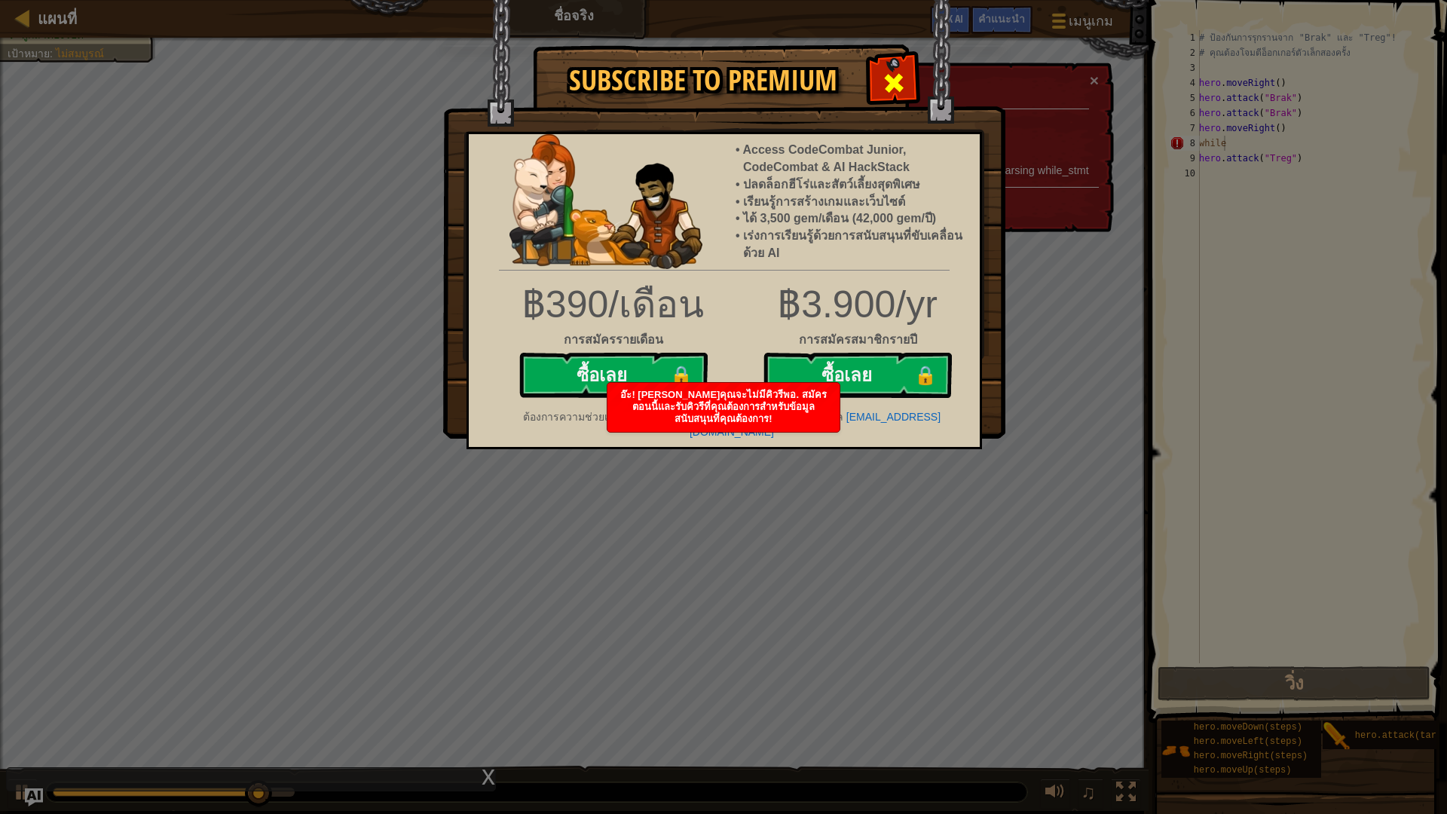
click at [885, 80] on span at bounding box center [894, 83] width 24 height 24
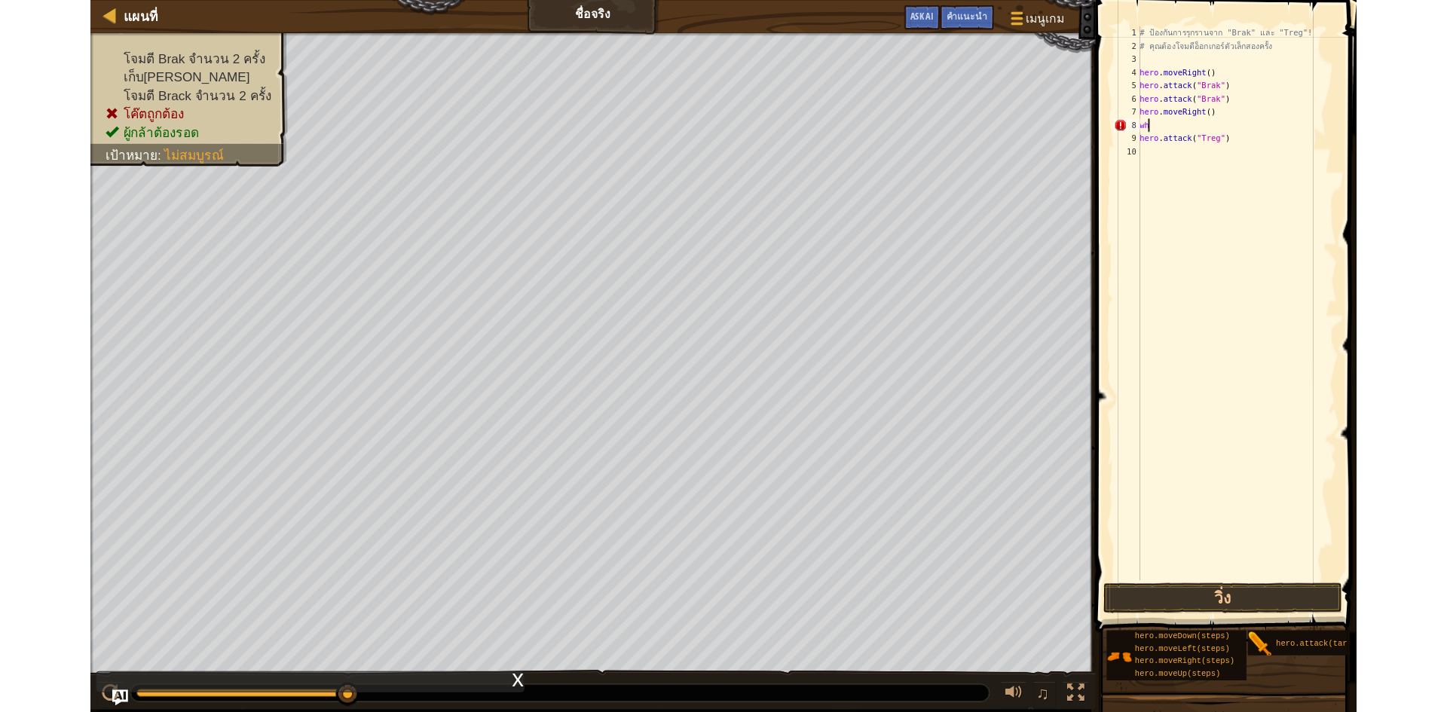
scroll to position [7, 0]
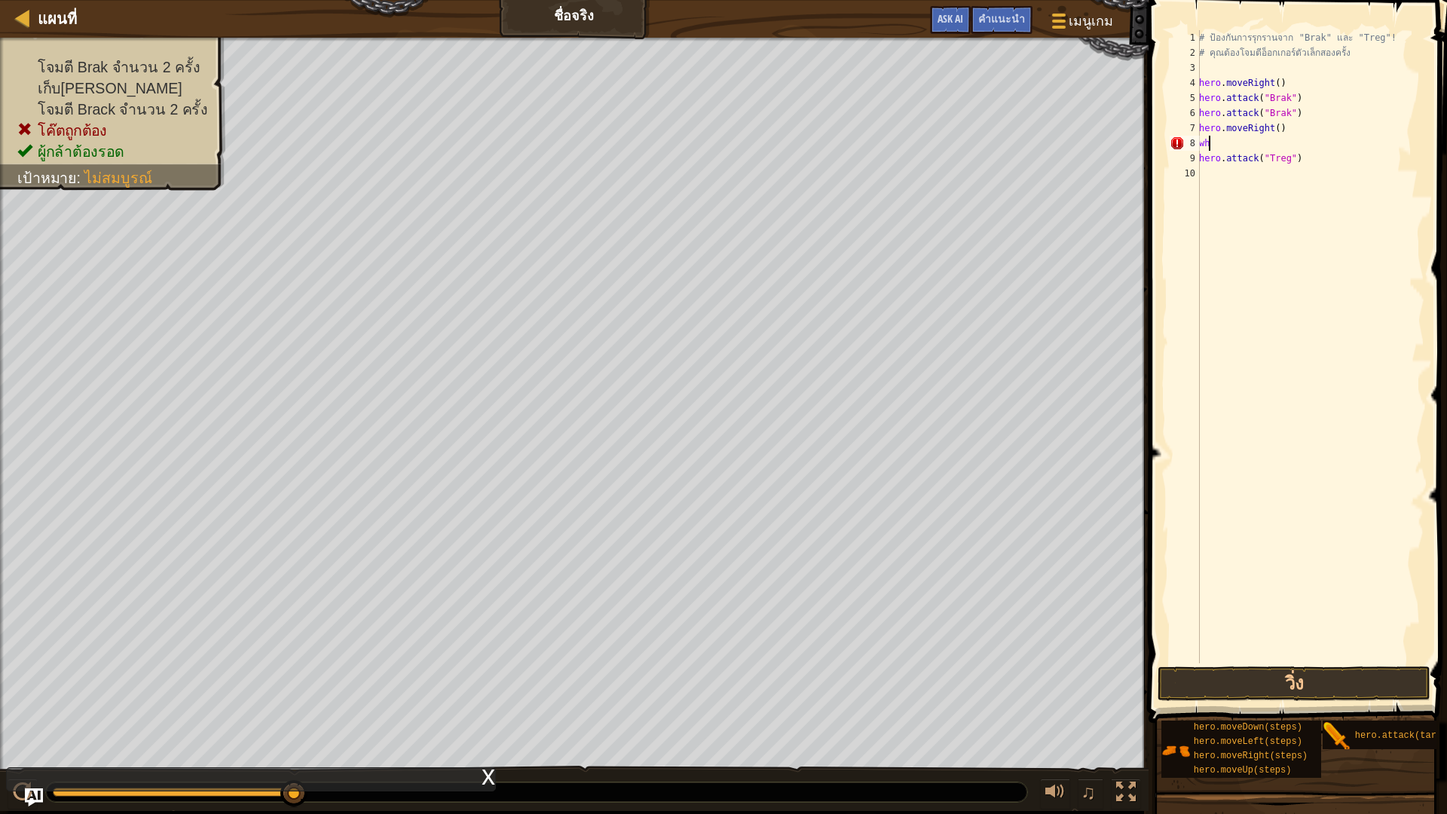
type textarea "w"
click at [1313, 137] on div "# ป้องกันการรุกรานจาก "Brak" และ "Treg"! # คุณต้องโจมตีอ็อกเกอร์ตัวเล็กสองครั้ง…" at bounding box center [1310, 361] width 228 height 663
drag, startPoint x: 1313, startPoint y: 162, endPoint x: 1152, endPoint y: 167, distance: 161.4
click at [1152, 167] on div "1 2 3 4 5 6 7 8 9 10 # ป้องกันการรุกรานจาก "Brak" และ "Treg"! # คุณต้องโจมตีอ็อ…" at bounding box center [1295, 391] width 303 height 767
drag, startPoint x: 1324, startPoint y: 156, endPoint x: 1312, endPoint y: 157, distance: 12.8
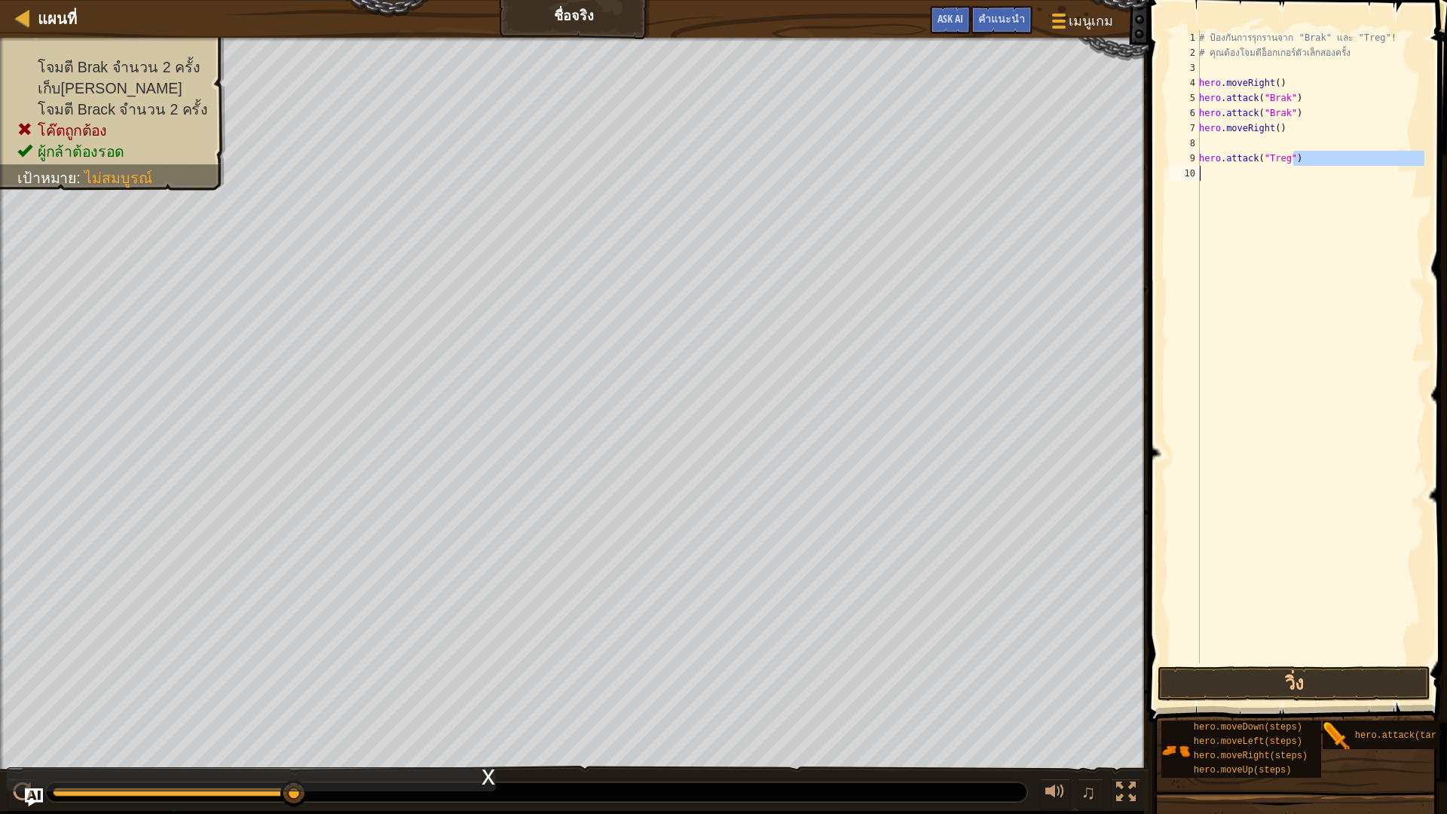
click at [1324, 156] on div "# ป้องกันการรุกรานจาก "Brak" และ "Treg"! # คุณต้องโจมตีอ็อกเกอร์ตัวเล็กสองครั้ง…" at bounding box center [1310, 346] width 228 height 633
drag, startPoint x: 1299, startPoint y: 167, endPoint x: 1180, endPoint y: 153, distance: 120.7
click at [1180, 153] on div "hero.attack("Treg") 1 2 3 4 5 6 7 8 9 10 # ป้องกันการรุกรานจาก "Brak" และ "Treg…" at bounding box center [1296, 346] width 258 height 633
type textarea "hero.attack("Treg")"
click at [1215, 140] on div "# ป้องกันการรุกรานจาก "Brak" และ "Treg"! # คุณต้องโจมตีอ็อกเกอร์ตัวเล็กสองครั้ง…" at bounding box center [1310, 361] width 228 height 663
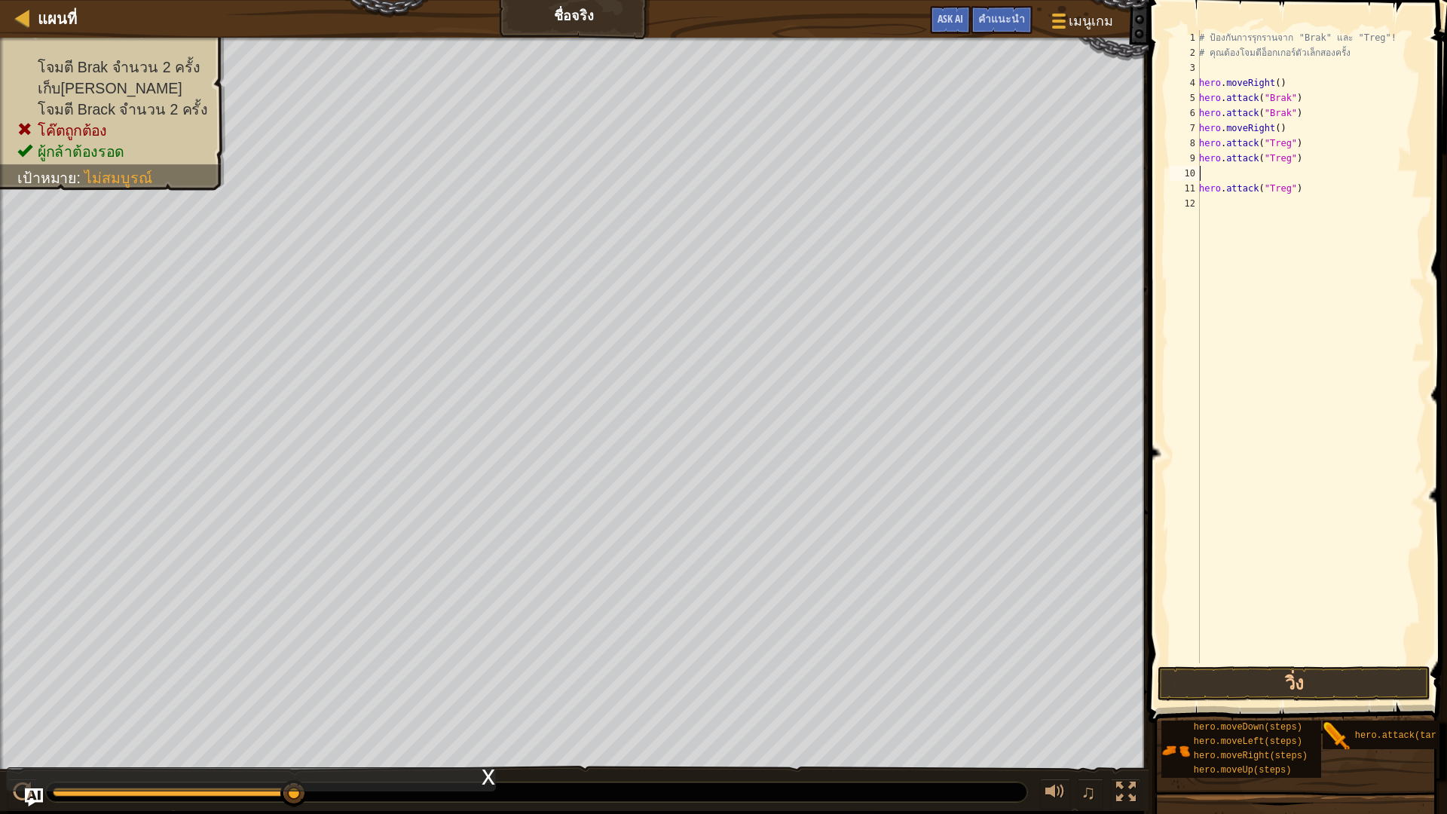
paste textarea "hero.attack("Treg")"
click at [1330, 183] on div "# ป้องกันการรุกรานจาก "Brak" และ "Treg"! # คุณต้องโจมตีอ็อกเกอร์ตัวเล็กสองครั้ง…" at bounding box center [1310, 361] width 228 height 663
type textarea "hero.attack("Treg")"
click at [1324, 198] on div "# ป้องกันการรุกรานจาก "Brak" และ "Treg"! # คุณต้องโจมตีอ็อกเกอร์ตัวเล็กสองครั้ง…" at bounding box center [1310, 361] width 228 height 663
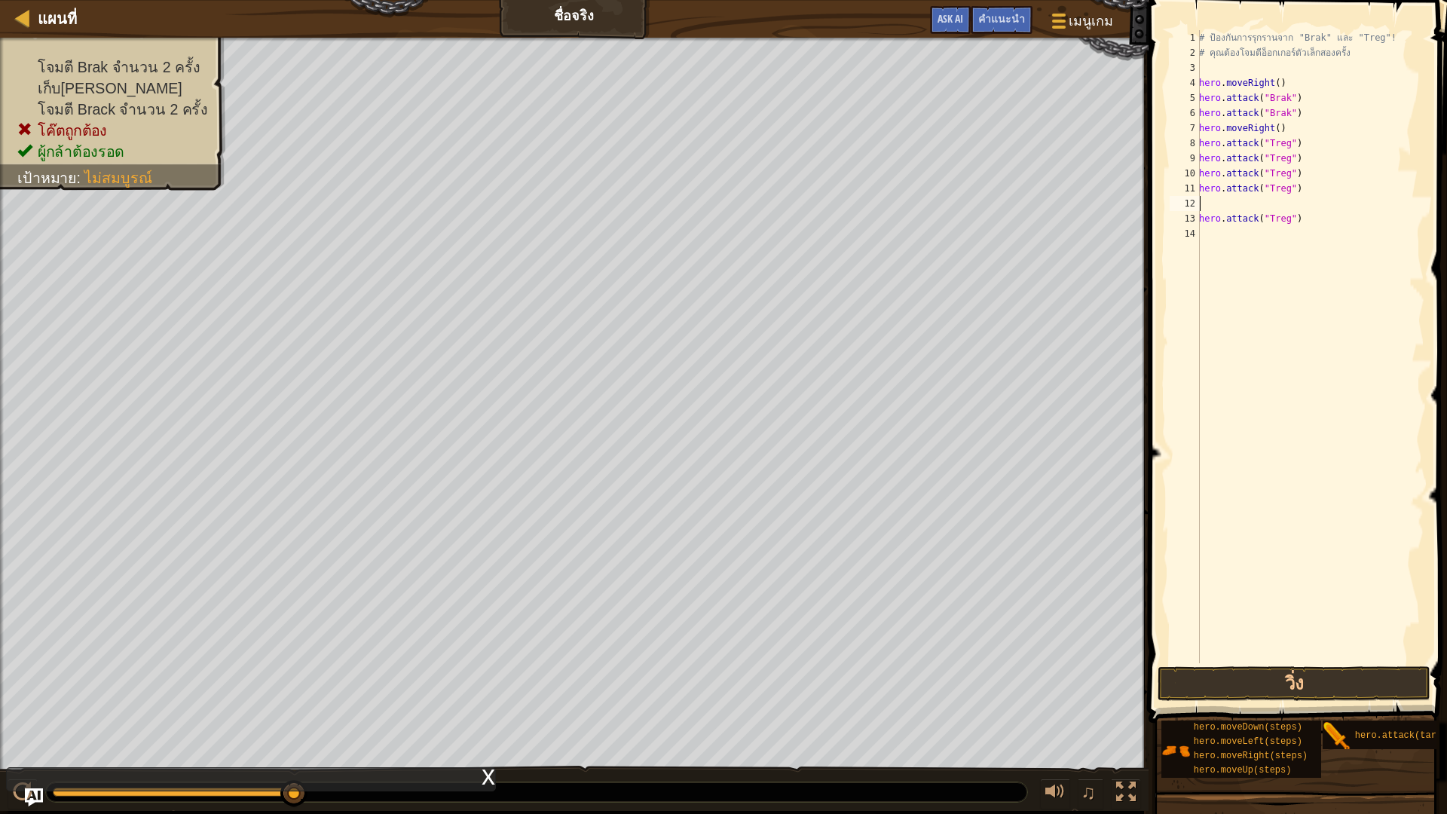
type textarea "hero.attack("Treg")"
click at [1370, 663] on div "# ป้องกันการรุกรานจาก "Brak" และ "Treg"! # คุณต้องโจมตีอ็อกเกอร์ตัวเล็กสองครั้ง…" at bounding box center [1310, 361] width 228 height 663
click at [1373, 680] on button "วิ่ง" at bounding box center [1294, 683] width 272 height 35
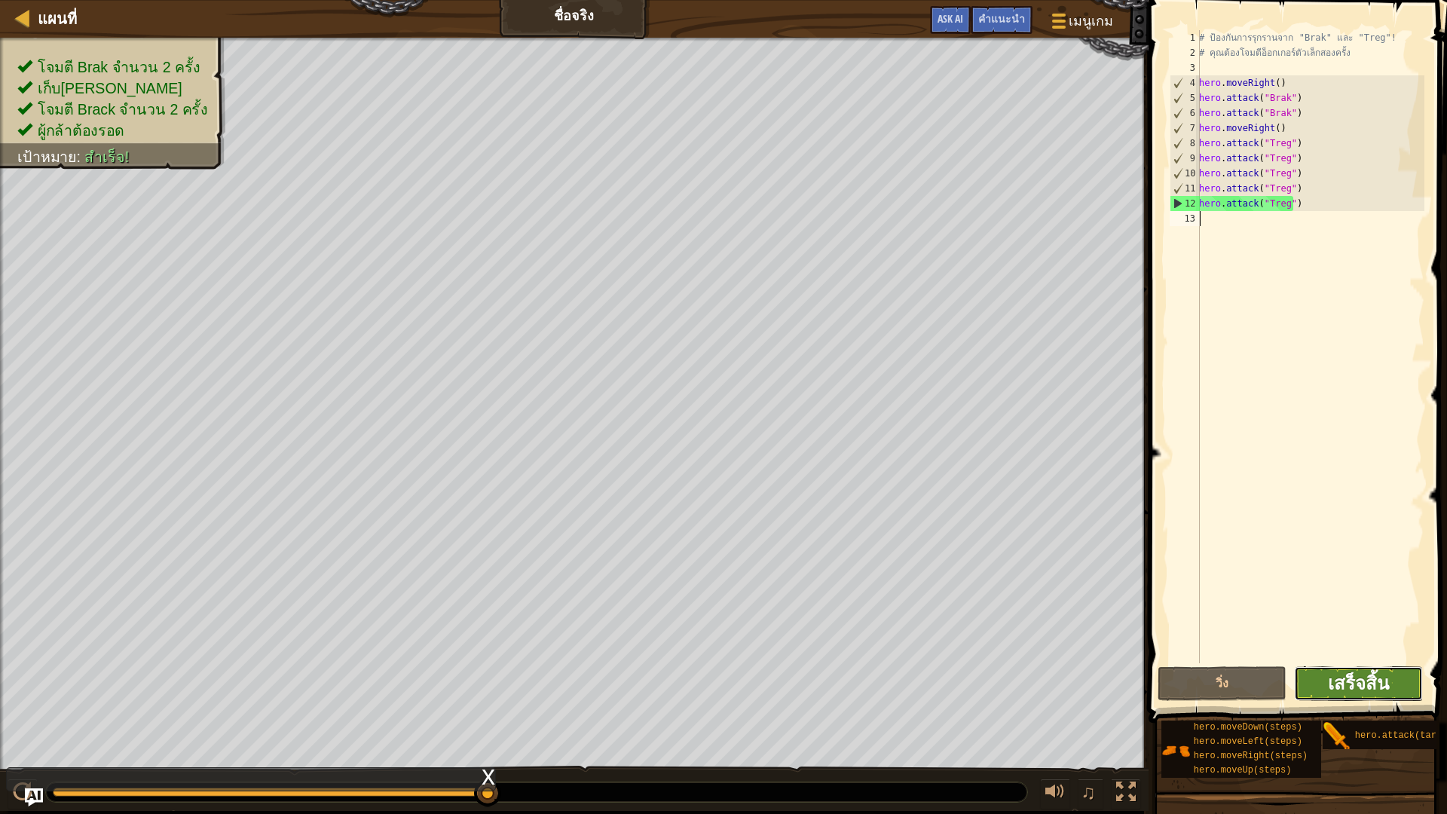
click at [1365, 678] on span "เสร็จสิ้น" at bounding box center [1358, 683] width 61 height 24
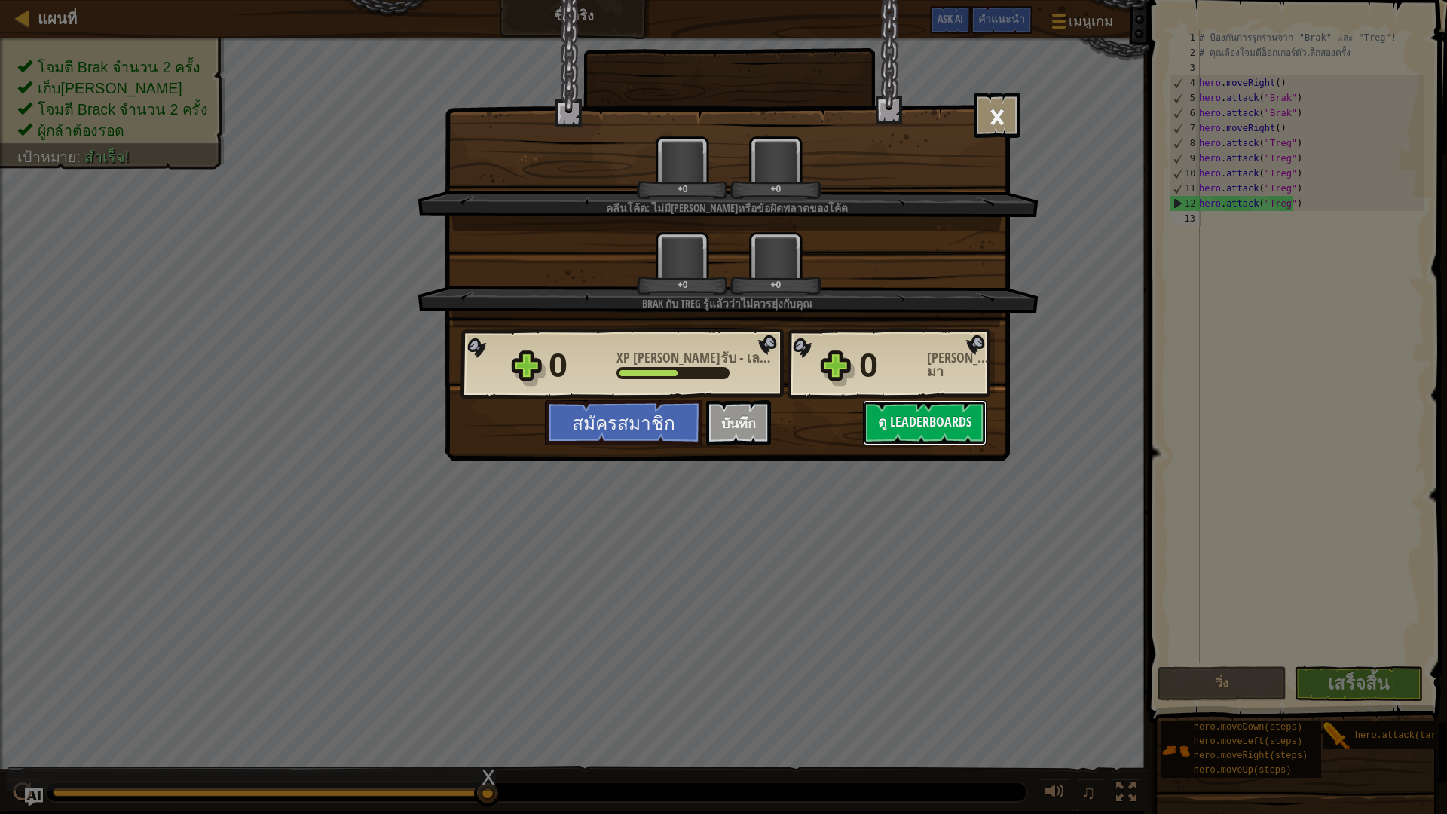
click at [794, 300] on div "Brak กับ Treg รู้แล้วว่าไม่ควรยุ่งกับคุณ" at bounding box center [727, 303] width 476 height 15
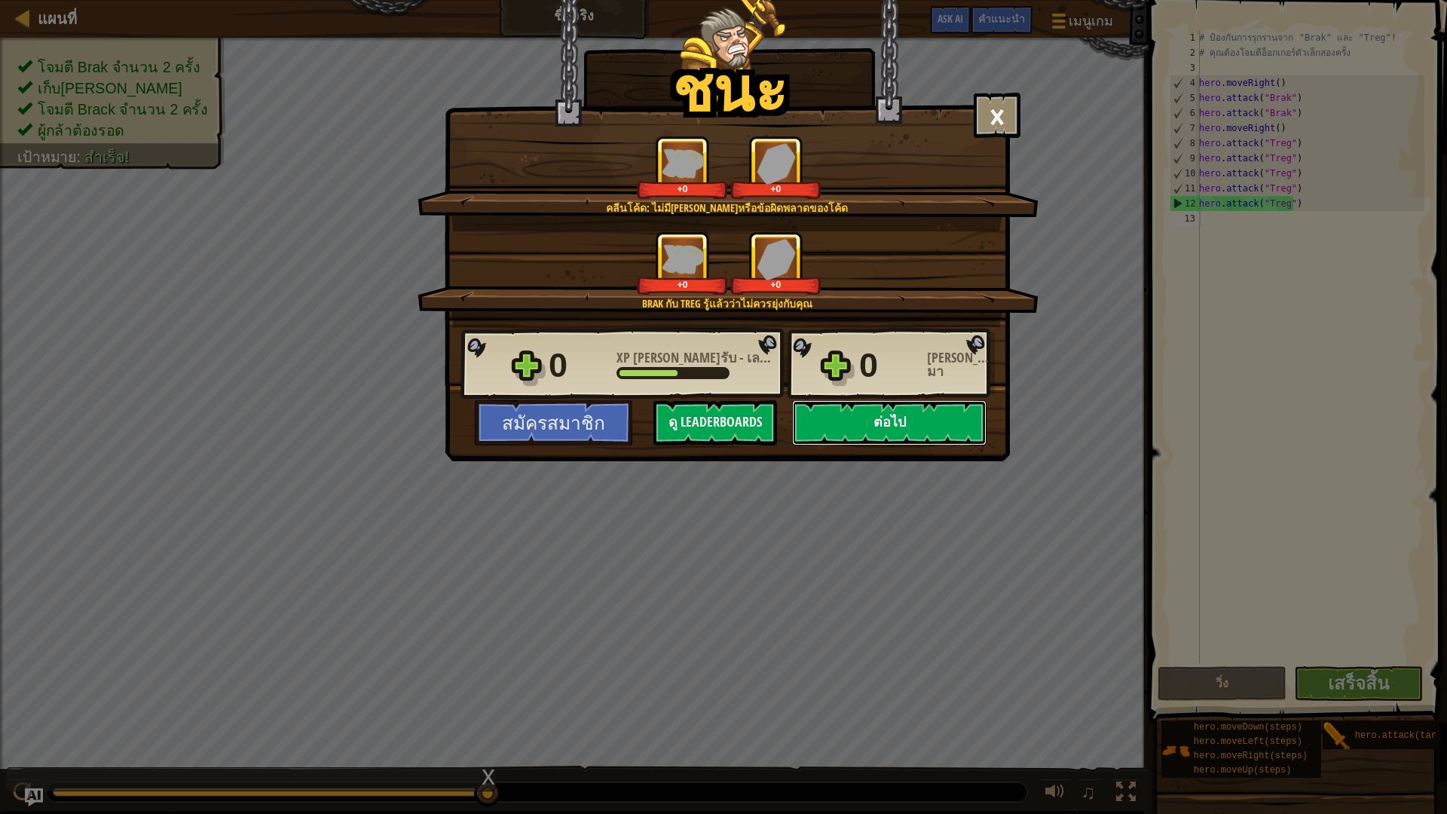
click at [856, 416] on button "ต่อไป" at bounding box center [889, 422] width 194 height 45
select select "th"
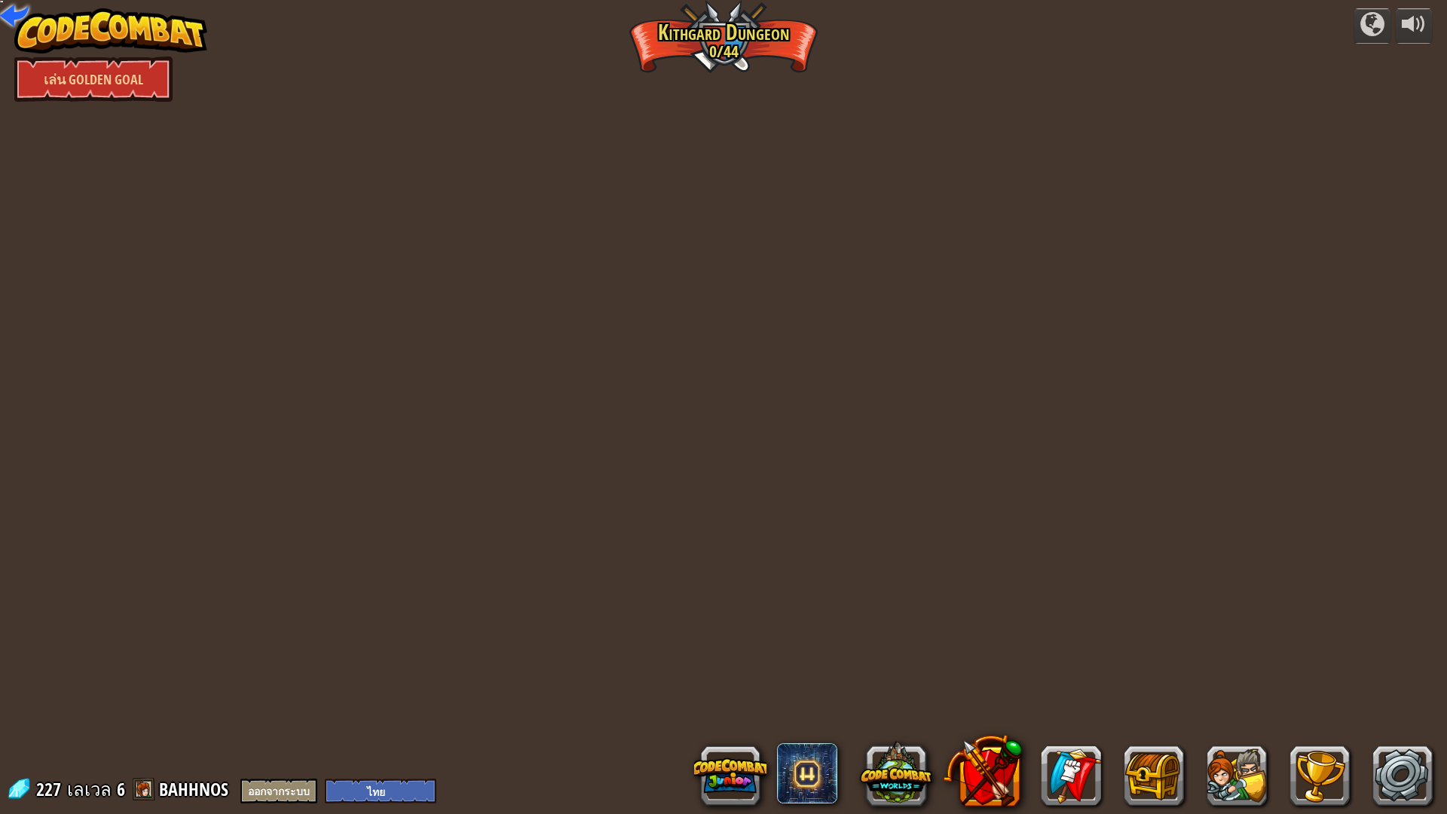
select select "th"
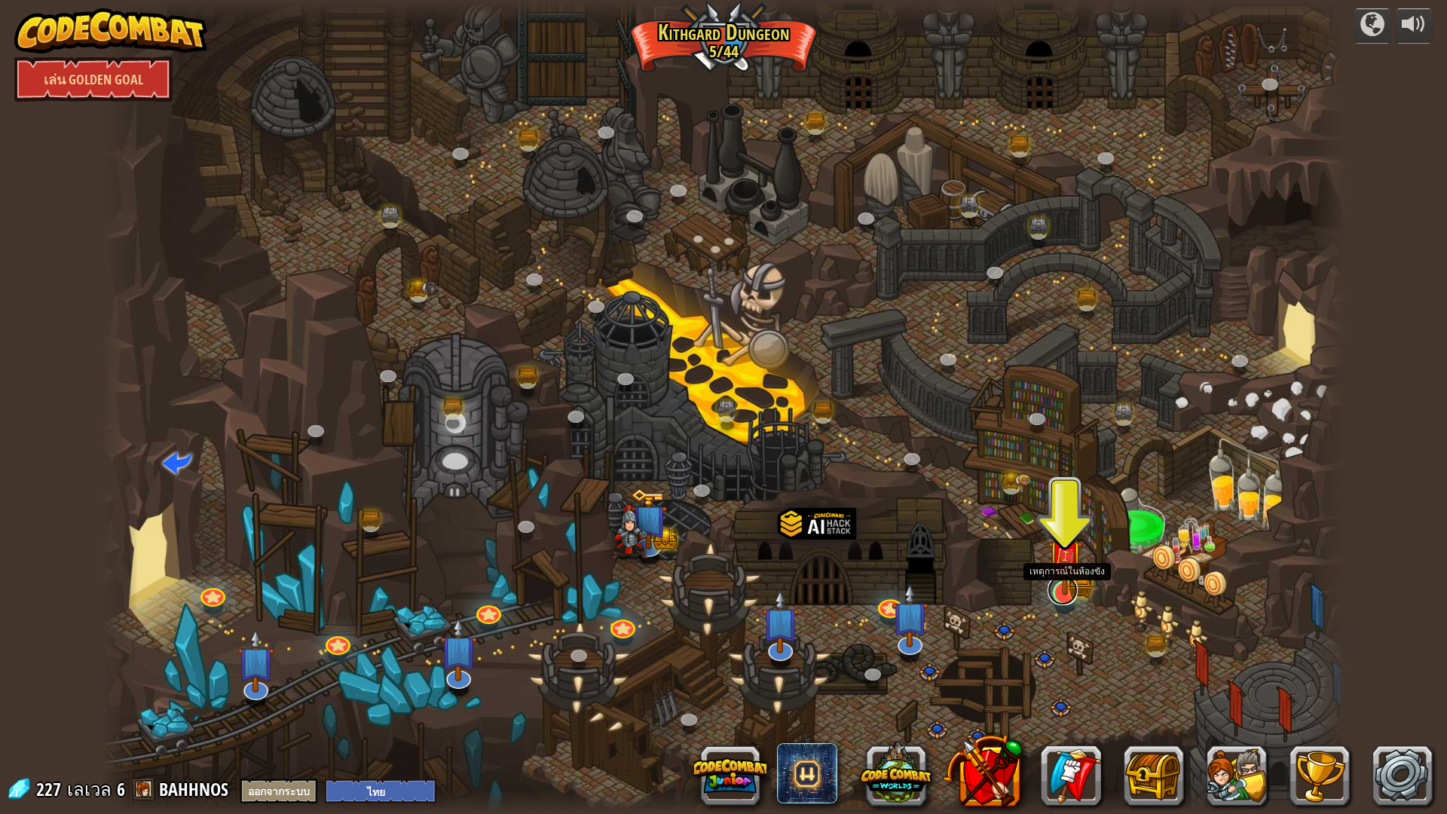
click at [1048, 595] on link at bounding box center [1063, 590] width 30 height 30
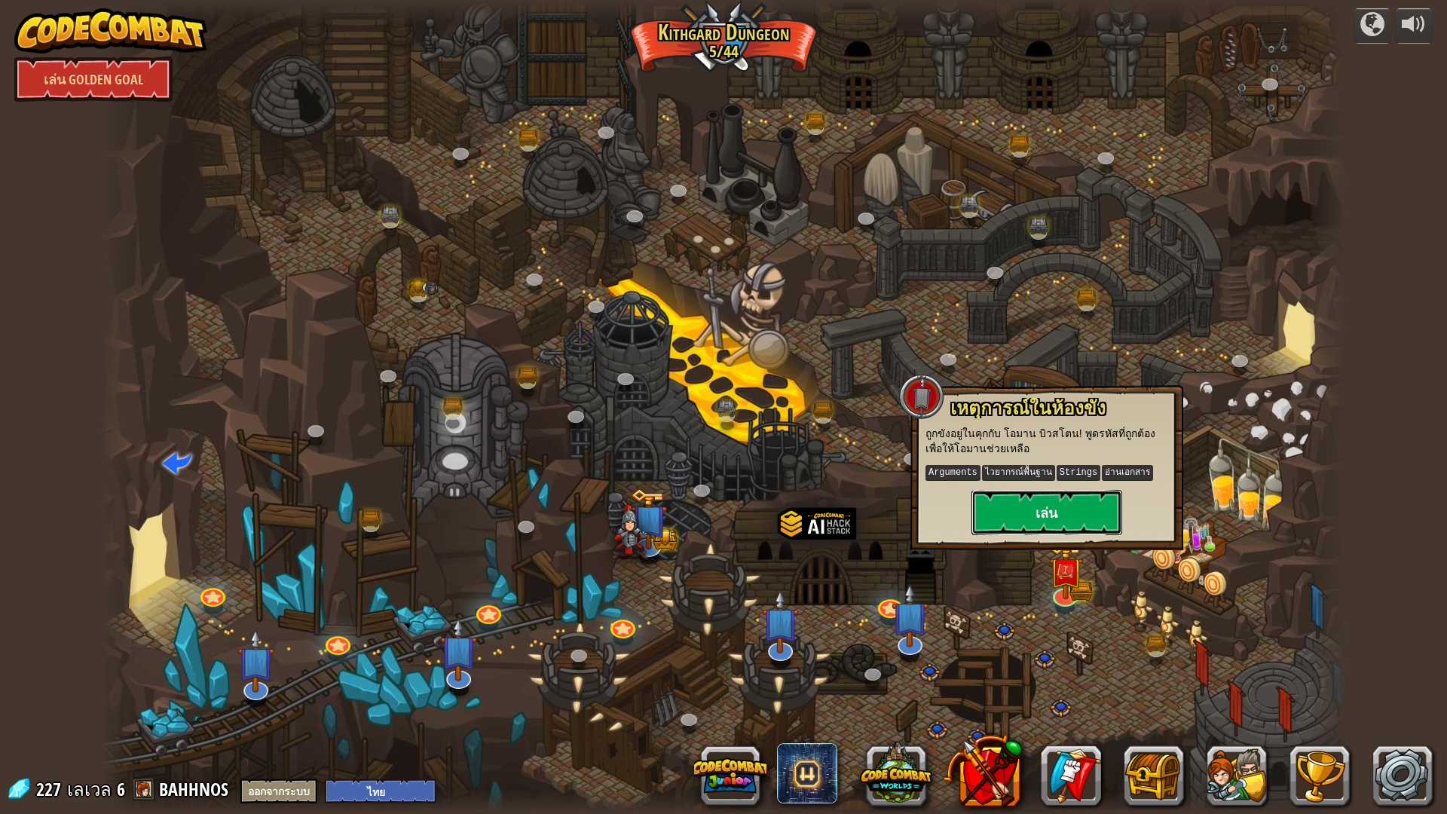
click at [1048, 507] on button "เล่น" at bounding box center [1047, 512] width 151 height 45
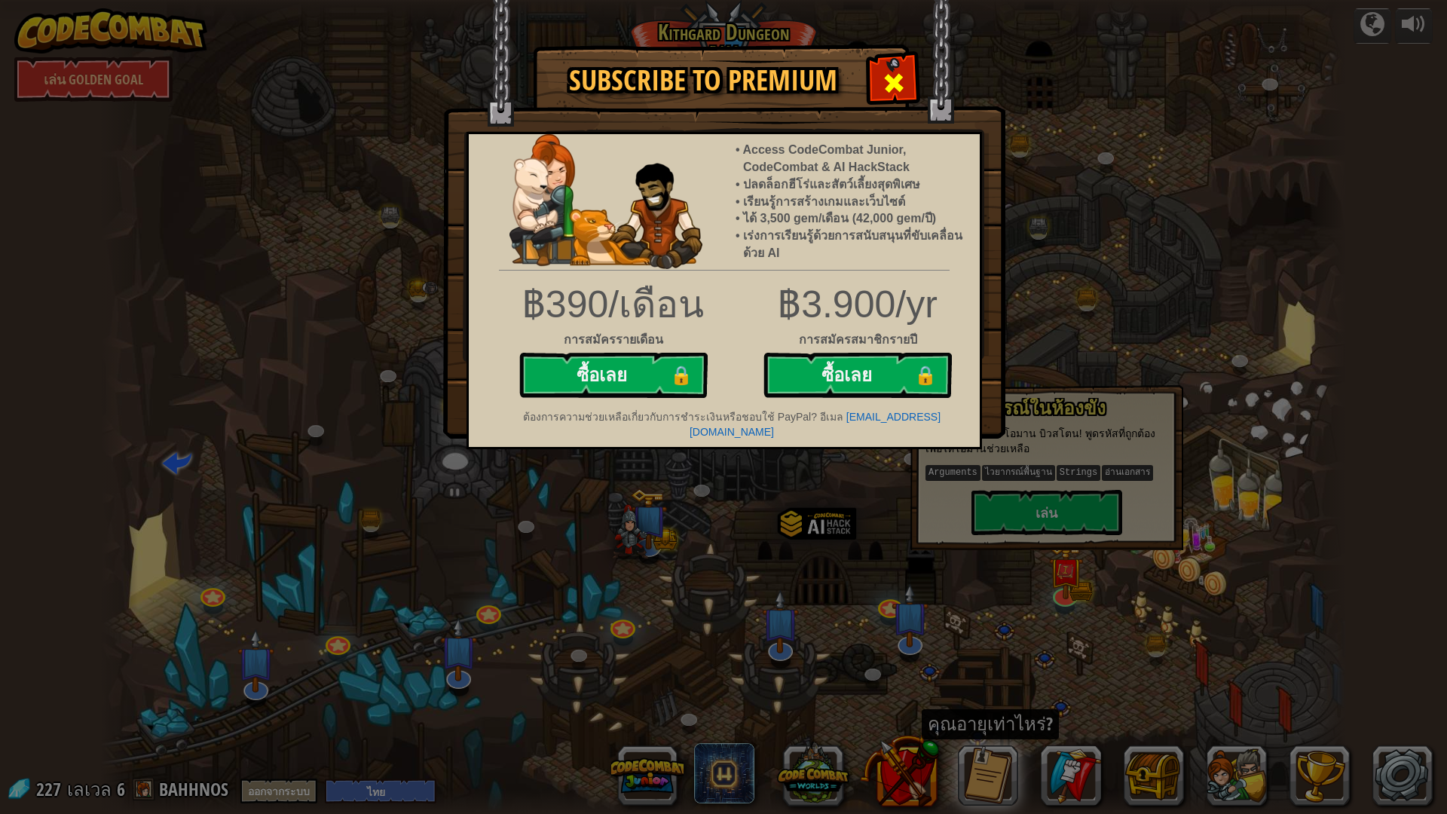
click at [892, 84] on span at bounding box center [894, 83] width 24 height 24
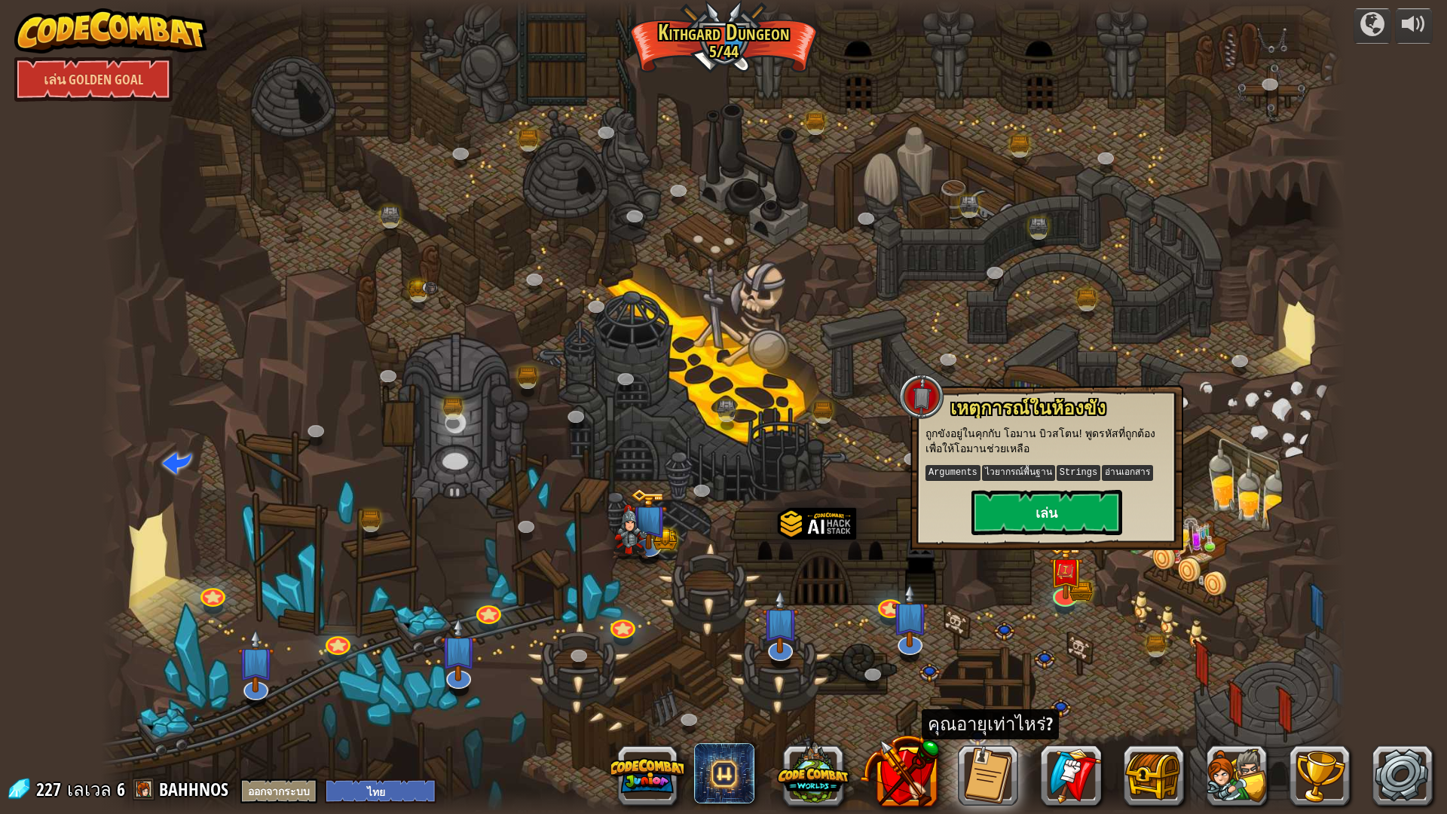
drag, startPoint x: 1079, startPoint y: 549, endPoint x: 1071, endPoint y: 521, distance: 29.8
click at [1079, 545] on div "เหตุการณ์ในห้องขัง ถูกขังอยู่ในคุกกับ โอมาน บิวสโตน! พูดรหัสที่ถูกต้องเพื่อให้โ…" at bounding box center [1047, 467] width 273 height 165
click at [1071, 521] on button "เล่น" at bounding box center [1047, 512] width 151 height 45
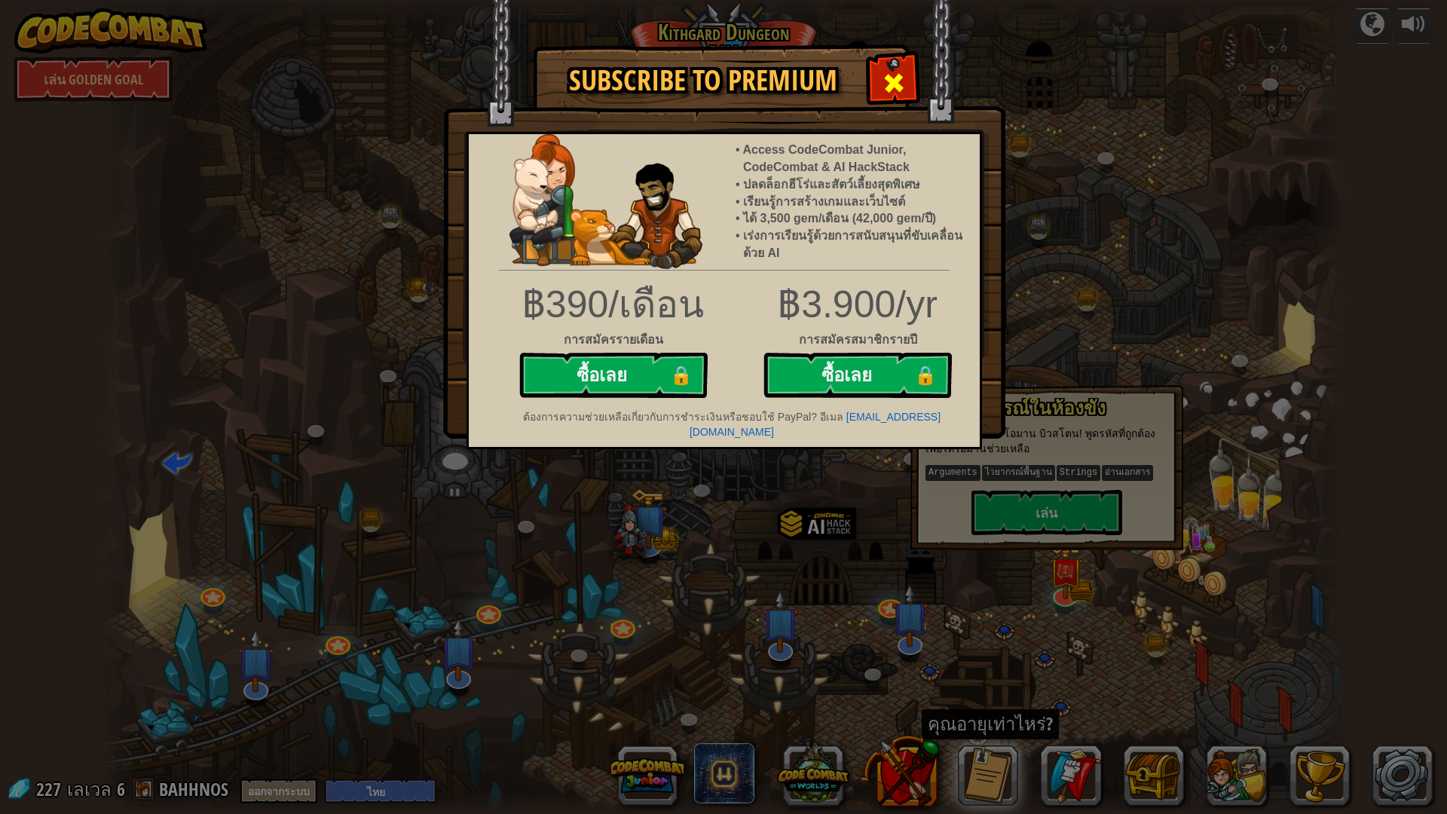
click at [906, 98] on div at bounding box center [893, 80] width 47 height 47
